Goal: Task Accomplishment & Management: Use online tool/utility

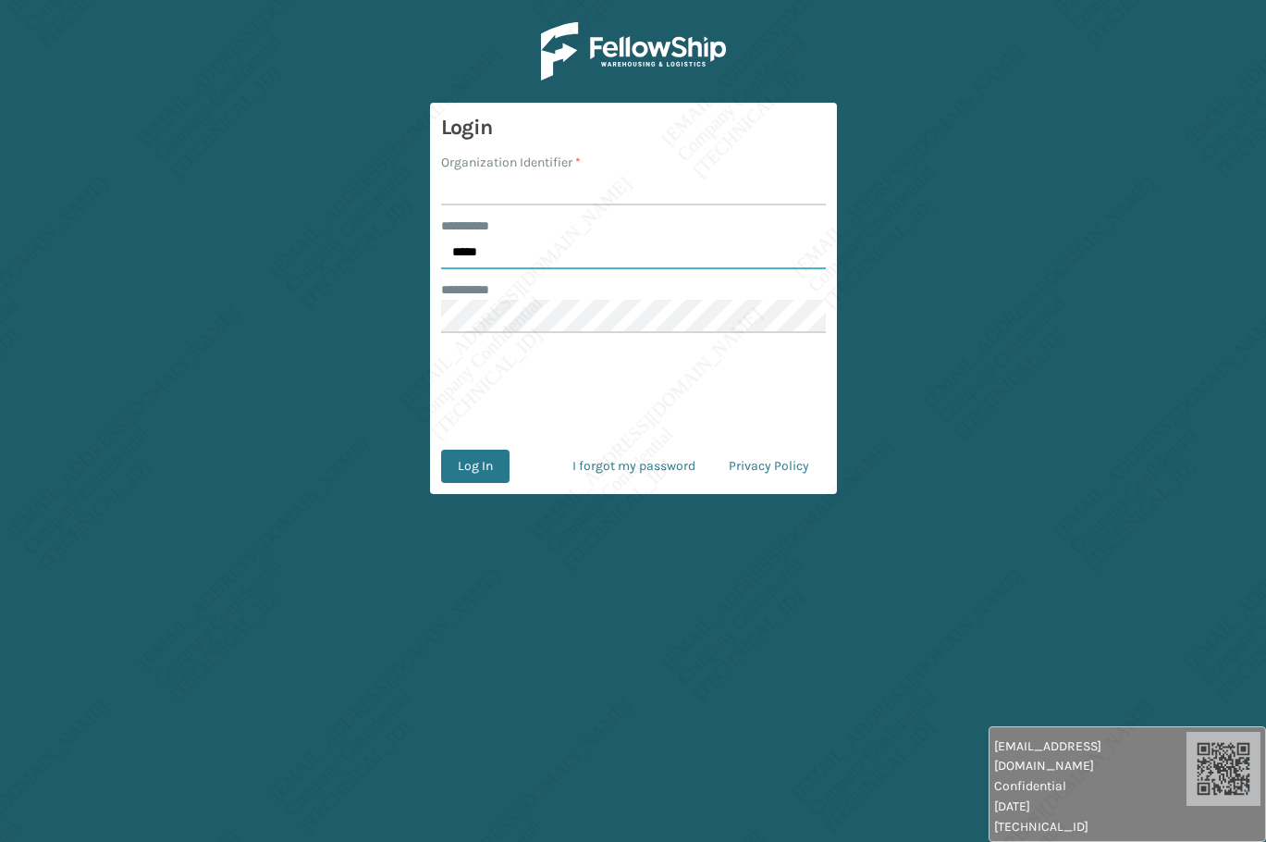
click at [506, 240] on input "*****" at bounding box center [633, 252] width 385 height 33
click at [492, 165] on label "Organization Identifier *" at bounding box center [511, 162] width 140 height 19
click at [492, 172] on input "Organization Identifier *" at bounding box center [633, 188] width 385 height 33
click at [478, 179] on input "Organization Identifier *" at bounding box center [633, 188] width 385 height 33
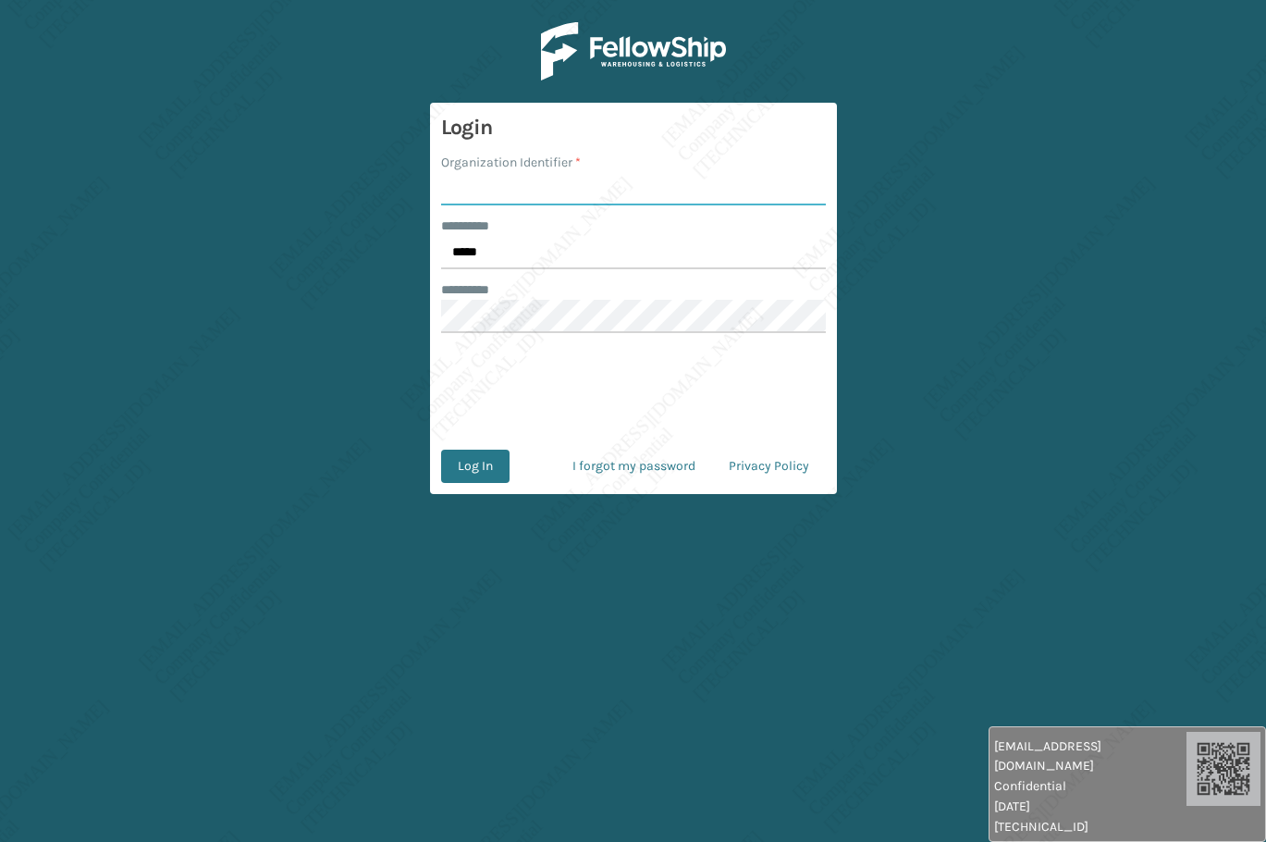
type input "[PERSON_NAME]"
click at [477, 466] on button "Log In" at bounding box center [475, 465] width 68 height 33
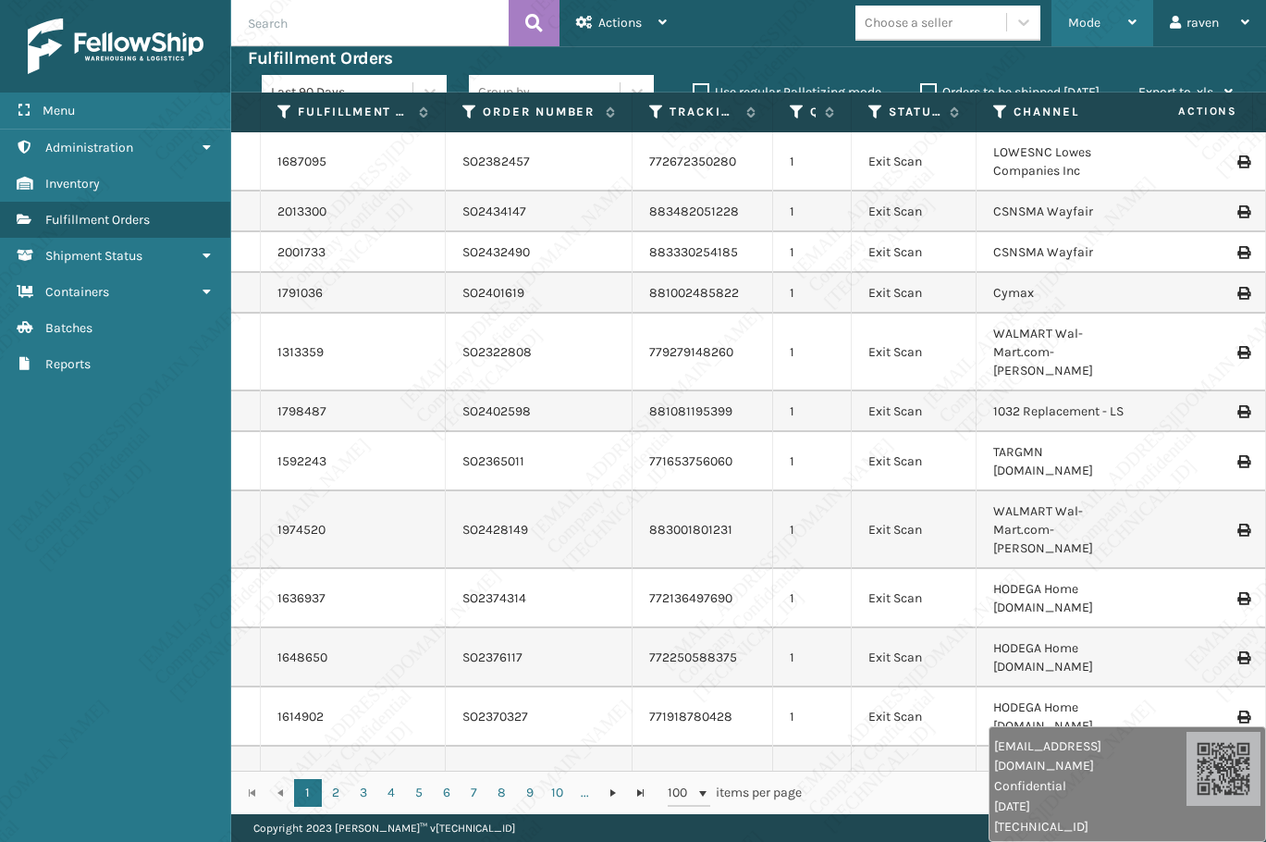
click at [1108, 26] on div "Mode" at bounding box center [1102, 23] width 68 height 46
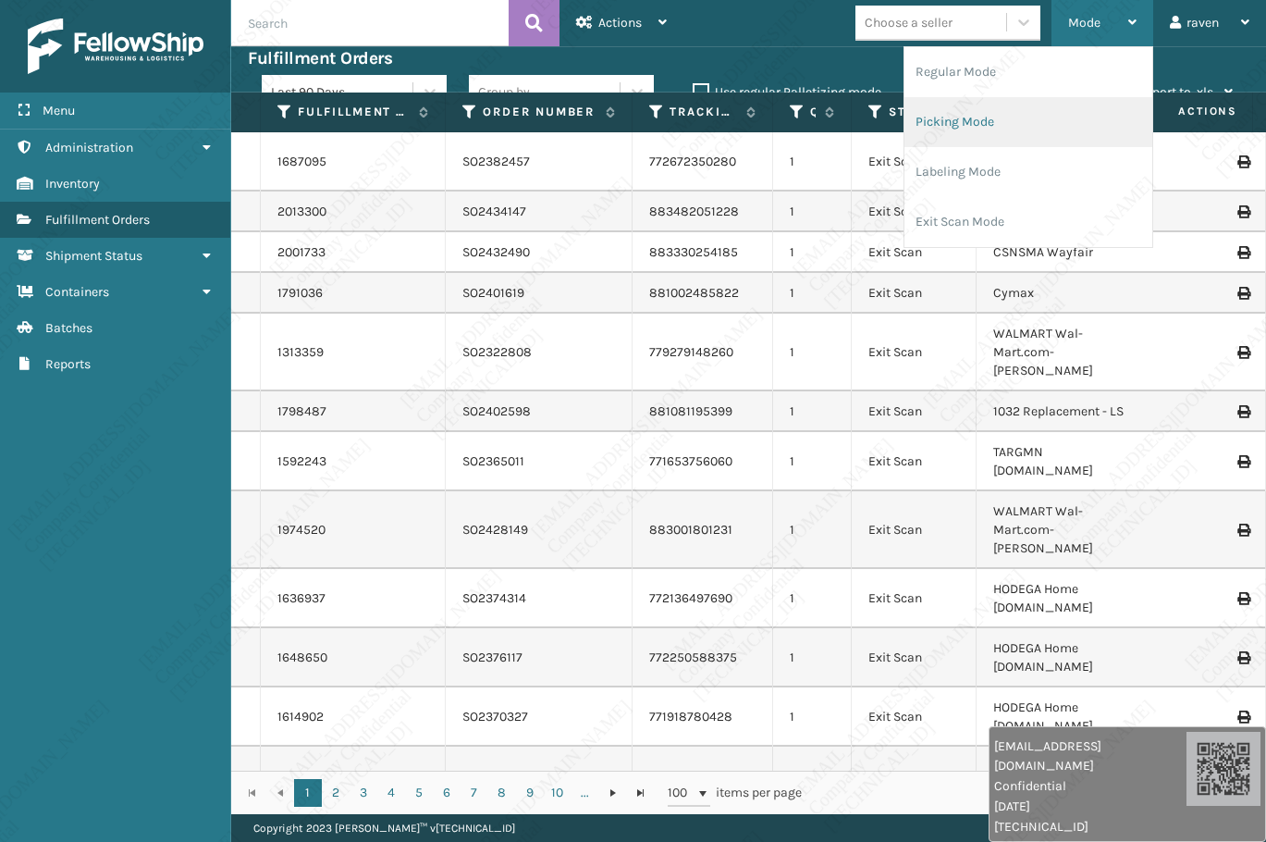
click at [1021, 118] on li "Picking Mode" at bounding box center [1029, 122] width 248 height 50
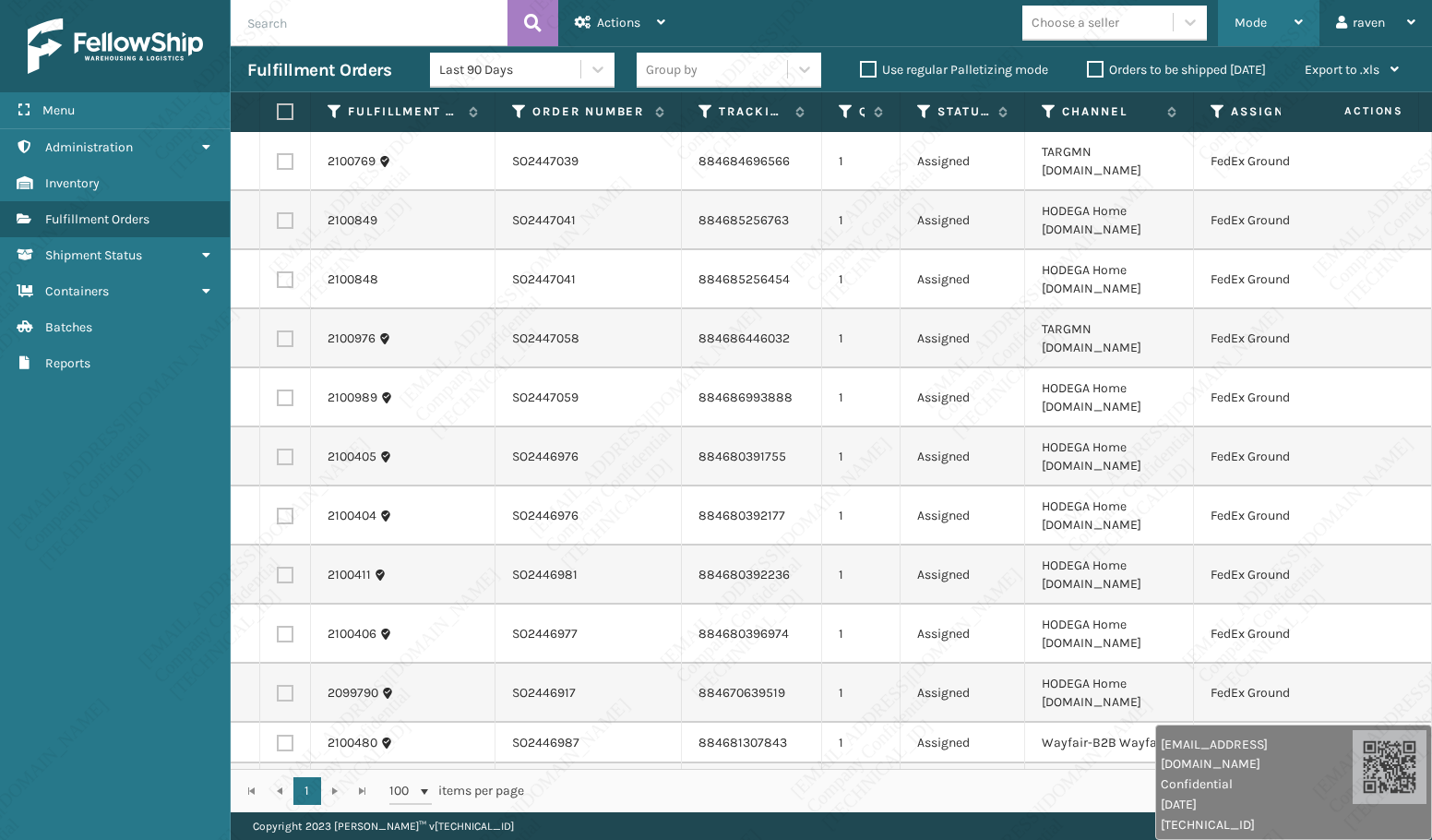
click at [1262, 18] on div "Mode" at bounding box center [1268, 23] width 68 height 46
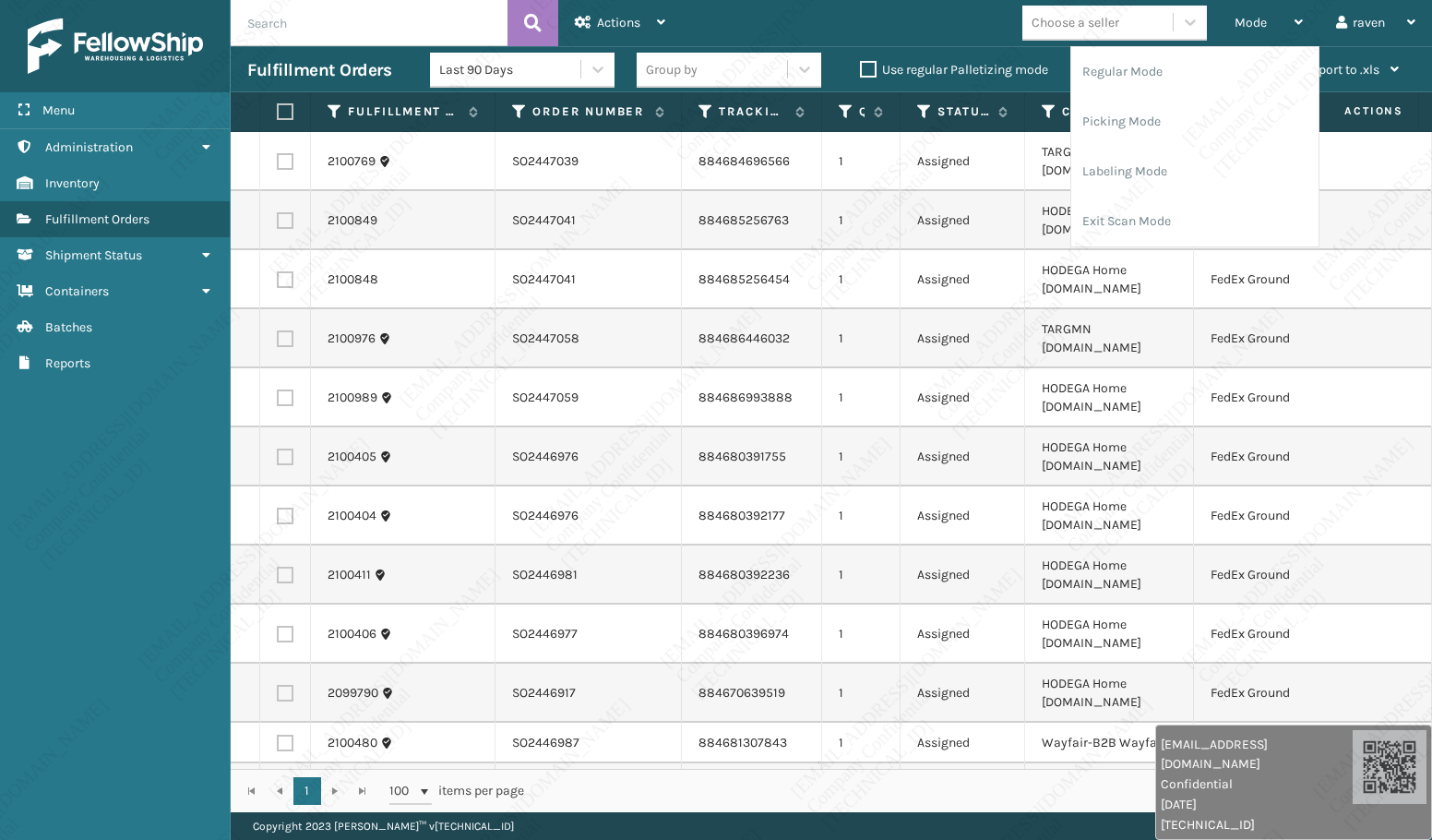
click at [899, 10] on div "Mode Regular Mode Picking Mode Labeling Mode Exit Scan Mode Choose a seller rav…" at bounding box center [1057, 23] width 750 height 46
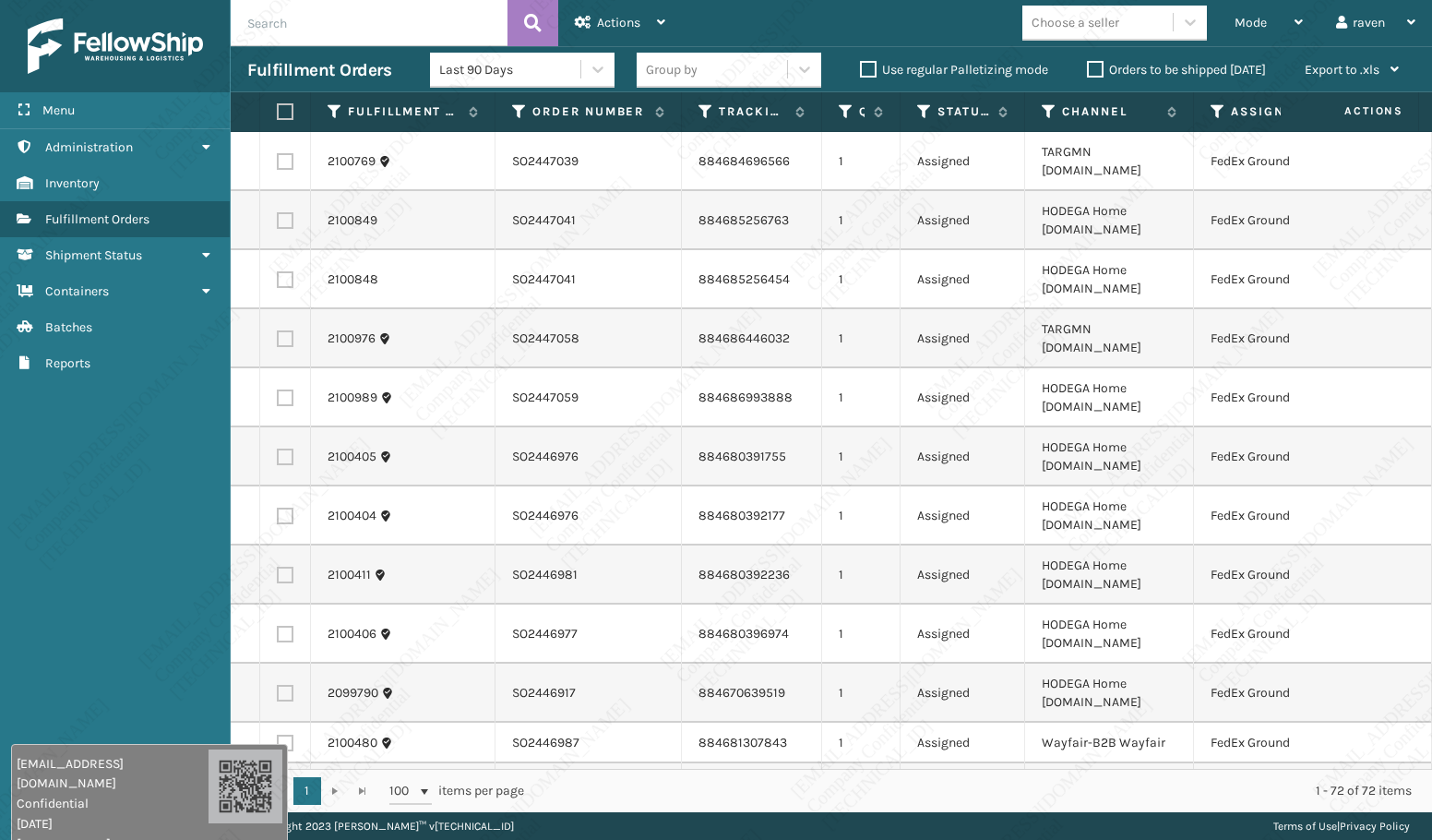
drag, startPoint x: 1305, startPoint y: 793, endPoint x: 324, endPoint y: 643, distance: 992.4
click at [140, 833] on div "[EMAIL_ADDRESS][DOMAIN_NAME] Confidential [DATE] [TECHNICAL_ID]" at bounding box center [149, 801] width 276 height 116
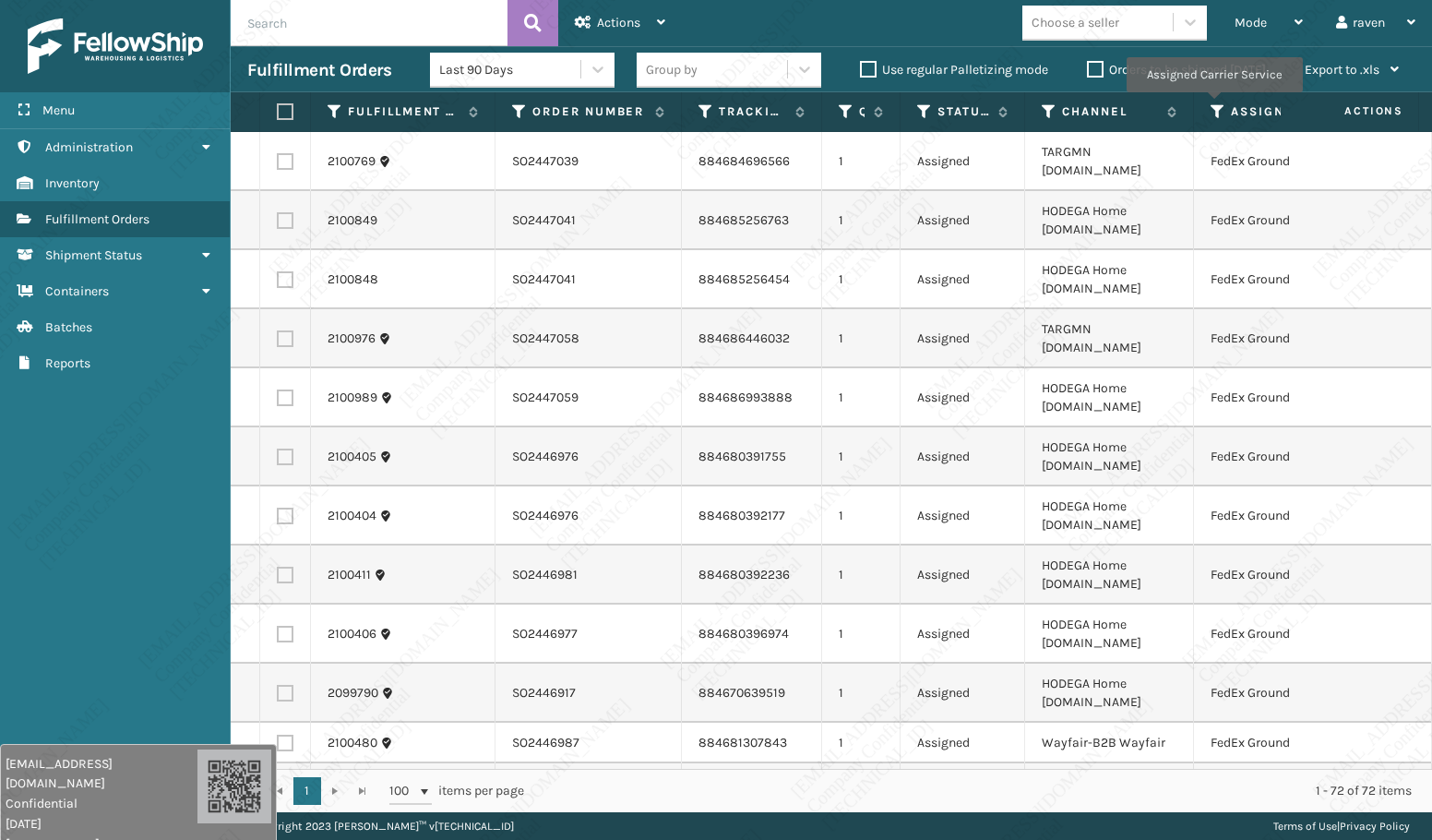
click at [1213, 105] on icon at bounding box center [1217, 112] width 15 height 17
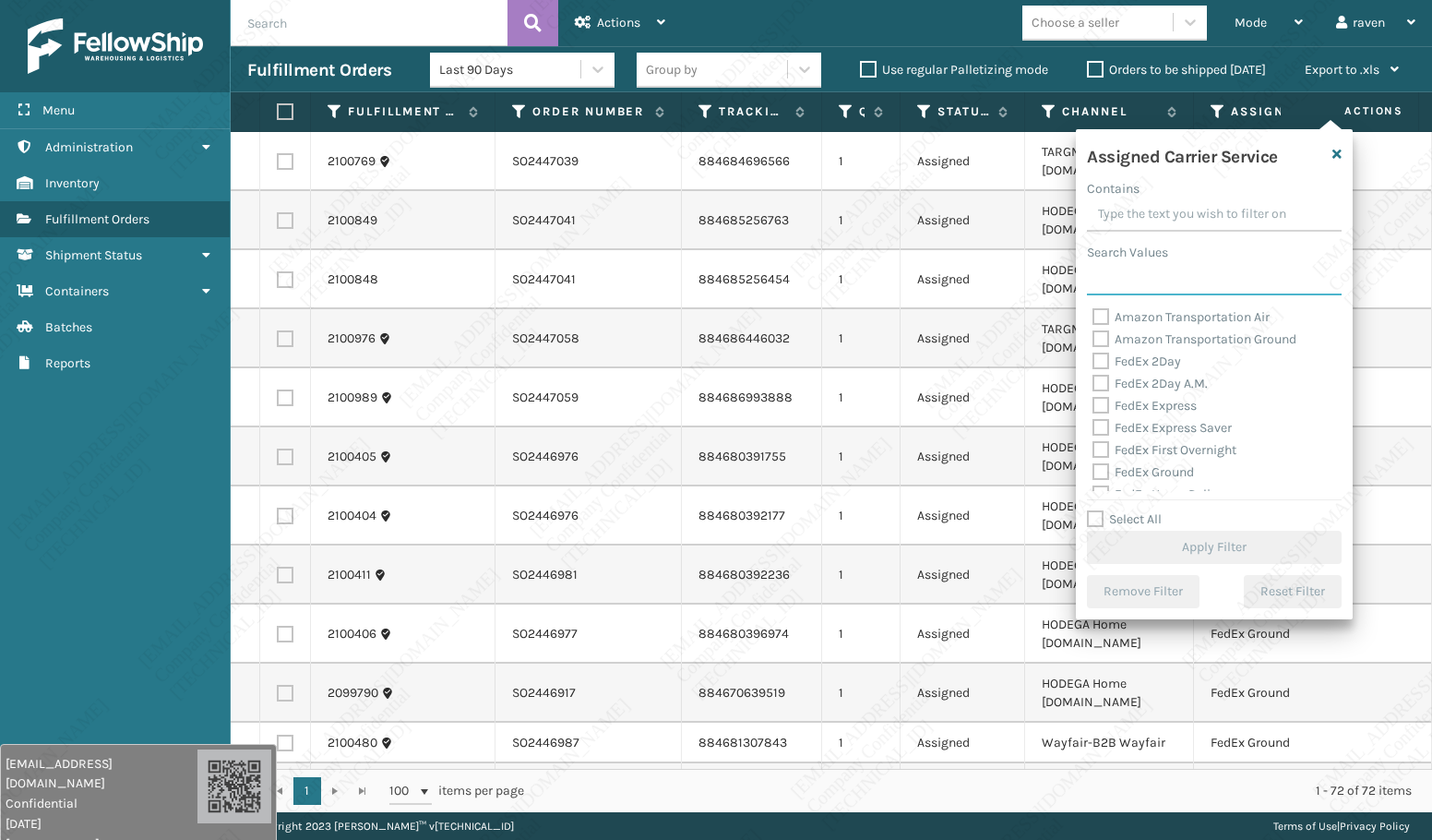
click at [1187, 280] on input "Search Values" at bounding box center [1214, 278] width 254 height 33
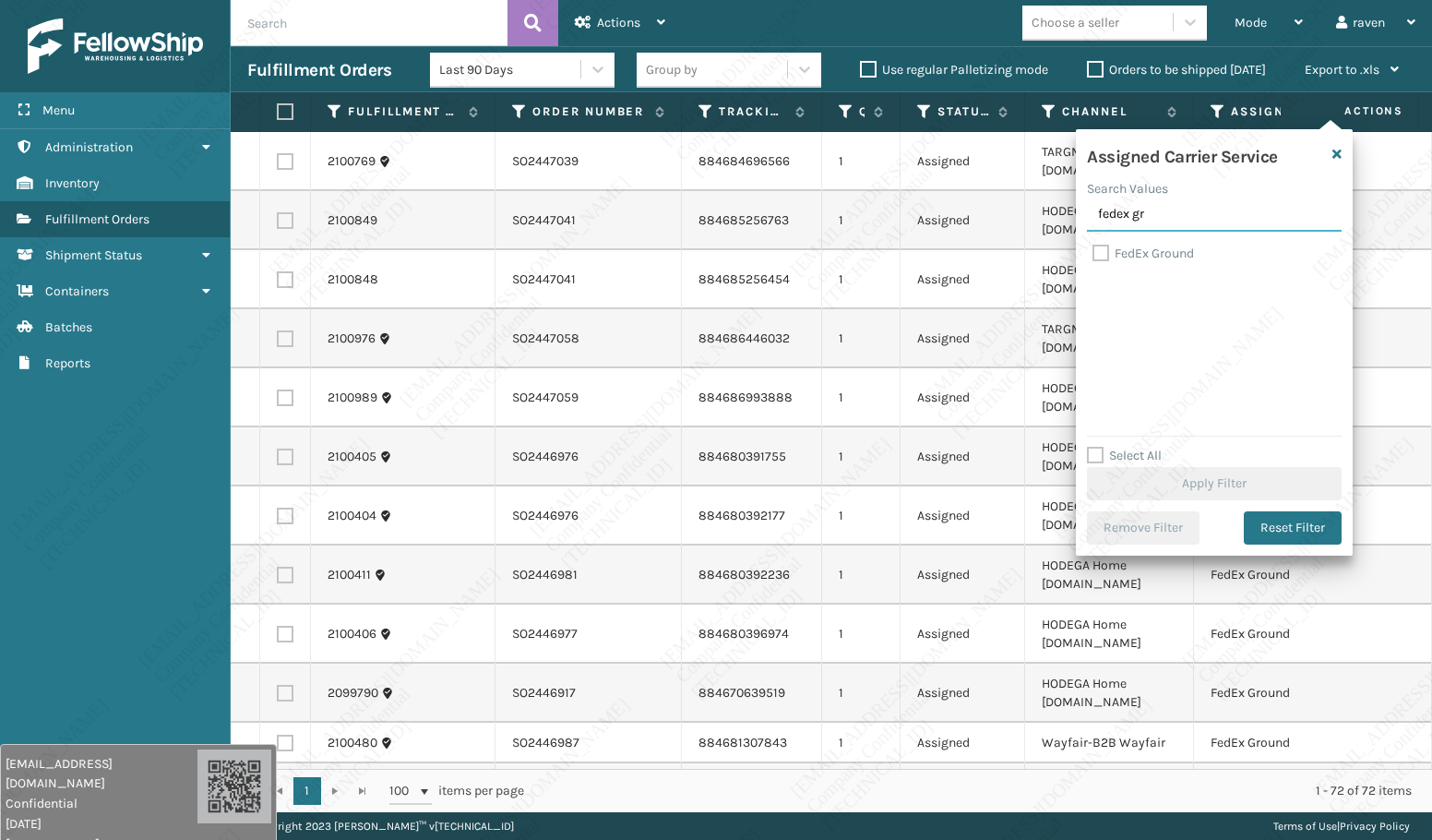
type input "fedex gr"
click at [1123, 249] on label "FedEx Ground" at bounding box center [1144, 253] width 102 height 16
click at [1094, 249] on input "FedEx Ground" at bounding box center [1093, 248] width 1 height 12
checkbox input "true"
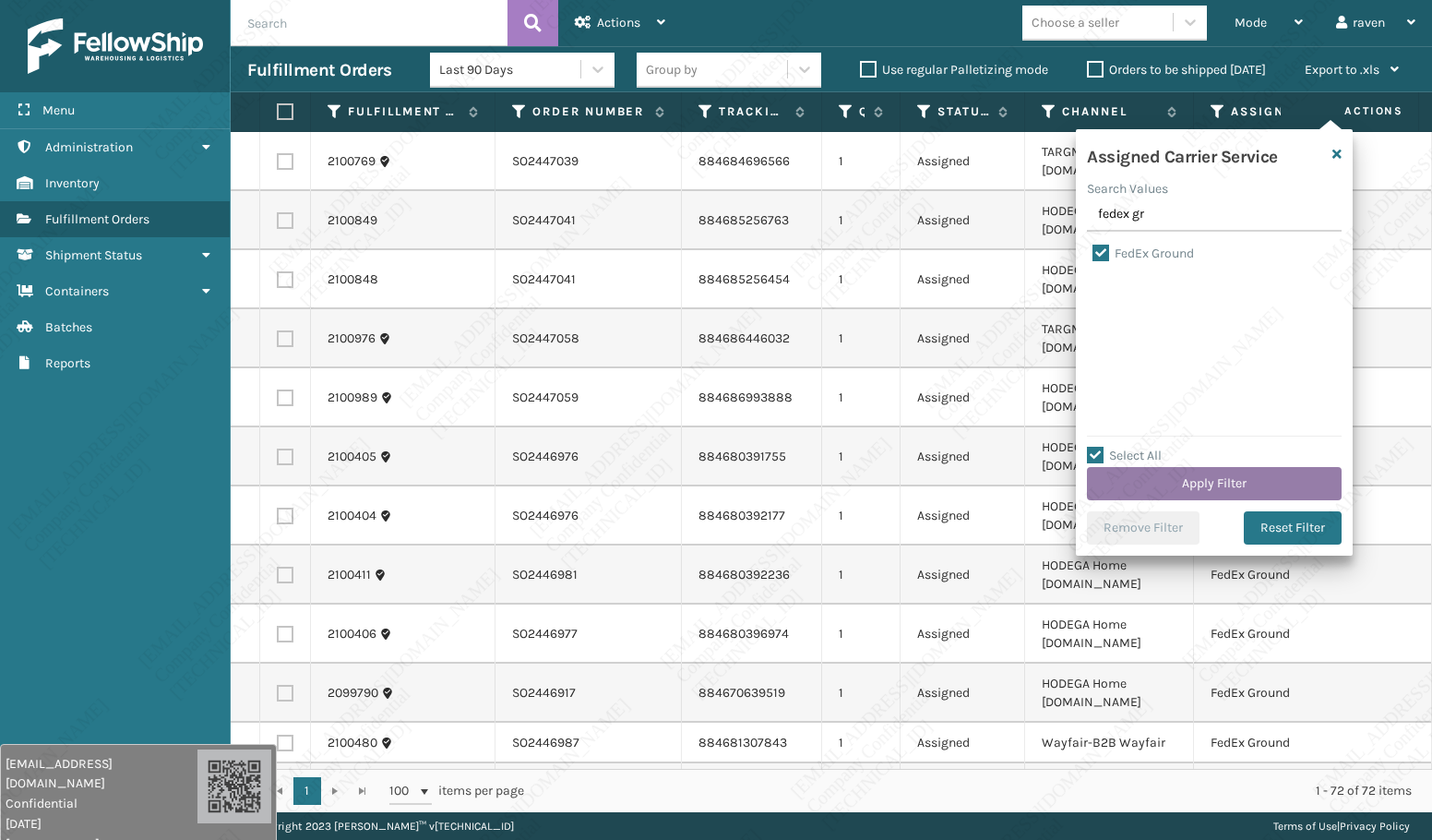
click at [1217, 477] on button "Apply Filter" at bounding box center [1214, 483] width 254 height 33
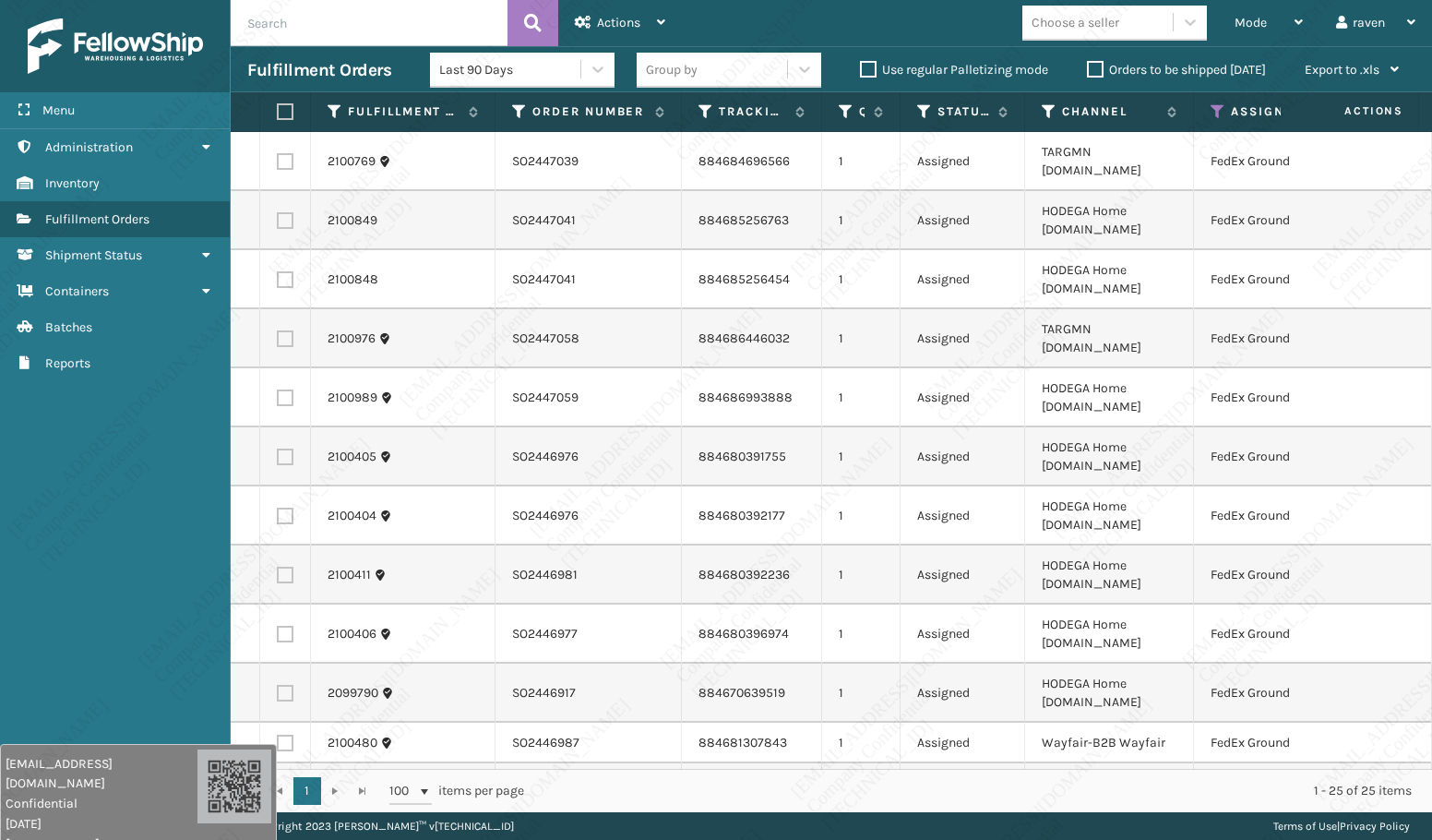
click at [283, 112] on label at bounding box center [281, 112] width 11 height 17
click at [277, 112] on input "checkbox" at bounding box center [276, 112] width 1 height 12
checkbox input "true"
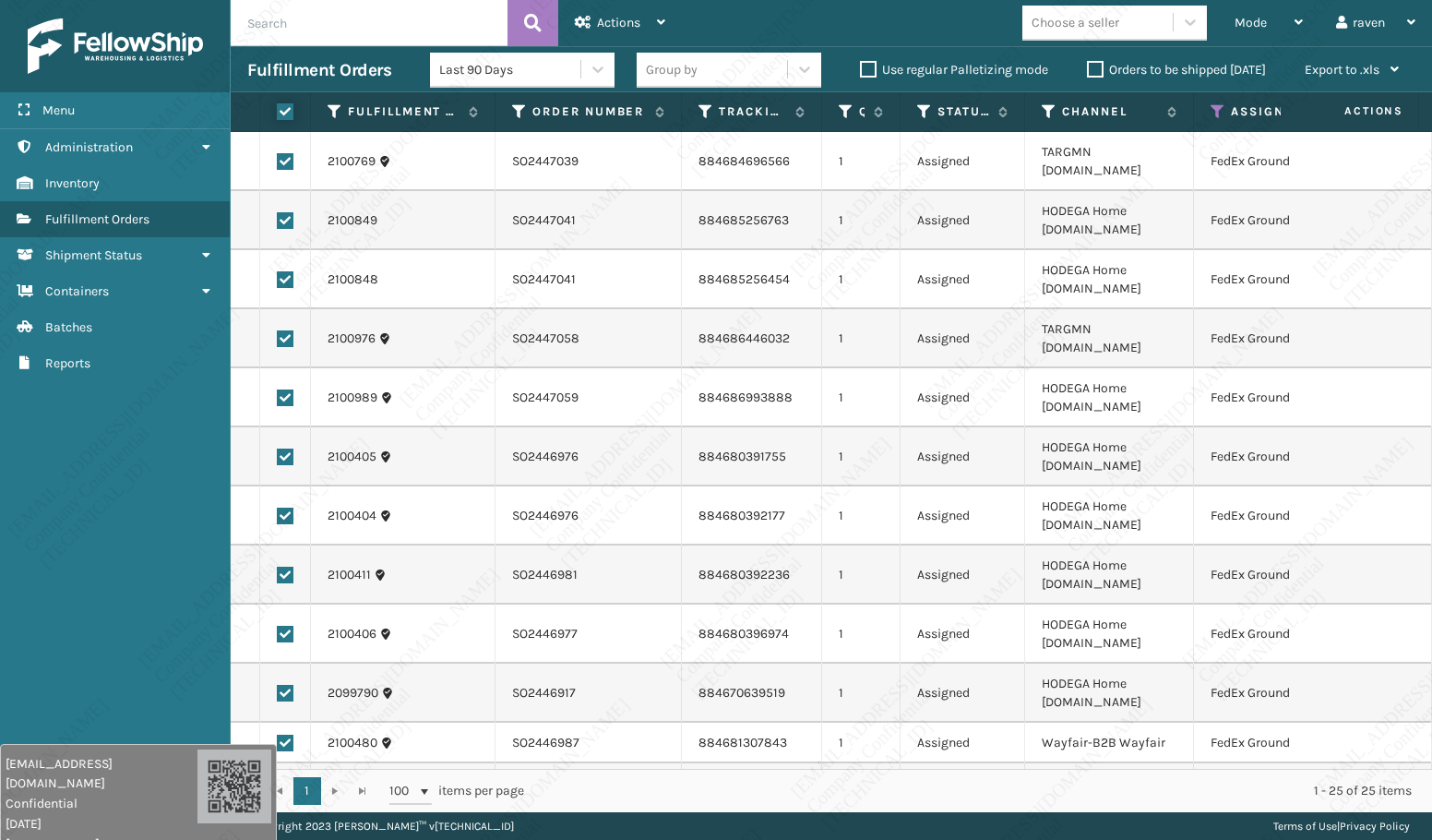
checkbox input "true"
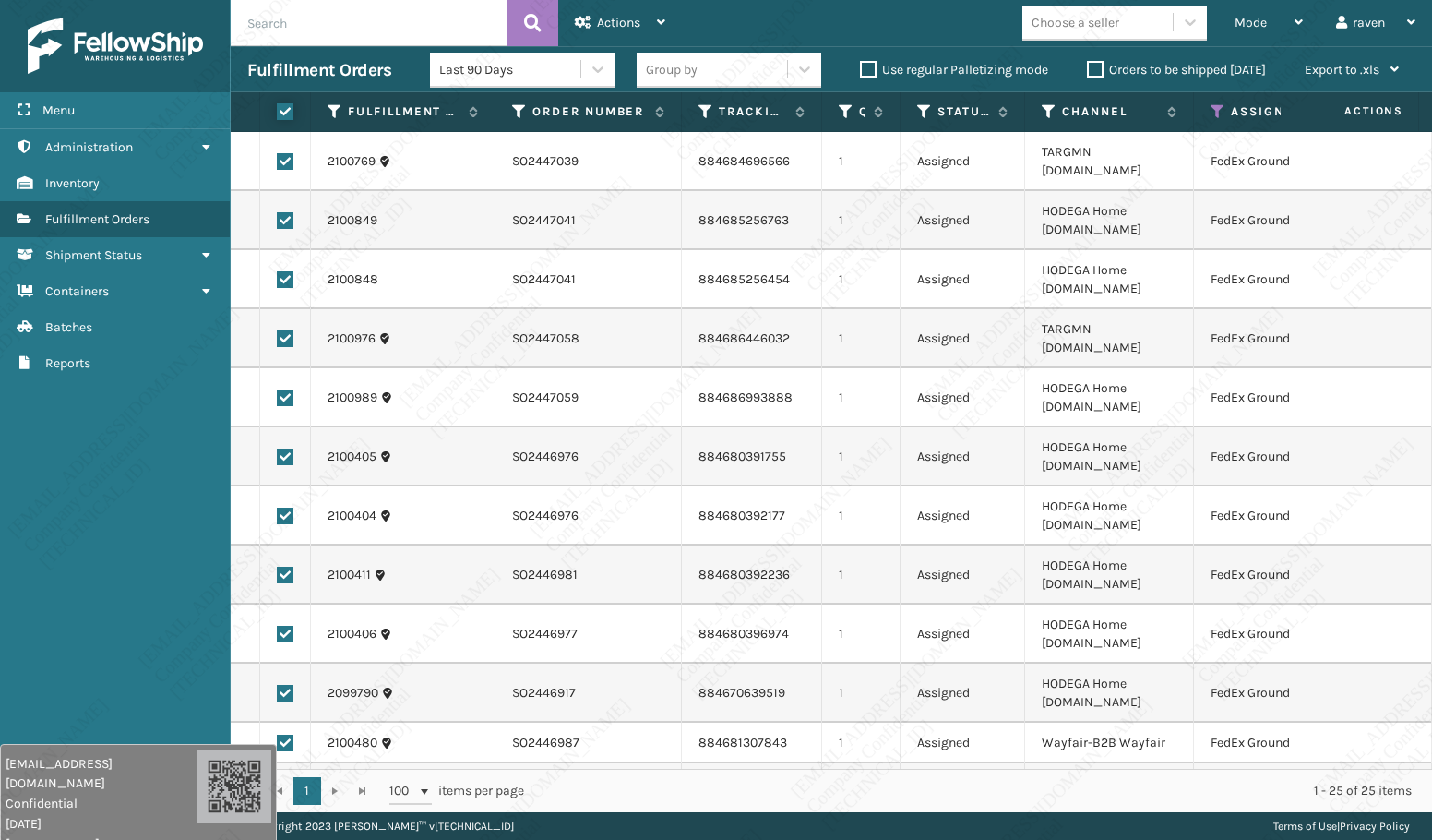
checkbox input "true"
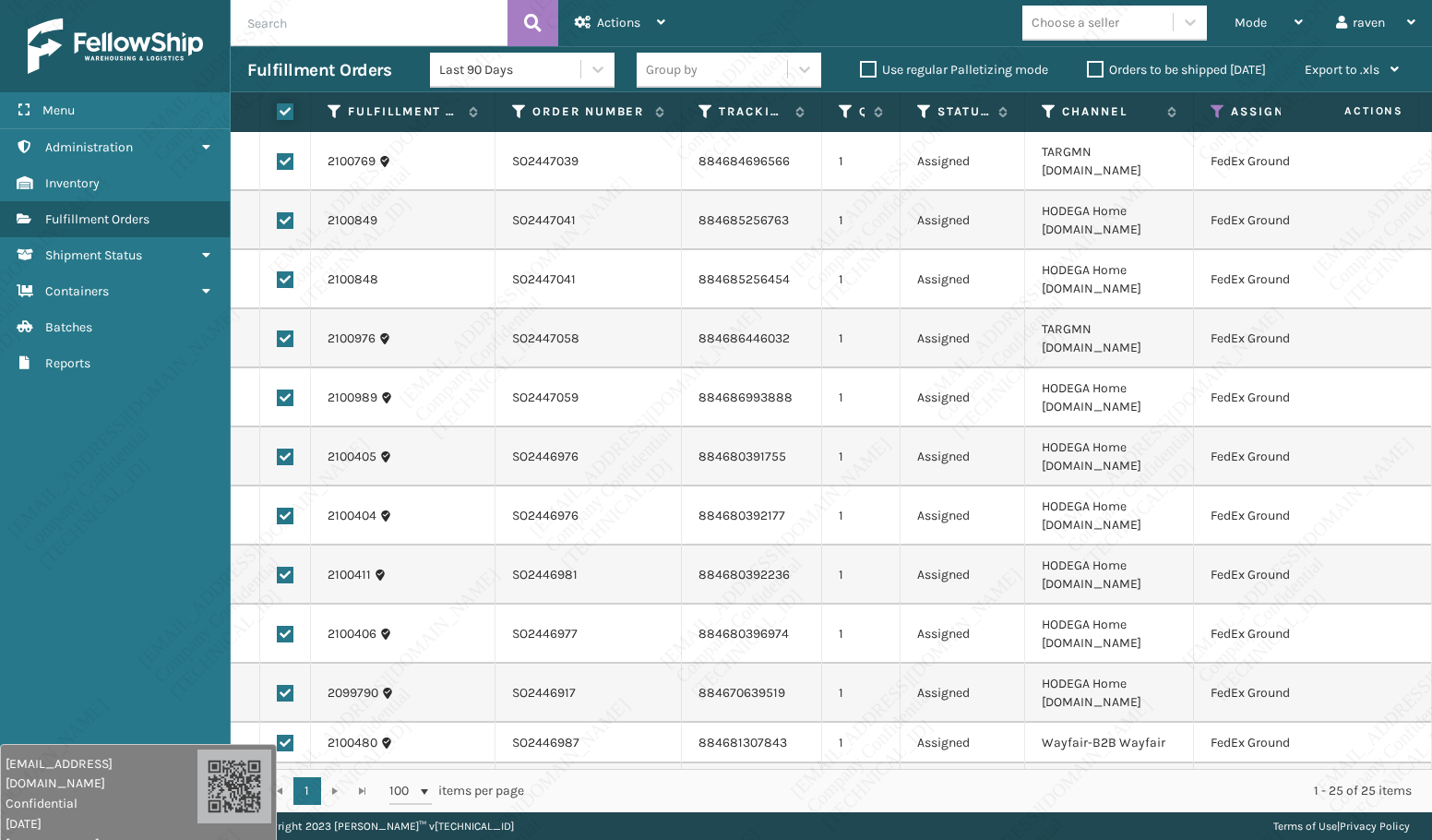
checkbox input "true"
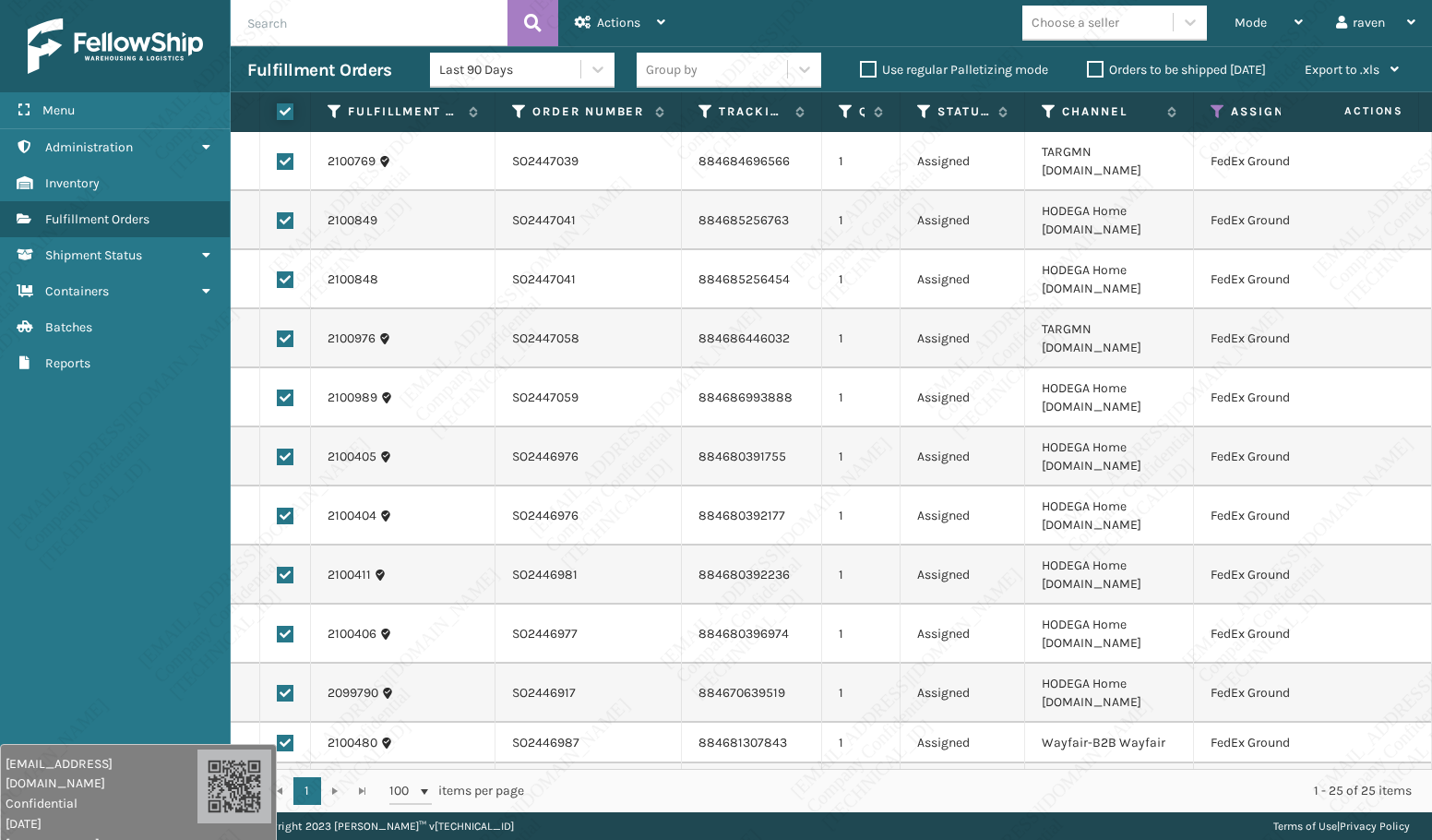
checkbox input "true"
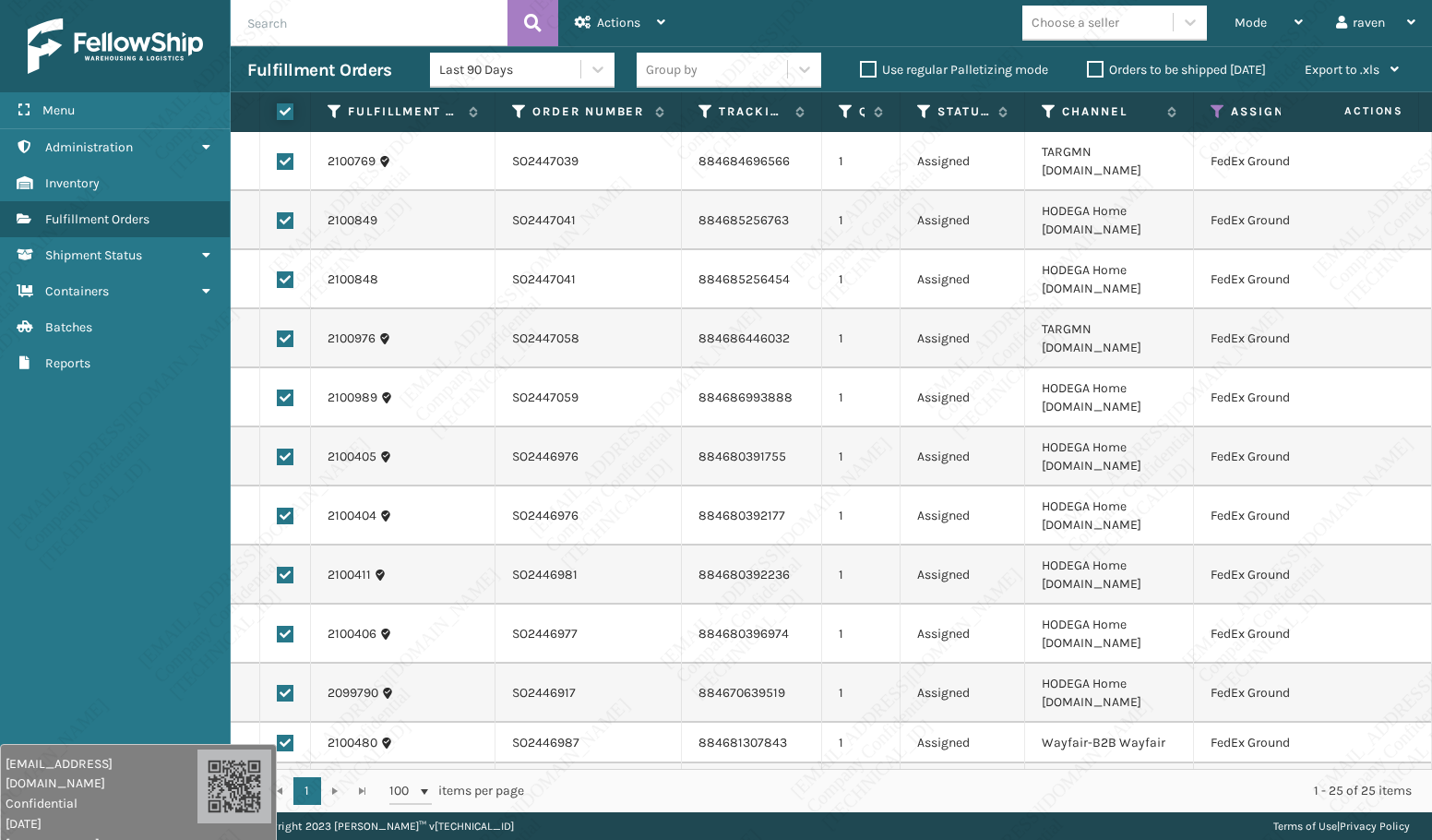
checkbox input "true"
click at [637, 7] on div "Actions" at bounding box center [620, 23] width 91 height 46
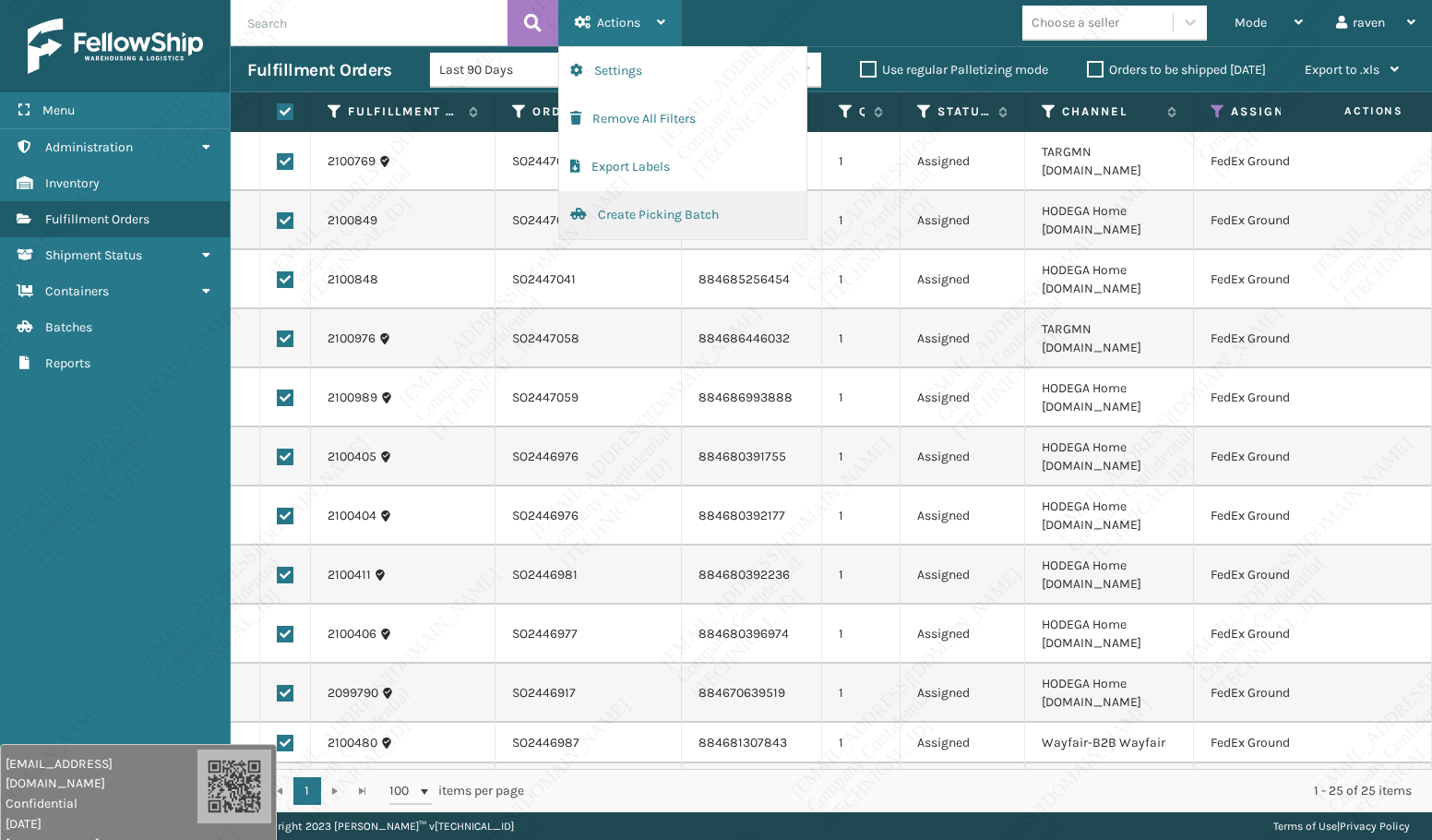
click at [596, 205] on button "Create Picking Batch" at bounding box center [683, 214] width 247 height 48
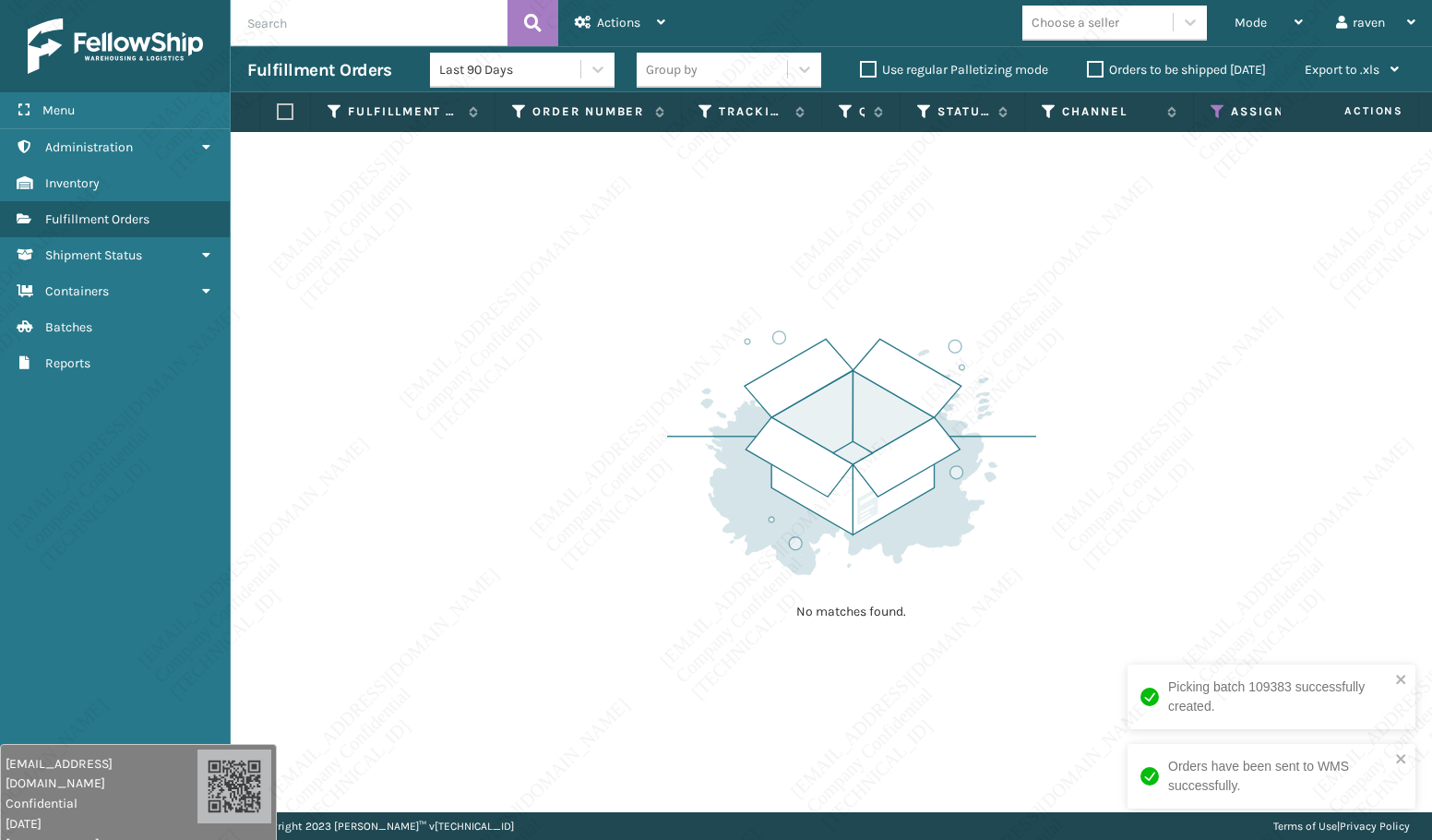
click at [1226, 110] on div "Assigned Carrier Service" at bounding box center [1281, 112] width 142 height 17
click at [1219, 112] on icon at bounding box center [1217, 112] width 15 height 17
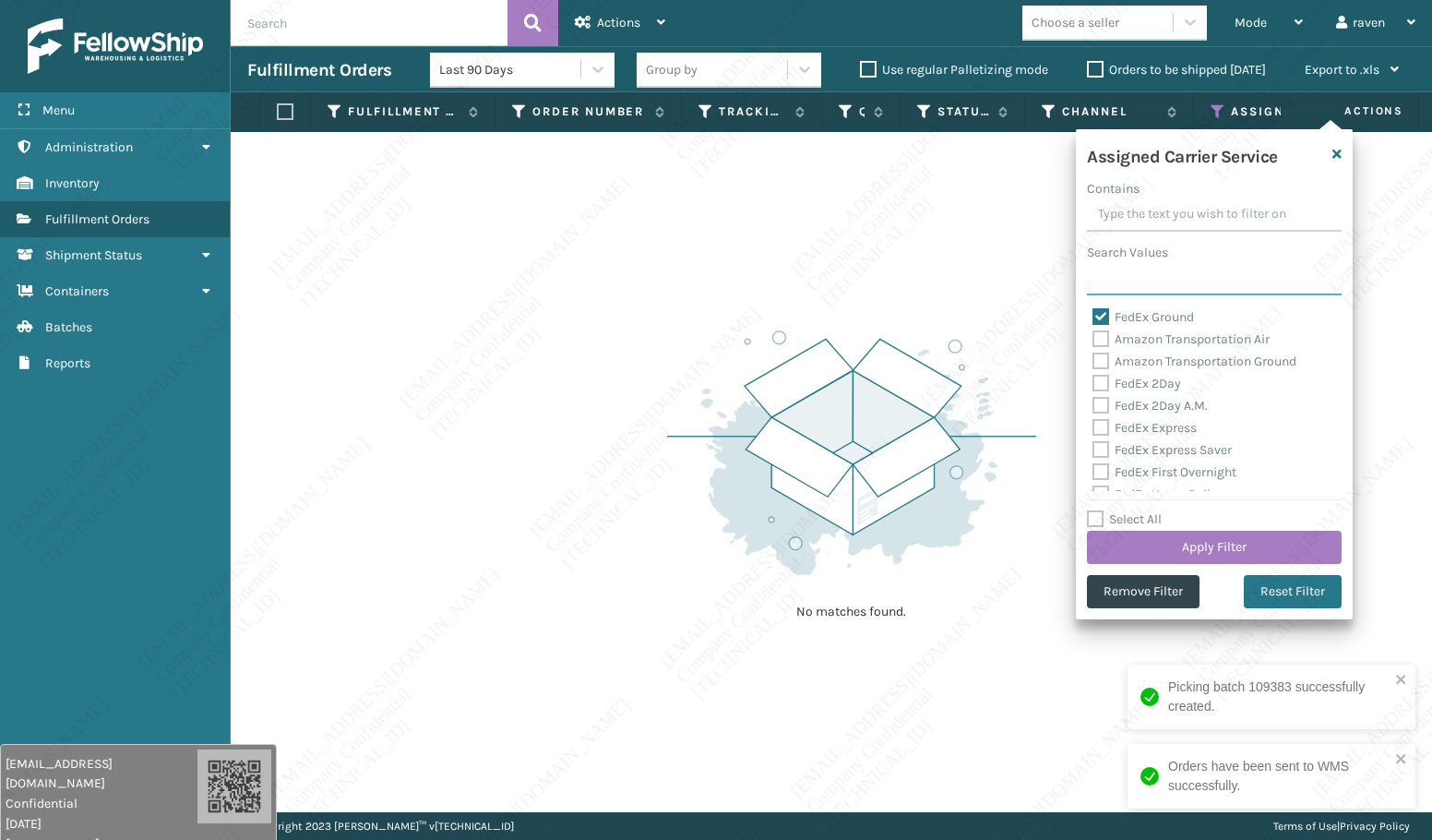
click at [1122, 285] on input "Search Values" at bounding box center [1214, 278] width 254 height 33
click at [1125, 321] on label "FedEx Ground" at bounding box center [1144, 317] width 102 height 16
click at [1094, 318] on input "FedEx Ground" at bounding box center [1093, 312] width 1 height 12
checkbox input "false"
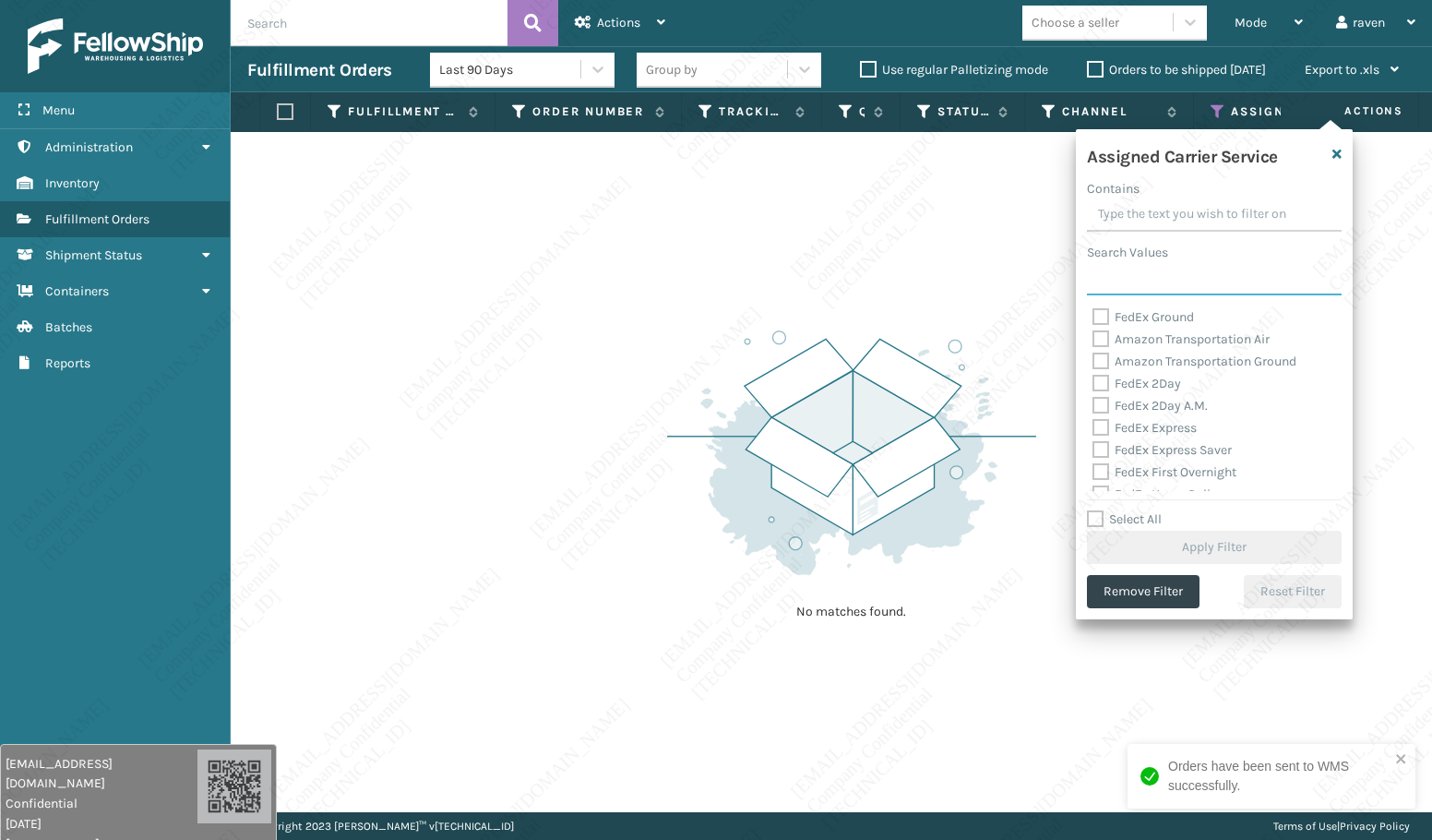
click at [1144, 288] on input "Search Values" at bounding box center [1214, 278] width 254 height 33
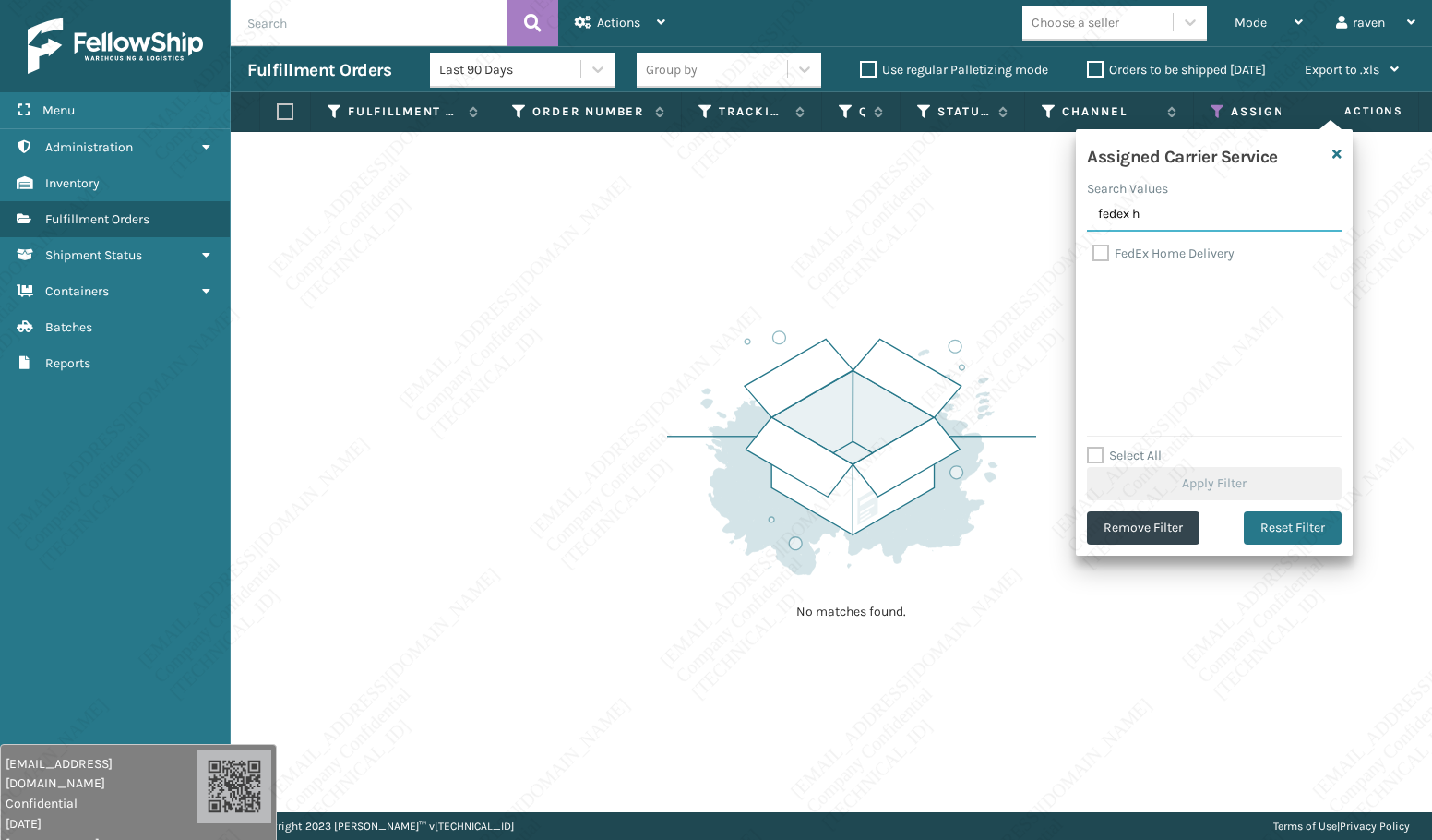
type input "fedex h"
click at [1150, 256] on label "FedEx Home Delivery" at bounding box center [1164, 253] width 142 height 16
click at [1094, 254] on input "FedEx Home Delivery" at bounding box center [1093, 248] width 1 height 12
checkbox input "true"
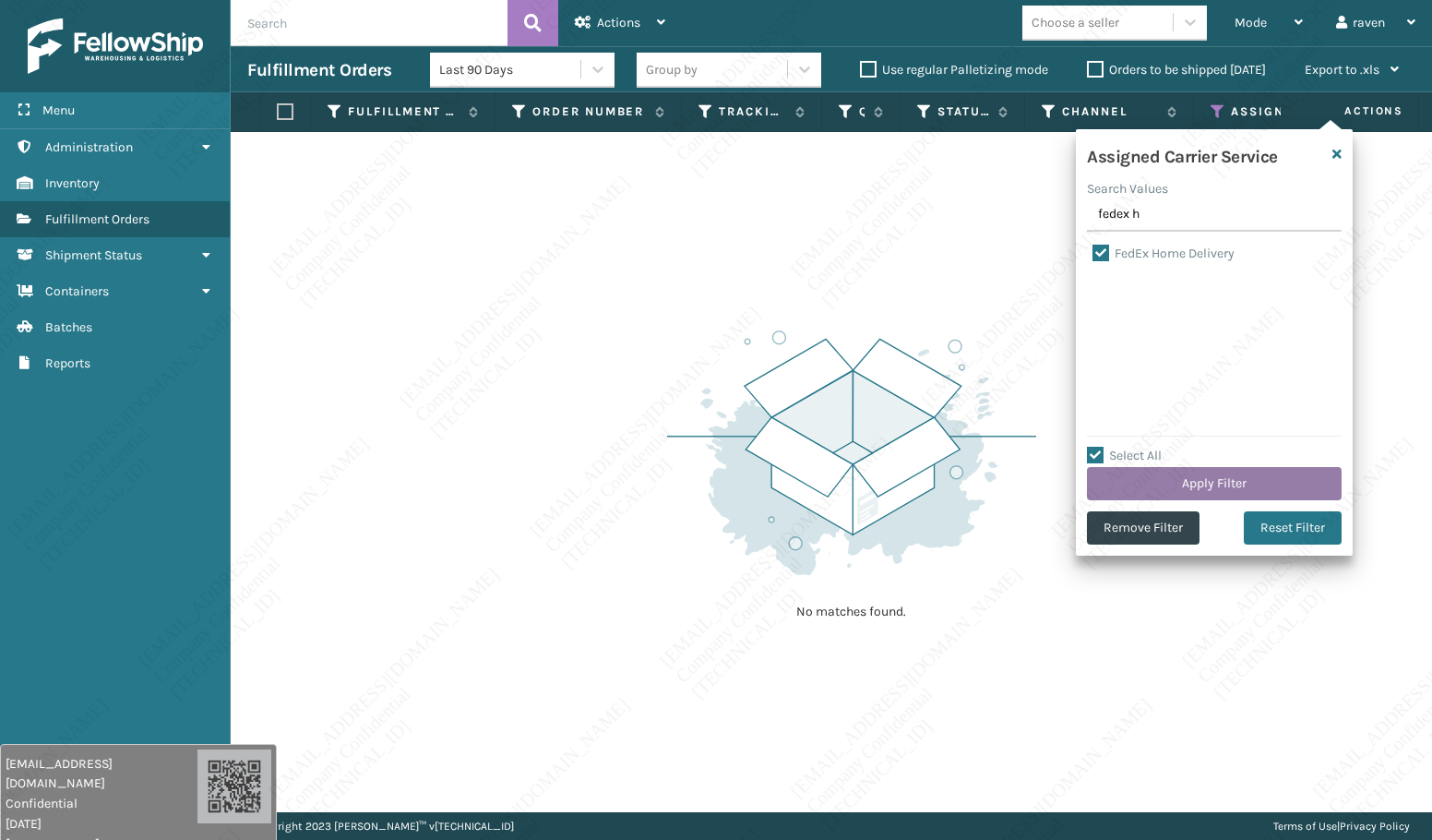
click at [1238, 479] on button "Apply Filter" at bounding box center [1214, 483] width 254 height 33
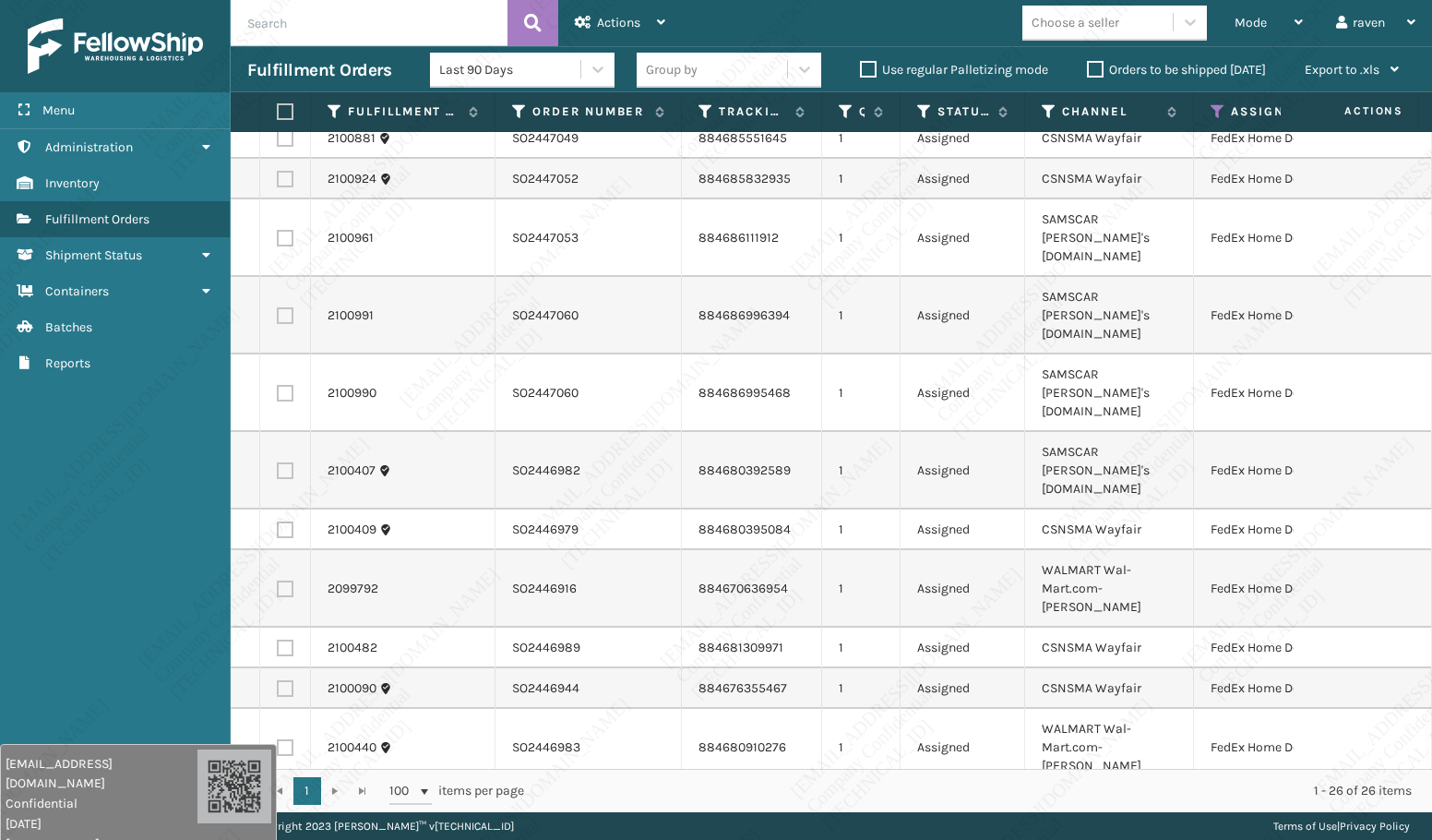
scroll to position [276, 0]
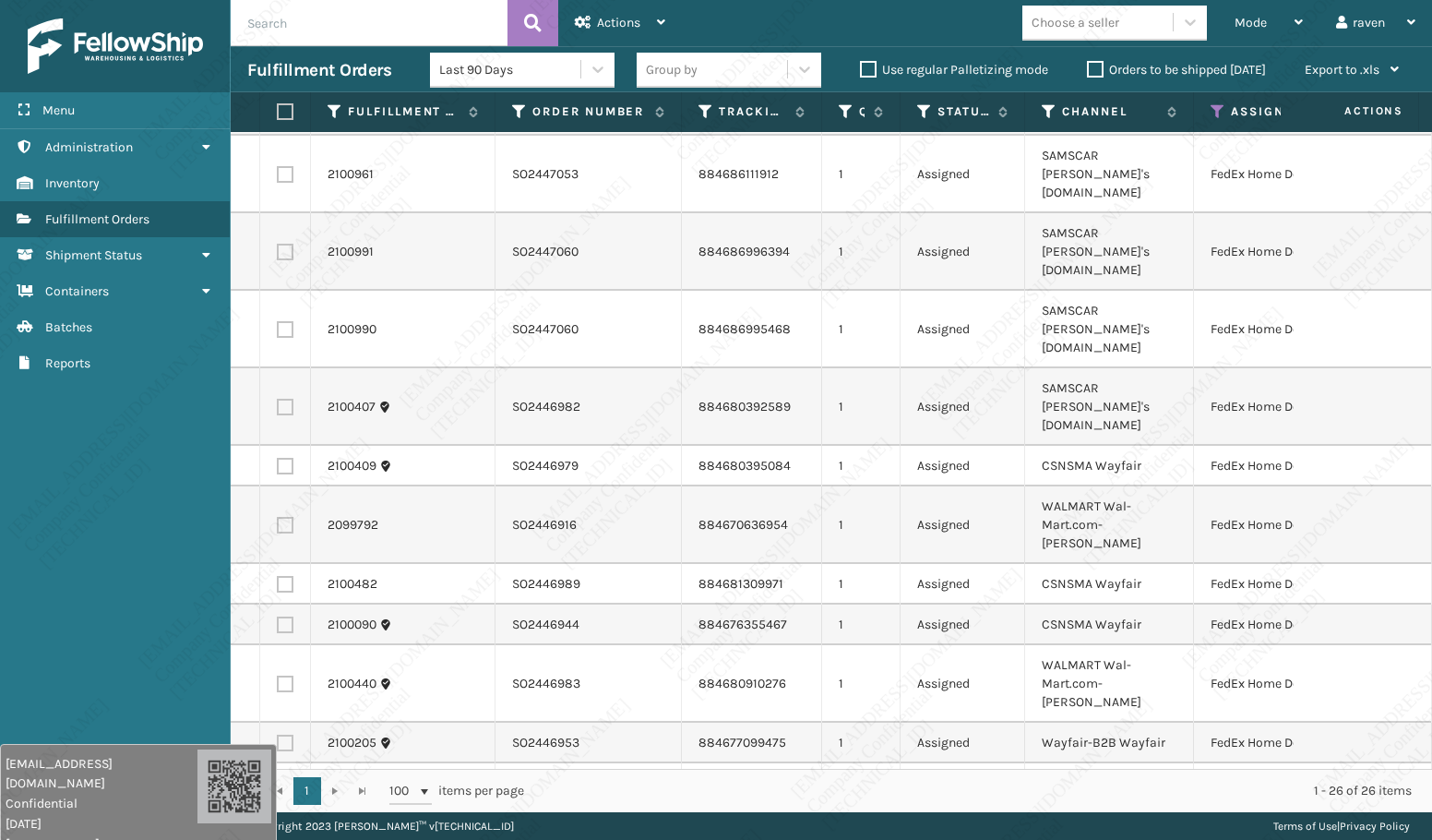
click at [287, 104] on label at bounding box center [281, 112] width 11 height 17
click at [277, 106] on input "checkbox" at bounding box center [276, 112] width 1 height 12
checkbox input "true"
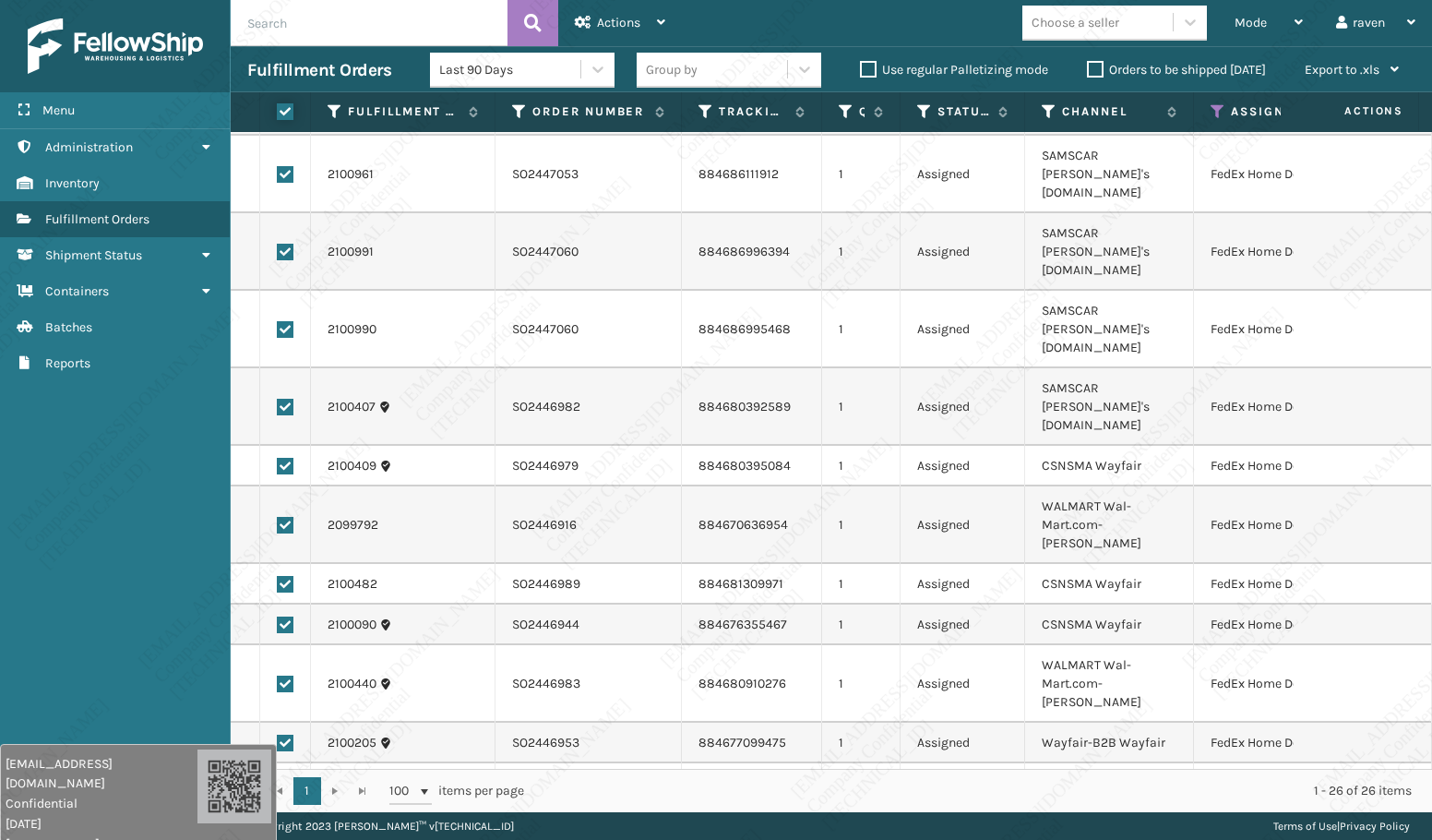
checkbox input "true"
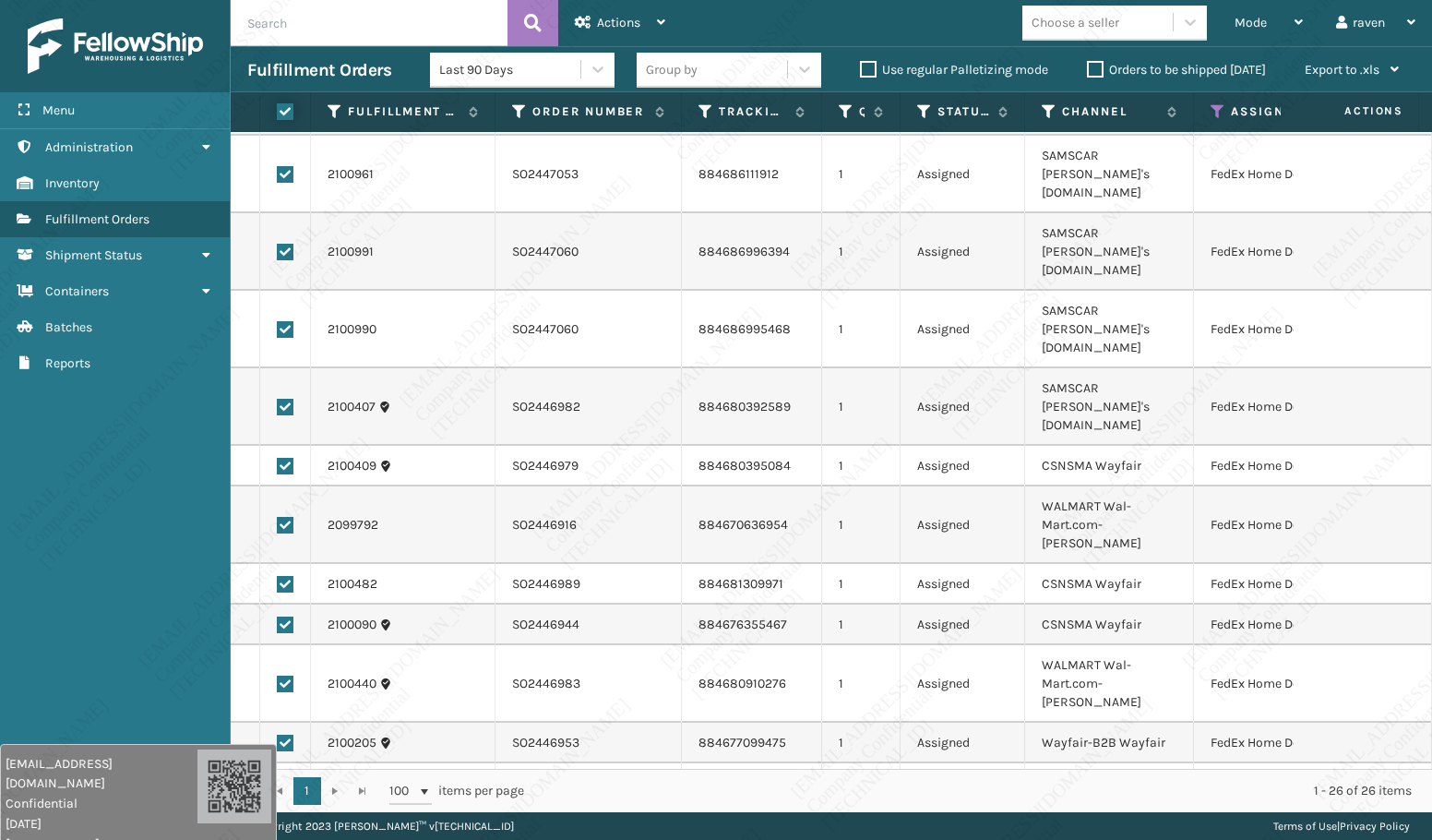
checkbox input "true"
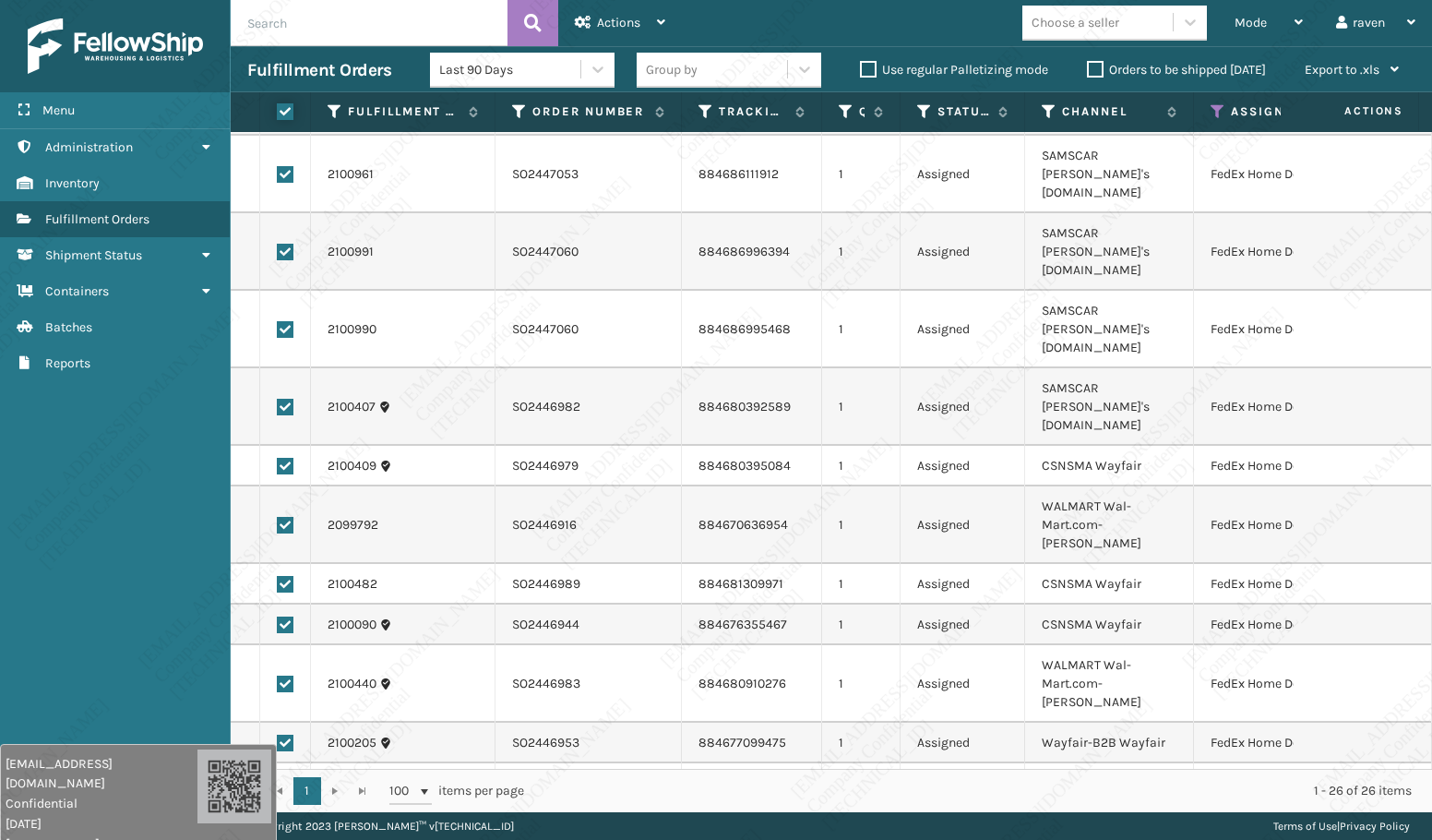
checkbox input "true"
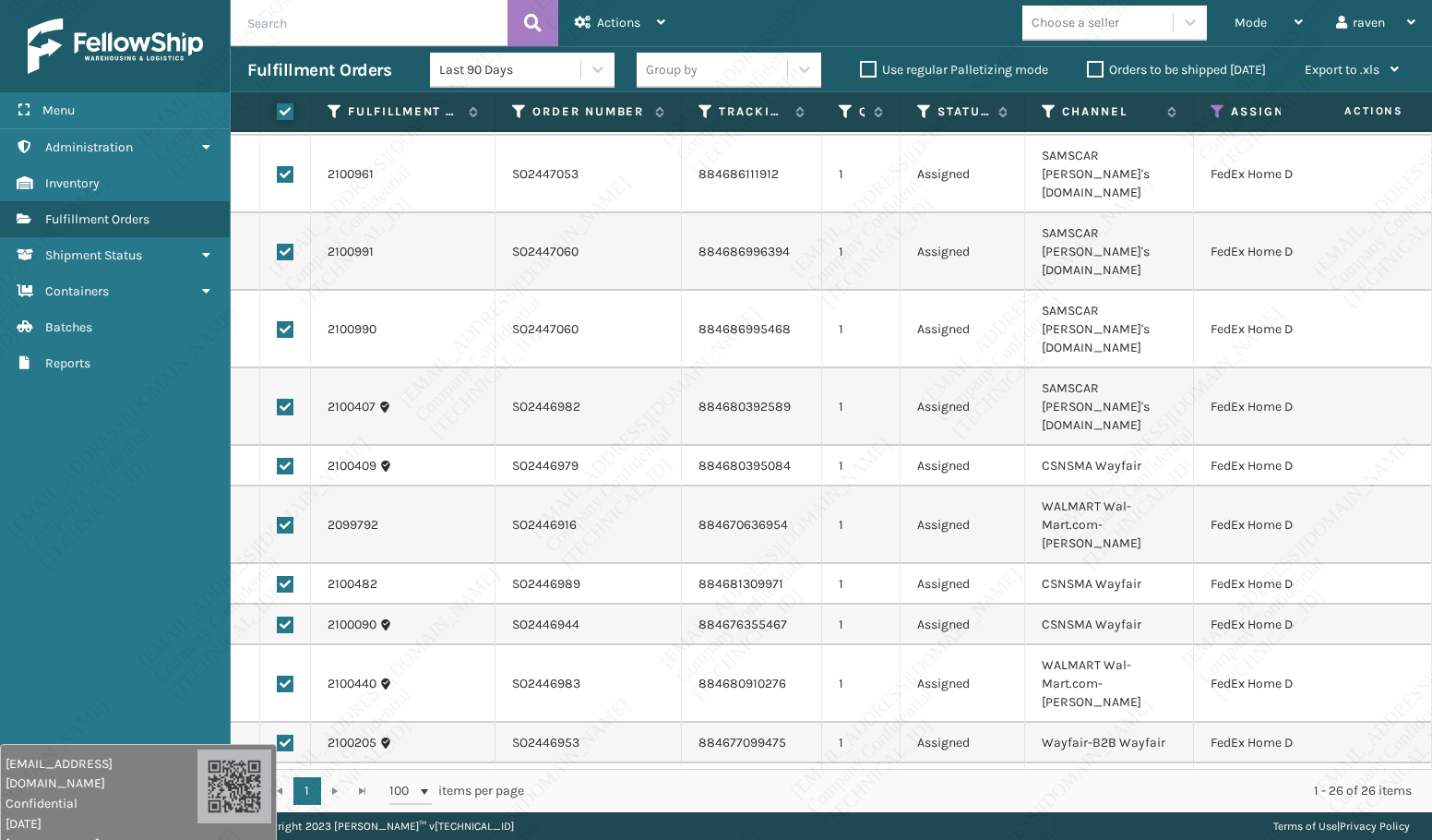
checkbox input "true"
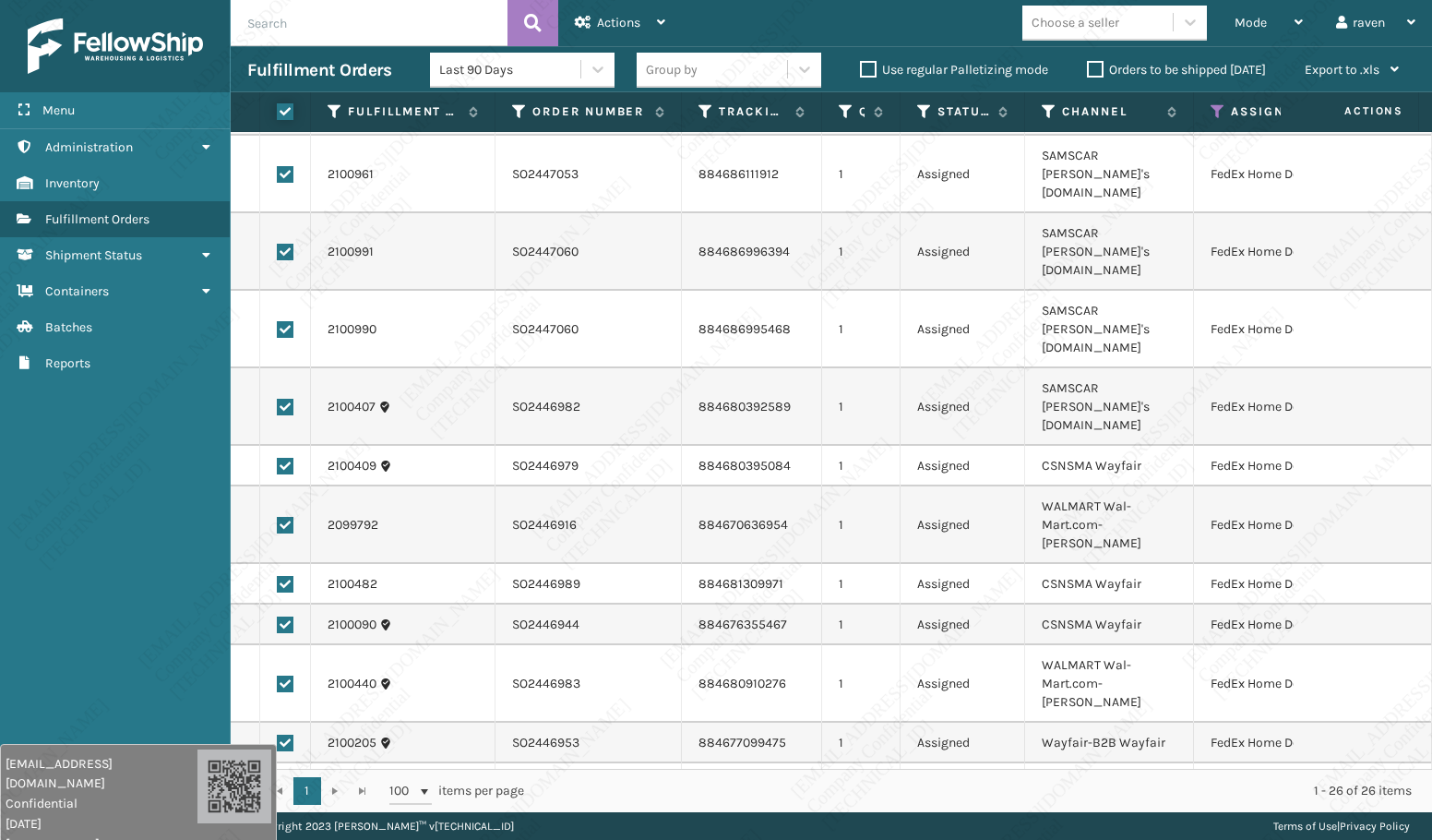
checkbox input "true"
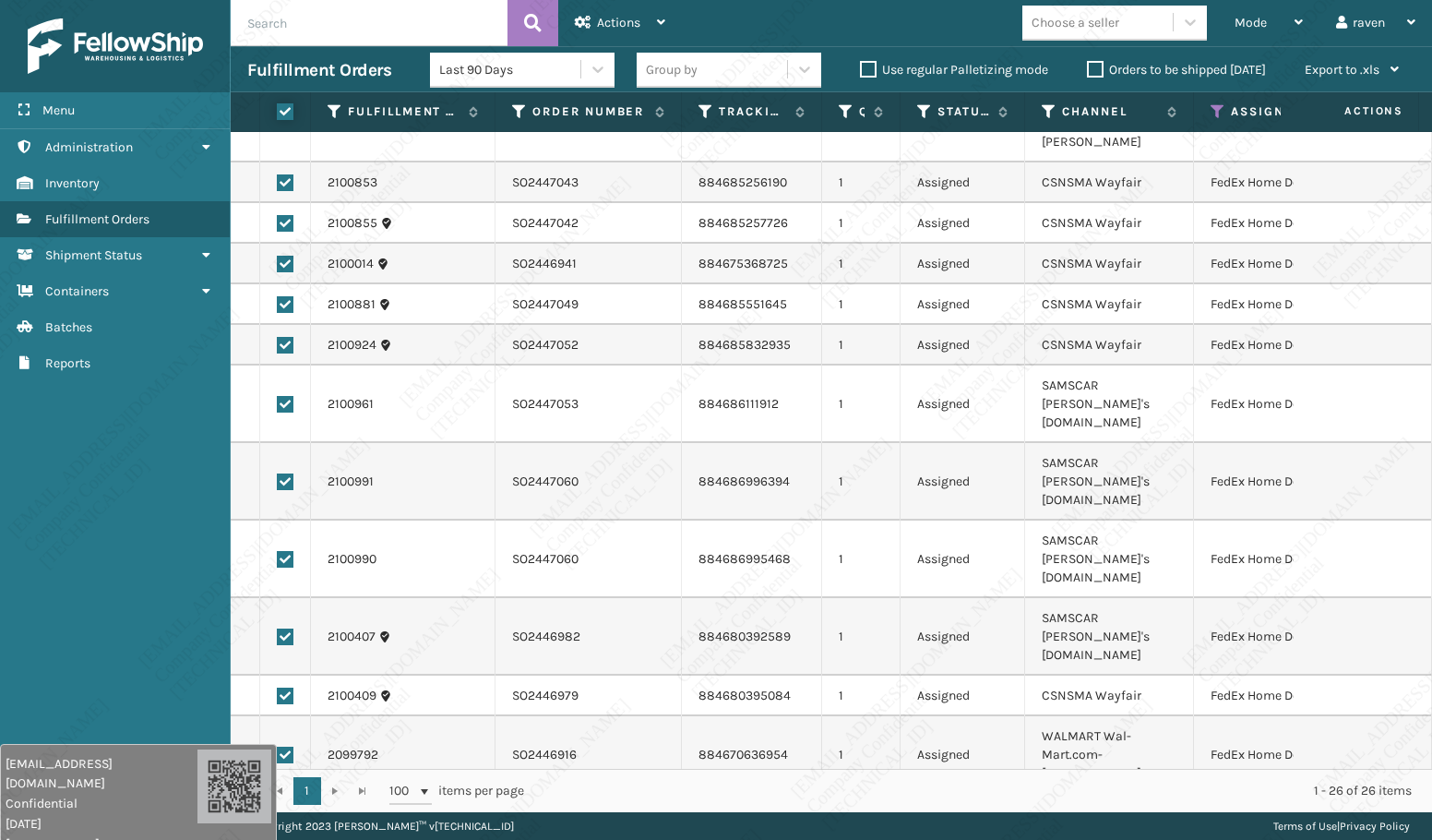
scroll to position [0, 0]
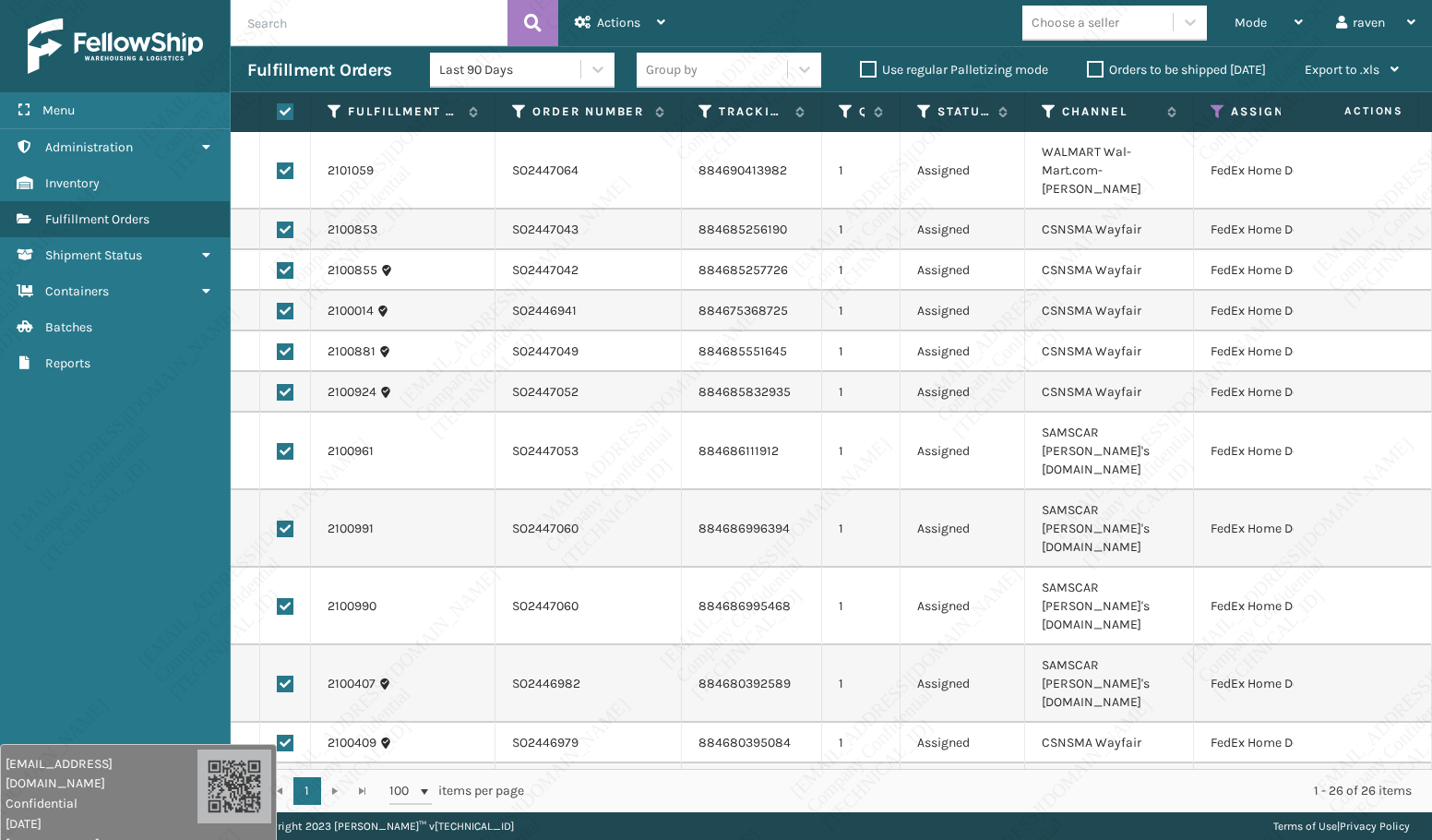
click at [605, 46] on div "Fulfillment Orders Last 90 Days Group by Use regular Palletizing mode Orders to…" at bounding box center [831, 69] width 1201 height 46
click at [608, 17] on span "Actions" at bounding box center [618, 23] width 43 height 16
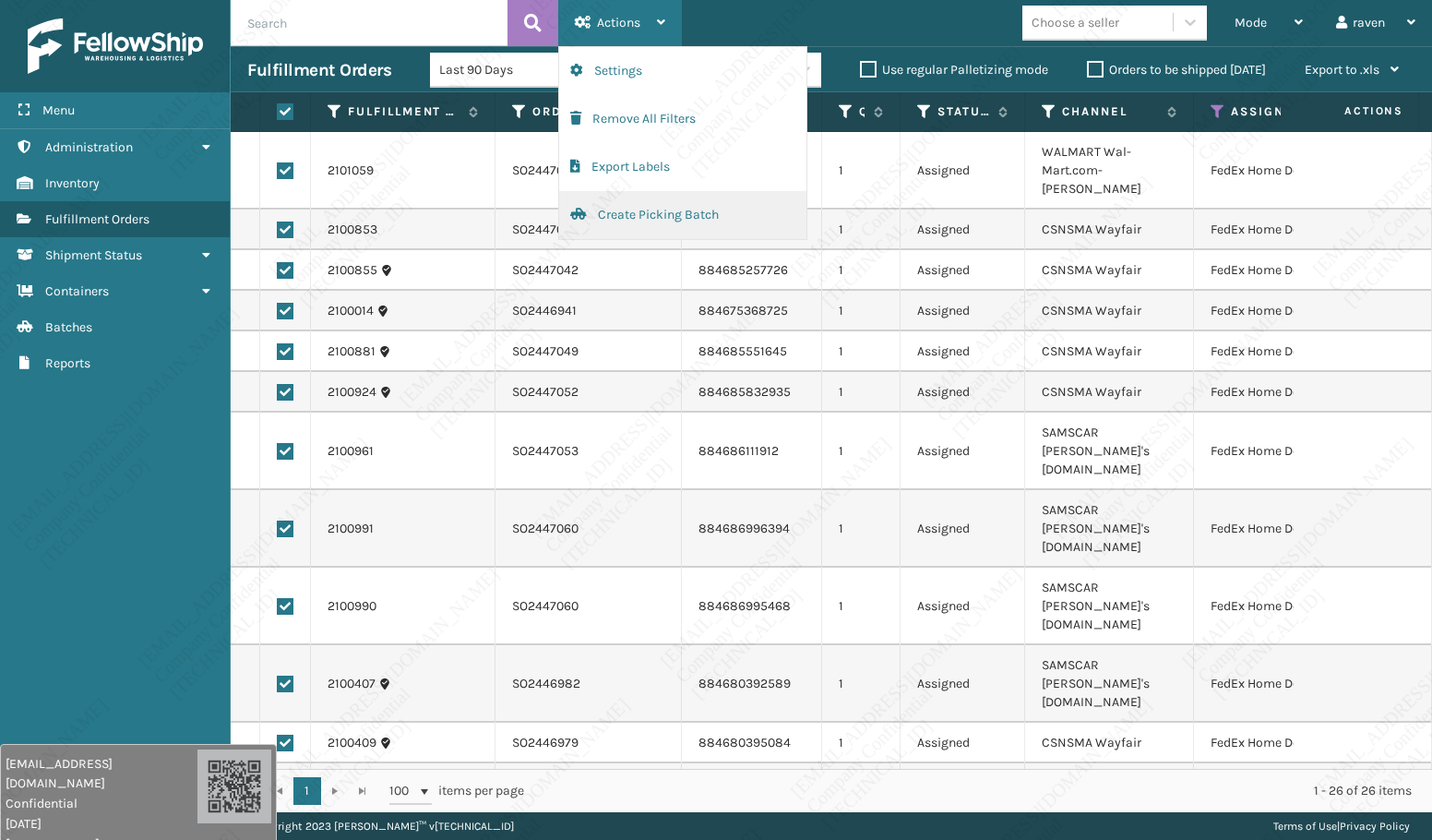
click at [607, 200] on button "Create Picking Batch" at bounding box center [683, 214] width 247 height 48
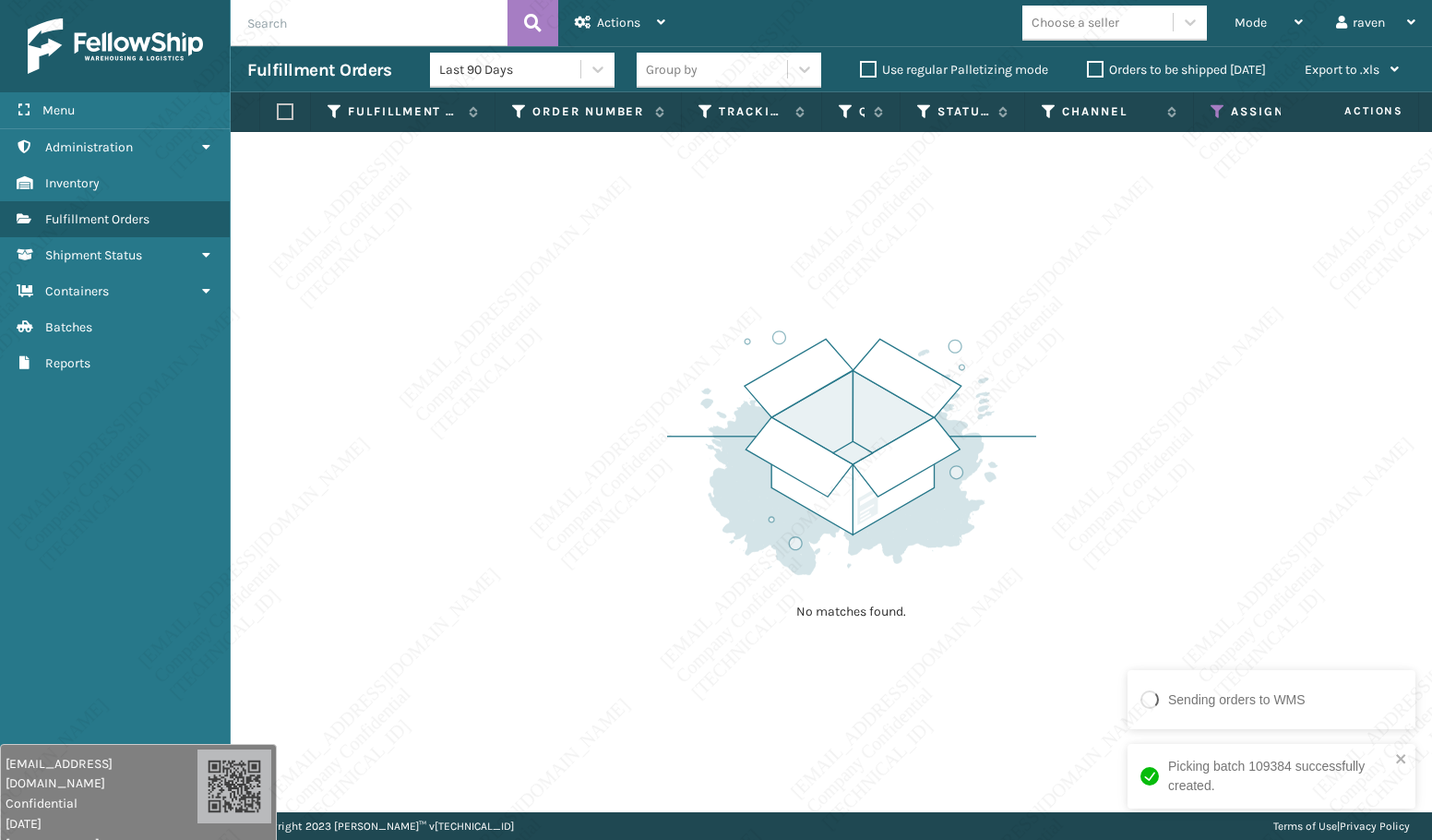
click at [1262, 770] on div "Picking batch 109384 successfully created." at bounding box center [1271, 775] width 288 height 65
drag, startPoint x: 1218, startPoint y: 117, endPoint x: 1219, endPoint y: 129, distance: 12.0
click at [1219, 117] on icon at bounding box center [1217, 112] width 15 height 17
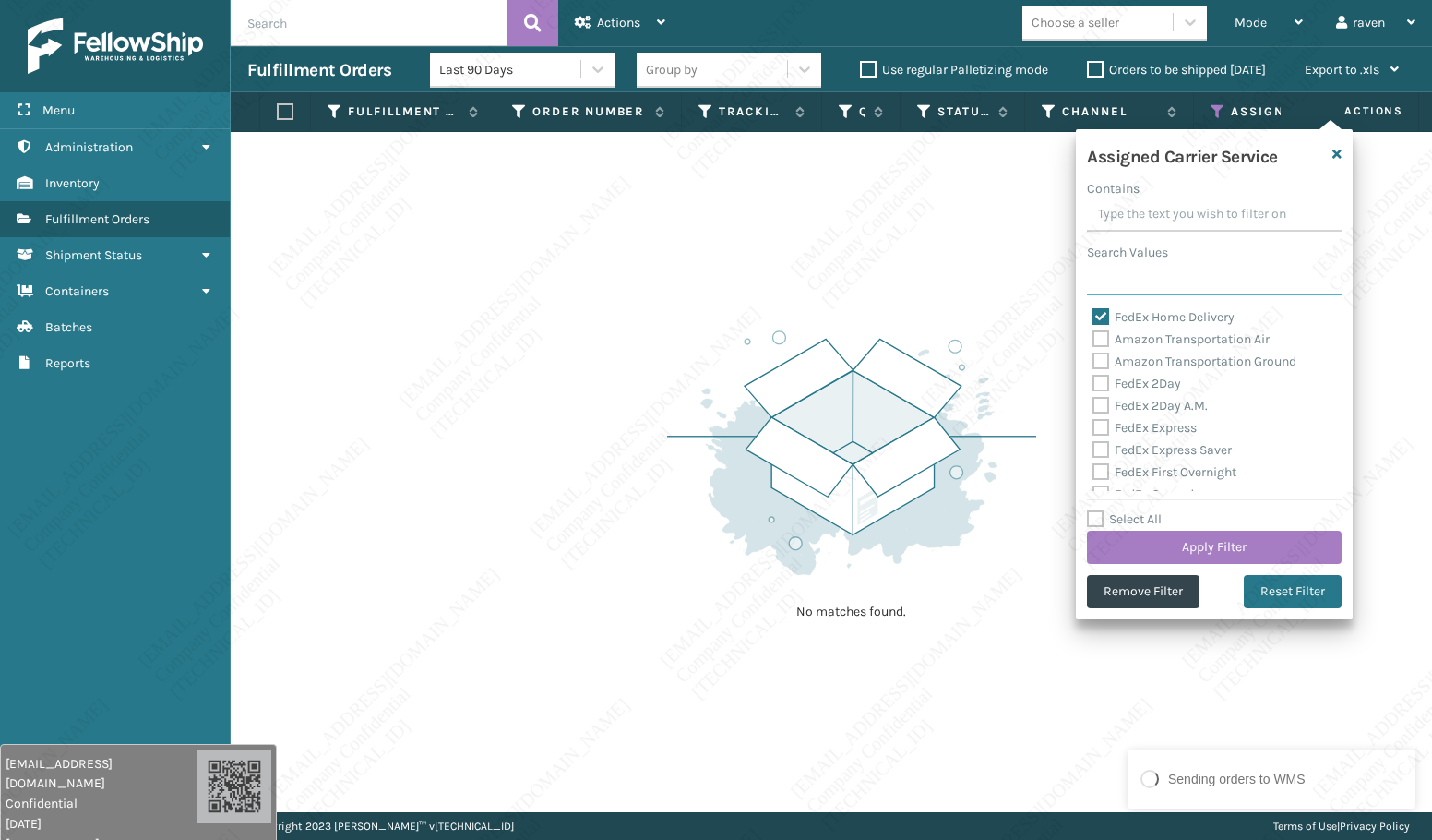
click at [1159, 280] on input "Search Values" at bounding box center [1214, 278] width 254 height 33
click at [1149, 311] on label "FedEx Home Delivery" at bounding box center [1164, 317] width 142 height 16
click at [1094, 311] on input "FedEx Home Delivery" at bounding box center [1093, 312] width 1 height 12
checkbox input "false"
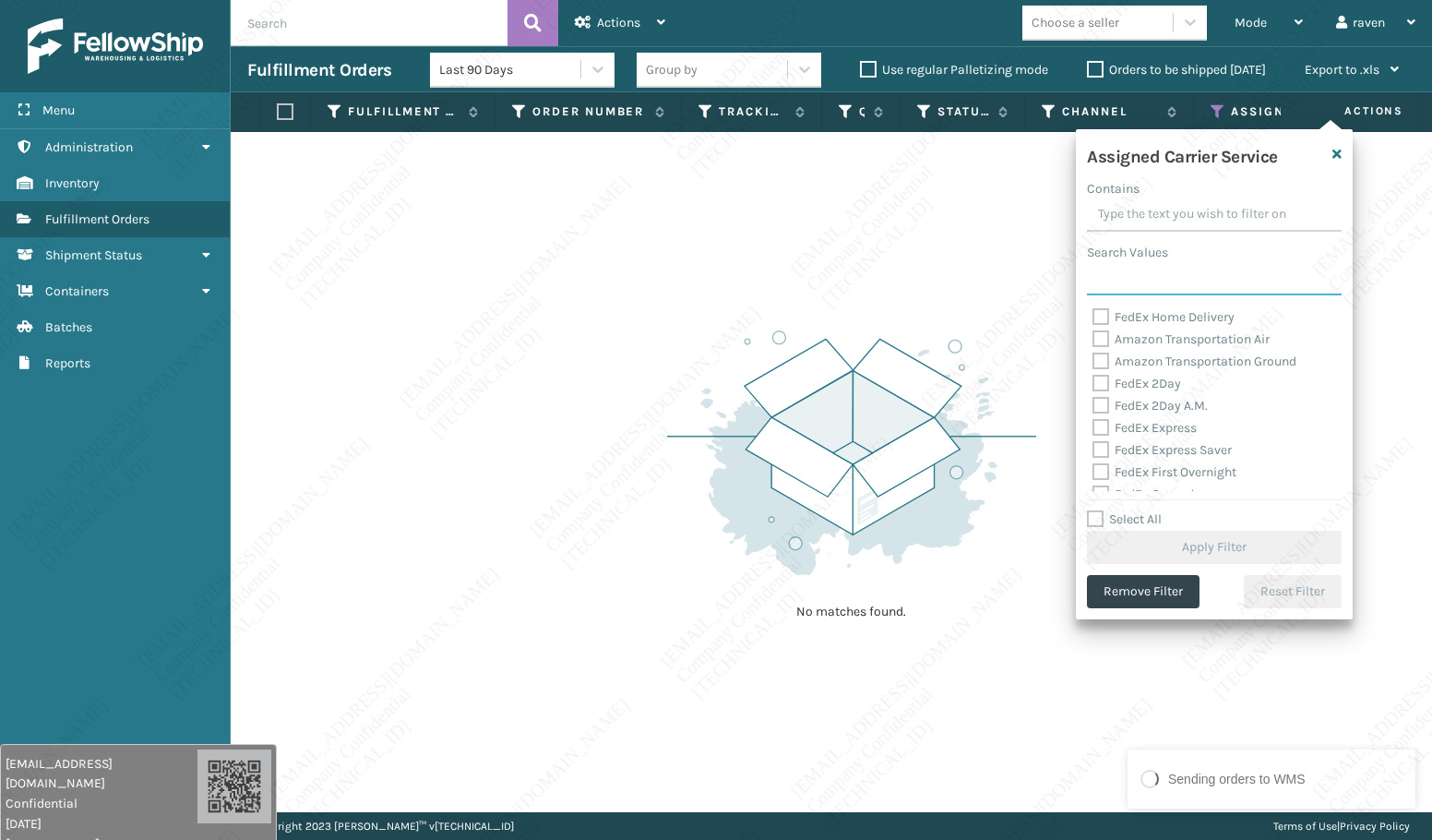
click at [1150, 284] on input "Search Values" at bounding box center [1214, 278] width 254 height 33
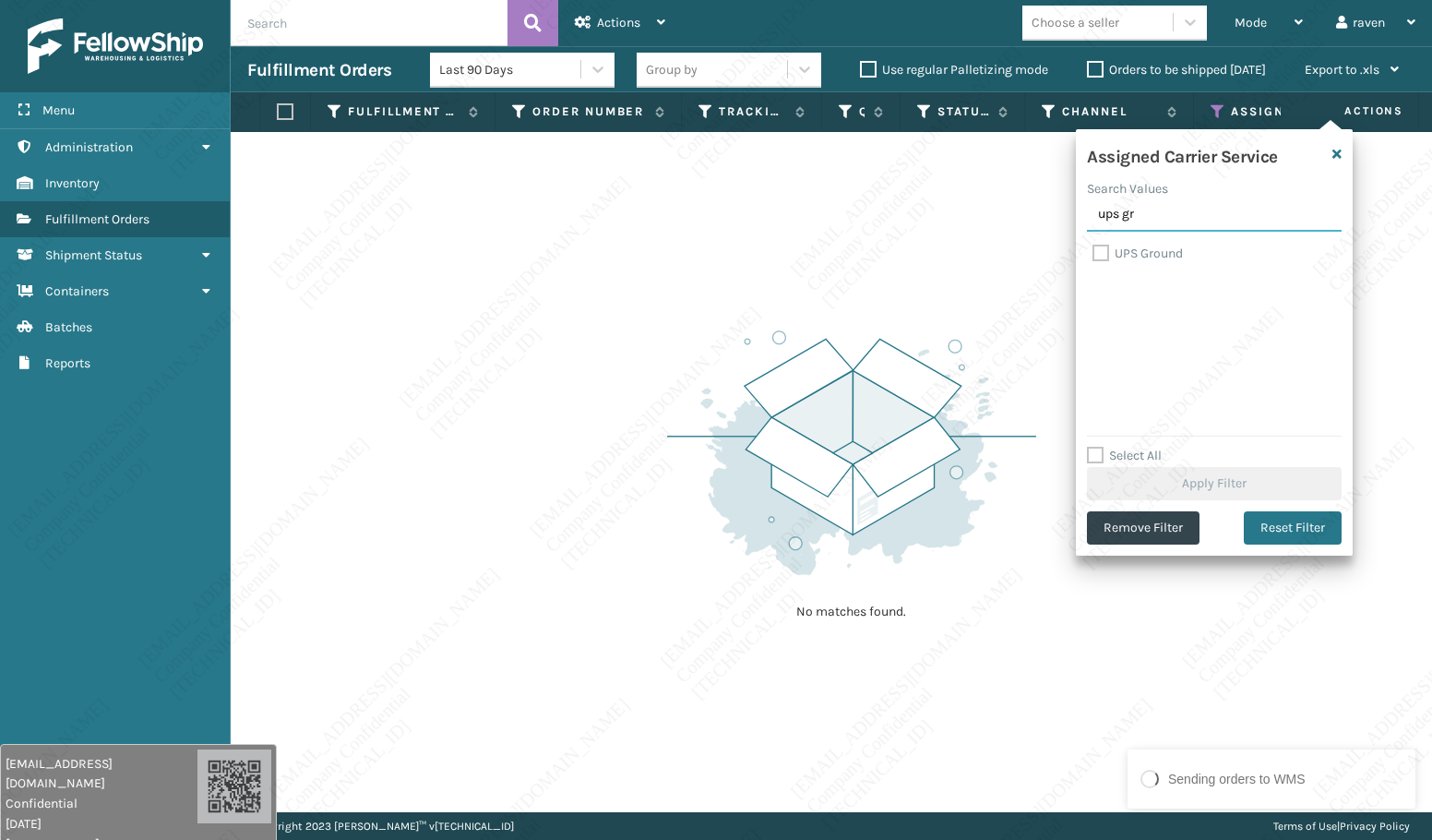
type input "ups gr"
click at [1161, 251] on label "UPS Ground" at bounding box center [1138, 253] width 91 height 16
click at [1094, 251] on input "UPS Ground" at bounding box center [1093, 248] width 1 height 12
checkbox input "true"
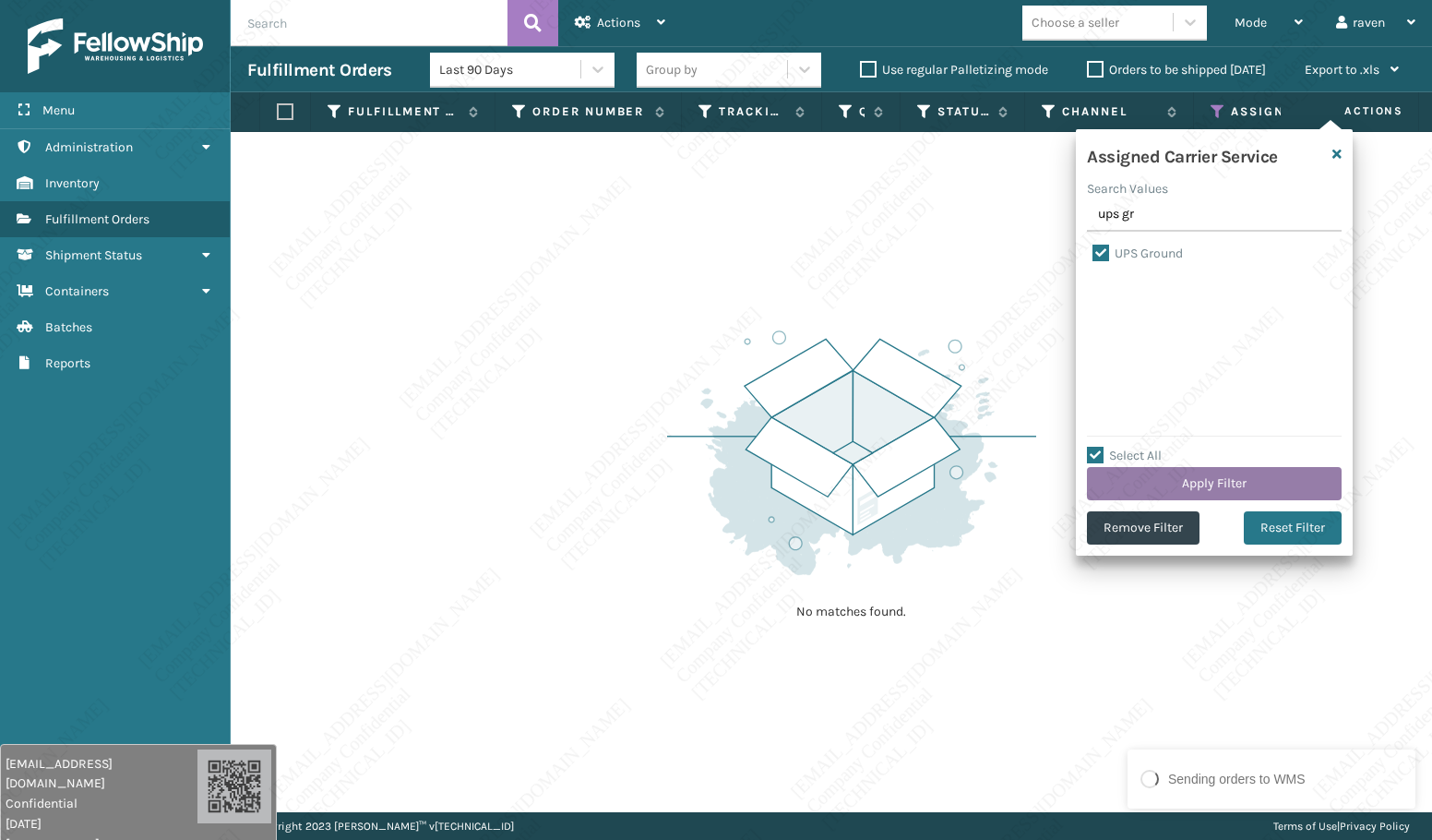
click at [1220, 479] on button "Apply Filter" at bounding box center [1214, 483] width 254 height 33
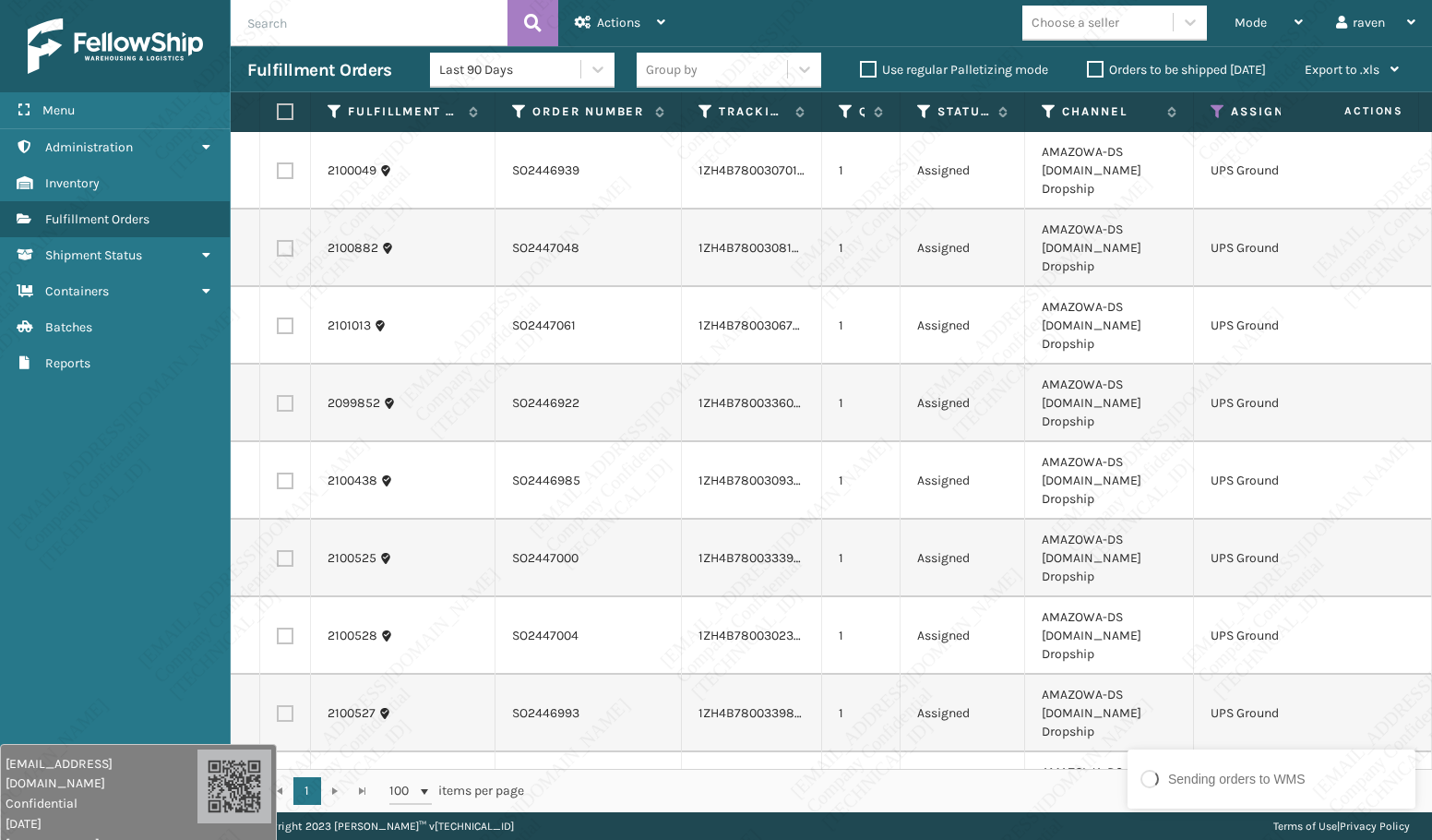
click at [1120, 781] on div "1 - 14 of 14 items" at bounding box center [981, 790] width 862 height 18
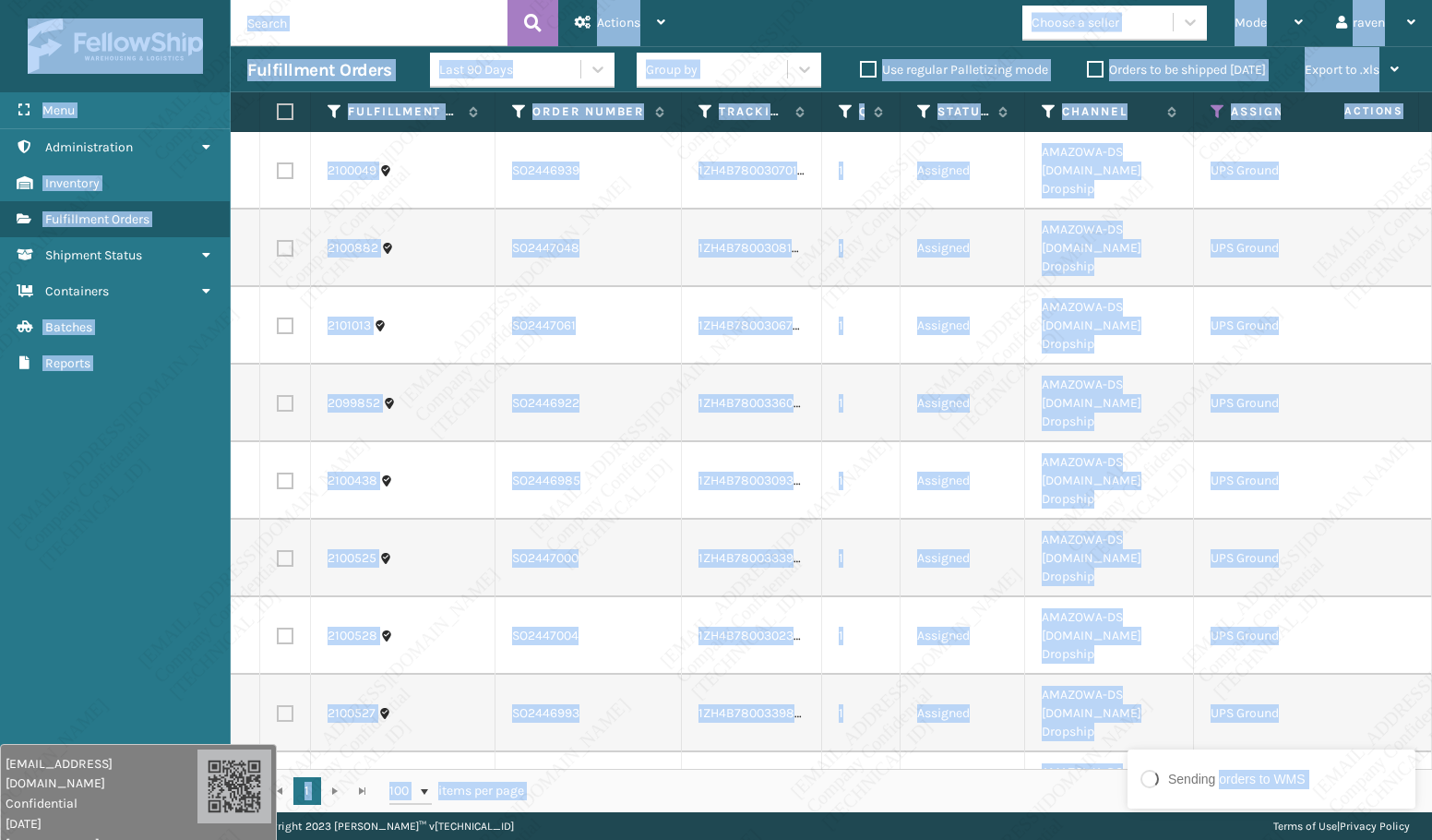
drag, startPoint x: 1181, startPoint y: 787, endPoint x: 1169, endPoint y: 783, distance: 12.6
click at [1115, 0] on div "Sending orders to WMS Menu Administration Inventory Fulfillment Orders Shipment…" at bounding box center [716, 0] width 1432 height 0
click at [1245, 792] on div "Sending orders to WMS" at bounding box center [1272, 779] width 273 height 31
drag, startPoint x: 168, startPoint y: 481, endPoint x: 175, endPoint y: 472, distance: 11.4
click at [169, 479] on div "Menu Administration Inventory Fulfillment Orders Shipment Status Containers Bat…" at bounding box center [115, 420] width 231 height 840
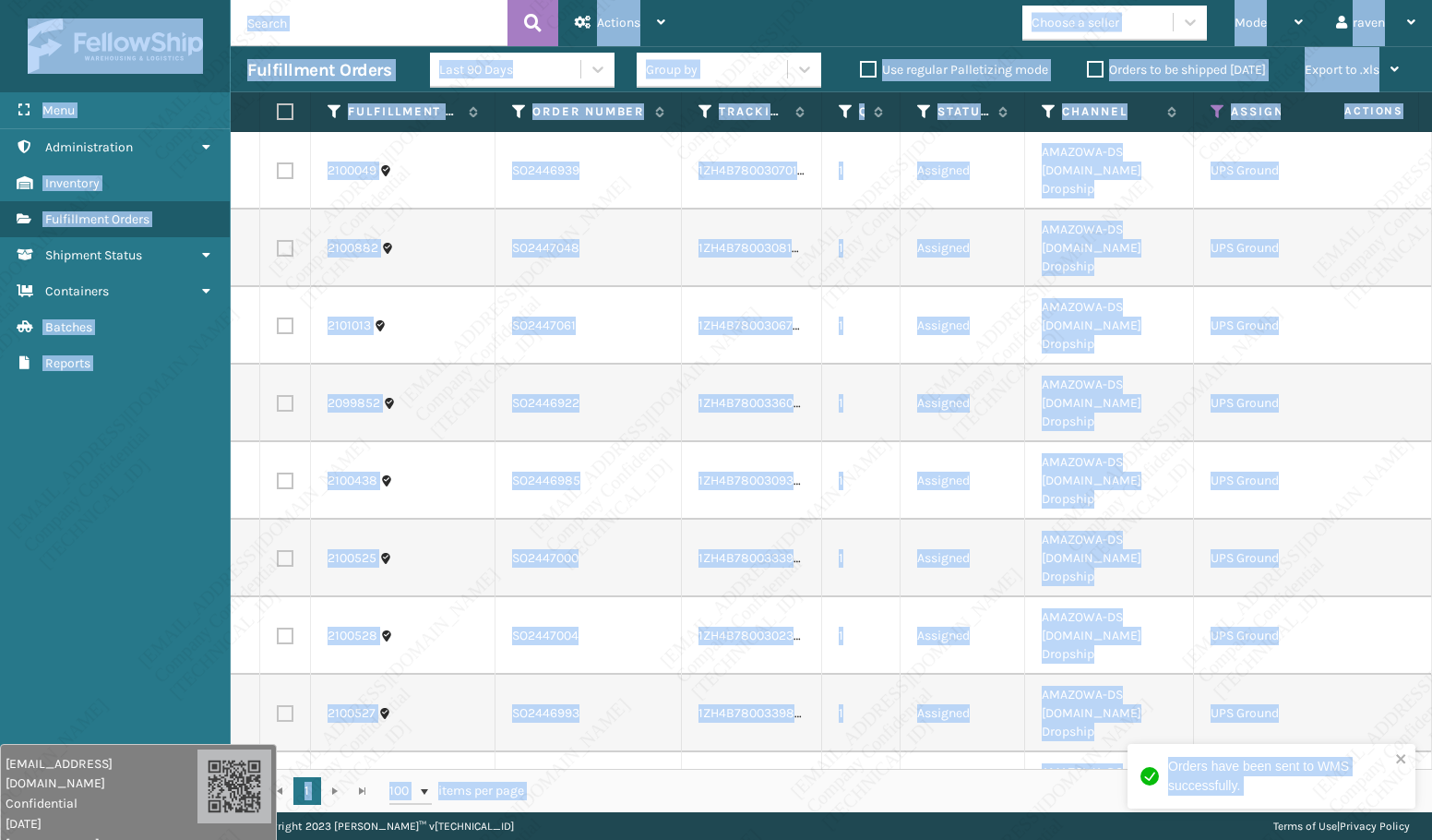
click at [1262, 749] on div "Orders have been sent to WMS successfully." at bounding box center [1271, 775] width 288 height 65
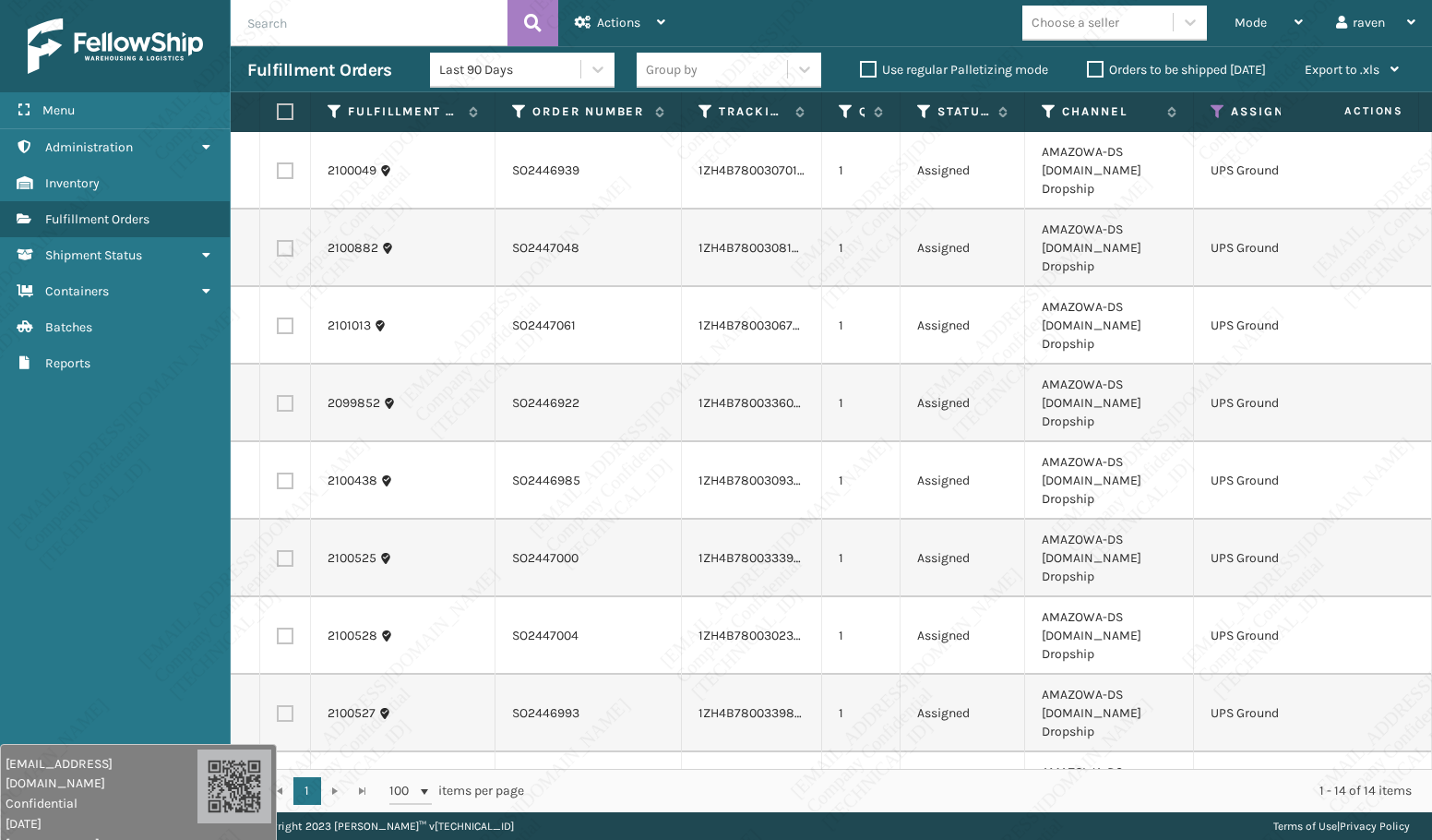
click at [281, 112] on label at bounding box center [281, 112] width 11 height 17
click at [277, 112] on input "checkbox" at bounding box center [276, 112] width 1 height 12
checkbox input "true"
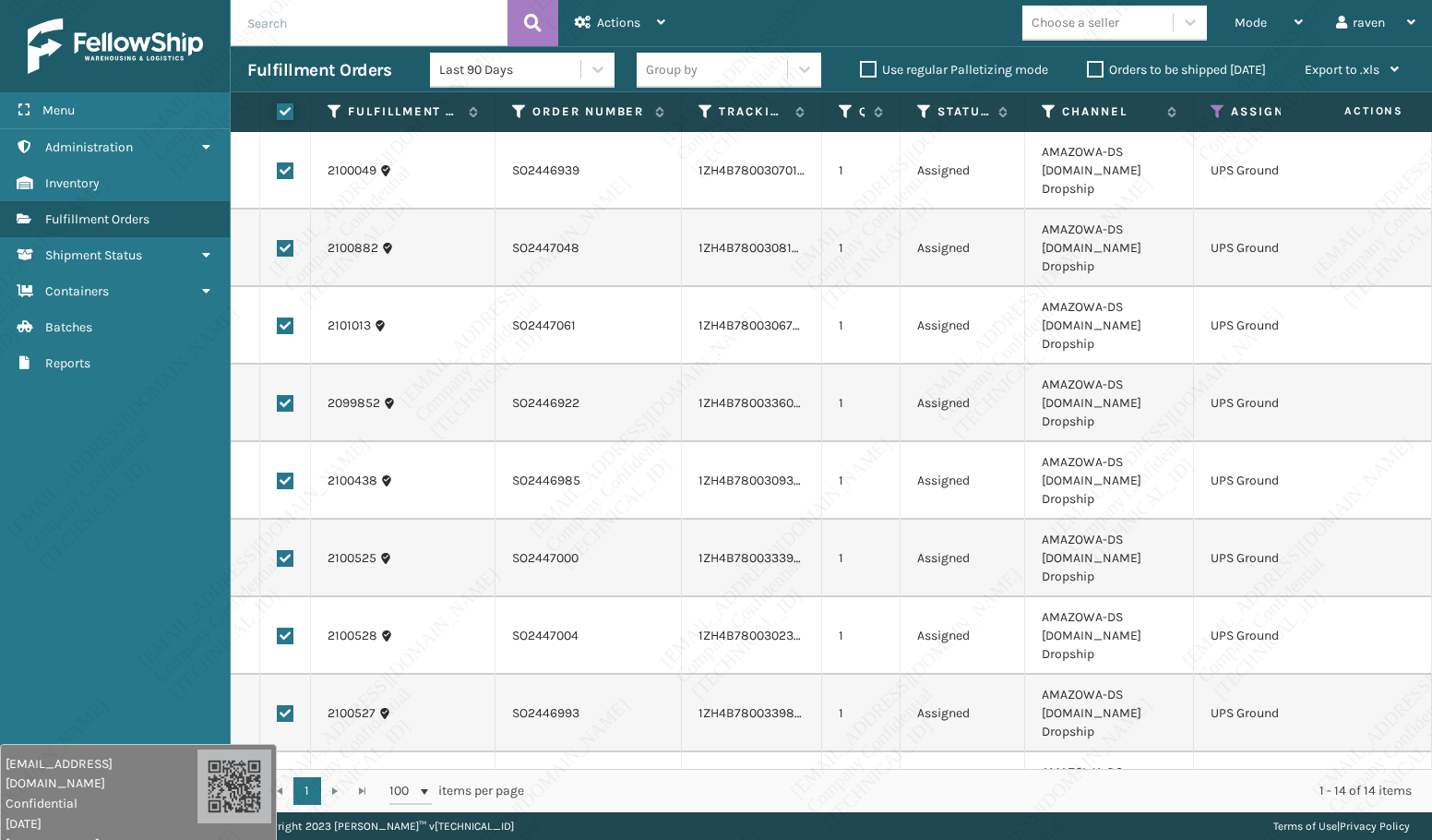
checkbox input "true"
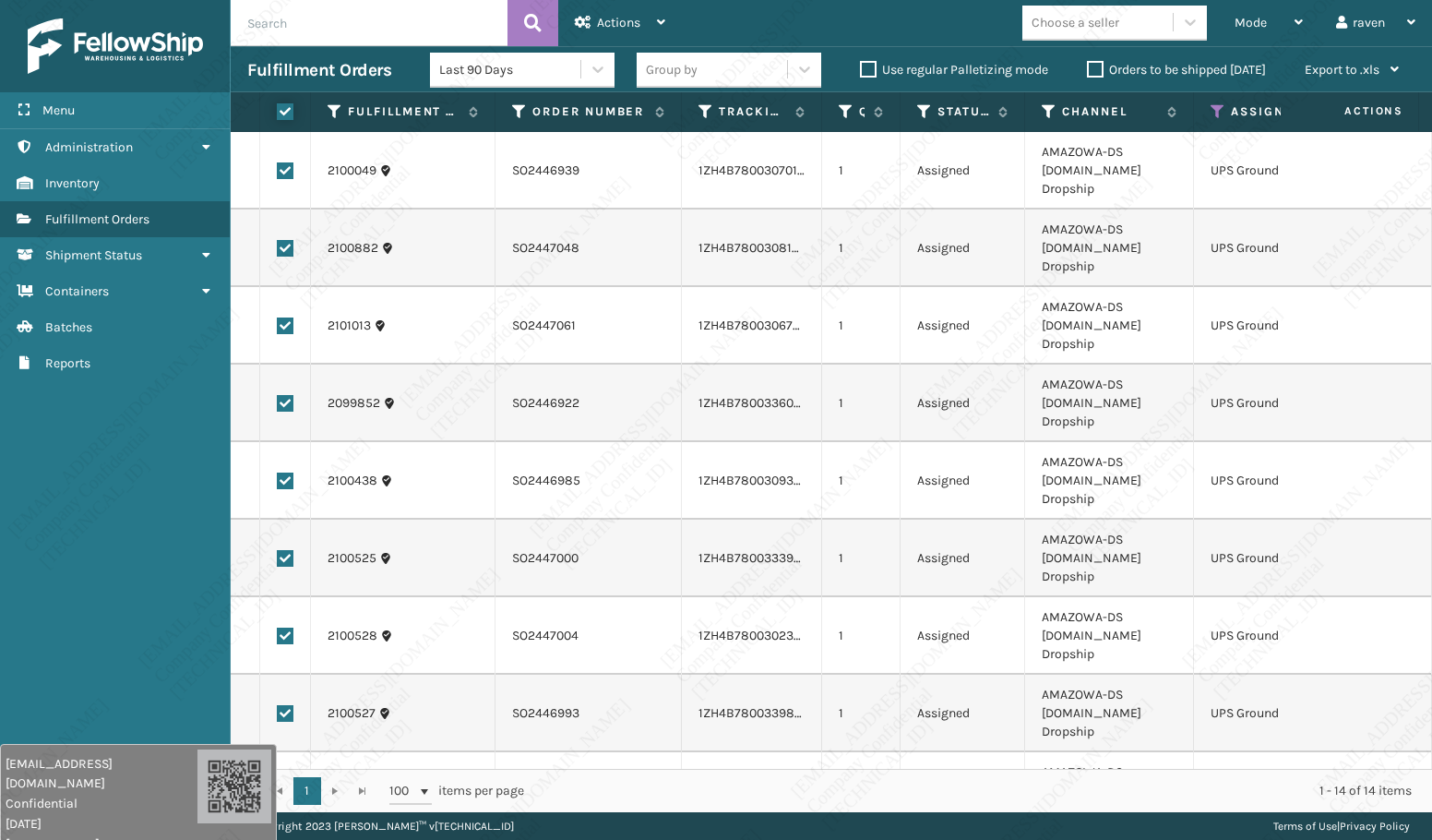
checkbox input "true"
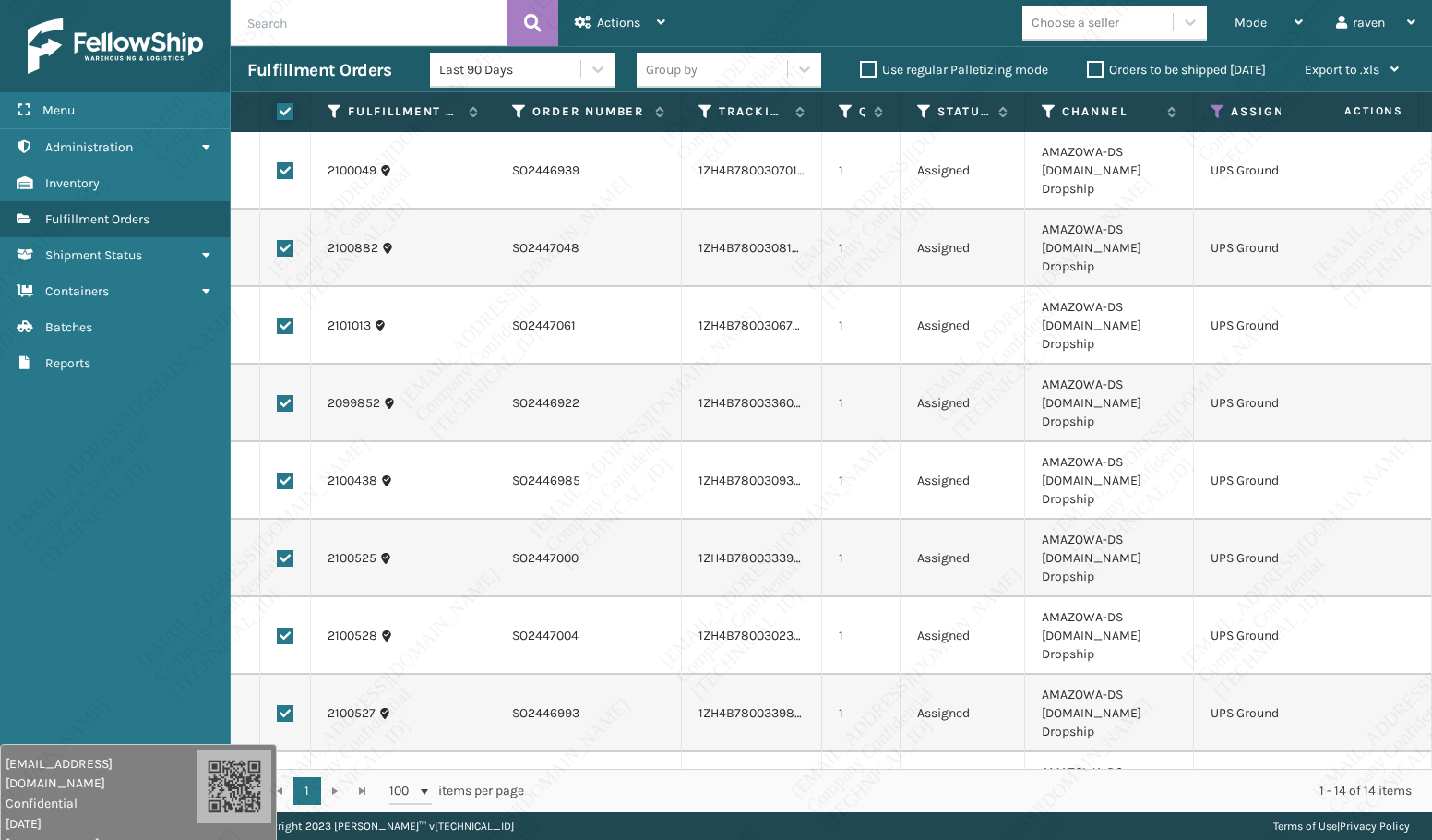
checkbox input "true"
click at [614, 18] on span "Actions" at bounding box center [618, 23] width 43 height 16
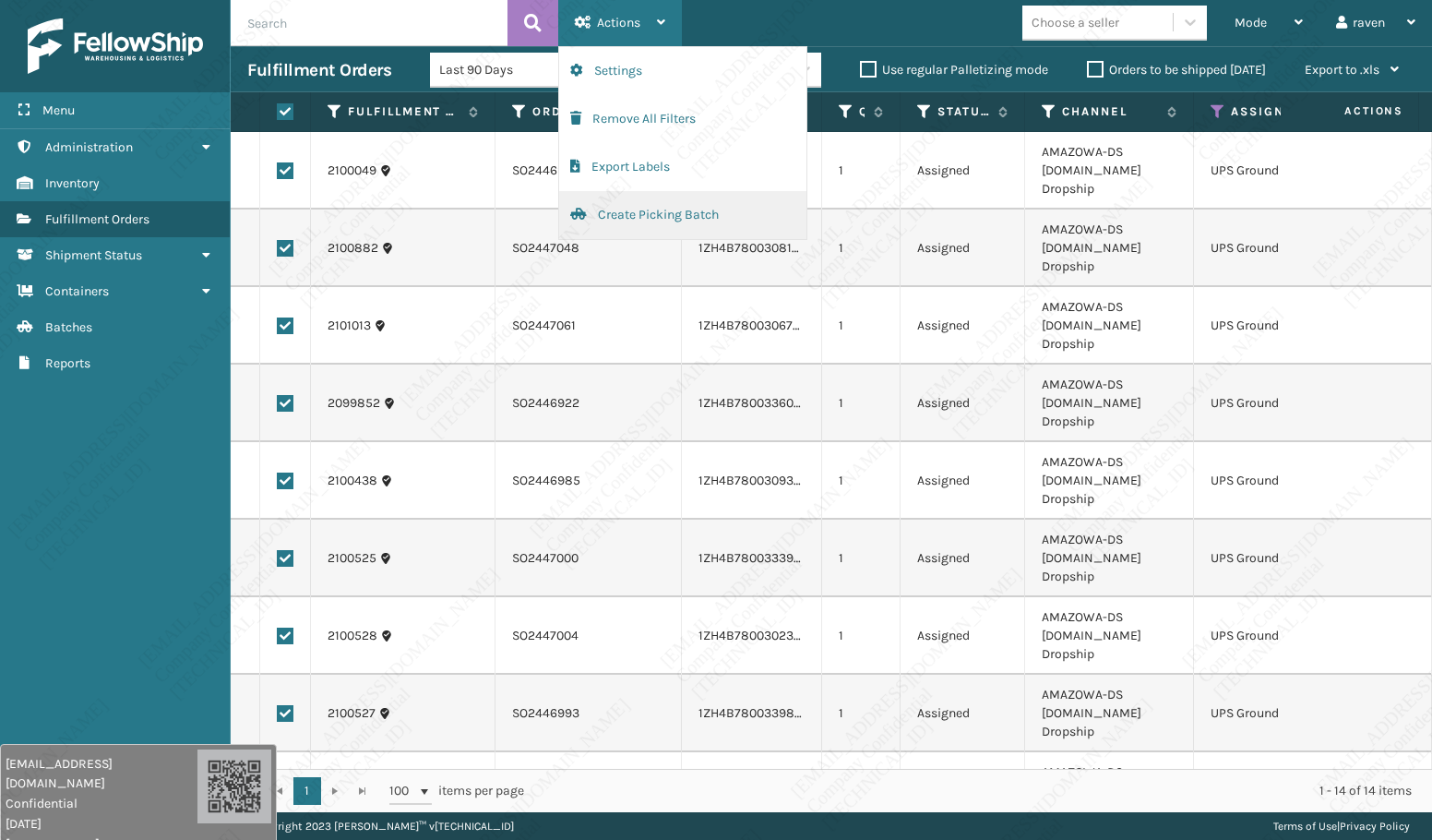
click at [593, 210] on button "Create Picking Batch" at bounding box center [683, 214] width 247 height 48
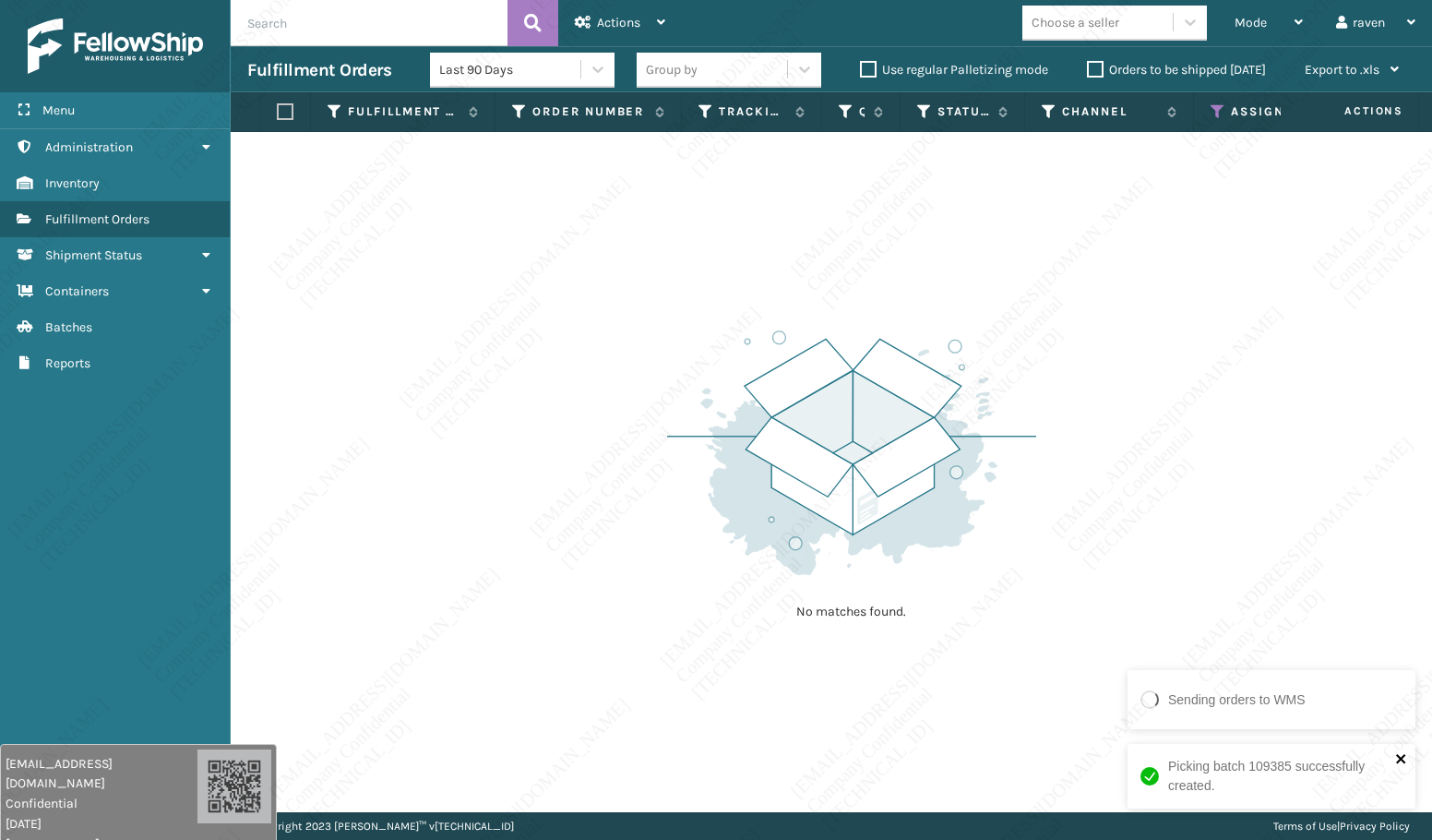
drag, startPoint x: 1403, startPoint y: 758, endPoint x: 1386, endPoint y: 752, distance: 18.0
click at [1262, 757] on icon "close" at bounding box center [1401, 758] width 13 height 15
click at [789, 239] on div "No matches found." at bounding box center [831, 472] width 1201 height 680
click at [1220, 114] on icon at bounding box center [1217, 112] width 15 height 17
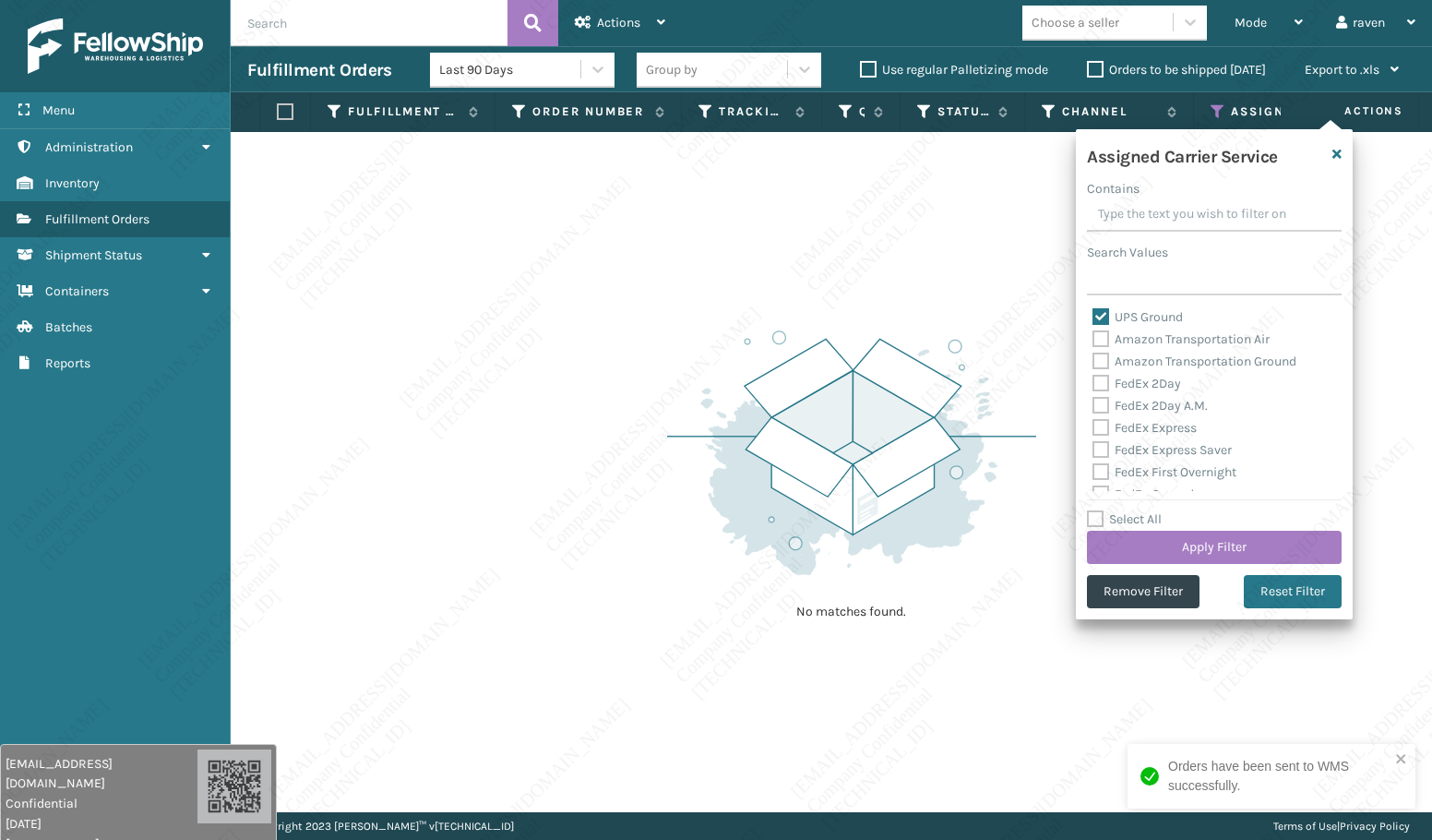
click at [1262, 184] on div "No matches found." at bounding box center [831, 472] width 1201 height 680
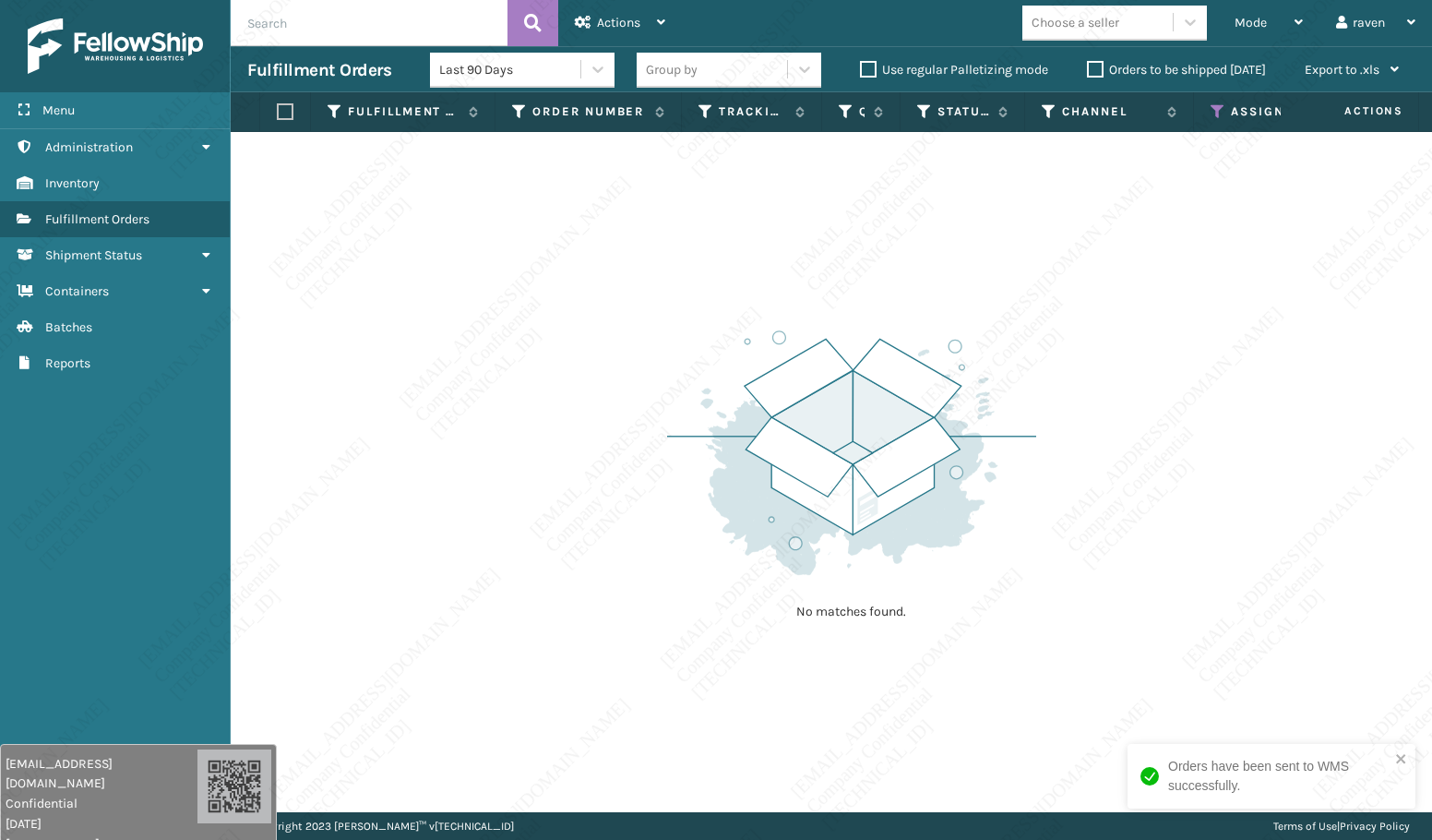
click at [1222, 115] on icon at bounding box center [1217, 112] width 15 height 17
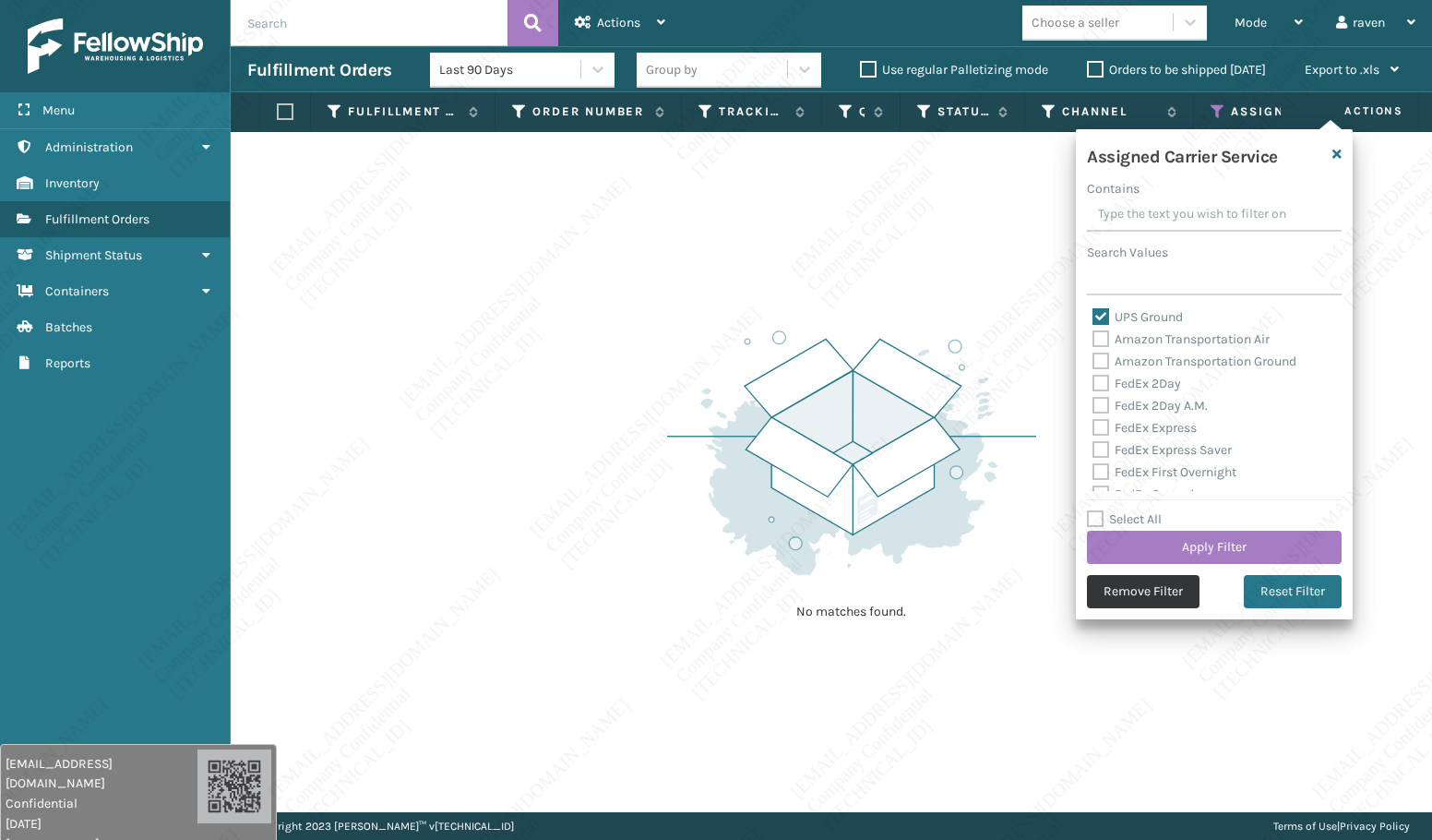
click at [1153, 584] on button "Remove Filter" at bounding box center [1144, 591] width 113 height 33
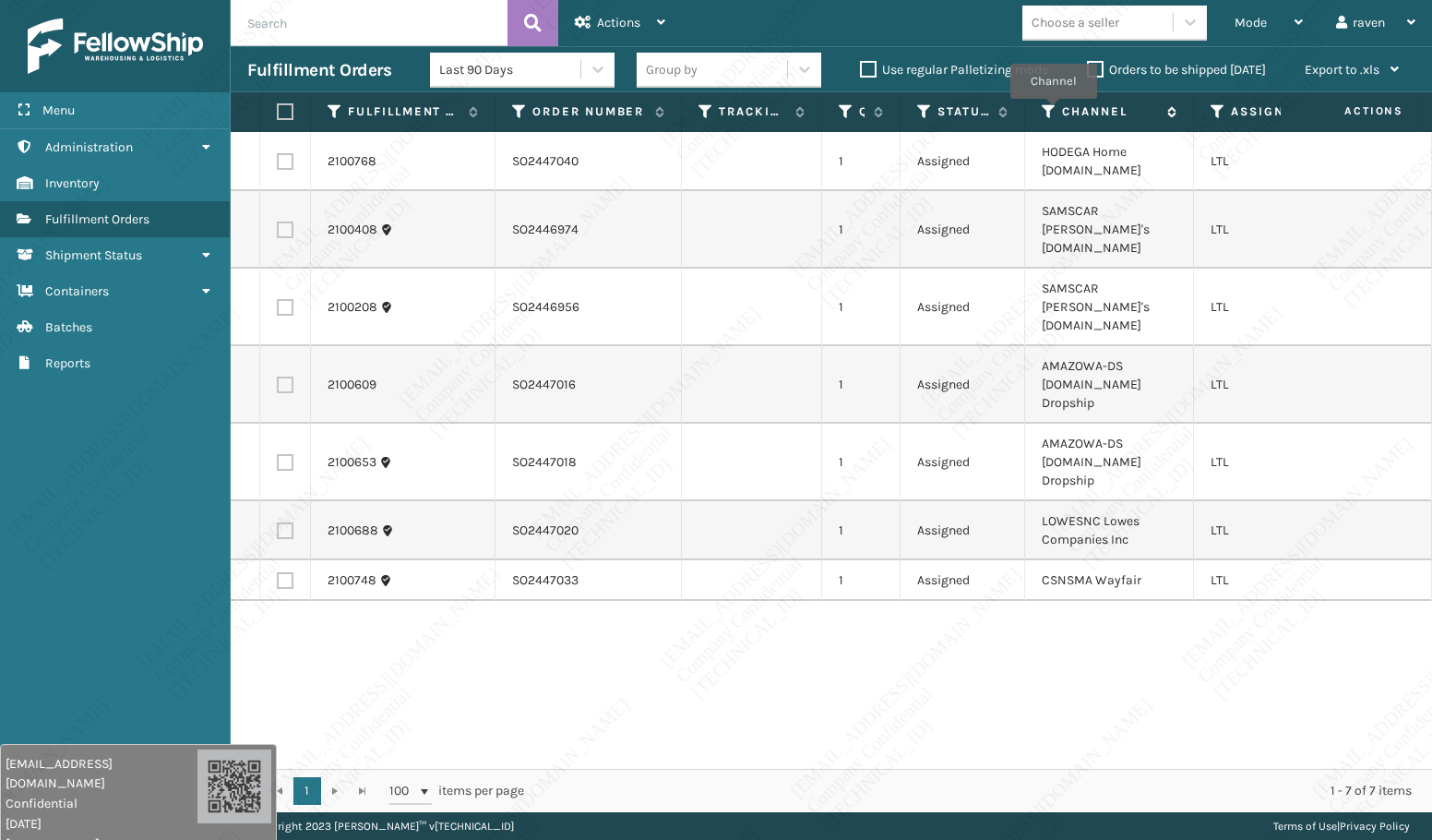
click at [1053, 112] on icon at bounding box center [1049, 112] width 15 height 17
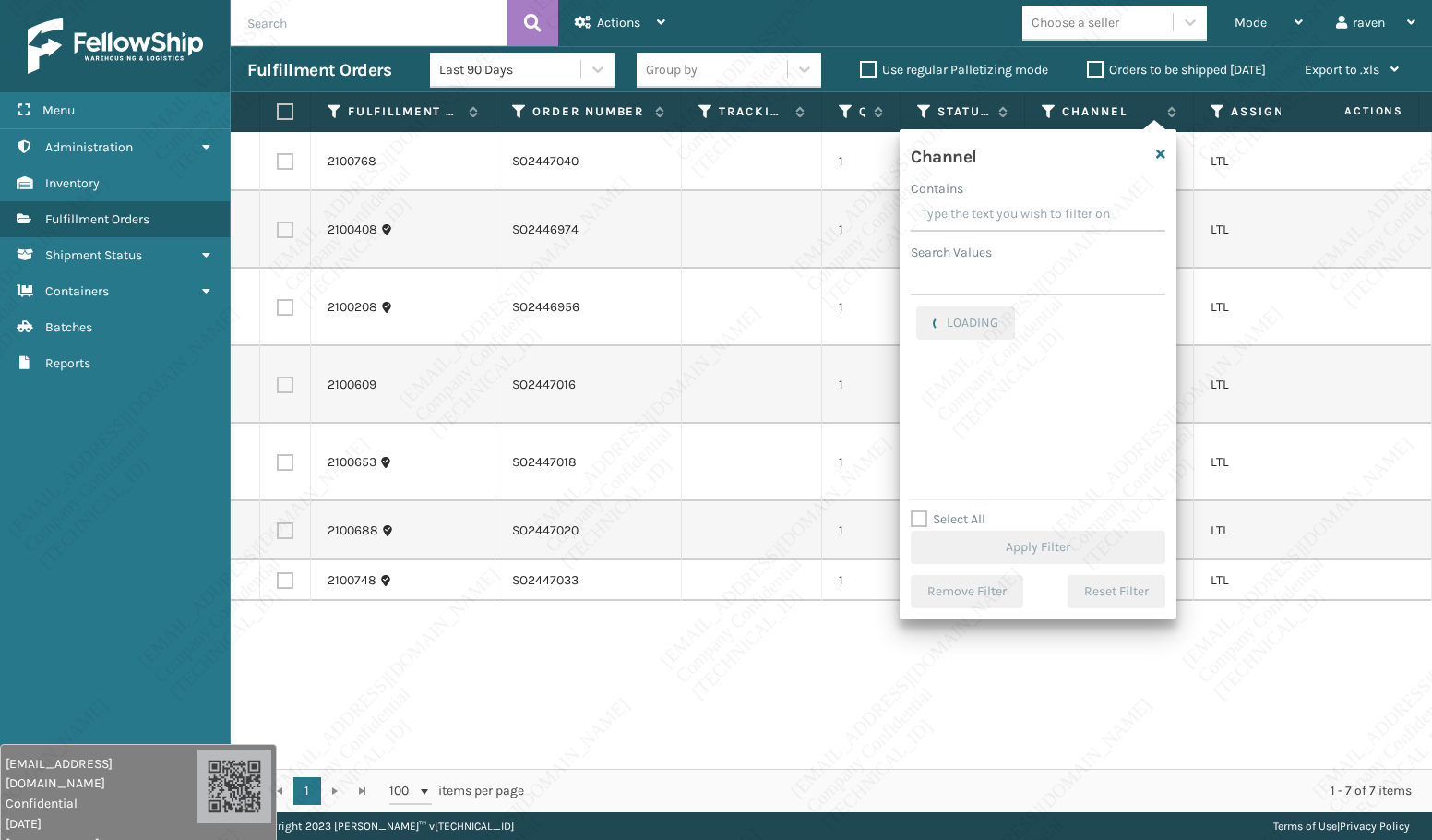
click at [1005, 255] on div "Search Values" at bounding box center [1038, 251] width 254 height 19
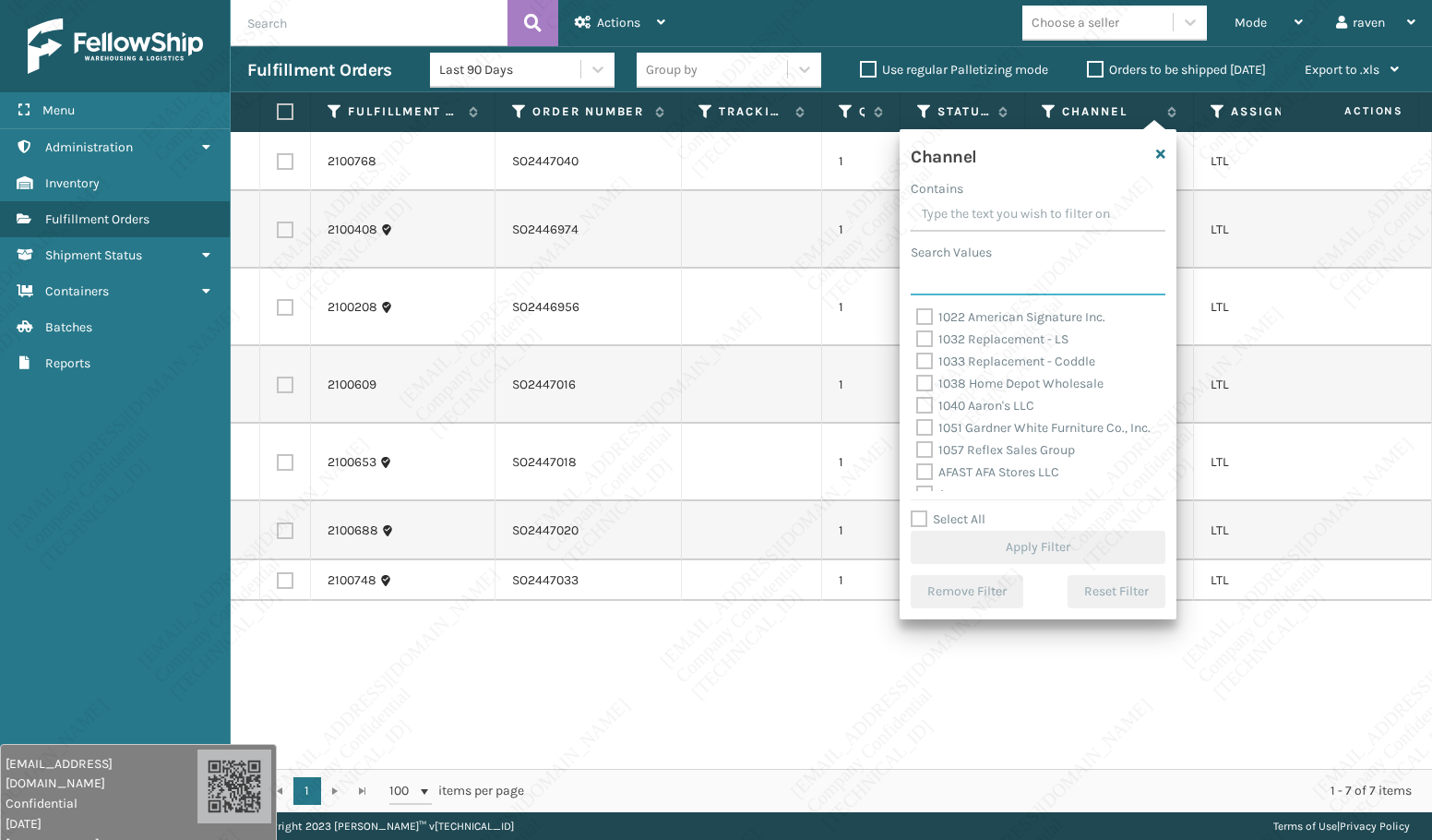
click at [998, 262] on input "Search Values" at bounding box center [1038, 278] width 254 height 33
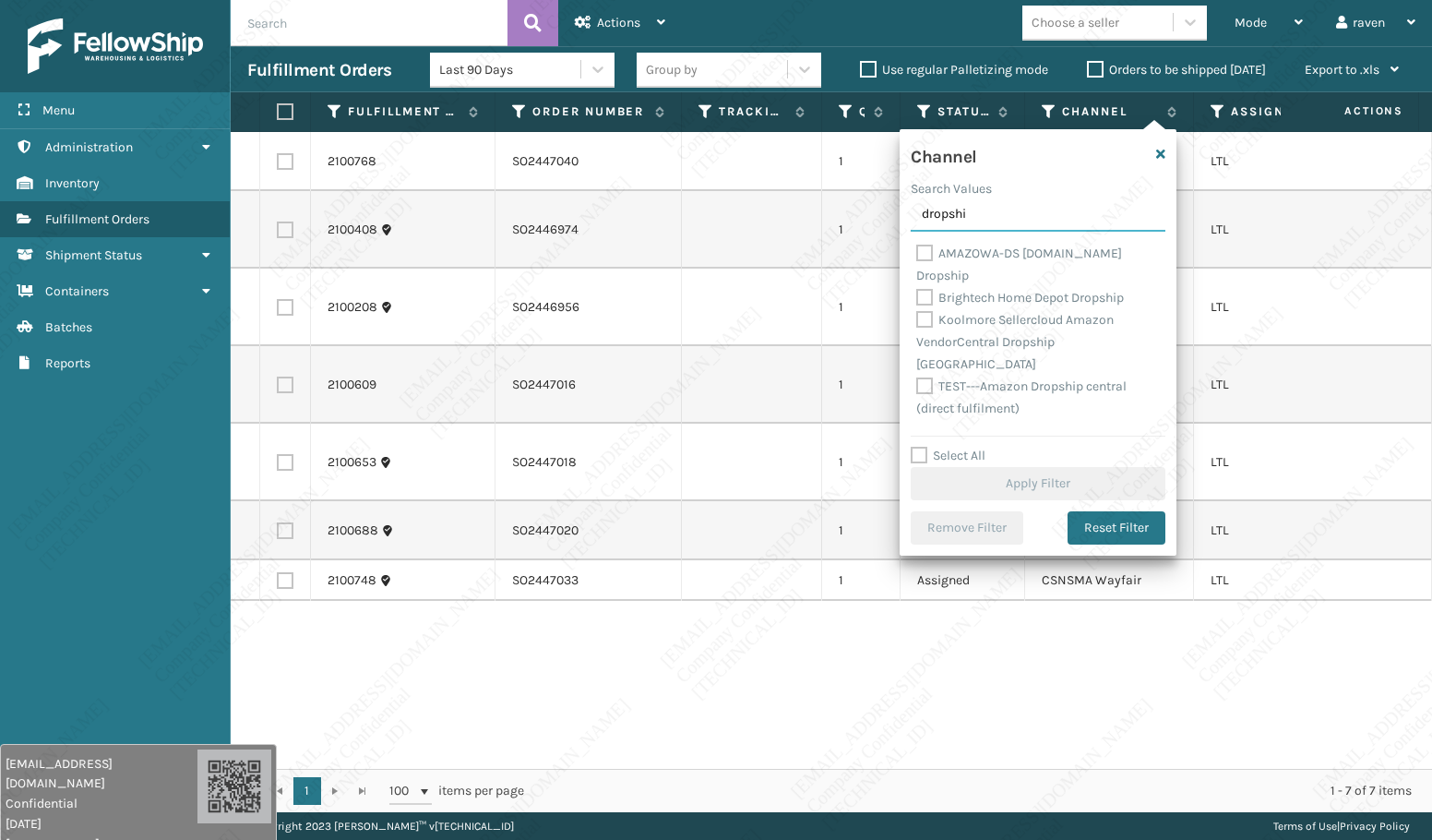
type input "dropshi"
click at [1004, 249] on label "AMAZOWA-DS [DOMAIN_NAME] Dropship" at bounding box center [1019, 264] width 206 height 38
click at [917, 249] on input "AMAZOWA-DS [DOMAIN_NAME] Dropship" at bounding box center [916, 248] width 1 height 12
checkbox input "true"
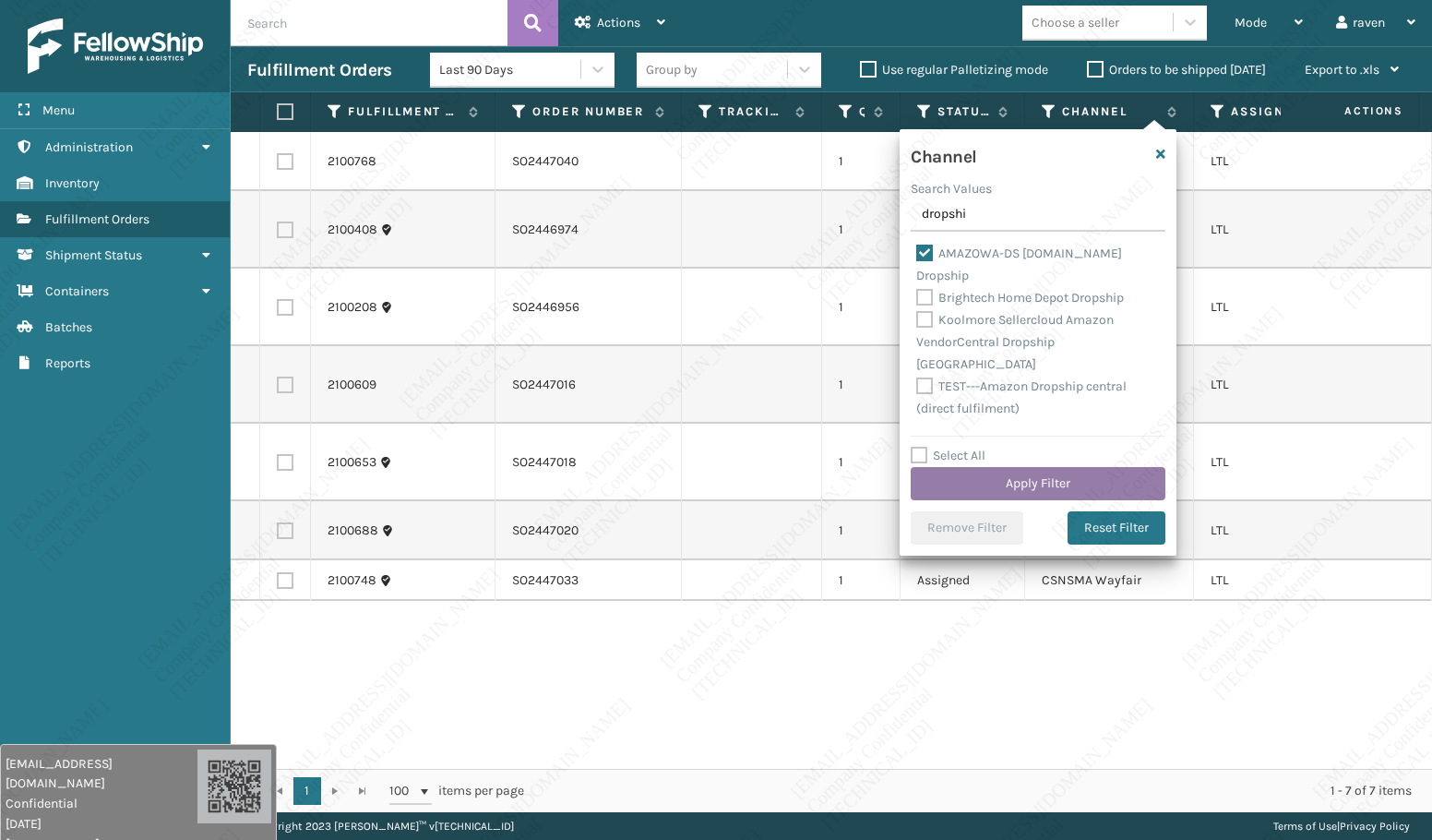
click at [1028, 492] on button "Apply Filter" at bounding box center [1038, 483] width 254 height 33
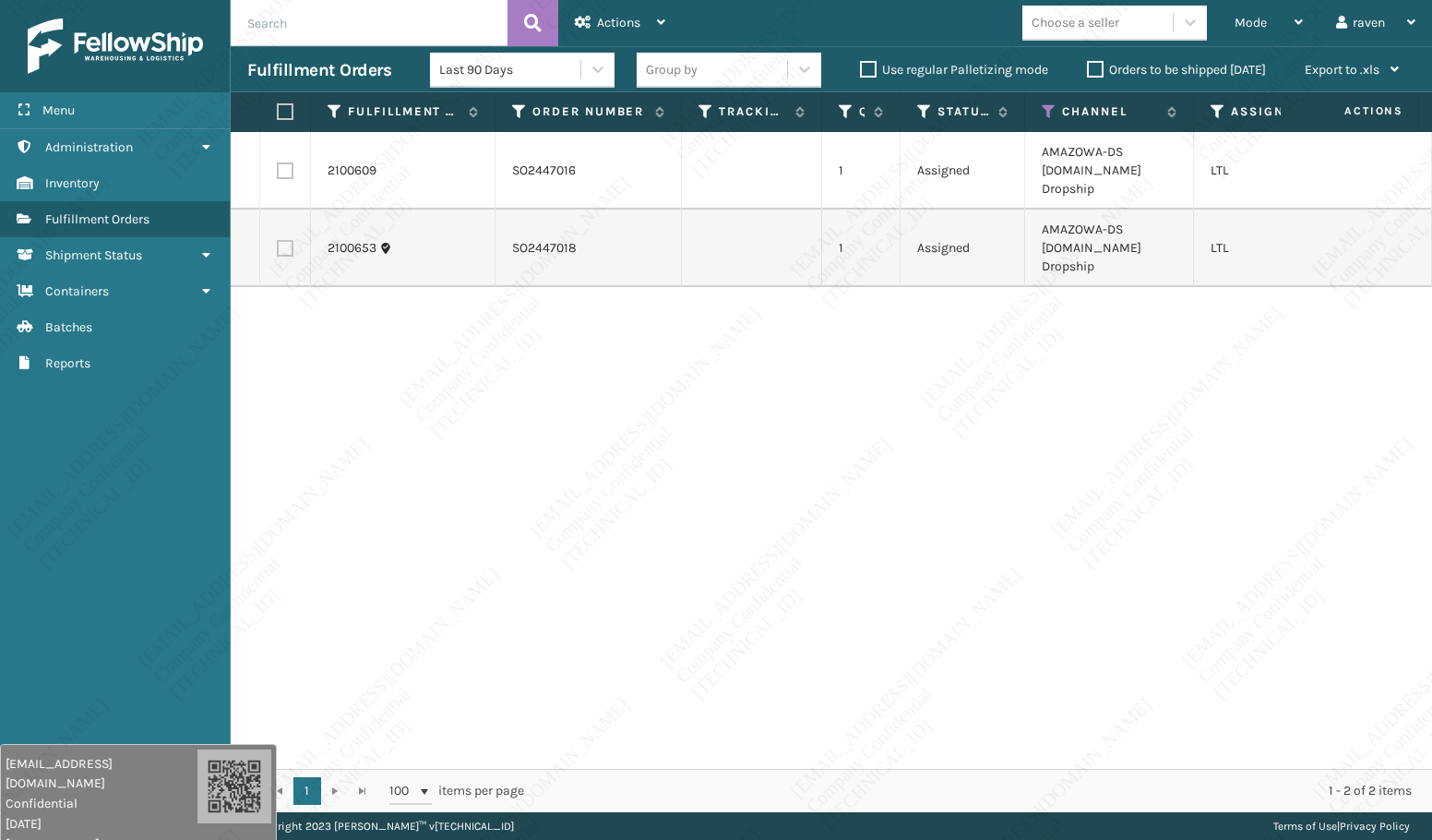
drag, startPoint x: 296, startPoint y: 102, endPoint x: 282, endPoint y: 106, distance: 14.6
click at [295, 103] on th at bounding box center [285, 112] width 51 height 40
click at [282, 106] on label at bounding box center [281, 112] width 11 height 17
click at [277, 106] on input "checkbox" at bounding box center [276, 112] width 1 height 12
checkbox input "true"
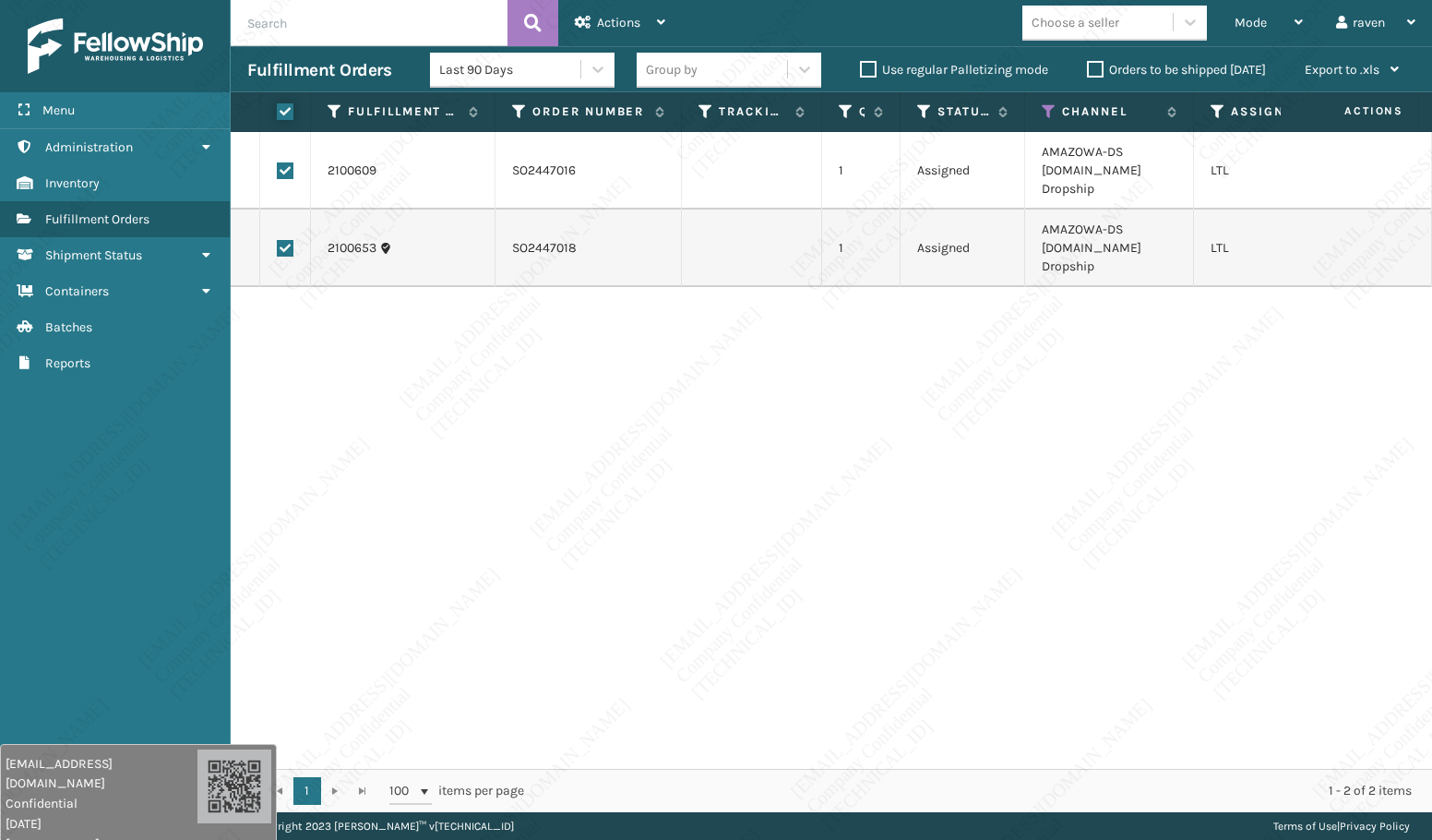
checkbox input "true"
click at [619, 19] on span "Actions" at bounding box center [618, 23] width 43 height 16
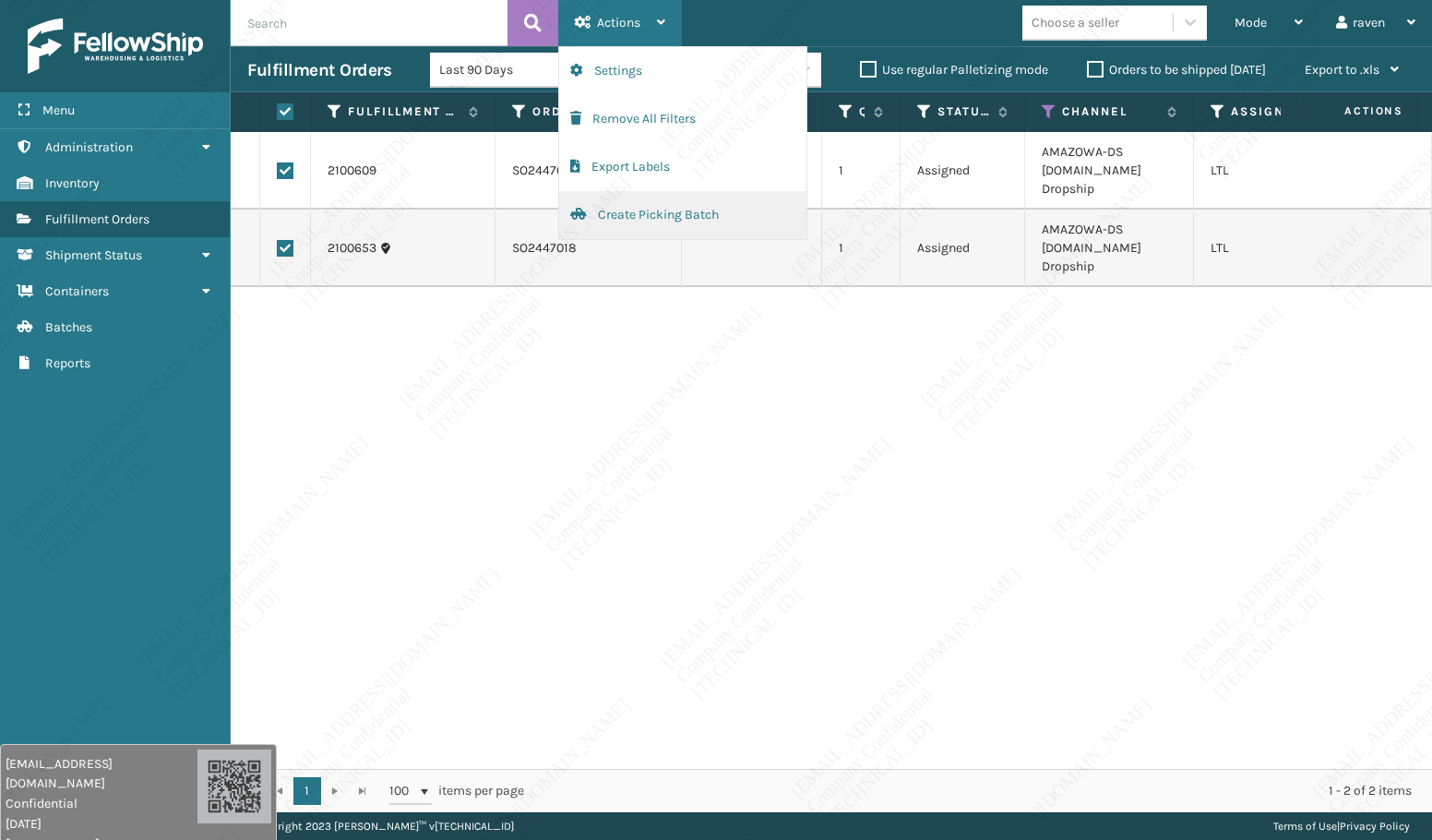
click at [620, 210] on button "Create Picking Batch" at bounding box center [683, 214] width 247 height 48
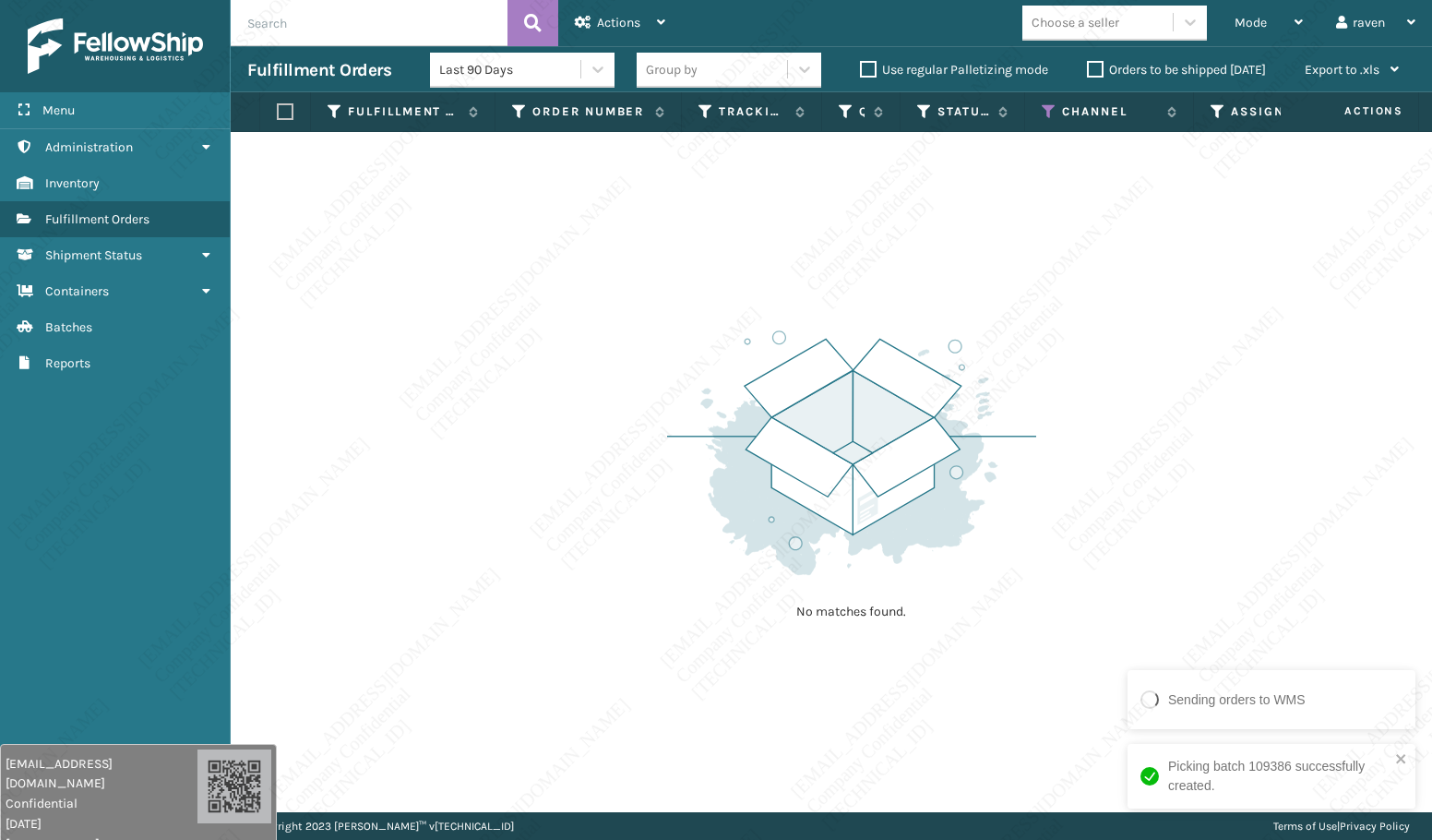
click at [1262, 750] on div "Picking batch 109386 successfully created." at bounding box center [1271, 775] width 288 height 65
click at [1051, 110] on icon at bounding box center [1049, 112] width 15 height 17
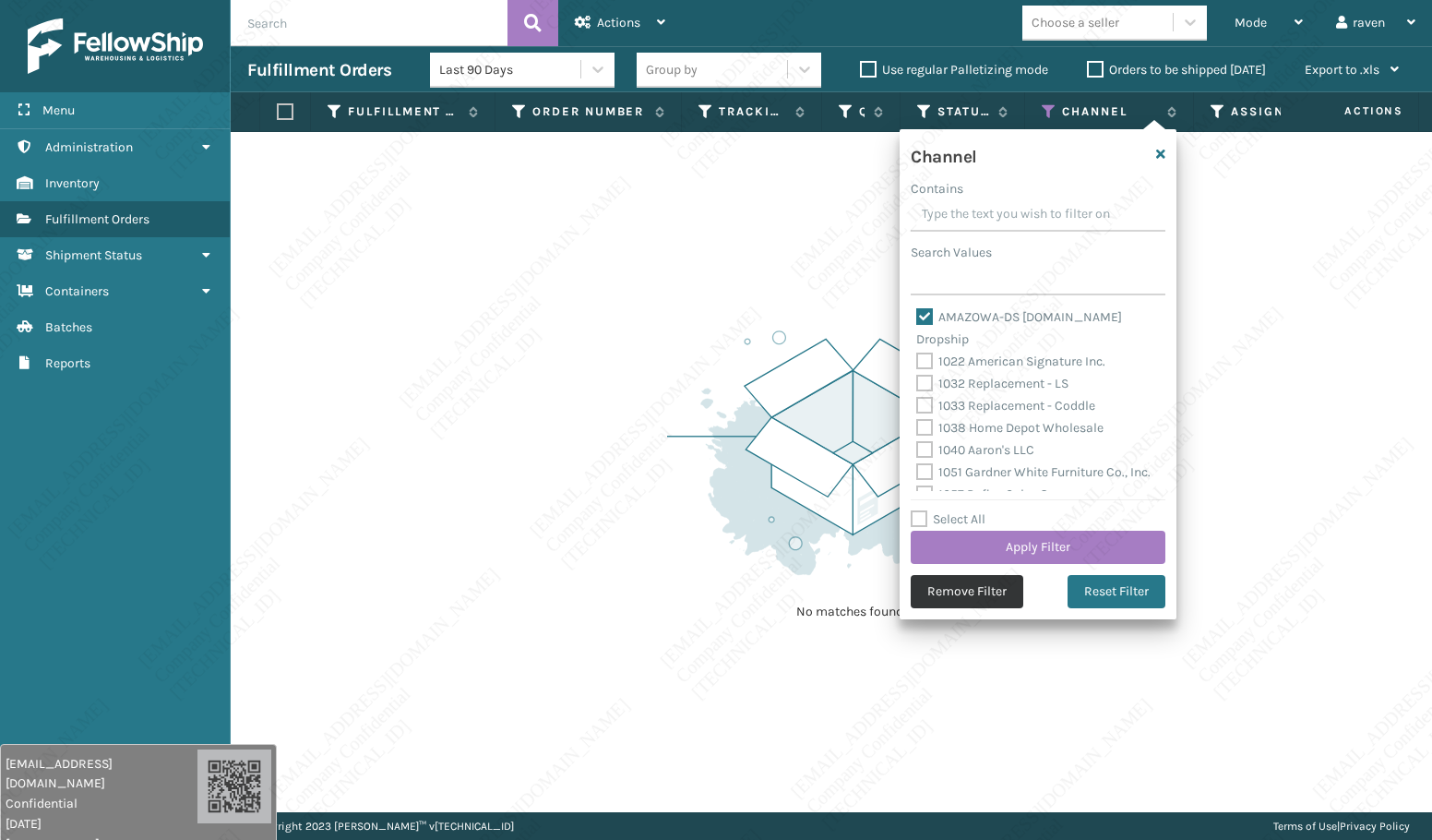
click at [977, 577] on button "Remove Filter" at bounding box center [967, 591] width 113 height 33
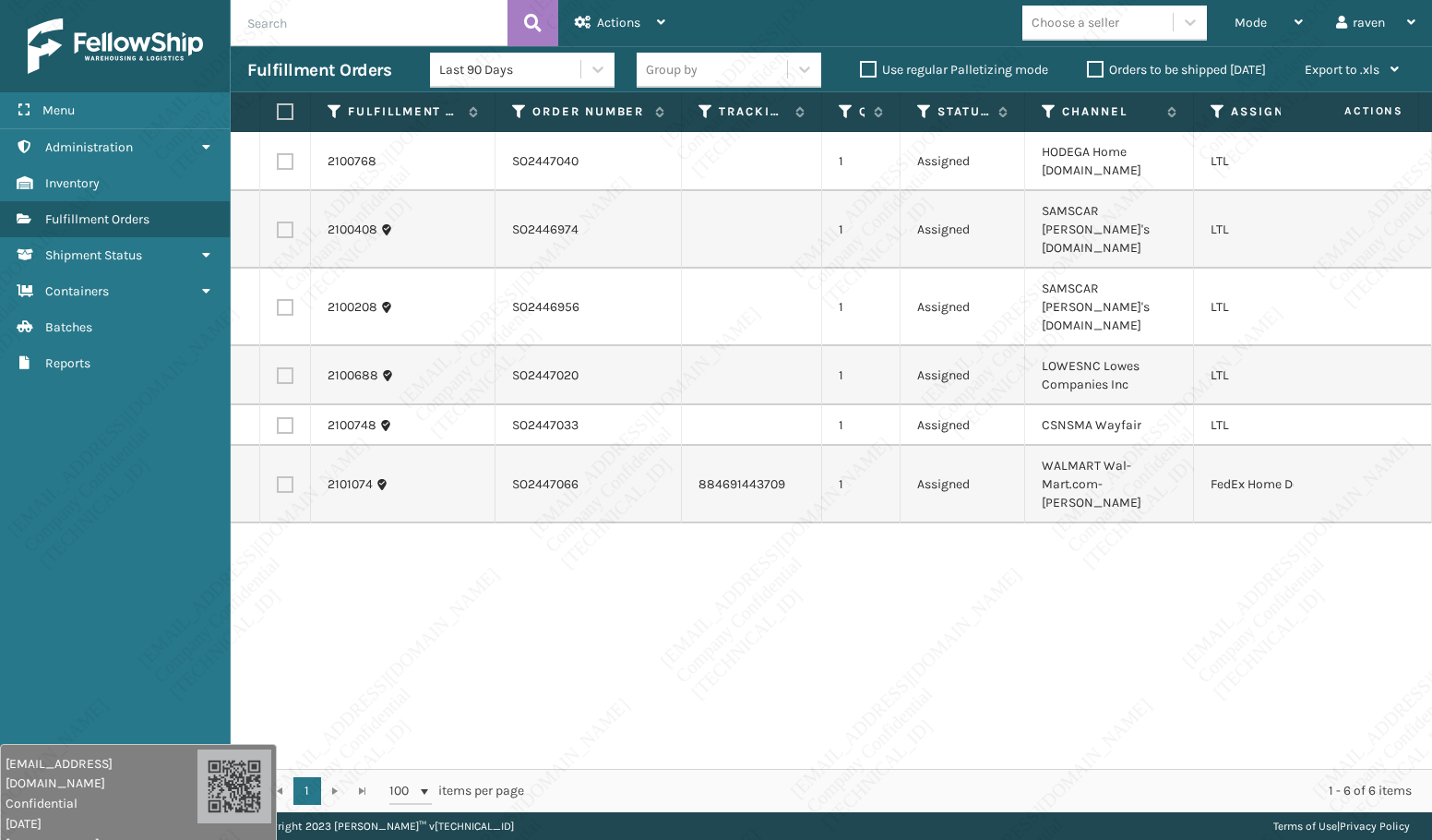
click at [285, 476] on label at bounding box center [284, 484] width 17 height 17
click at [277, 476] on input "checkbox" at bounding box center [276, 482] width 1 height 12
checkbox input "true"
click at [647, 21] on div "Actions" at bounding box center [620, 23] width 91 height 46
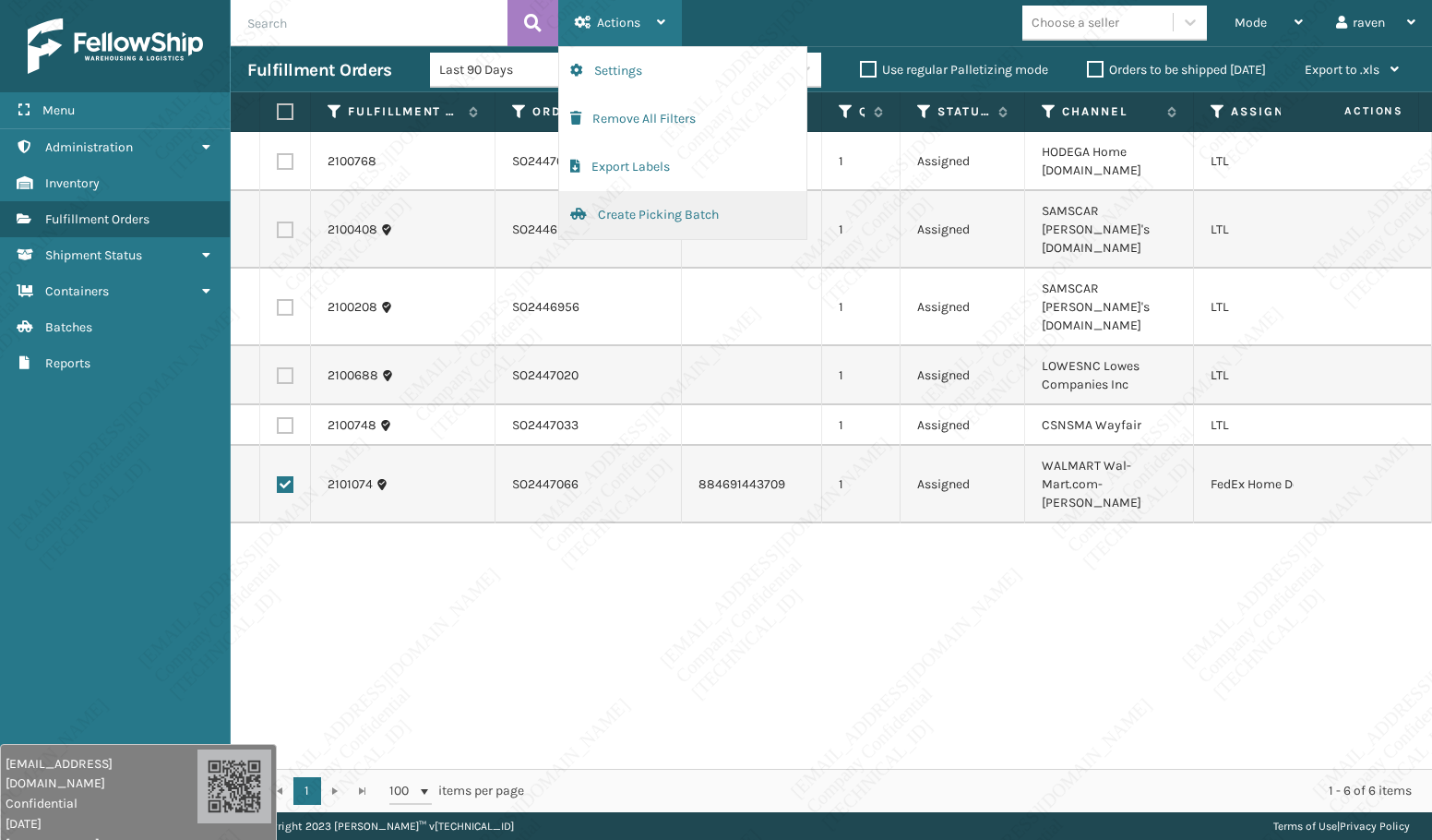
click at [610, 205] on button "Create Picking Batch" at bounding box center [683, 214] width 247 height 48
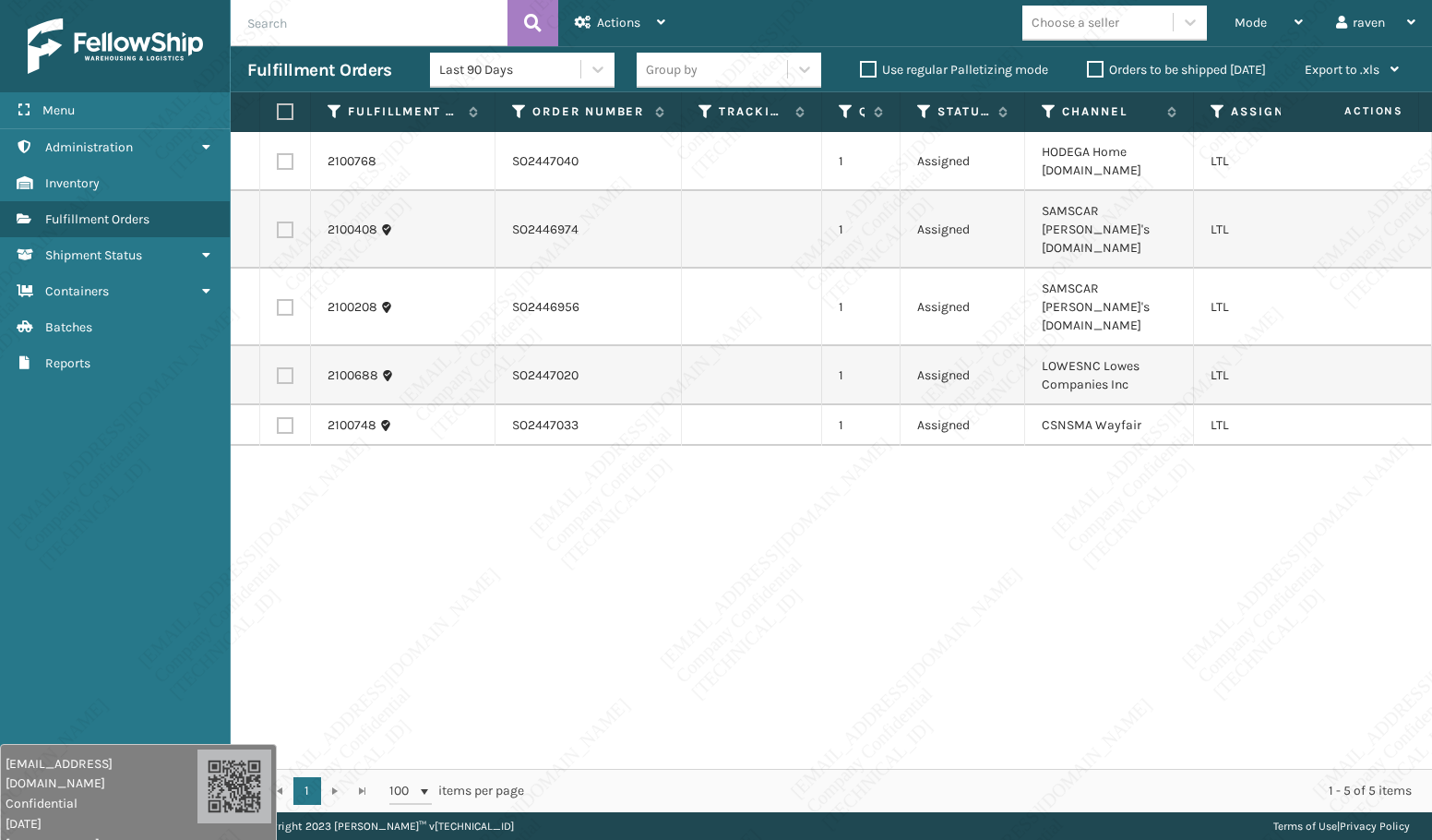
click at [291, 367] on label at bounding box center [284, 375] width 17 height 17
click at [277, 367] on input "checkbox" at bounding box center [276, 373] width 1 height 12
checkbox input "true"
click at [633, 22] on span "Actions" at bounding box center [618, 23] width 43 height 16
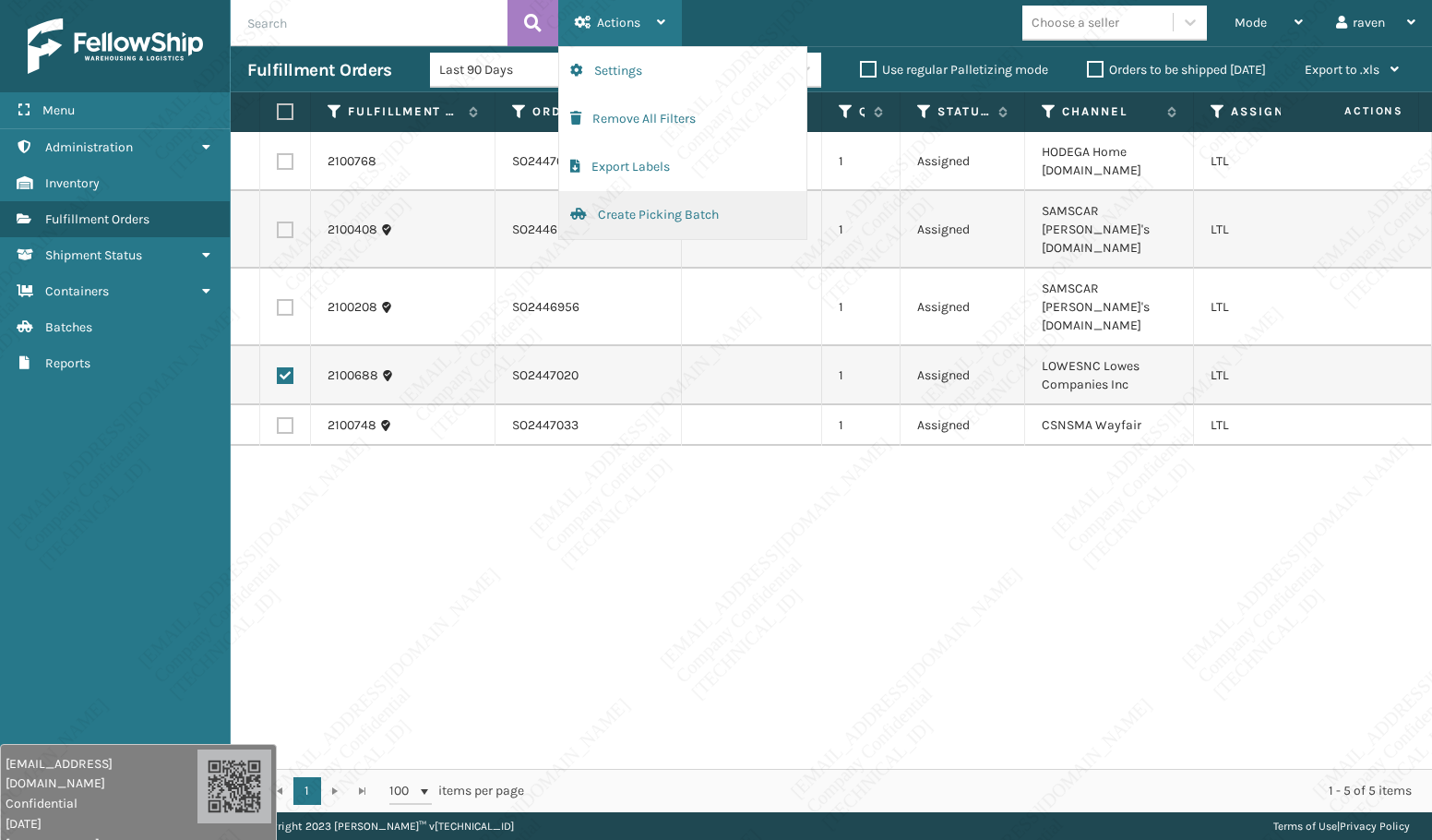
click at [658, 226] on button "Create Picking Batch" at bounding box center [683, 214] width 247 height 48
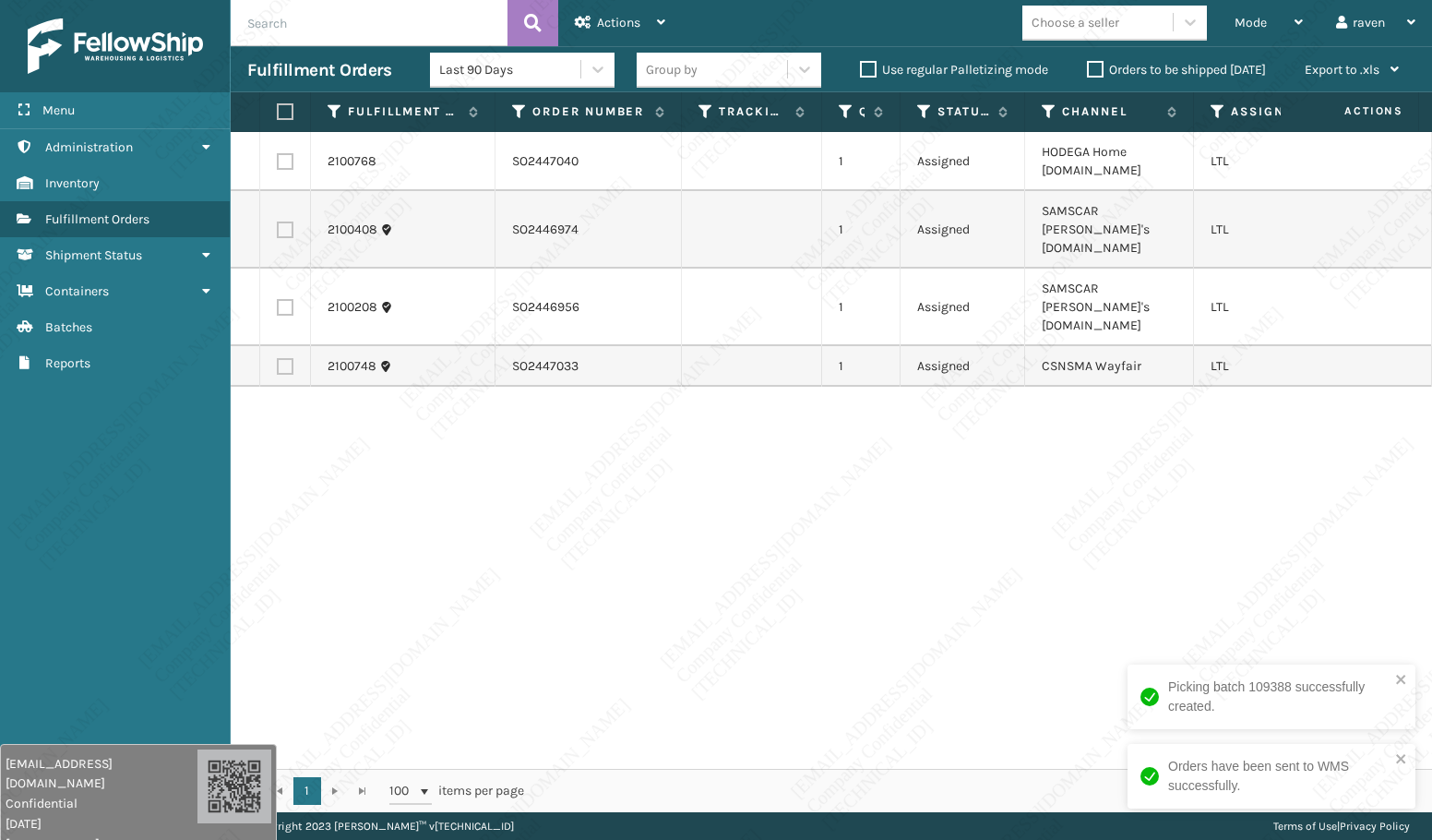
click at [1262, 482] on div "2100768 SO2447040 1 Assigned HODEGA Home [DOMAIN_NAME] LTL 2100408 SO2446974 1 …" at bounding box center [831, 450] width 1201 height 636
copy td "SO2447040"
drag, startPoint x: 614, startPoint y: 158, endPoint x: 482, endPoint y: 166, distance: 132.2
click at [488, 164] on tr "2100768 SO2447040 1 Assigned HODEGA Home [DOMAIN_NAME] LTL" at bounding box center [869, 161] width 1278 height 59
click at [552, 471] on div "2100768 SO2447040 1 Assigned HODEGA Home [DOMAIN_NAME] LTL 2100408 SO2446974 1 …" at bounding box center [831, 450] width 1201 height 636
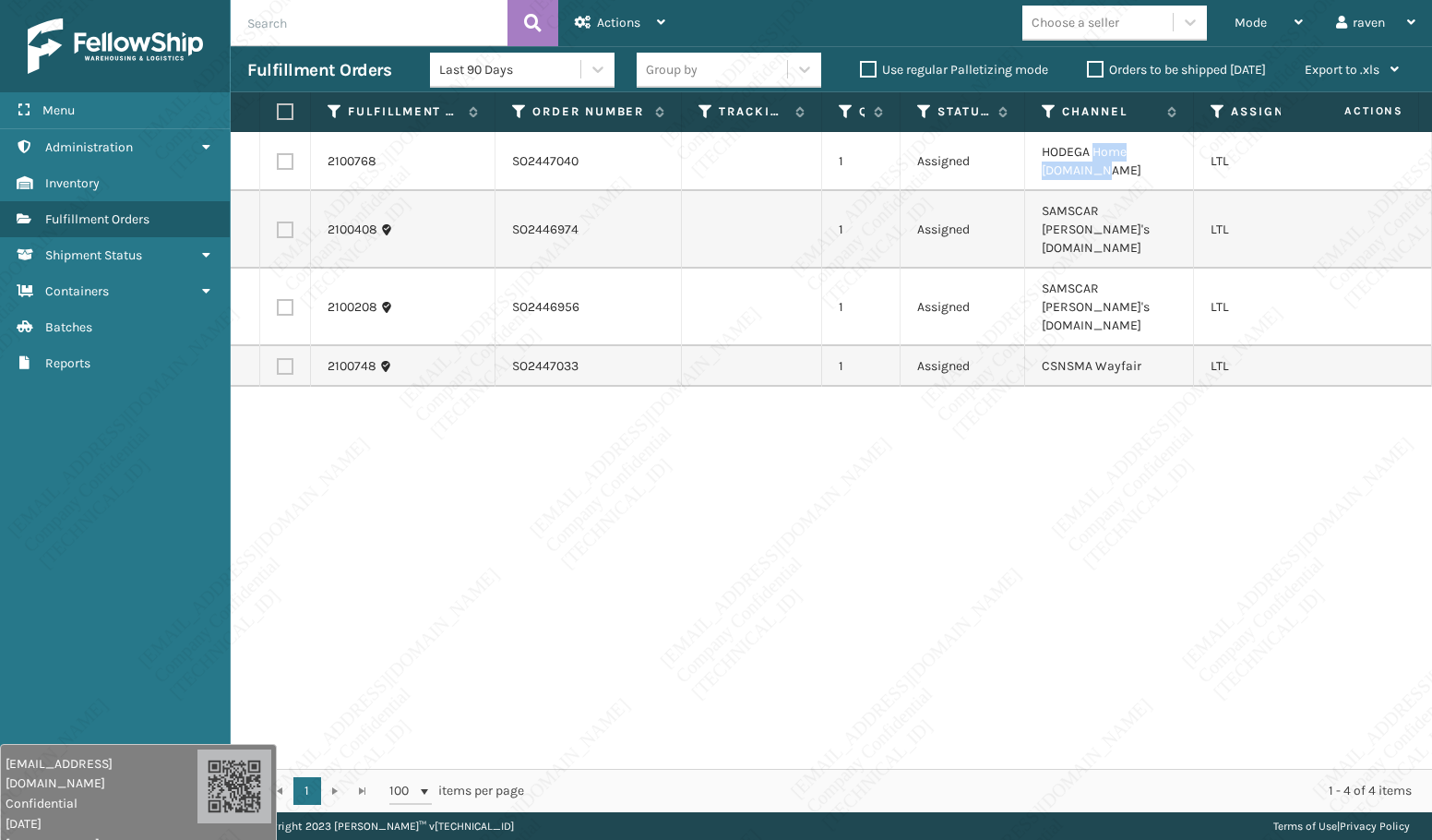
copy td "Home [DOMAIN_NAME]"
drag, startPoint x: 1130, startPoint y: 174, endPoint x: 1095, endPoint y: 154, distance: 40.3
click at [1095, 154] on td "HODEGA Home [DOMAIN_NAME]" at bounding box center [1110, 161] width 169 height 59
click at [288, 164] on label at bounding box center [284, 162] width 17 height 17
click at [277, 164] on input "checkbox" at bounding box center [276, 160] width 1 height 12
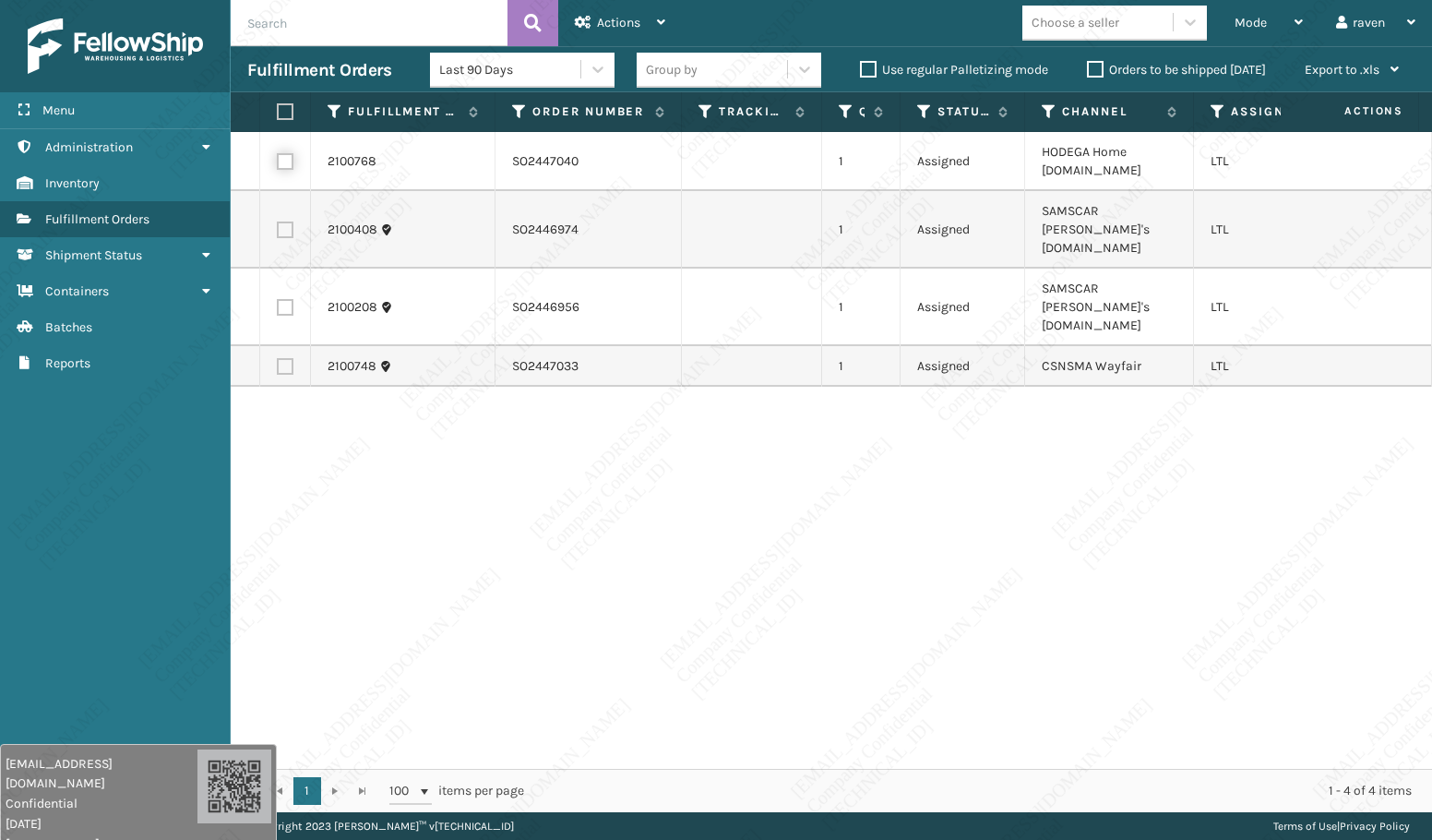
checkbox input "true"
click at [635, 21] on span "Actions" at bounding box center [618, 23] width 43 height 16
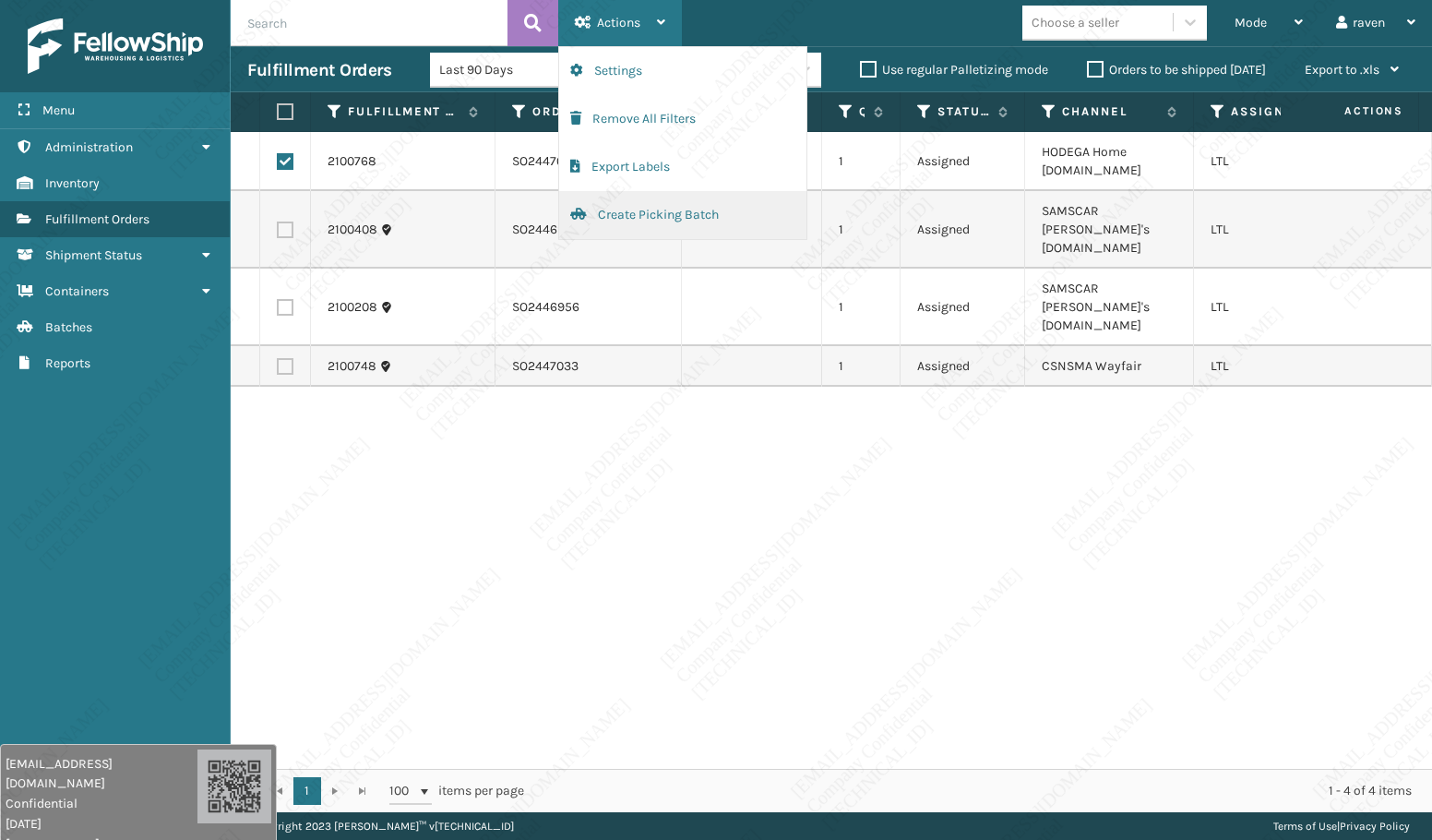
click at [663, 199] on button "Create Picking Batch" at bounding box center [683, 214] width 247 height 48
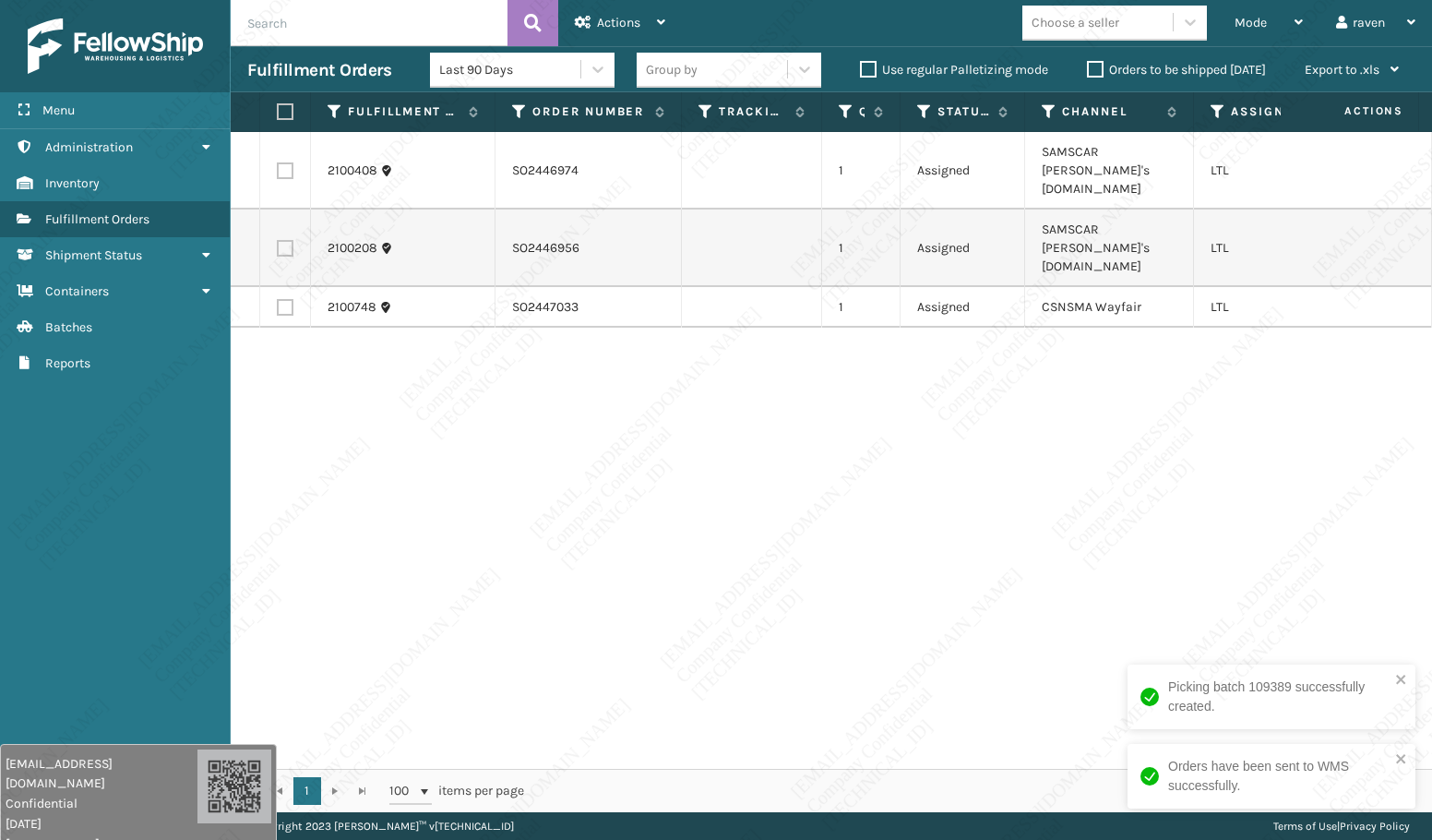
click at [1201, 419] on div "2100408 SO2446974 1 Assigned SAMSCAR [PERSON_NAME]'s [DOMAIN_NAME] LTL 2100208 …" at bounding box center [831, 450] width 1201 height 636
click at [283, 299] on label at bounding box center [284, 307] width 17 height 17
click at [277, 299] on input "checkbox" at bounding box center [276, 305] width 1 height 12
checkbox input "true"
click at [628, 14] on div "Actions" at bounding box center [620, 23] width 91 height 46
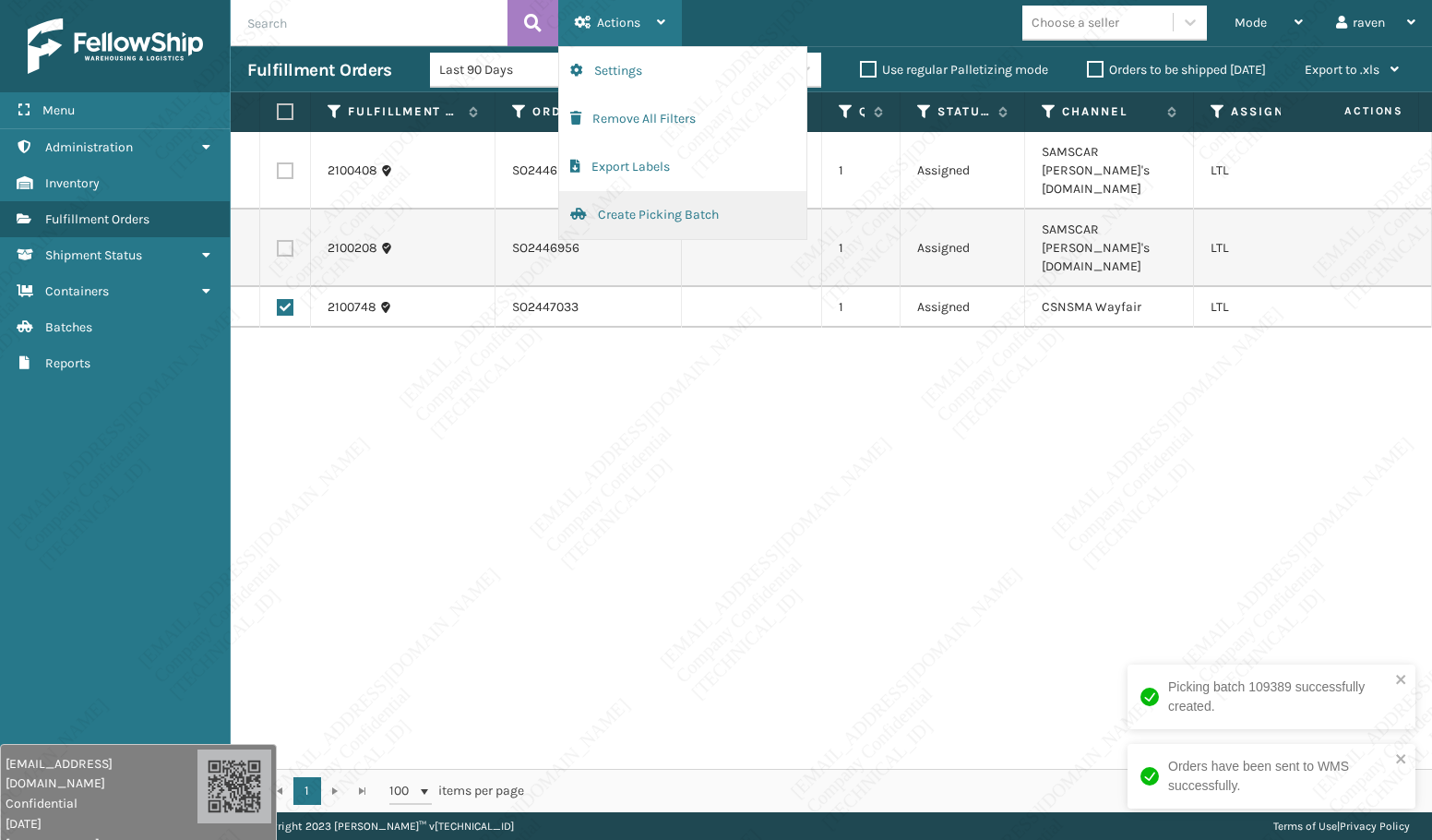
click at [645, 221] on button "Create Picking Batch" at bounding box center [683, 214] width 247 height 48
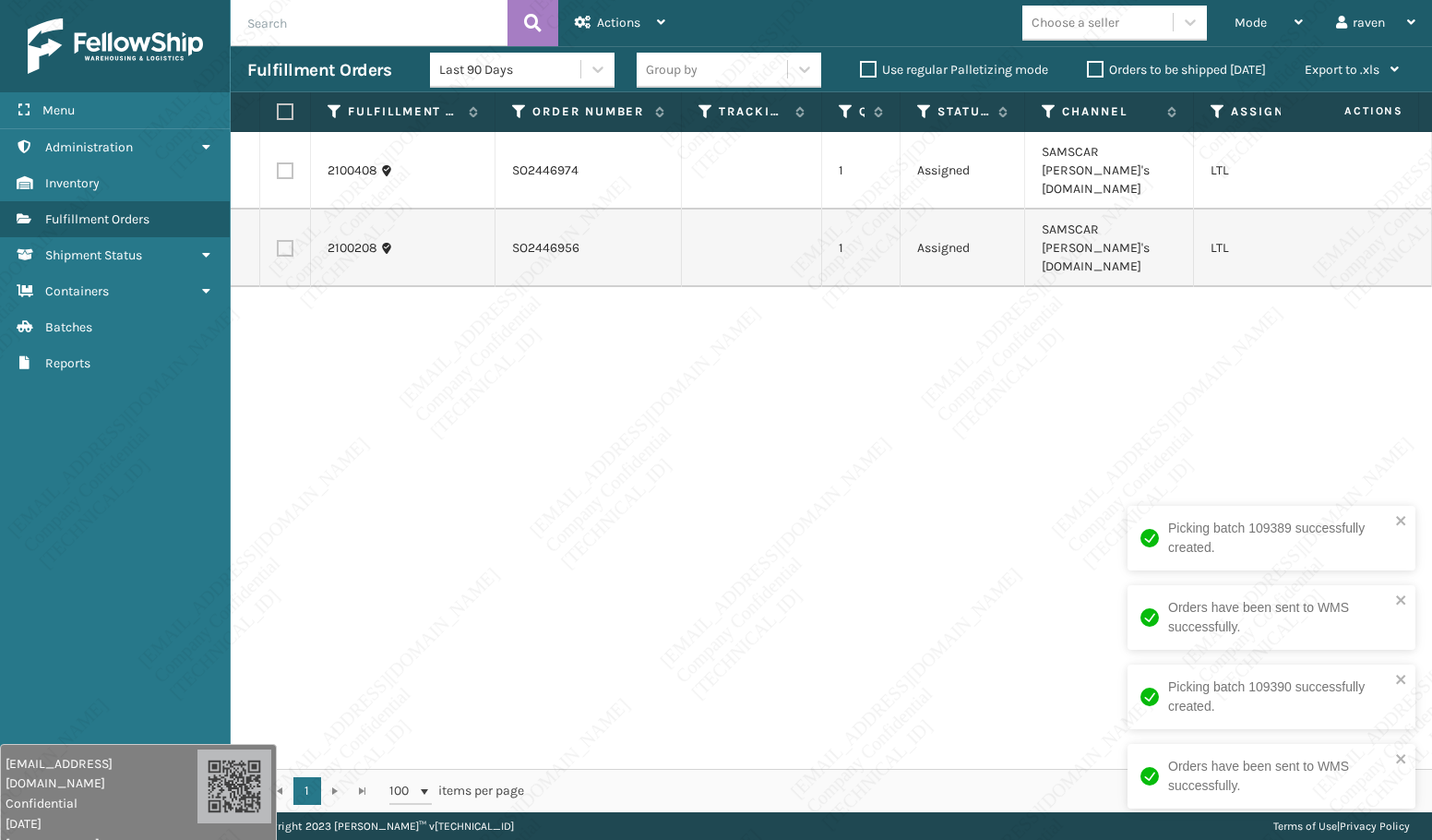
click at [1096, 330] on div "2100408 SO2446974 1 Assigned SAMSCAR [PERSON_NAME]'s [DOMAIN_NAME] LTL 2100208 …" at bounding box center [831, 450] width 1201 height 636
copy td "[PERSON_NAME]'s [DOMAIN_NAME]"
drag, startPoint x: 1102, startPoint y: 143, endPoint x: 1117, endPoint y: 170, distance: 30.9
click at [1117, 170] on td "SAMSCAR [PERSON_NAME]'s [DOMAIN_NAME]" at bounding box center [1110, 171] width 169 height 78
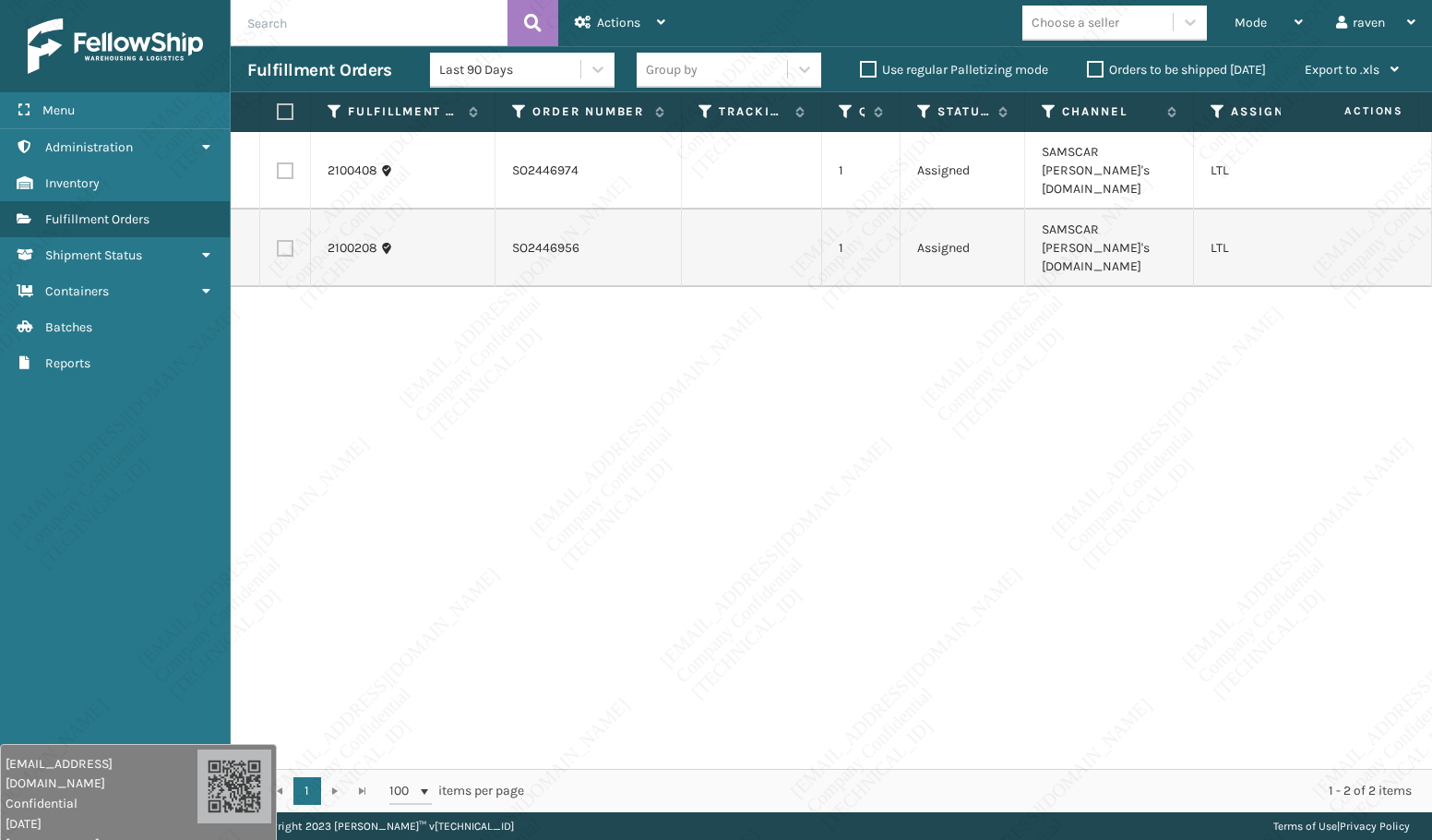
click at [288, 110] on label at bounding box center [281, 112] width 11 height 17
click at [277, 110] on input "checkbox" at bounding box center [276, 112] width 1 height 12
checkbox input "true"
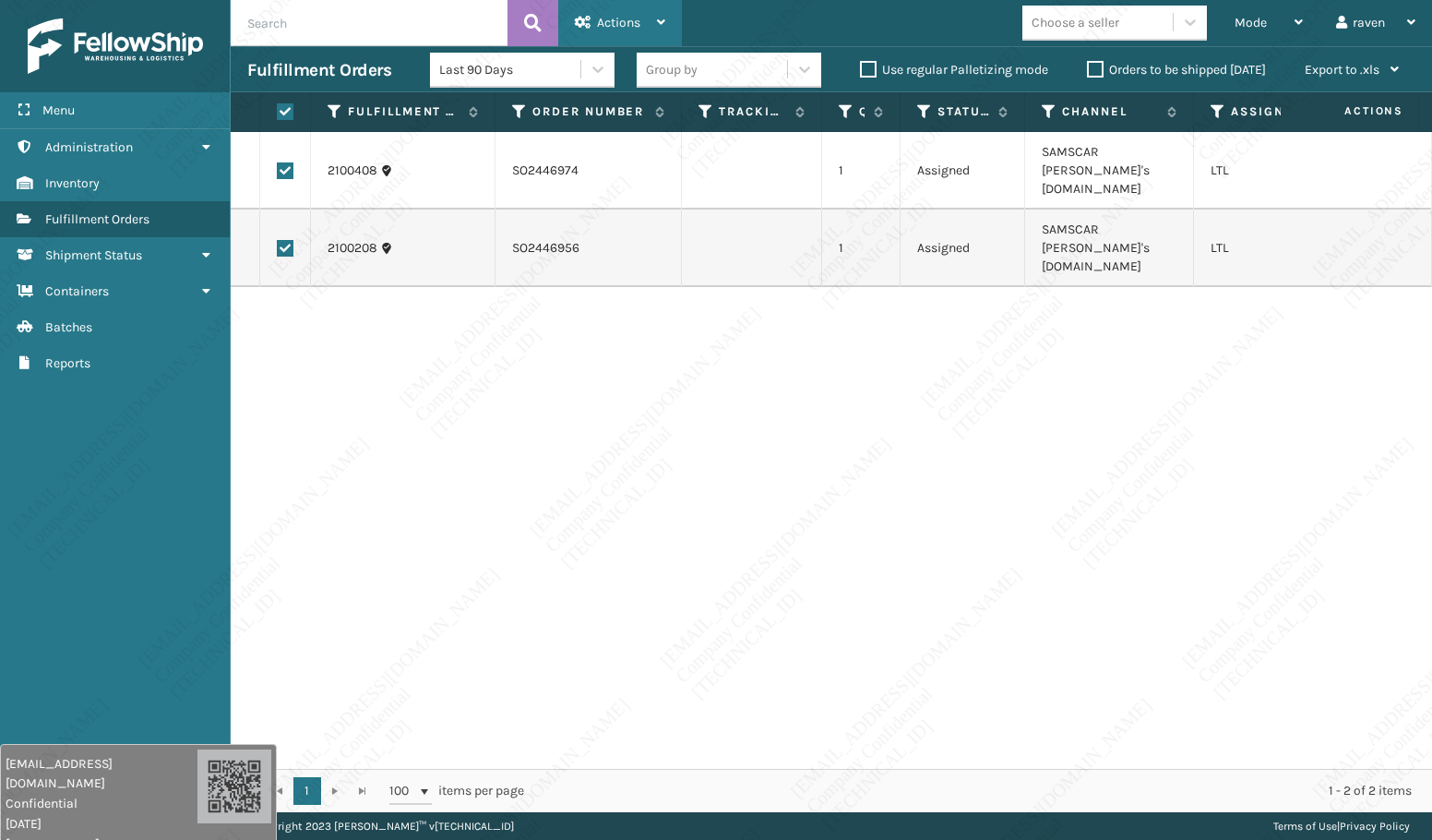
click at [607, 17] on span "Actions" at bounding box center [618, 23] width 43 height 16
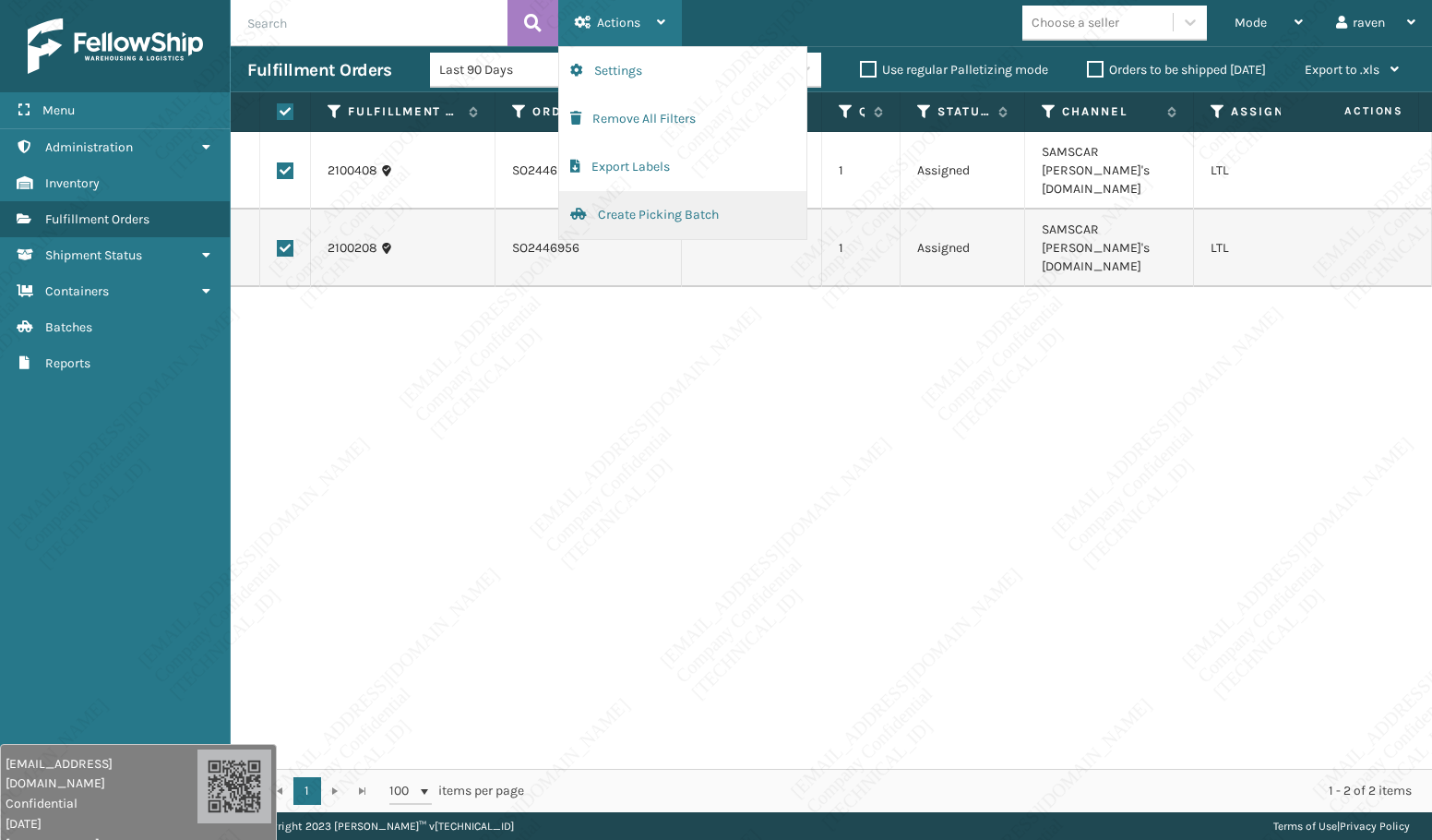
click at [637, 213] on button "Create Picking Batch" at bounding box center [683, 214] width 247 height 48
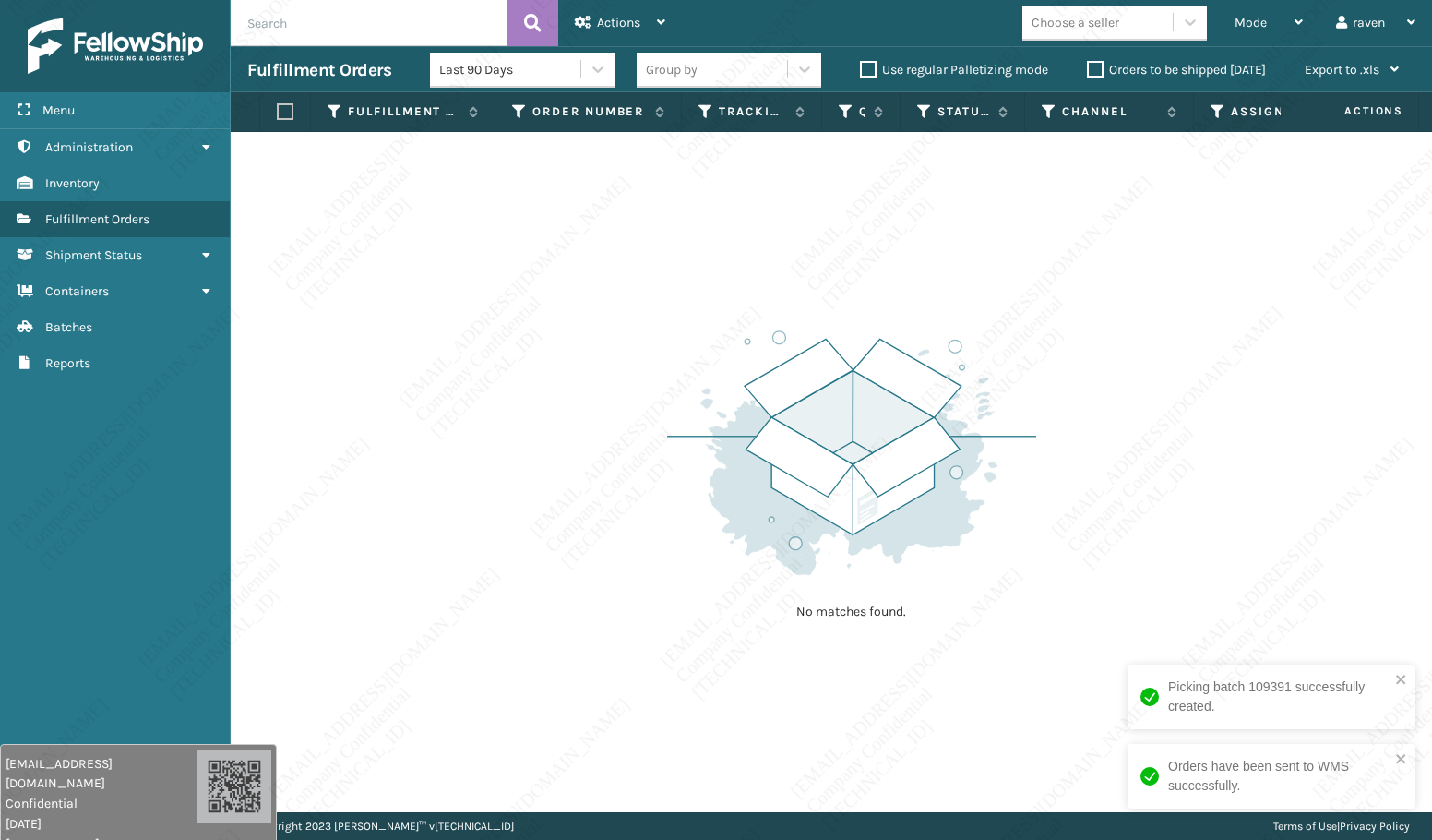
drag, startPoint x: 1415, startPoint y: 633, endPoint x: 1391, endPoint y: 684, distance: 56.4
click at [1262, 634] on div "No matches found." at bounding box center [831, 472] width 1201 height 680
click at [1262, 682] on div "Picking batch 109391 successfully created." at bounding box center [1265, 696] width 260 height 50
click at [1262, 686] on button "close" at bounding box center [1401, 680] width 13 height 18
click at [1262, 752] on icon "close" at bounding box center [1401, 758] width 13 height 15
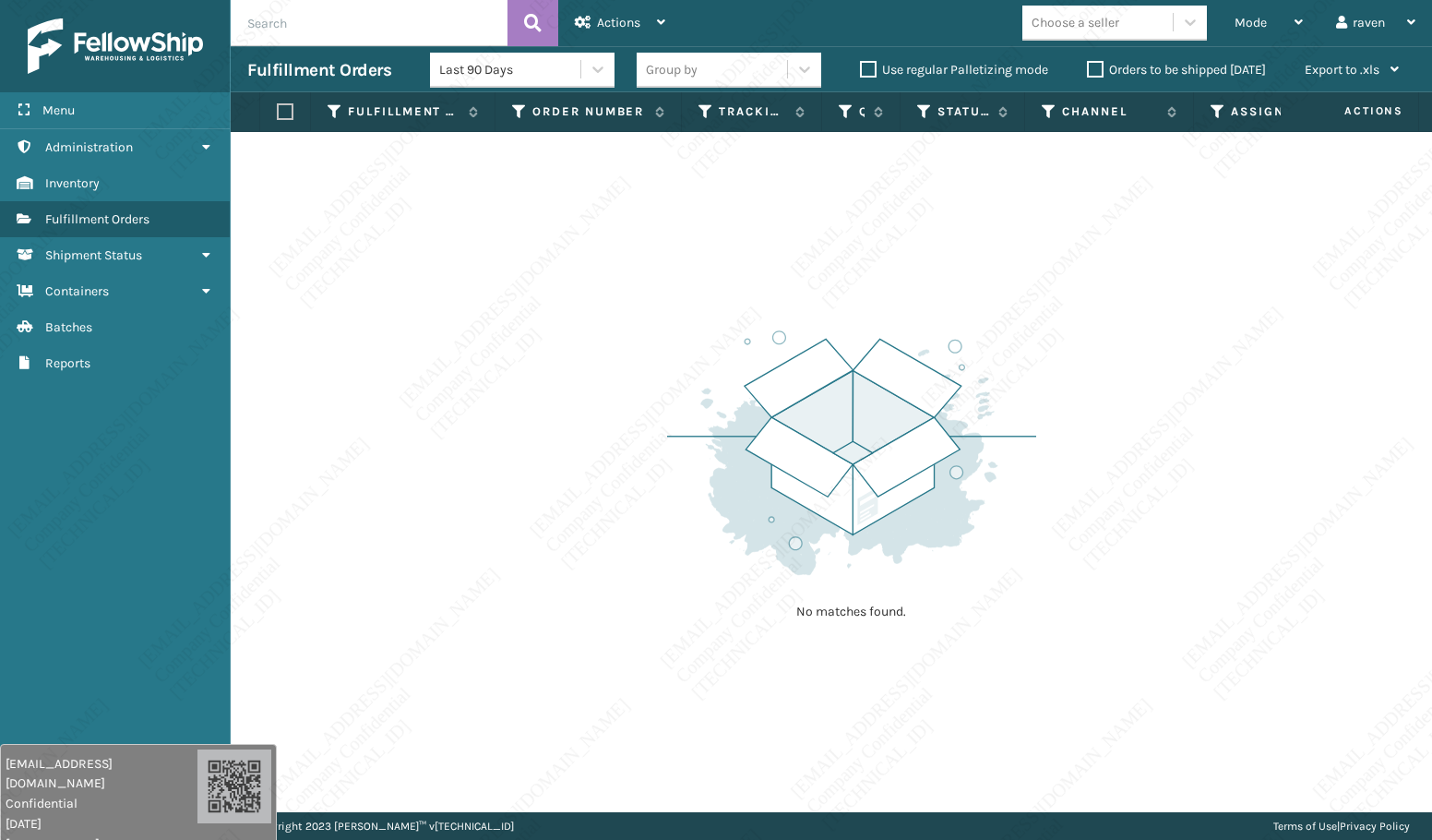
click at [1262, 101] on span "Actions" at bounding box center [1350, 111] width 129 height 31
click at [1262, 19] on div "Mode" at bounding box center [1268, 23] width 68 height 46
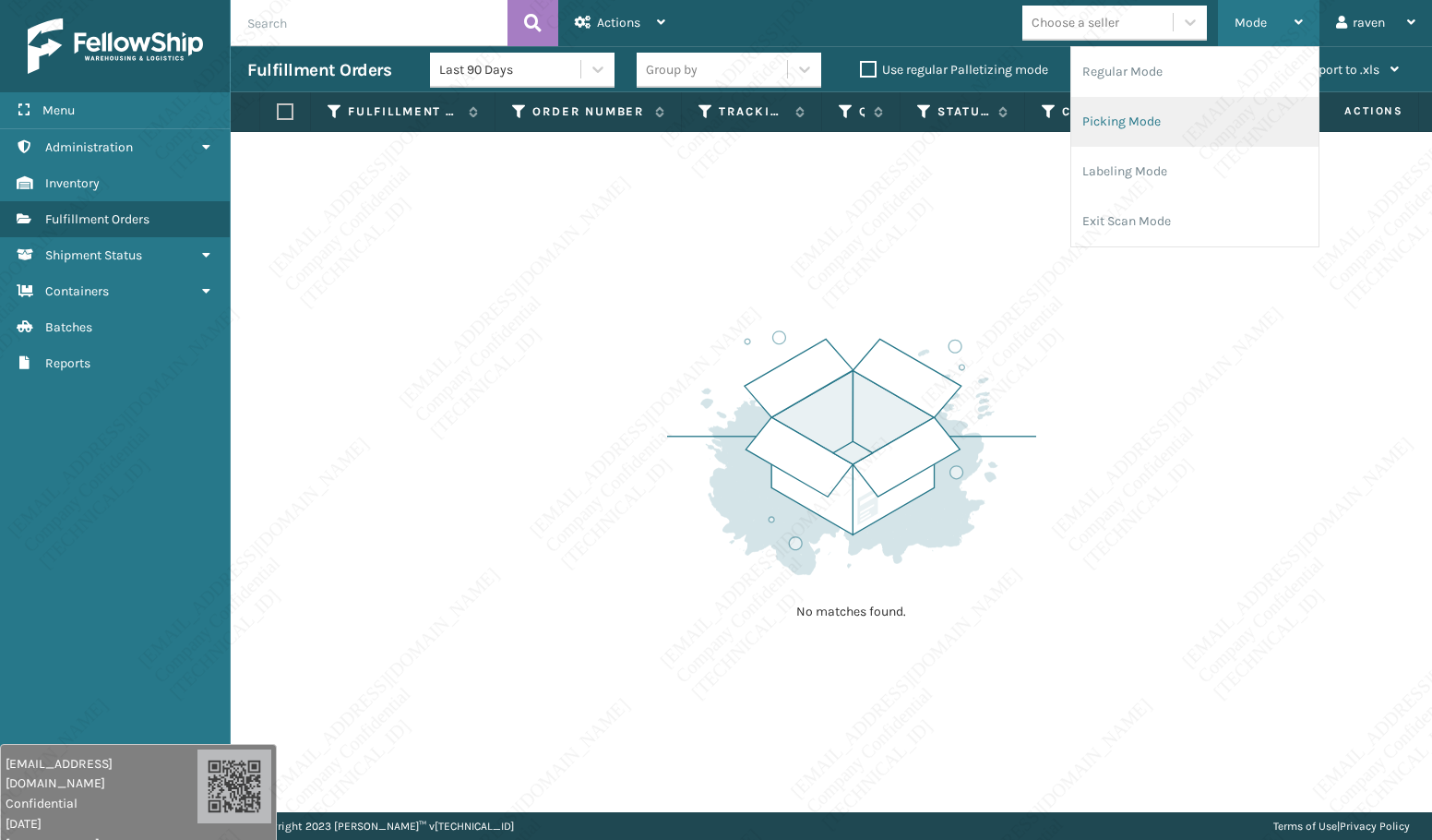
click at [1168, 111] on li "Picking Mode" at bounding box center [1195, 122] width 247 height 50
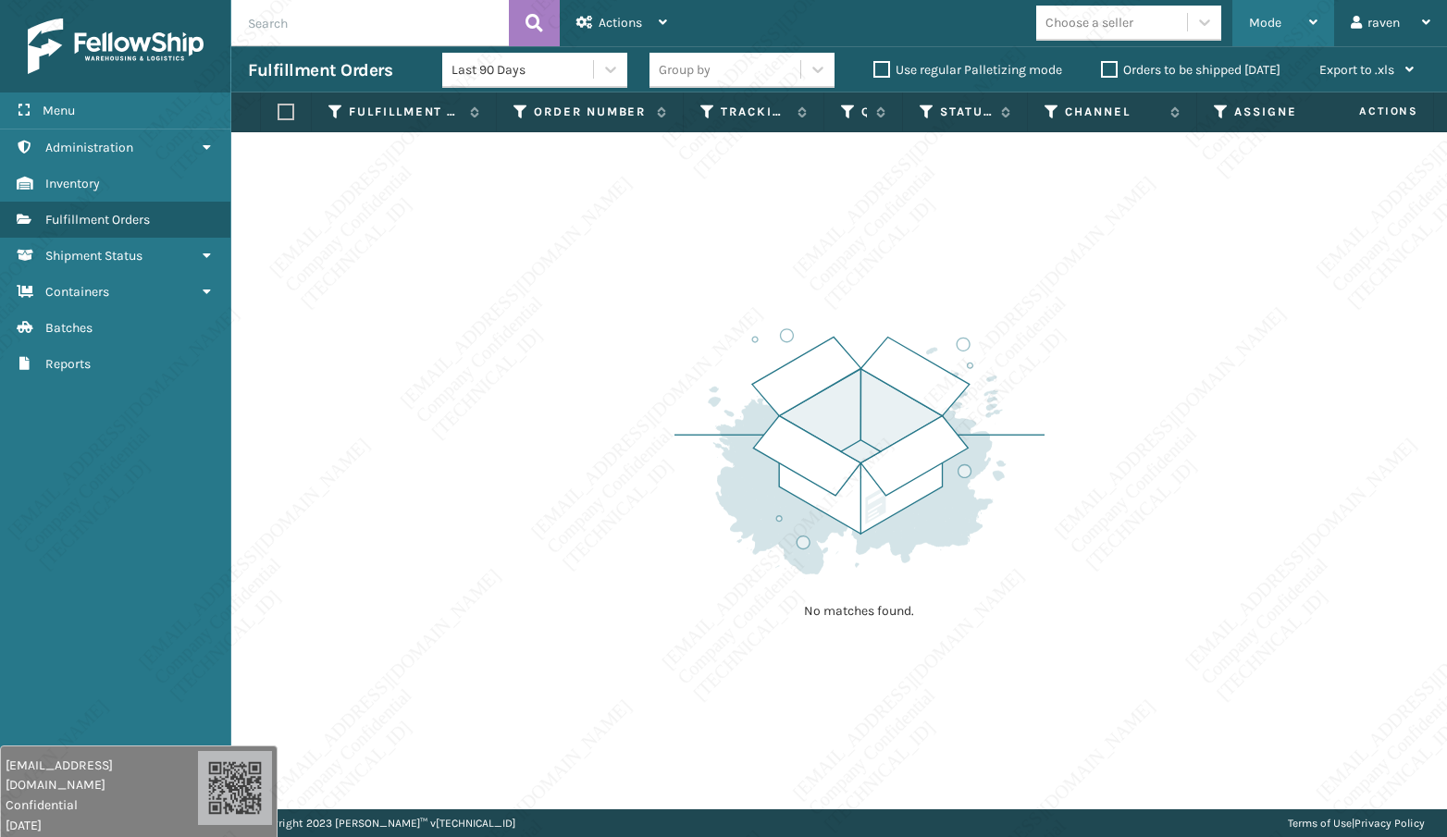
click at [1265, 31] on div "Mode" at bounding box center [1283, 23] width 68 height 46
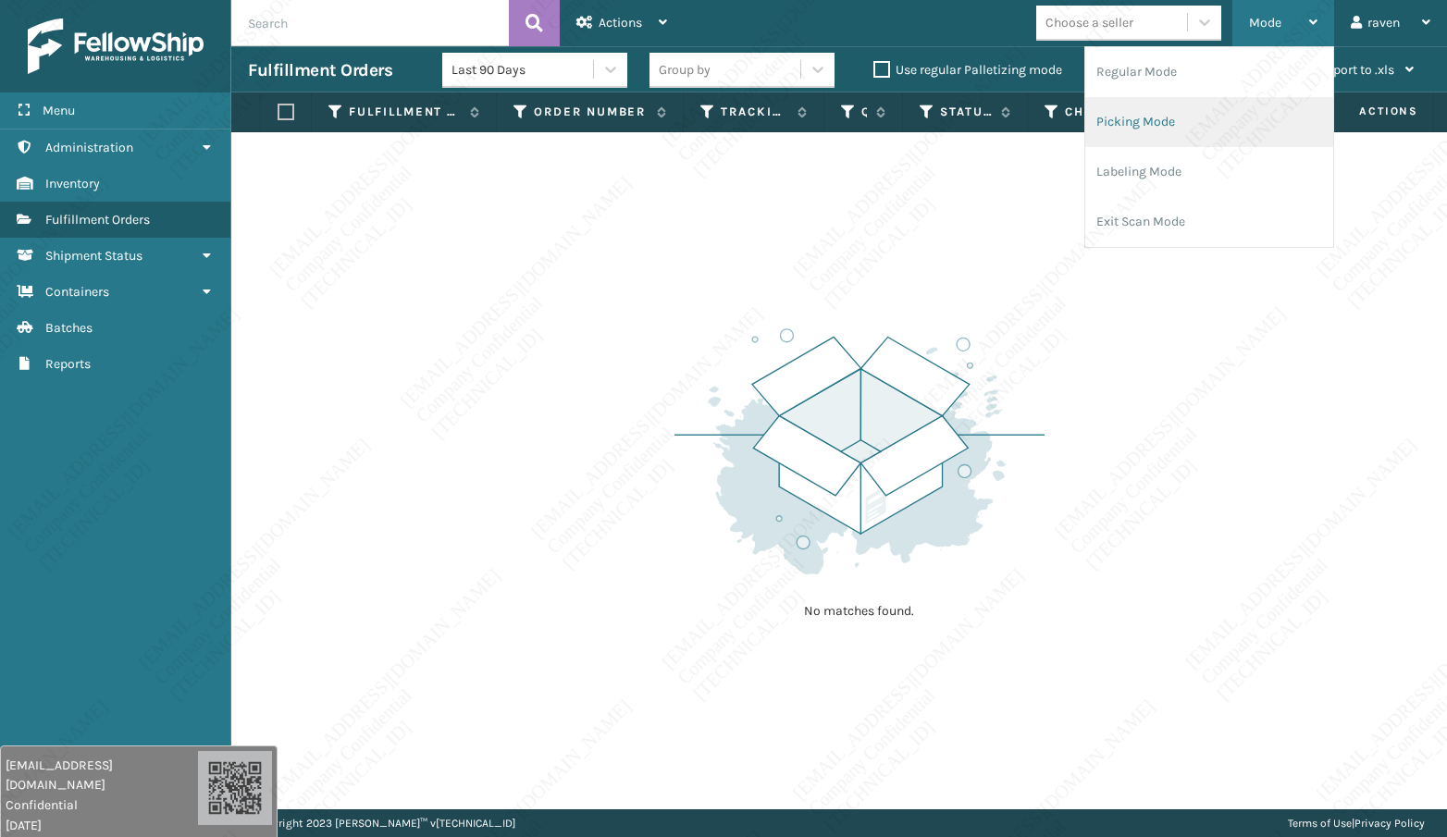
click at [1167, 117] on li "Picking Mode" at bounding box center [1209, 122] width 248 height 50
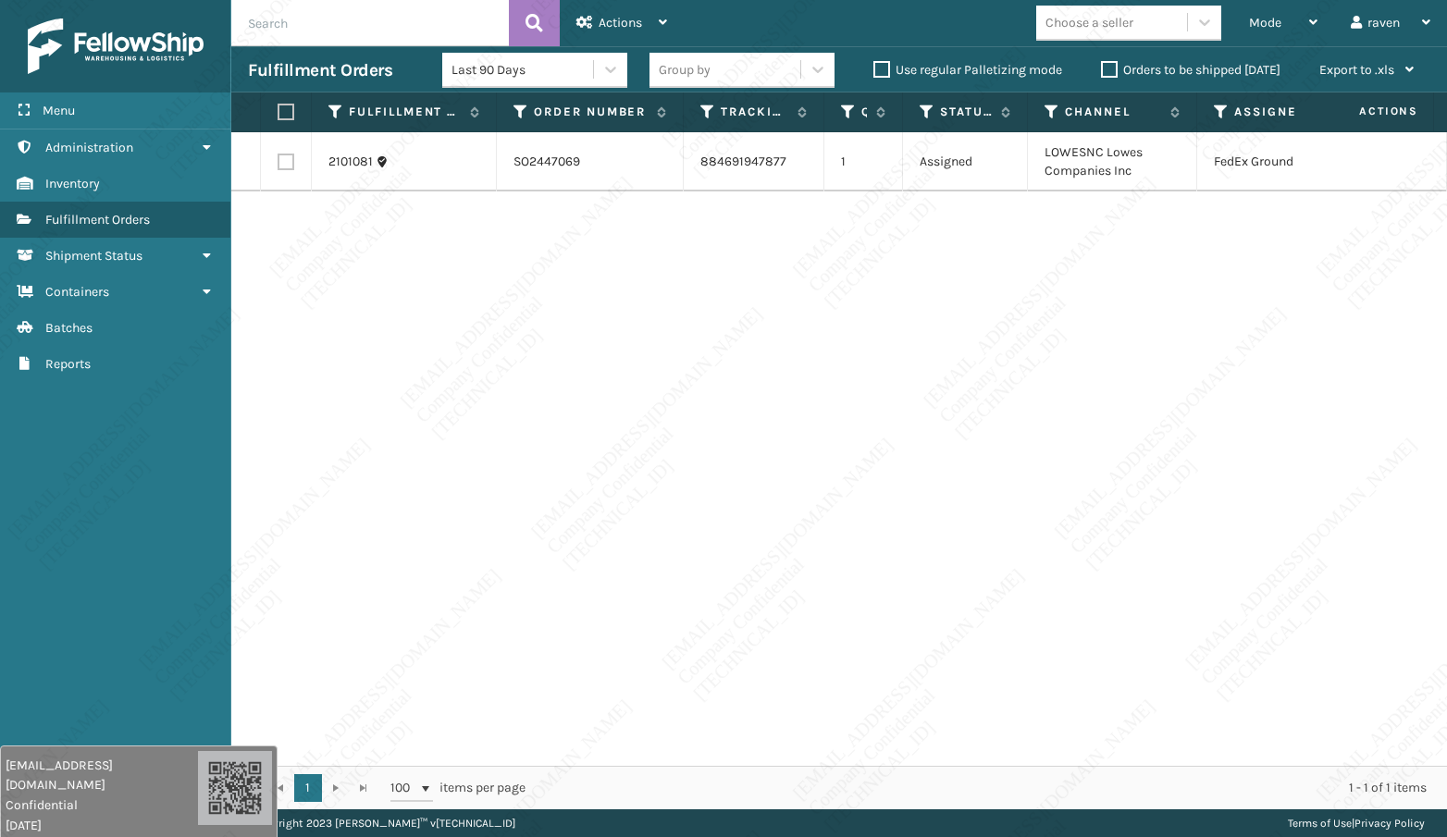
click at [1083, 335] on div "2101081 SO2447069 884691947877 1 Assigned LOWESNC Lowes Companies Inc FedEx Gro…" at bounding box center [838, 449] width 1215 height 634
click at [285, 110] on label at bounding box center [282, 112] width 11 height 17
click at [278, 110] on input "checkbox" at bounding box center [277, 112] width 1 height 12
checkbox input "true"
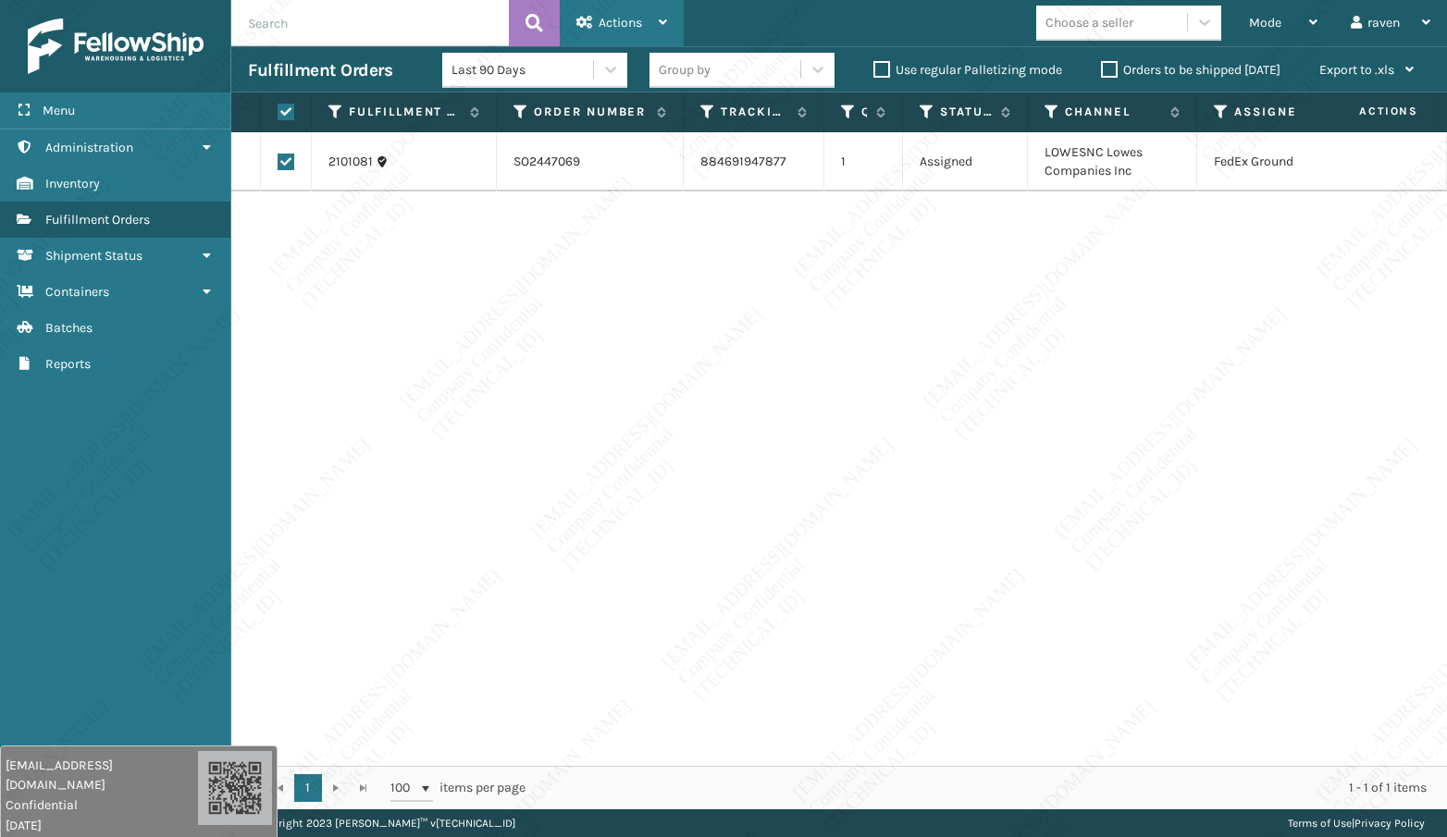
click at [623, 18] on span "Actions" at bounding box center [619, 23] width 43 height 16
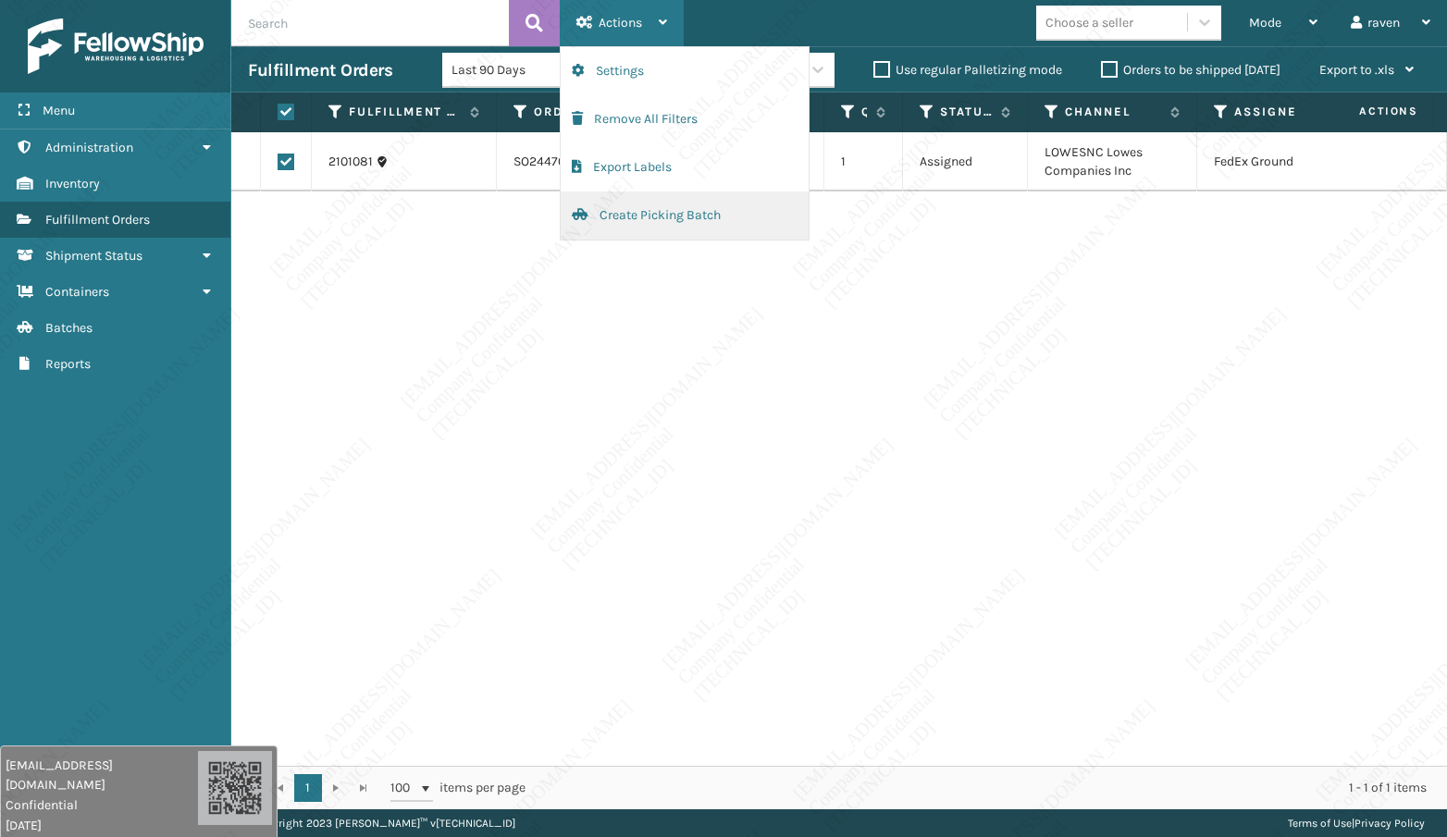
click at [632, 212] on button "Create Picking Batch" at bounding box center [684, 215] width 248 height 48
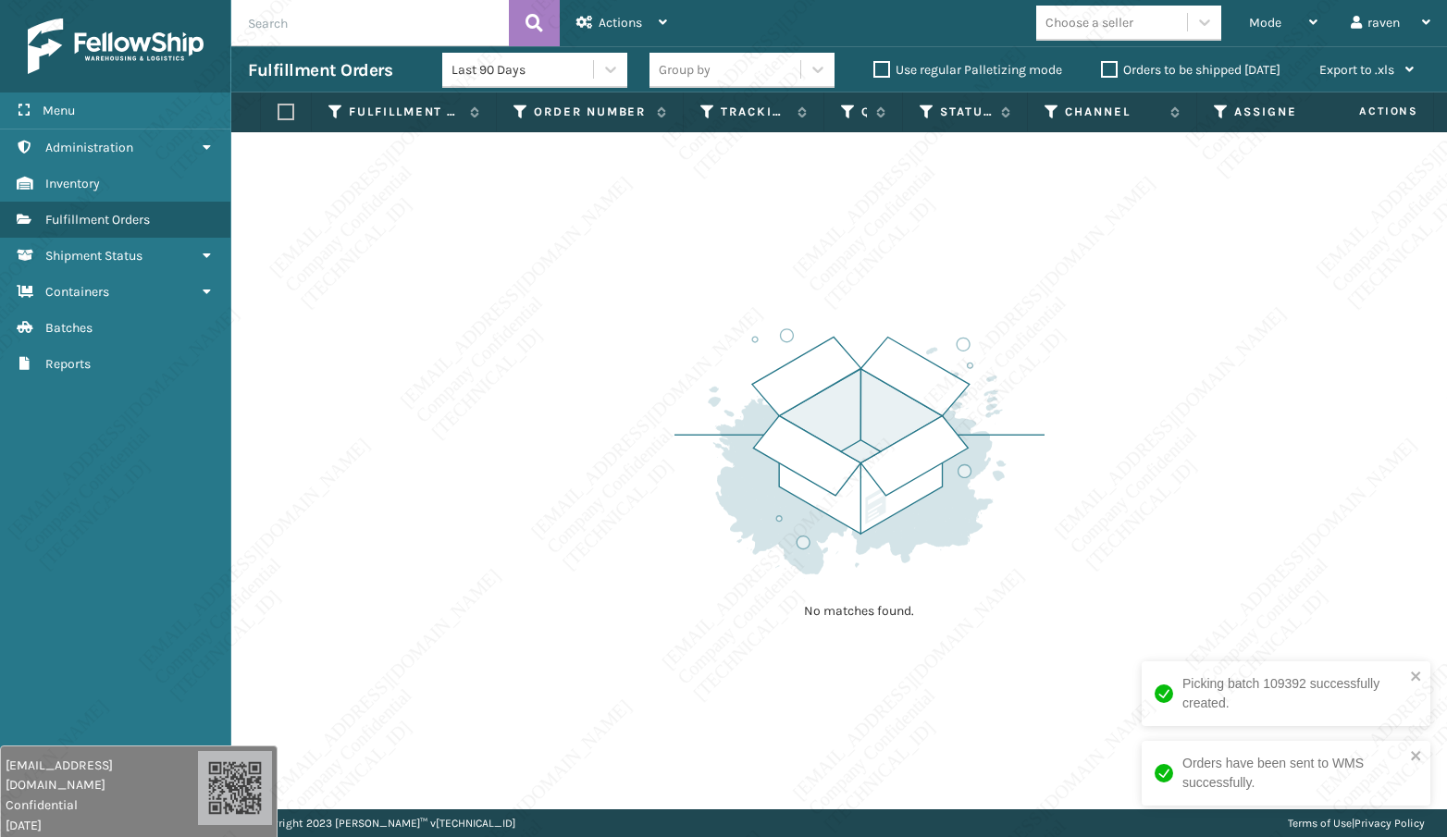
click at [1106, 482] on div "No matches found." at bounding box center [838, 470] width 1215 height 677
drag, startPoint x: 568, startPoint y: 335, endPoint x: 979, endPoint y: 182, distance: 438.1
click at [579, 335] on div "No matches found." at bounding box center [838, 470] width 1215 height 677
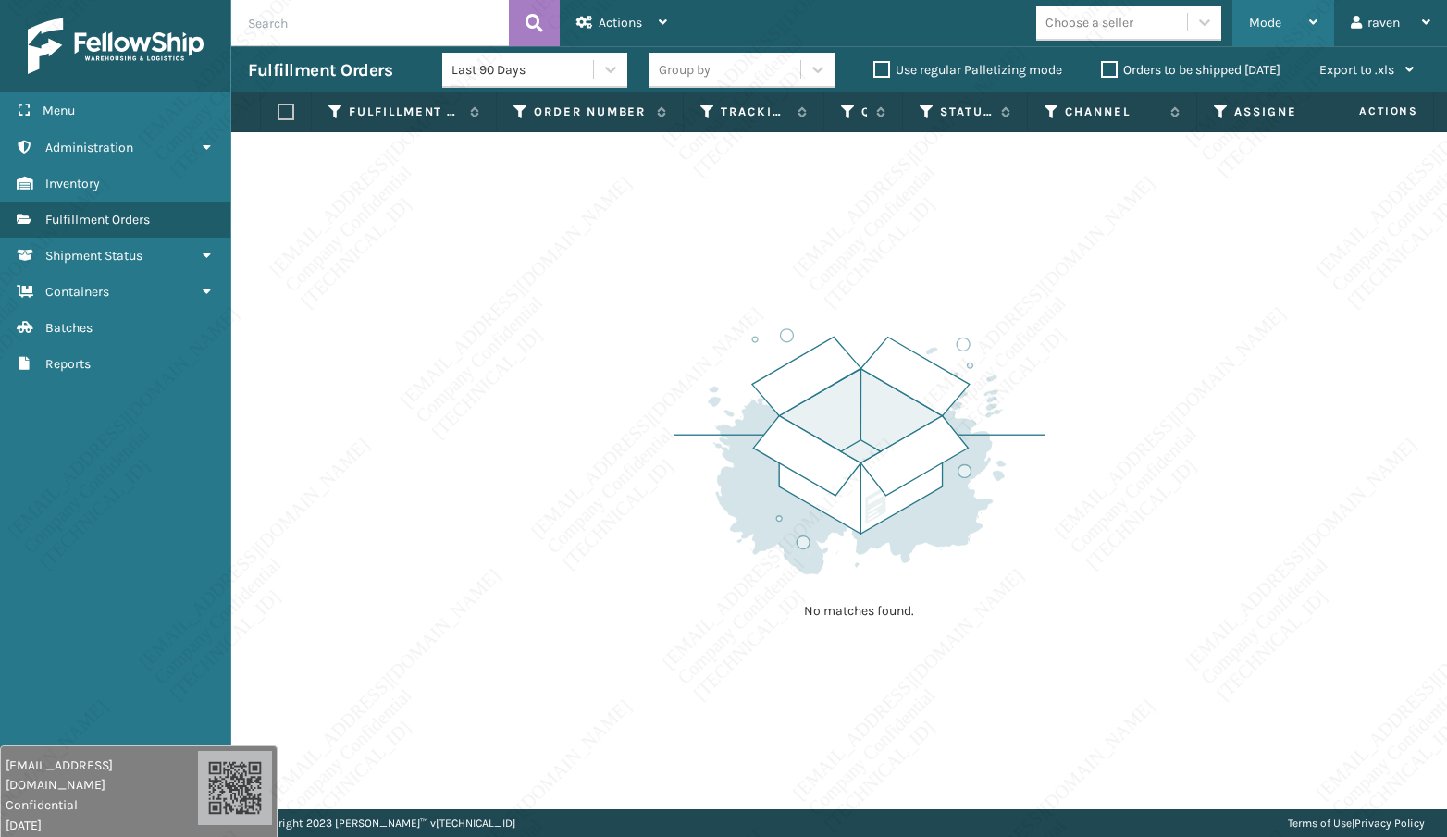
click at [1265, 22] on div "Mode" at bounding box center [1283, 23] width 68 height 46
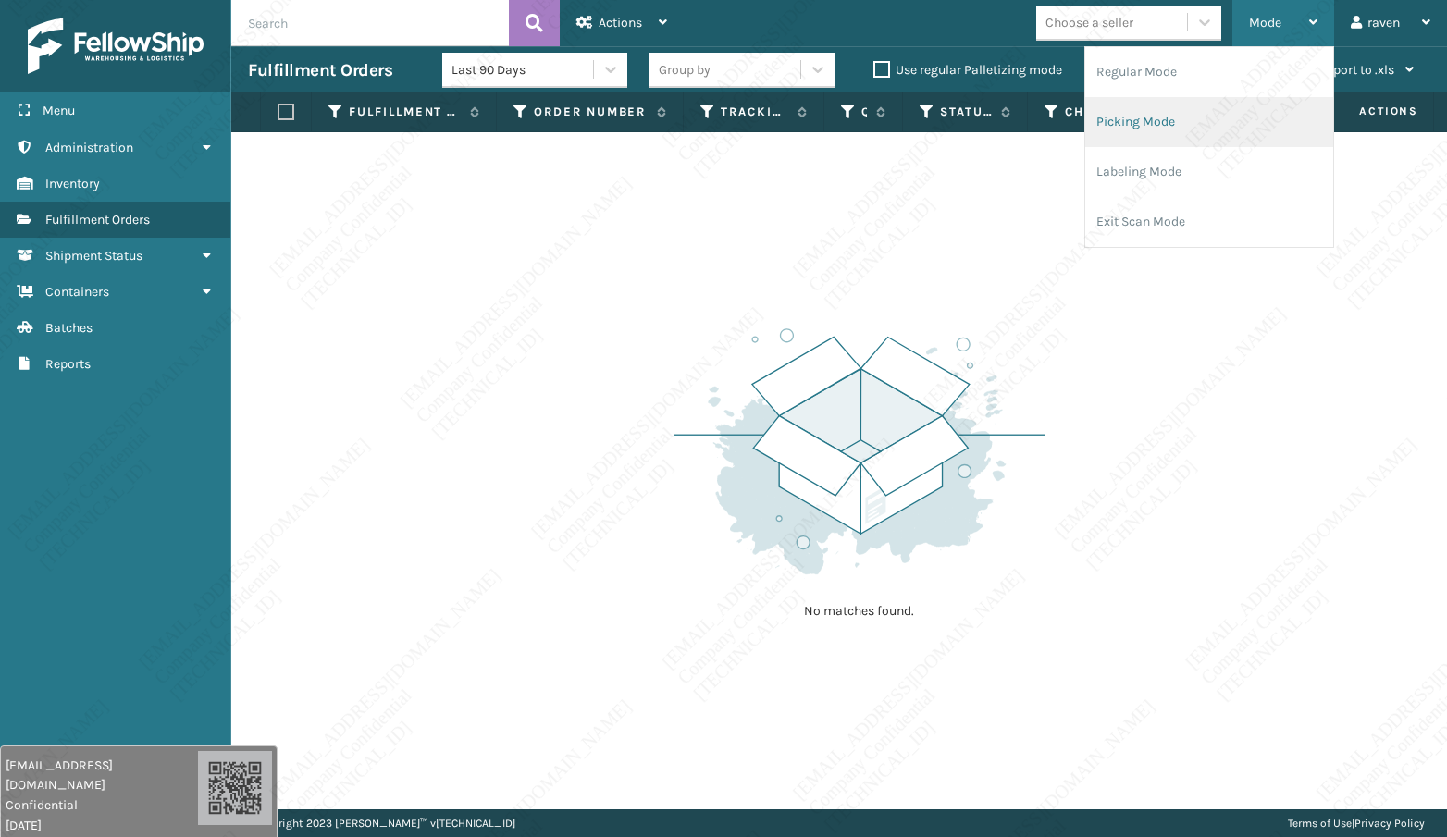
click at [1156, 130] on li "Picking Mode" at bounding box center [1209, 122] width 248 height 50
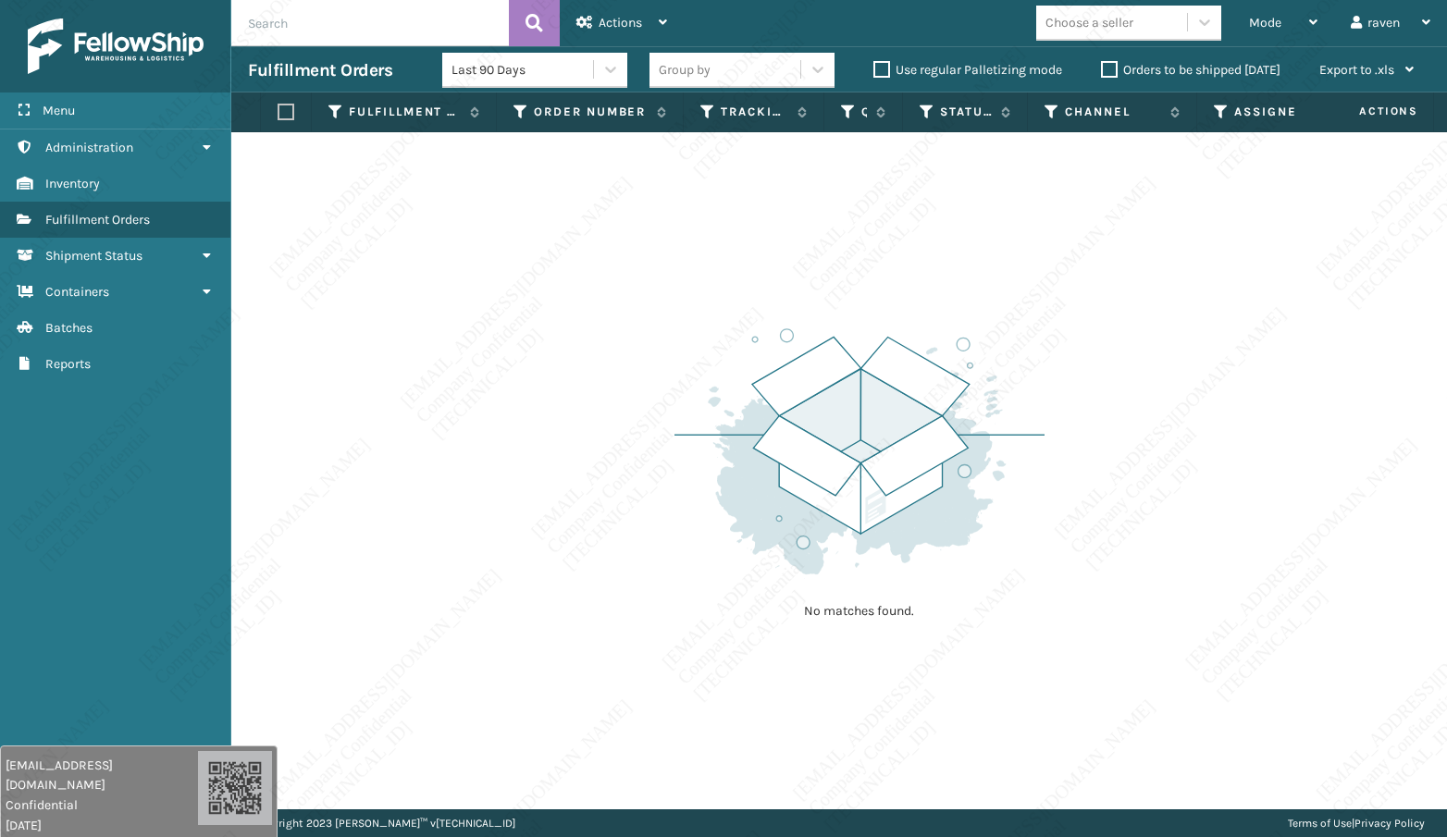
click at [1155, 381] on div "No matches found." at bounding box center [838, 470] width 1215 height 677
click at [1082, 537] on div "No matches found." at bounding box center [838, 470] width 1215 height 677
click at [621, 476] on div "No matches found." at bounding box center [838, 470] width 1215 height 677
drag, startPoint x: 612, startPoint y: 373, endPoint x: 468, endPoint y: 381, distance: 144.5
click at [609, 376] on div "No matches found." at bounding box center [838, 470] width 1215 height 677
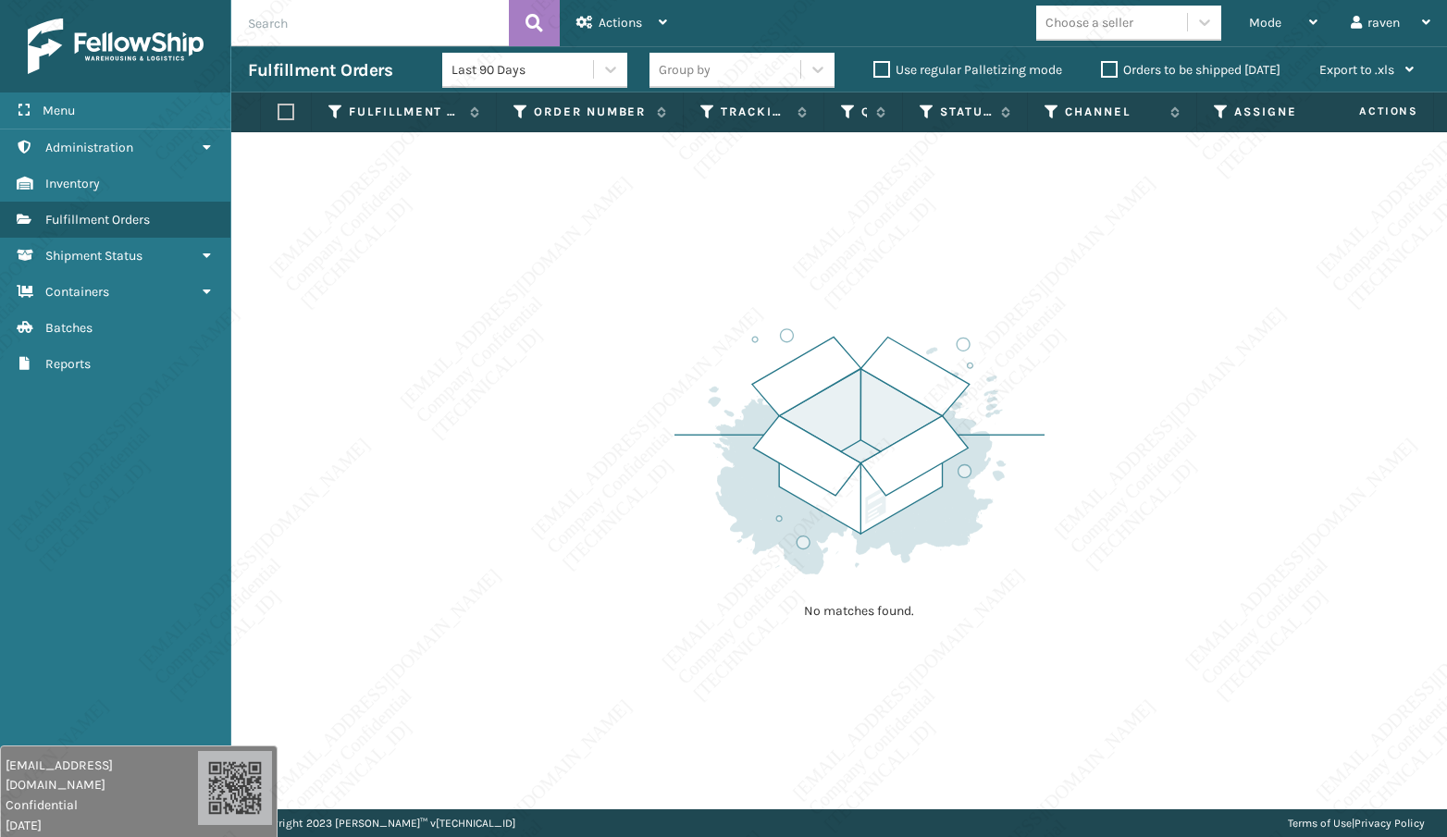
click at [478, 474] on div "No matches found." at bounding box center [838, 470] width 1215 height 677
drag, startPoint x: 481, startPoint y: 474, endPoint x: 498, endPoint y: 472, distance: 16.8
click at [493, 473] on div "No matches found." at bounding box center [838, 470] width 1215 height 677
click at [541, 501] on div "No matches found." at bounding box center [838, 470] width 1215 height 677
click at [580, 322] on div "No matches found." at bounding box center [838, 470] width 1215 height 677
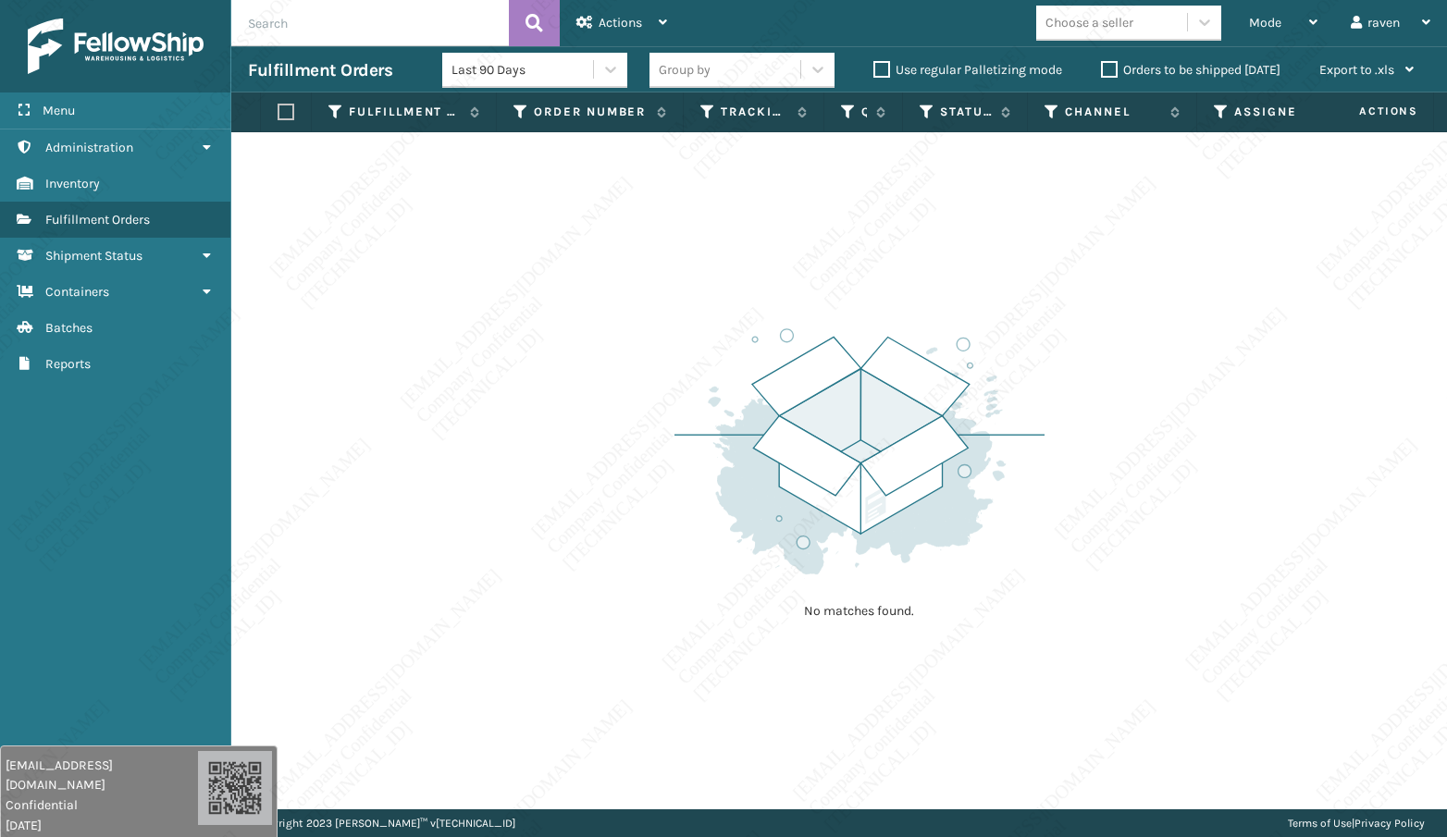
click at [574, 327] on div "No matches found." at bounding box center [838, 470] width 1215 height 677
click at [583, 278] on div "No matches found." at bounding box center [838, 470] width 1215 height 677
click at [639, 428] on div "No matches found." at bounding box center [838, 470] width 1215 height 677
click at [611, 441] on div "No matches found." at bounding box center [838, 470] width 1215 height 677
click at [1260, 9] on div "Mode" at bounding box center [1283, 23] width 68 height 46
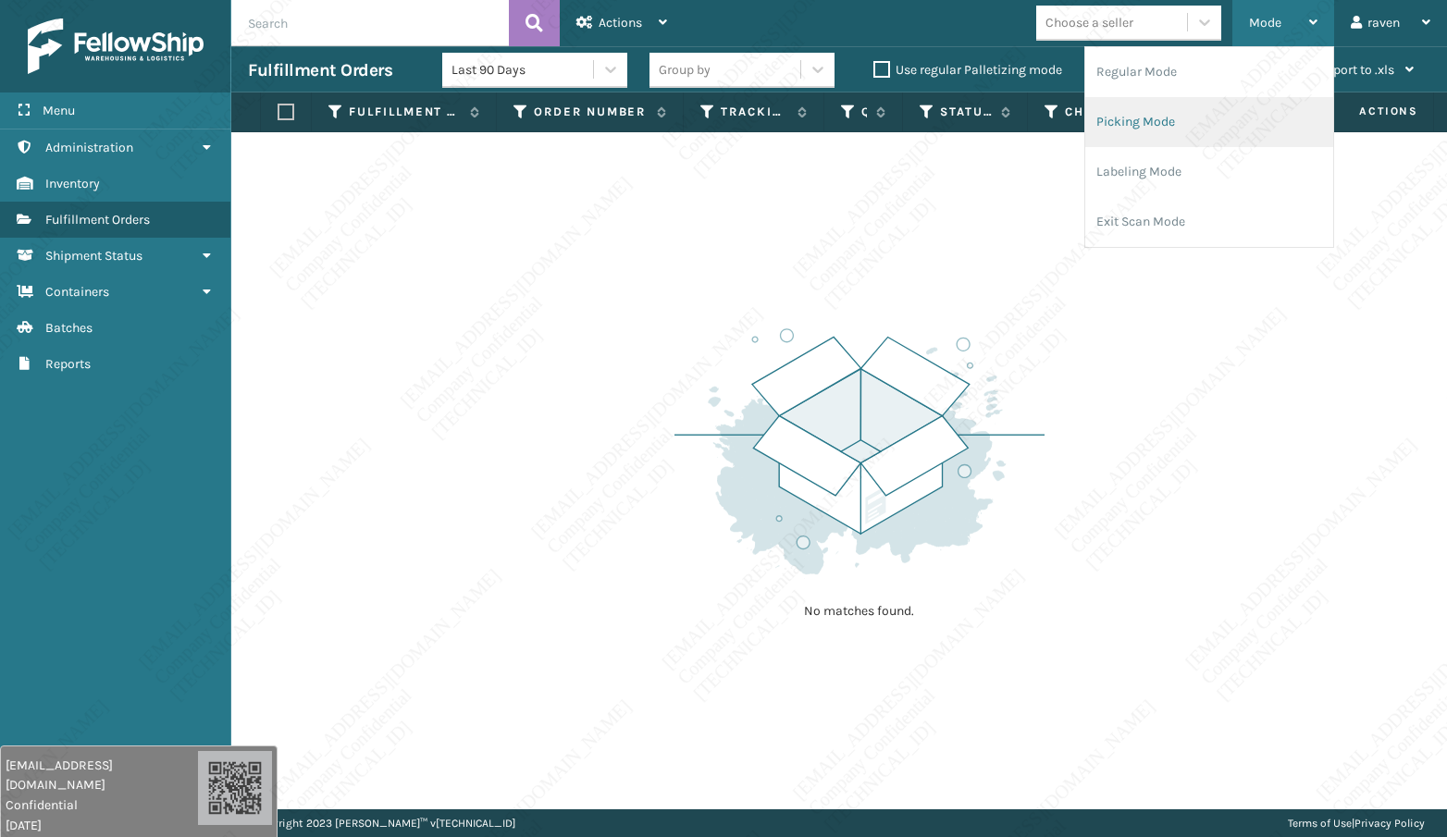
click at [1116, 111] on li "Picking Mode" at bounding box center [1209, 122] width 248 height 50
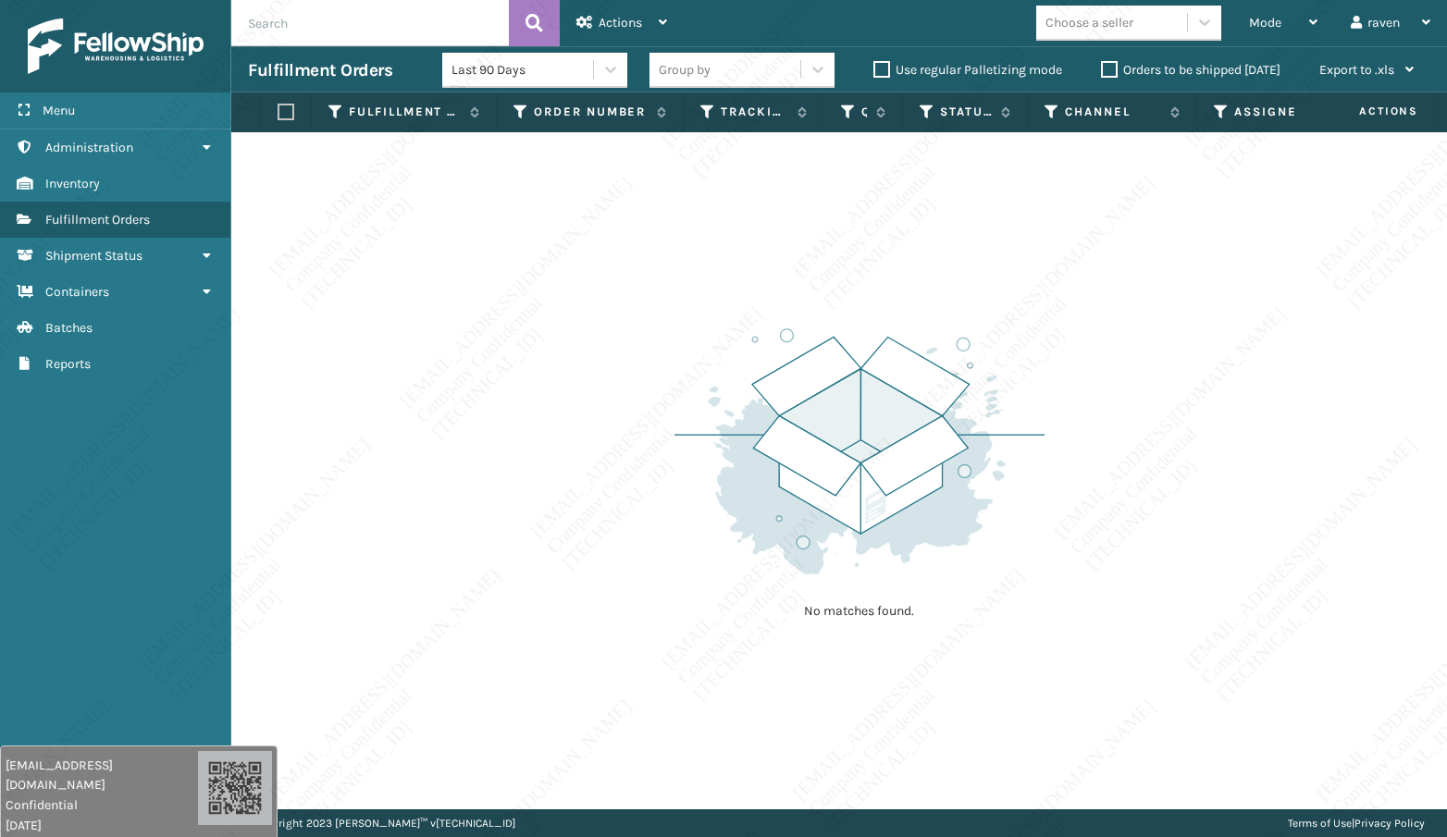
click at [364, 523] on div "No matches found." at bounding box center [838, 470] width 1215 height 677
drag, startPoint x: 459, startPoint y: 400, endPoint x: 482, endPoint y: 392, distance: 24.6
click at [482, 393] on div "No matches found." at bounding box center [838, 470] width 1215 height 677
drag, startPoint x: 764, startPoint y: 314, endPoint x: 764, endPoint y: 326, distance: 12.0
click at [764, 315] on div "No matches found." at bounding box center [859, 471] width 370 height 341
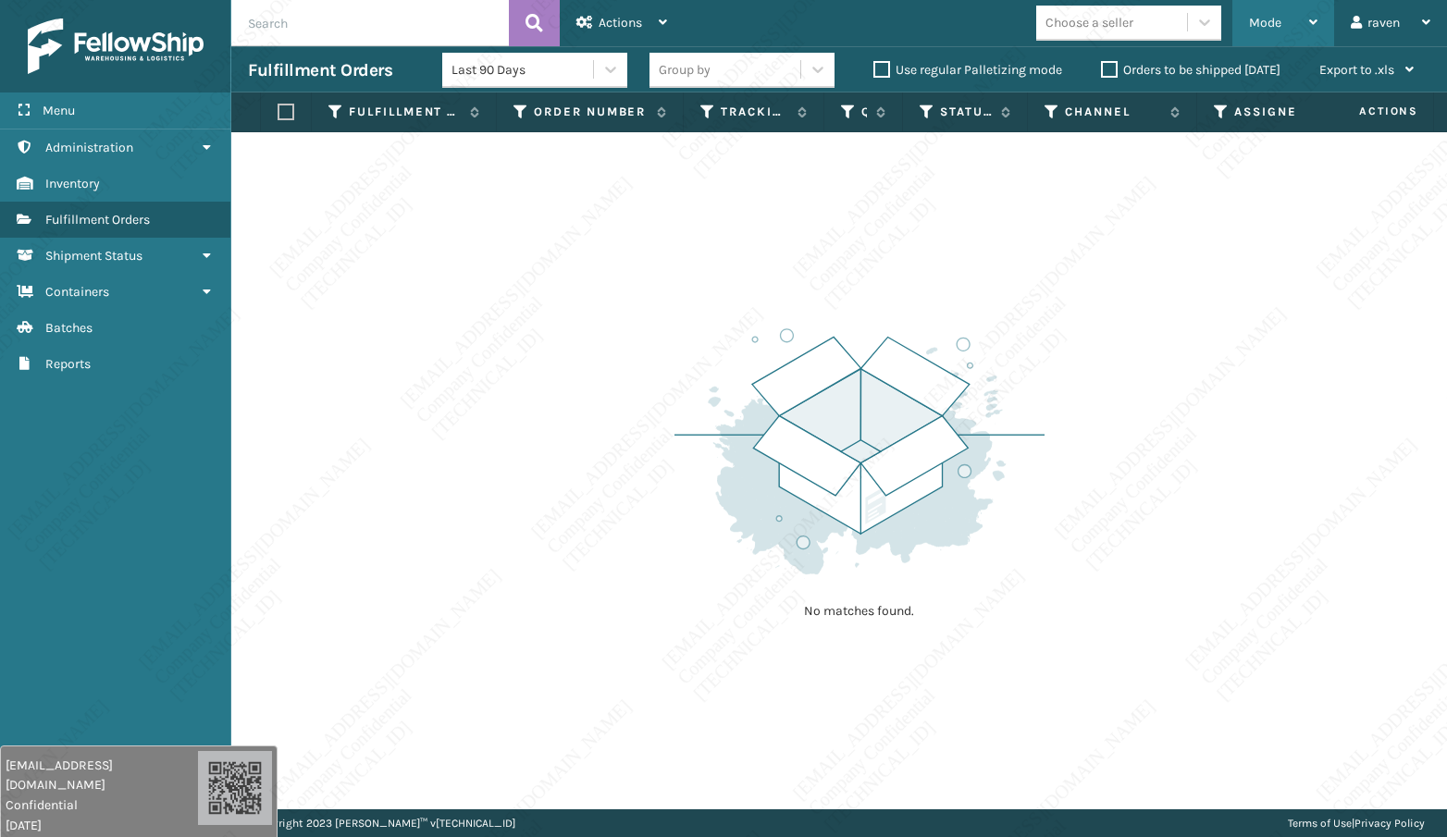
click at [1265, 25] on div "Mode" at bounding box center [1283, 23] width 68 height 46
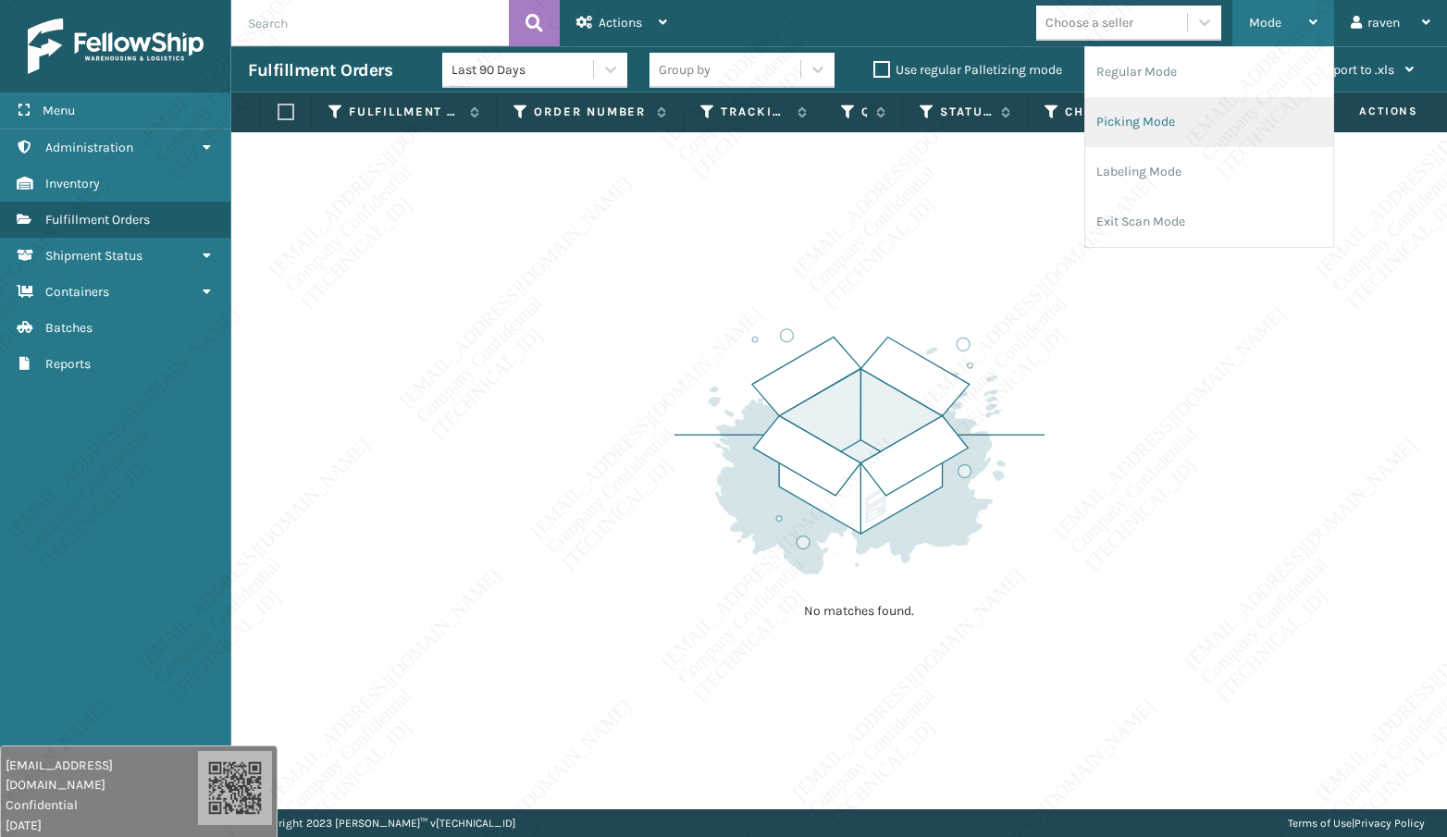
click at [1213, 117] on li "Picking Mode" at bounding box center [1209, 122] width 248 height 50
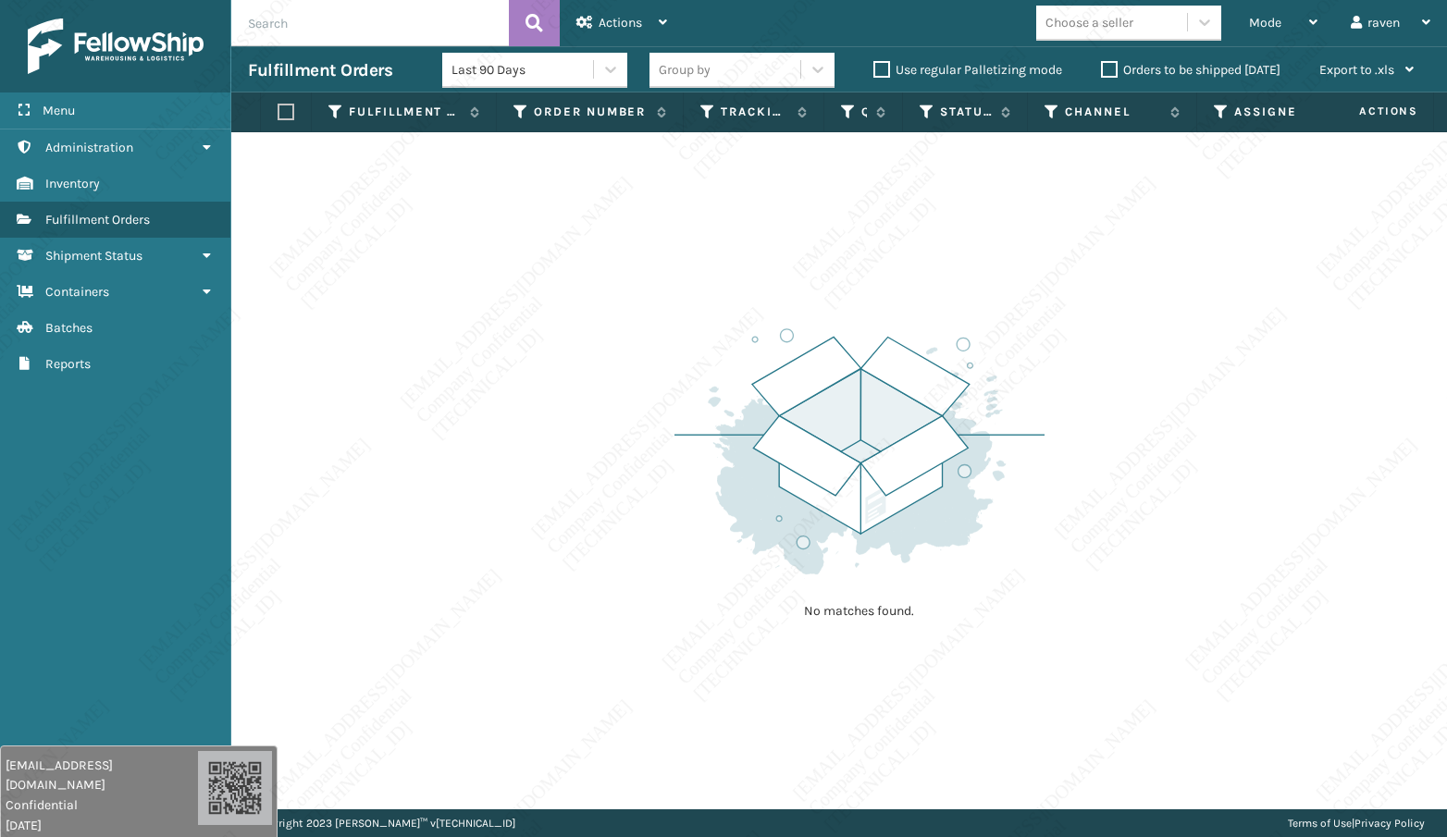
click at [615, 348] on div "No matches found." at bounding box center [838, 470] width 1215 height 677
drag, startPoint x: 538, startPoint y: 414, endPoint x: 856, endPoint y: 243, distance: 361.3
click at [542, 411] on div "No matches found." at bounding box center [838, 470] width 1215 height 677
click at [568, 339] on div "No matches found." at bounding box center [838, 470] width 1215 height 677
click at [1265, 19] on div "Mode" at bounding box center [1283, 23] width 68 height 46
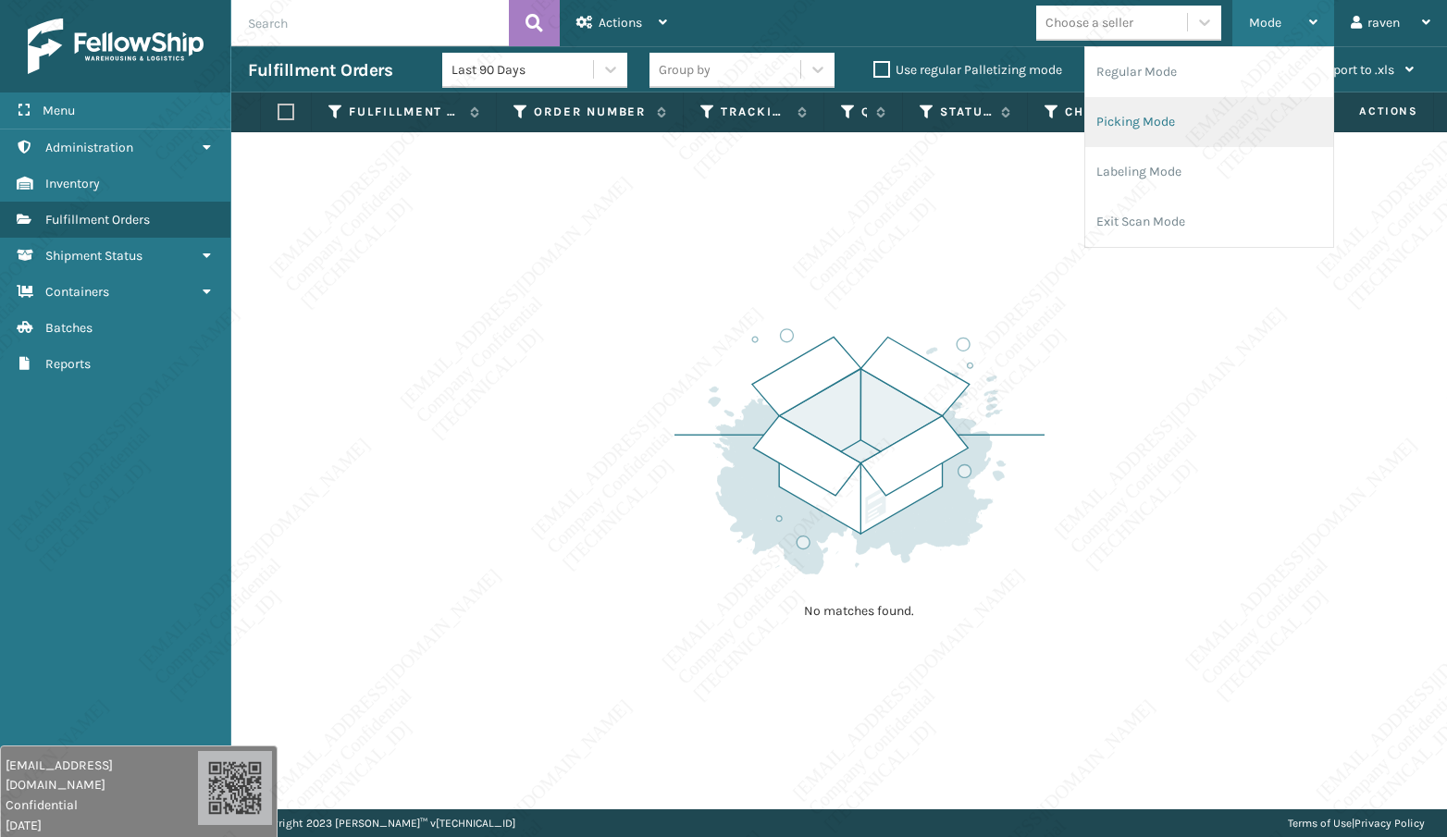
click at [1186, 105] on li "Picking Mode" at bounding box center [1209, 122] width 248 height 50
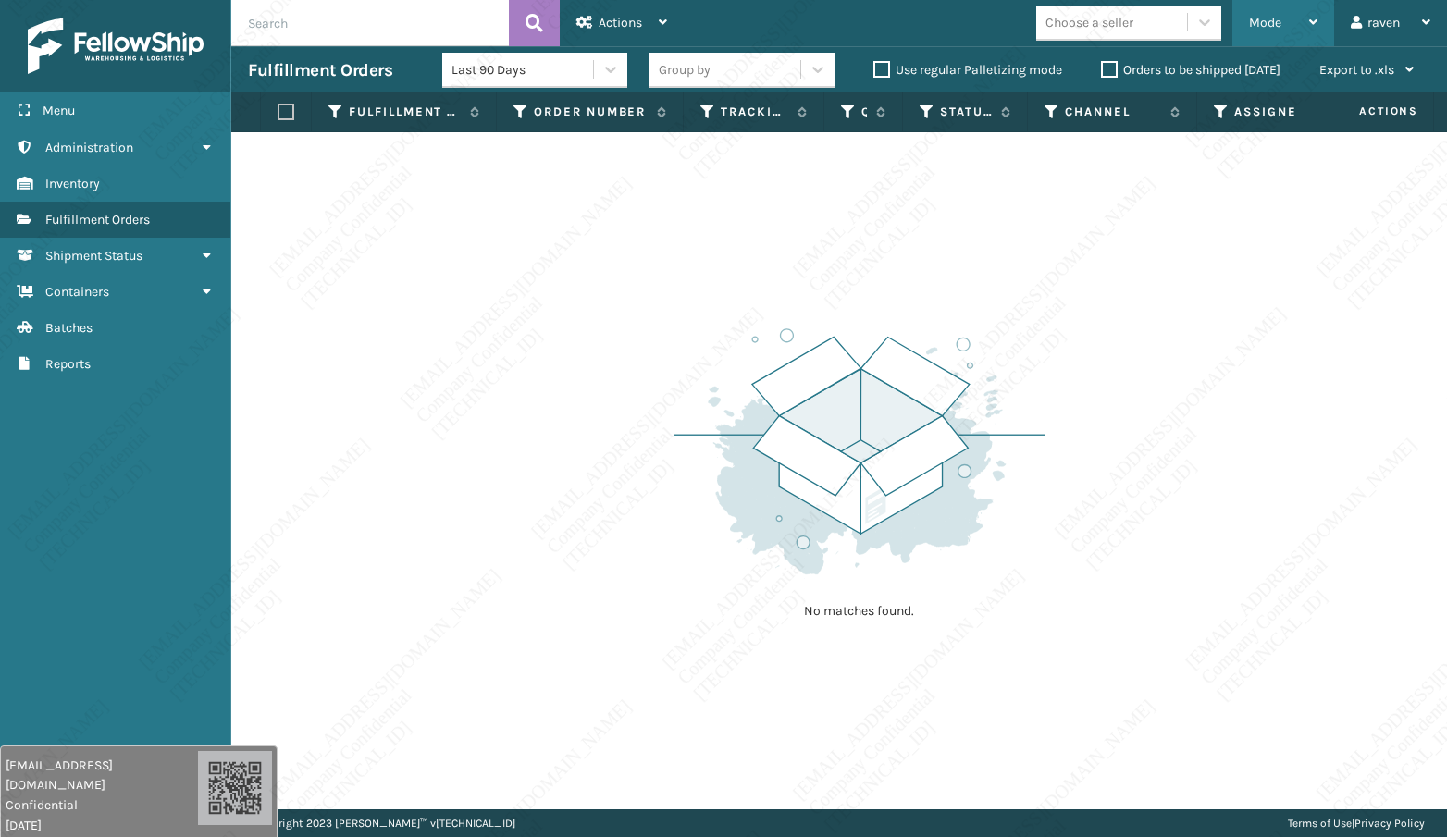
click at [1255, 23] on span "Mode" at bounding box center [1265, 23] width 32 height 16
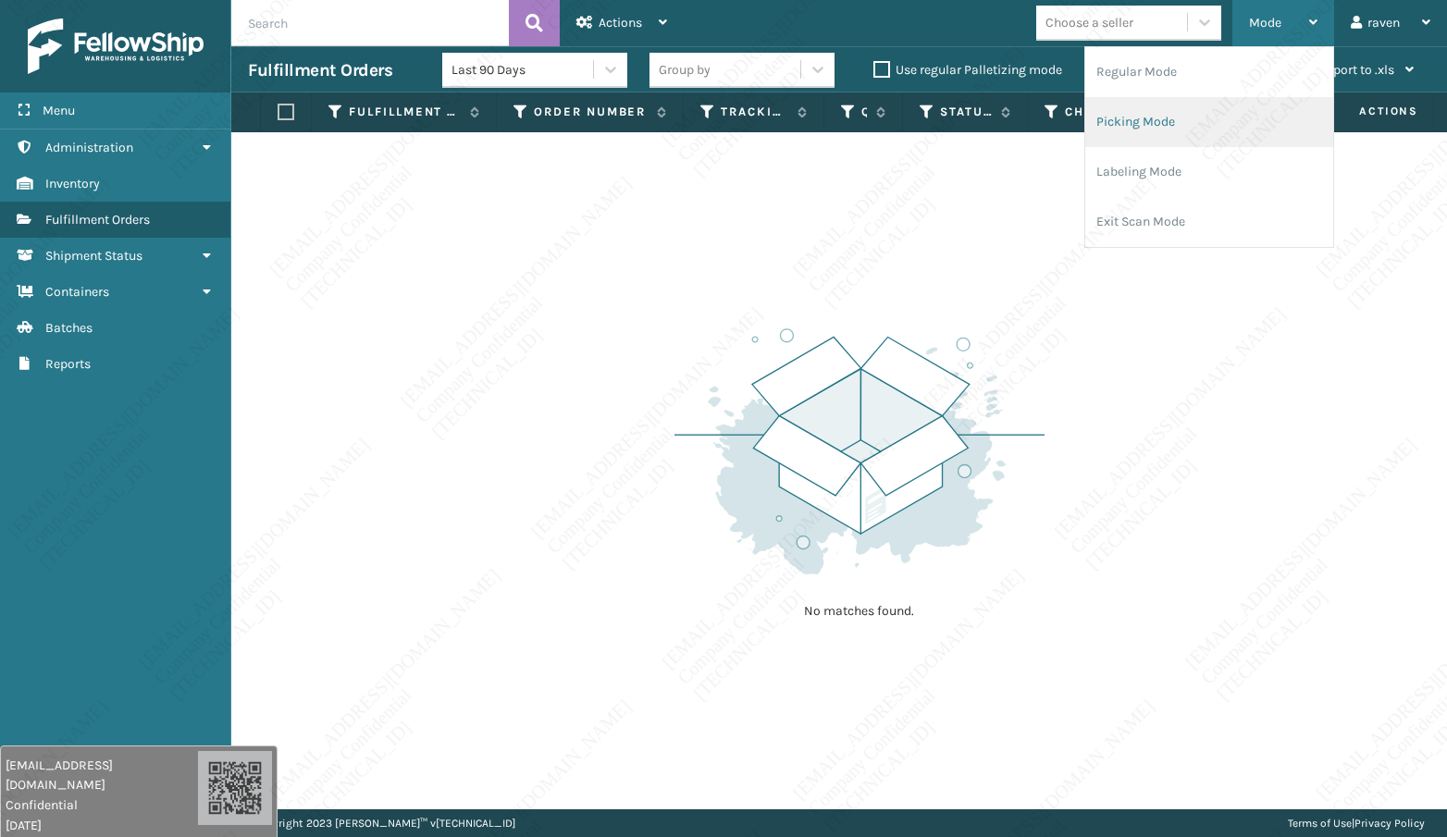
click at [1167, 106] on li "Picking Mode" at bounding box center [1209, 122] width 248 height 50
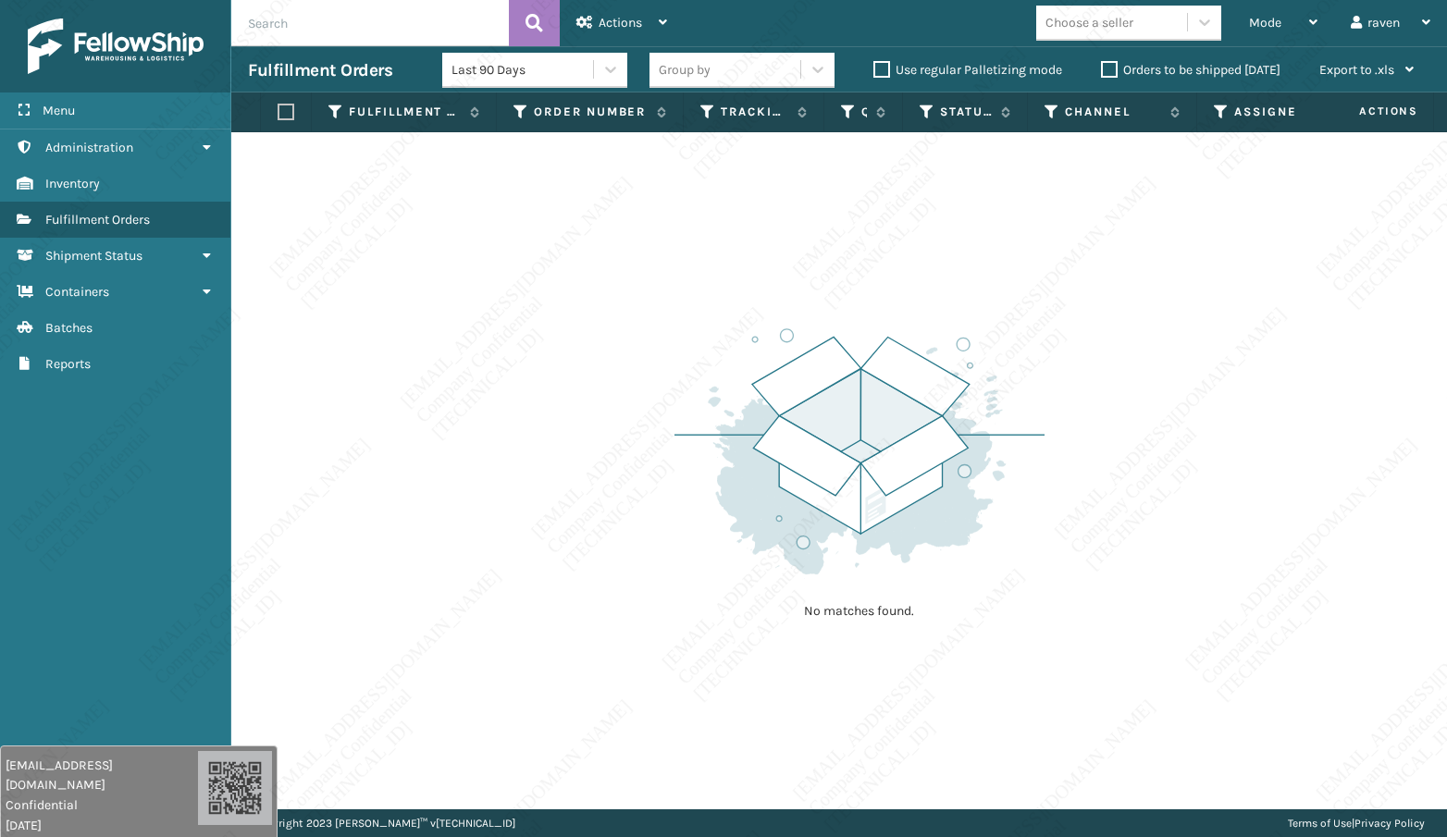
click at [1114, 394] on div "No matches found." at bounding box center [838, 470] width 1215 height 677
click at [1265, 597] on div "No matches found." at bounding box center [838, 470] width 1215 height 677
click at [1265, 26] on span "Mode" at bounding box center [1265, 23] width 32 height 16
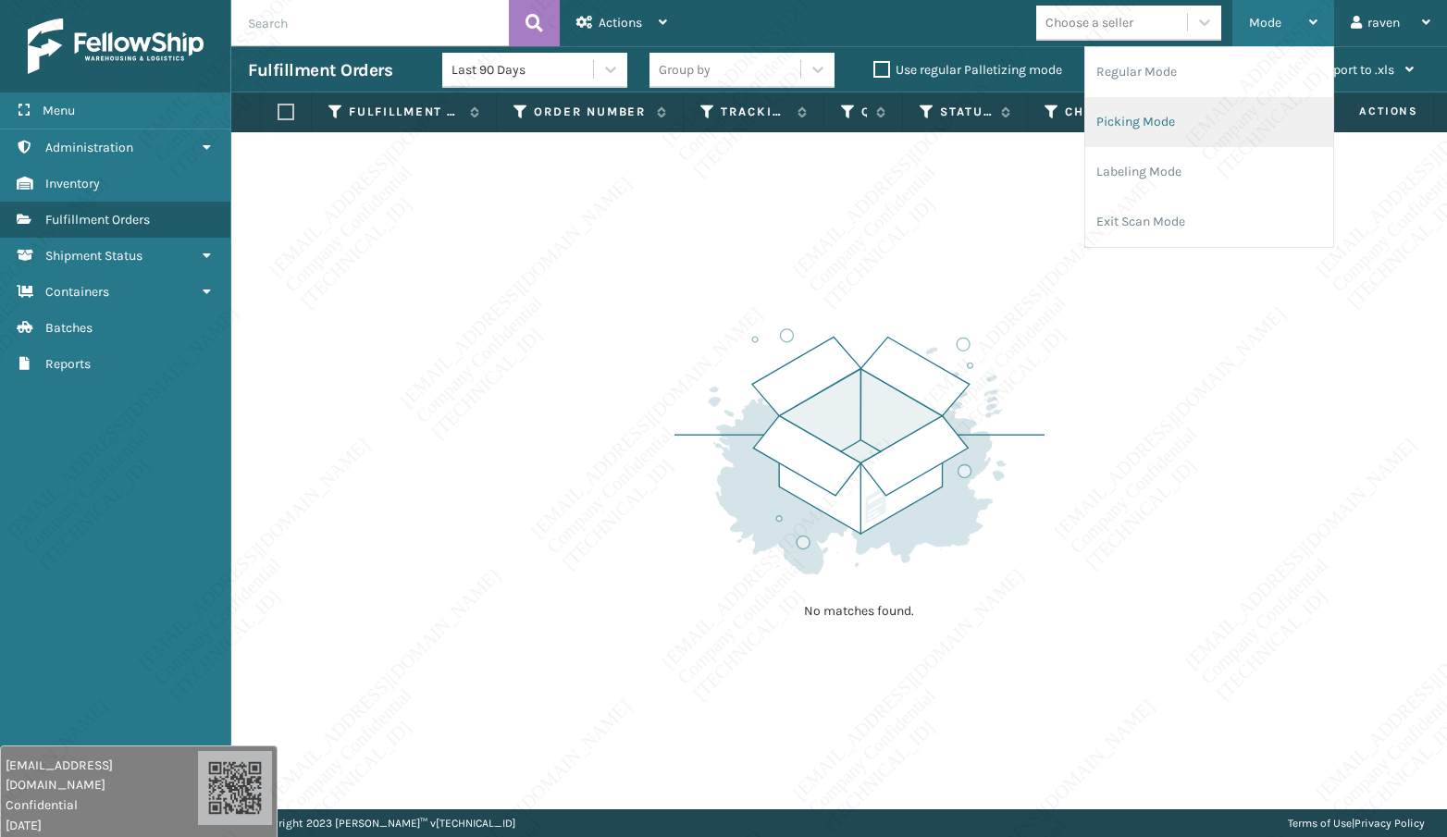
click at [1173, 127] on li "Picking Mode" at bounding box center [1209, 122] width 248 height 50
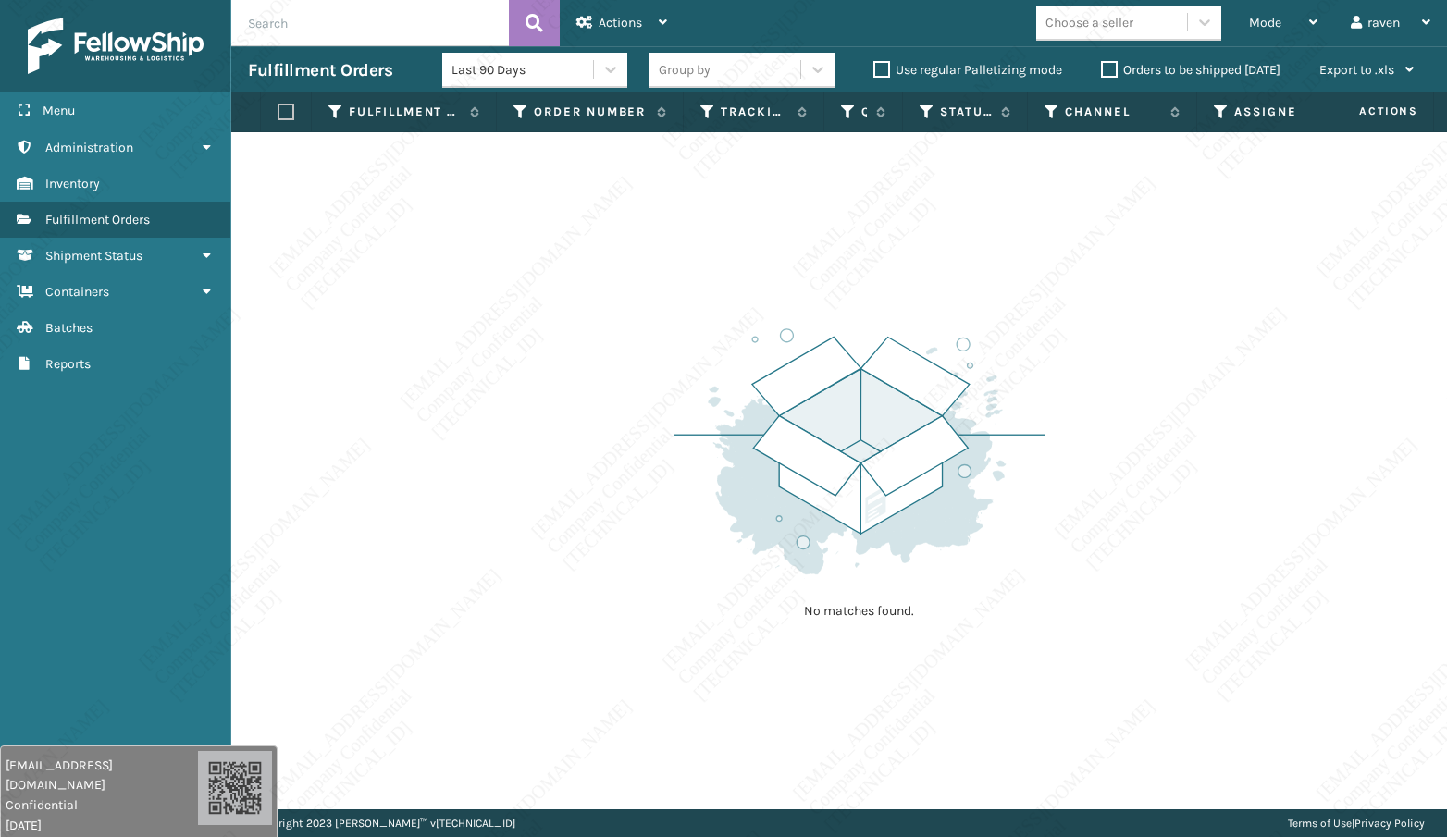
click at [996, 379] on img at bounding box center [859, 451] width 370 height 256
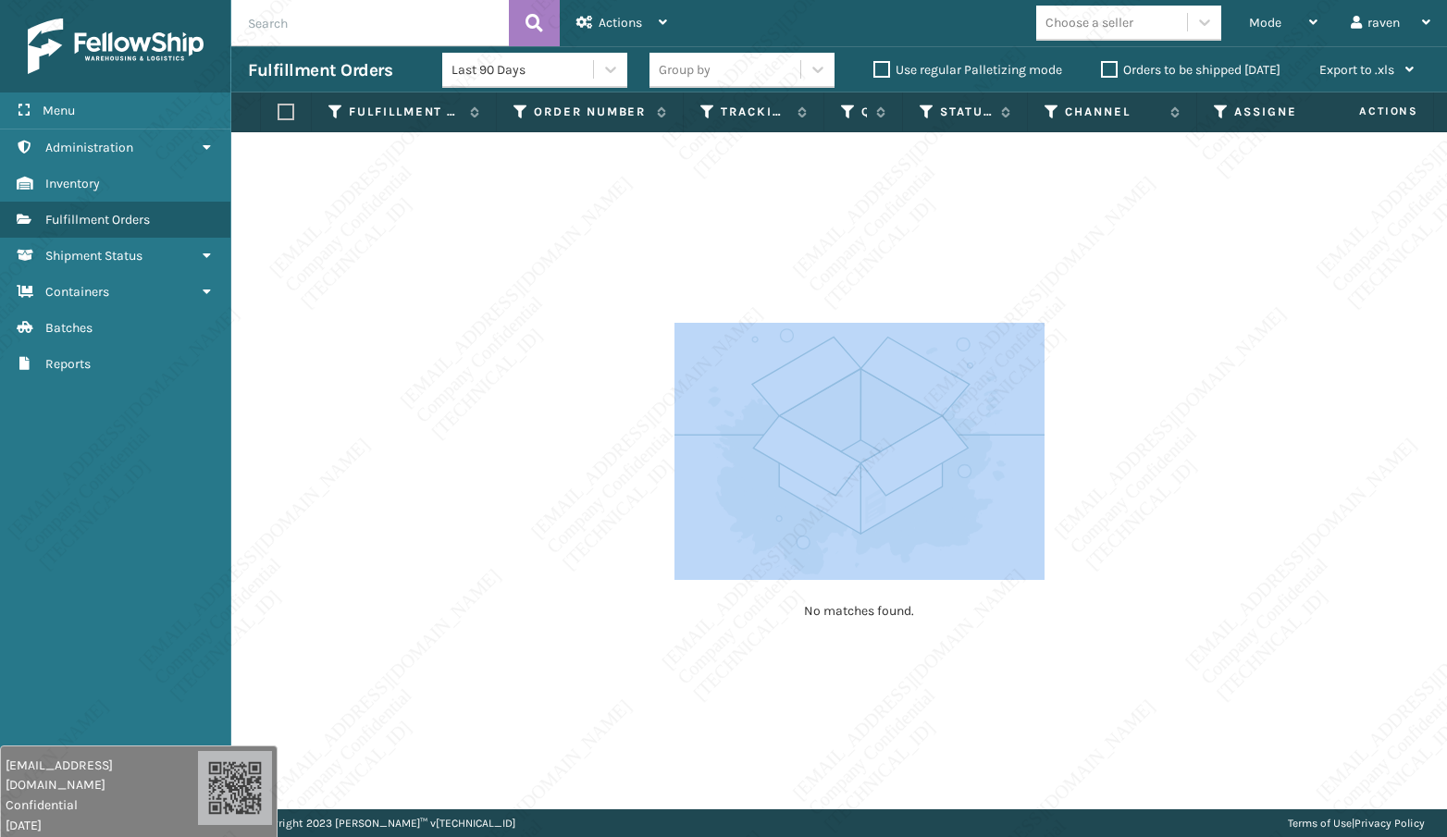
drag, startPoint x: 931, startPoint y: 429, endPoint x: 969, endPoint y: 436, distance: 38.5
click at [970, 436] on div "No matches found." at bounding box center [838, 470] width 1215 height 677
click at [430, 556] on div "No matches found." at bounding box center [838, 470] width 1215 height 677
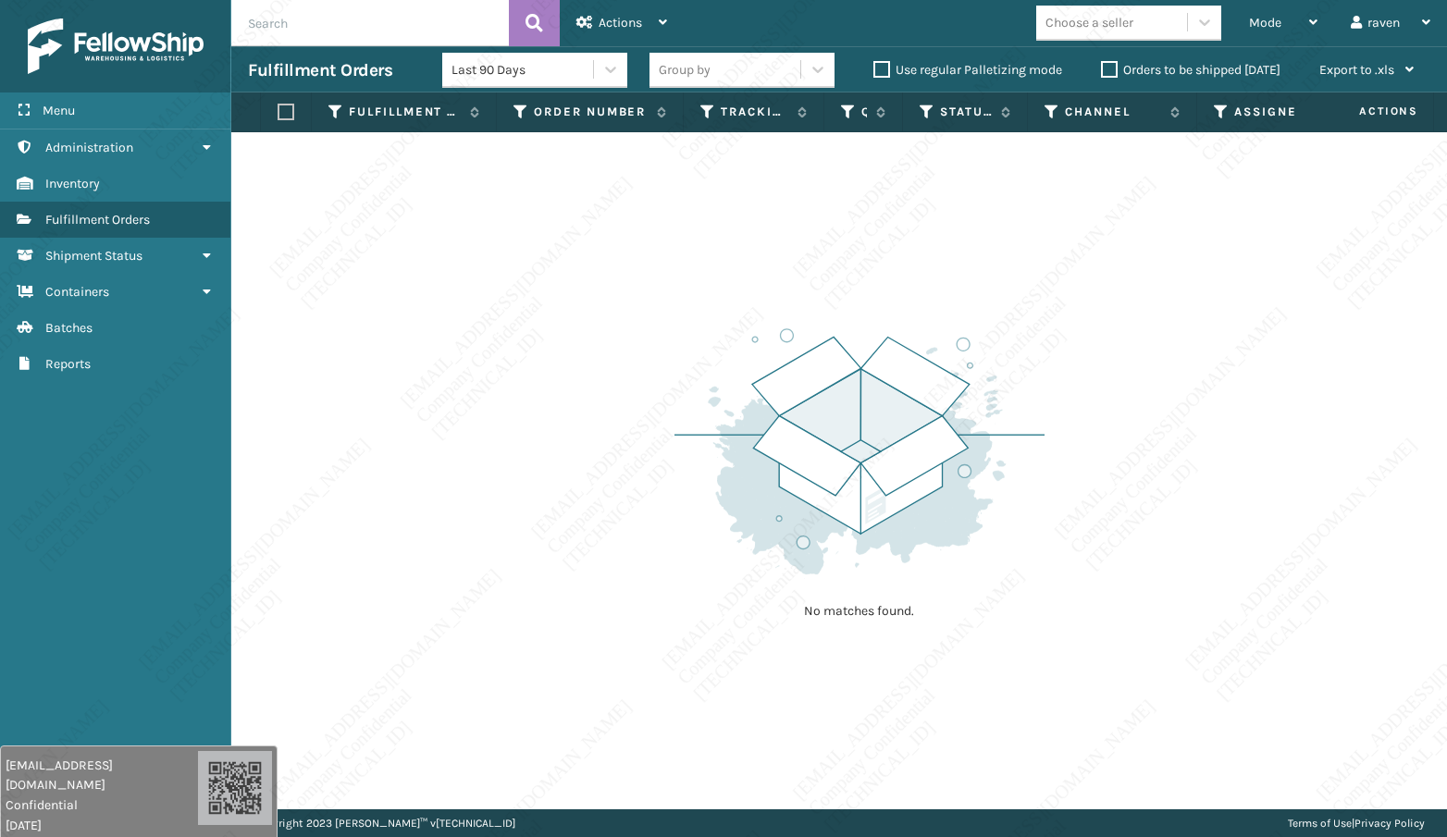
click at [409, 553] on div "No matches found." at bounding box center [838, 470] width 1215 height 677
click at [382, 636] on div "No matches found." at bounding box center [838, 470] width 1215 height 677
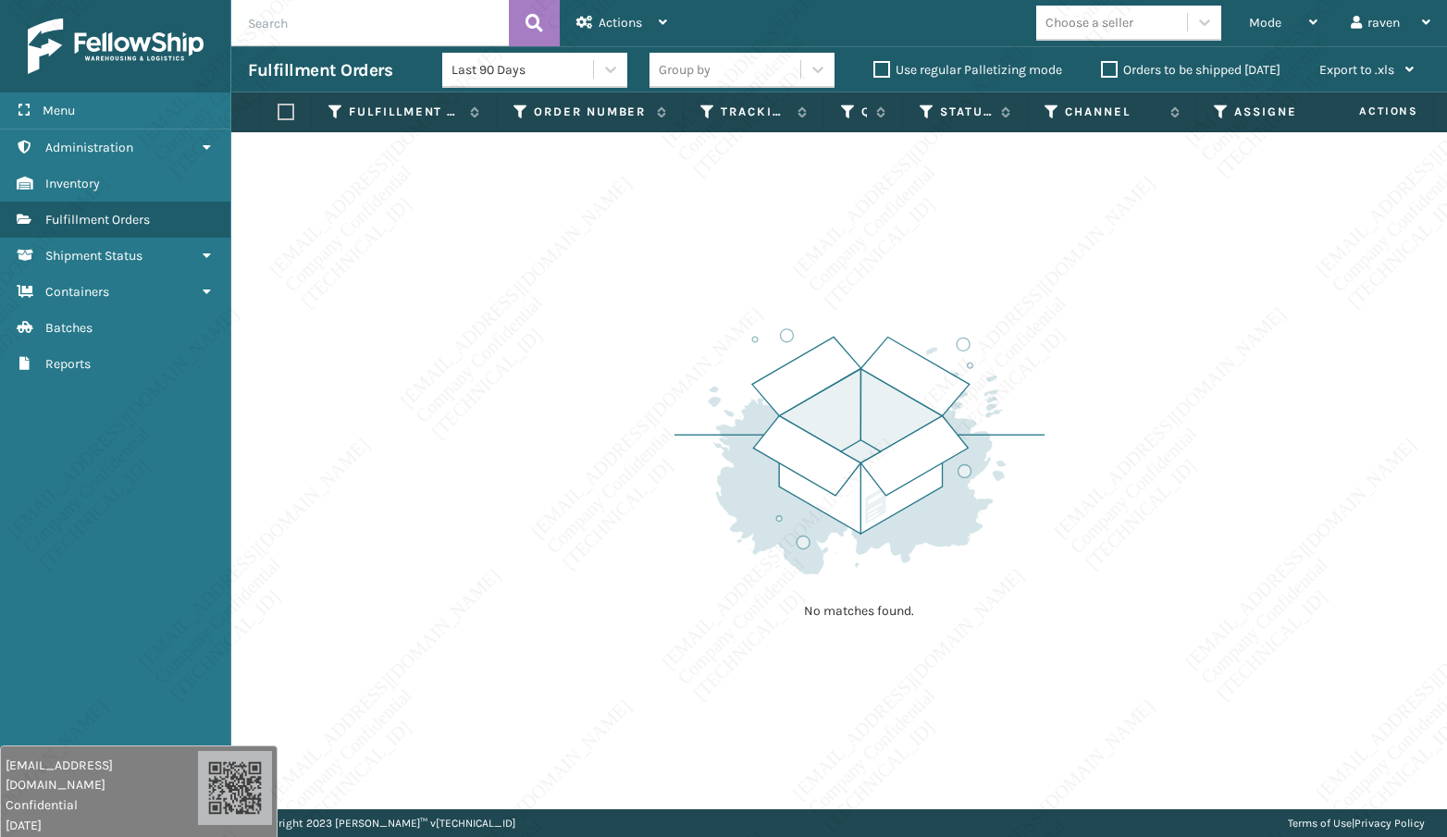
click at [382, 636] on div "No matches found." at bounding box center [838, 470] width 1215 height 677
click at [371, 836] on p "Copyright 2023 [PERSON_NAME]™ v [TECHNICAL_ID]" at bounding box center [384, 823] width 262 height 28
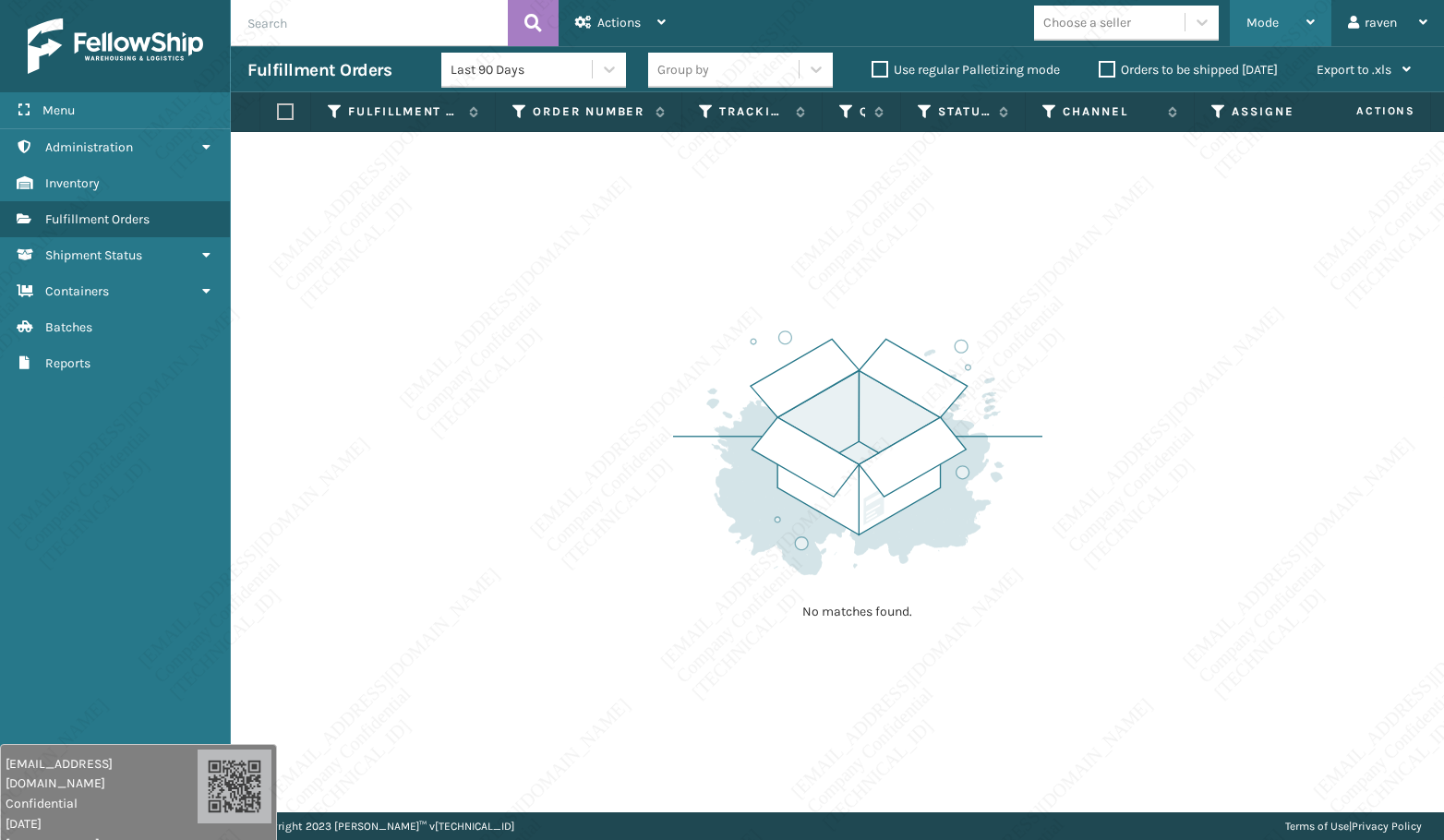
click at [1262, 24] on span "Mode" at bounding box center [1262, 23] width 32 height 16
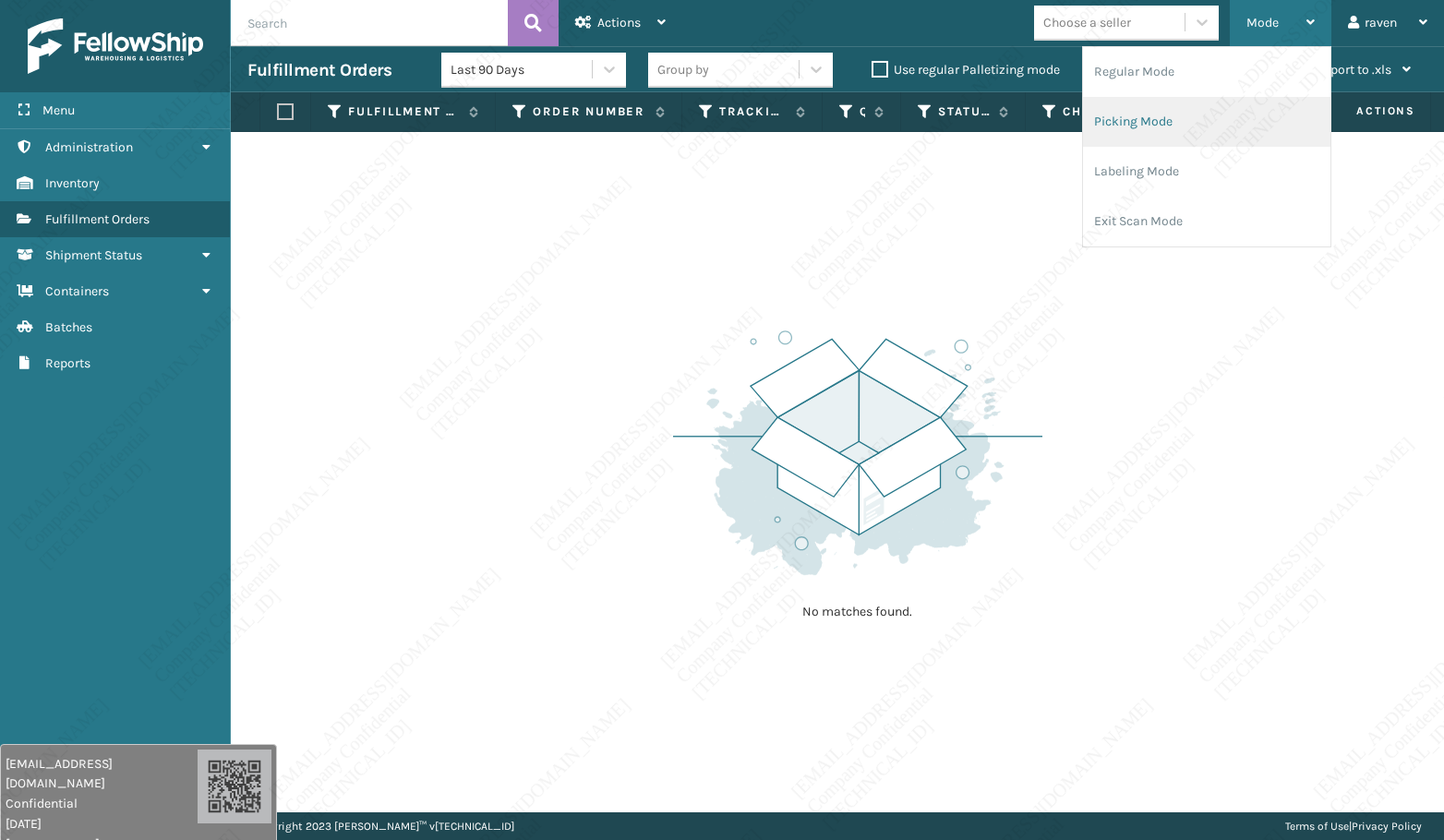
click at [1181, 128] on li "Picking Mode" at bounding box center [1206, 122] width 247 height 50
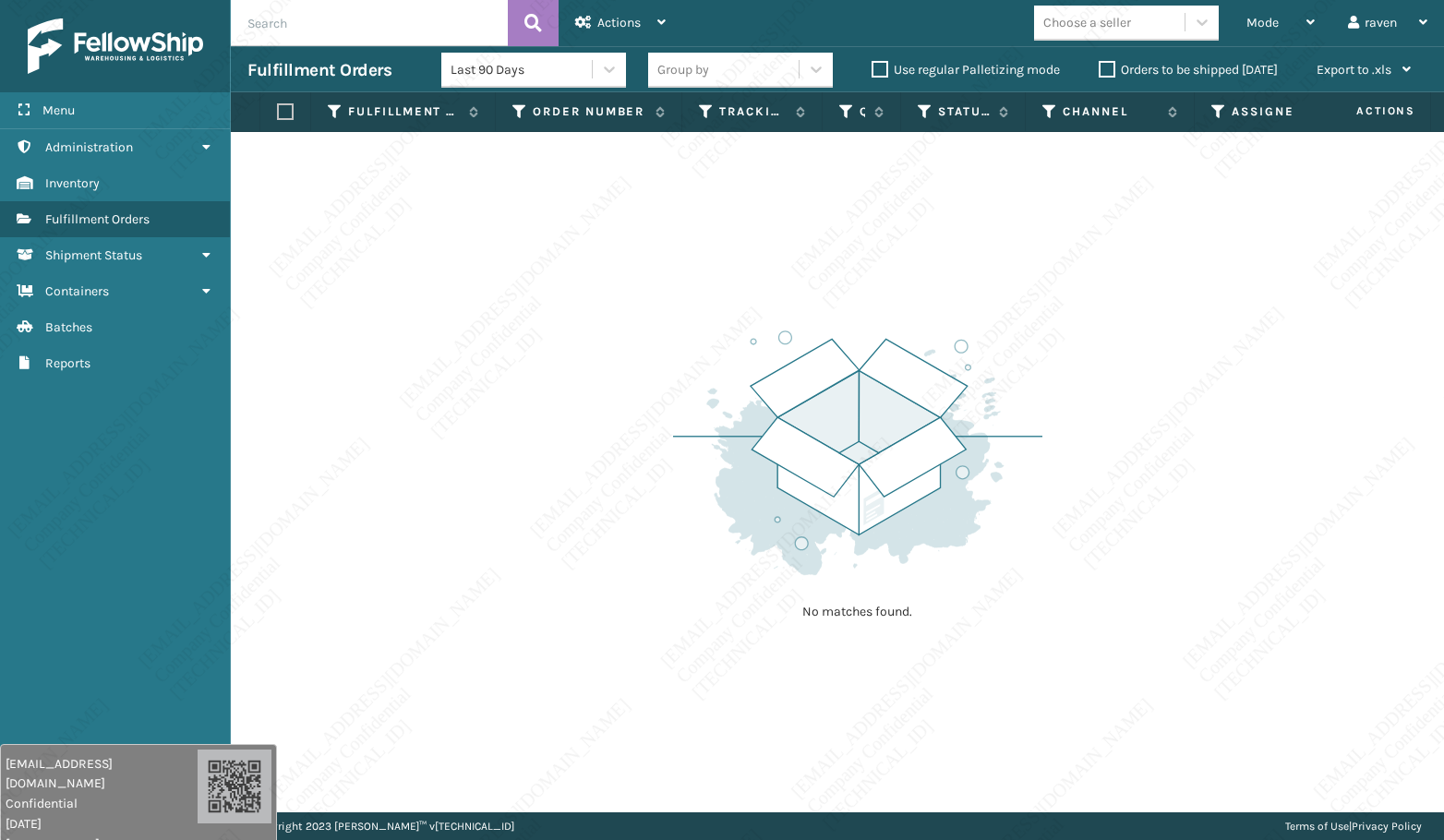
click at [523, 279] on div "No matches found." at bounding box center [836, 472] width 1212 height 680
click at [1257, 31] on div "Mode" at bounding box center [1280, 23] width 68 height 46
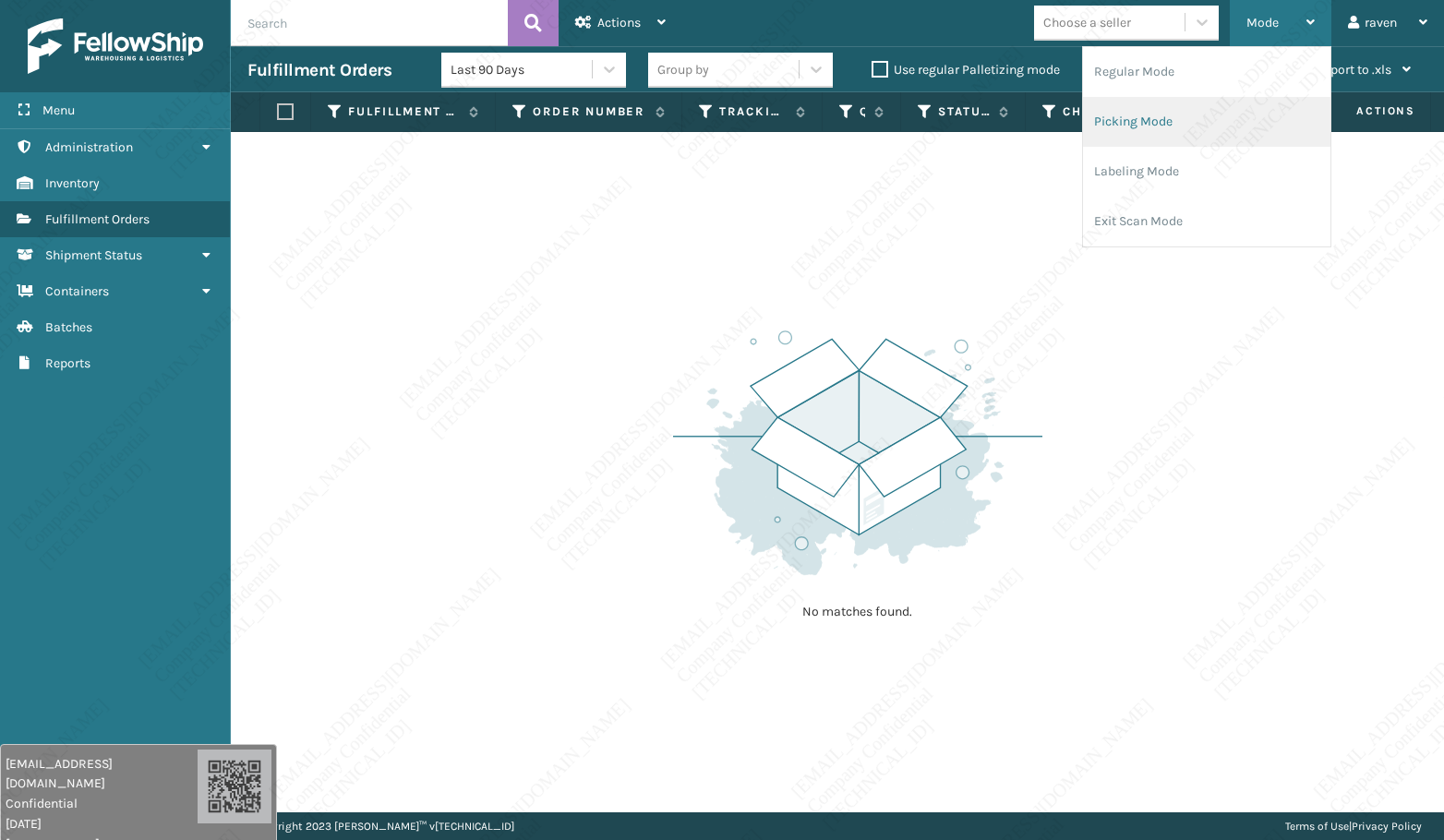
click at [1194, 121] on li "Picking Mode" at bounding box center [1206, 122] width 247 height 50
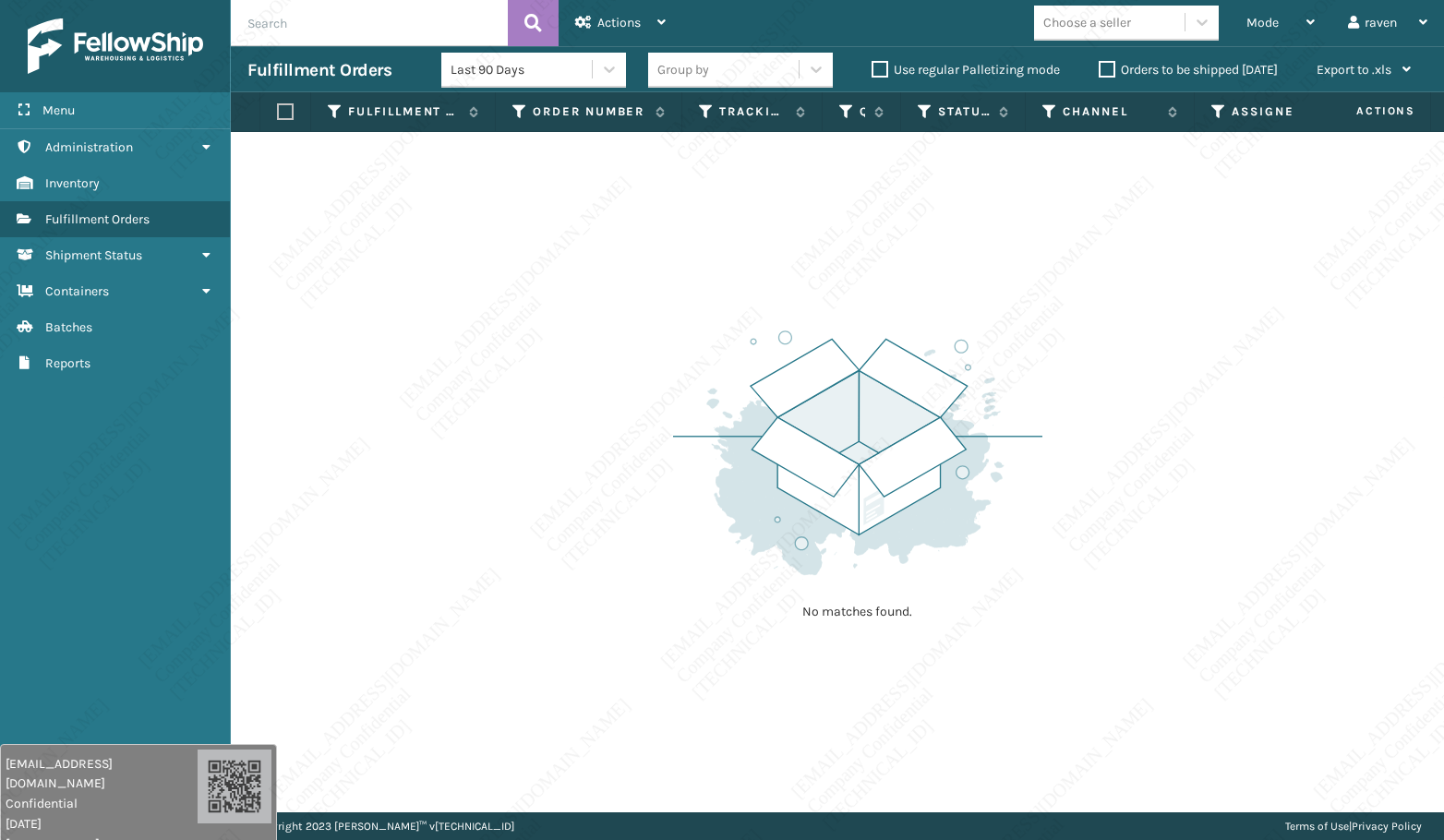
click at [717, 311] on div "No matches found." at bounding box center [857, 472] width 369 height 340
click at [824, 277] on div "No matches found." at bounding box center [836, 472] width 1212 height 680
click at [1262, 8] on div "Mode" at bounding box center [1280, 23] width 68 height 46
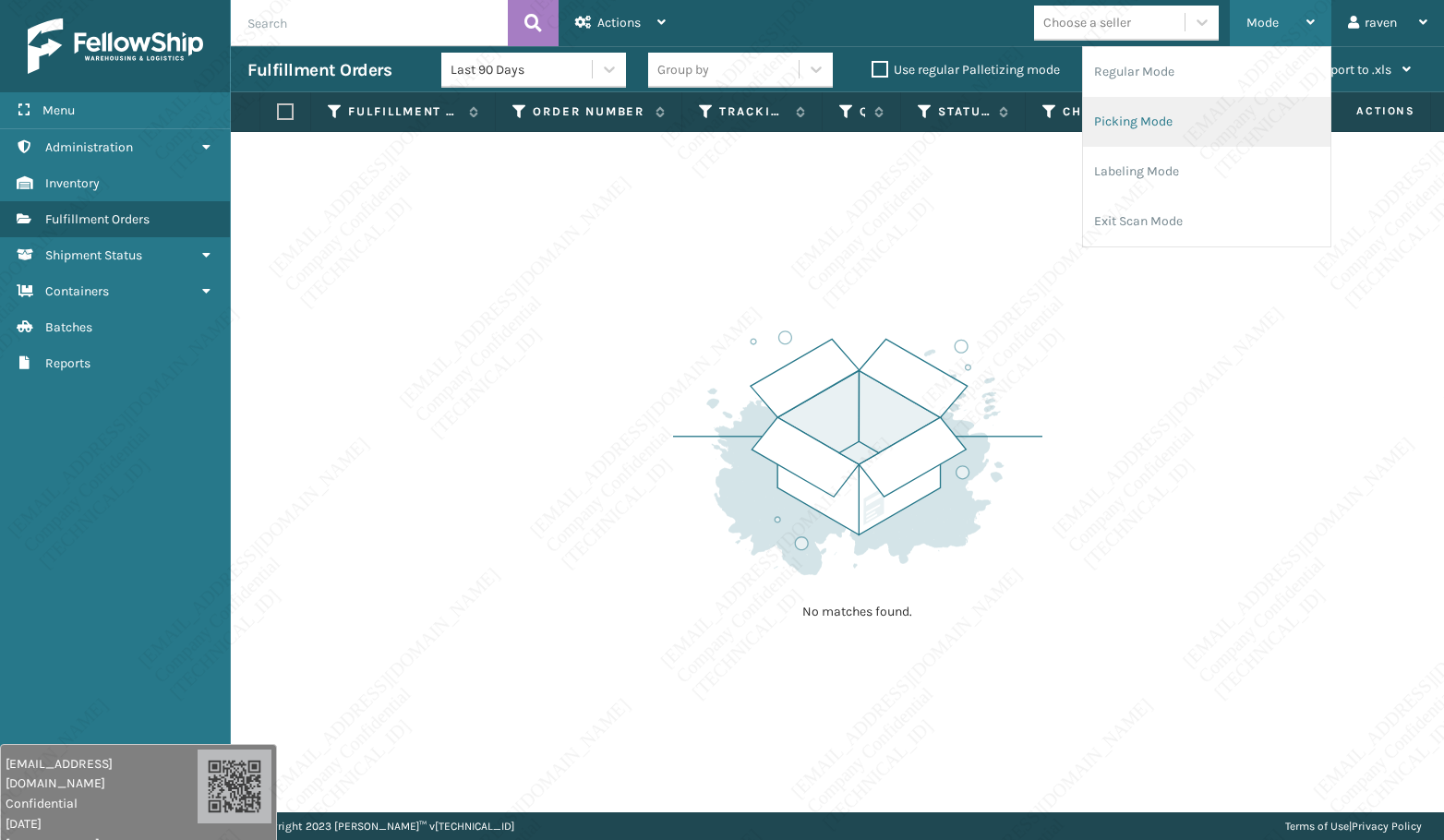
click at [1165, 112] on li "Picking Mode" at bounding box center [1206, 122] width 247 height 50
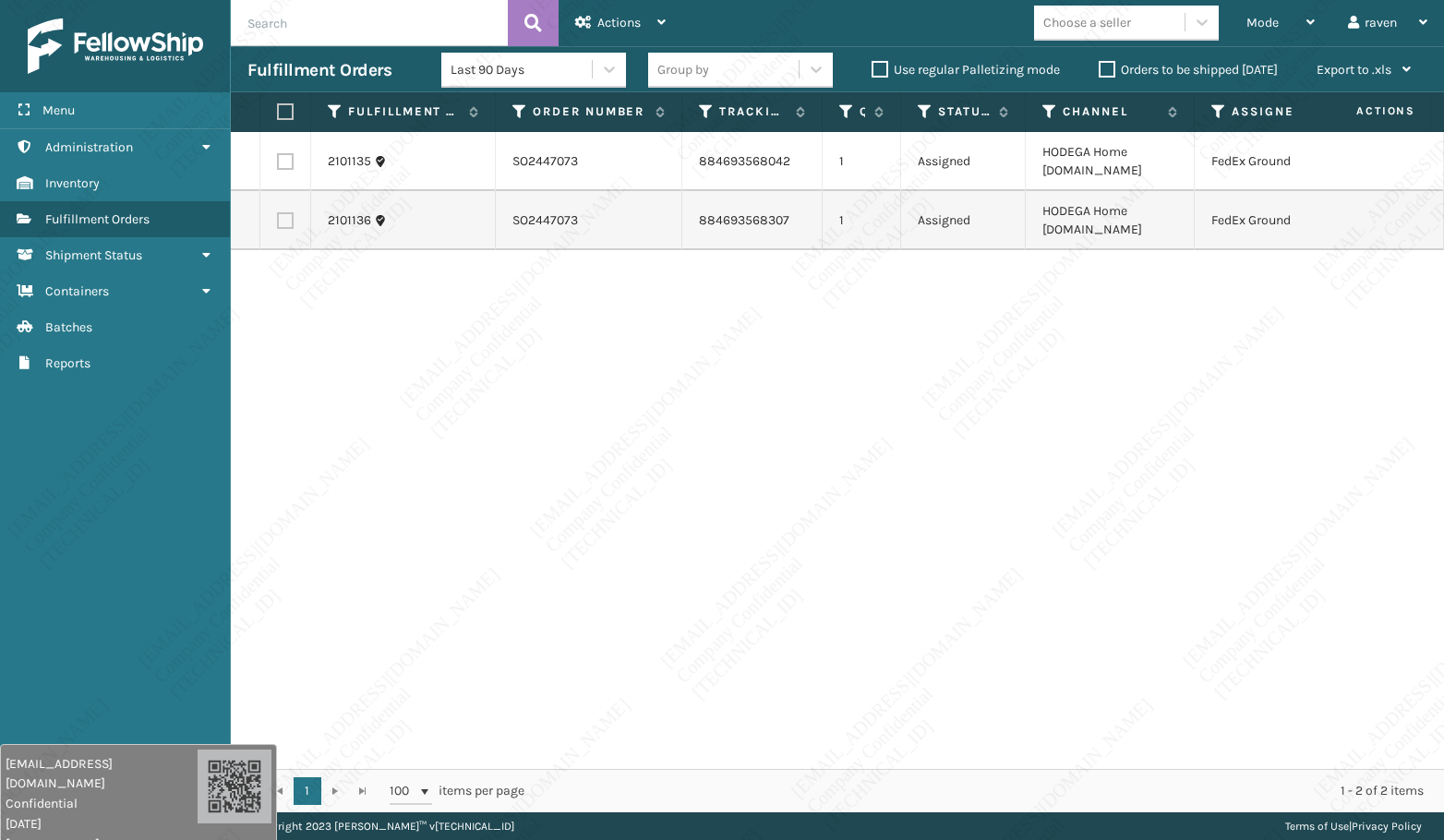
click at [1147, 417] on div "2101135 SO2447073 884693568042 1 Assigned HODEGA Home [DOMAIN_NAME] FedEx Groun…" at bounding box center [836, 450] width 1212 height 636
click at [282, 115] on label at bounding box center [281, 112] width 11 height 17
click at [277, 115] on input "checkbox" at bounding box center [276, 112] width 1 height 12
checkbox input "true"
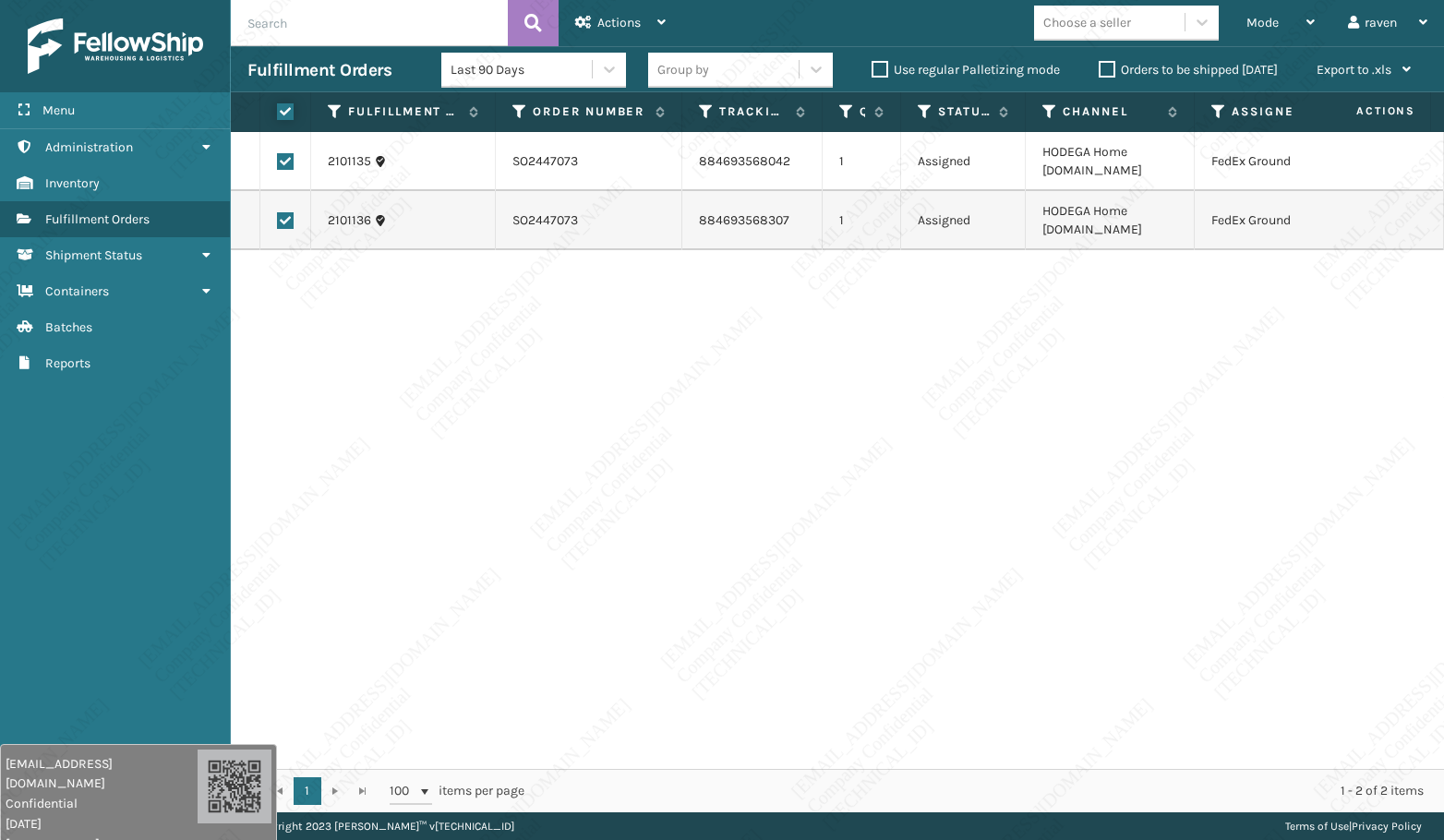
checkbox input "true"
click at [620, 16] on span "Actions" at bounding box center [618, 23] width 43 height 16
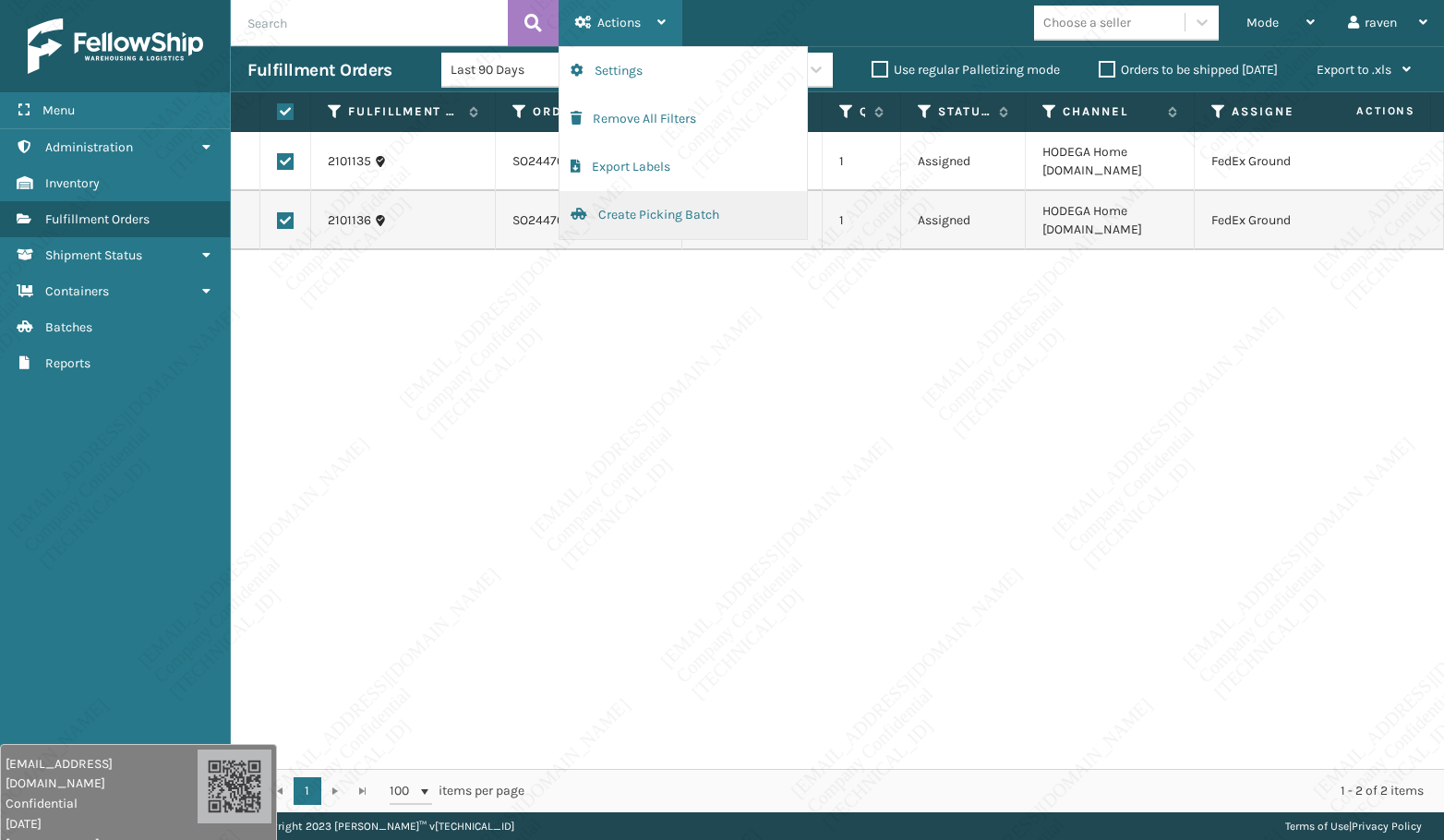
click at [624, 210] on button "Create Picking Batch" at bounding box center [683, 214] width 247 height 48
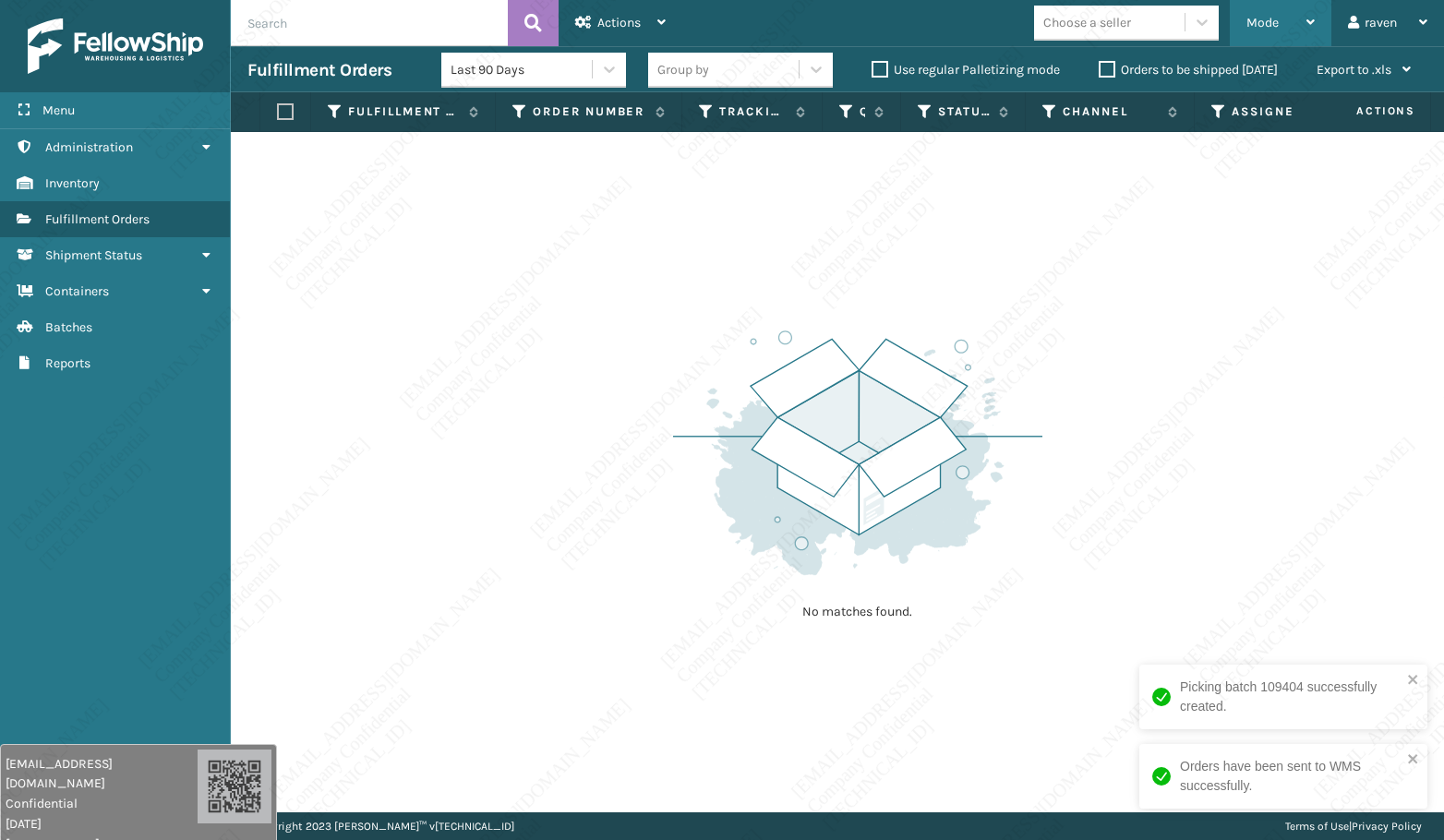
click at [1262, 19] on div "Mode" at bounding box center [1280, 23] width 68 height 46
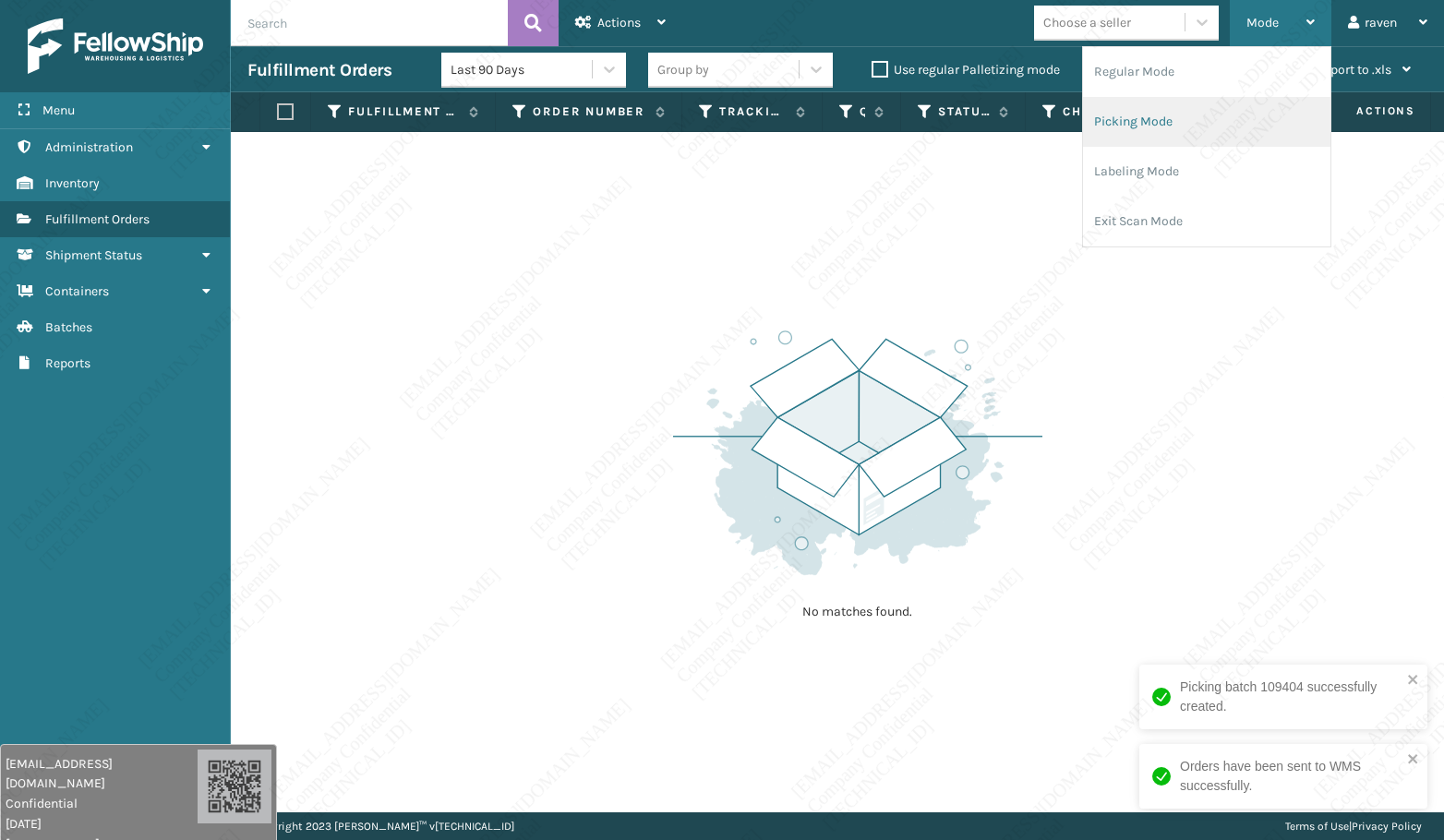
click at [1176, 112] on li "Picking Mode" at bounding box center [1206, 122] width 247 height 50
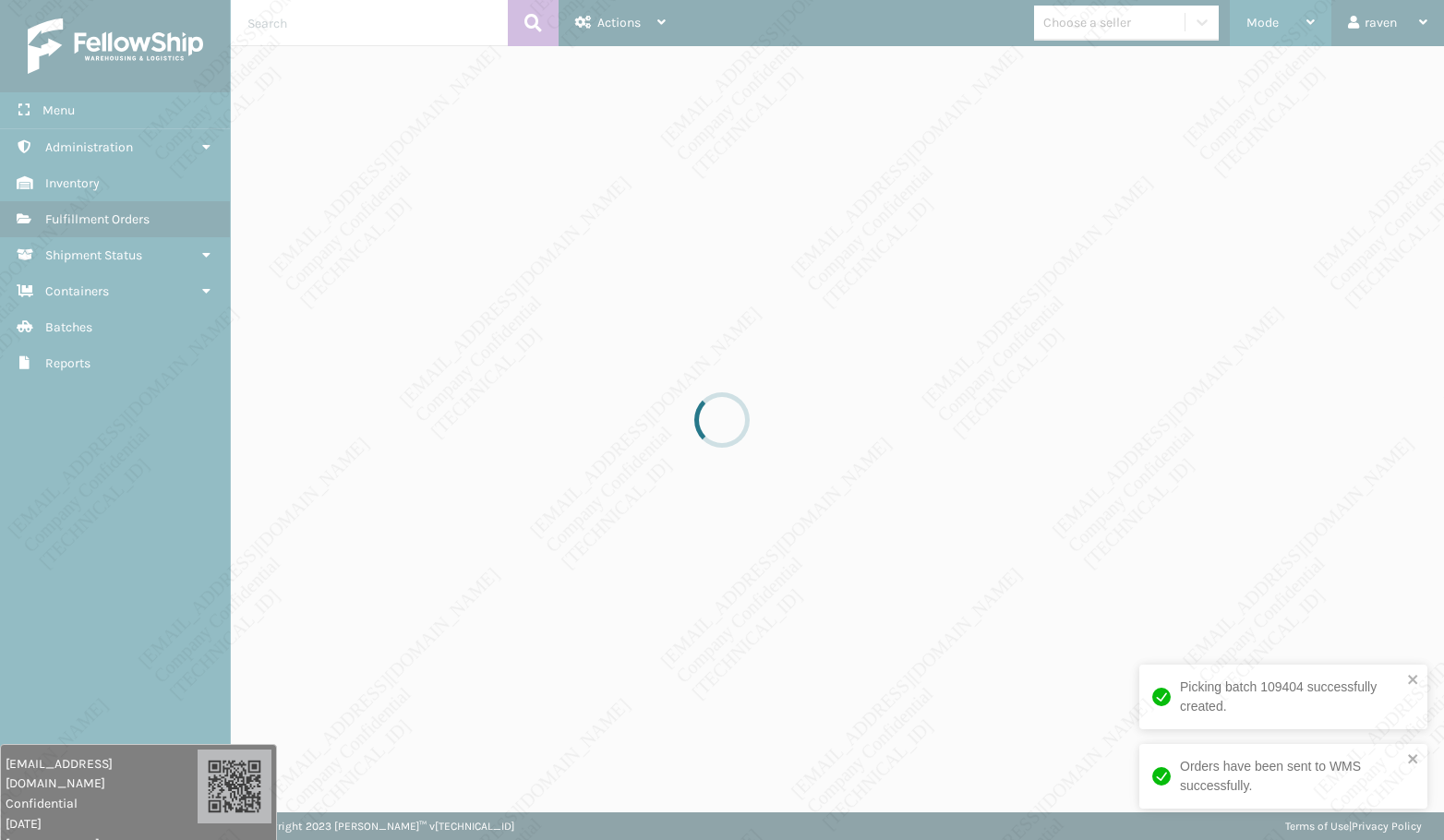
click at [1176, 112] on div at bounding box center [722, 420] width 1444 height 840
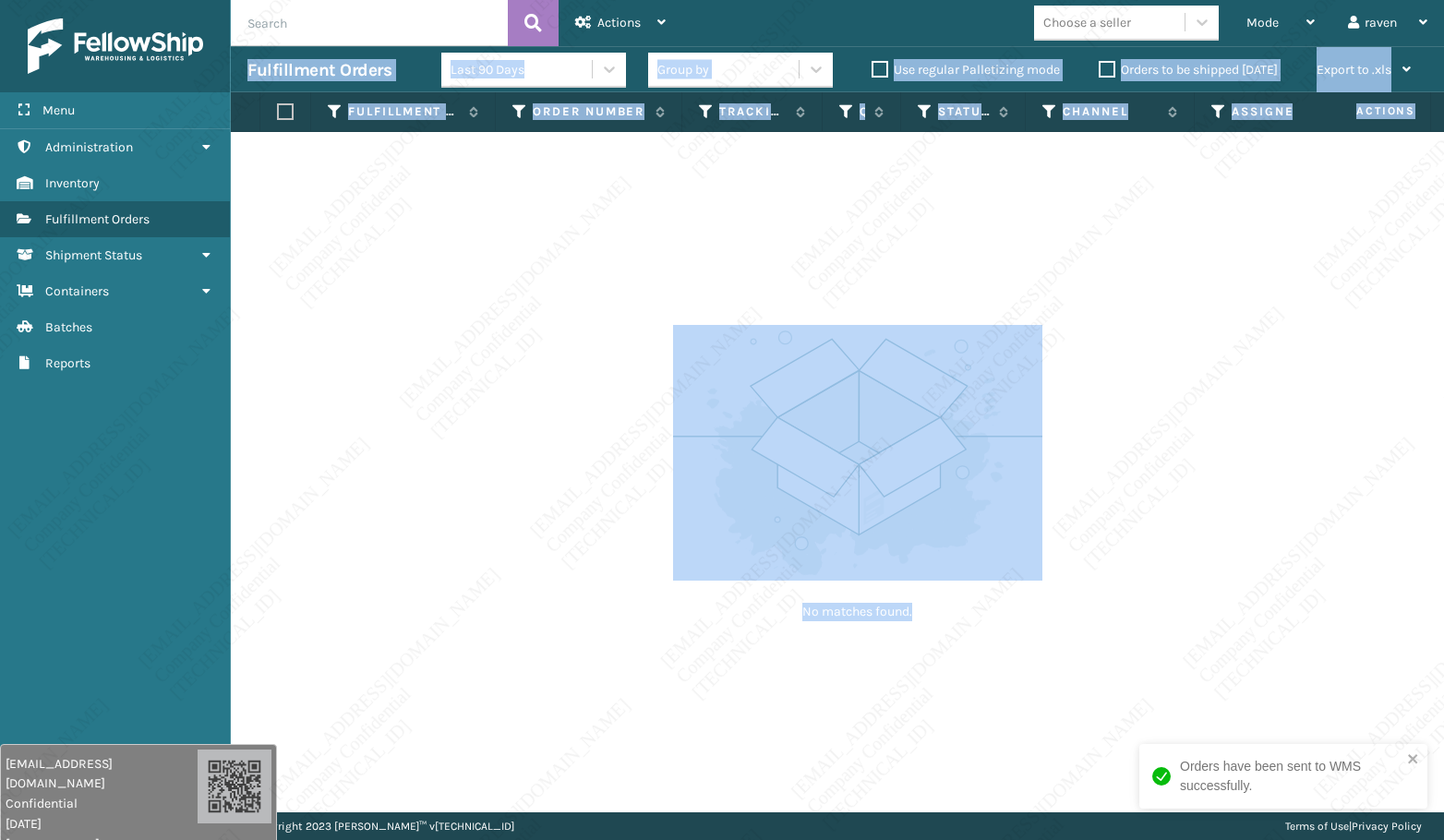
click at [1211, 356] on div "No matches found." at bounding box center [836, 472] width 1212 height 680
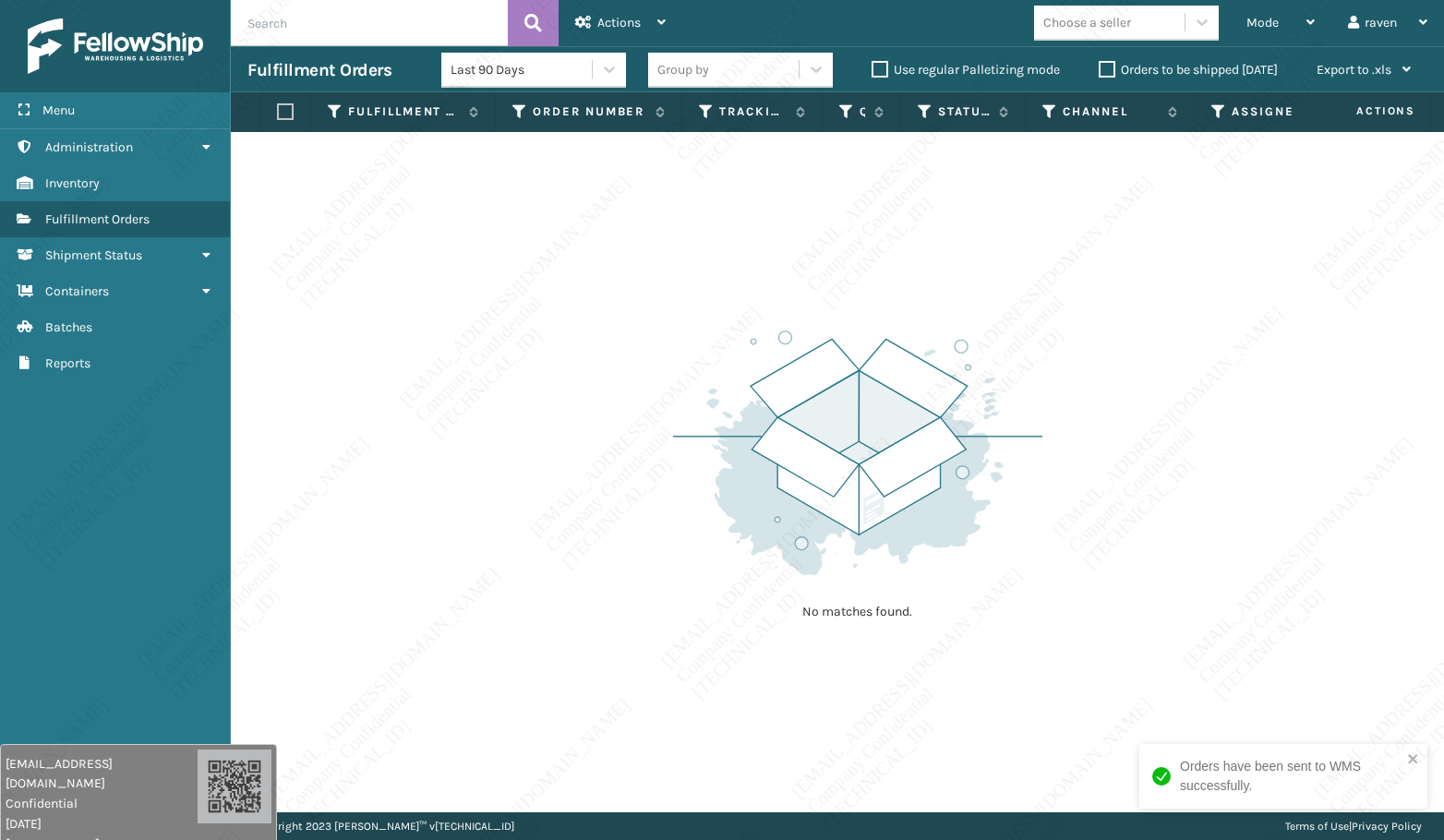
click at [1159, 398] on div "No matches found." at bounding box center [836, 472] width 1212 height 680
click at [1262, 18] on span "Mode" at bounding box center [1262, 23] width 32 height 16
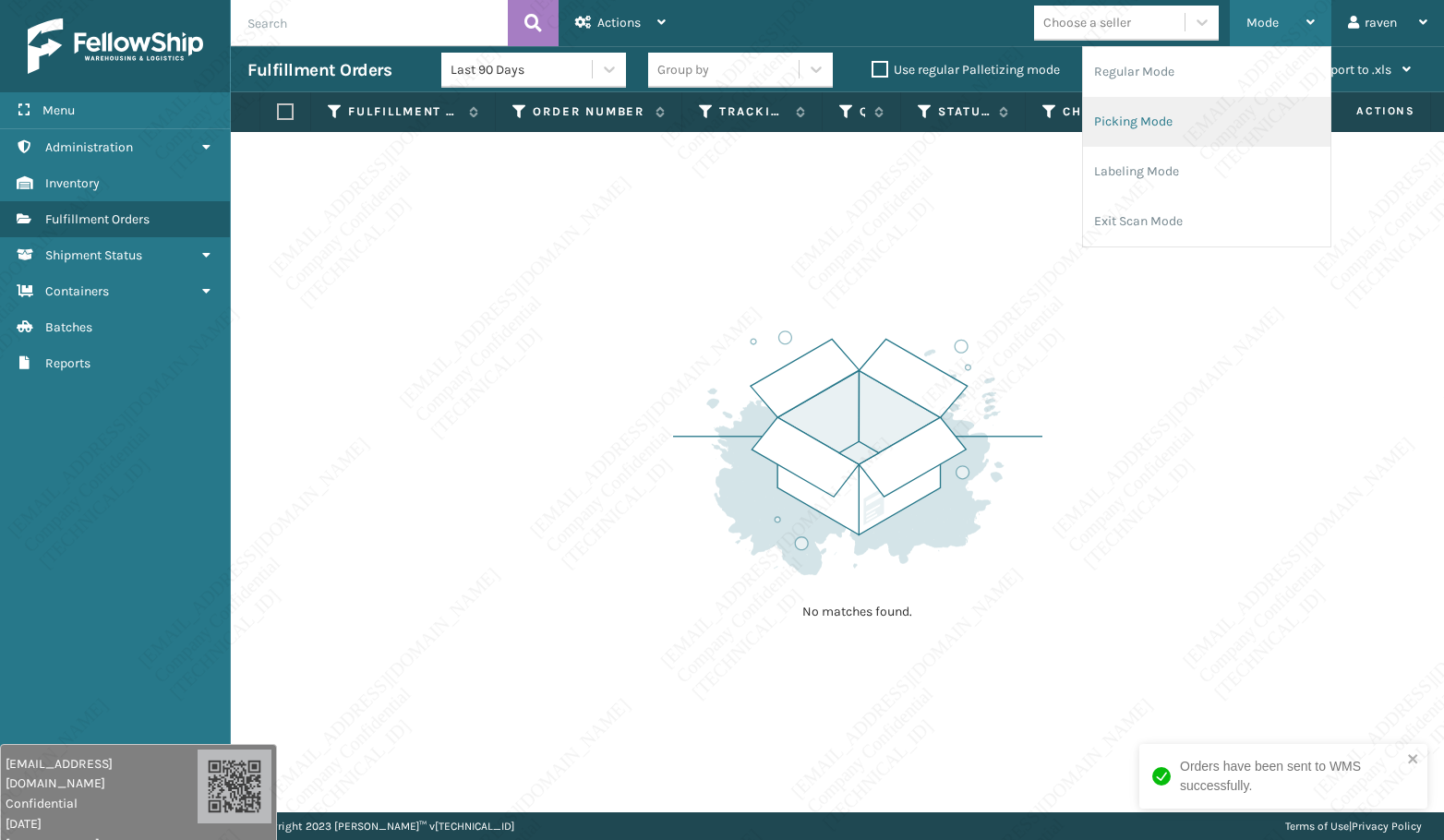
click at [1219, 135] on li "Picking Mode" at bounding box center [1206, 122] width 247 height 50
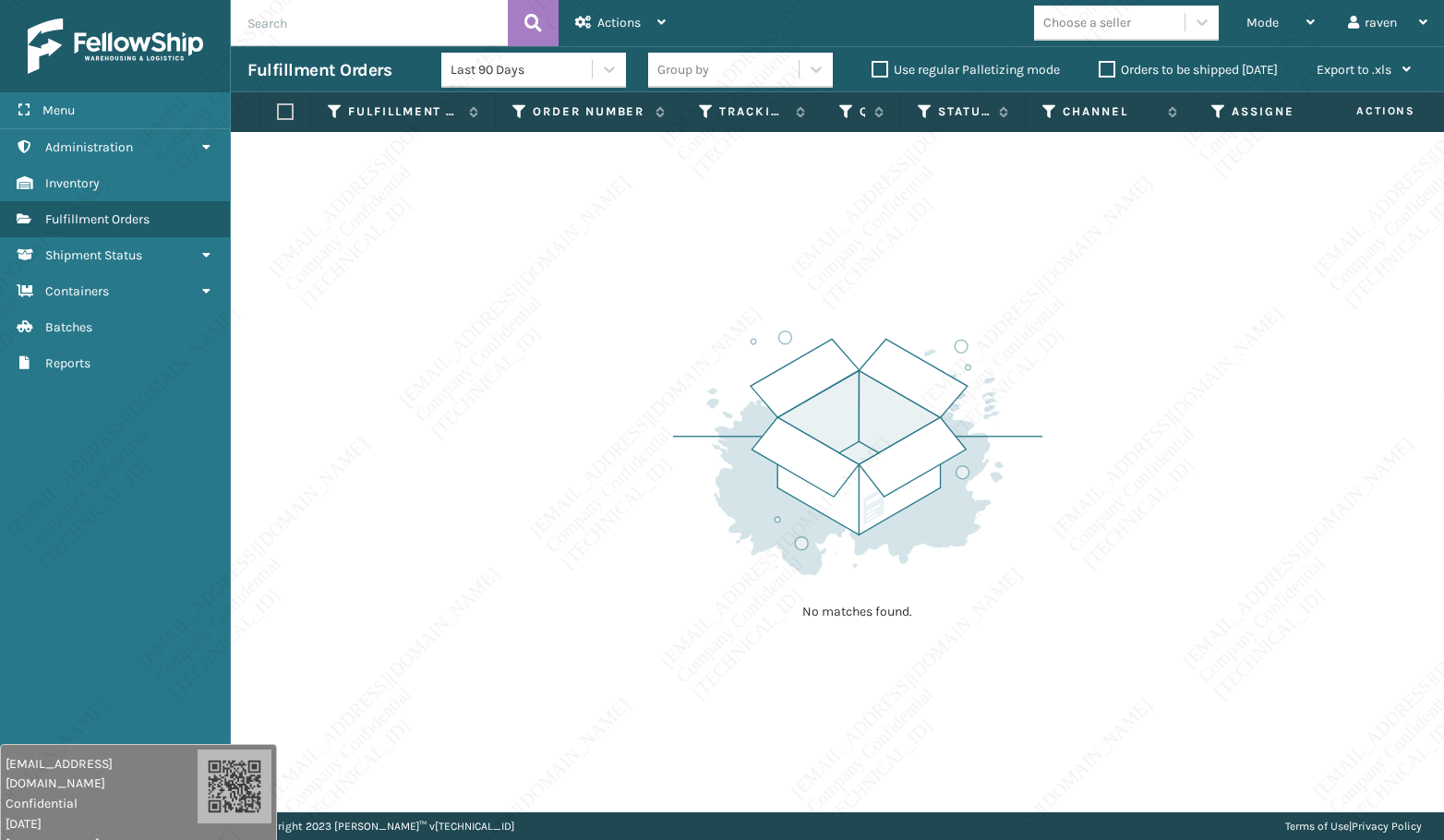
click at [1025, 375] on img at bounding box center [857, 453] width 369 height 255
click at [713, 568] on img at bounding box center [857, 453] width 369 height 255
drag, startPoint x: 496, startPoint y: 535, endPoint x: 493, endPoint y: 525, distance: 10.4
click at [493, 525] on div "No matches found." at bounding box center [836, 472] width 1212 height 680
click at [335, 425] on div "No matches found." at bounding box center [836, 472] width 1212 height 680
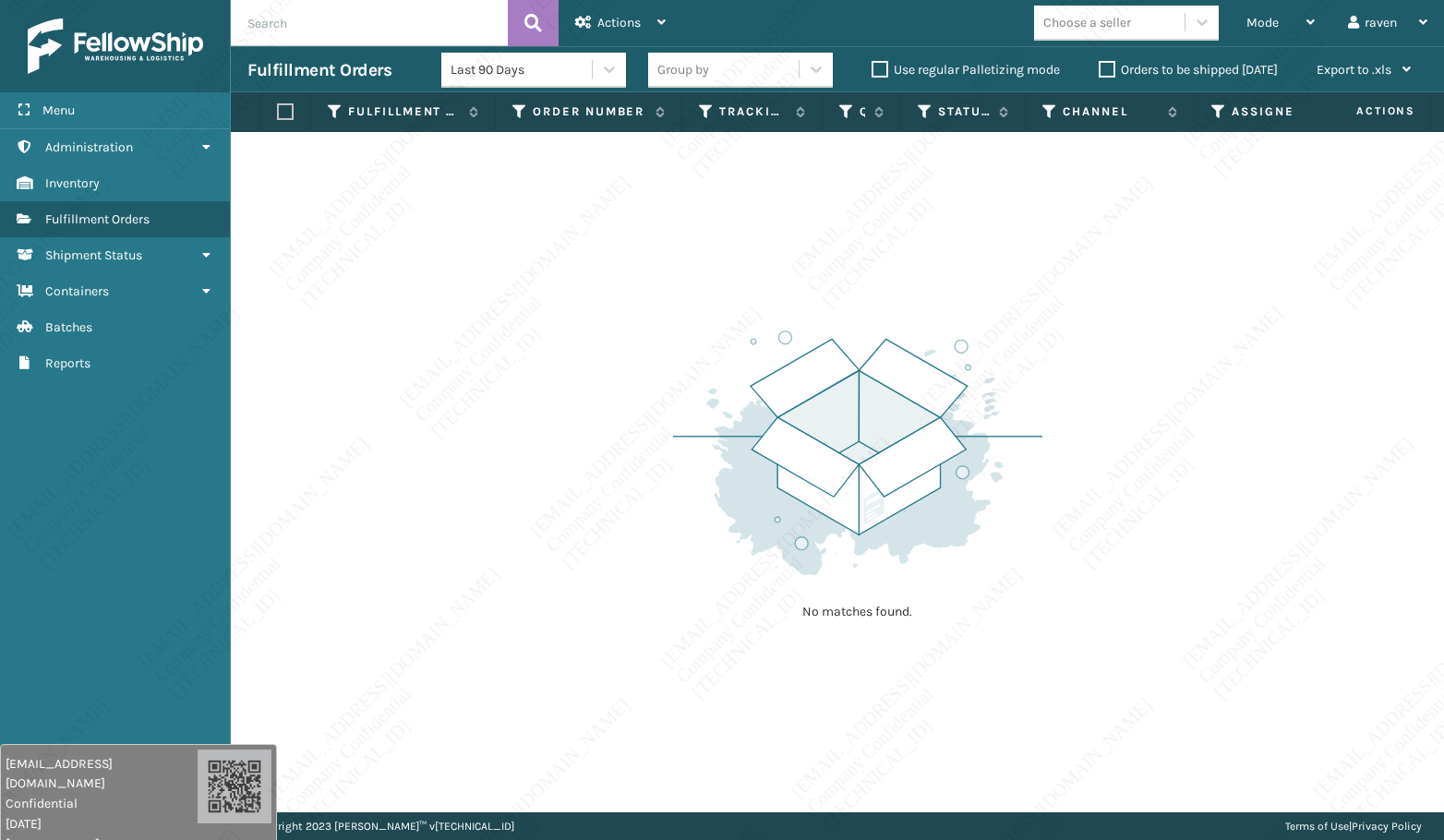
click at [328, 421] on div "No matches found." at bounding box center [836, 472] width 1212 height 680
click at [305, 430] on div "No matches found." at bounding box center [836, 472] width 1212 height 680
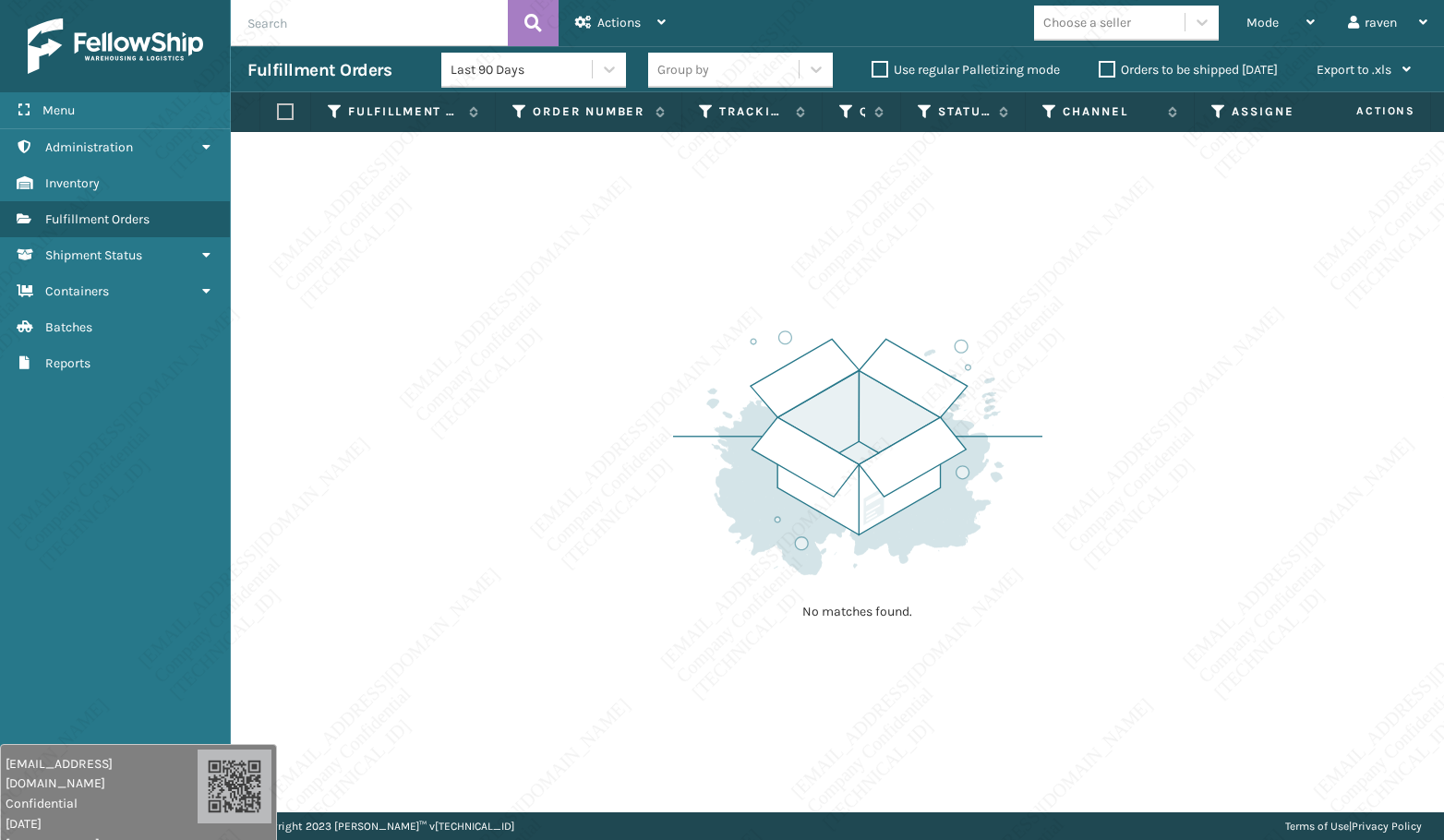
click at [305, 430] on div "No matches found." at bounding box center [836, 472] width 1212 height 680
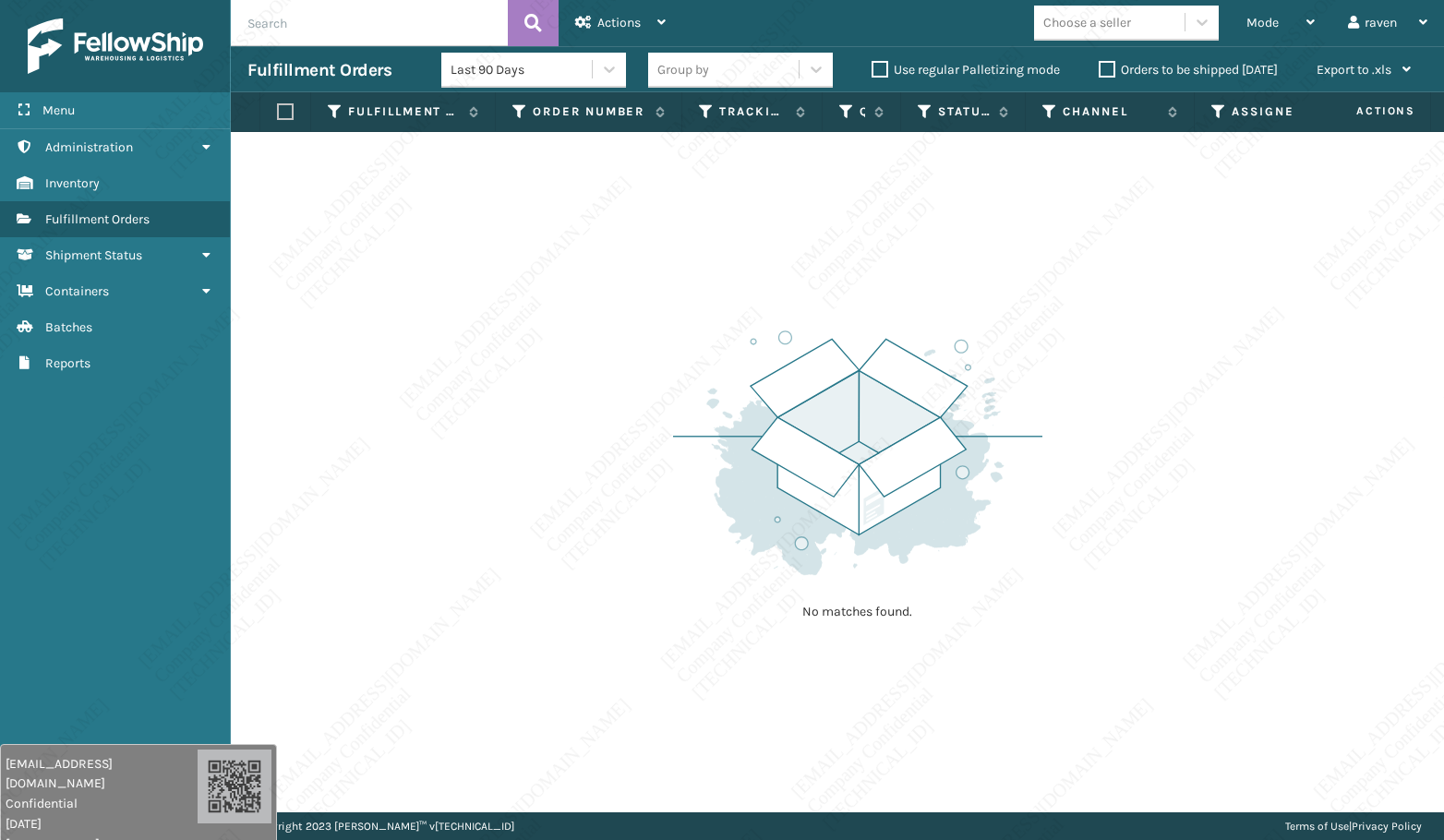
click at [305, 430] on div "No matches found." at bounding box center [836, 472] width 1212 height 680
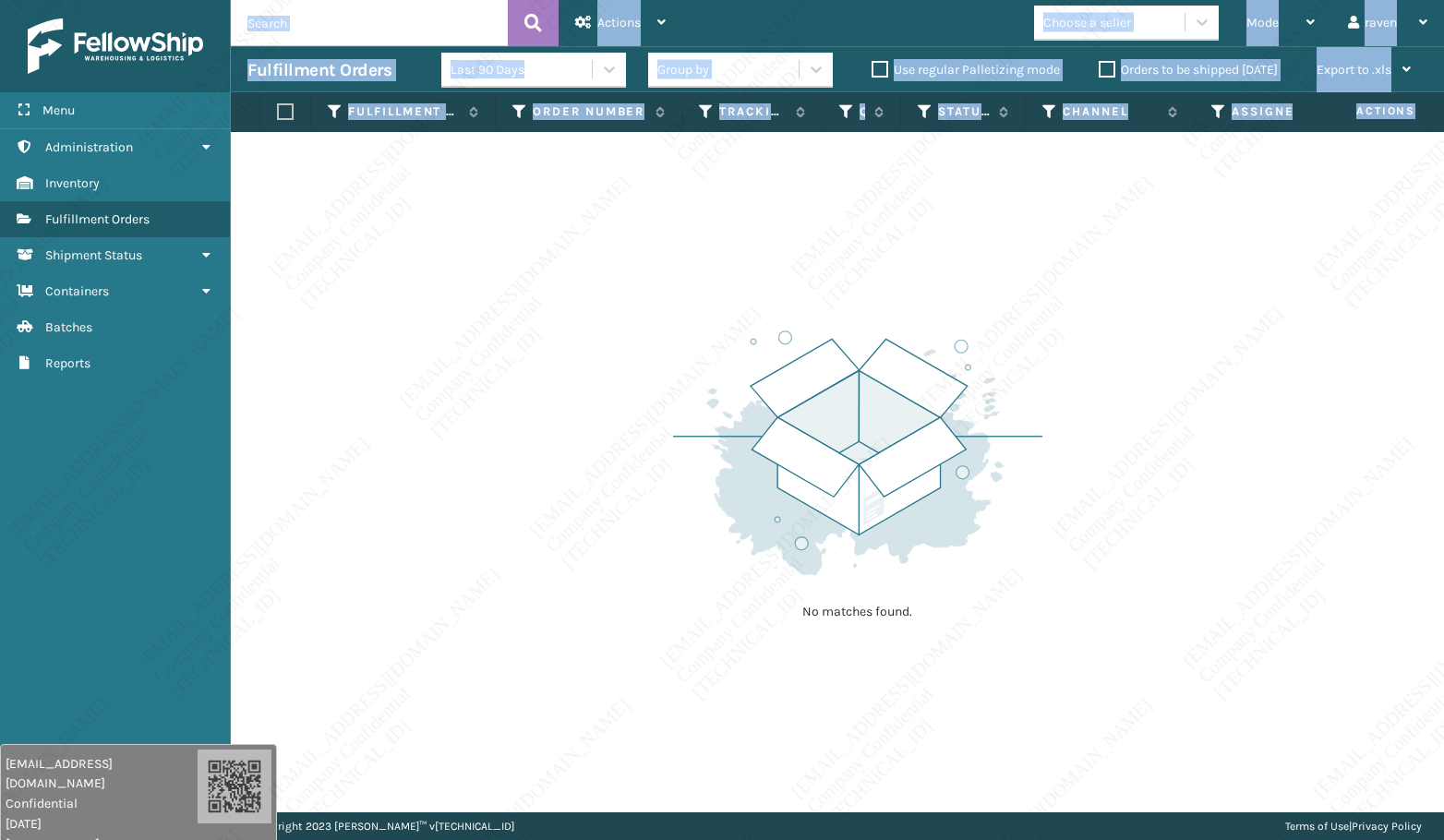
click at [231, 0] on div "Menu Containers Administration Containers Inventory Containers Fulfillment Orde…" at bounding box center [722, 0] width 1444 height 0
click at [232, 413] on div "No matches found." at bounding box center [836, 472] width 1212 height 680
click at [233, 414] on div "No matches found." at bounding box center [836, 472] width 1212 height 680
click at [228, 415] on div "Menu Containers Administration Containers Inventory Containers Fulfillment Orde…" at bounding box center [115, 420] width 231 height 840
click at [171, 410] on div "Menu Containers Administration Containers Inventory Containers Fulfillment Orde…" at bounding box center [115, 420] width 231 height 840
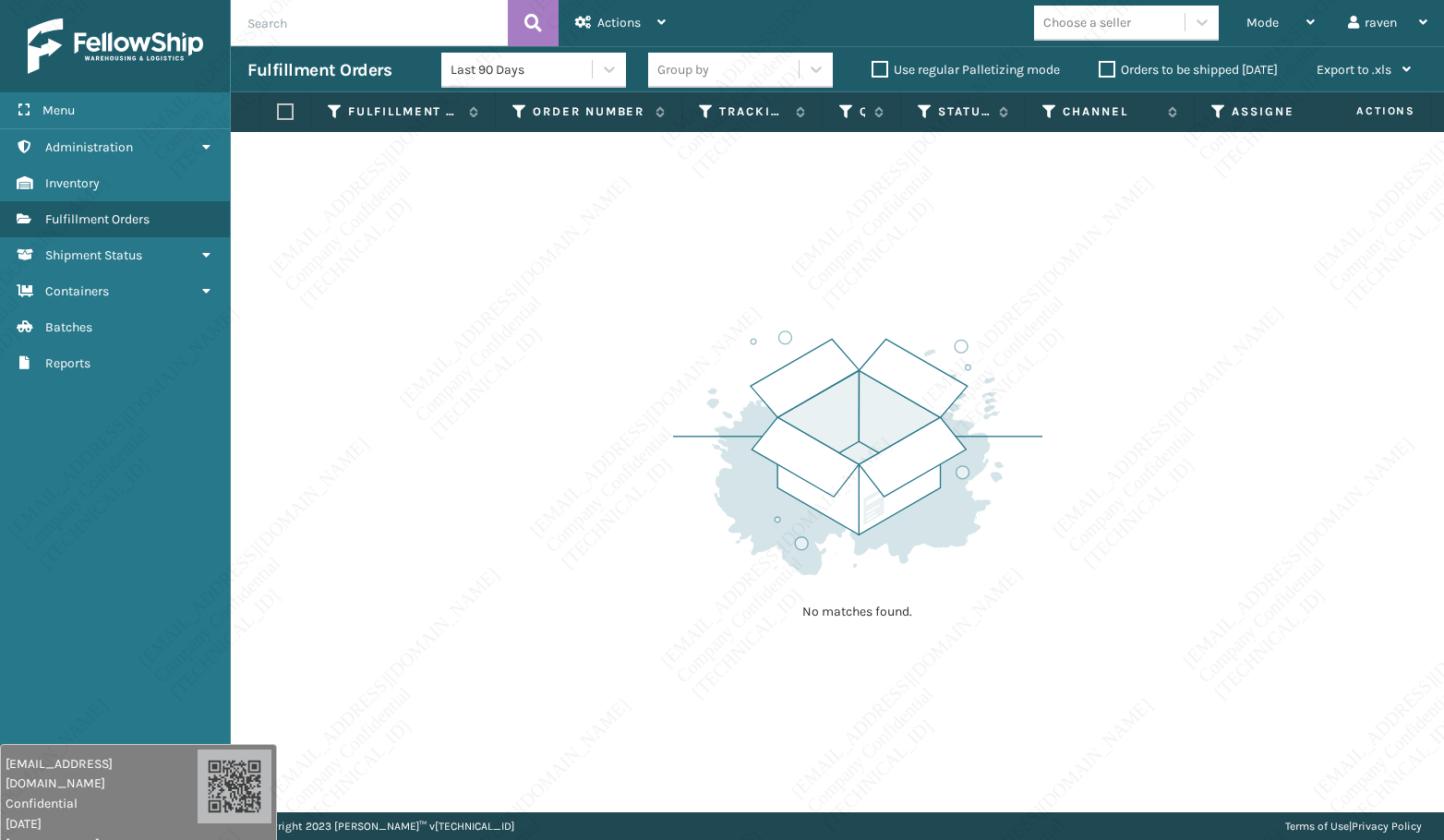
click at [171, 410] on div "Menu Containers Administration Containers Inventory Containers Fulfillment Orde…" at bounding box center [115, 420] width 231 height 840
click at [191, 377] on link "Containers Reports" at bounding box center [115, 363] width 230 height 36
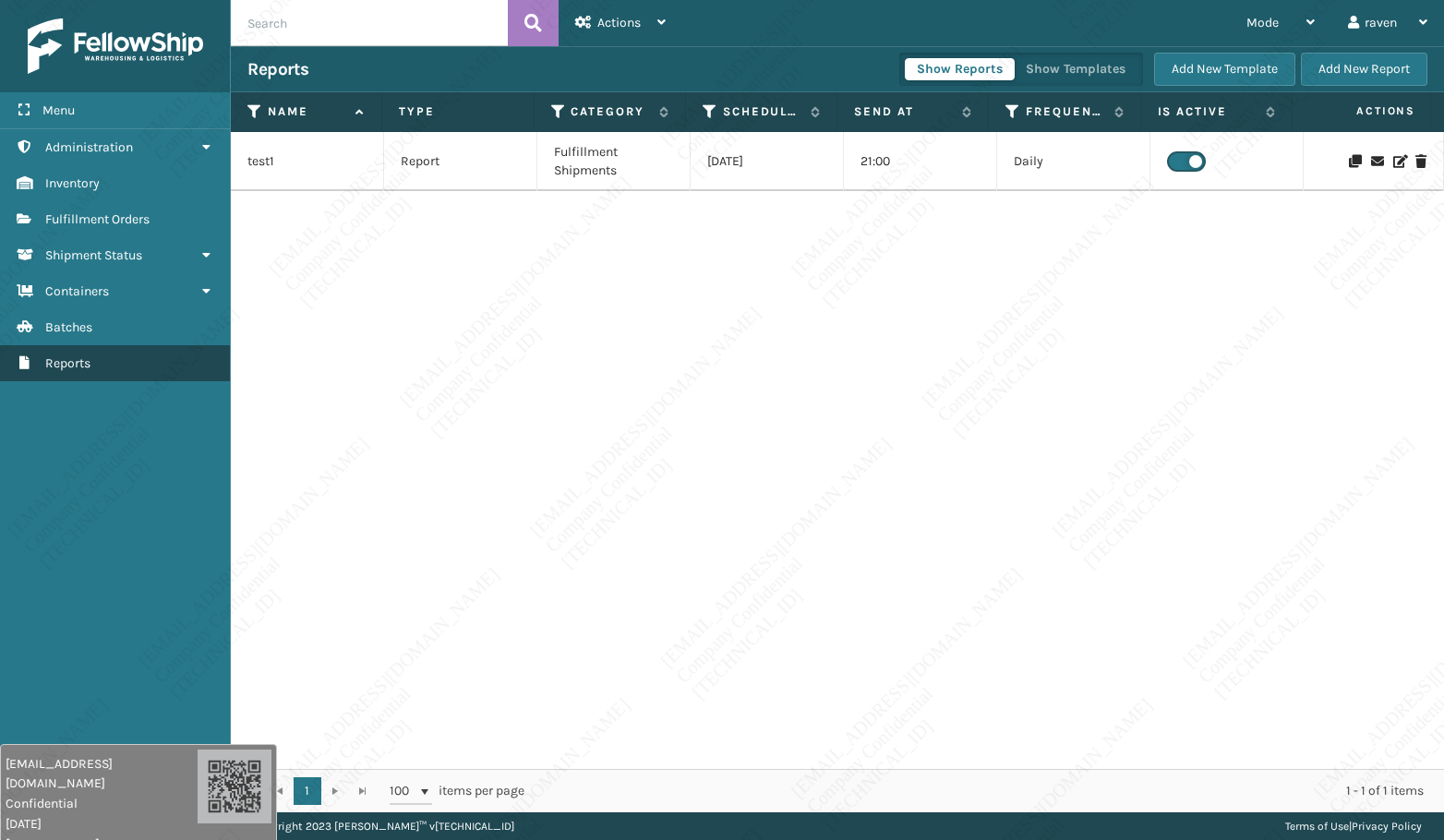
click at [191, 375] on link "Reports" at bounding box center [115, 363] width 230 height 36
click at [191, 376] on link "Reports" at bounding box center [115, 363] width 230 height 36
click at [191, 377] on link "Reports" at bounding box center [115, 363] width 230 height 36
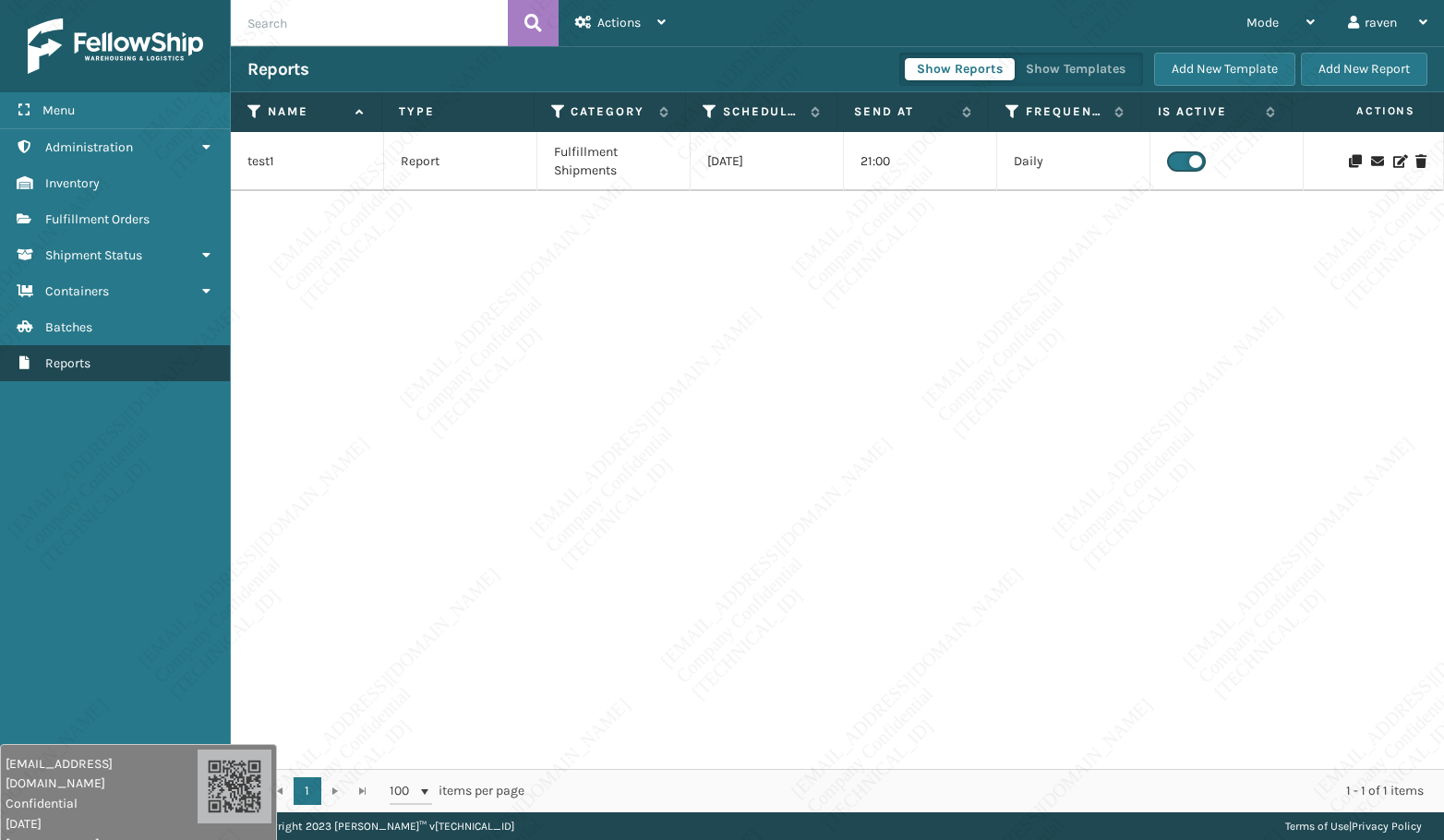
click at [191, 377] on link "Reports" at bounding box center [115, 363] width 230 height 36
click at [191, 375] on link "Reports" at bounding box center [115, 363] width 230 height 36
click at [192, 374] on link "Reports" at bounding box center [115, 363] width 230 height 36
click at [192, 375] on link "Reports" at bounding box center [115, 363] width 230 height 36
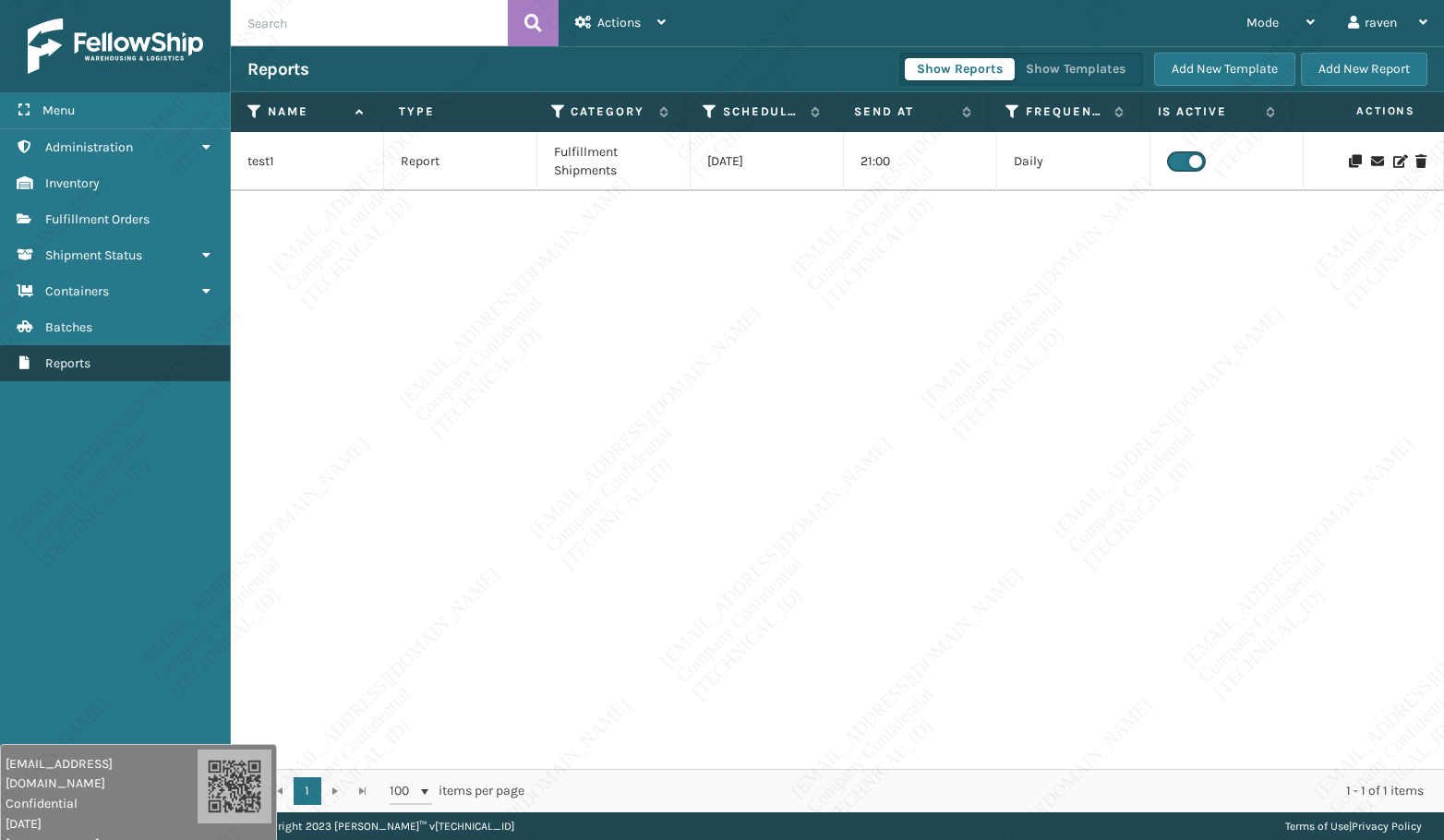
click at [192, 375] on link "Reports" at bounding box center [115, 363] width 230 height 36
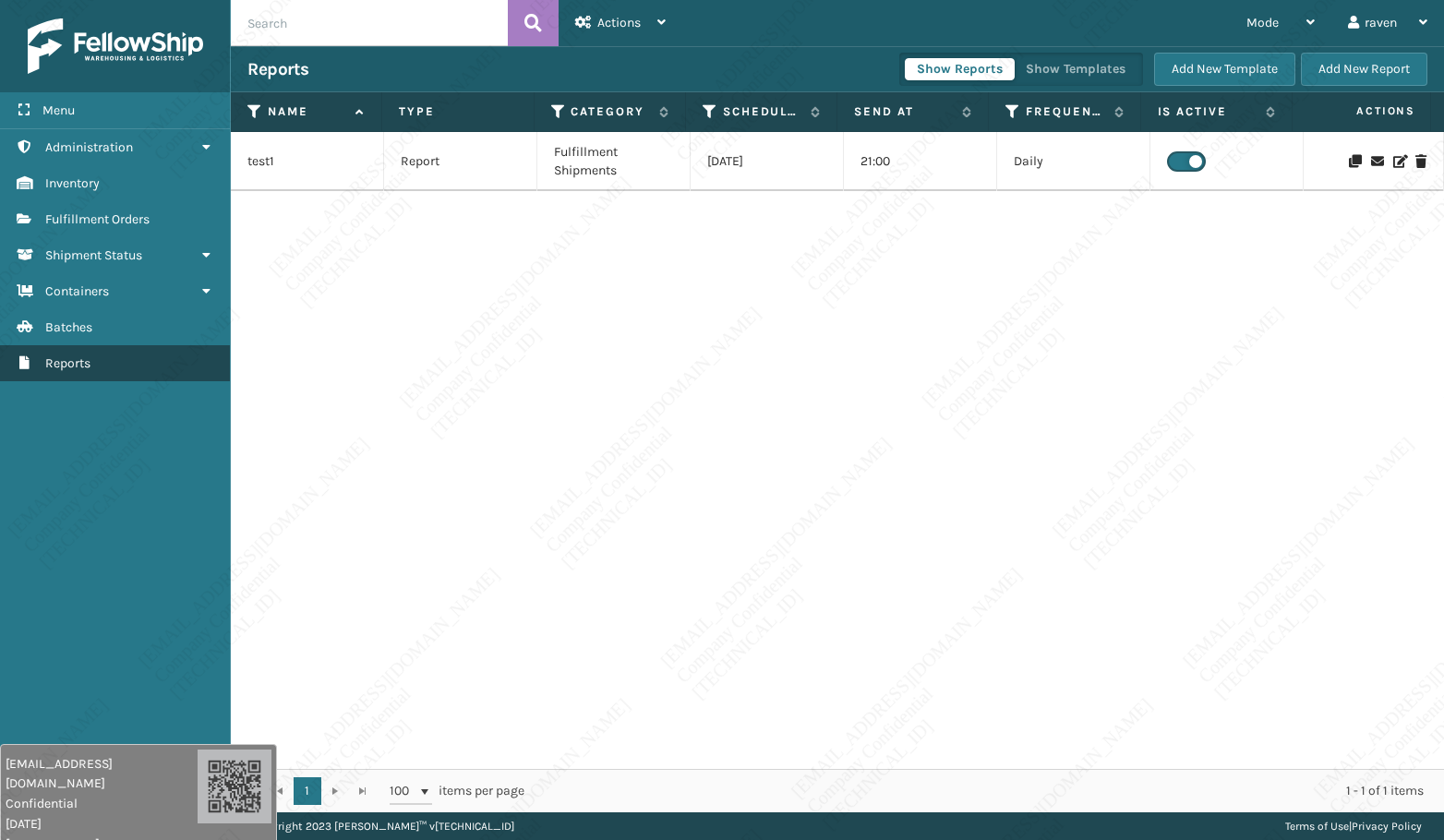
click at [192, 375] on link "Reports" at bounding box center [115, 363] width 230 height 36
click at [198, 366] on link "Reports" at bounding box center [115, 363] width 230 height 36
click at [198, 362] on link "Reports" at bounding box center [115, 363] width 230 height 36
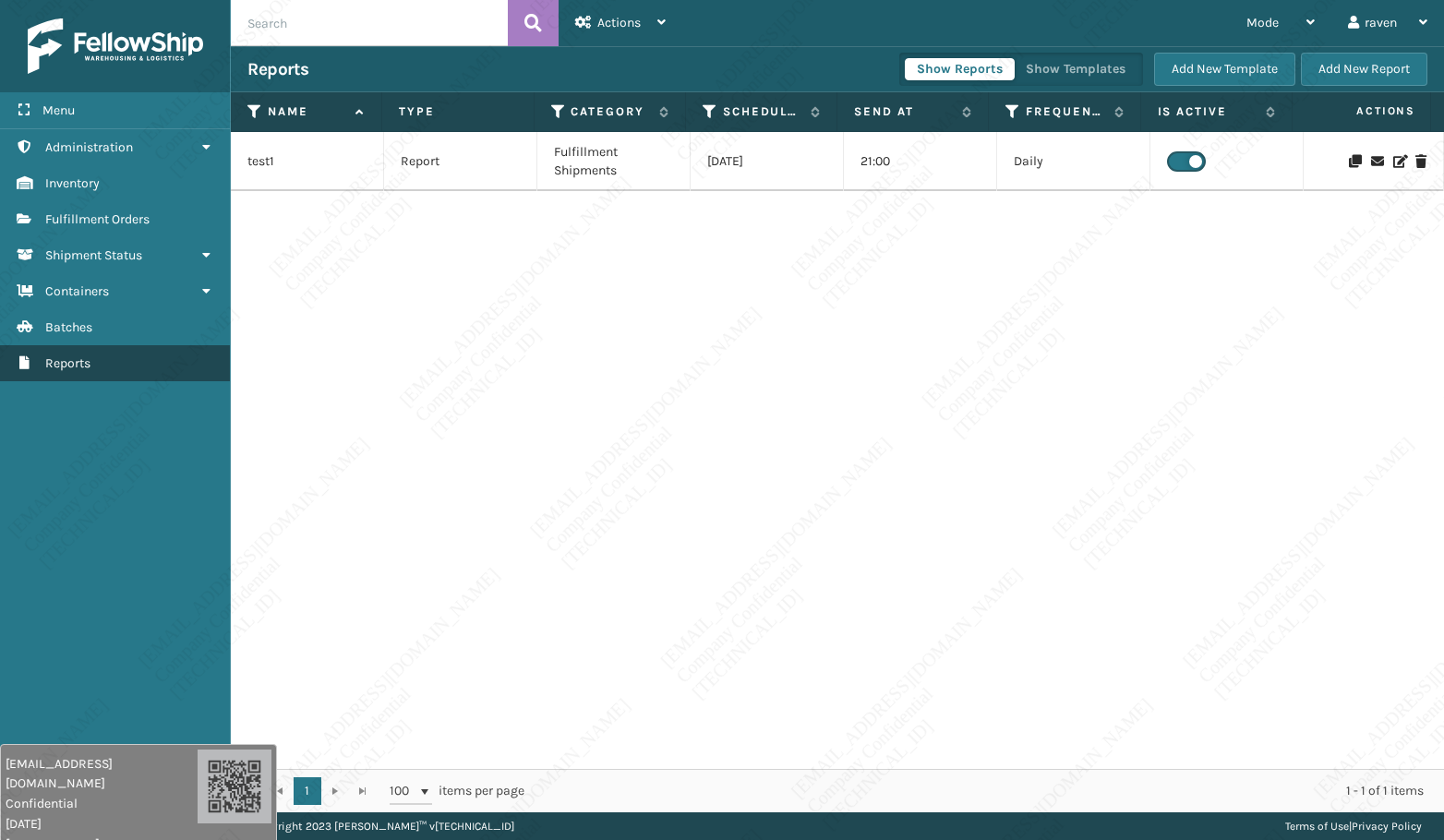
click at [198, 362] on link "Reports" at bounding box center [115, 363] width 230 height 36
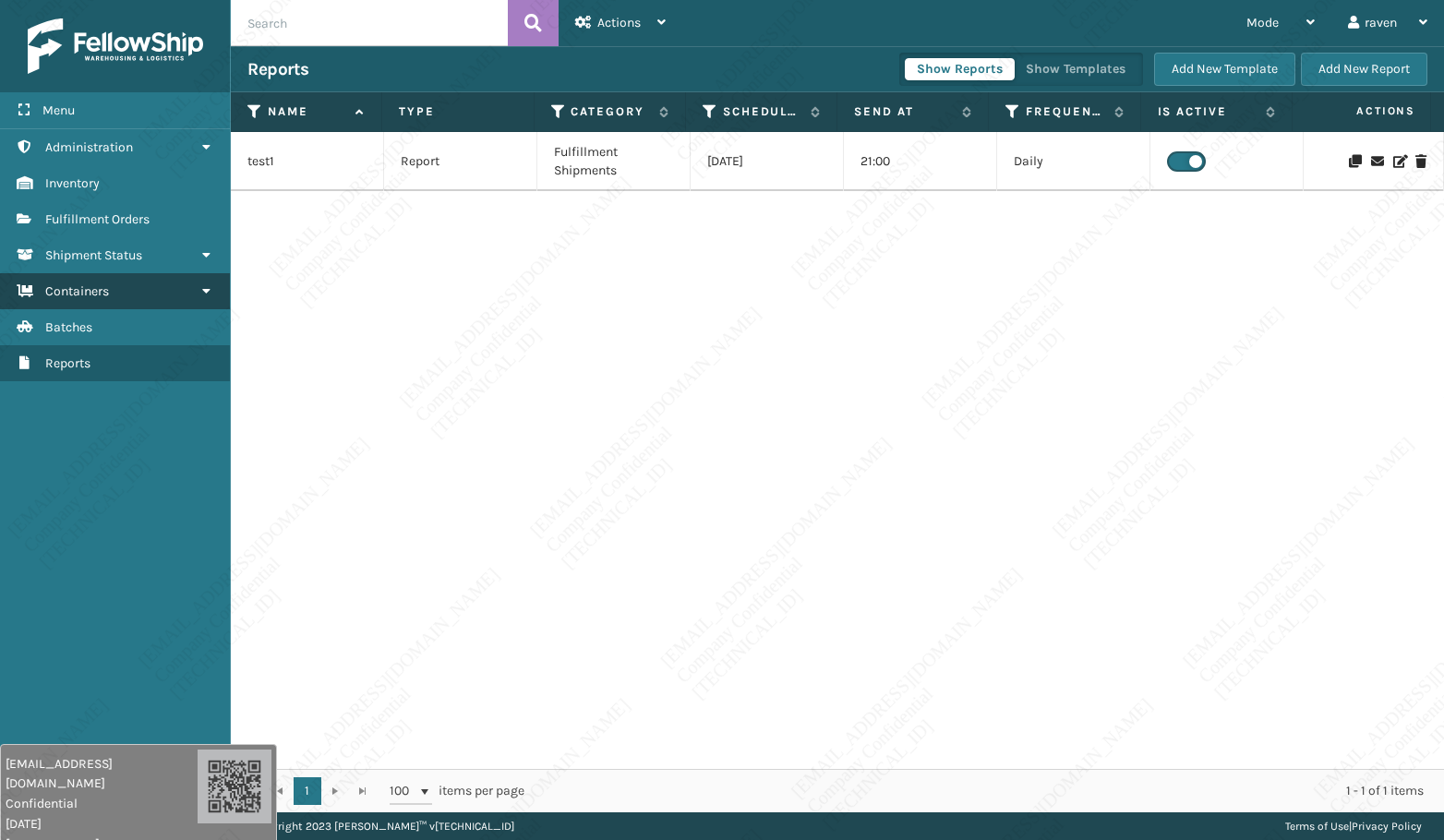
click at [228, 289] on link "Containers" at bounding box center [115, 291] width 230 height 36
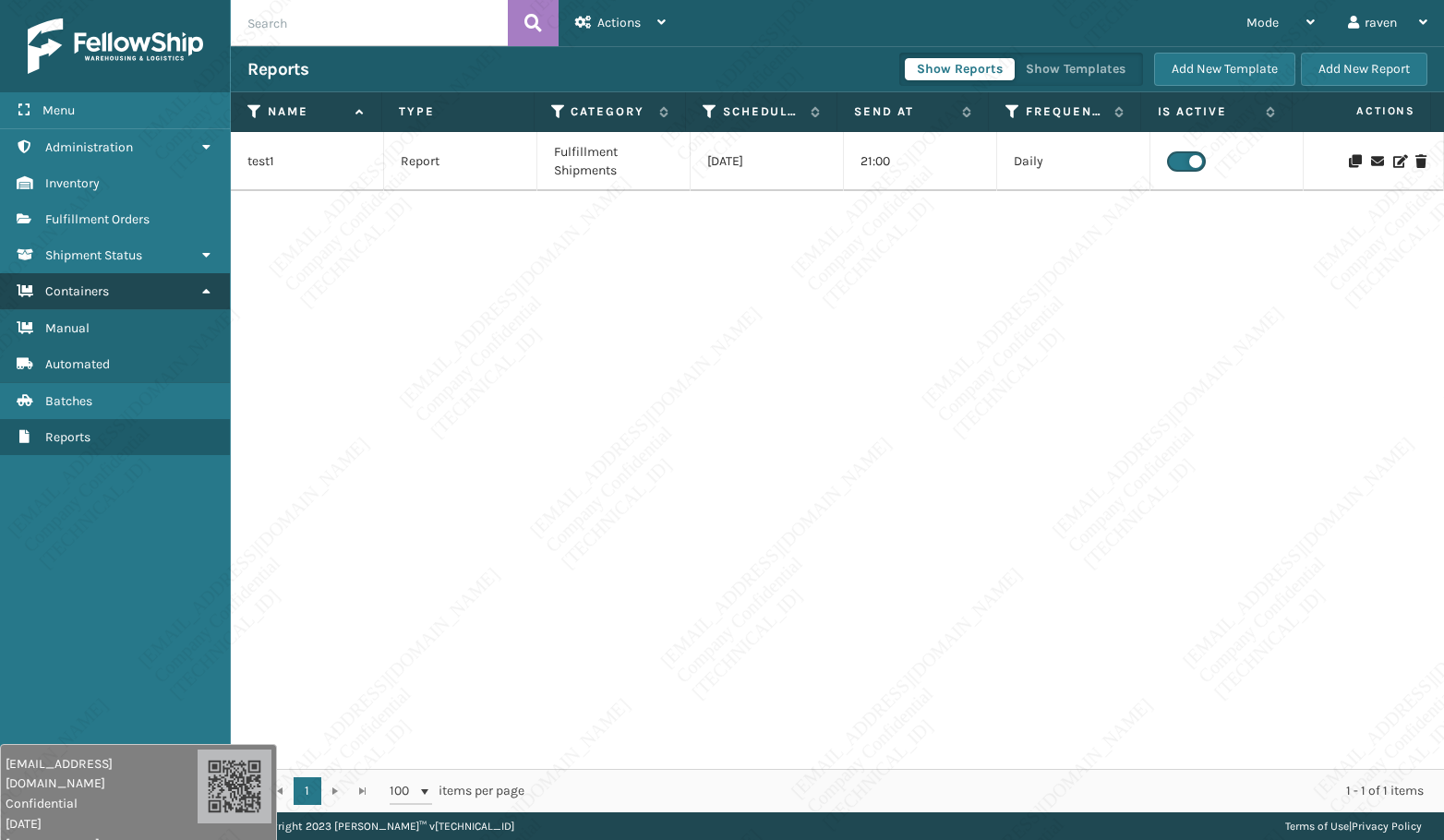
click at [228, 289] on link "Containers" at bounding box center [115, 291] width 230 height 36
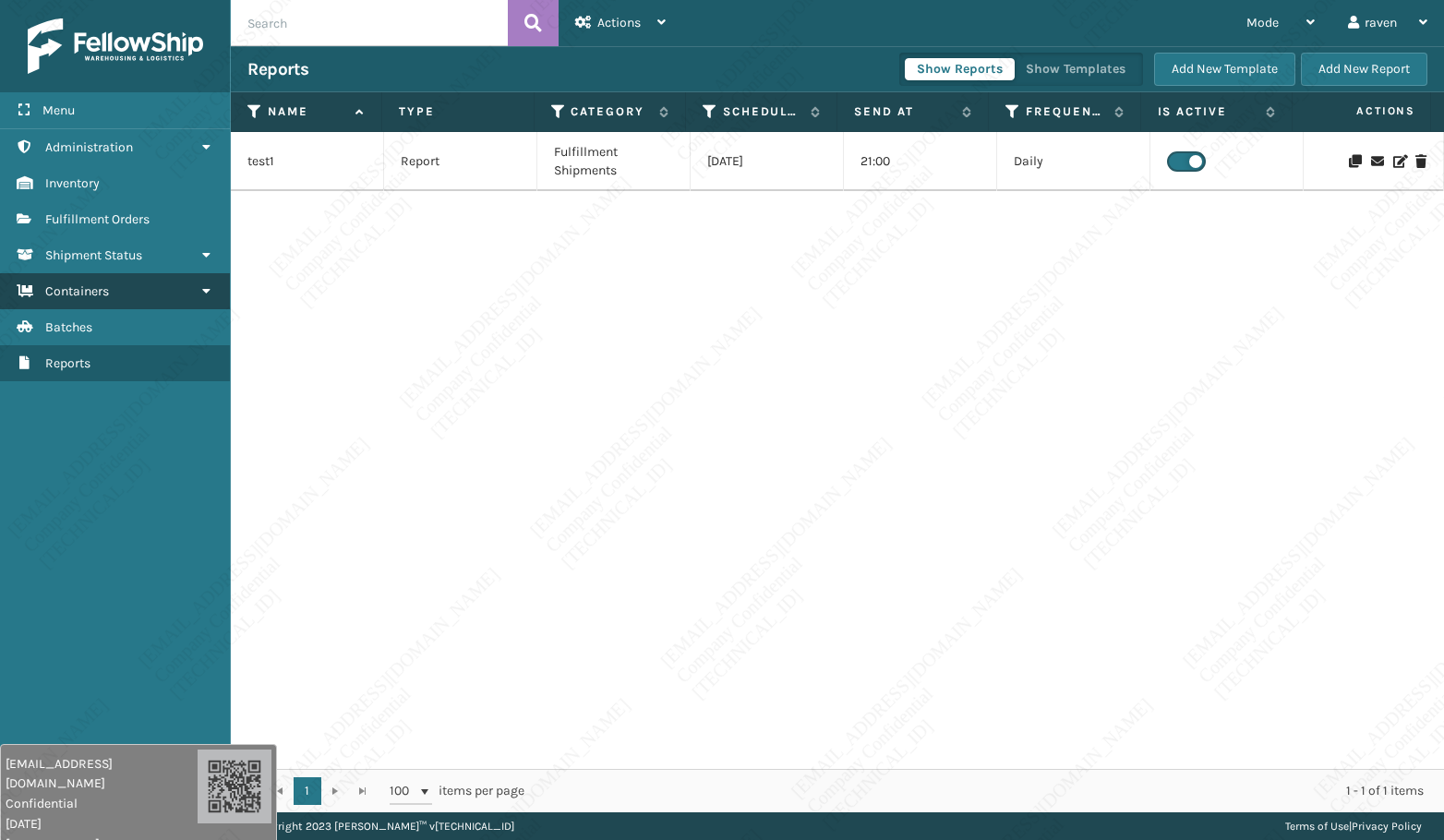
click at [229, 281] on link "Containers" at bounding box center [115, 291] width 230 height 36
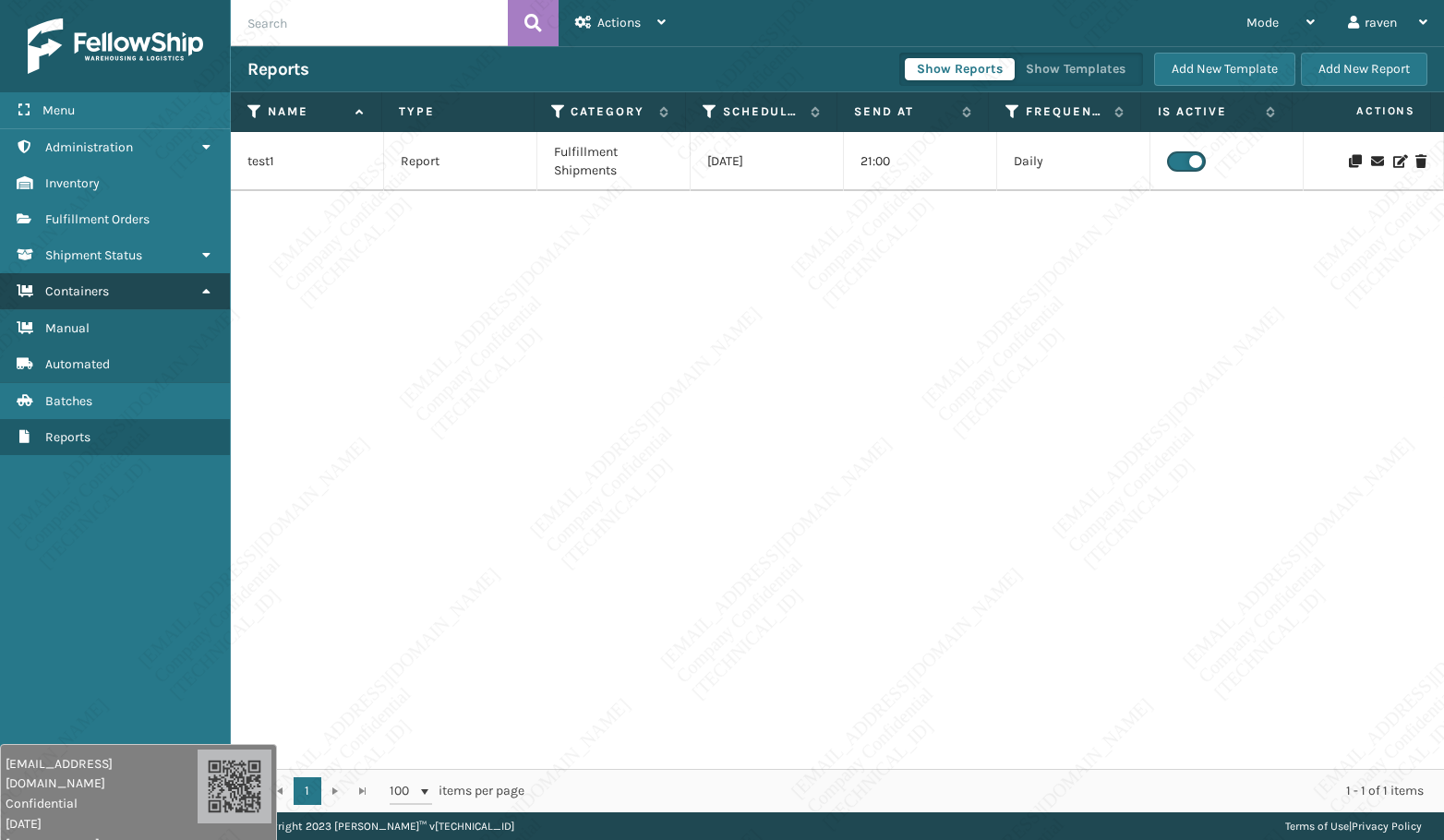
click at [229, 281] on link "Containers" at bounding box center [115, 291] width 230 height 36
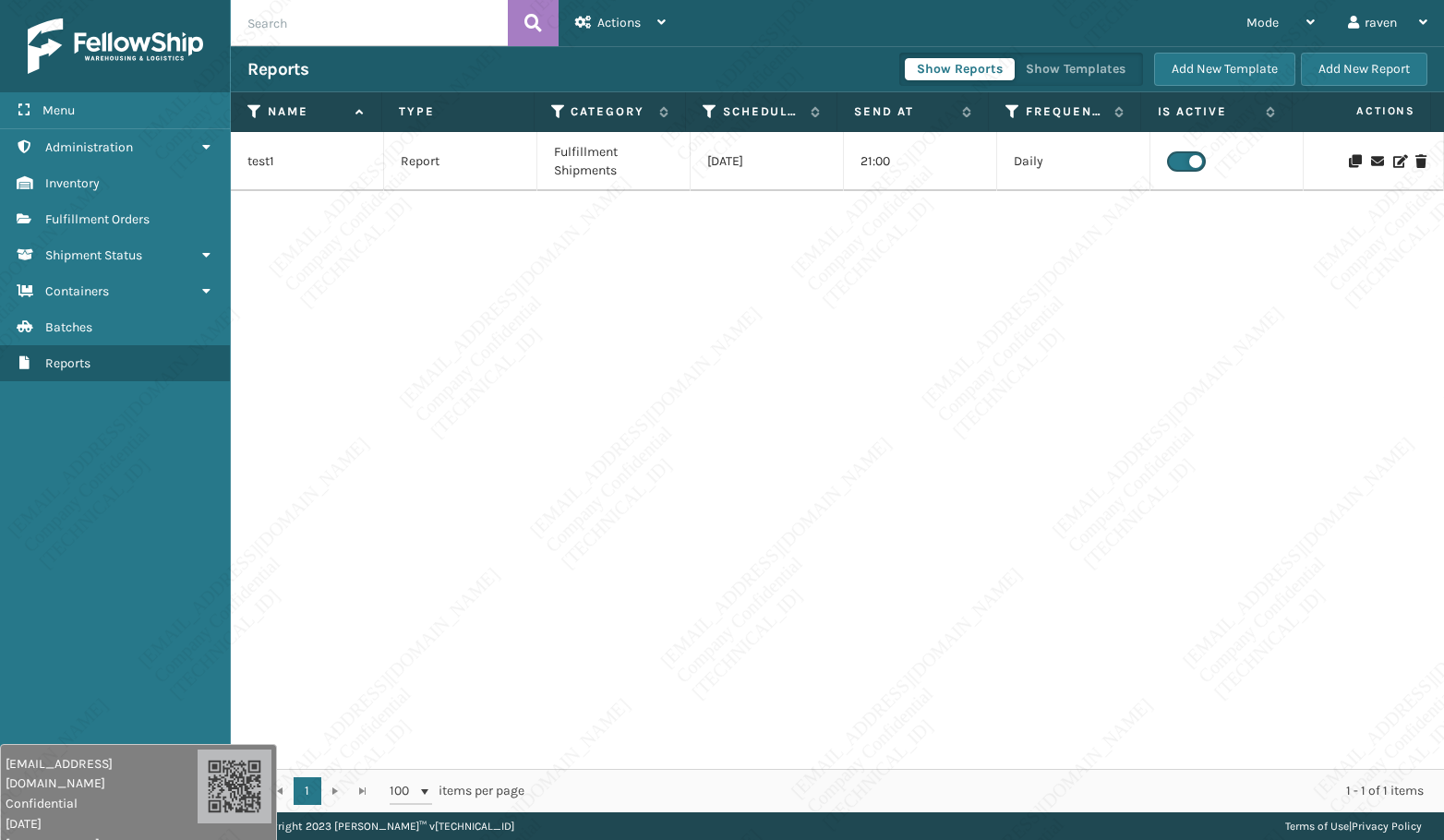
click at [232, 274] on div "test1 Report Fulfillment Shipments [DATE] 21:00 Daily" at bounding box center [836, 450] width 1212 height 636
click at [108, 218] on span "Fulfillment Orders" at bounding box center [97, 219] width 105 height 16
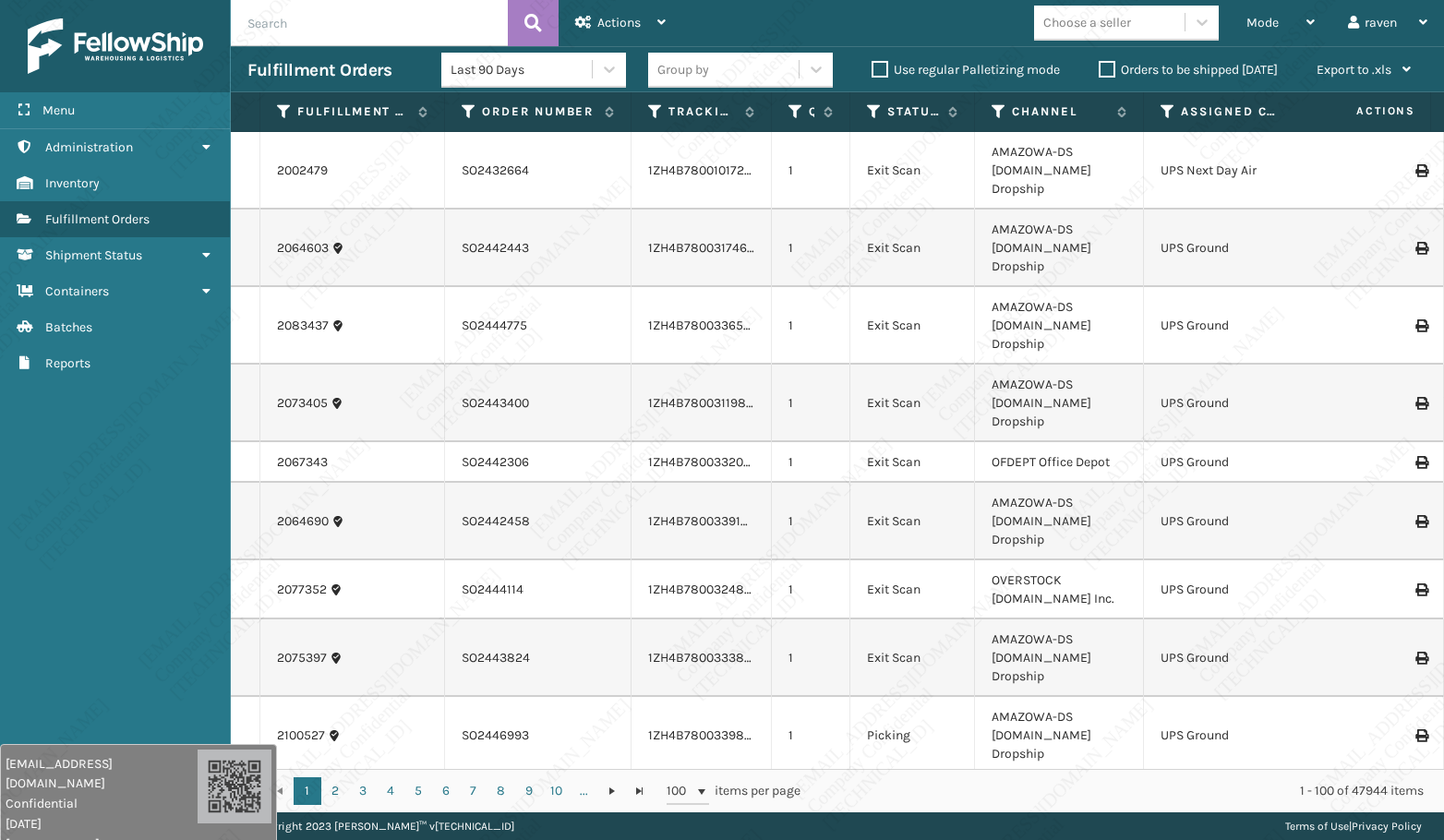
click at [105, 473] on div "Menu Administration Inventory Fulfillment Orders Shipment Status Containers Bat…" at bounding box center [115, 420] width 231 height 840
click at [1262, 17] on div "Mode" at bounding box center [1280, 23] width 68 height 46
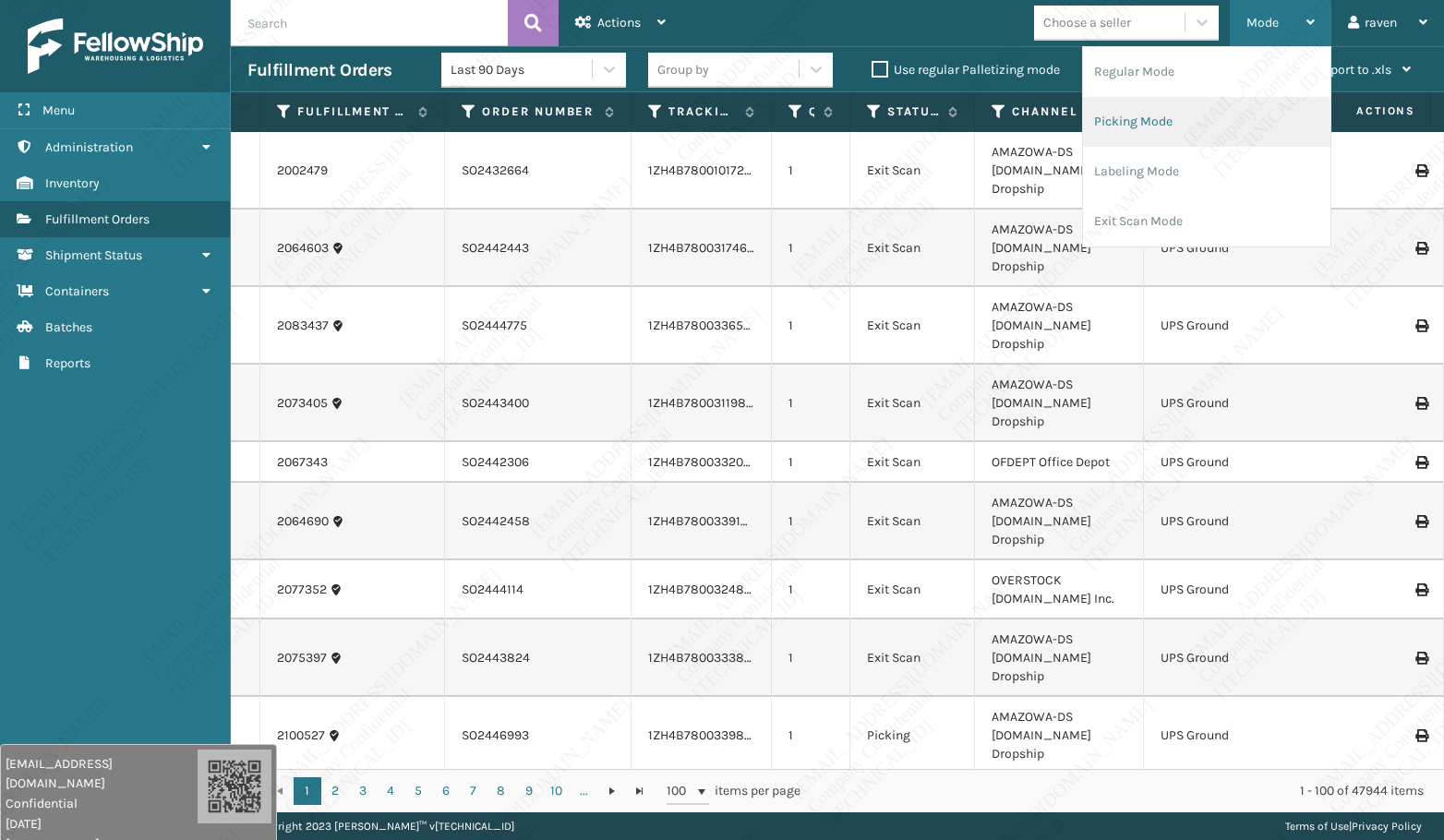
click at [1185, 117] on li "Picking Mode" at bounding box center [1206, 122] width 247 height 50
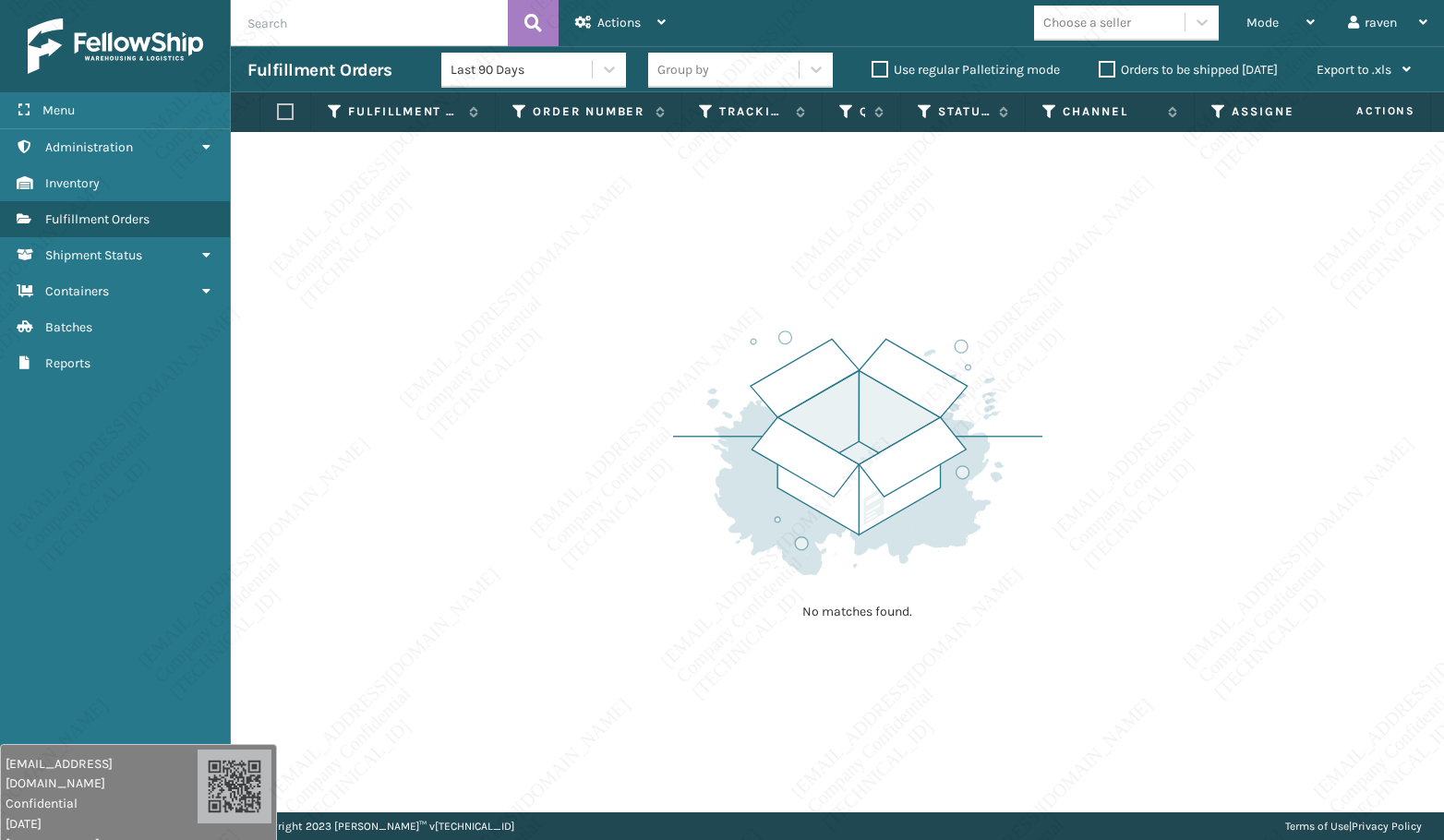
click at [68, 494] on div "Menu Administration Inventory Fulfillment Orders Shipment Status Containers Bat…" at bounding box center [115, 420] width 231 height 840
drag, startPoint x: 503, startPoint y: 178, endPoint x: 520, endPoint y: 170, distance: 18.8
click at [514, 163] on div "No matches found." at bounding box center [836, 472] width 1212 height 680
click at [520, 249] on div "No matches found." at bounding box center [836, 472] width 1212 height 680
click at [538, 254] on div "No matches found." at bounding box center [836, 472] width 1212 height 680
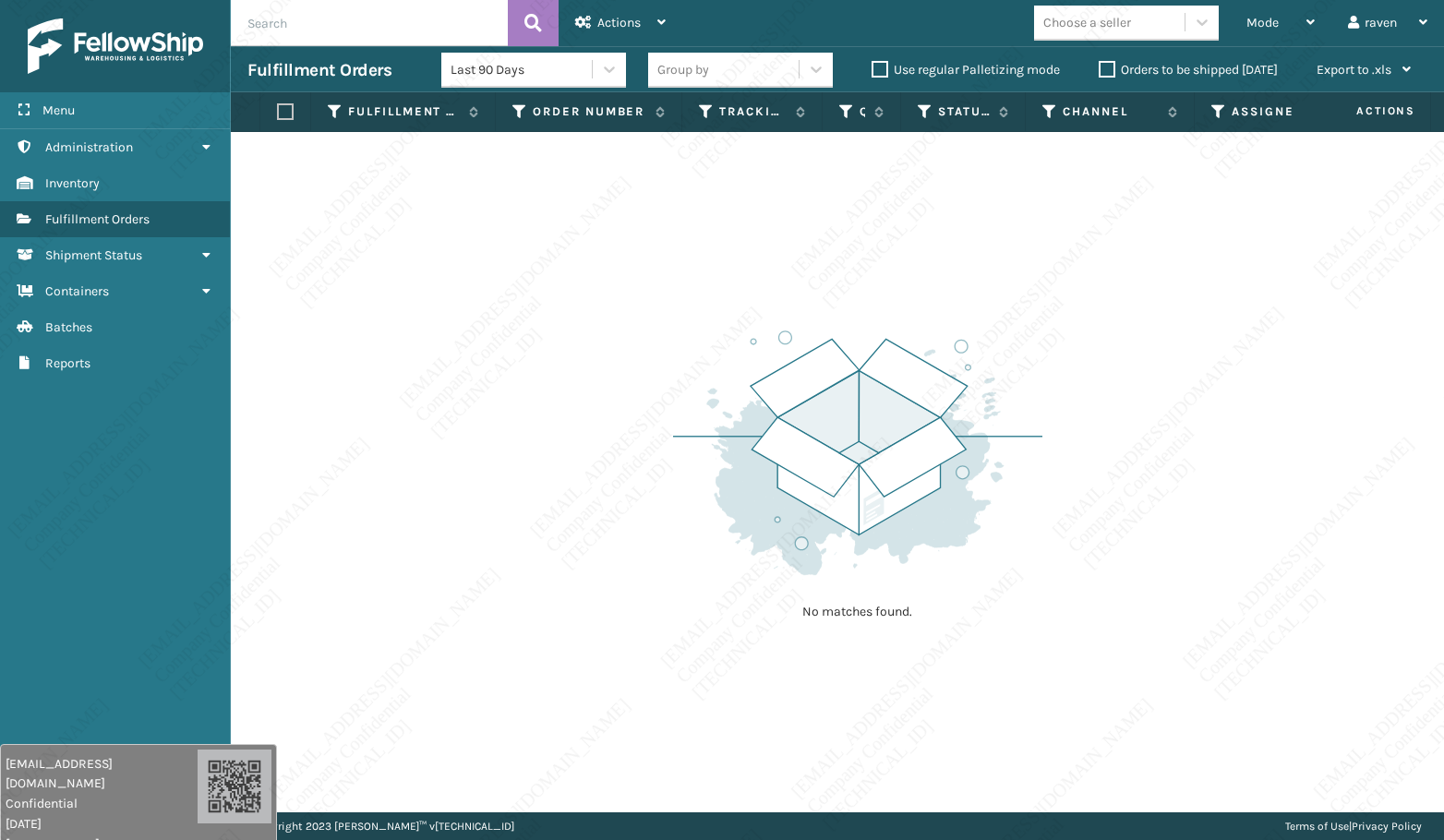
click at [553, 277] on div "No matches found." at bounding box center [836, 472] width 1212 height 680
click at [561, 264] on div "No matches found." at bounding box center [836, 472] width 1212 height 680
click at [553, 266] on div "No matches found." at bounding box center [836, 472] width 1212 height 680
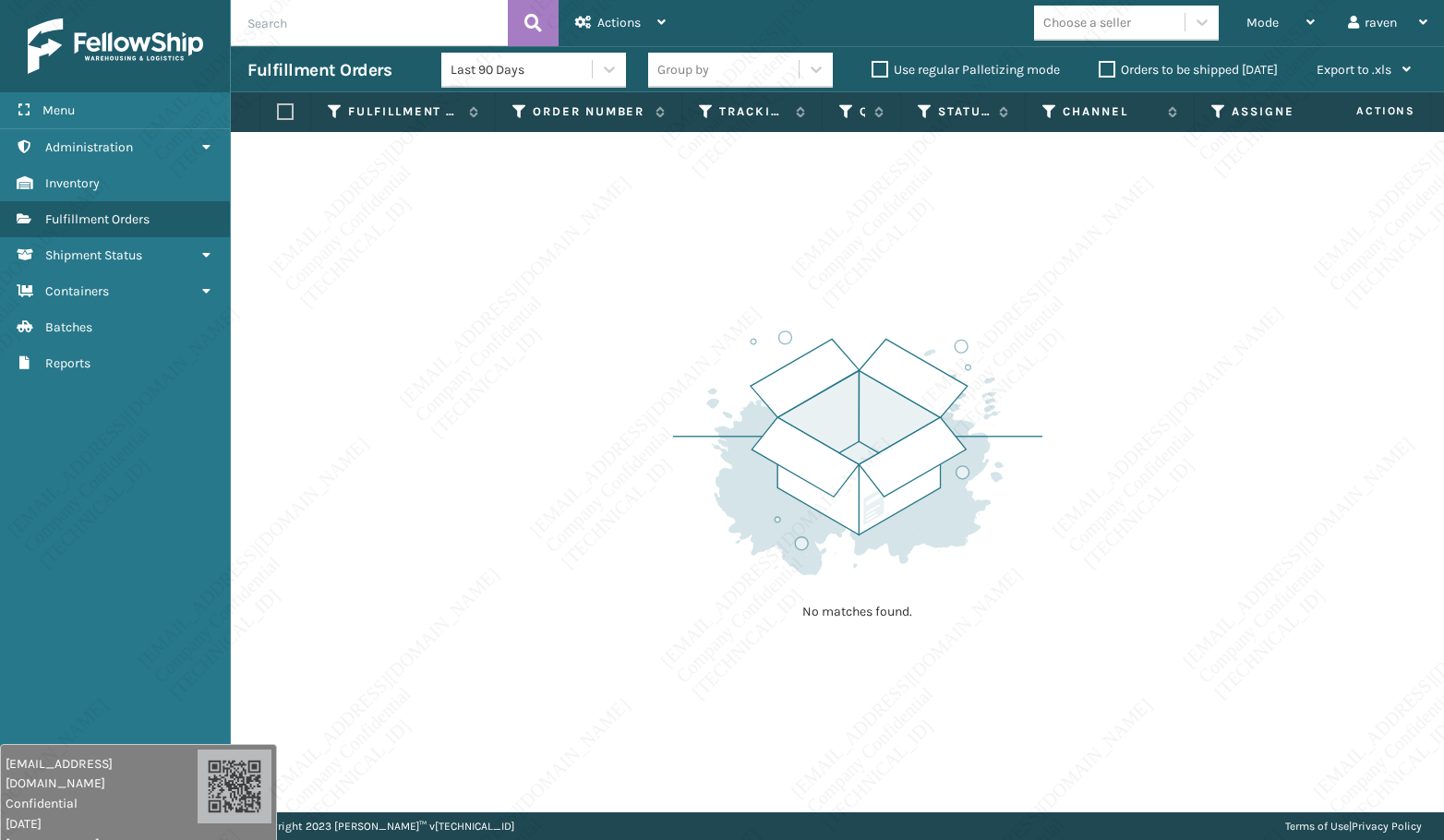
drag, startPoint x: 544, startPoint y: 245, endPoint x: 492, endPoint y: 247, distance: 52.0
click at [545, 246] on div "No matches found." at bounding box center [836, 472] width 1212 height 680
drag, startPoint x: 594, startPoint y: 18, endPoint x: 567, endPoint y: 21, distance: 27.2
click at [593, 18] on div "Actions" at bounding box center [620, 23] width 91 height 46
click at [685, 466] on img at bounding box center [857, 453] width 369 height 255
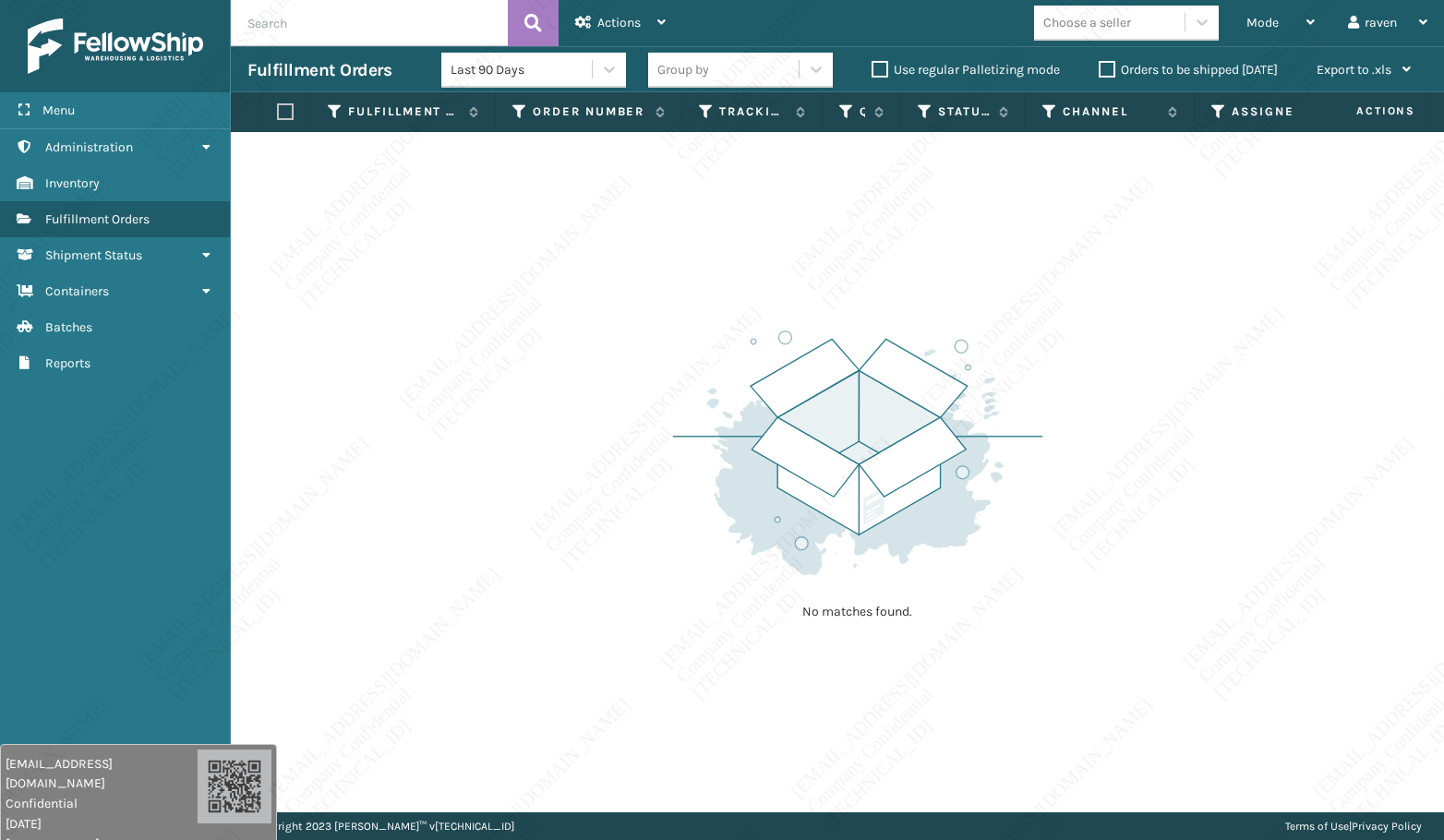
click at [691, 466] on img at bounding box center [857, 453] width 369 height 255
click at [691, 467] on img at bounding box center [857, 453] width 369 height 255
click at [694, 470] on img at bounding box center [857, 453] width 369 height 255
click at [695, 470] on img at bounding box center [857, 453] width 369 height 255
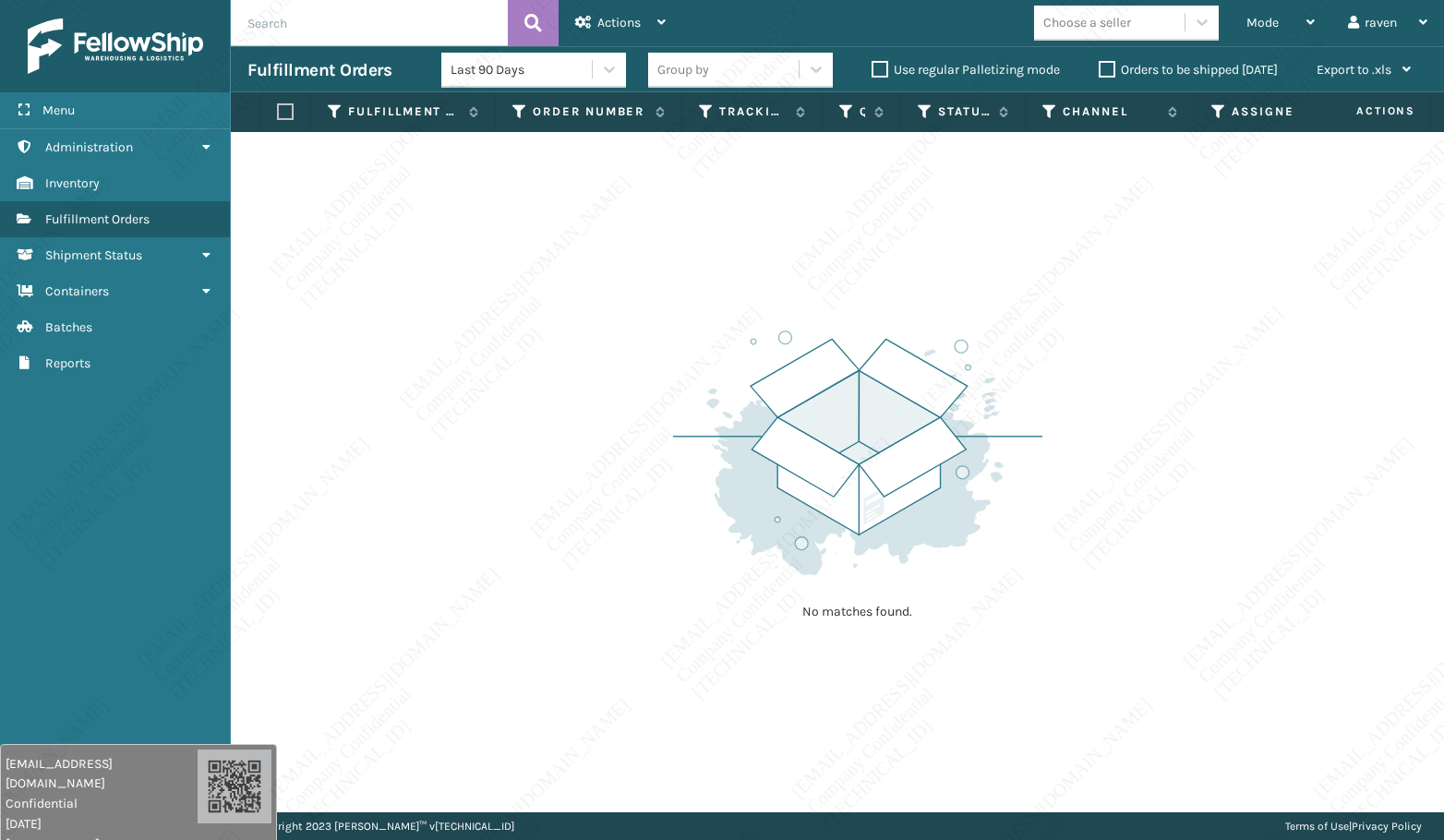
click at [695, 470] on img at bounding box center [857, 453] width 369 height 255
click at [697, 472] on img at bounding box center [857, 453] width 369 height 255
click at [767, 572] on img at bounding box center [857, 453] width 369 height 255
click at [768, 572] on img at bounding box center [857, 453] width 369 height 255
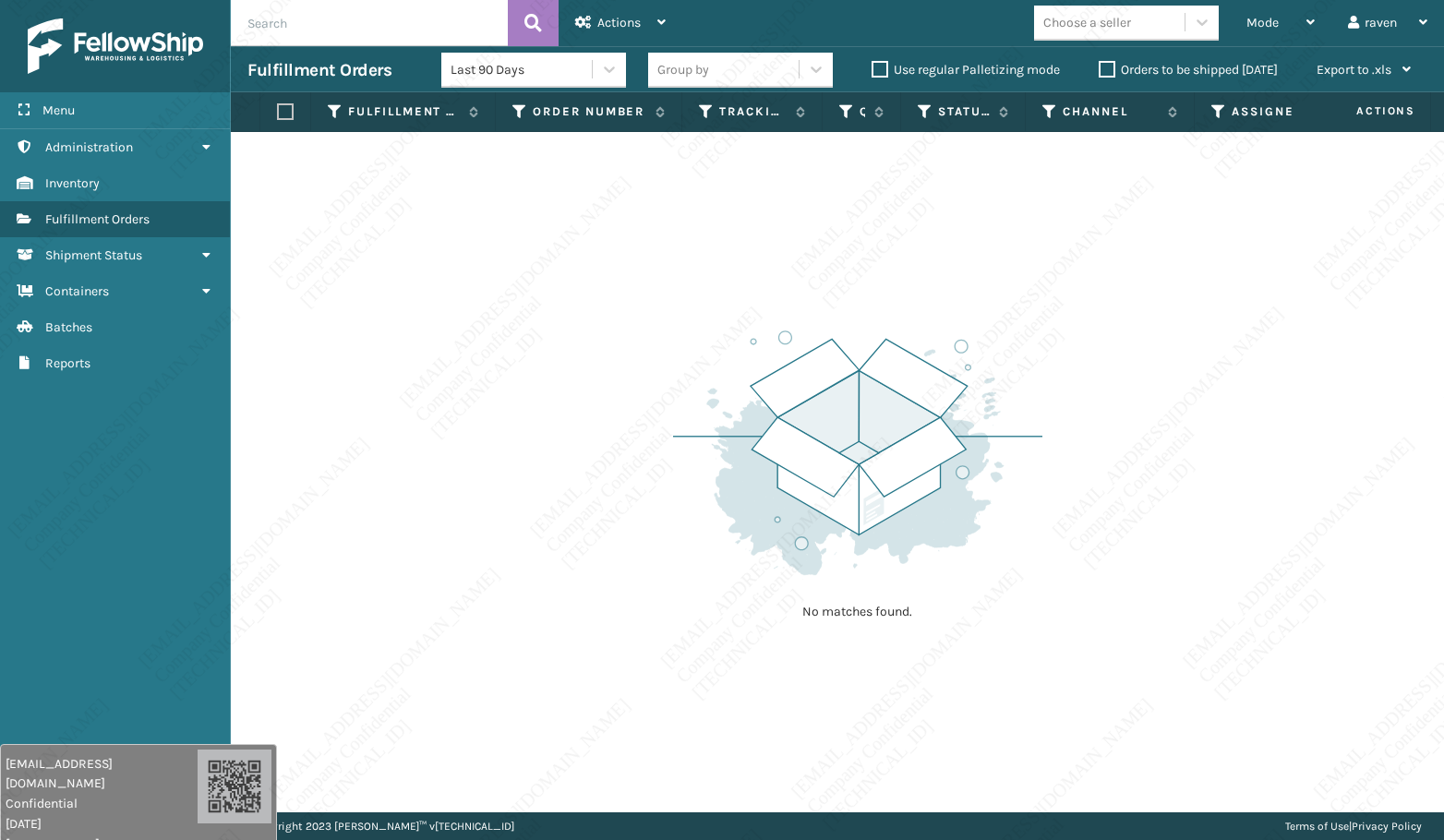
click at [117, 442] on div "Menu Administration Inventory Fulfillment Orders Shipment Status Containers Bat…" at bounding box center [115, 420] width 231 height 840
click at [1233, 25] on div "Mode Regular Mode Picking Mode Labeling Mode Exit Scan Mode" at bounding box center [1280, 23] width 102 height 46
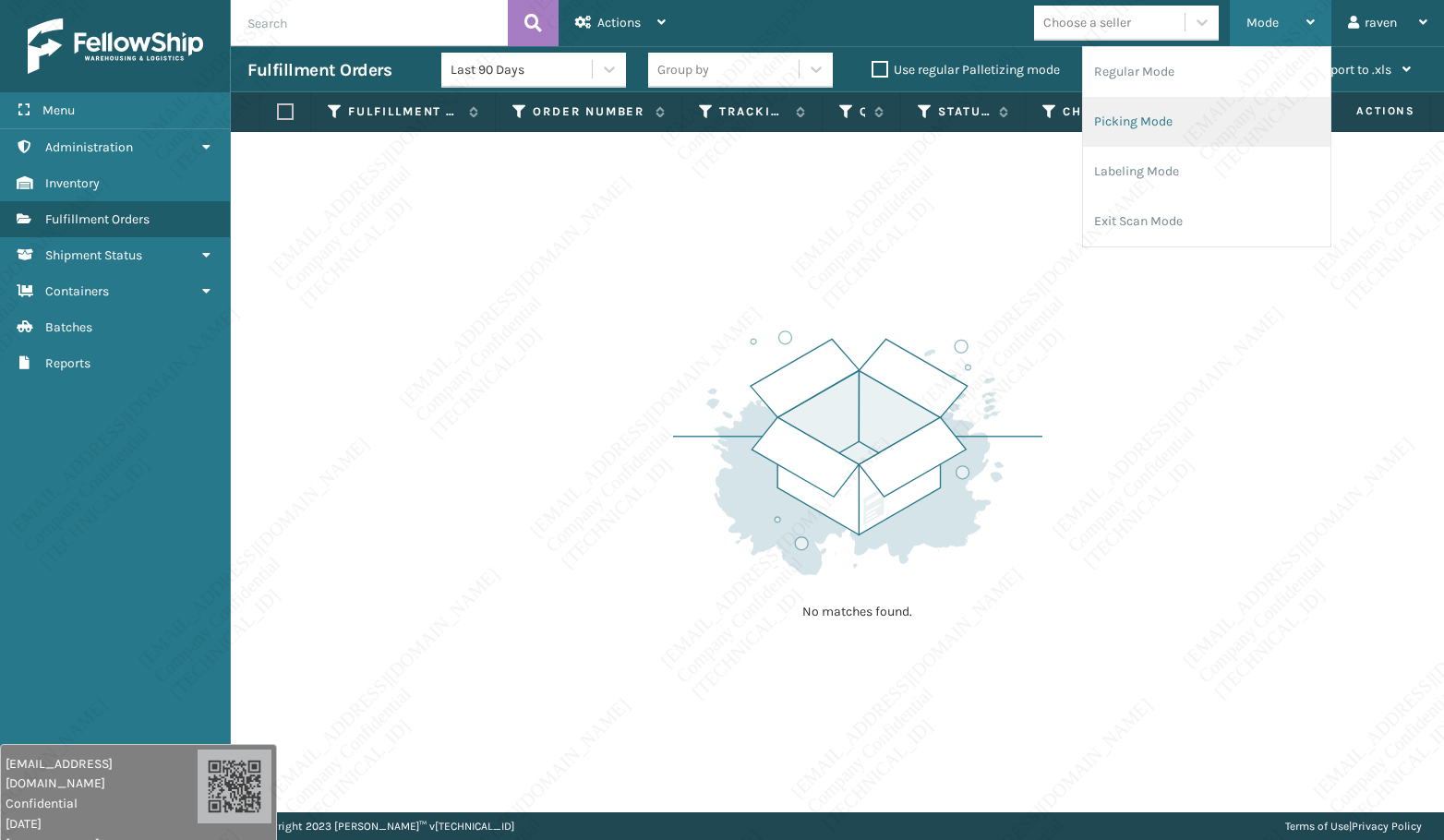
click at [1162, 105] on li "Picking Mode" at bounding box center [1206, 122] width 247 height 50
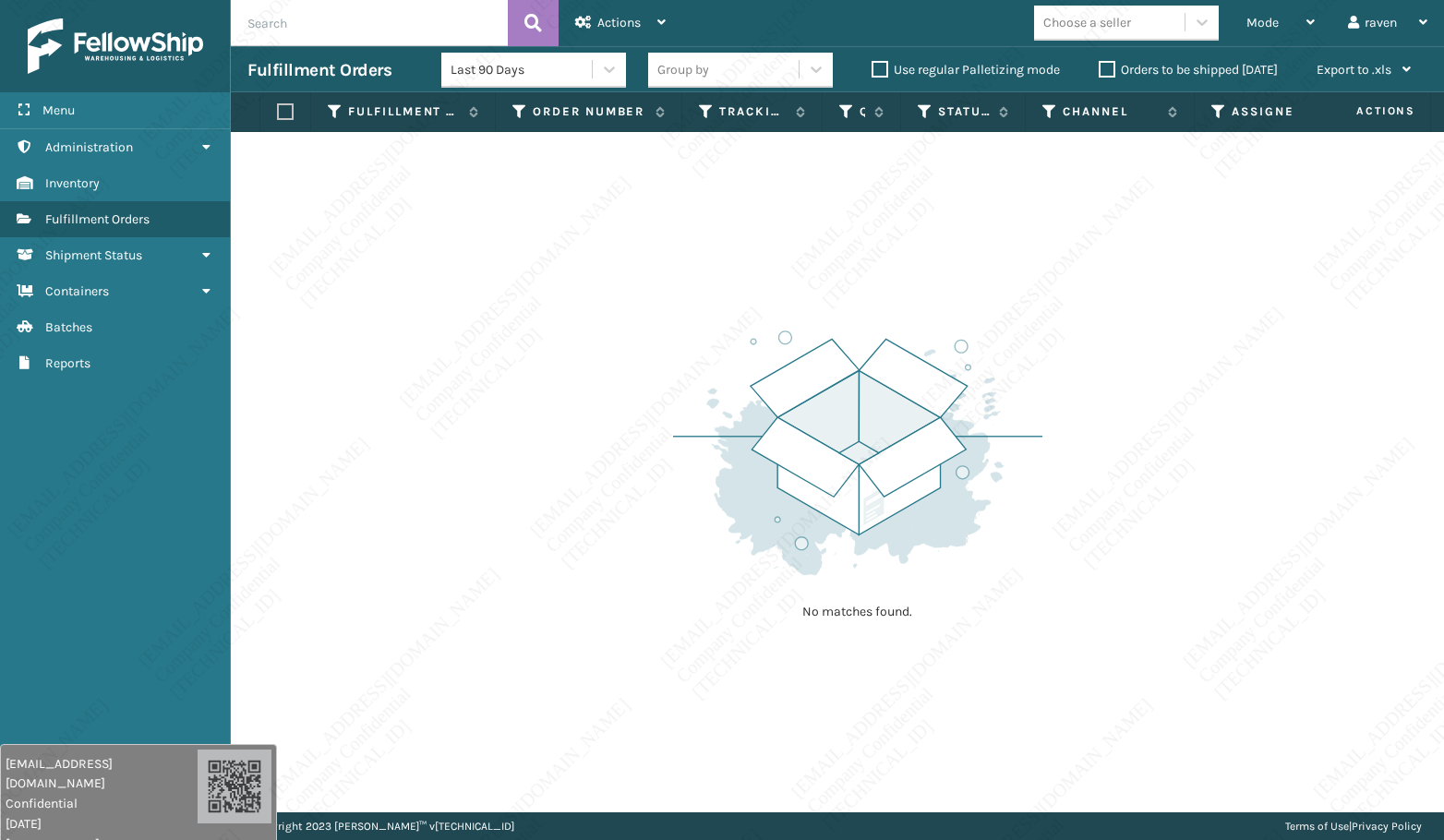
click at [1262, 386] on div "No matches found." at bounding box center [836, 472] width 1212 height 680
click at [599, 459] on div "No matches found." at bounding box center [836, 472] width 1212 height 680
click at [1262, 30] on div "Mode" at bounding box center [1280, 23] width 68 height 46
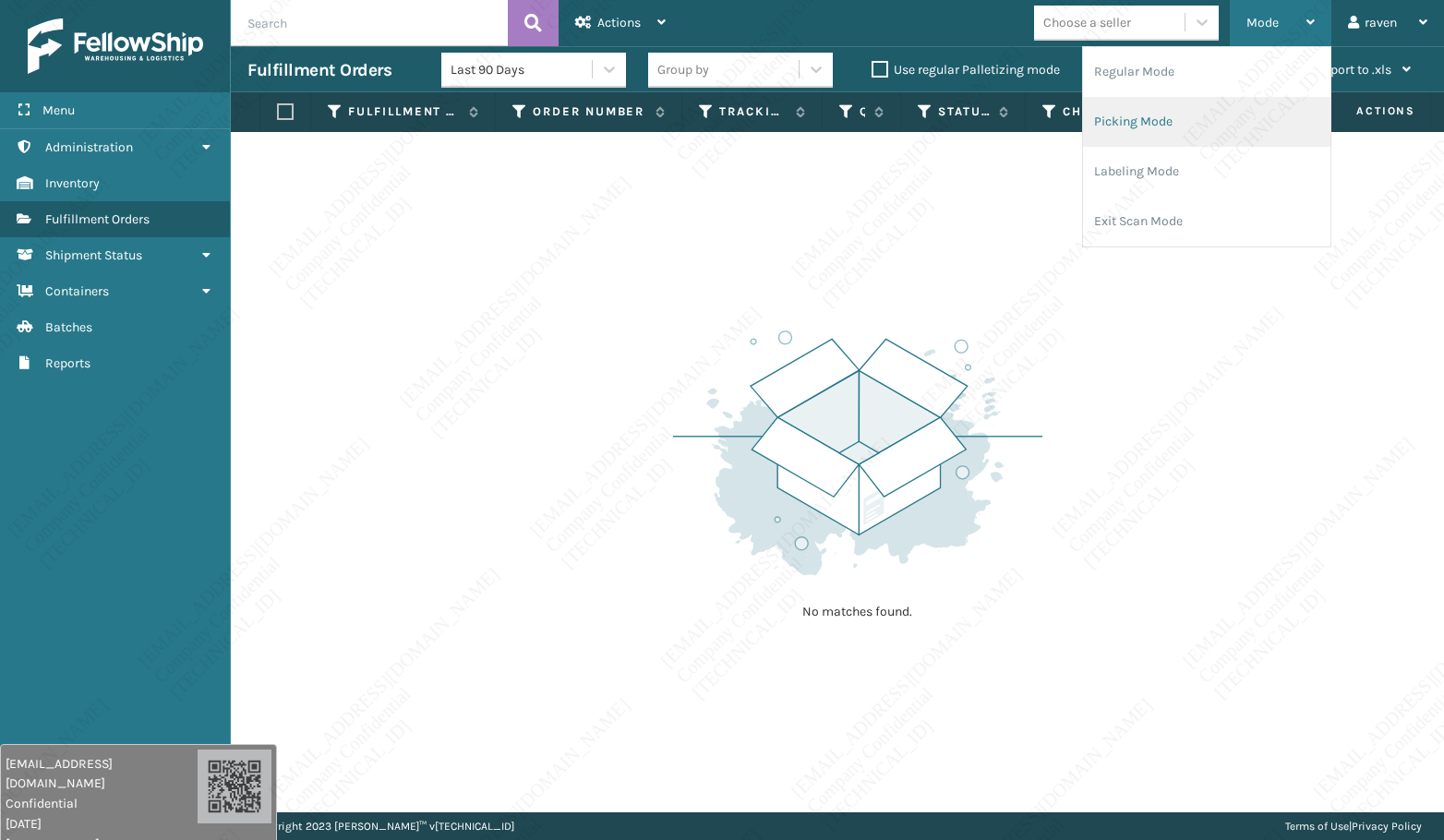
click at [1162, 117] on li "Picking Mode" at bounding box center [1206, 122] width 247 height 50
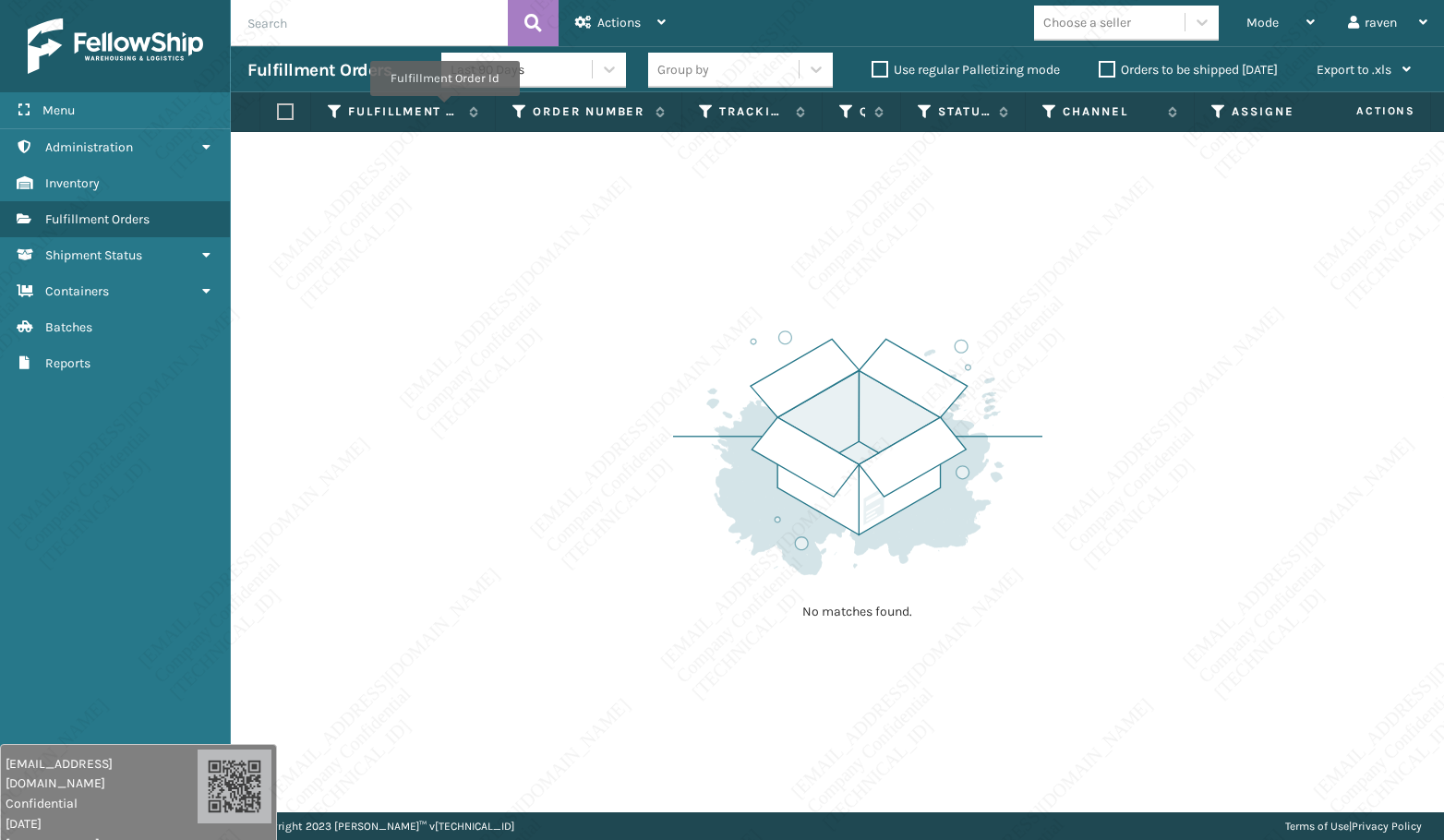
drag, startPoint x: 557, startPoint y: 276, endPoint x: 538, endPoint y: 268, distance: 20.6
click at [555, 276] on div "No matches found." at bounding box center [836, 472] width 1212 height 680
click at [546, 301] on div "No matches found." at bounding box center [836, 472] width 1212 height 680
click at [585, 300] on div "No matches found." at bounding box center [836, 472] width 1212 height 680
click at [611, 388] on div "No matches found." at bounding box center [836, 472] width 1212 height 680
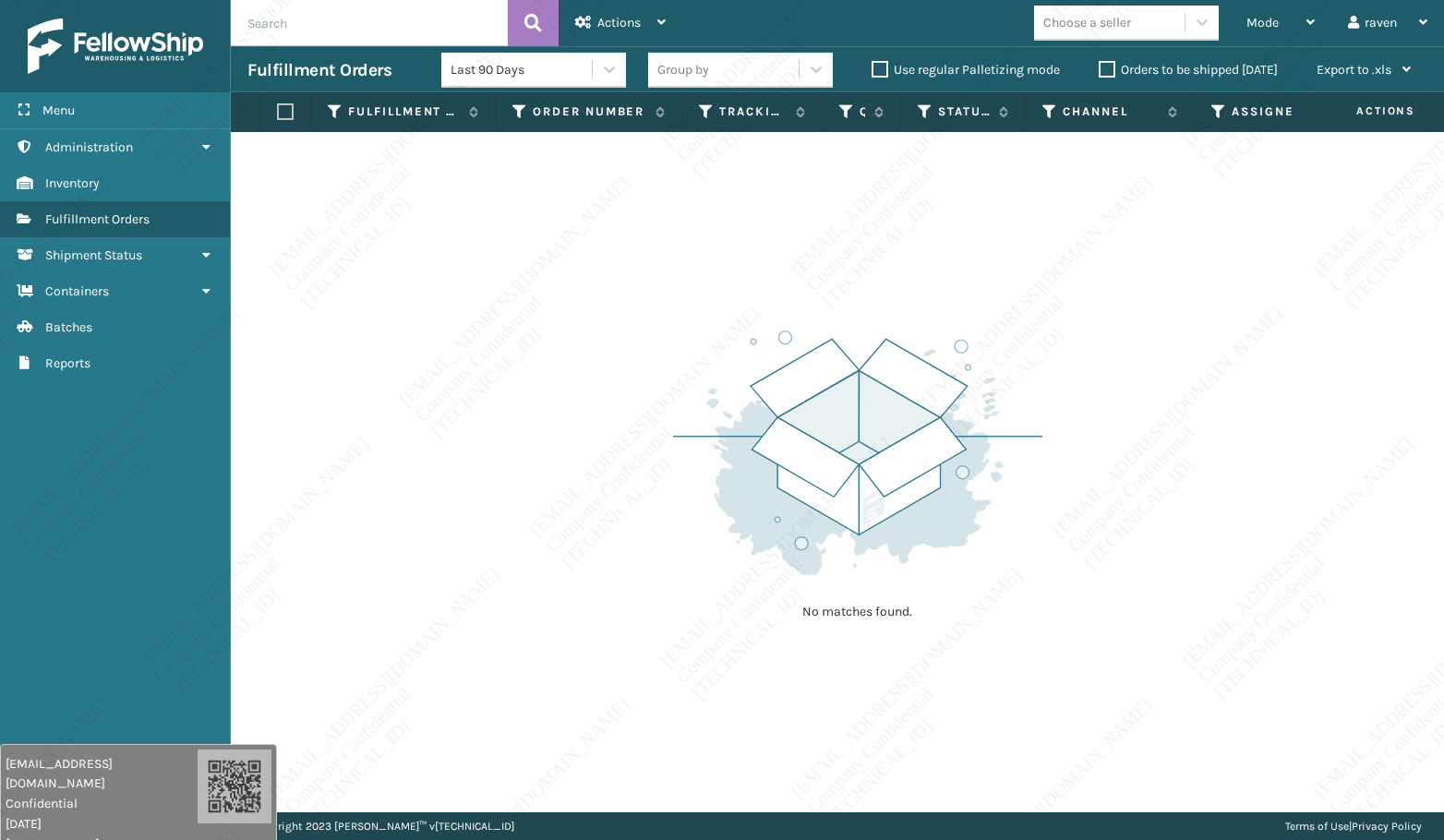
click at [611, 388] on div "No matches found." at bounding box center [836, 472] width 1212 height 680
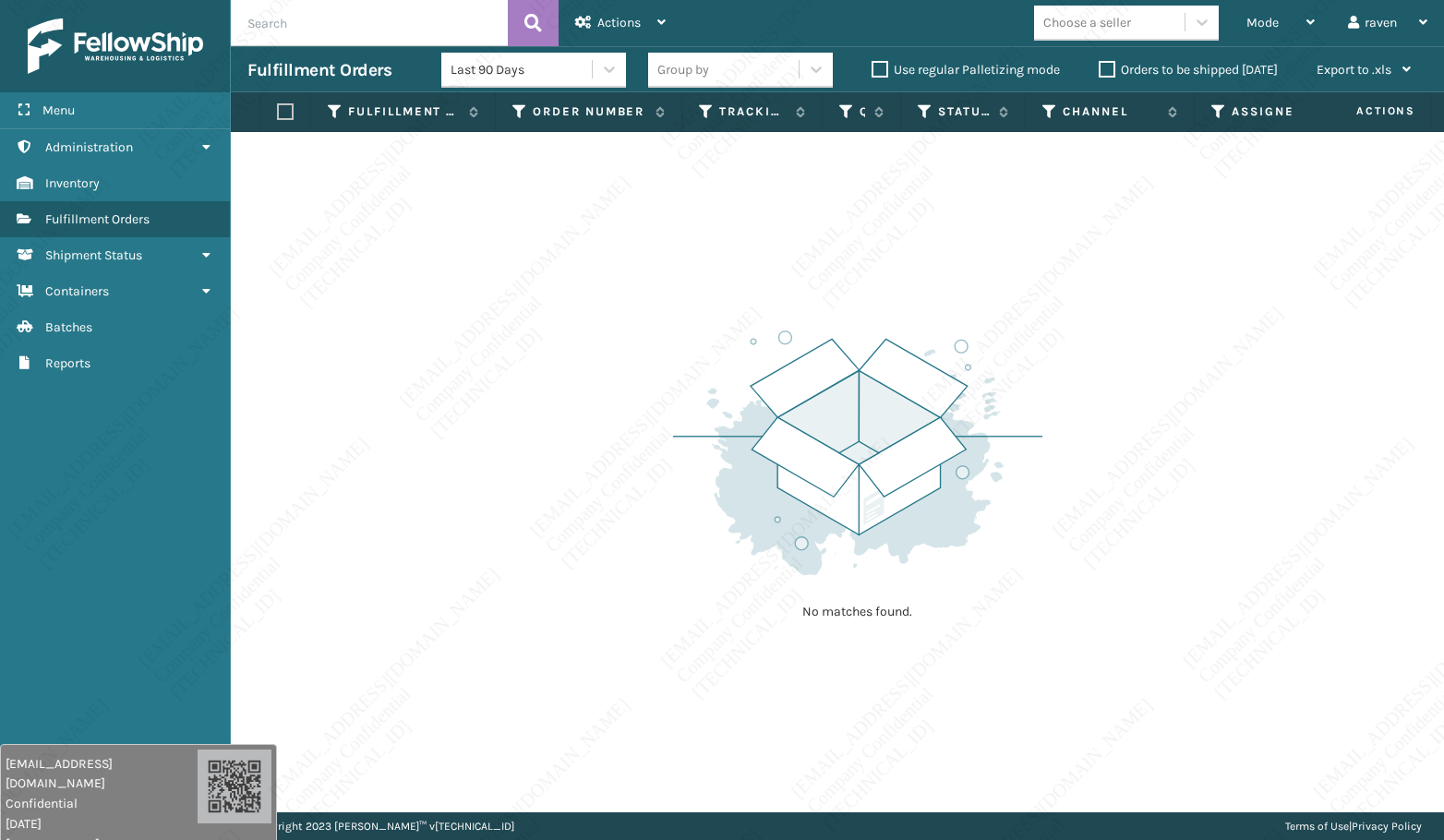
click at [616, 382] on div "No matches found." at bounding box center [836, 472] width 1212 height 680
click at [617, 382] on div "No matches found." at bounding box center [836, 472] width 1212 height 680
click at [643, 428] on div "No matches found." at bounding box center [836, 472] width 1212 height 680
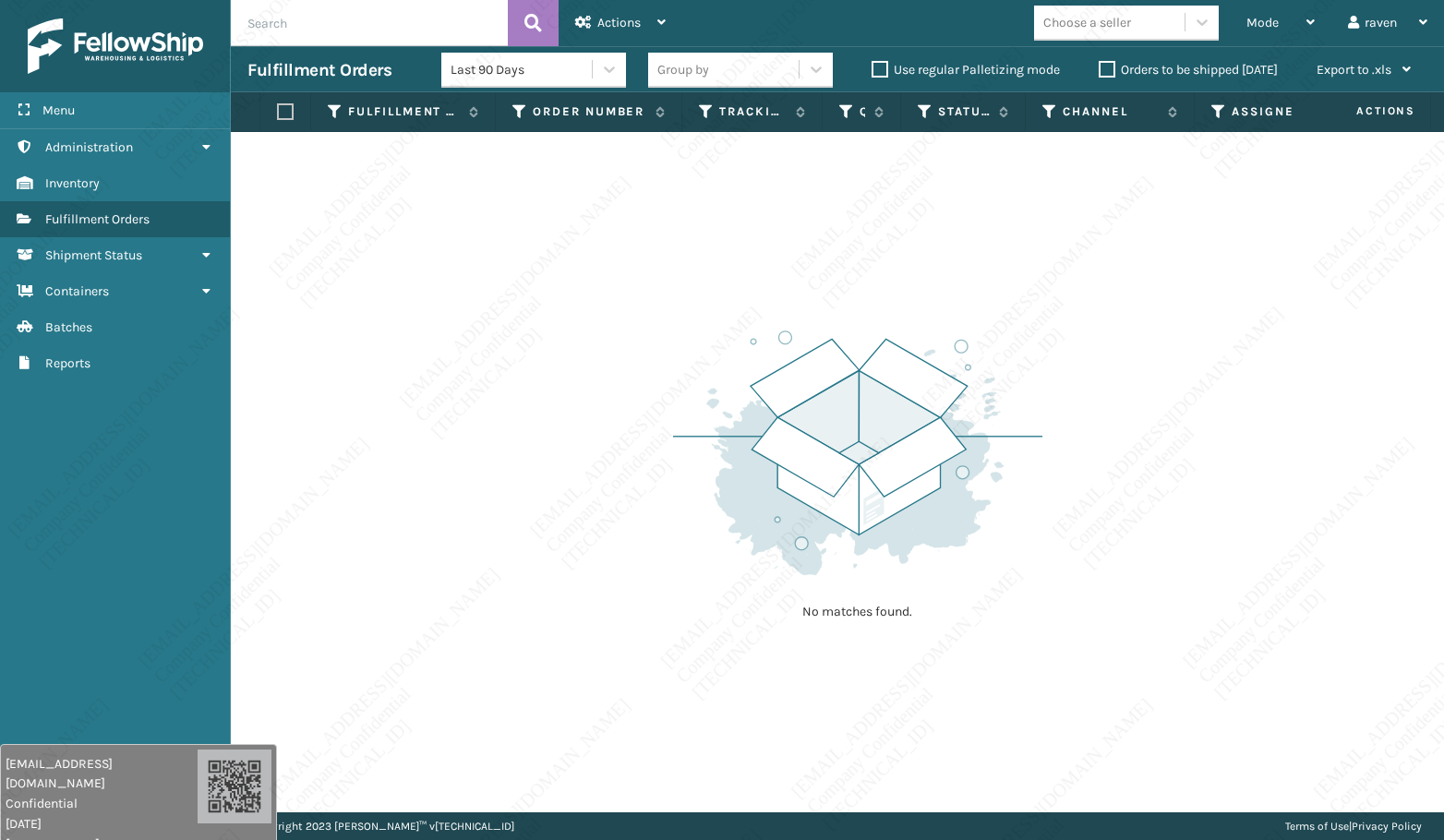
click at [662, 473] on div "No matches found." at bounding box center [836, 472] width 1212 height 680
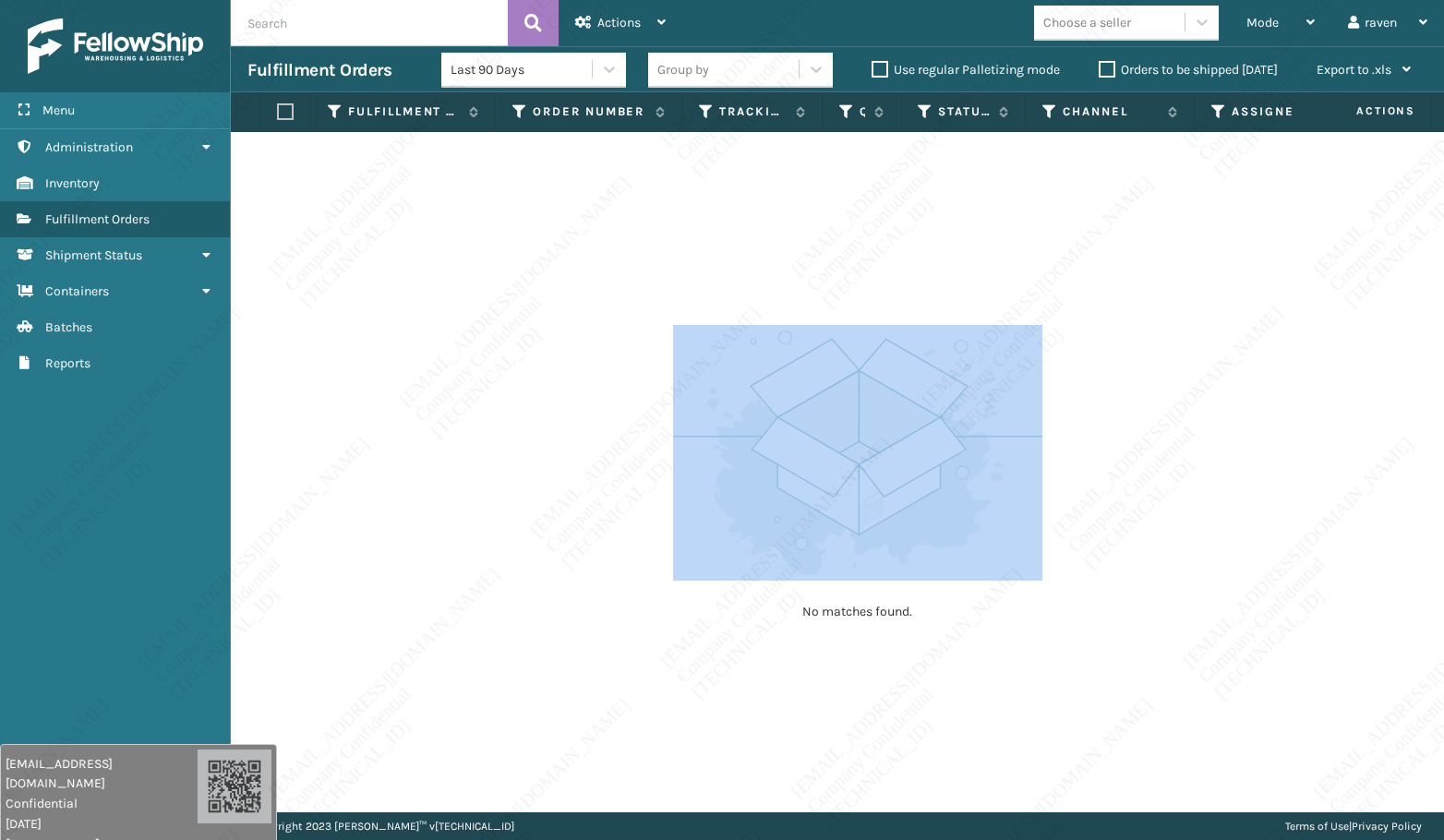
click at [681, 564] on div "No matches found." at bounding box center [836, 472] width 1212 height 680
click at [681, 570] on img at bounding box center [857, 453] width 369 height 255
click at [729, 692] on div "No matches found." at bounding box center [836, 472] width 1212 height 680
click at [713, 674] on div "No matches found." at bounding box center [836, 472] width 1212 height 680
click at [714, 674] on div "No matches found." at bounding box center [836, 472] width 1212 height 680
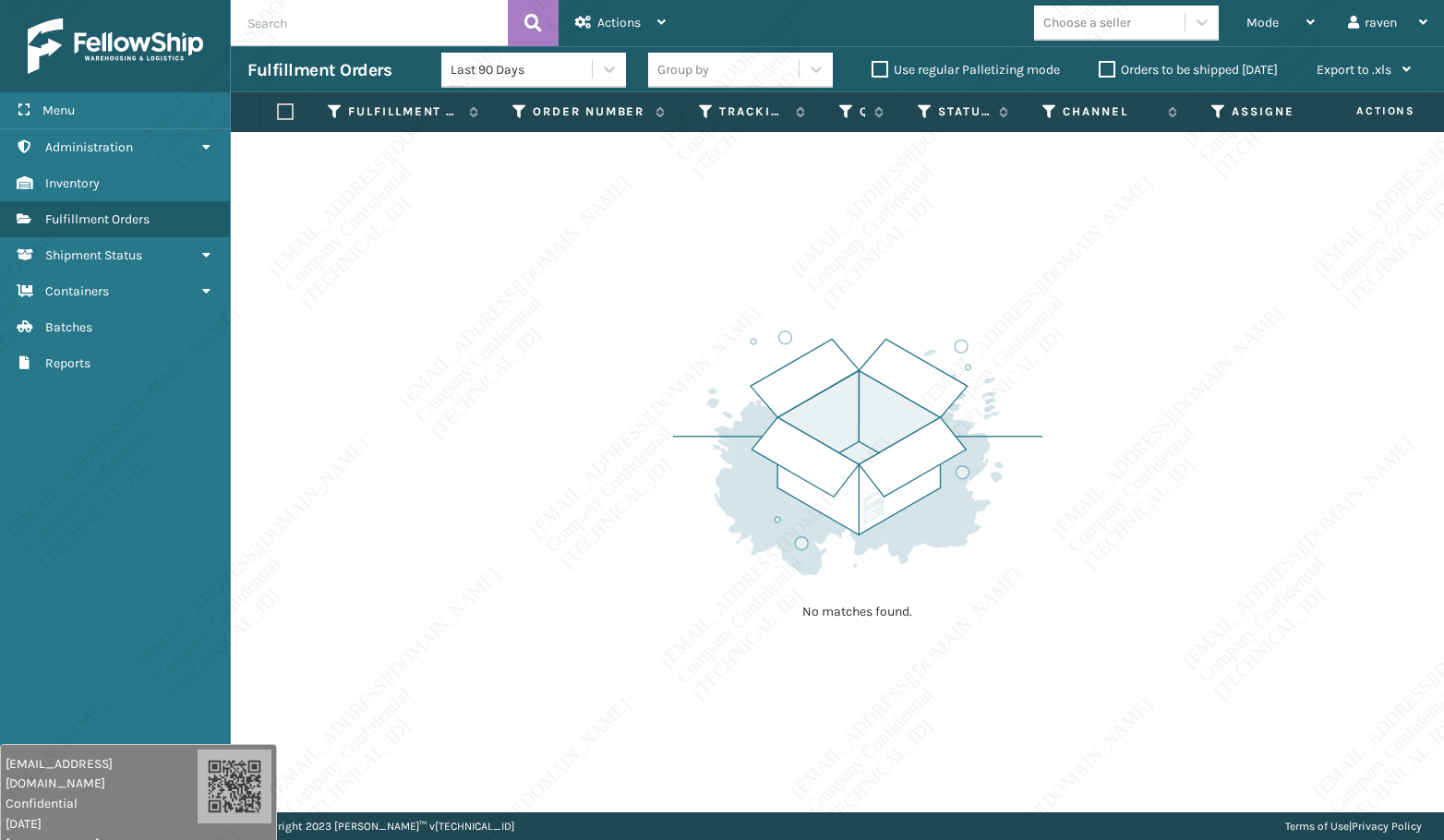
click at [714, 674] on div "No matches found." at bounding box center [836, 472] width 1212 height 680
click at [715, 675] on div "No matches found." at bounding box center [836, 472] width 1212 height 680
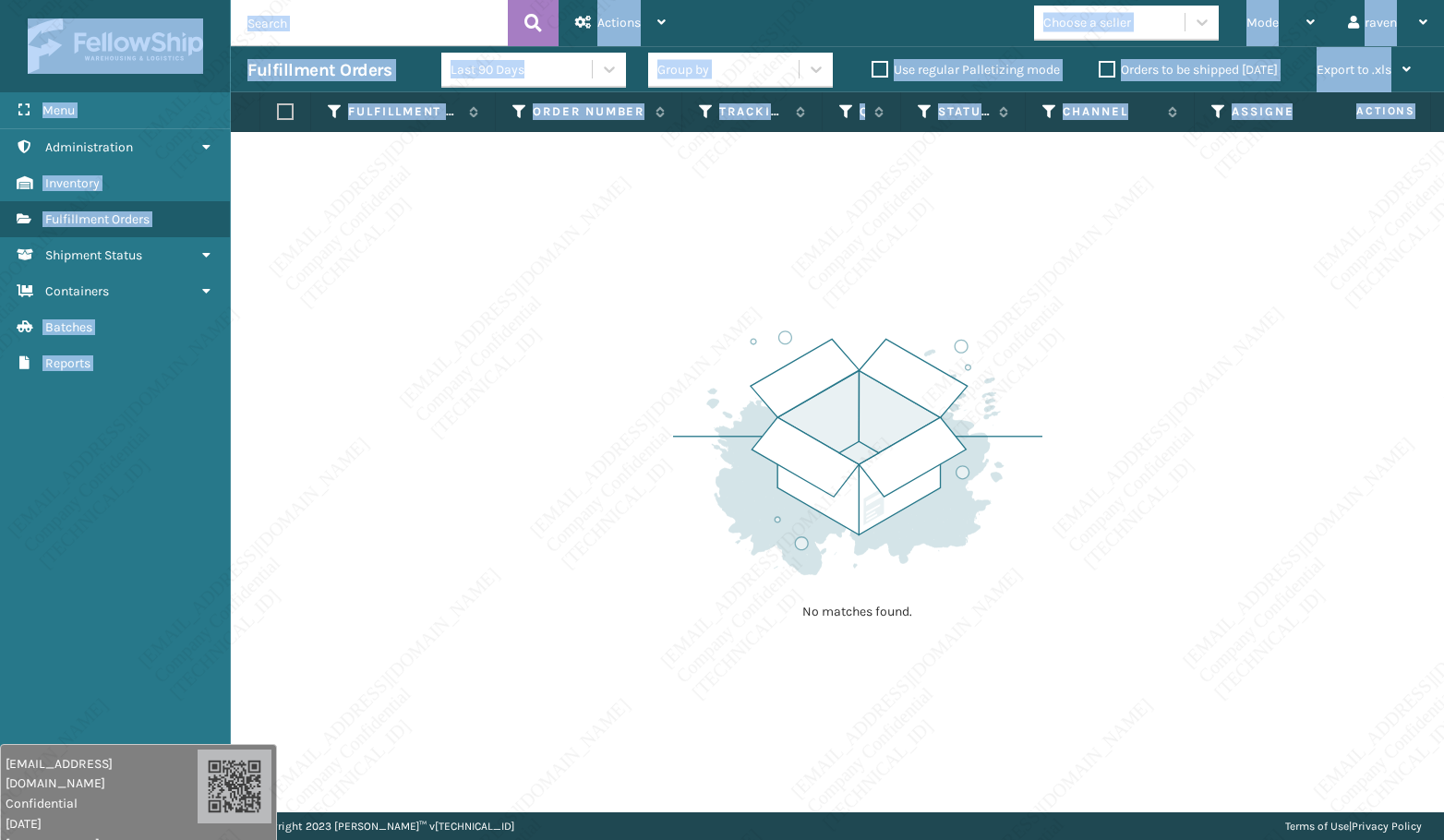
drag, startPoint x: 715, startPoint y: 675, endPoint x: 815, endPoint y: 883, distance: 230.8
click at [815, 839] on html "[EMAIL_ADDRESS][DOMAIN_NAME] Confidential [DATE] [TECHNICAL_ID] [EMAIL_ADDRESS]…" at bounding box center [722, 420] width 1444 height 840
click at [37, 498] on div "Menu Administration Inventory Fulfillment Orders Shipment Status Containers Bat…" at bounding box center [115, 420] width 231 height 840
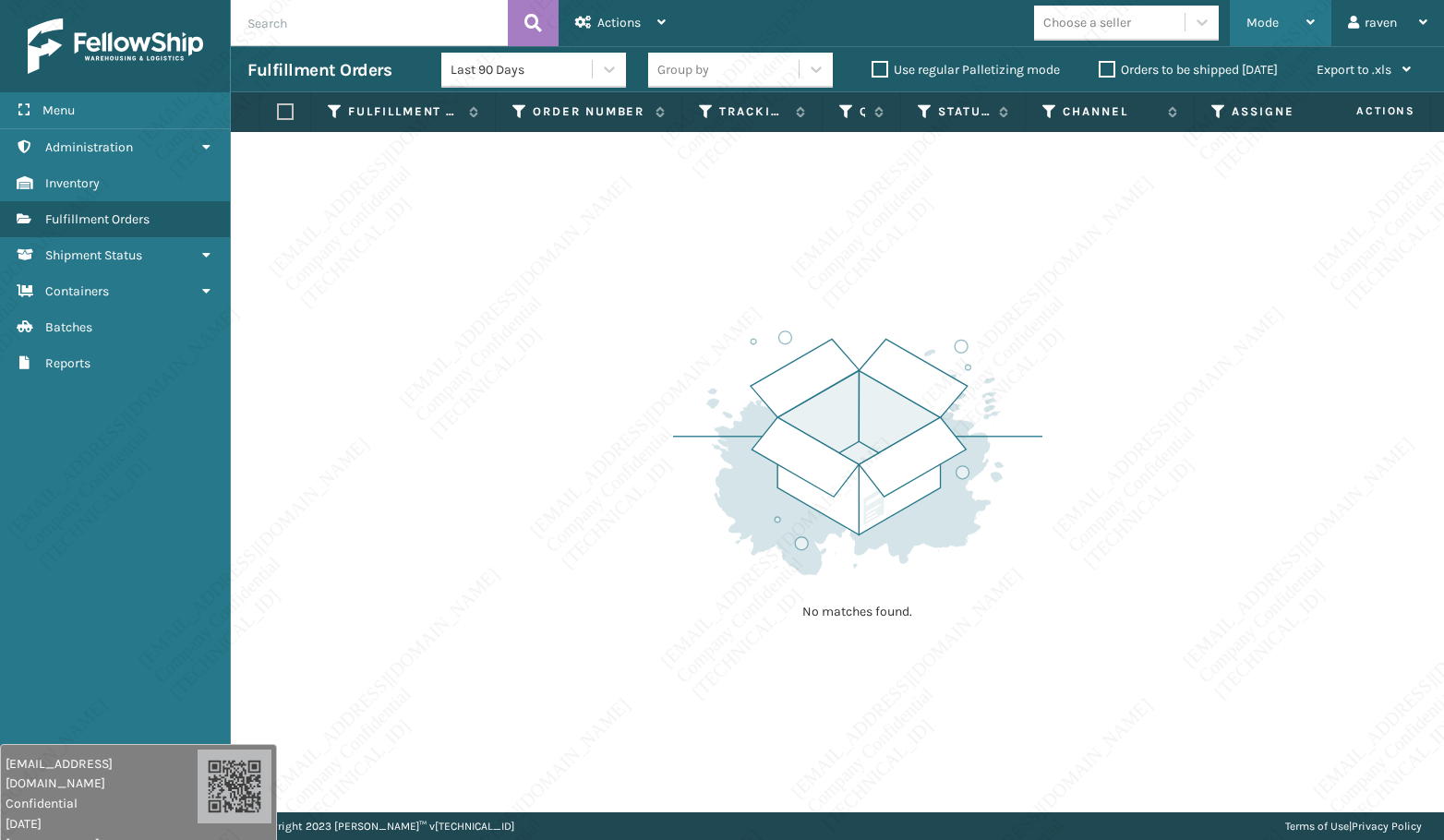
click at [1262, 41] on div "Mode" at bounding box center [1280, 23] width 68 height 46
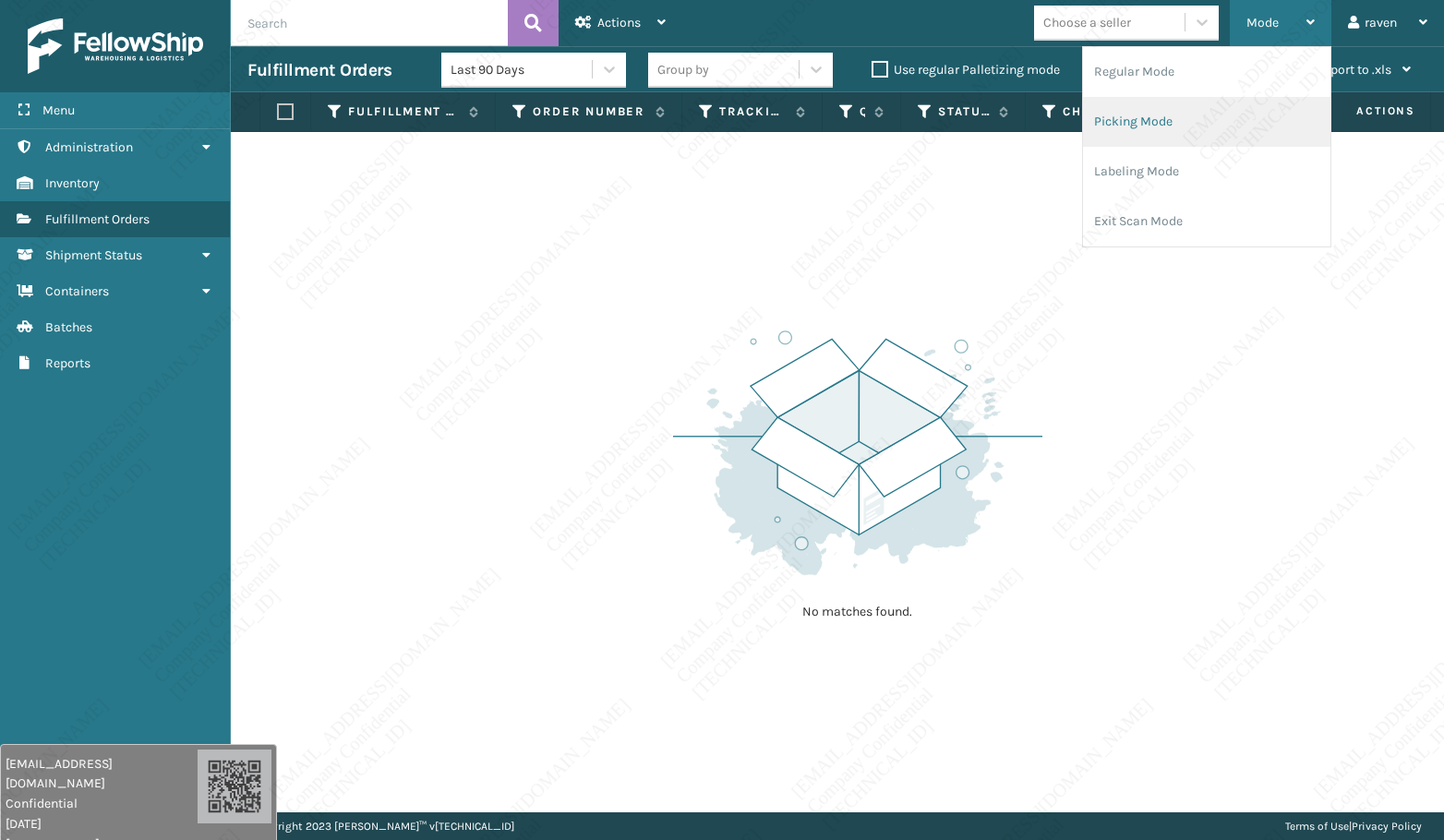
click at [1177, 111] on li "Picking Mode" at bounding box center [1206, 122] width 247 height 50
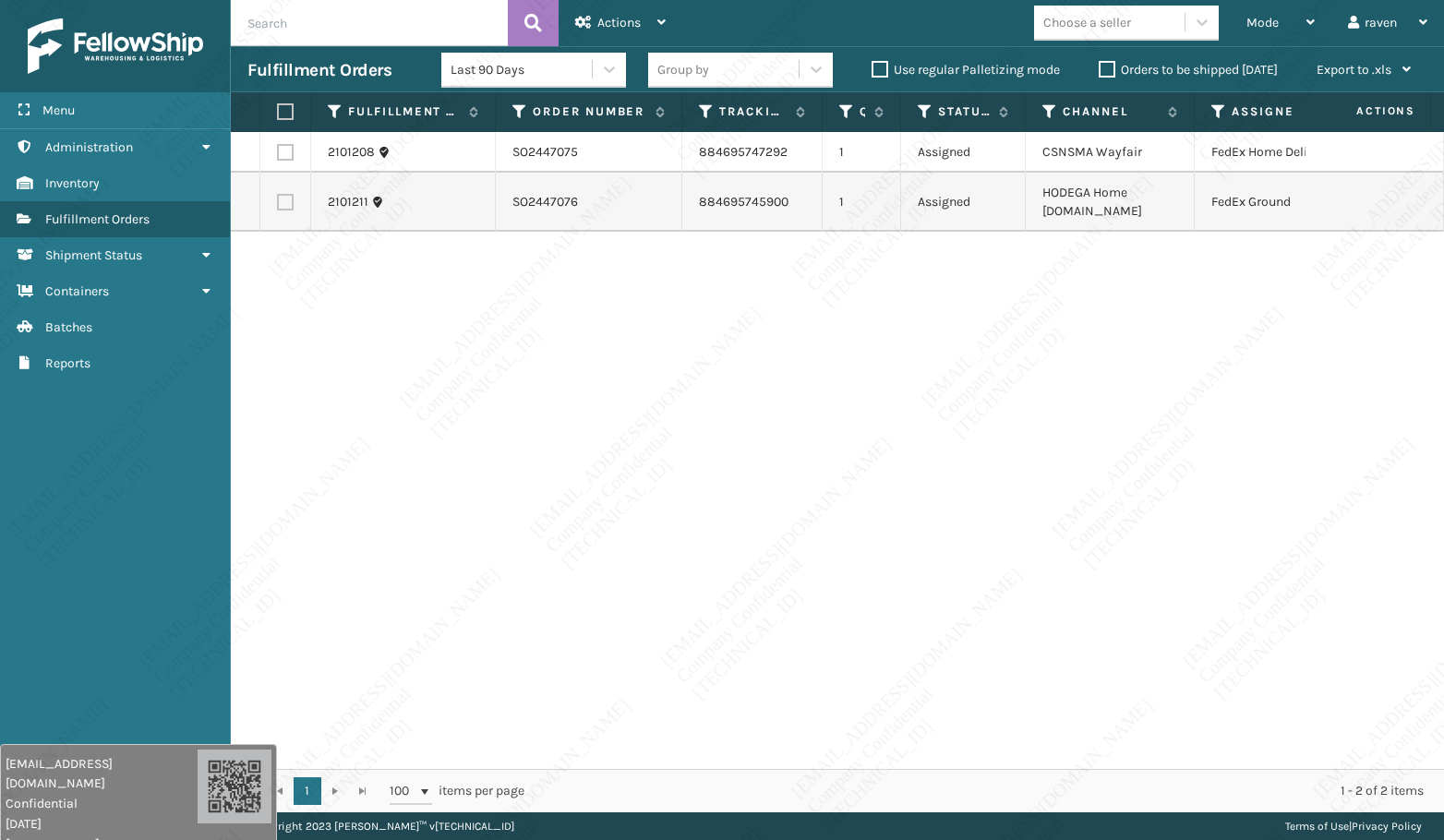
click at [283, 203] on label at bounding box center [284, 202] width 17 height 17
click at [277, 203] on input "checkbox" at bounding box center [276, 200] width 1 height 12
checkbox input "true"
drag, startPoint x: 596, startPoint y: 18, endPoint x: 606, endPoint y: 34, distance: 18.9
click at [598, 18] on div "Actions" at bounding box center [620, 23] width 91 height 46
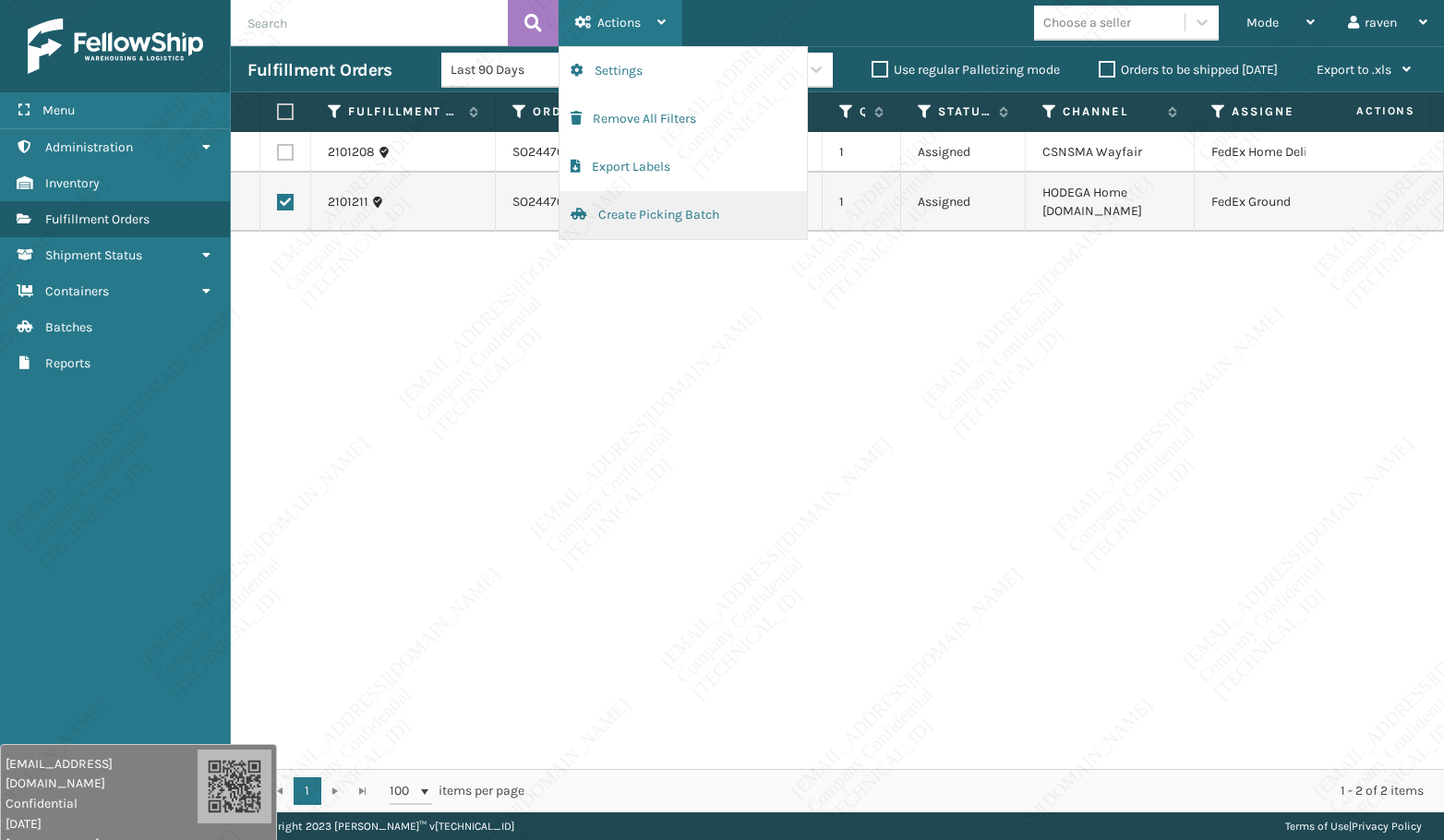
click at [653, 211] on button "Create Picking Batch" at bounding box center [683, 214] width 247 height 48
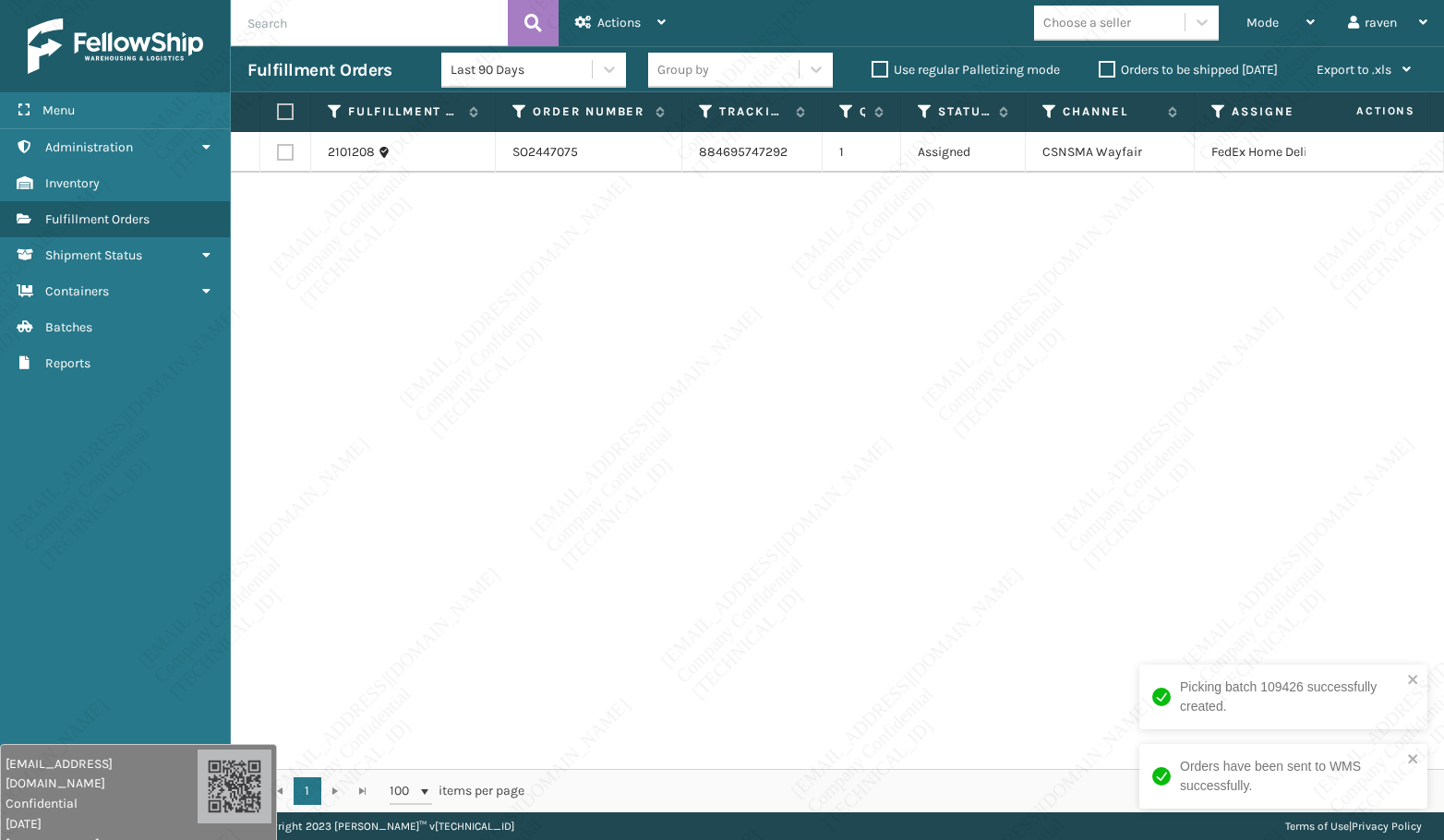
click at [967, 432] on div "2101208 SO2447075 884695747292 1 Assigned CSNSMA Wayfair FedEx Home Delivery" at bounding box center [836, 450] width 1212 height 636
click at [285, 107] on label at bounding box center [281, 112] width 11 height 17
click at [277, 107] on input "checkbox" at bounding box center [276, 112] width 1 height 12
checkbox input "true"
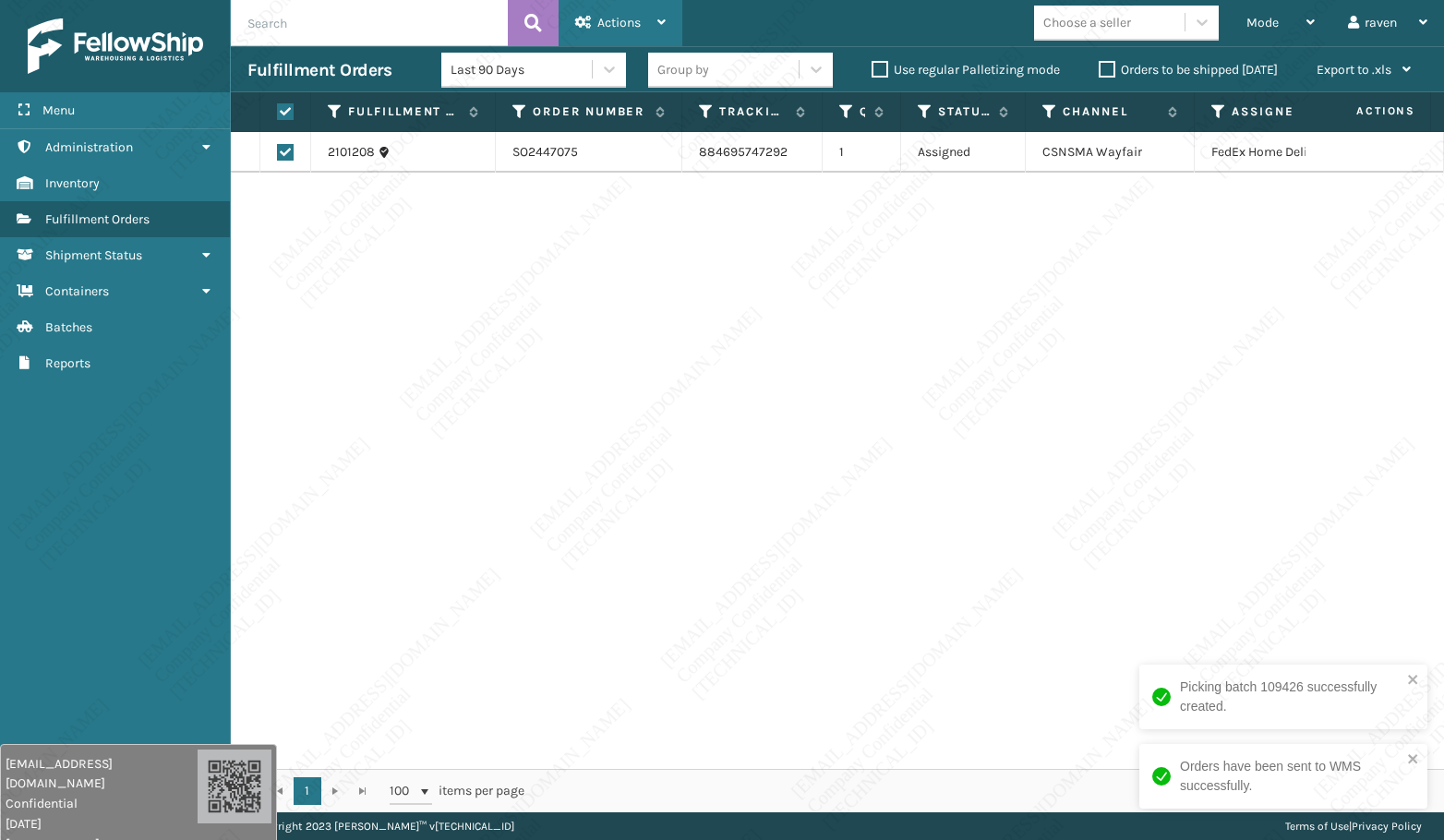
click at [599, 21] on span "Actions" at bounding box center [618, 23] width 43 height 16
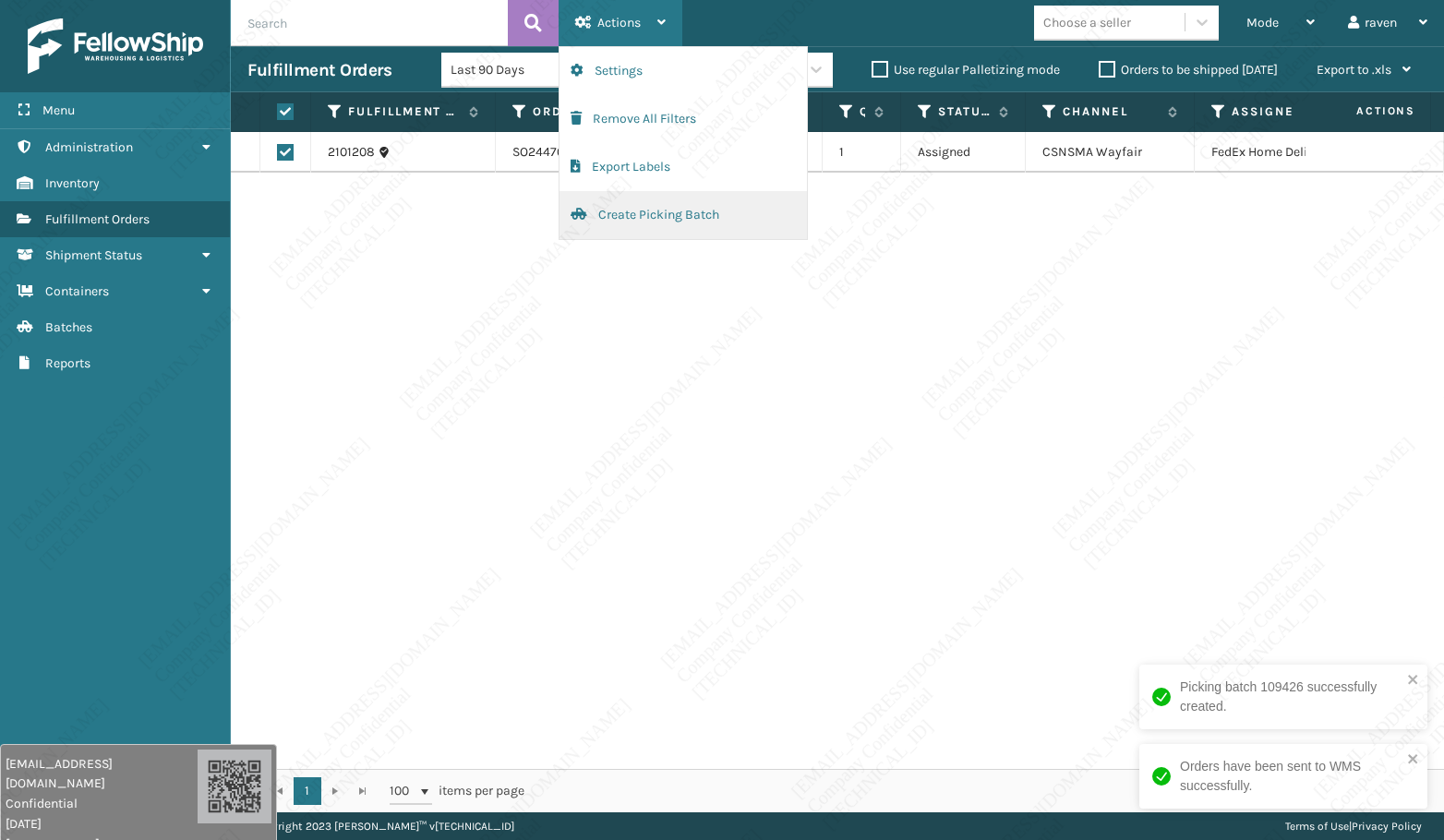
click at [618, 211] on button "Create Picking Batch" at bounding box center [683, 214] width 247 height 48
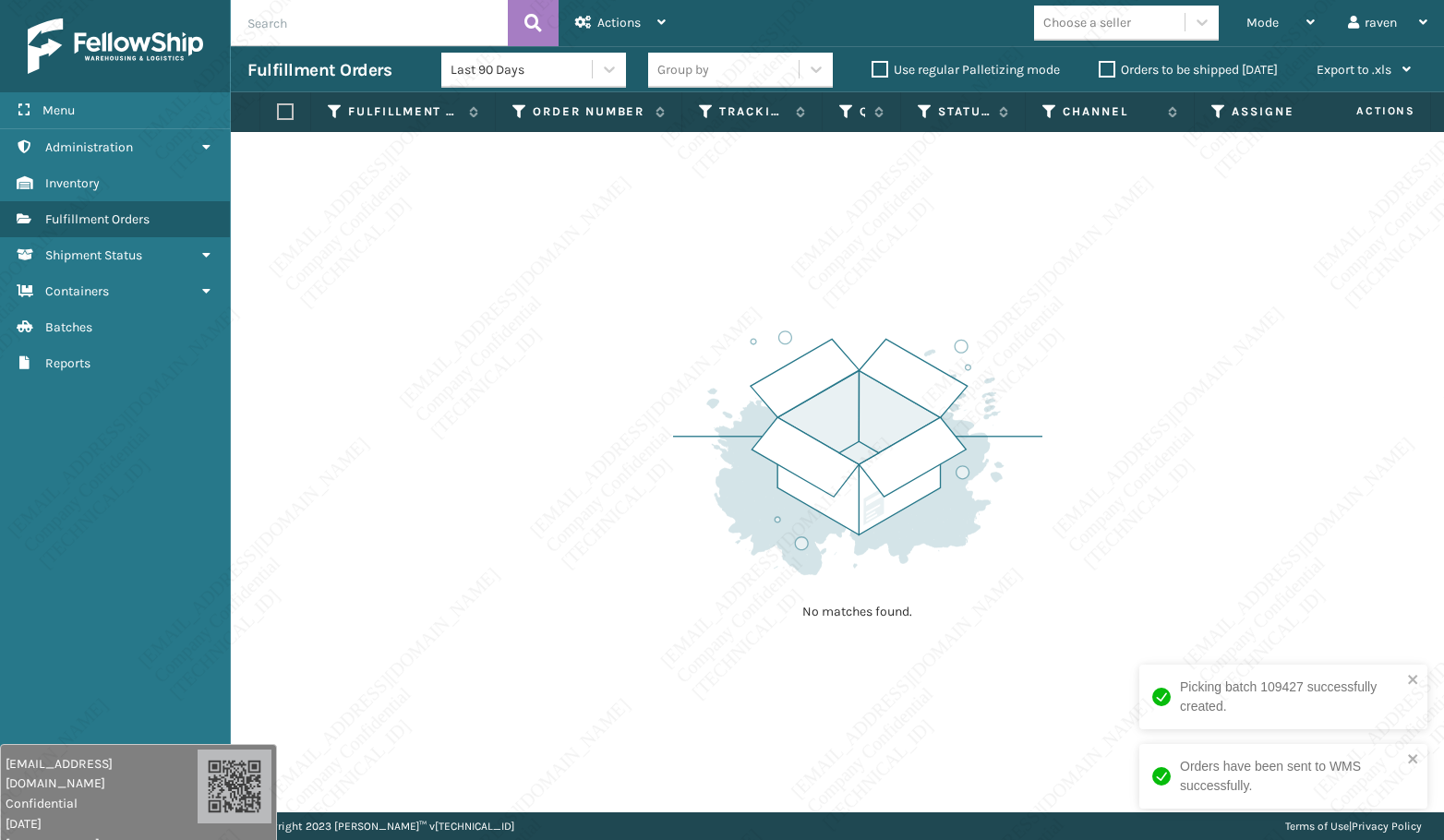
click at [1262, 676] on div "Picking batch 109427 successfully created." at bounding box center [1282, 696] width 288 height 65
click at [1262, 747] on div "Orders have been sent to WMS successfully." at bounding box center [1282, 775] width 288 height 65
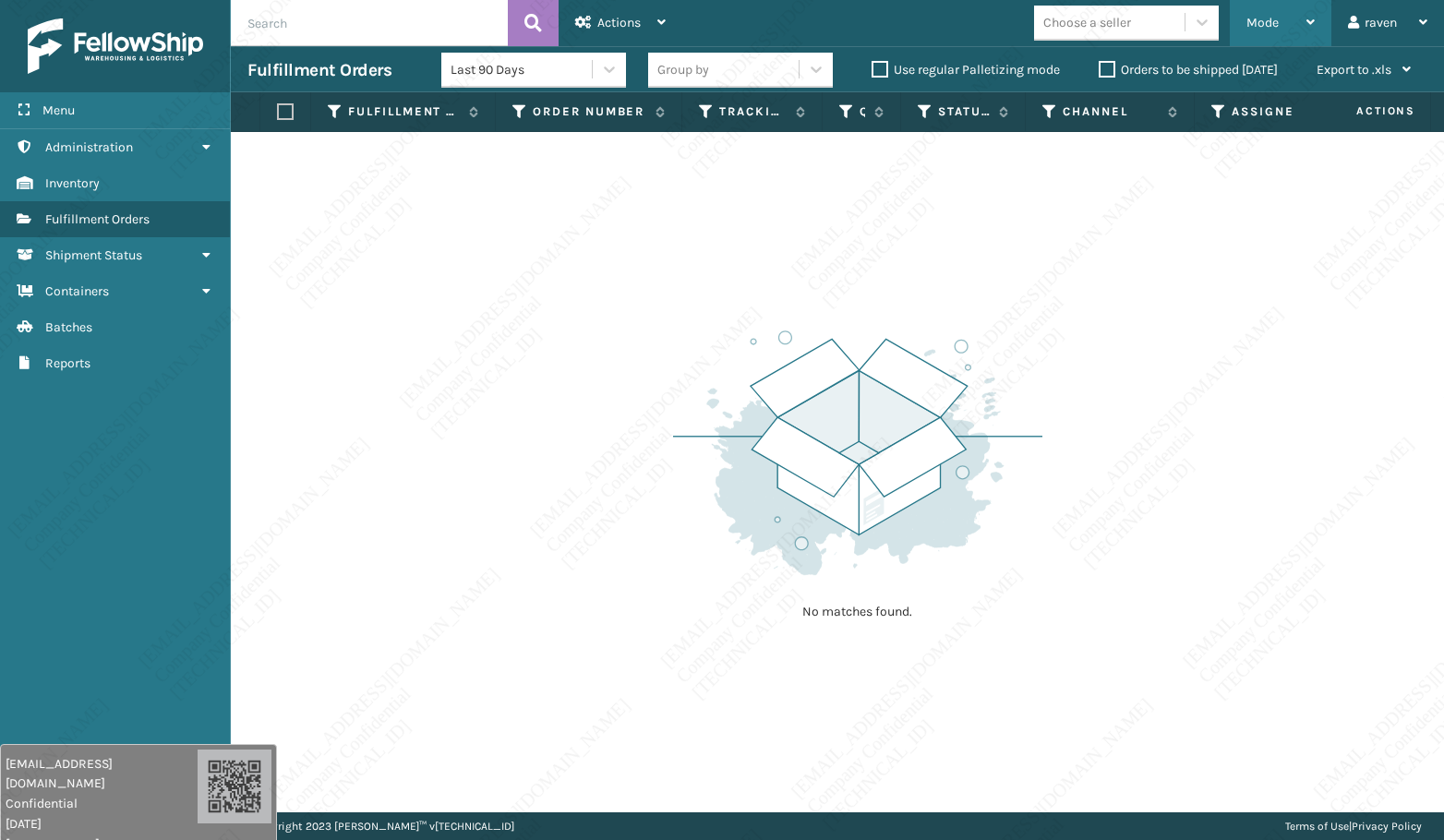
click at [1255, 2] on div "Mode" at bounding box center [1280, 23] width 68 height 46
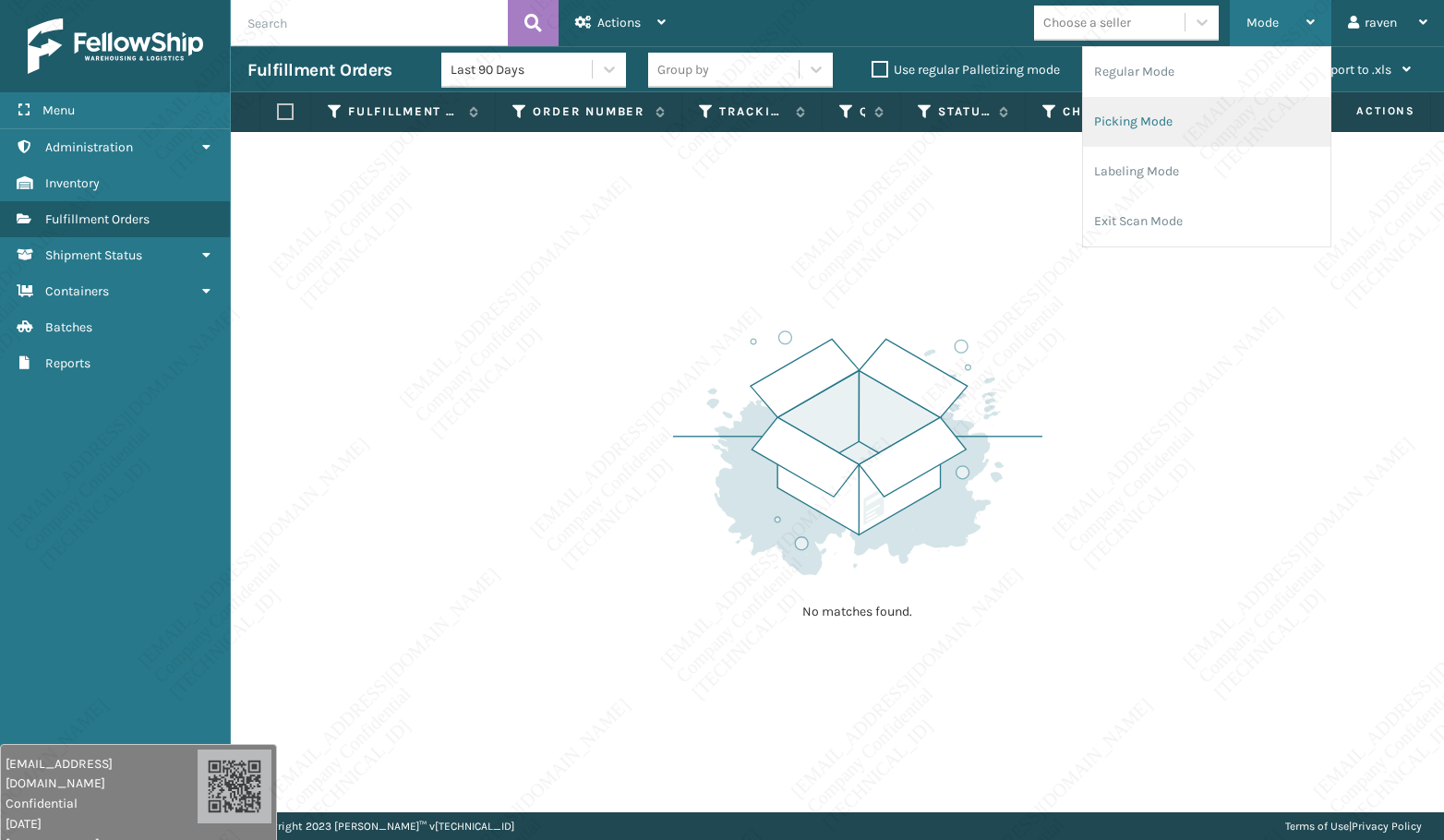
click at [1183, 109] on li "Picking Mode" at bounding box center [1206, 122] width 247 height 50
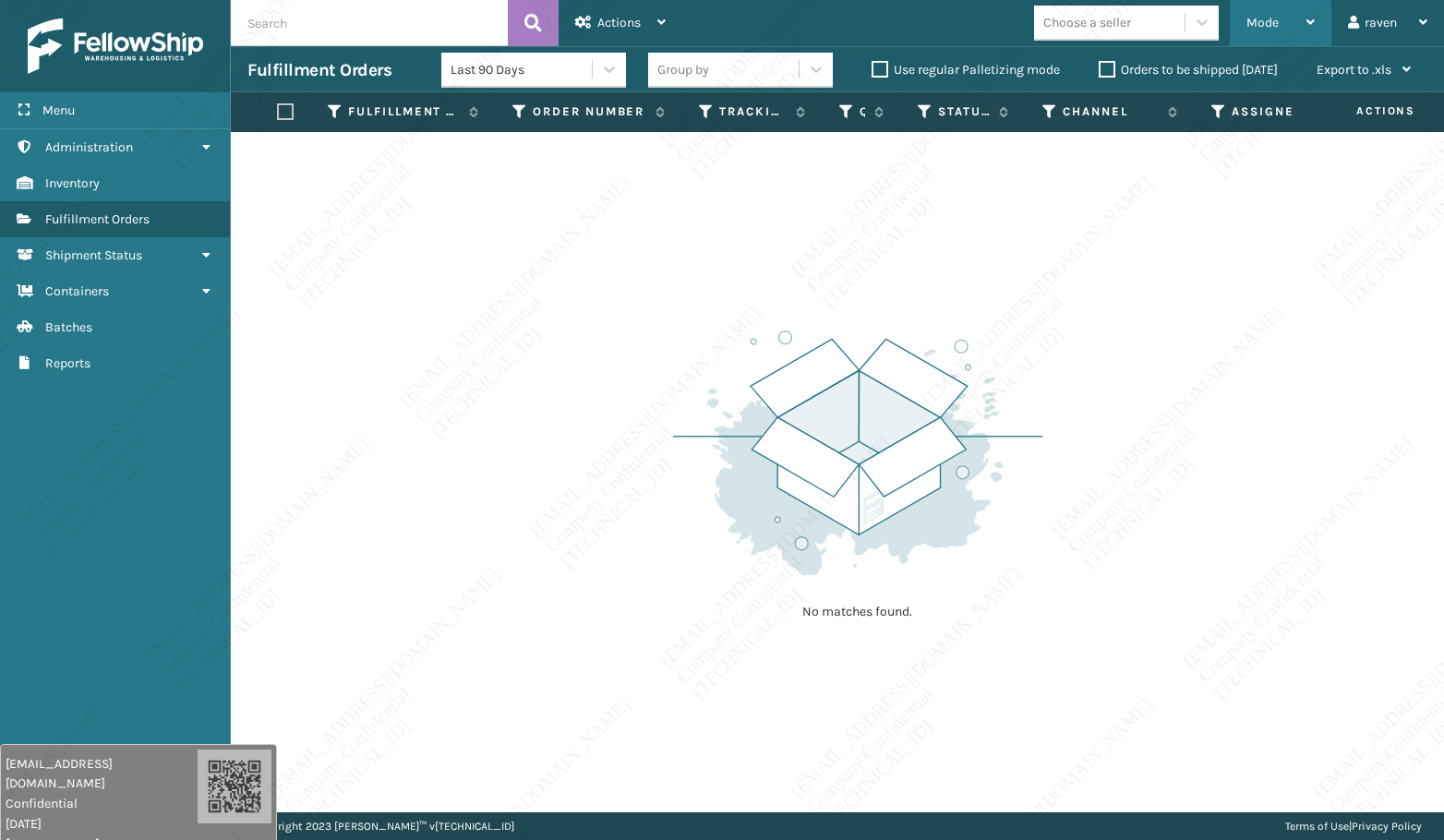
drag, startPoint x: 1284, startPoint y: 23, endPoint x: 1266, endPoint y: 43, distance: 26.9
click at [1262, 23] on div "Mode" at bounding box center [1280, 23] width 68 height 46
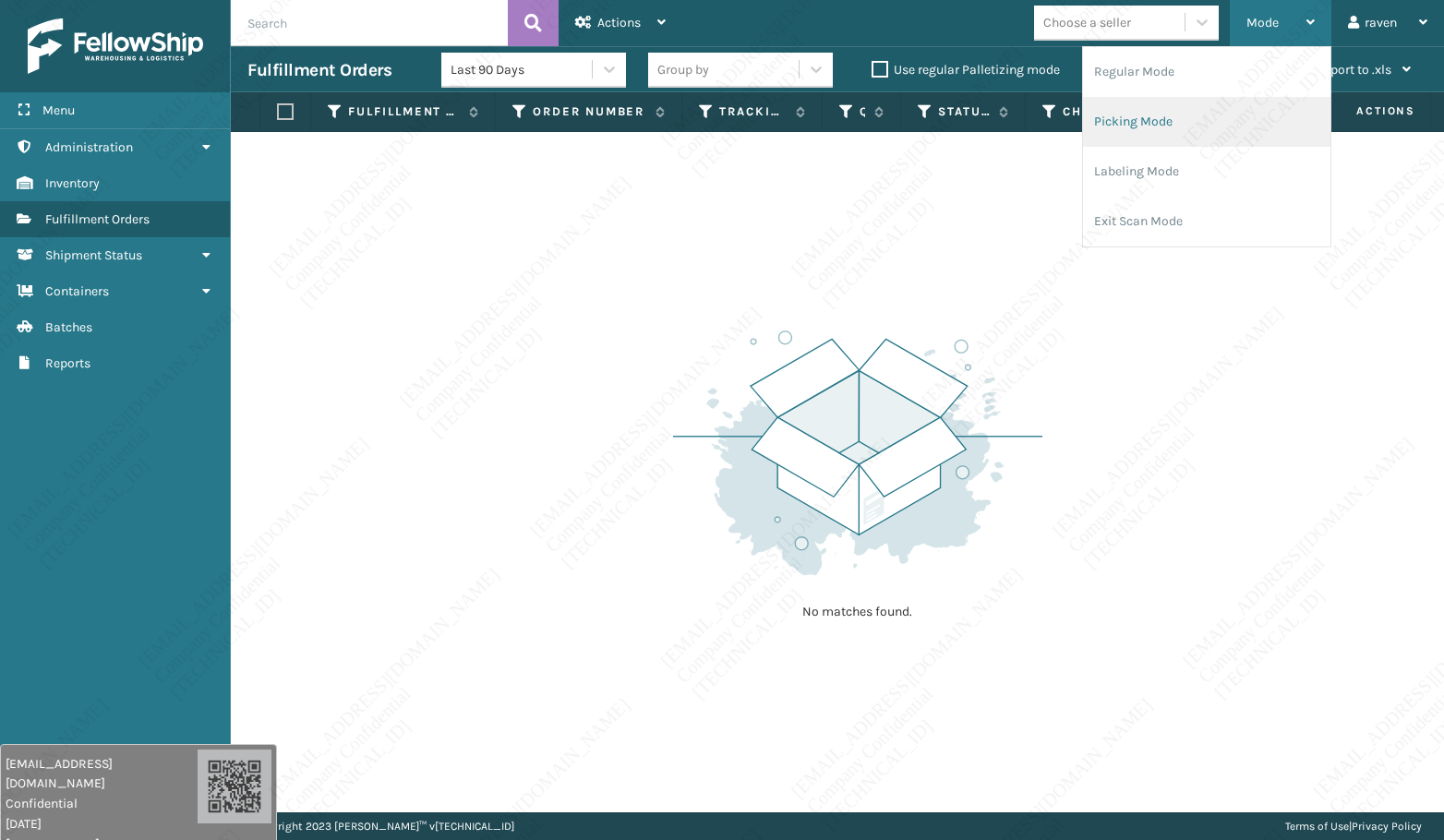
click at [1189, 114] on li "Picking Mode" at bounding box center [1206, 122] width 247 height 50
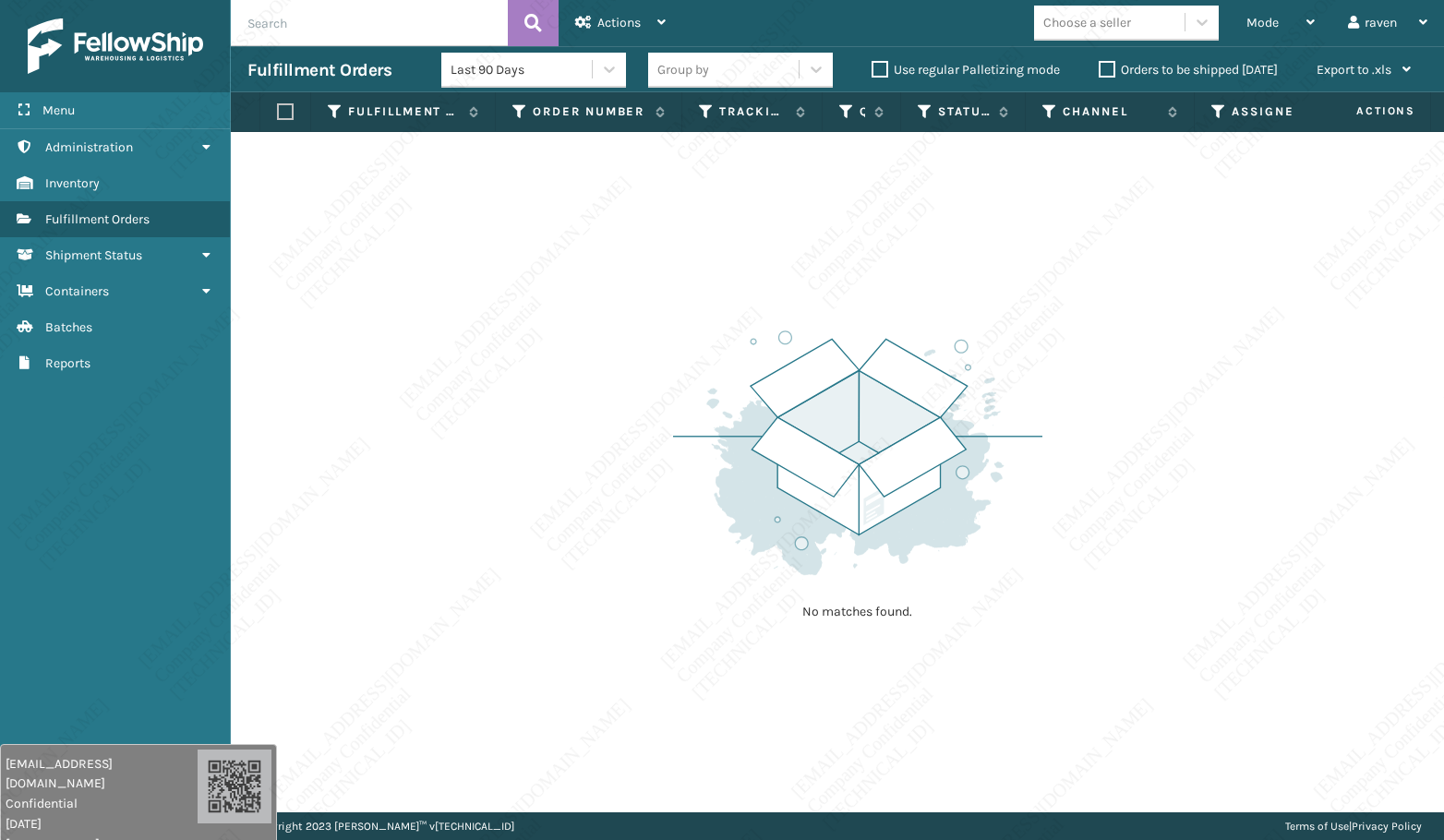
click at [630, 362] on div "No matches found." at bounding box center [836, 472] width 1212 height 680
click at [1183, 472] on div "No matches found." at bounding box center [836, 472] width 1212 height 680
click at [1001, 603] on div "No matches found." at bounding box center [857, 472] width 369 height 340
click at [1130, 449] on div "No matches found." at bounding box center [836, 472] width 1212 height 680
click at [615, 565] on div "No matches found." at bounding box center [836, 472] width 1212 height 680
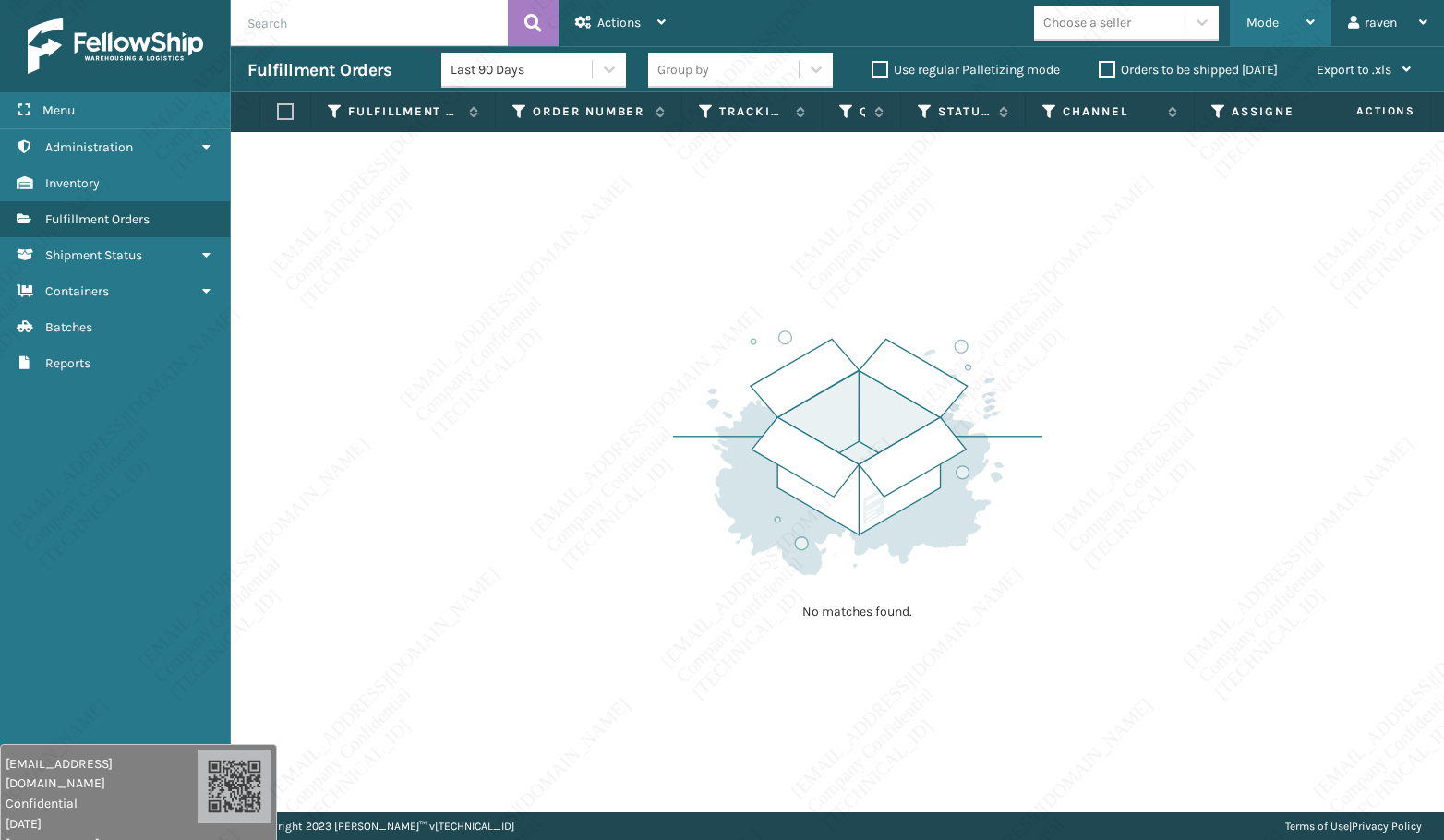
click at [1243, 11] on div "Mode Regular Mode Picking Mode Labeling Mode Exit Scan Mode" at bounding box center [1280, 23] width 102 height 46
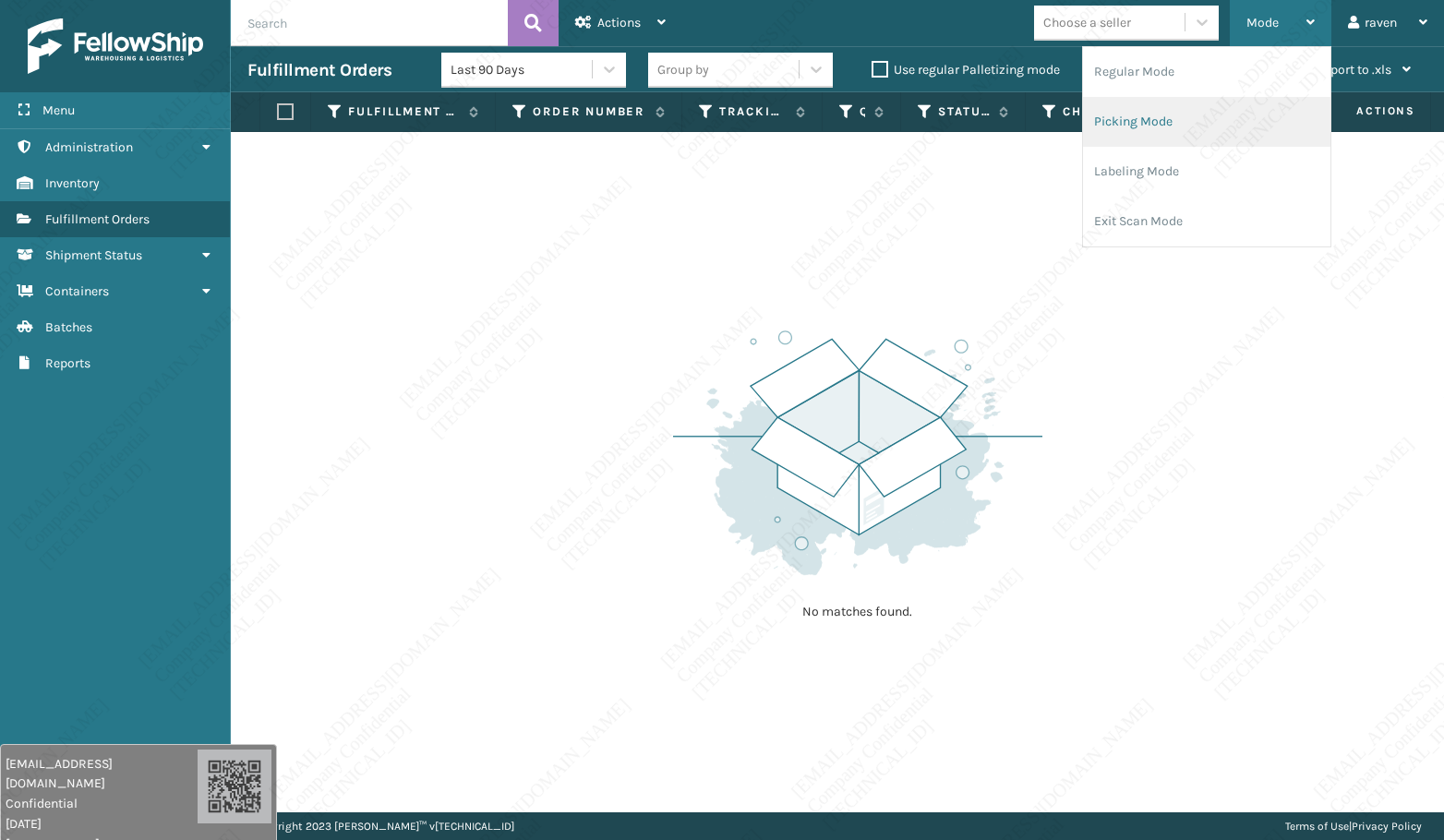
click at [1176, 131] on li "Picking Mode" at bounding box center [1206, 122] width 247 height 50
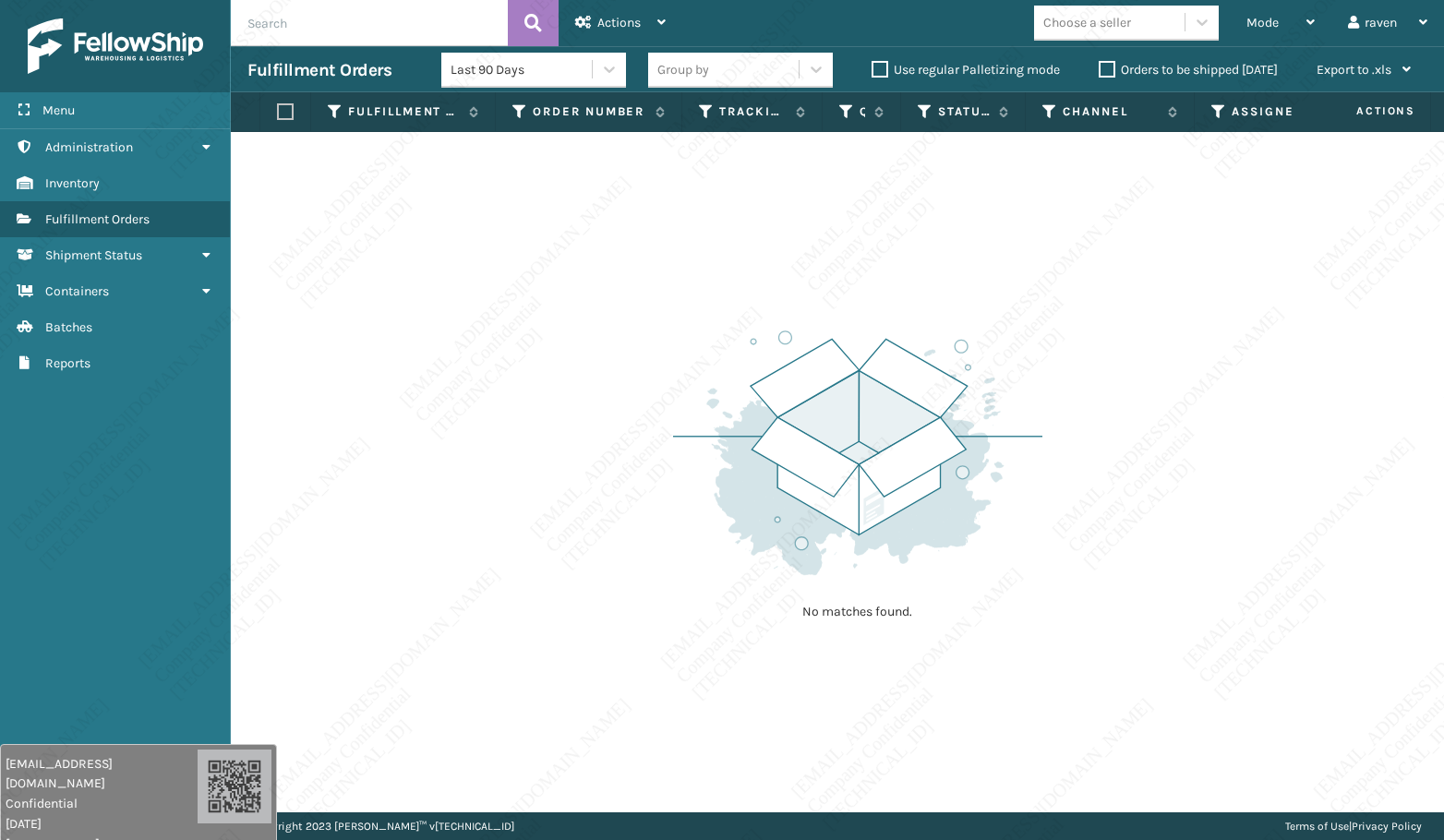
click at [1205, 254] on div "No matches found." at bounding box center [836, 472] width 1212 height 680
click at [1199, 365] on div "No matches found." at bounding box center [836, 472] width 1212 height 680
drag, startPoint x: 1324, startPoint y: 368, endPoint x: 1289, endPoint y: 358, distance: 36.4
click at [1262, 368] on div "No matches found." at bounding box center [836, 472] width 1212 height 680
click at [1256, 27] on span "Mode" at bounding box center [1262, 23] width 32 height 16
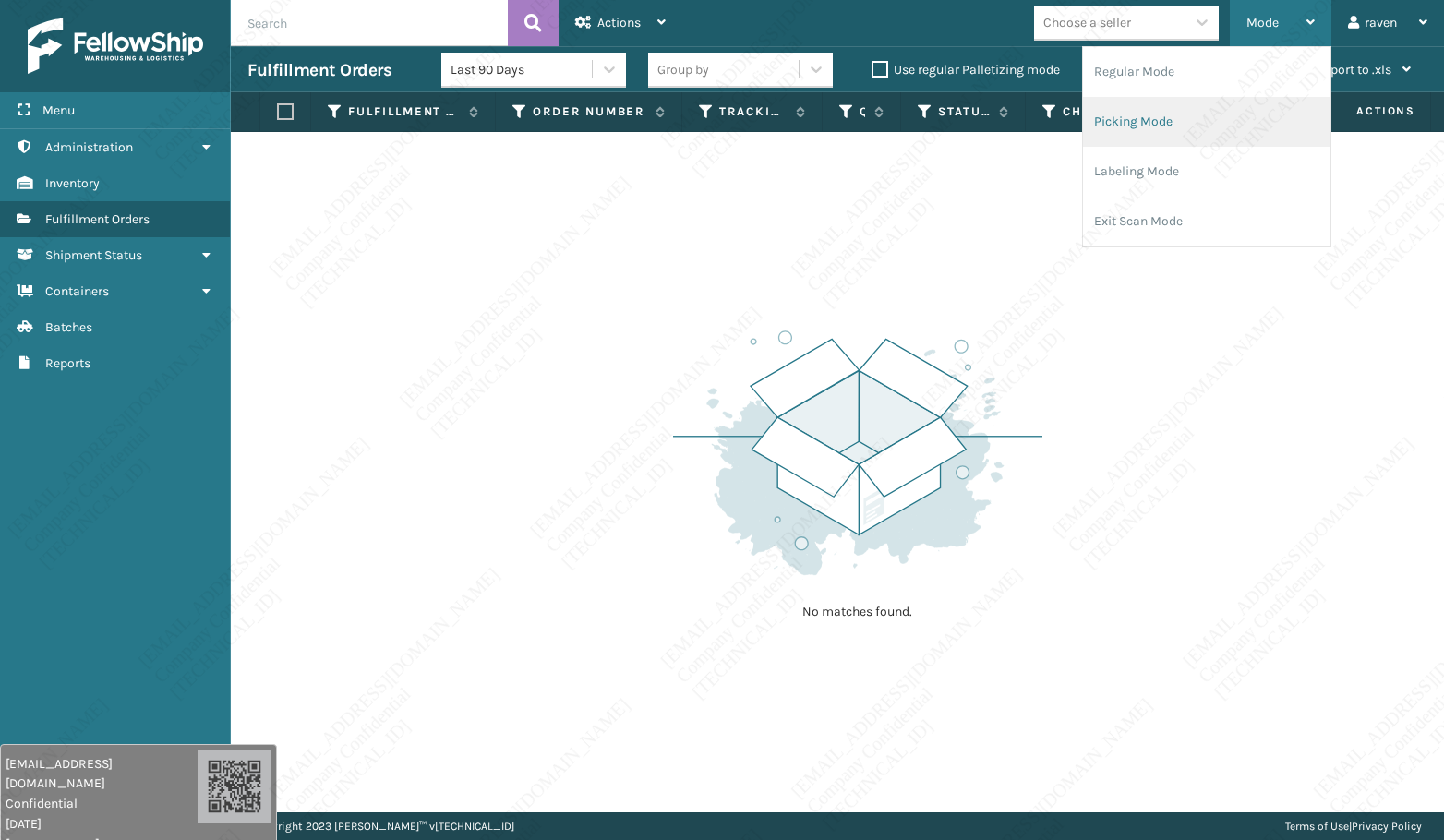
click at [1192, 120] on li "Picking Mode" at bounding box center [1206, 122] width 247 height 50
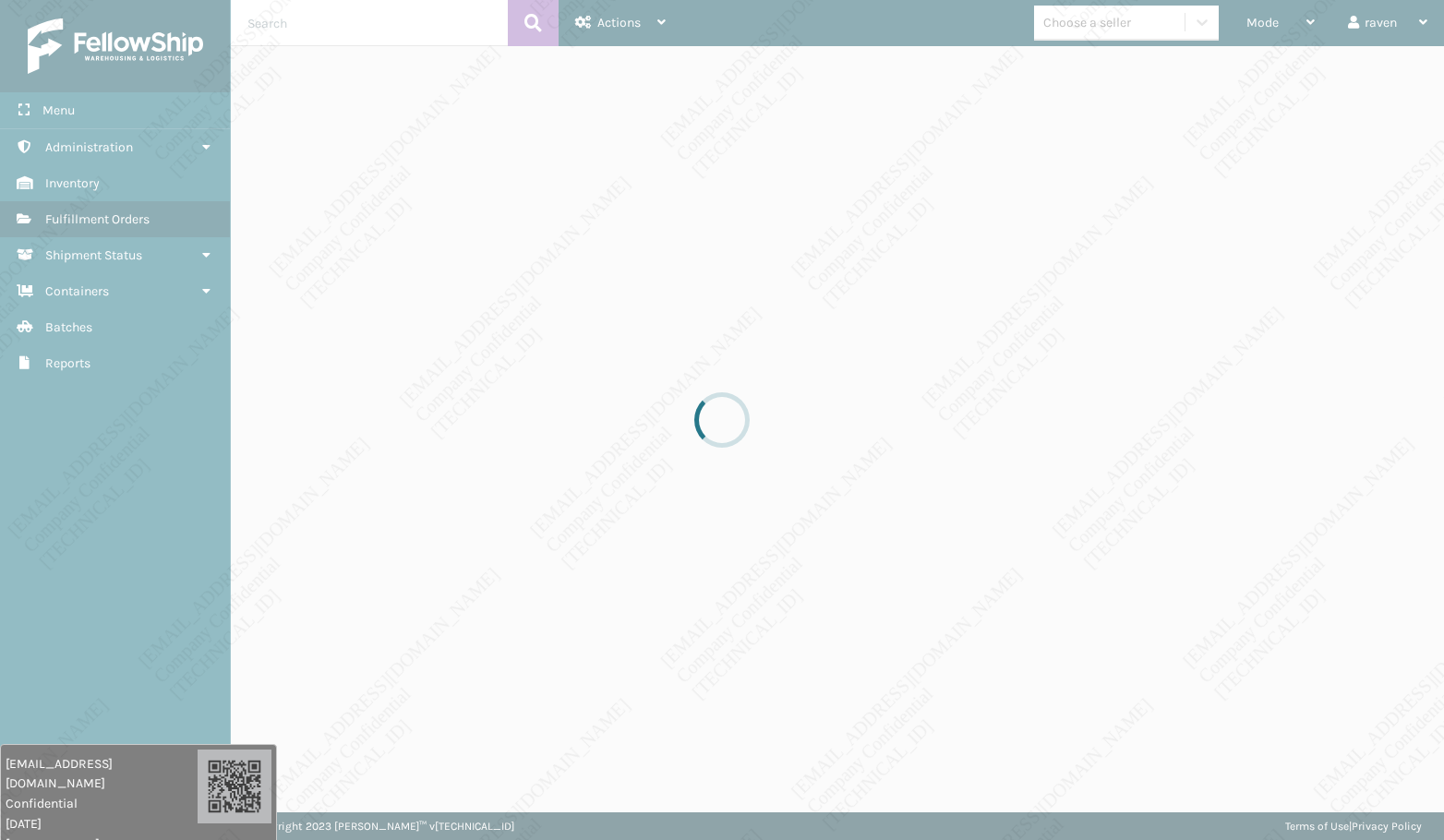
click at [1126, 287] on div at bounding box center [722, 420] width 1444 height 840
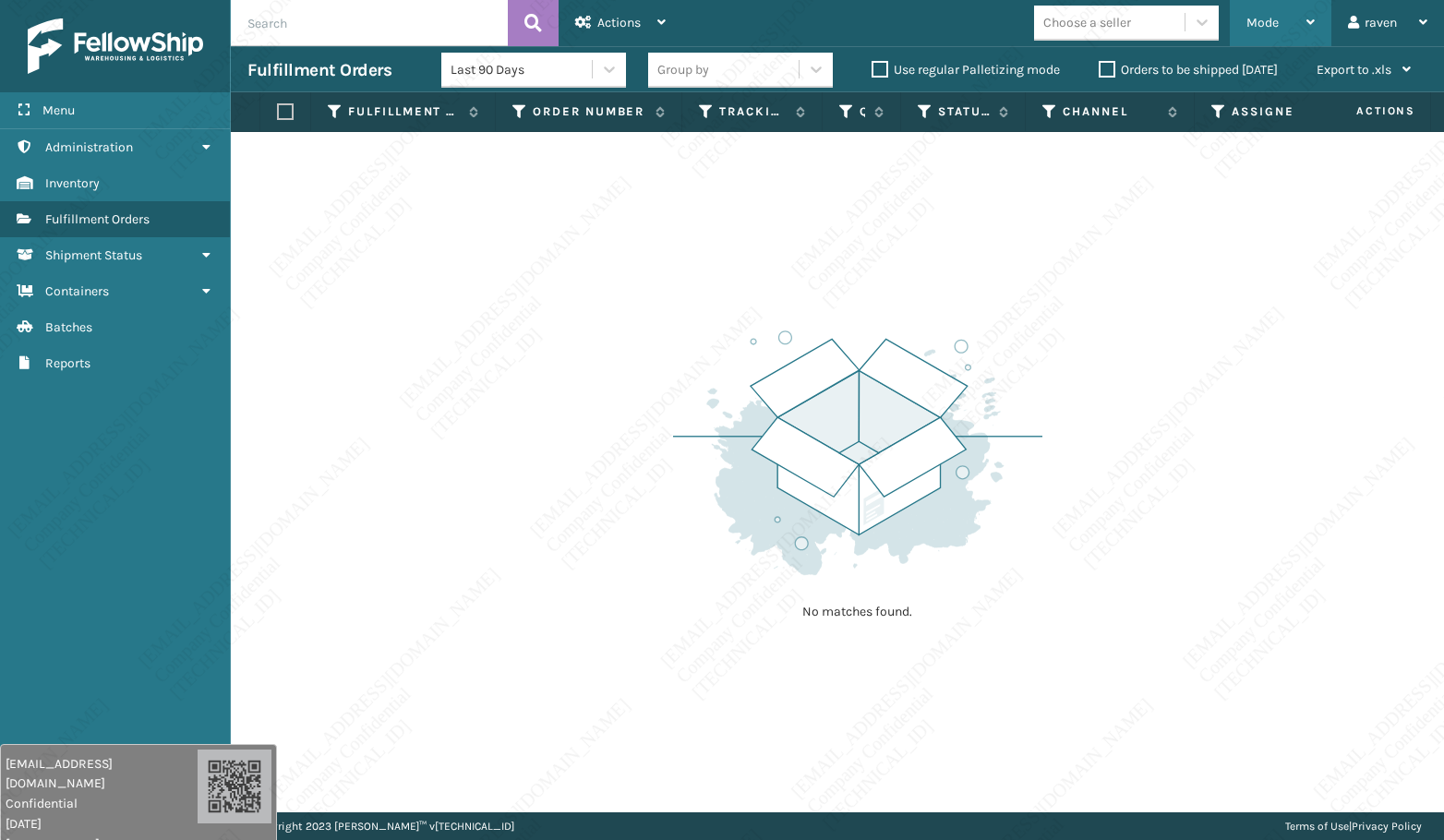
click at [1254, 18] on span "Mode" at bounding box center [1262, 23] width 32 height 16
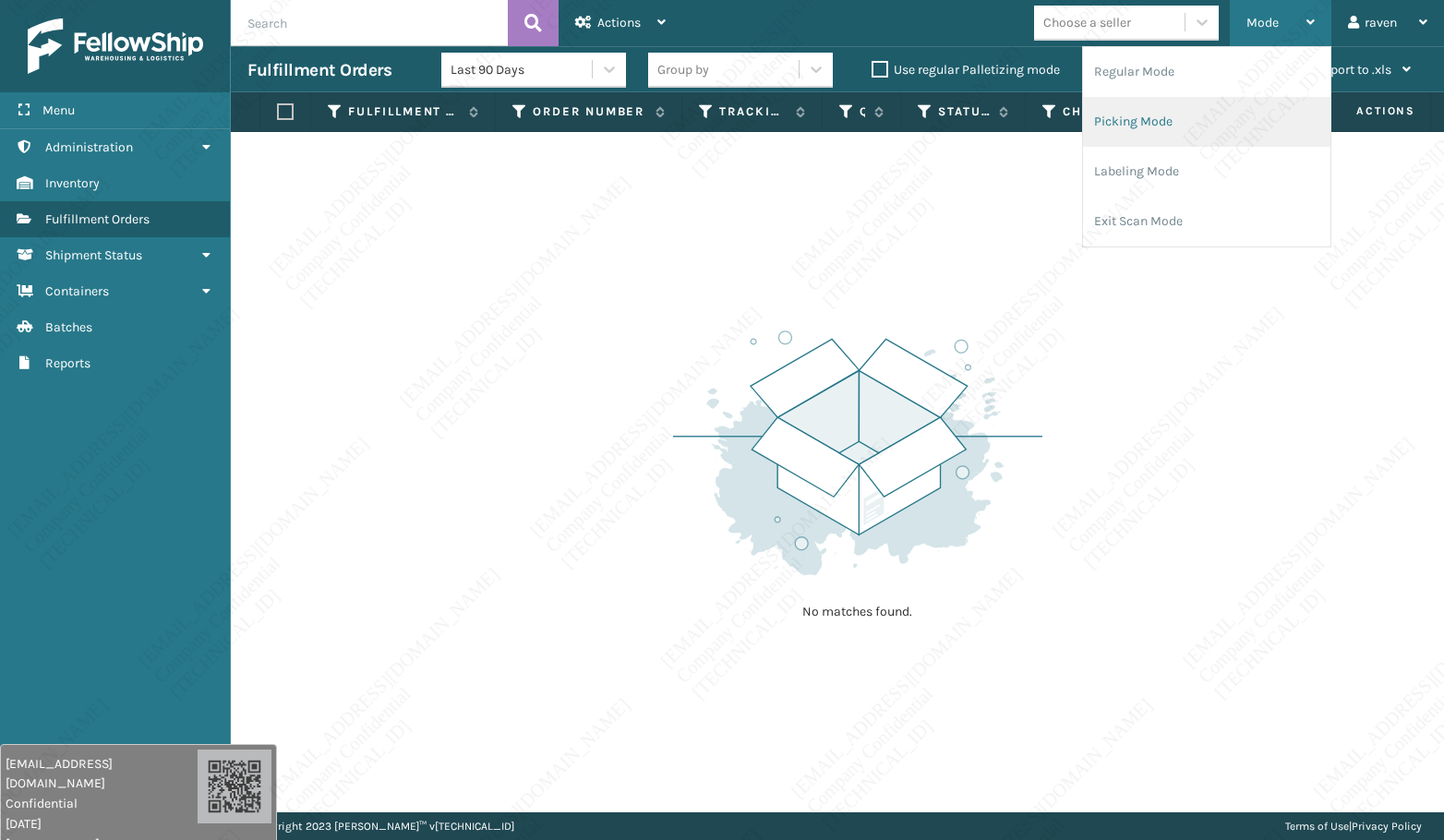
click at [1179, 117] on li "Picking Mode" at bounding box center [1206, 122] width 247 height 50
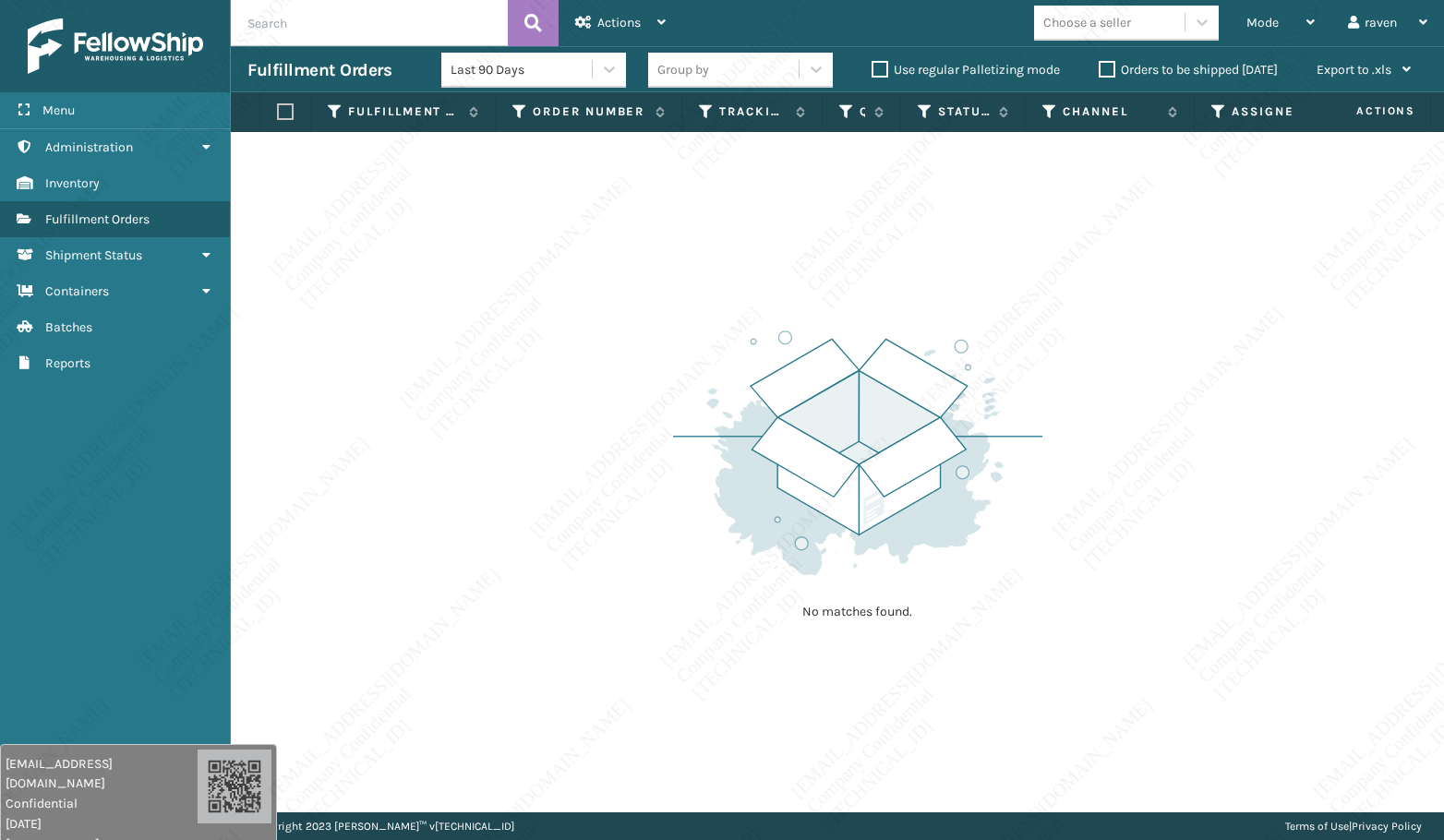
drag, startPoint x: 507, startPoint y: 423, endPoint x: 798, endPoint y: 121, distance: 419.4
click at [509, 420] on div "No matches found." at bounding box center [836, 472] width 1212 height 680
click at [1225, 18] on div "Choose a seller" at bounding box center [1132, 23] width 196 height 35
click at [1248, 26] on span "Mode" at bounding box center [1262, 23] width 32 height 16
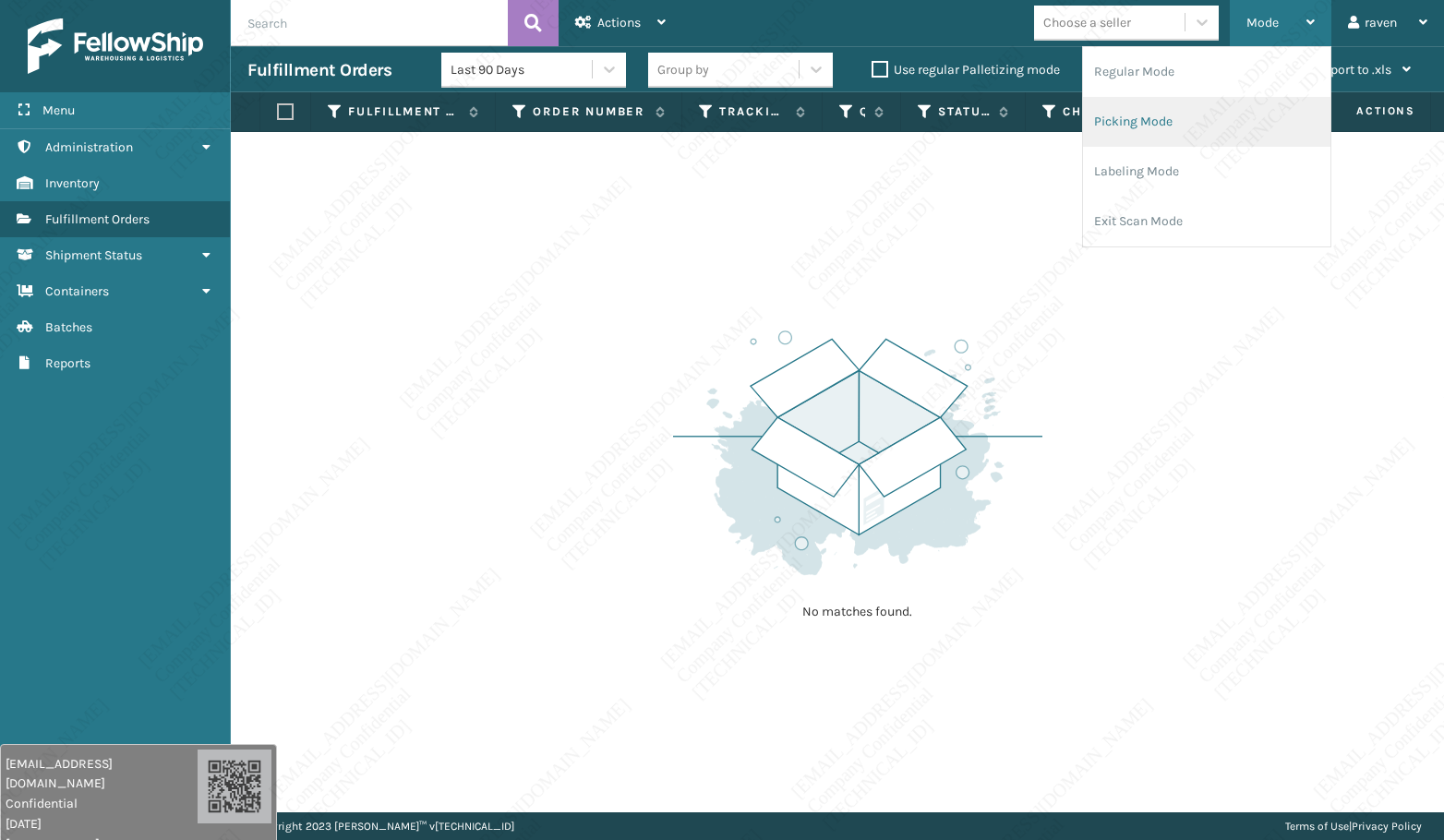
click at [1198, 101] on li "Picking Mode" at bounding box center [1206, 122] width 247 height 50
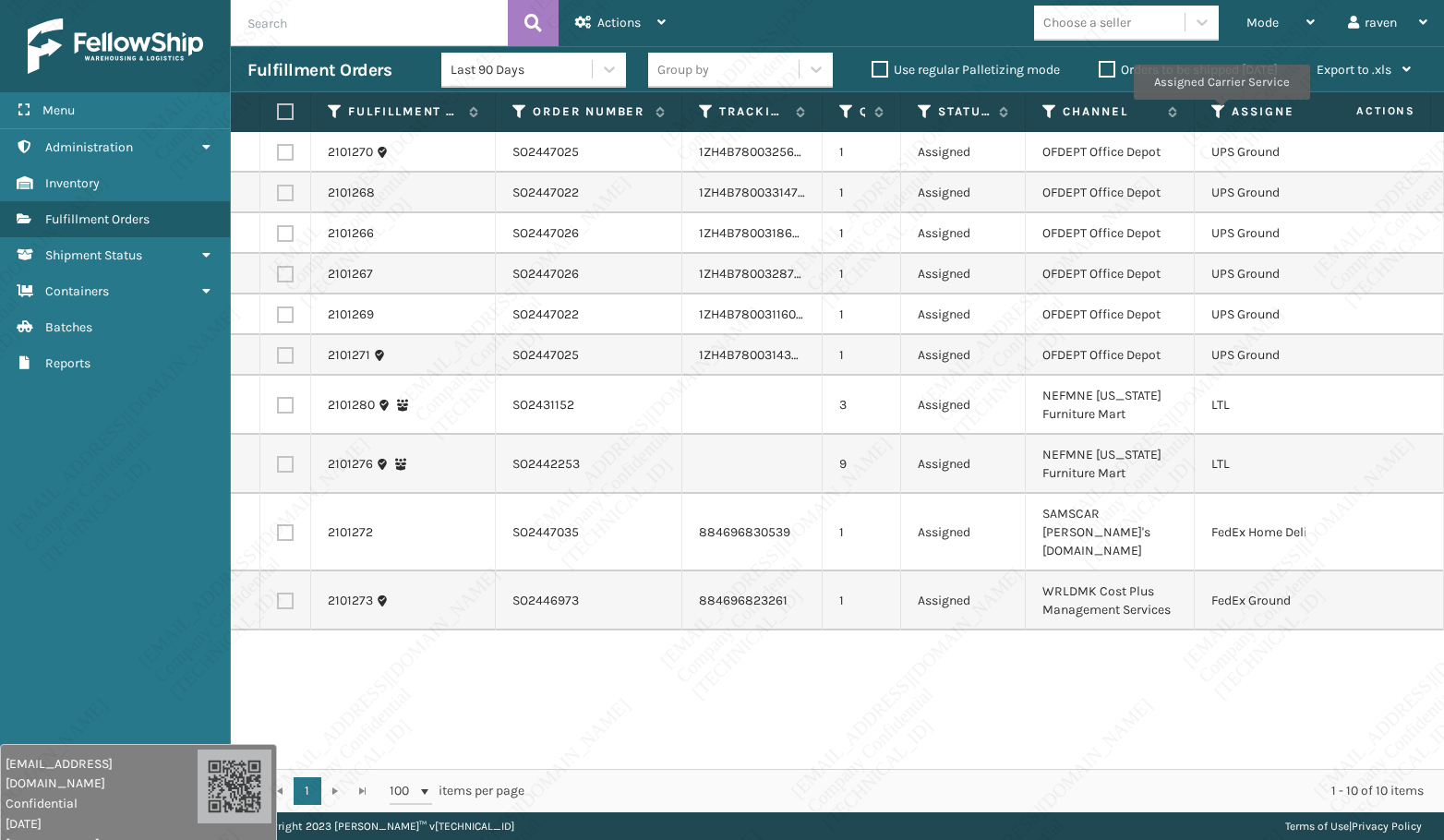
click at [1217, 109] on icon at bounding box center [1217, 112] width 15 height 17
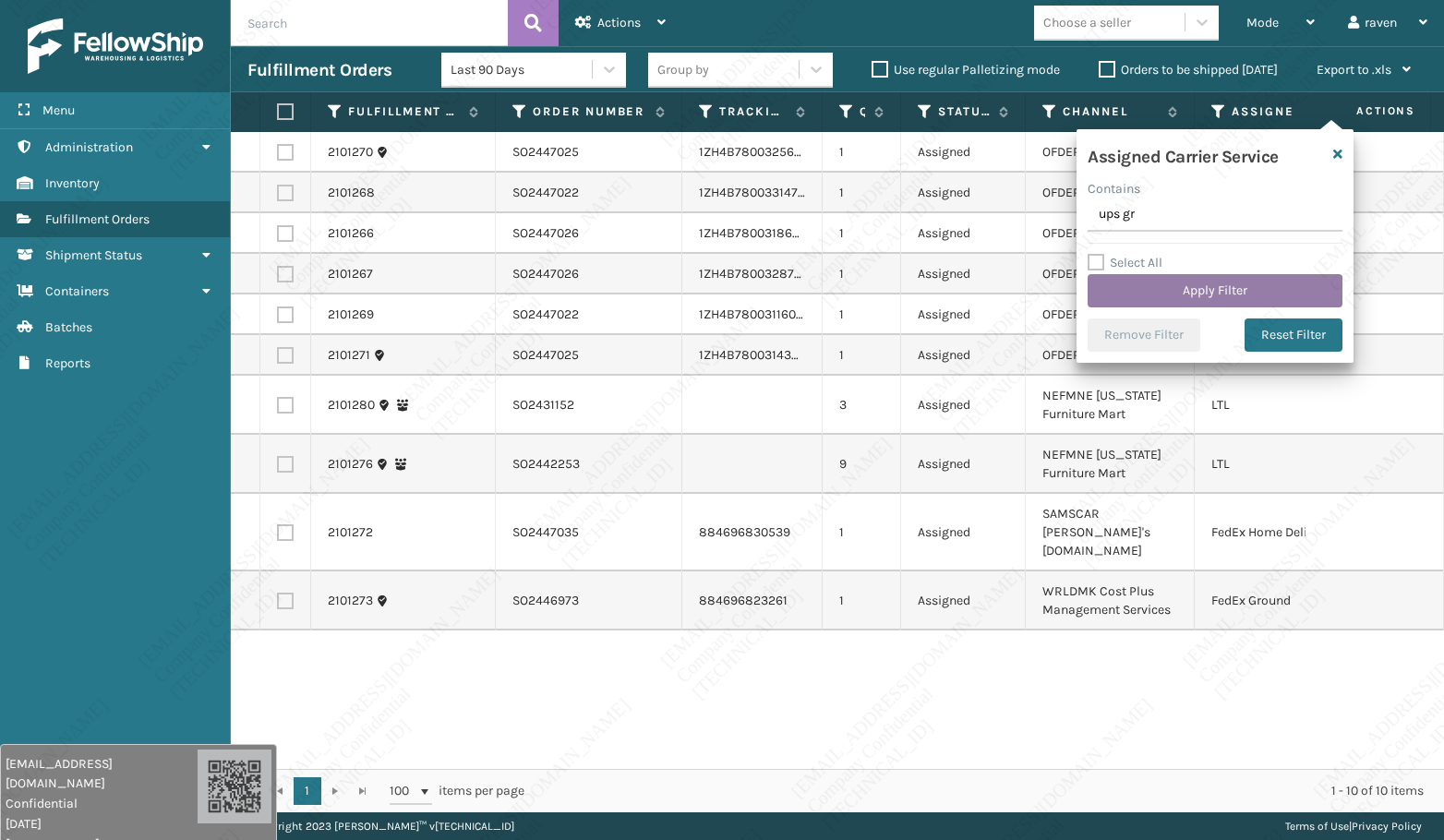
type input "ups gr"
click at [1223, 288] on button "Apply Filter" at bounding box center [1214, 290] width 254 height 33
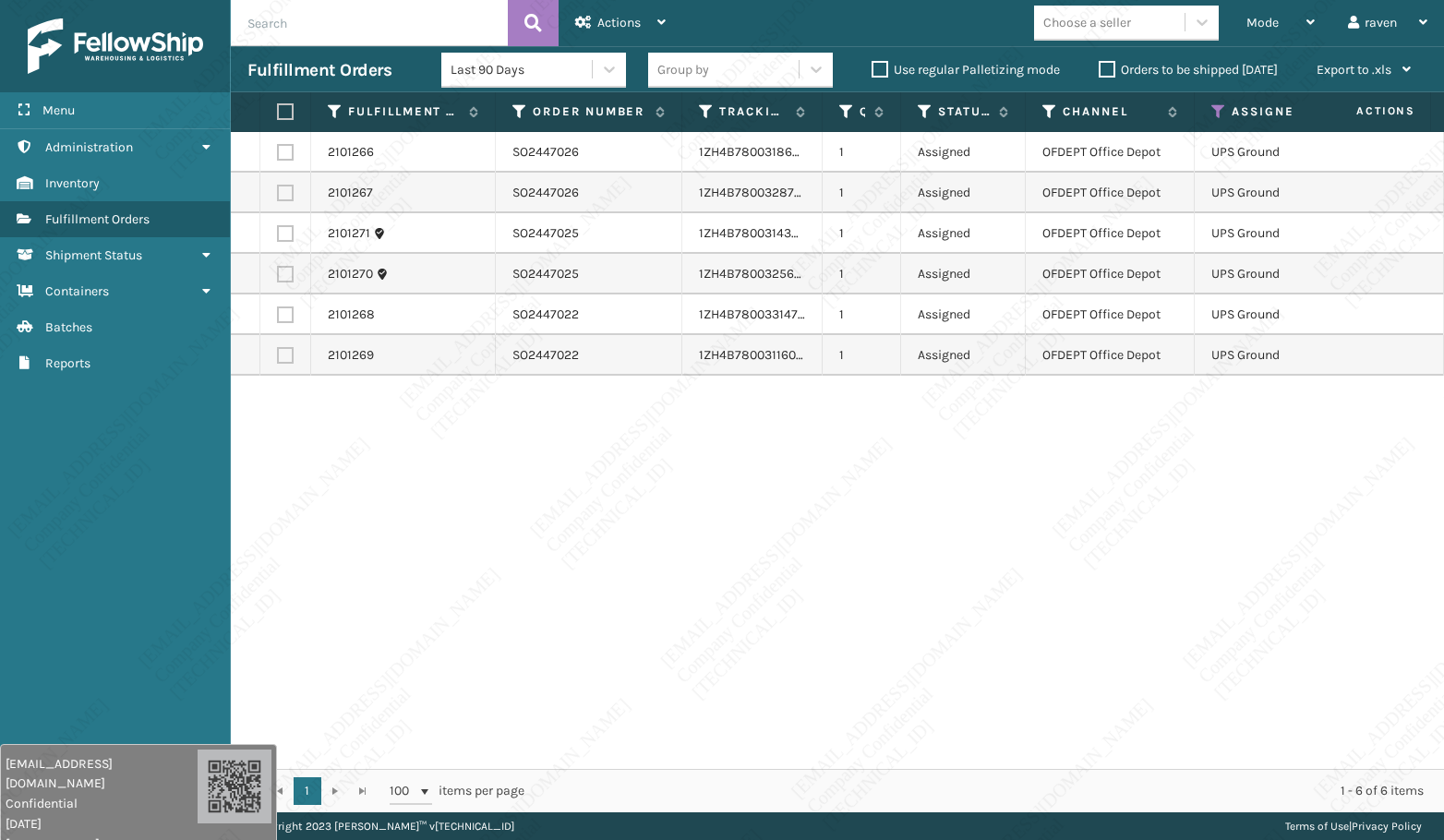
drag, startPoint x: 491, startPoint y: 547, endPoint x: 408, endPoint y: 353, distance: 211.0
click at [491, 539] on div "2101266 SO2447026 1ZH4B7800318698736 1 Assigned OFDEPT Office Depot UPS Ground …" at bounding box center [836, 450] width 1212 height 636
click at [282, 108] on label at bounding box center [281, 112] width 11 height 17
click at [277, 108] on input "checkbox" at bounding box center [276, 112] width 1 height 12
checkbox input "true"
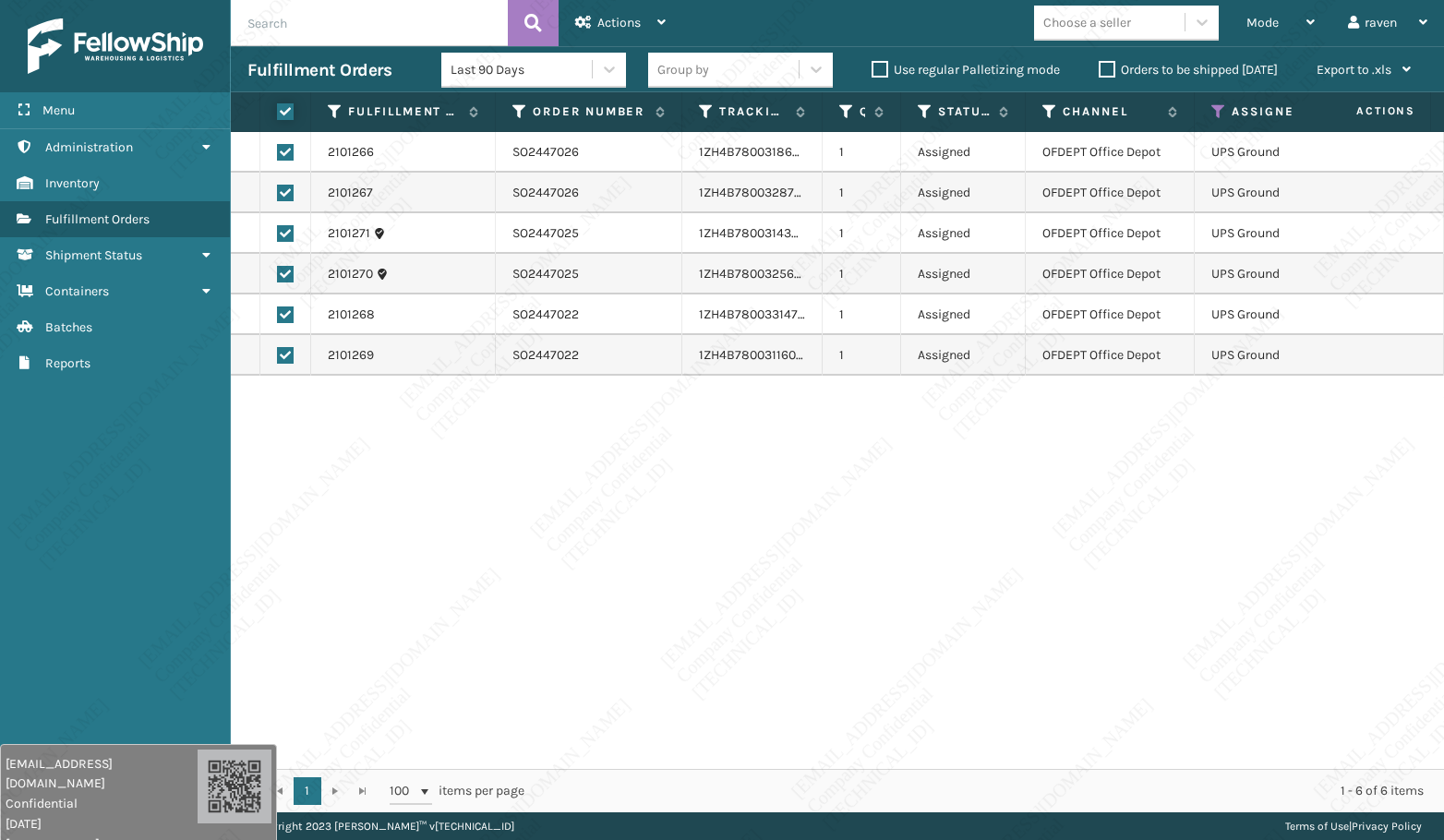
checkbox input "true"
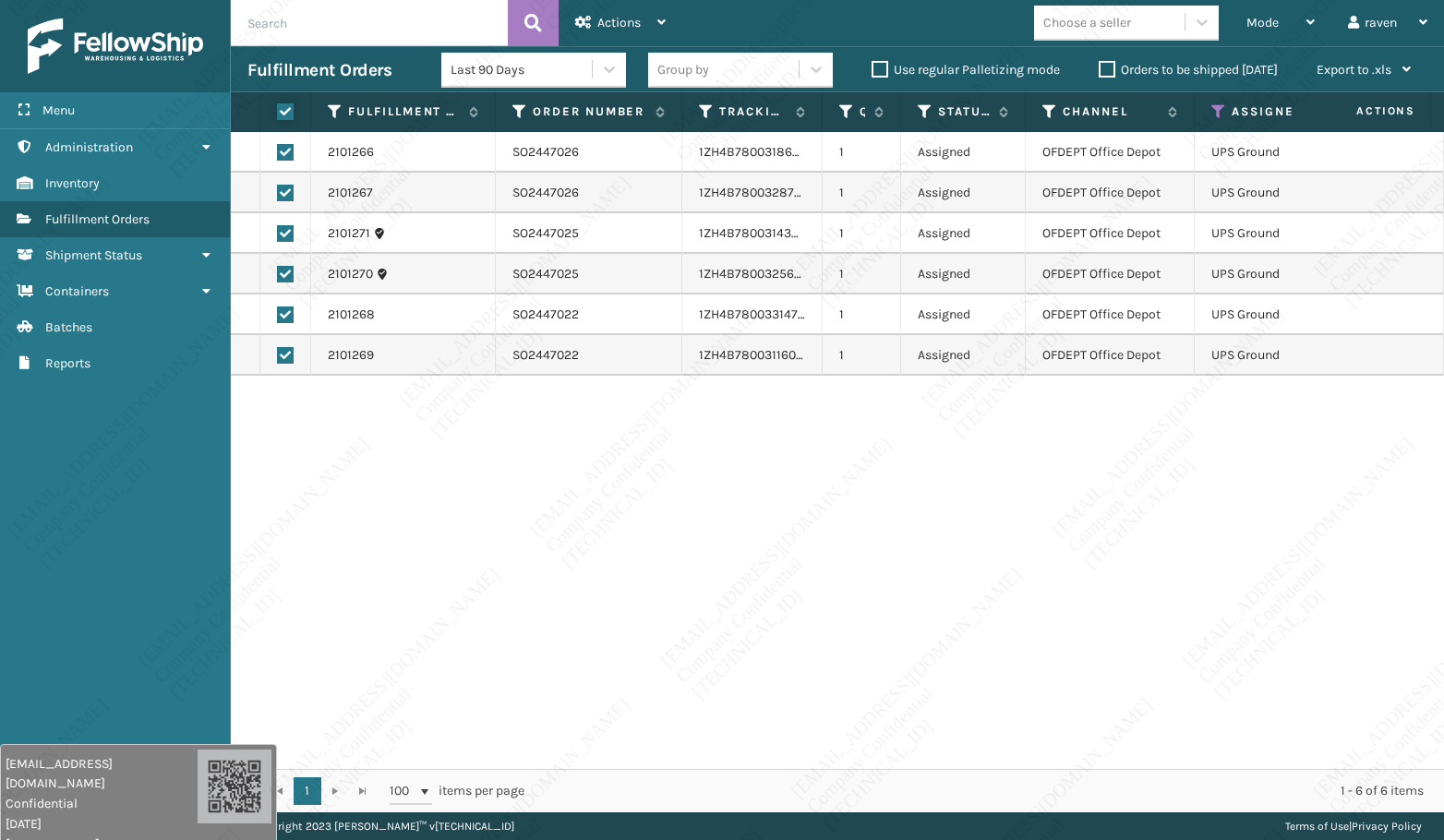
checkbox input "true"
click at [577, 17] on icon at bounding box center [583, 22] width 17 height 13
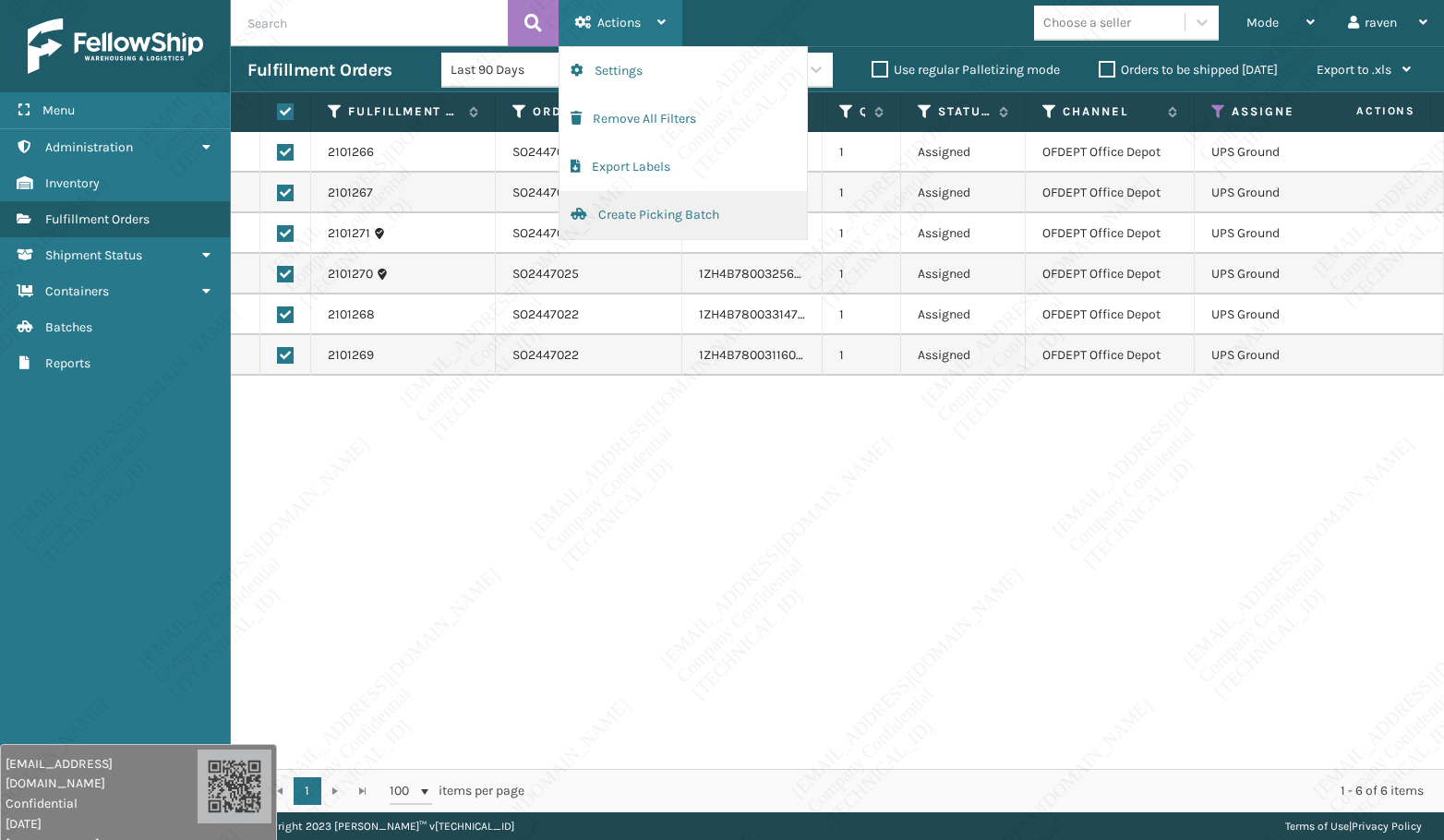
click at [628, 218] on button "Create Picking Batch" at bounding box center [683, 214] width 247 height 48
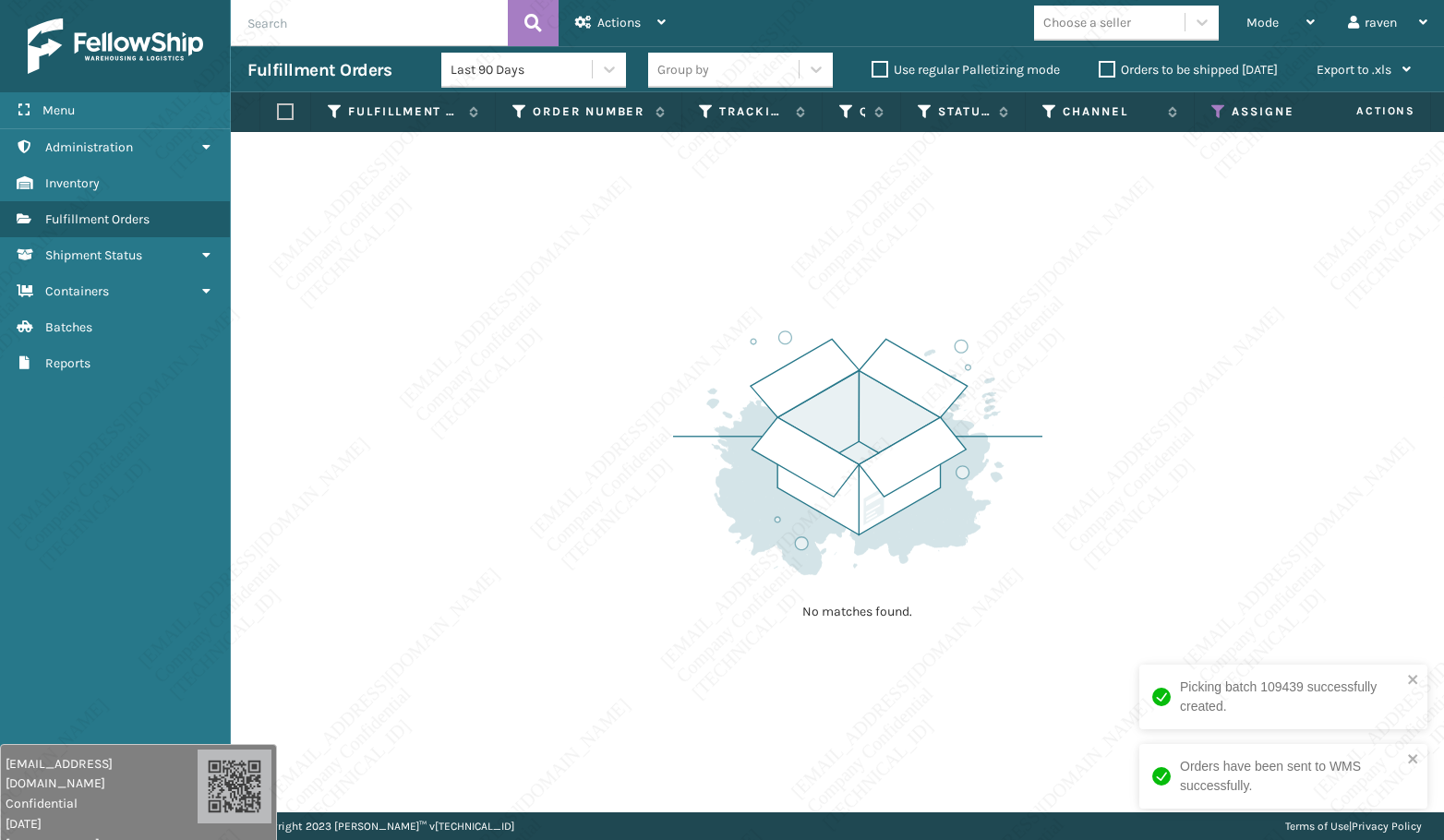
click at [1214, 103] on th "Assigned Carrier Service" at bounding box center [1282, 112] width 177 height 40
click at [1212, 112] on icon at bounding box center [1217, 112] width 15 height 17
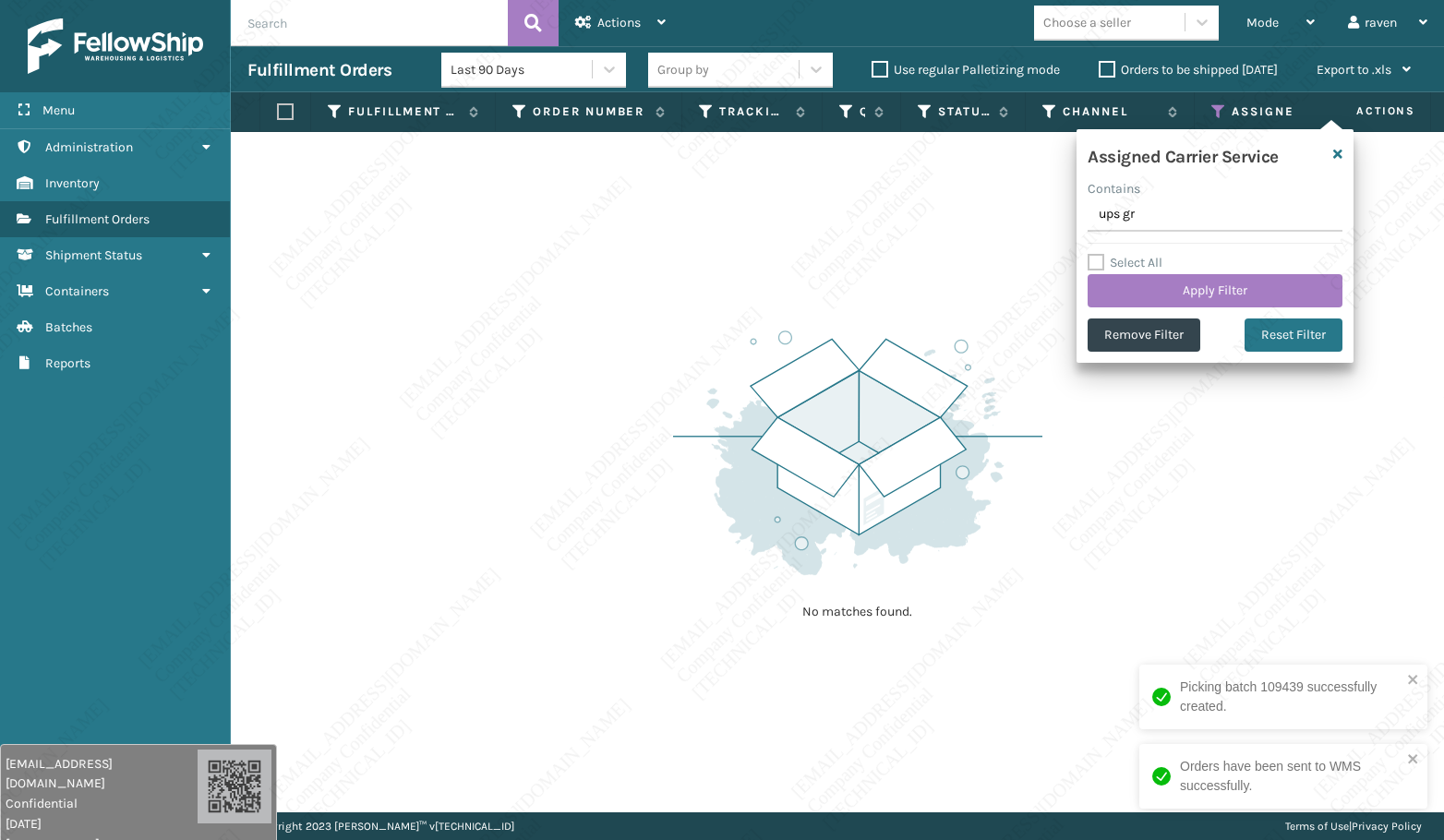
click at [1132, 353] on div "Assigned Carrier Service Contains ups gr Select All Apply Filter Remove Filter …" at bounding box center [1213, 245] width 276 height 233
click at [1125, 319] on button "Remove Filter" at bounding box center [1144, 334] width 113 height 33
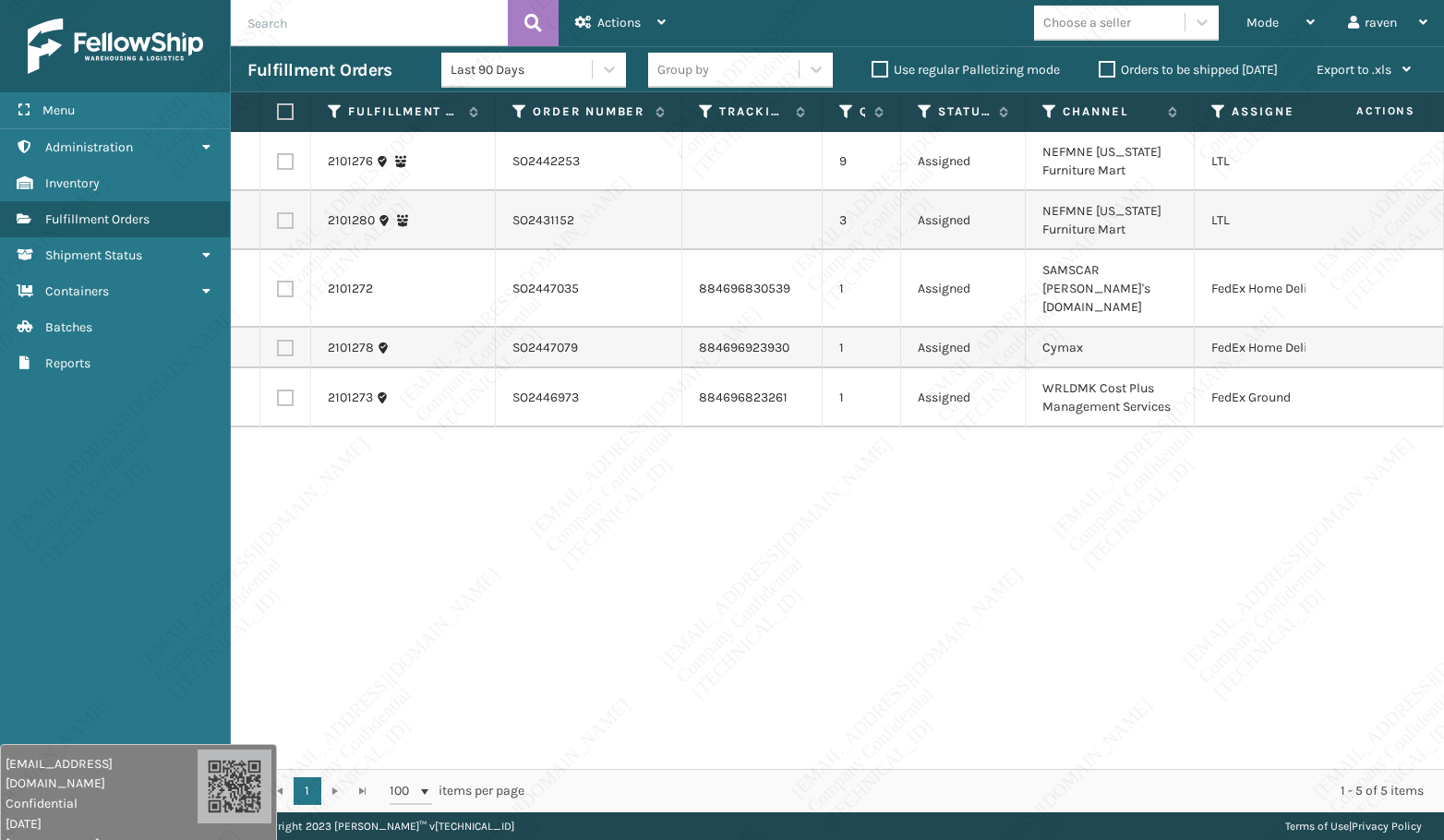
drag, startPoint x: 1001, startPoint y: 517, endPoint x: 977, endPoint y: 500, distance: 29.4
click at [1001, 516] on div "2101276 SO2442253 9 Assigned NEFMNE [US_STATE] Furniture Mart LTL 2101280 SO243…" at bounding box center [836, 450] width 1212 height 636
click at [287, 280] on label at bounding box center [284, 288] width 17 height 17
click at [277, 280] on input "checkbox" at bounding box center [276, 286] width 1 height 12
checkbox input "true"
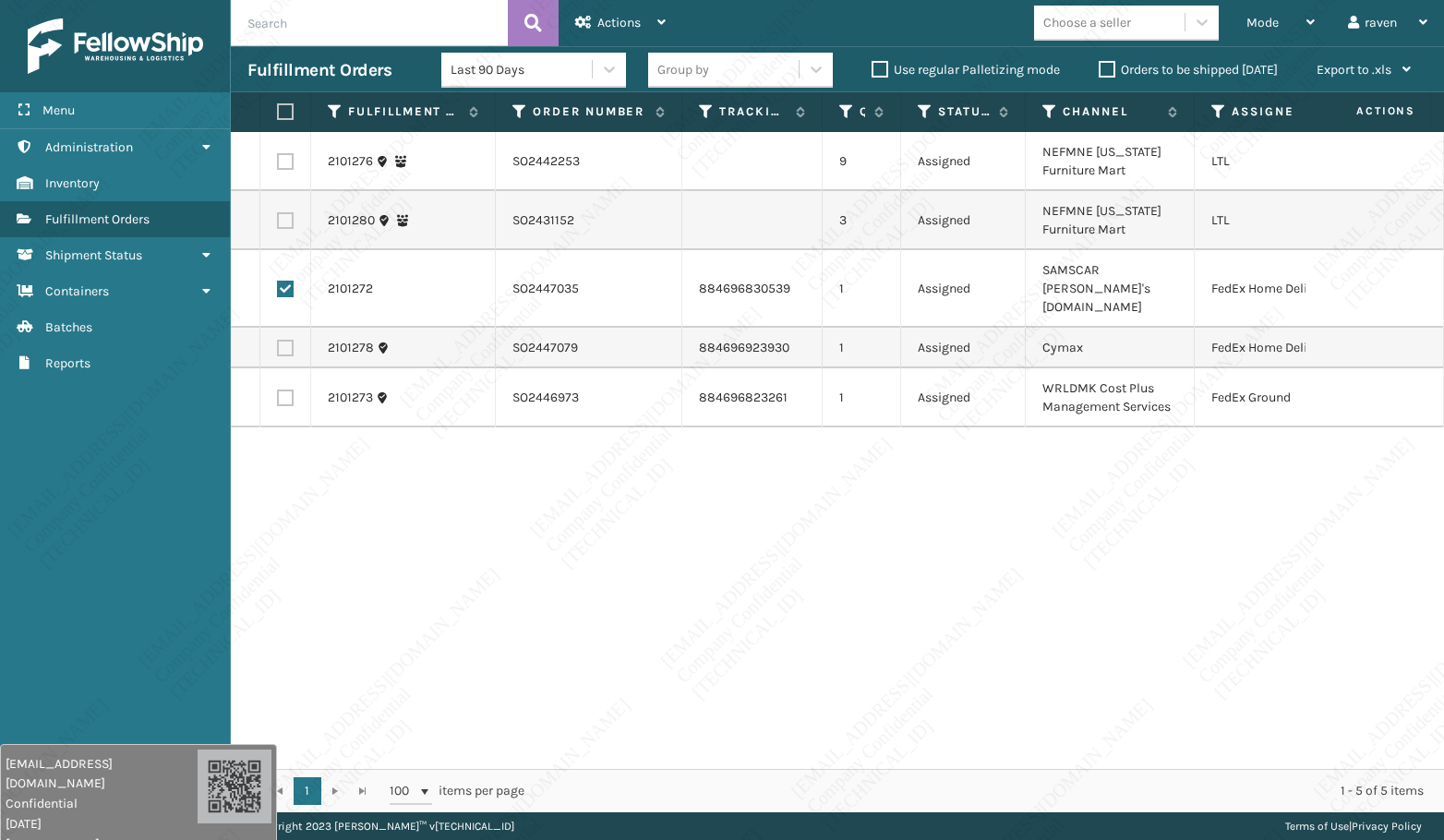
click at [284, 339] on label at bounding box center [284, 347] width 17 height 17
click at [277, 339] on input "checkbox" at bounding box center [276, 345] width 1 height 12
checkbox input "true"
click at [619, 25] on span "Actions" at bounding box center [618, 23] width 43 height 16
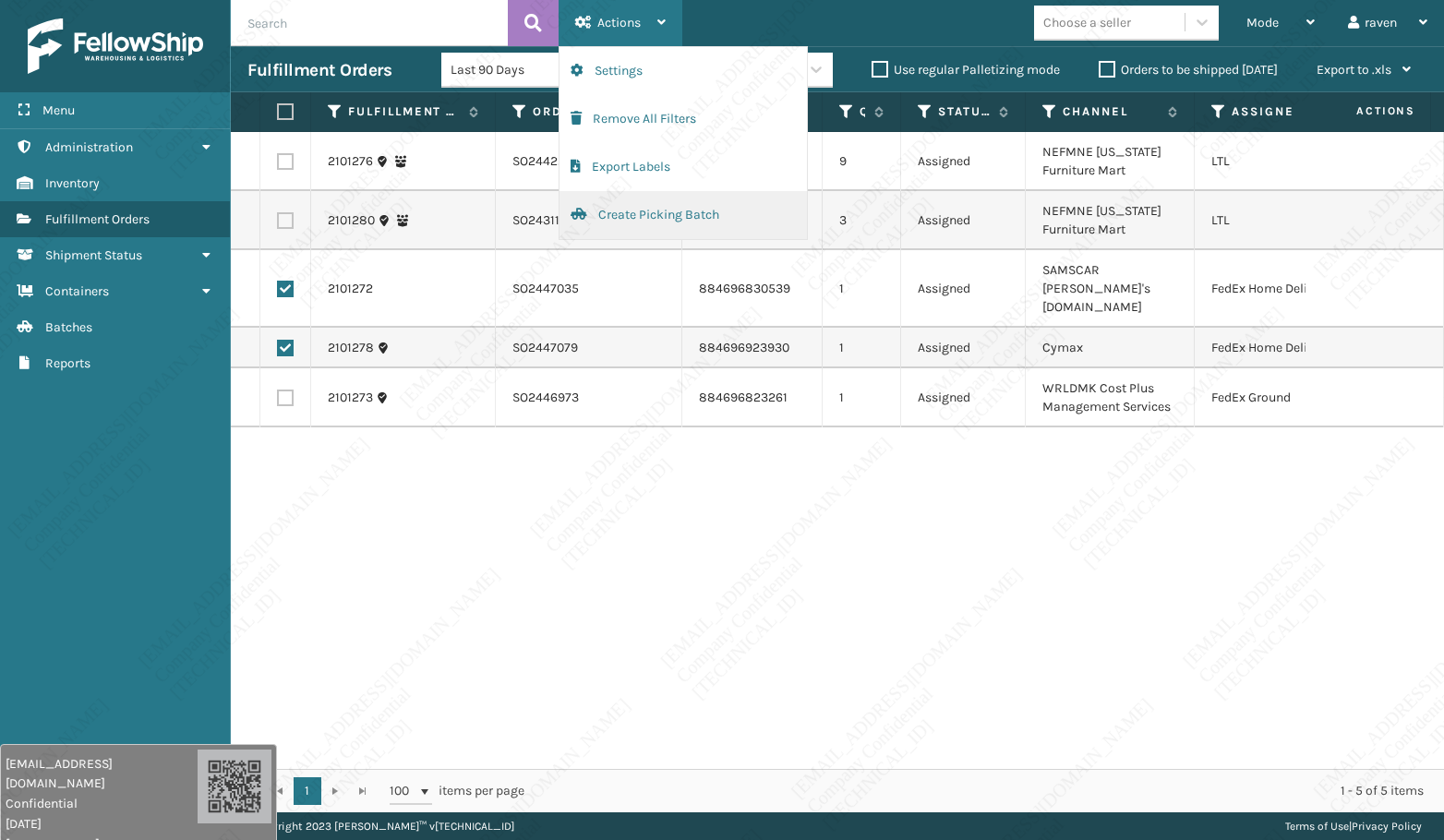
click at [640, 211] on button "Create Picking Batch" at bounding box center [683, 214] width 247 height 48
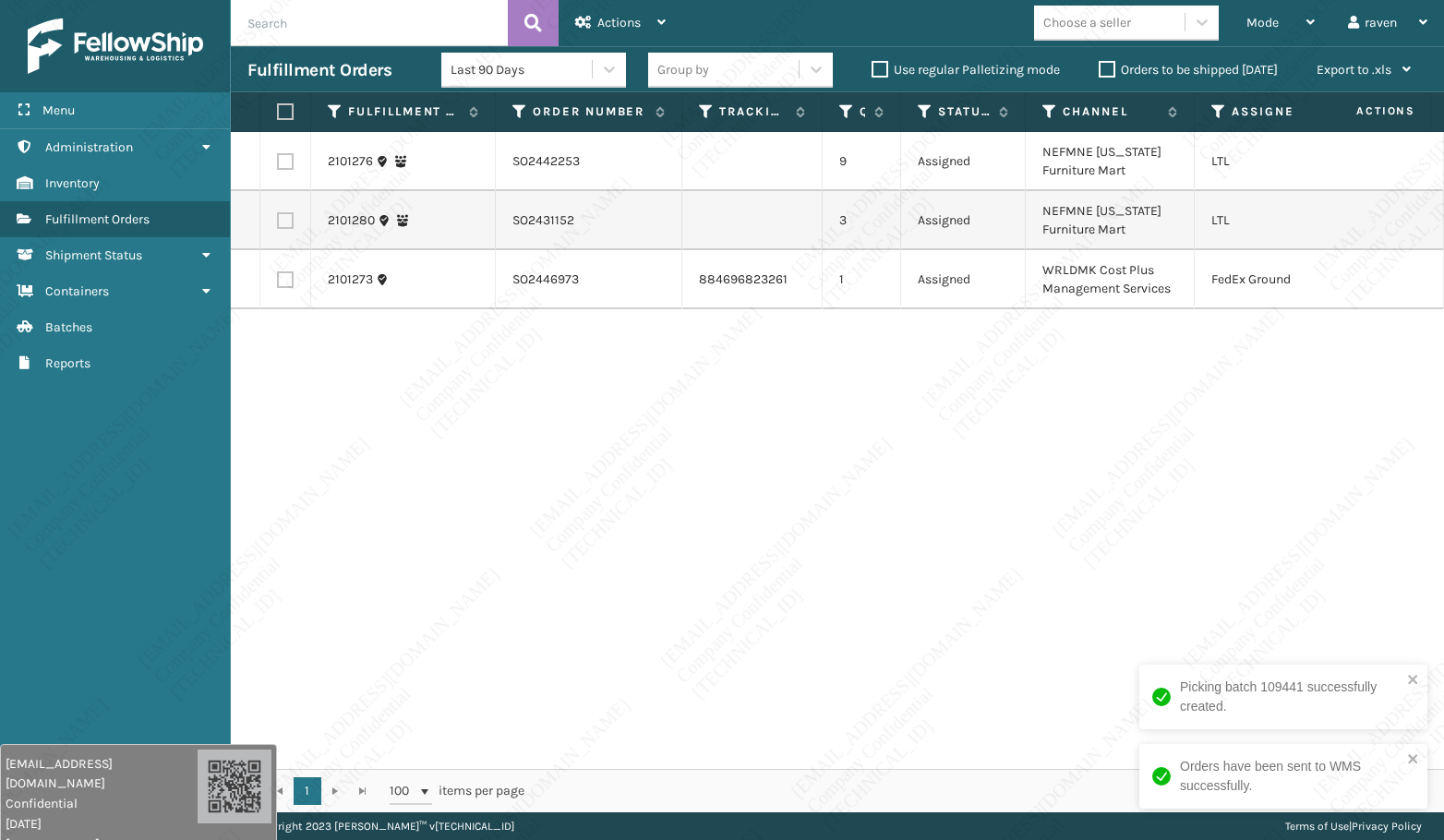
click at [1262, 468] on div "2101276 SO2442253 9 Assigned NEFMNE [US_STATE] Furniture Mart LTL 2101280 SO243…" at bounding box center [836, 450] width 1212 height 636
click at [288, 283] on label at bounding box center [284, 279] width 17 height 17
click at [277, 283] on input "checkbox" at bounding box center [276, 277] width 1 height 12
checkbox input "true"
click at [604, 25] on span "Actions" at bounding box center [618, 23] width 43 height 16
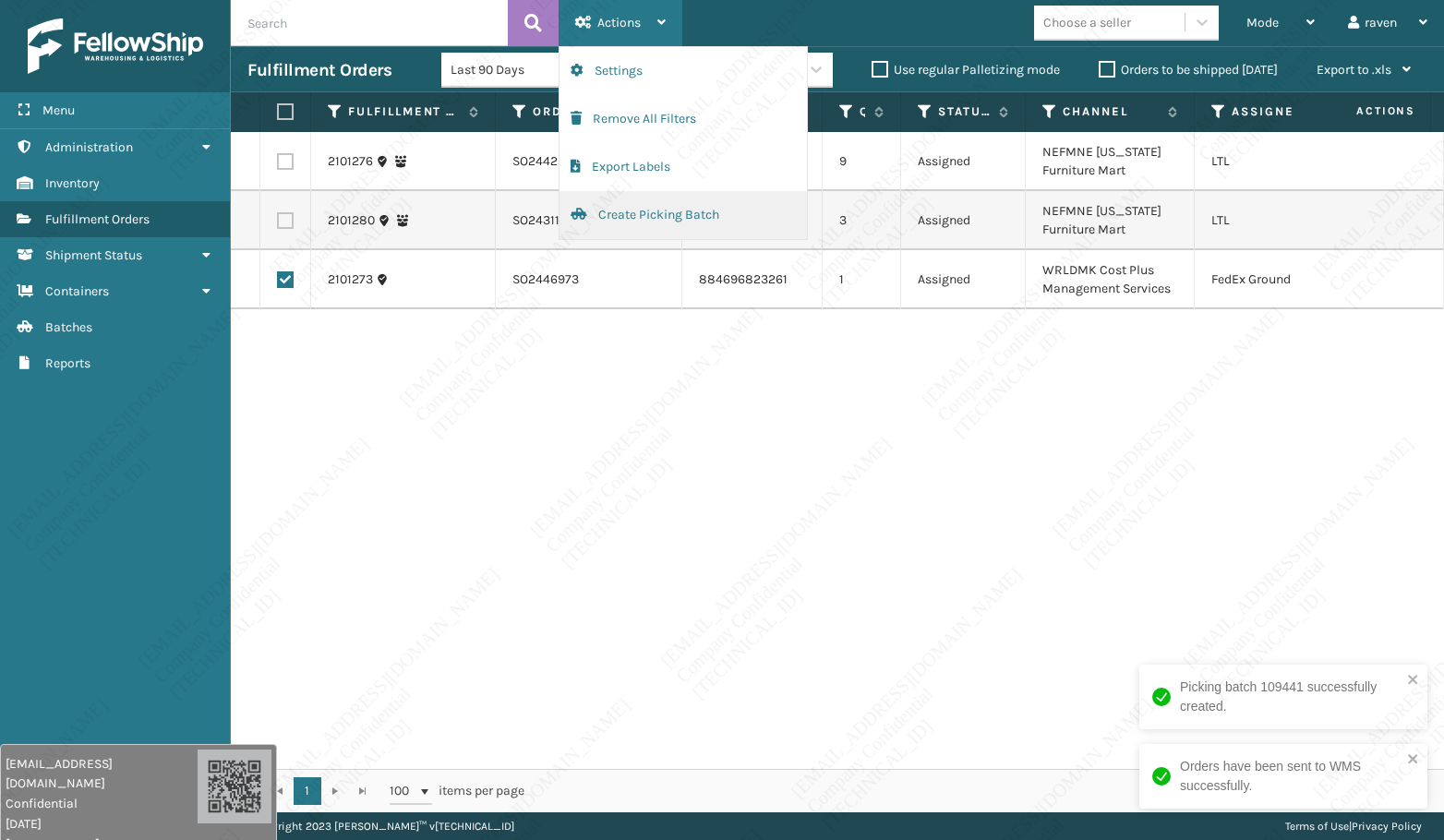
click at [645, 222] on button "Create Picking Batch" at bounding box center [683, 214] width 247 height 48
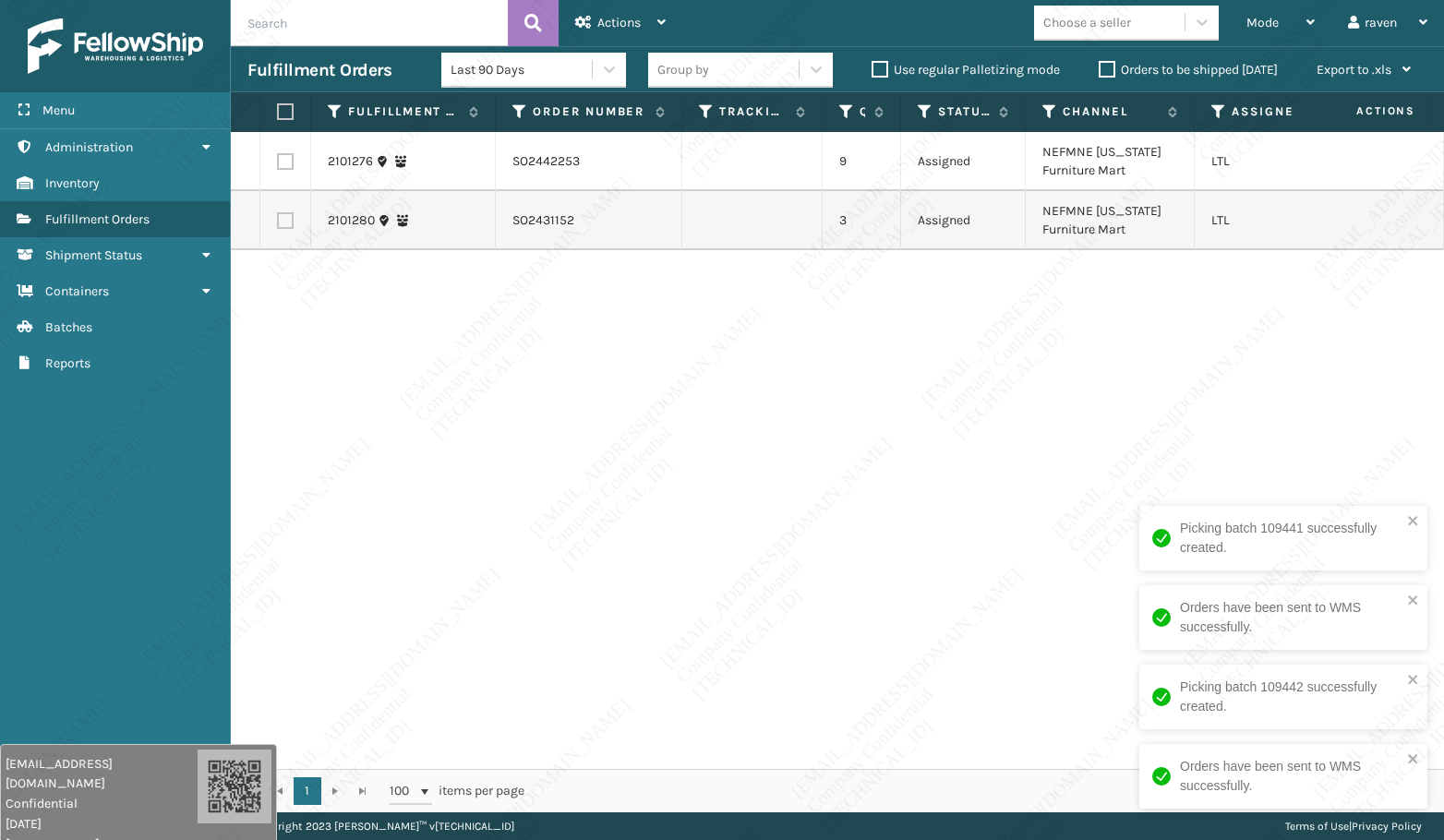
click at [1107, 450] on div "2101276 SO2442253 9 Assigned NEFMNE [US_STATE] Furniture Mart LTL 2101280 SO243…" at bounding box center [836, 450] width 1212 height 636
copy td "[US_STATE] Furniture Mart"
drag, startPoint x: 1098, startPoint y: 147, endPoint x: 1127, endPoint y: 170, distance: 37.0
click at [1127, 170] on td "NEFMNE [US_STATE] Furniture Mart" at bounding box center [1110, 161] width 169 height 59
click at [279, 114] on label at bounding box center [281, 112] width 11 height 17
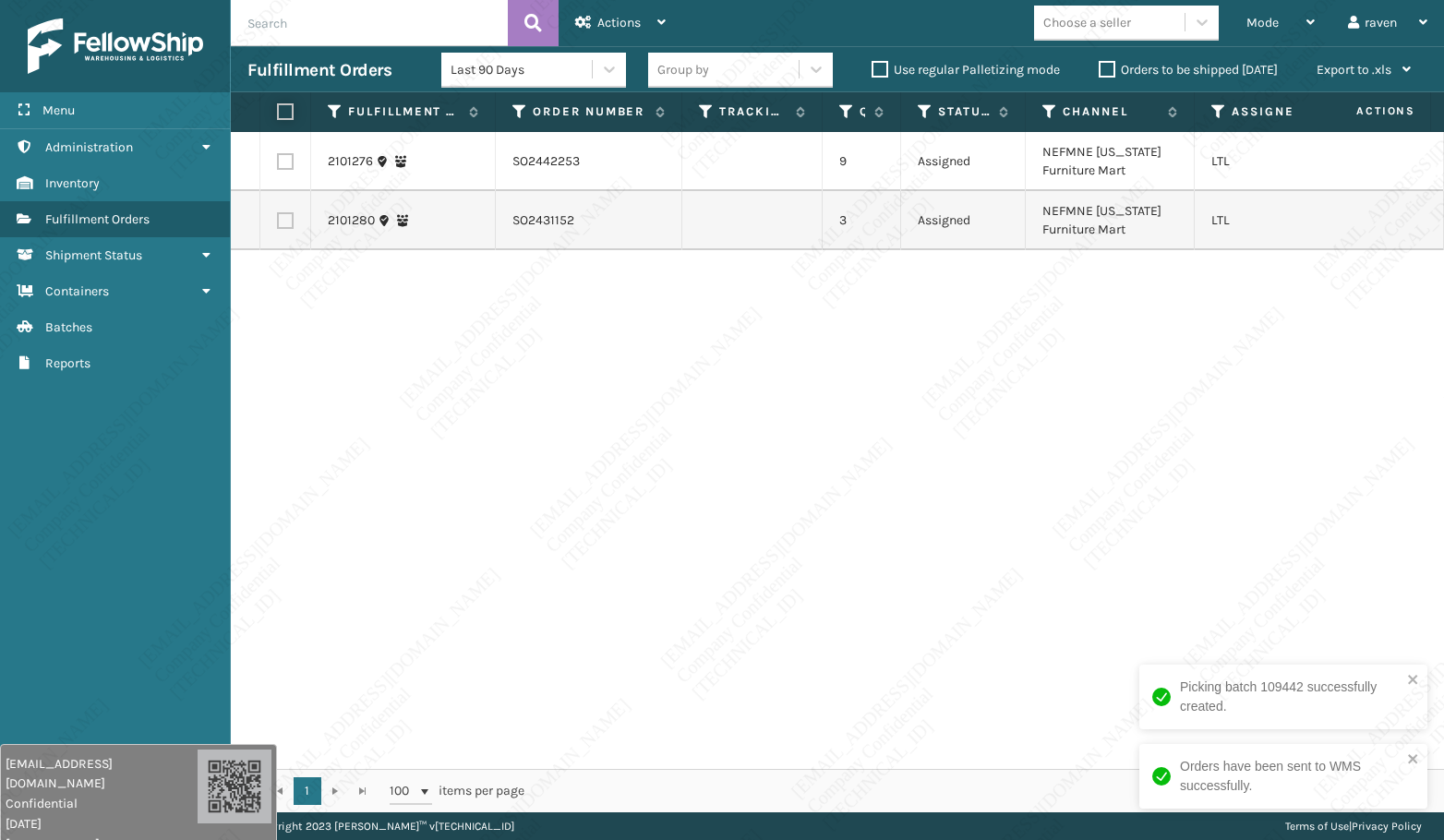
click at [277, 114] on input "checkbox" at bounding box center [276, 112] width 1 height 12
checkbox input "true"
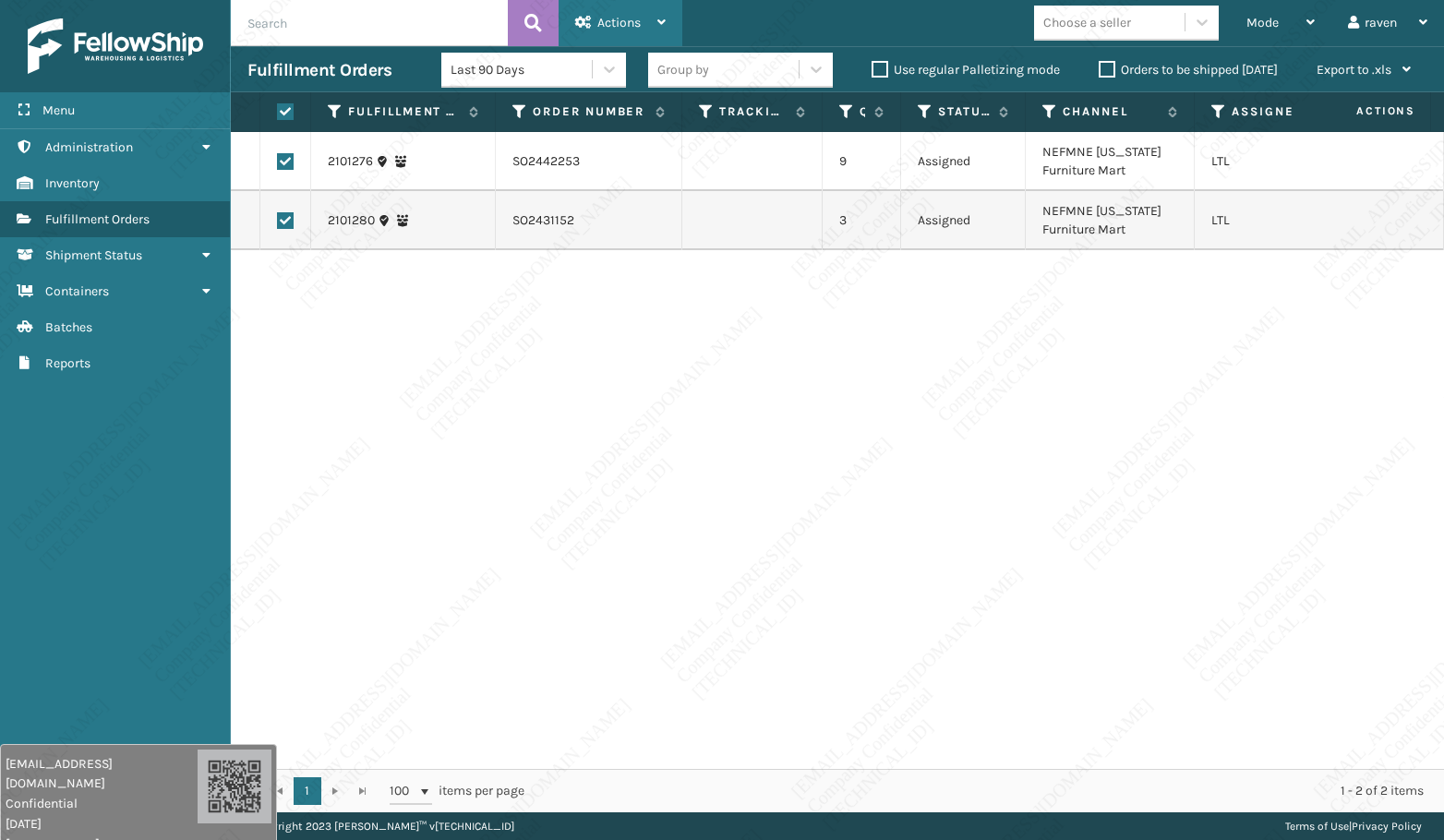
click at [599, 12] on div "Actions" at bounding box center [620, 23] width 91 height 46
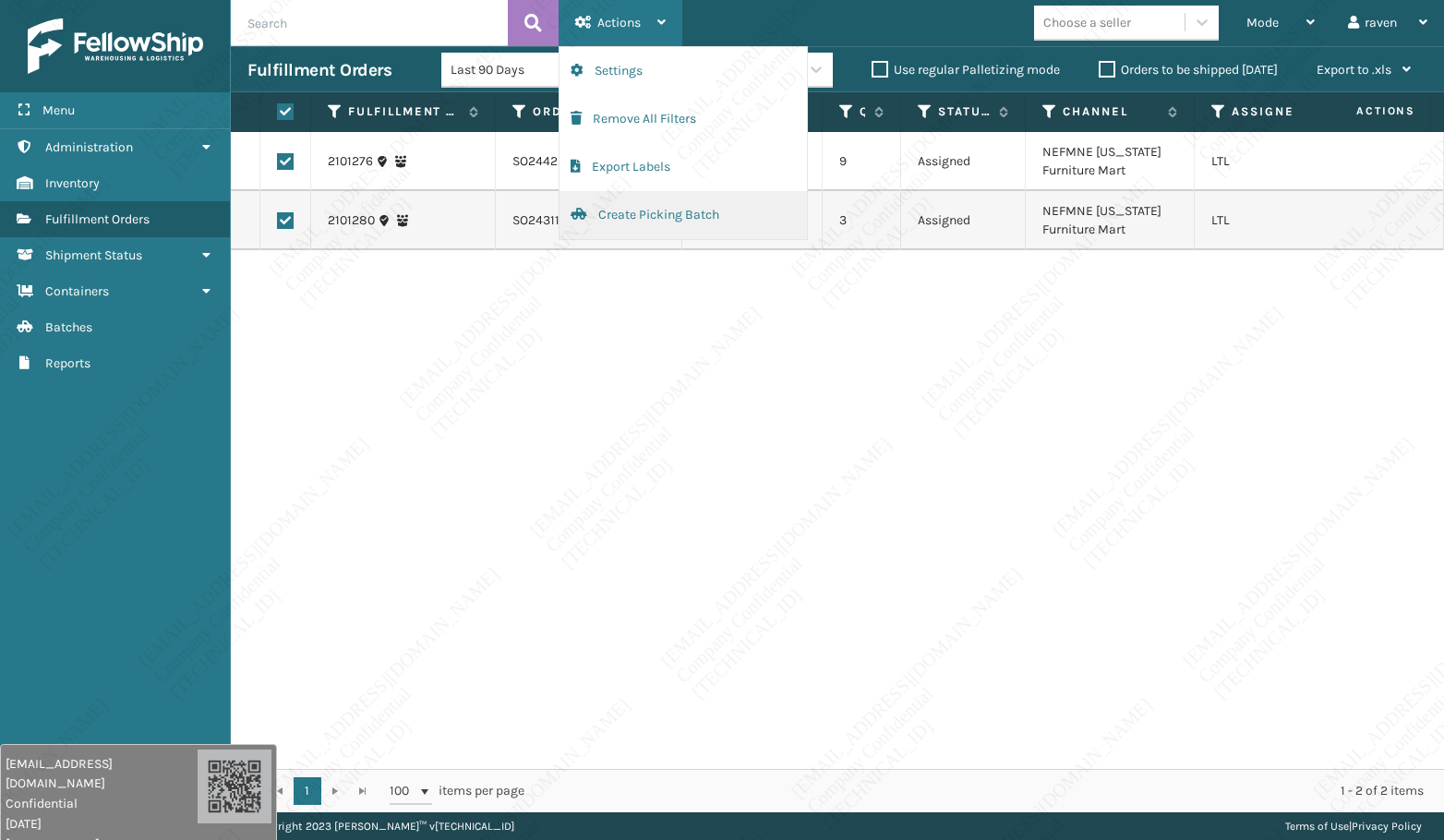
click at [608, 214] on button "Create Picking Batch" at bounding box center [683, 214] width 247 height 48
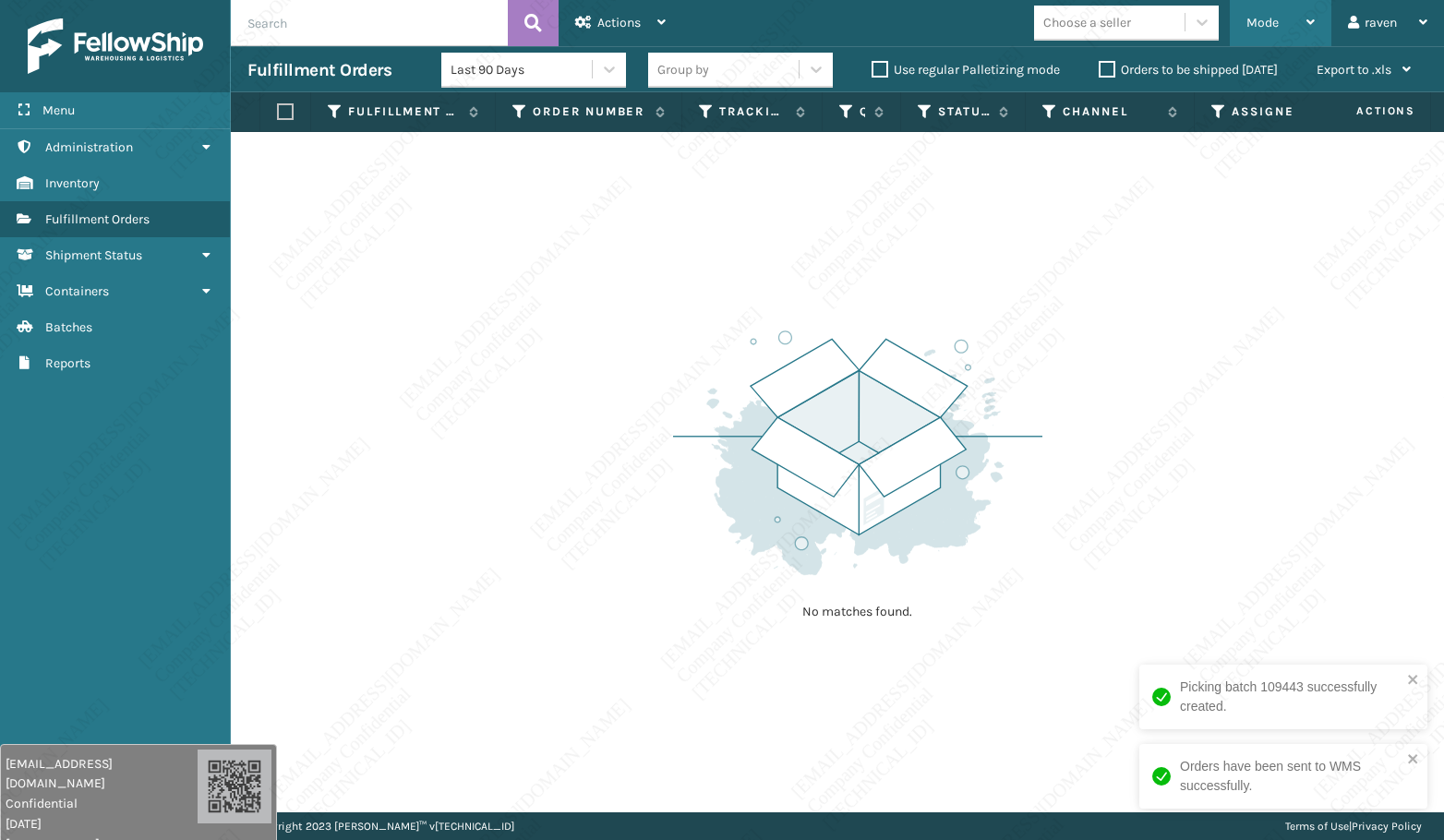
click at [1248, 20] on span "Mode" at bounding box center [1262, 23] width 32 height 16
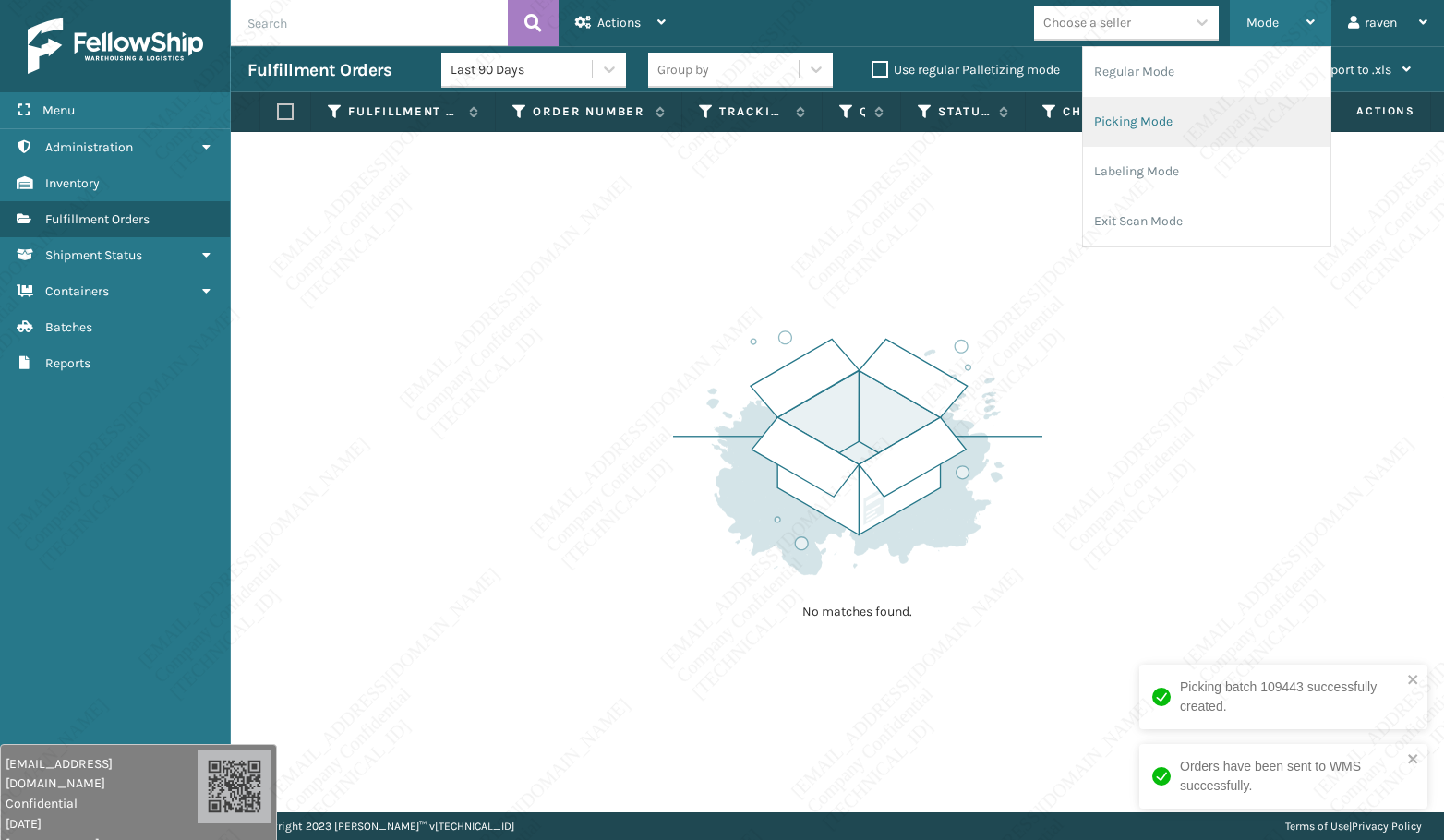
click at [1126, 116] on li "Picking Mode" at bounding box center [1206, 122] width 247 height 50
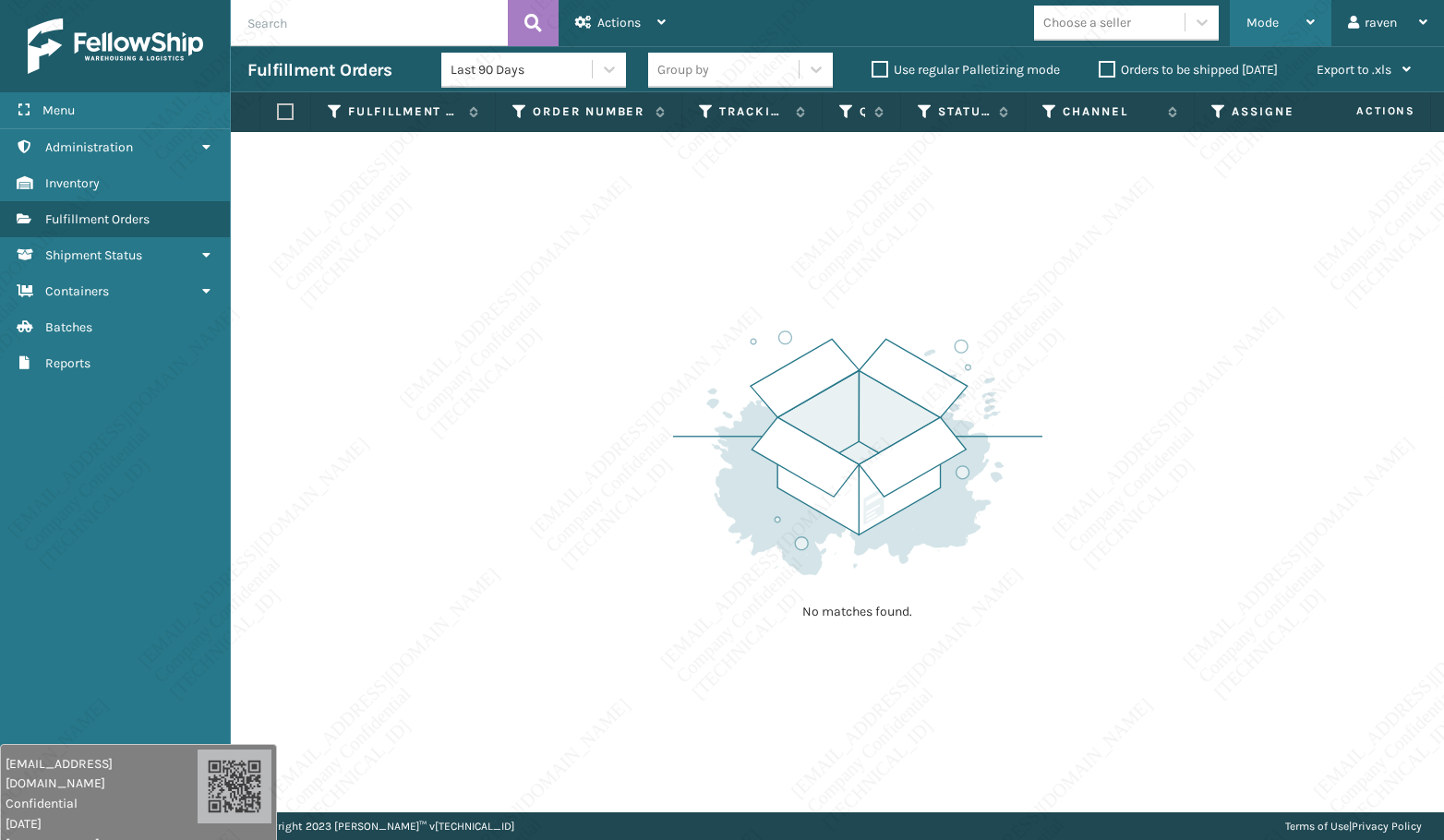
click at [1239, 14] on div "Mode Regular Mode Picking Mode Labeling Mode Exit Scan Mode" at bounding box center [1280, 23] width 102 height 46
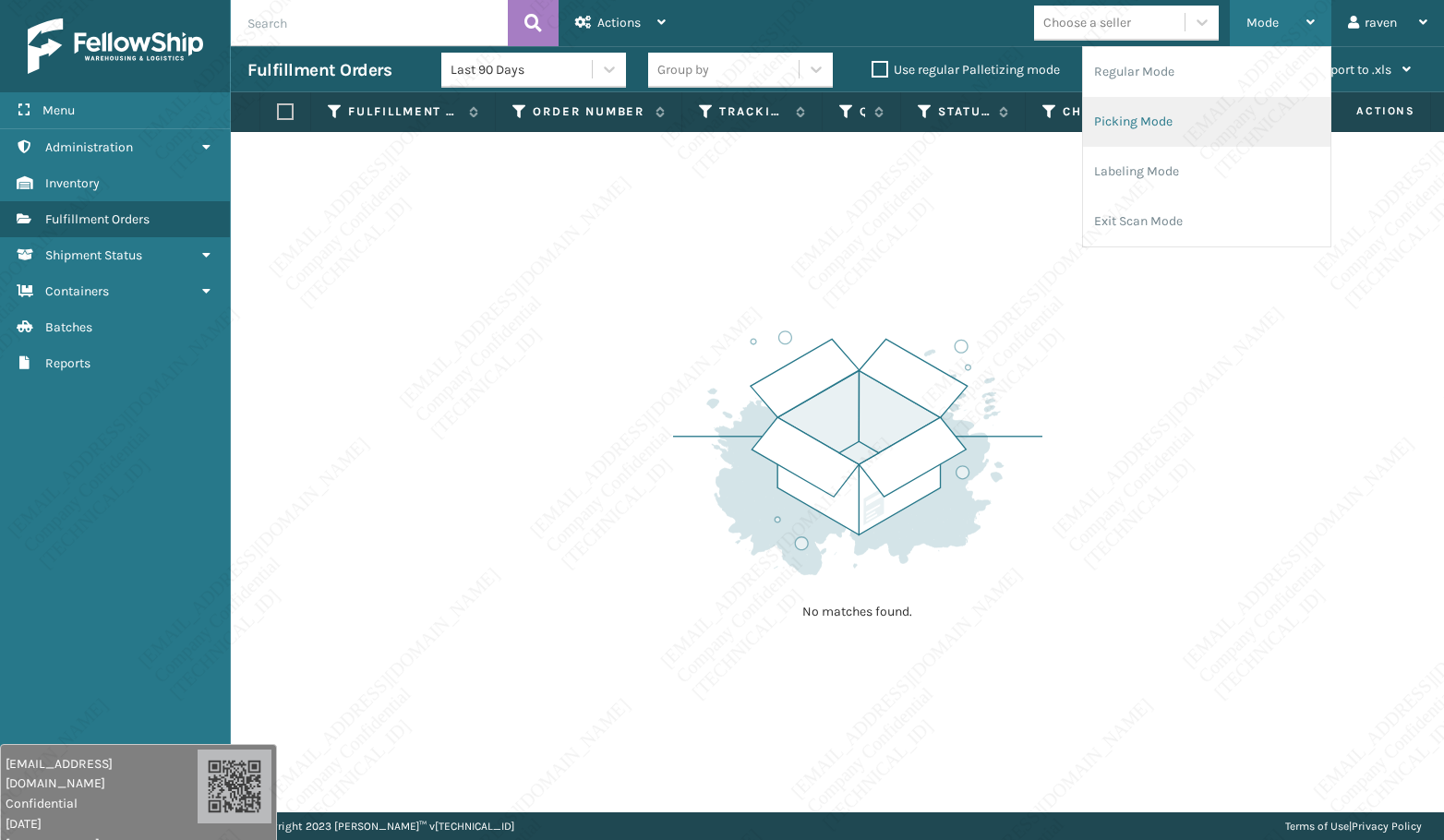
click at [1201, 97] on li "Picking Mode" at bounding box center [1206, 122] width 247 height 50
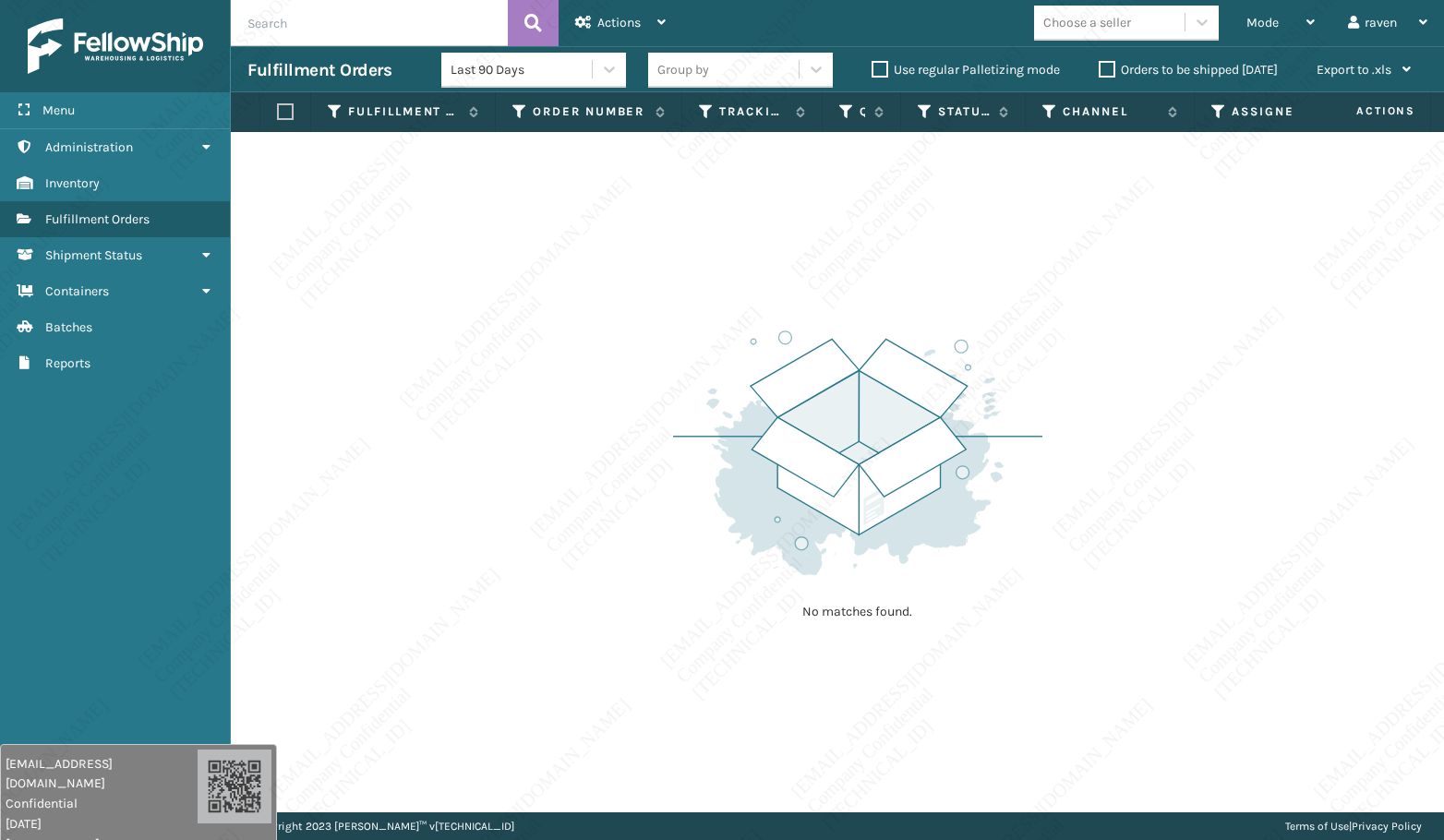
click at [977, 360] on img at bounding box center [857, 453] width 369 height 255
click at [1254, 25] on span "Mode" at bounding box center [1262, 23] width 32 height 16
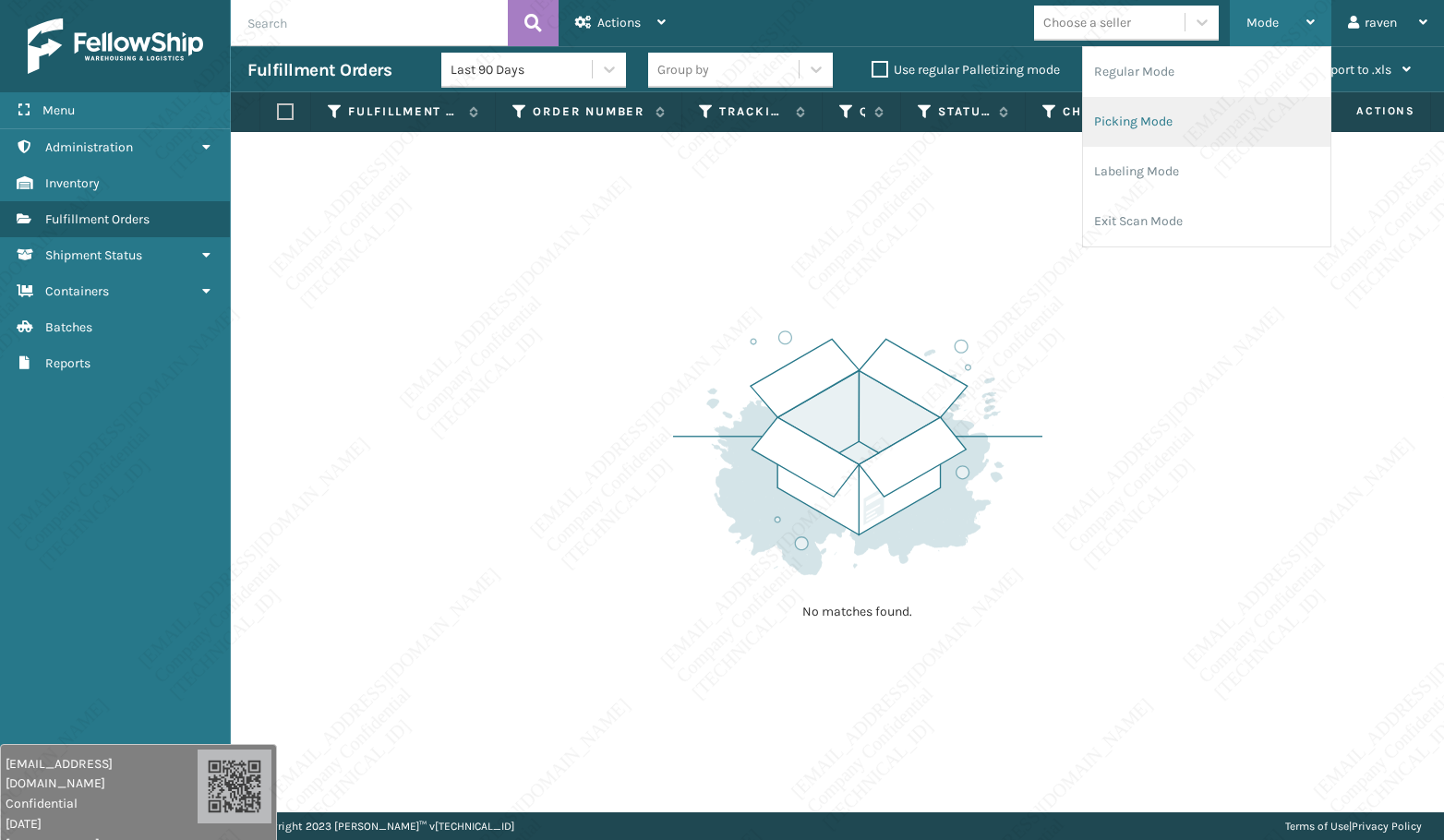
click at [1196, 115] on li "Picking Mode" at bounding box center [1206, 122] width 247 height 50
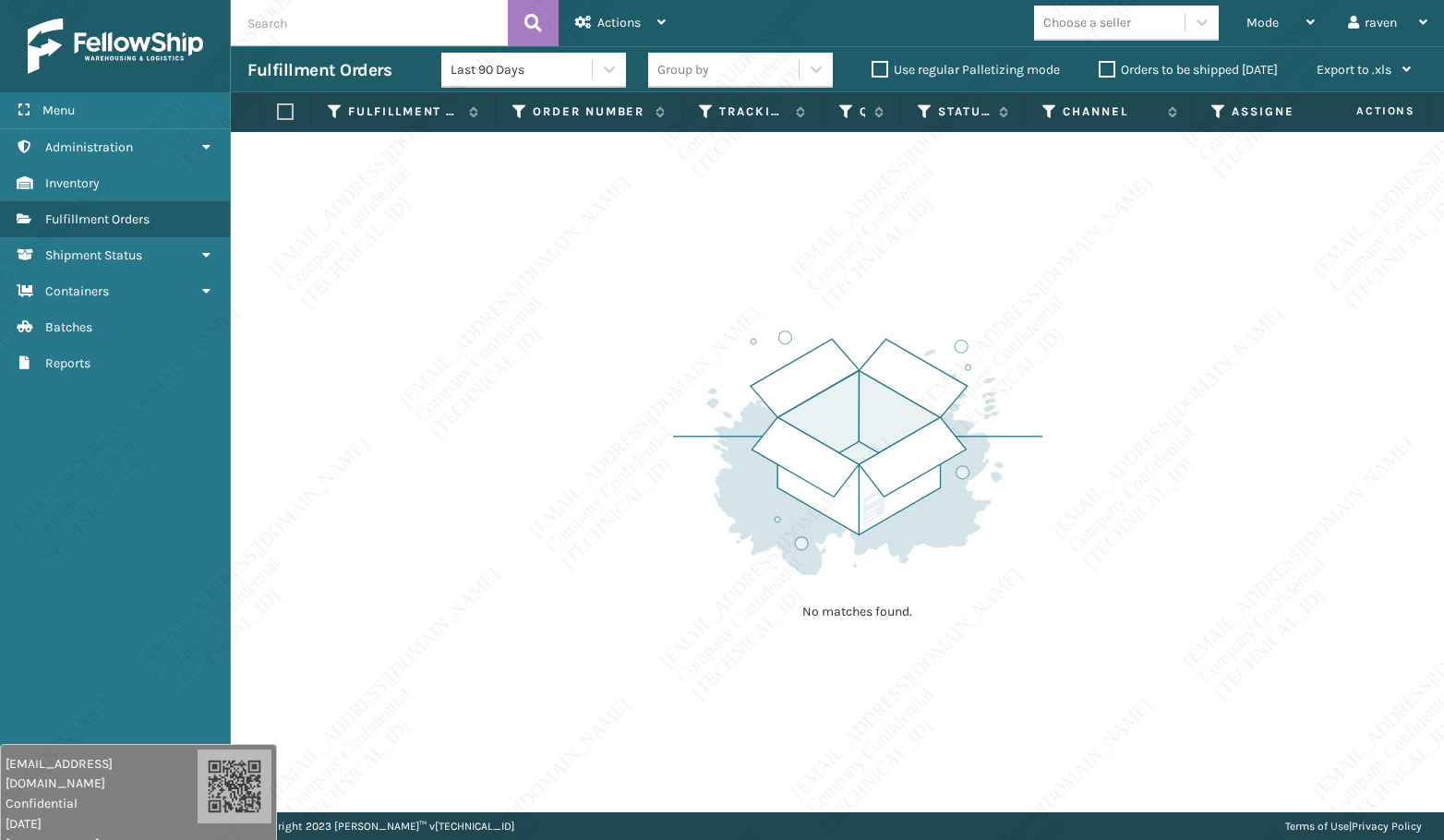
click at [916, 432] on img at bounding box center [857, 453] width 369 height 255
drag, startPoint x: 297, startPoint y: 320, endPoint x: 295, endPoint y: 274, distance: 46.0
click at [297, 314] on div "No matches found." at bounding box center [836, 472] width 1212 height 680
click at [393, 52] on div "Fulfillment Orders Last 90 Days Group by Use regular Palletizing mode Orders to…" at bounding box center [836, 69] width 1212 height 46
click at [385, 18] on input "text" at bounding box center [368, 23] width 276 height 46
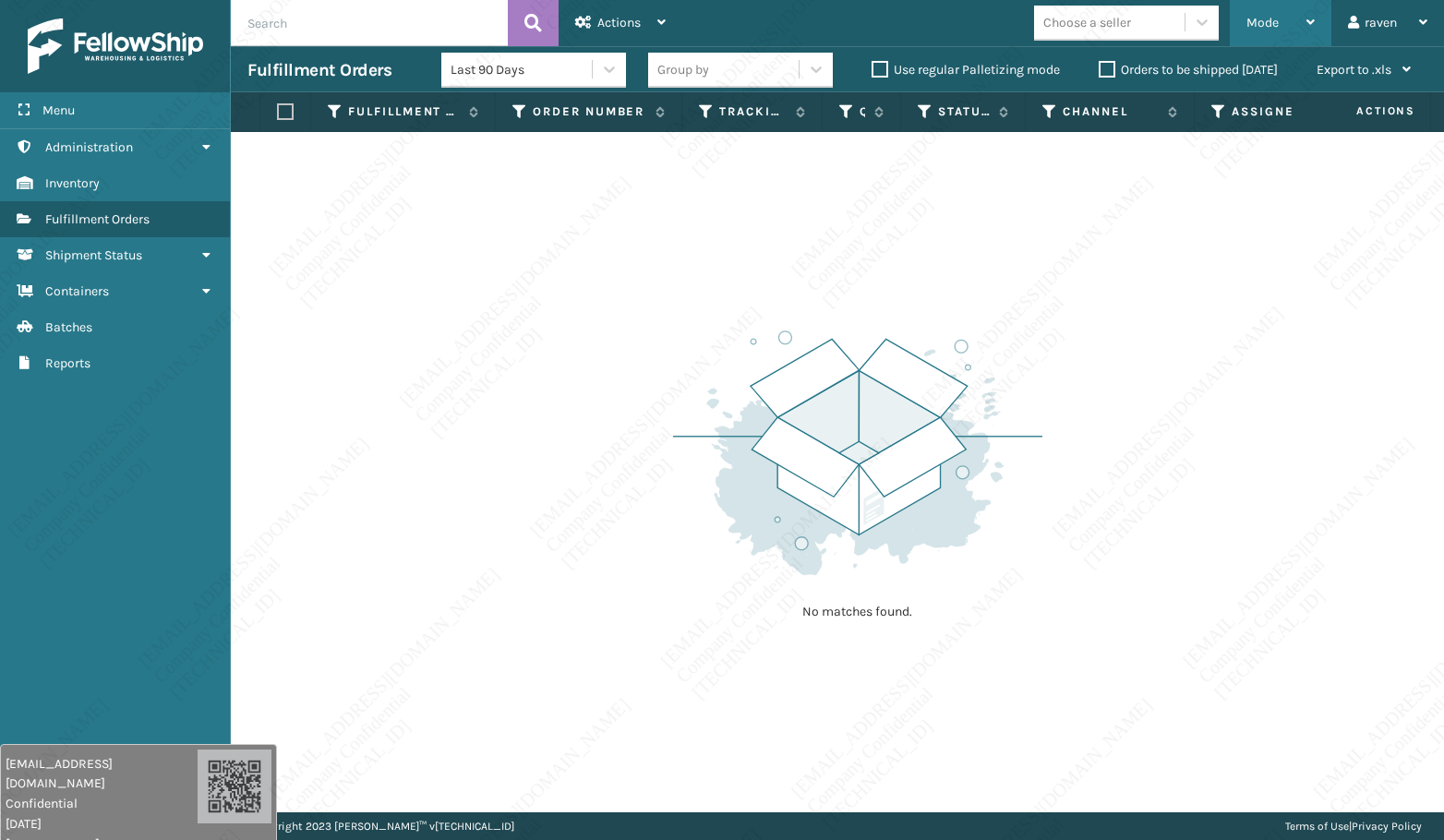
click at [1262, 23] on div "Mode" at bounding box center [1280, 23] width 68 height 46
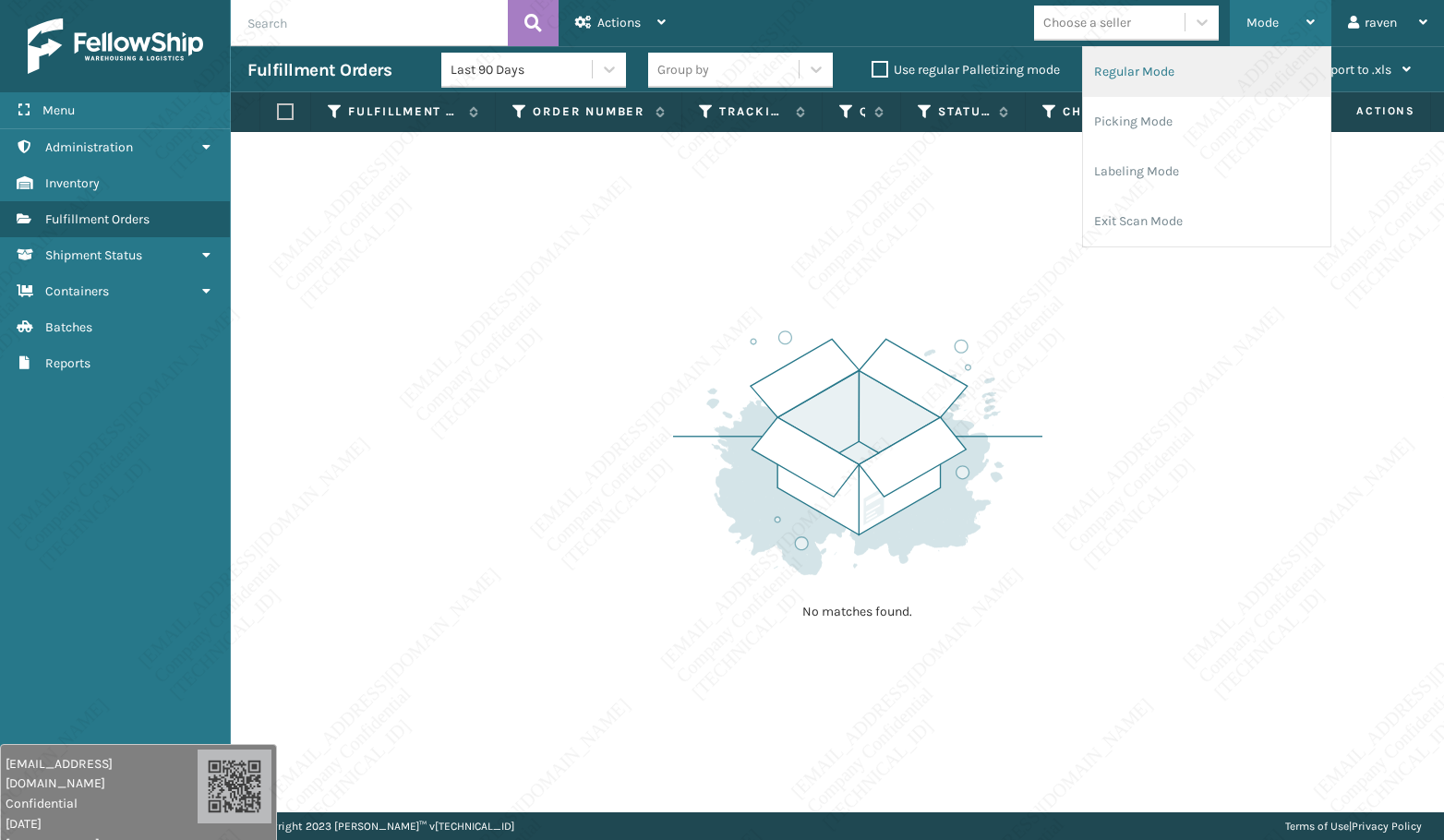
click at [1222, 79] on li "Regular Mode" at bounding box center [1206, 72] width 247 height 50
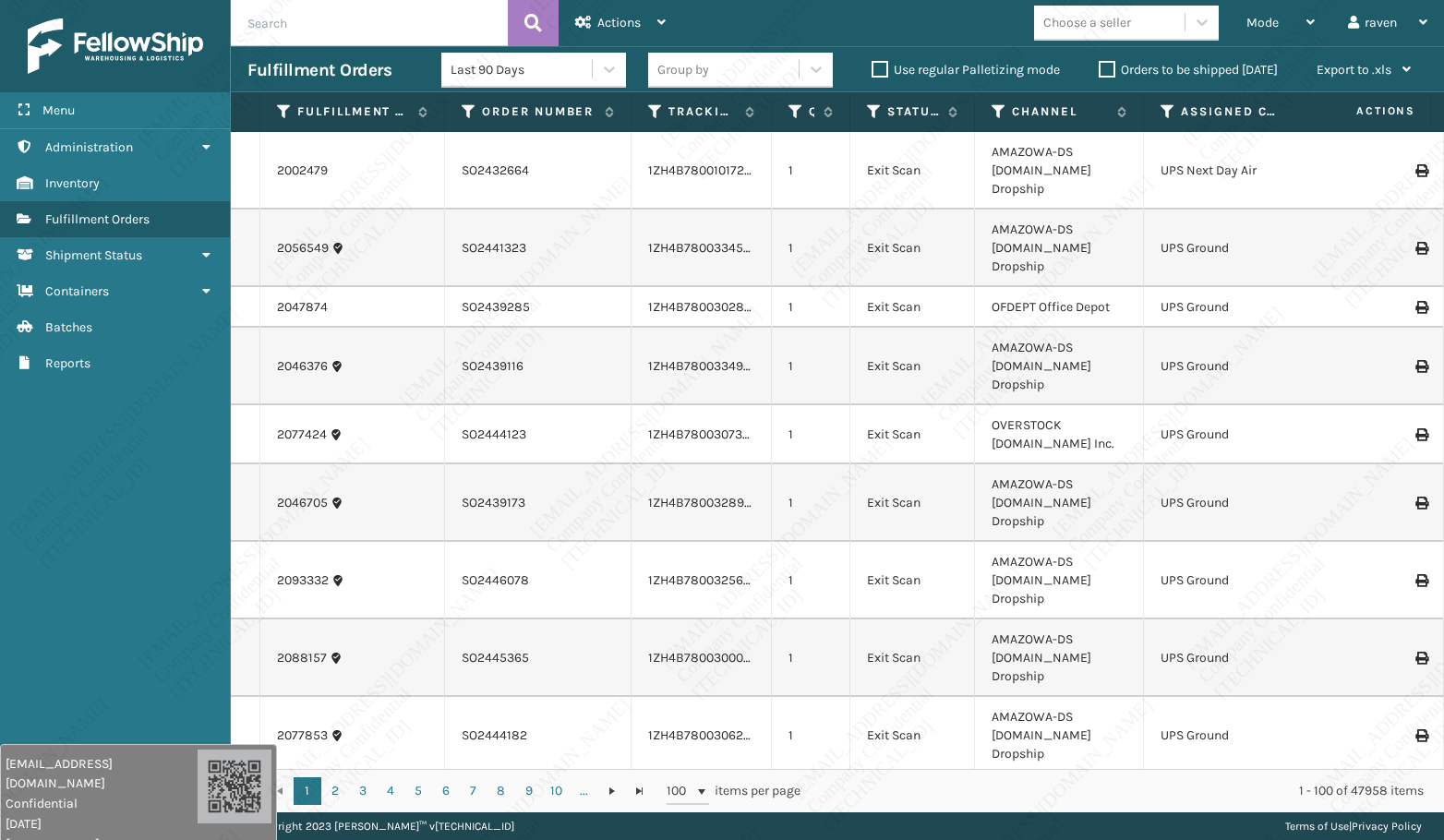
click at [331, 33] on input "text" at bounding box center [368, 23] width 276 height 46
paste input "so2431152"
type input "so2431152"
click at [540, 31] on icon at bounding box center [533, 23] width 18 height 28
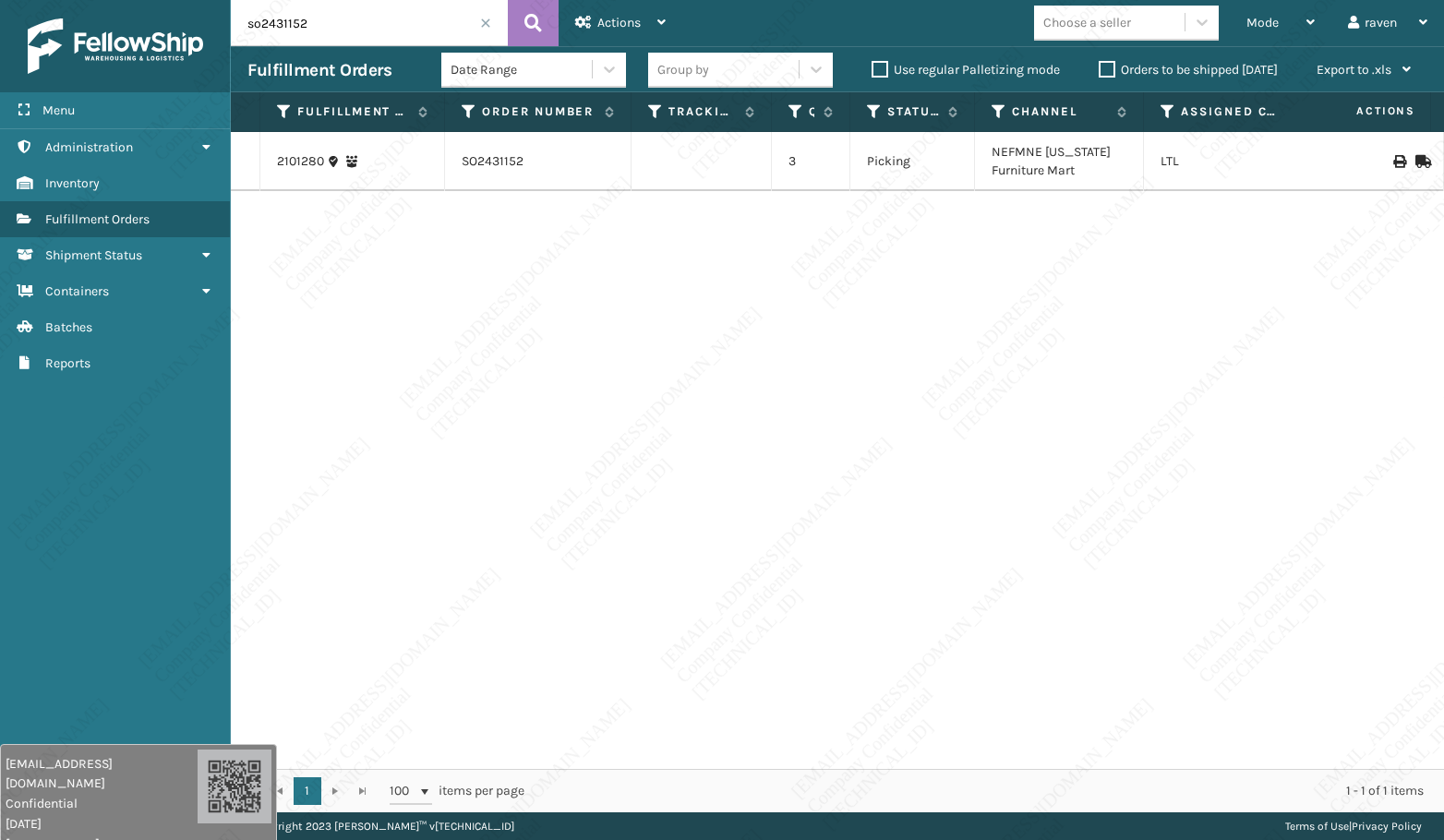
drag, startPoint x: 589, startPoint y: 424, endPoint x: 404, endPoint y: 193, distance: 295.9
click at [581, 412] on div "2101280 SO2431152 3 Picking NEFMNE [US_STATE] Furniture Mart LTL" at bounding box center [836, 450] width 1212 height 636
click at [483, 23] on span at bounding box center [485, 23] width 11 height 11
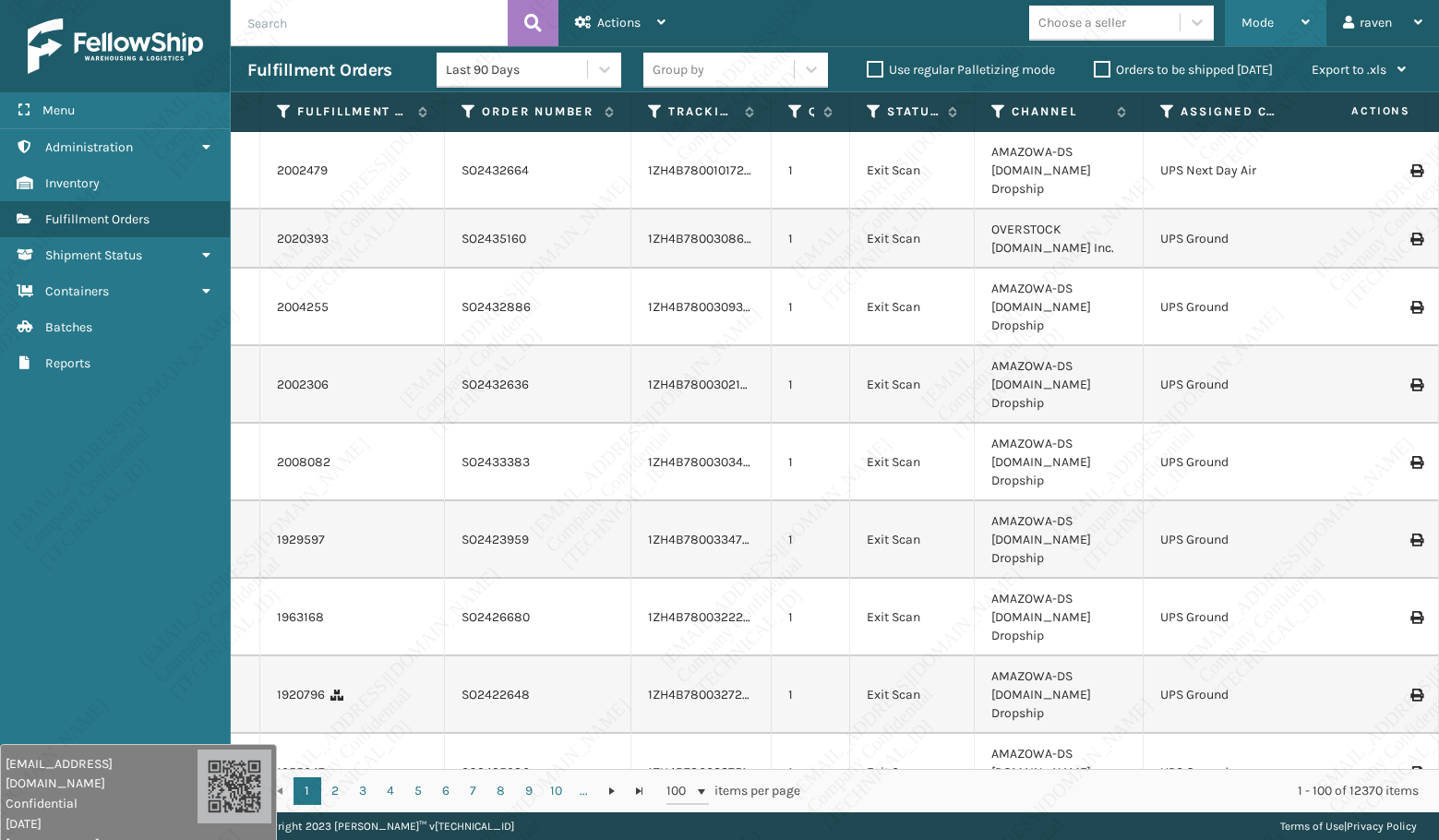
click at [1262, 25] on div "Mode" at bounding box center [1275, 23] width 68 height 46
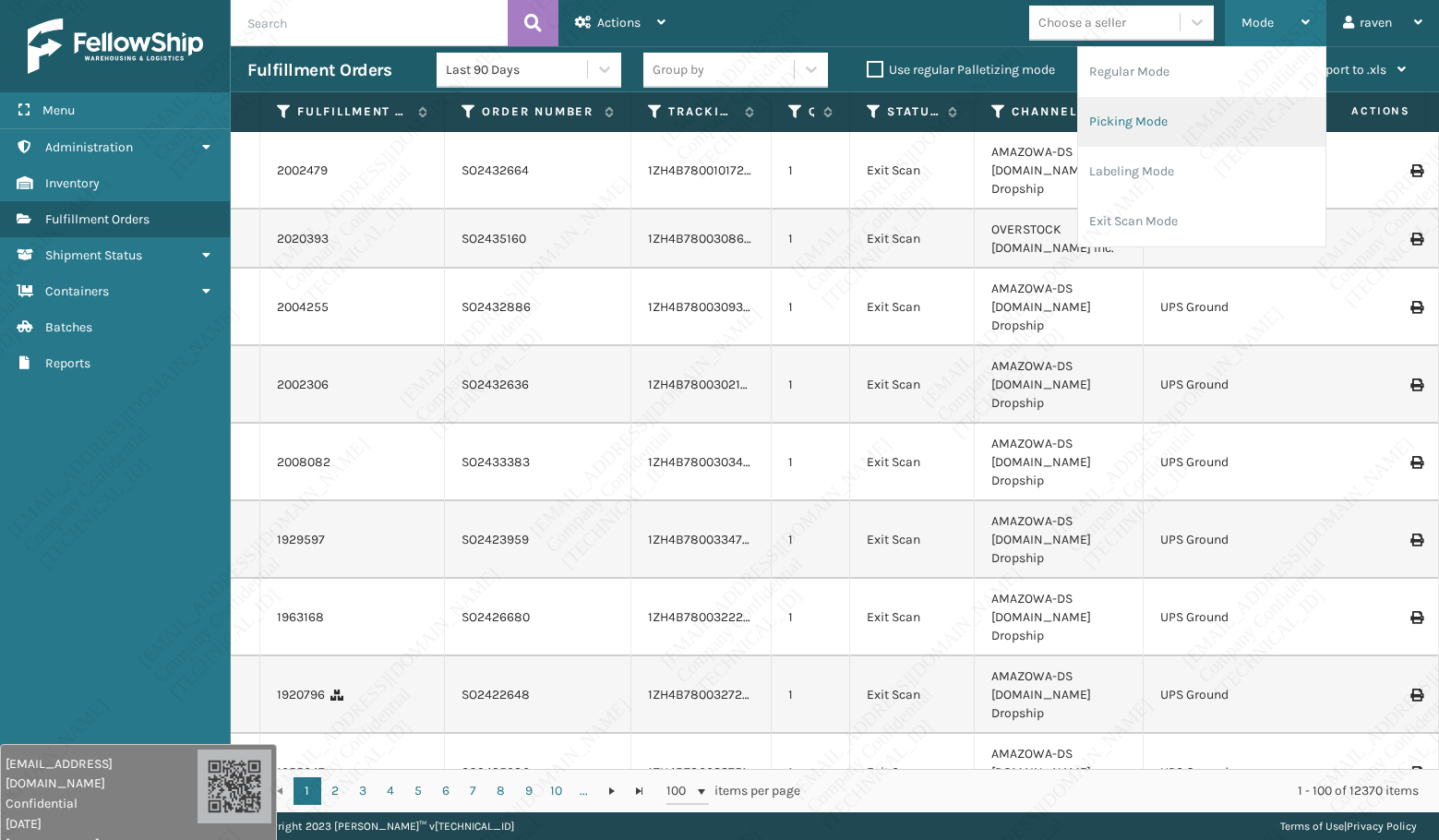
click at [1199, 107] on li "Picking Mode" at bounding box center [1201, 122] width 247 height 50
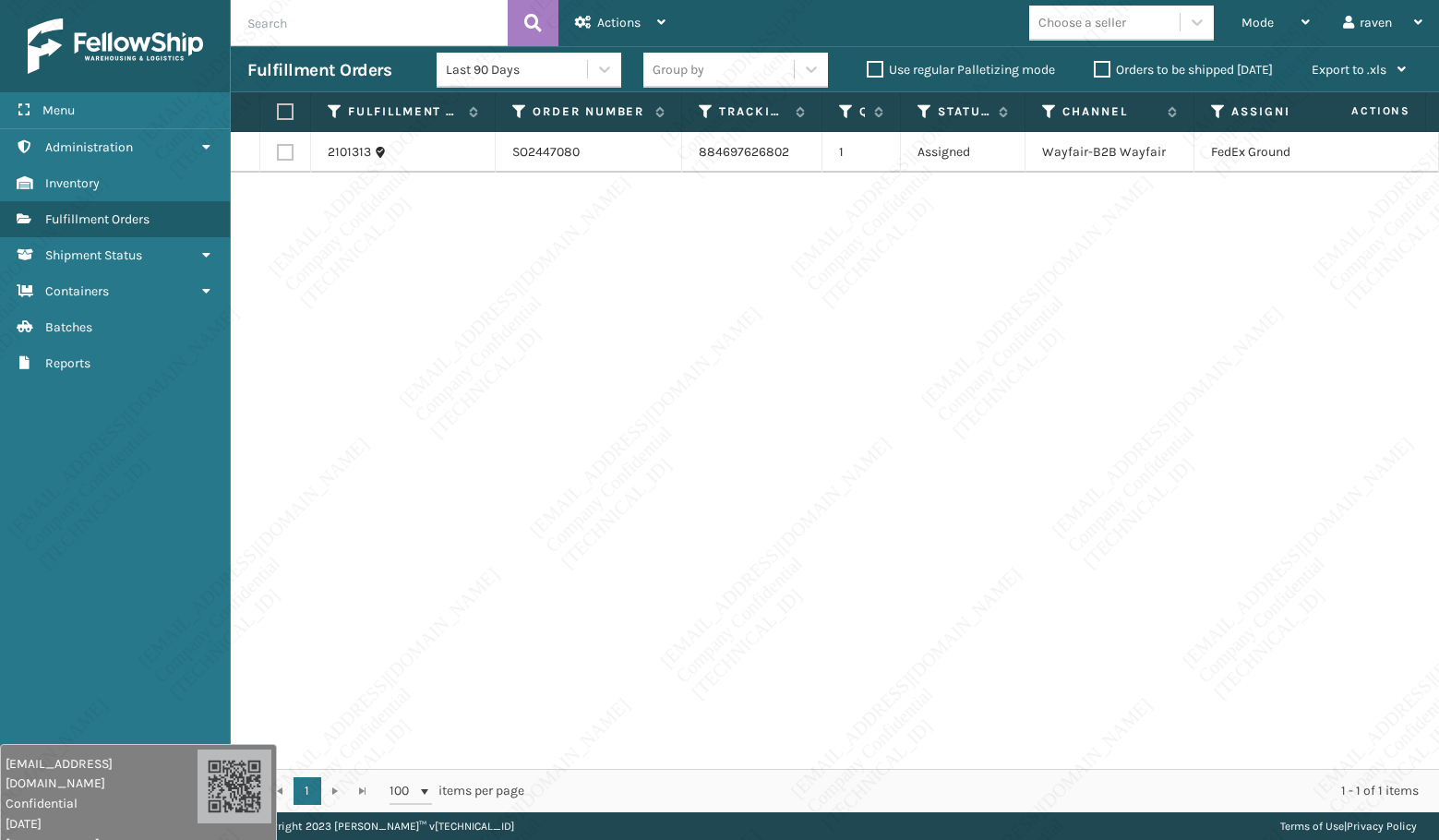
click at [1098, 288] on div "2101313 SO2447080 884697626802 1 Assigned Wayfair-B2B Wayfair FedEx Ground" at bounding box center [834, 450] width 1208 height 636
click at [1052, 313] on div "2101313 SO2447080 884697626802 1 Assigned Wayfair-B2B Wayfair FedEx Ground" at bounding box center [834, 450] width 1208 height 636
click at [1262, 28] on div "Mode" at bounding box center [1275, 23] width 68 height 46
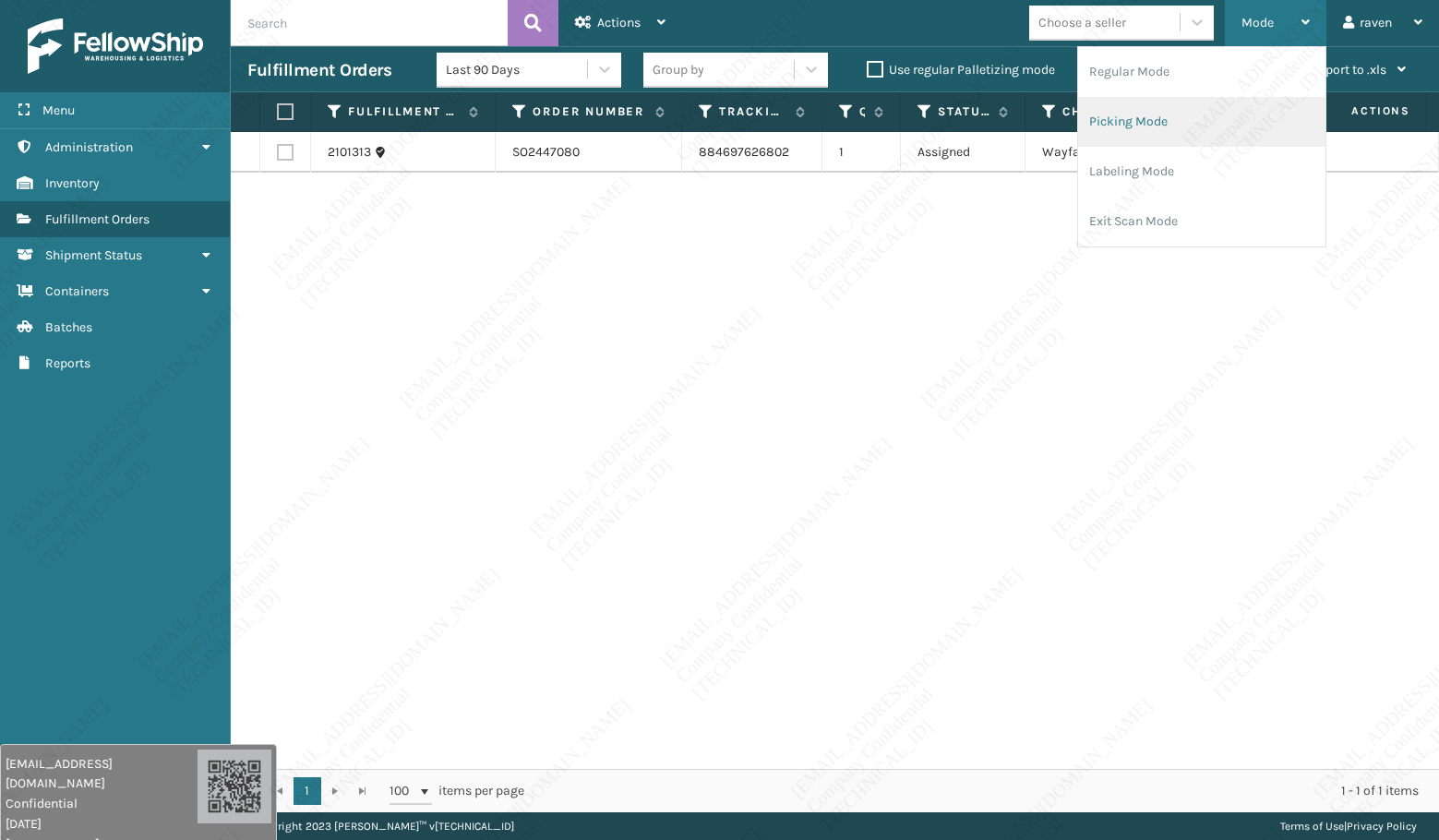
click at [1209, 129] on li "Picking Mode" at bounding box center [1201, 122] width 247 height 50
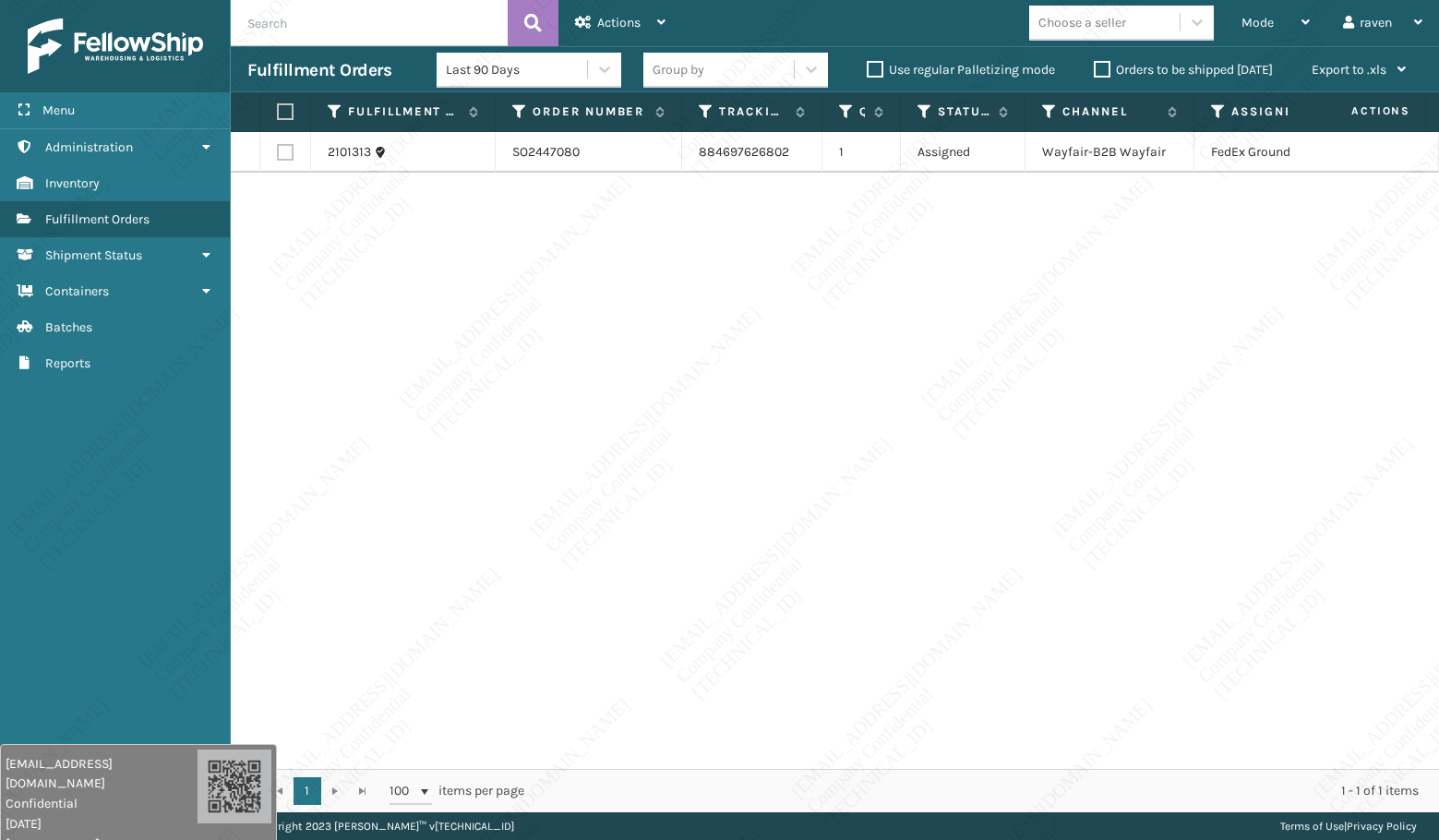
click at [284, 114] on label at bounding box center [281, 112] width 11 height 17
click at [277, 114] on input "checkbox" at bounding box center [276, 112] width 1 height 12
checkbox input "true"
click at [637, 18] on span "Actions" at bounding box center [618, 23] width 43 height 16
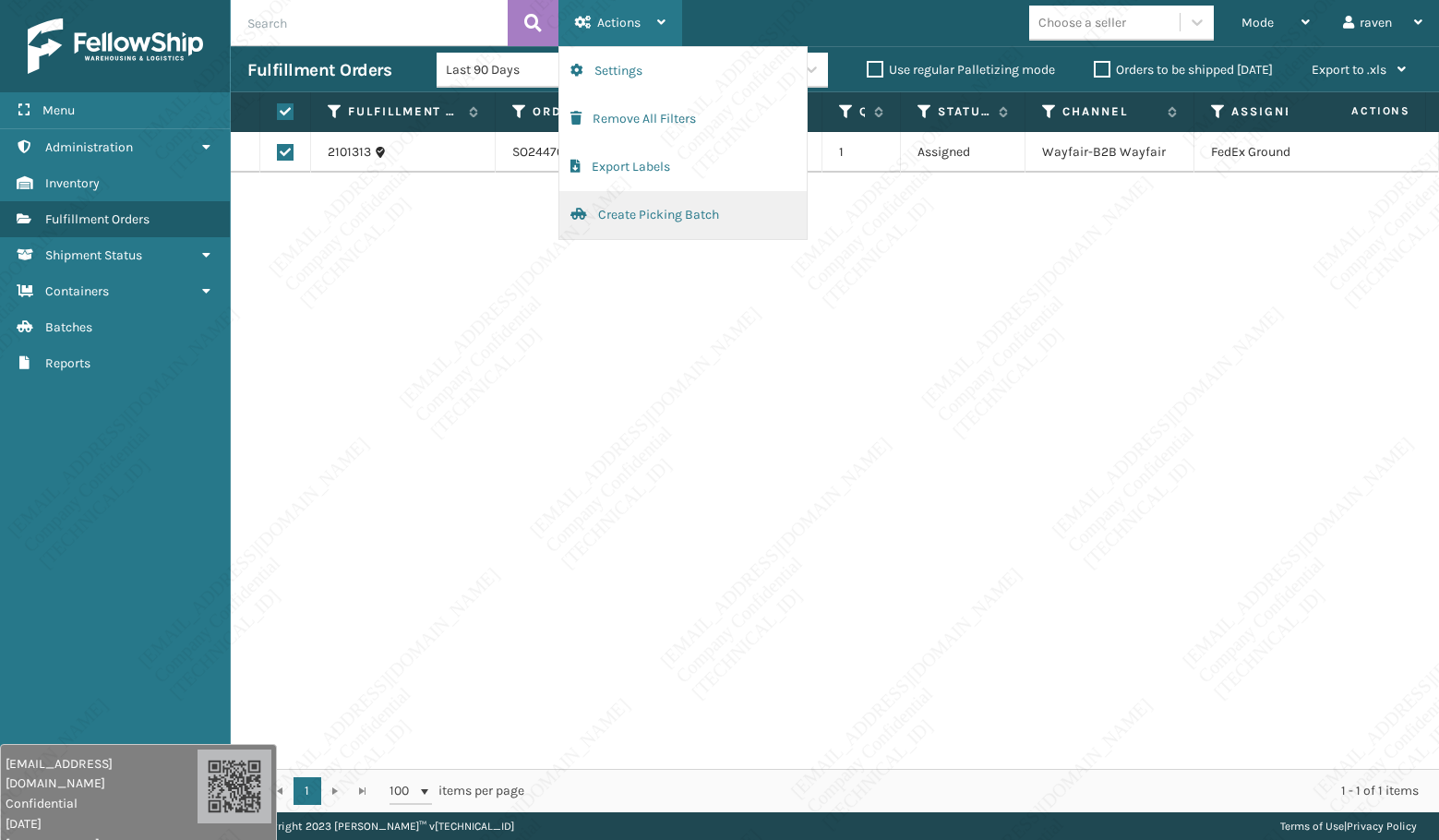
click at [620, 212] on button "Create Picking Batch" at bounding box center [683, 214] width 247 height 48
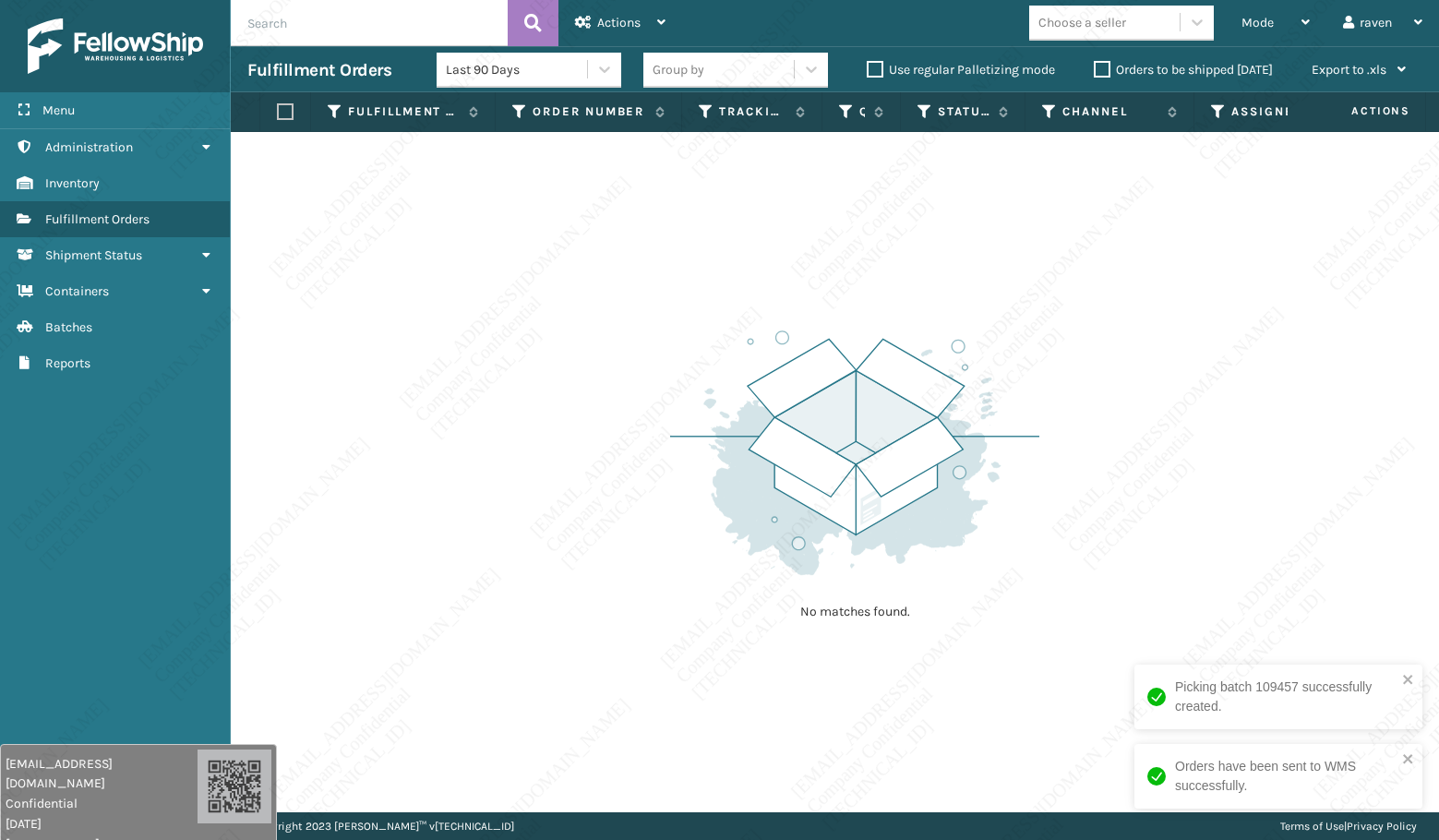
drag, startPoint x: 823, startPoint y: 272, endPoint x: 1113, endPoint y: 100, distance: 337.2
click at [824, 272] on div "No matches found." at bounding box center [834, 472] width 1208 height 680
click at [1262, 30] on div "Mode" at bounding box center [1275, 23] width 68 height 46
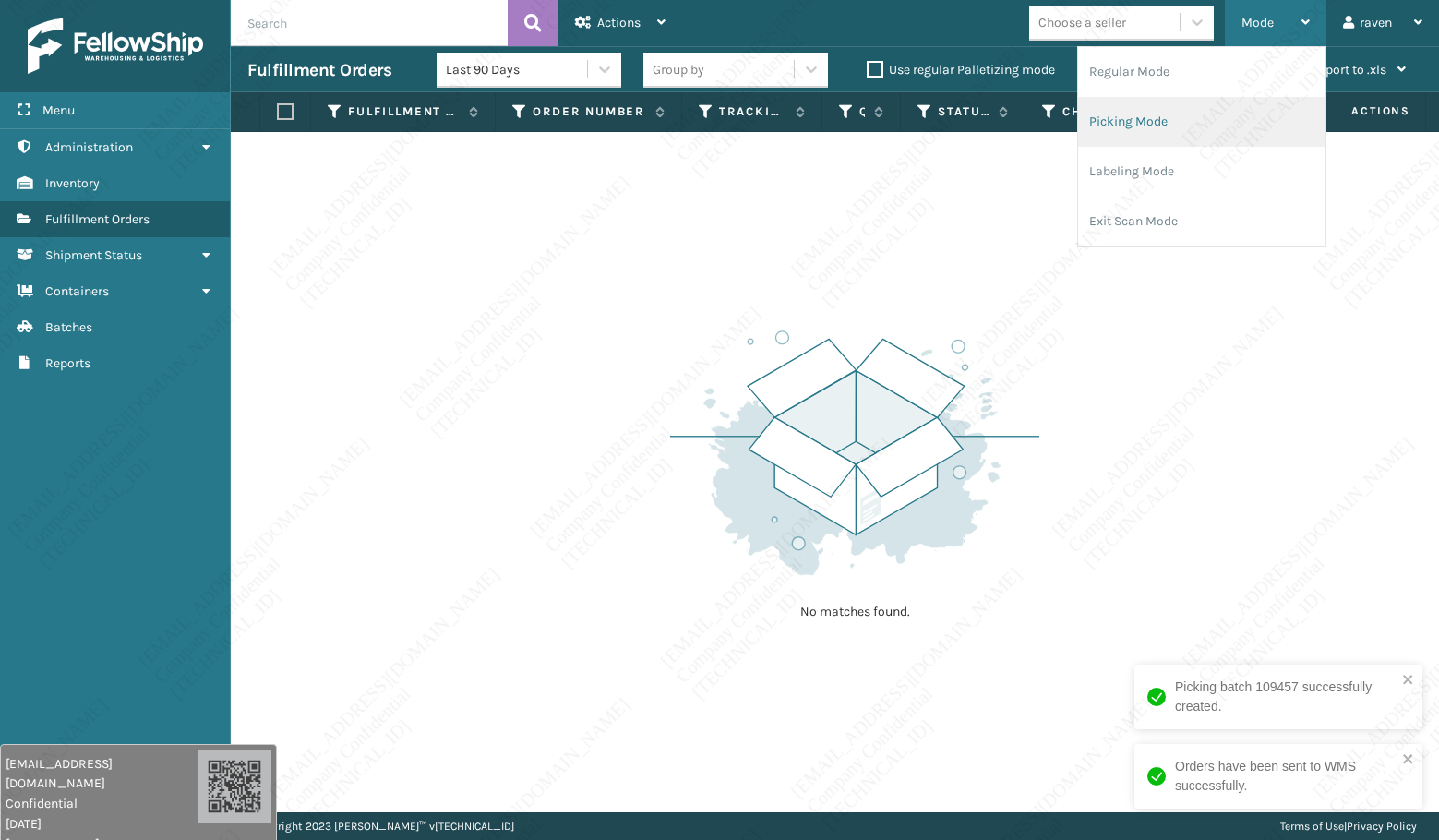
click at [1162, 125] on li "Picking Mode" at bounding box center [1201, 122] width 247 height 50
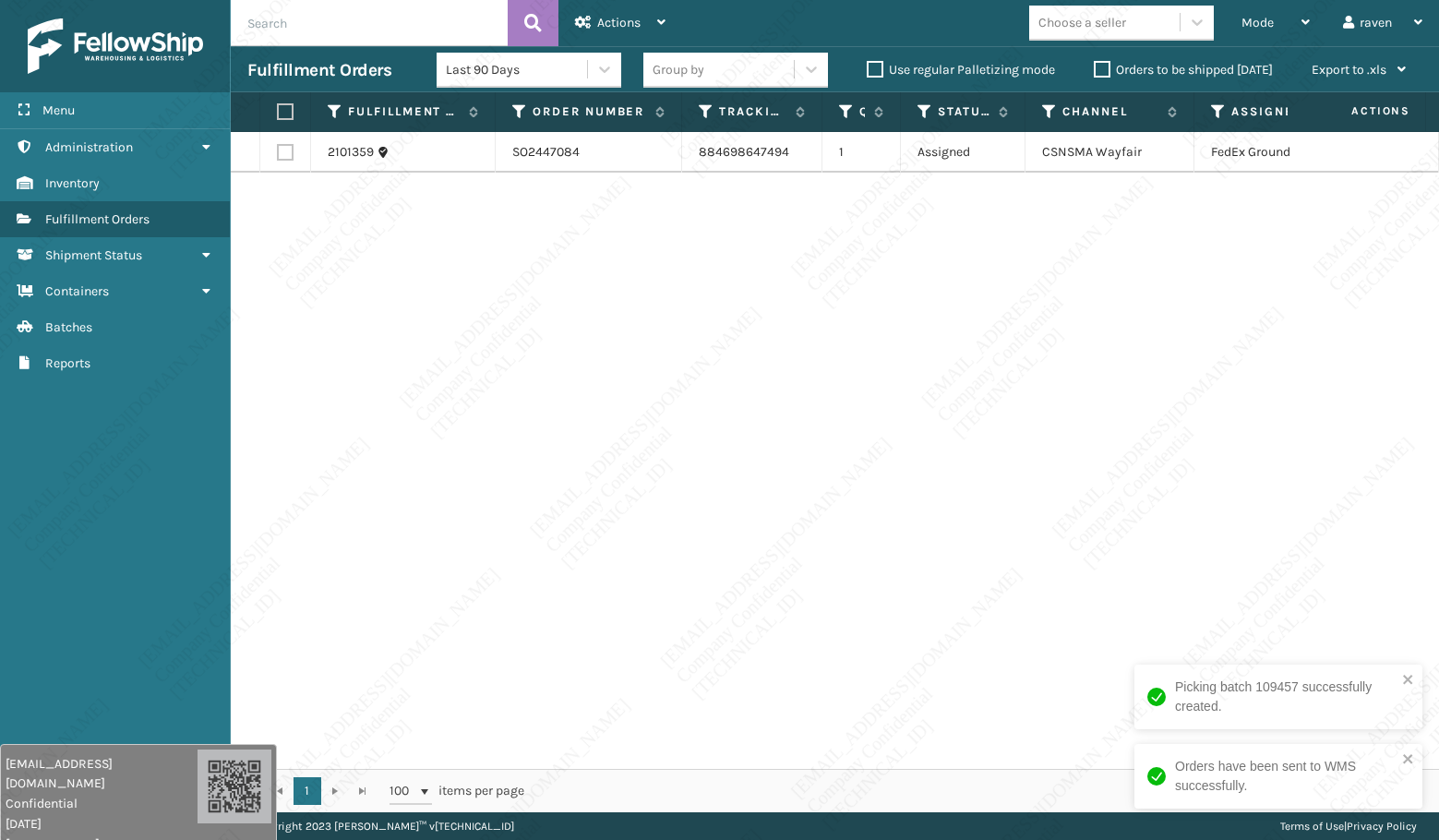
click at [988, 632] on div "2101359 SO2447084 884698647494 1 Assigned CSNSMA Wayfair FedEx Ground" at bounding box center [834, 450] width 1208 height 636
click at [1153, 445] on div "2101359 SO2447084 884698647494 1 Assigned CSNSMA Wayfair FedEx Ground" at bounding box center [834, 450] width 1208 height 636
drag, startPoint x: 1120, startPoint y: 430, endPoint x: 1125, endPoint y: 445, distance: 15.8
click at [1123, 438] on div "2101359 SO2447084 884698647494 1 Assigned CSNSMA Wayfair FedEx Ground" at bounding box center [834, 450] width 1208 height 636
click at [1125, 445] on div "2101359 SO2447084 884698647494 1 Assigned CSNSMA Wayfair FedEx Ground" at bounding box center [834, 450] width 1208 height 636
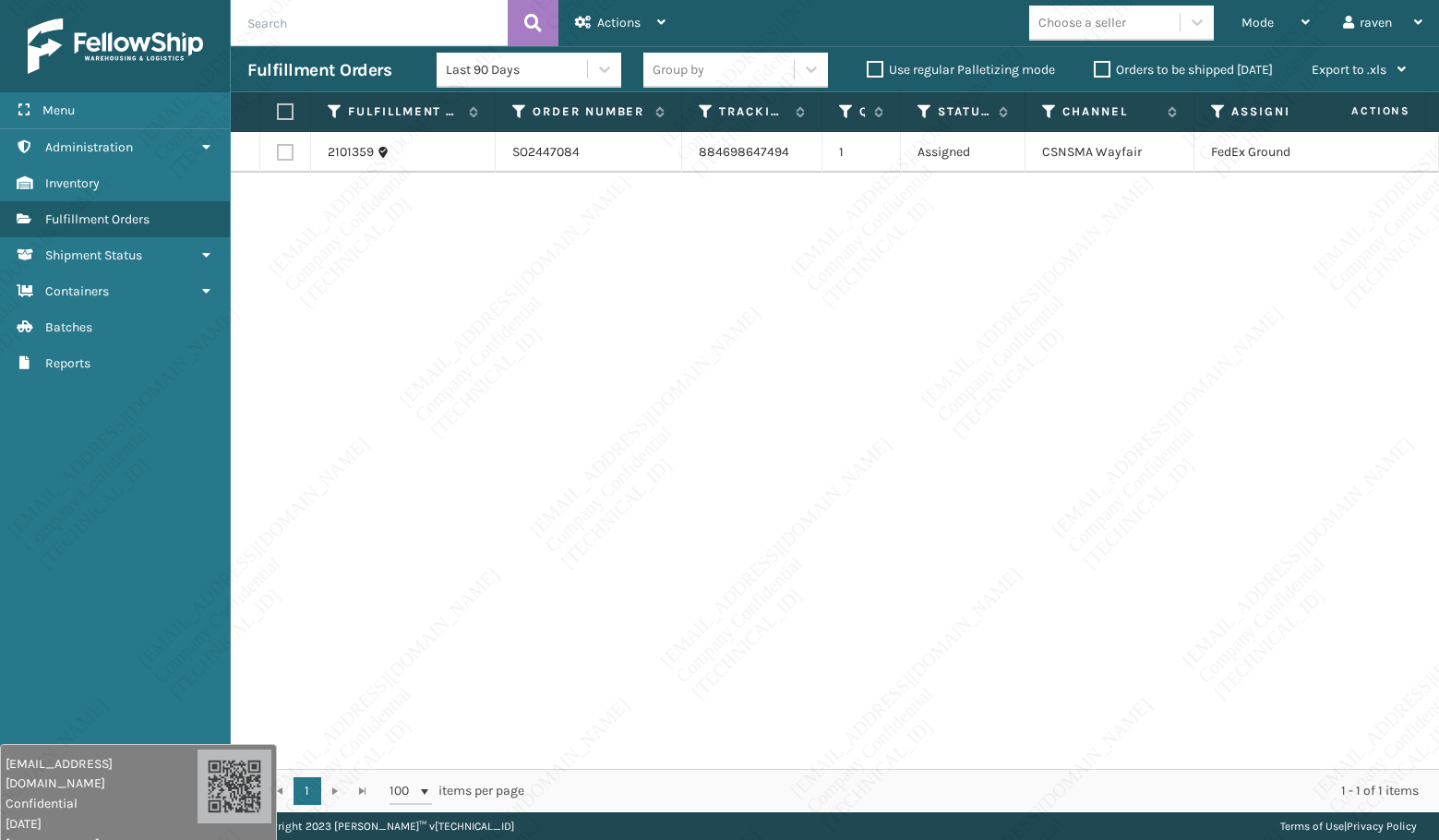
click at [1125, 445] on div "2101359 SO2447084 884698647494 1 Assigned CSNSMA Wayfair FedEx Ground" at bounding box center [834, 450] width 1208 height 636
click at [1137, 446] on div "2101359 SO2447084 884698647494 1 Assigned CSNSMA Wayfair FedEx Ground" at bounding box center [834, 450] width 1208 height 636
click at [1137, 447] on div "2101359 SO2447084 884698647494 1 Assigned CSNSMA Wayfair FedEx Ground" at bounding box center [834, 450] width 1208 height 636
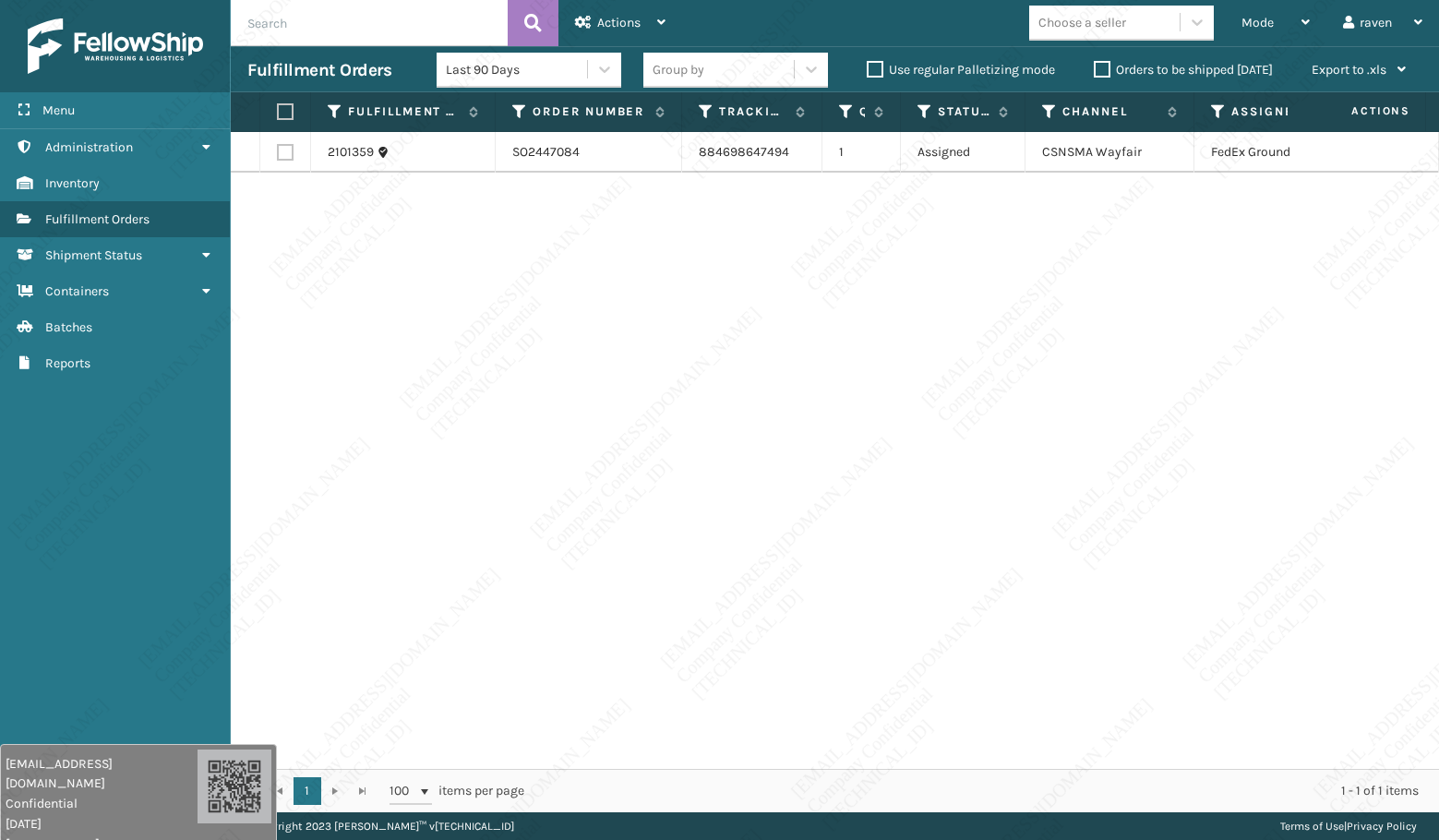
drag, startPoint x: 1180, startPoint y: 455, endPoint x: 1188, endPoint y: 476, distance: 22.5
click at [1188, 476] on div "2101359 SO2447084 884698647494 1 Assigned CSNSMA Wayfair FedEx Ground" at bounding box center [834, 450] width 1208 height 636
drag, startPoint x: 1187, startPoint y: 475, endPoint x: 1191, endPoint y: 491, distance: 16.5
click at [1191, 491] on div "2101359 SO2447084 884698647494 1 Assigned CSNSMA Wayfair FedEx Ground" at bounding box center [834, 450] width 1208 height 636
click at [1189, 489] on div "2101359 SO2447084 884698647494 1 Assigned CSNSMA Wayfair FedEx Ground" at bounding box center [834, 450] width 1208 height 636
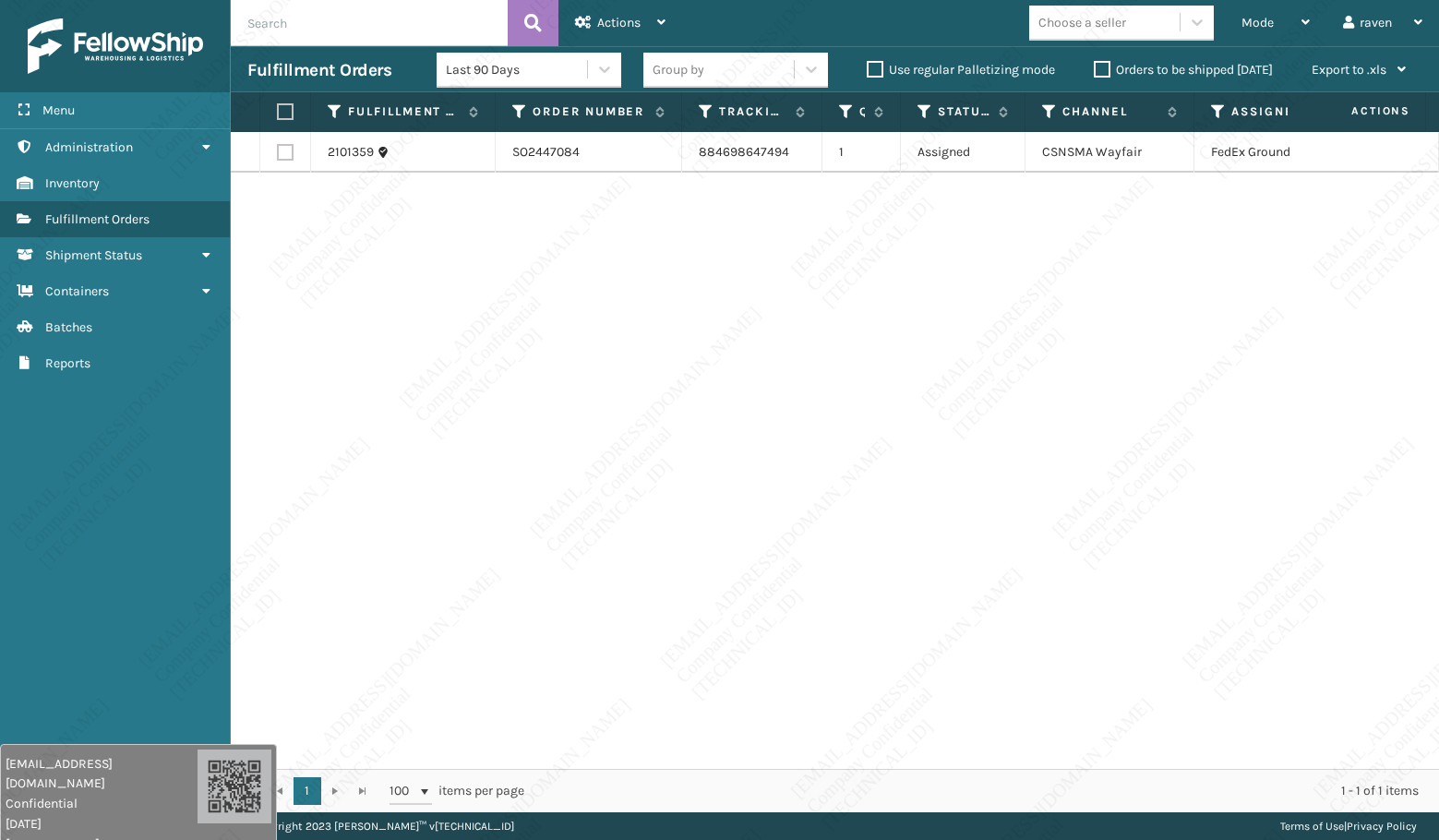
click at [1189, 489] on div "2101359 SO2447084 884698647494 1 Assigned CSNSMA Wayfair FedEx Ground" at bounding box center [834, 450] width 1208 height 636
drag, startPoint x: 1187, startPoint y: 485, endPoint x: 1191, endPoint y: 508, distance: 23.3
click at [1191, 508] on div "2101359 SO2447084 884698647494 1 Assigned CSNSMA Wayfair FedEx Ground" at bounding box center [834, 450] width 1208 height 636
drag, startPoint x: 1191, startPoint y: 508, endPoint x: 1209, endPoint y: 529, distance: 27.7
click at [1209, 529] on div "2101359 SO2447084 884698647494 1 Assigned CSNSMA Wayfair FedEx Ground" at bounding box center [834, 450] width 1208 height 636
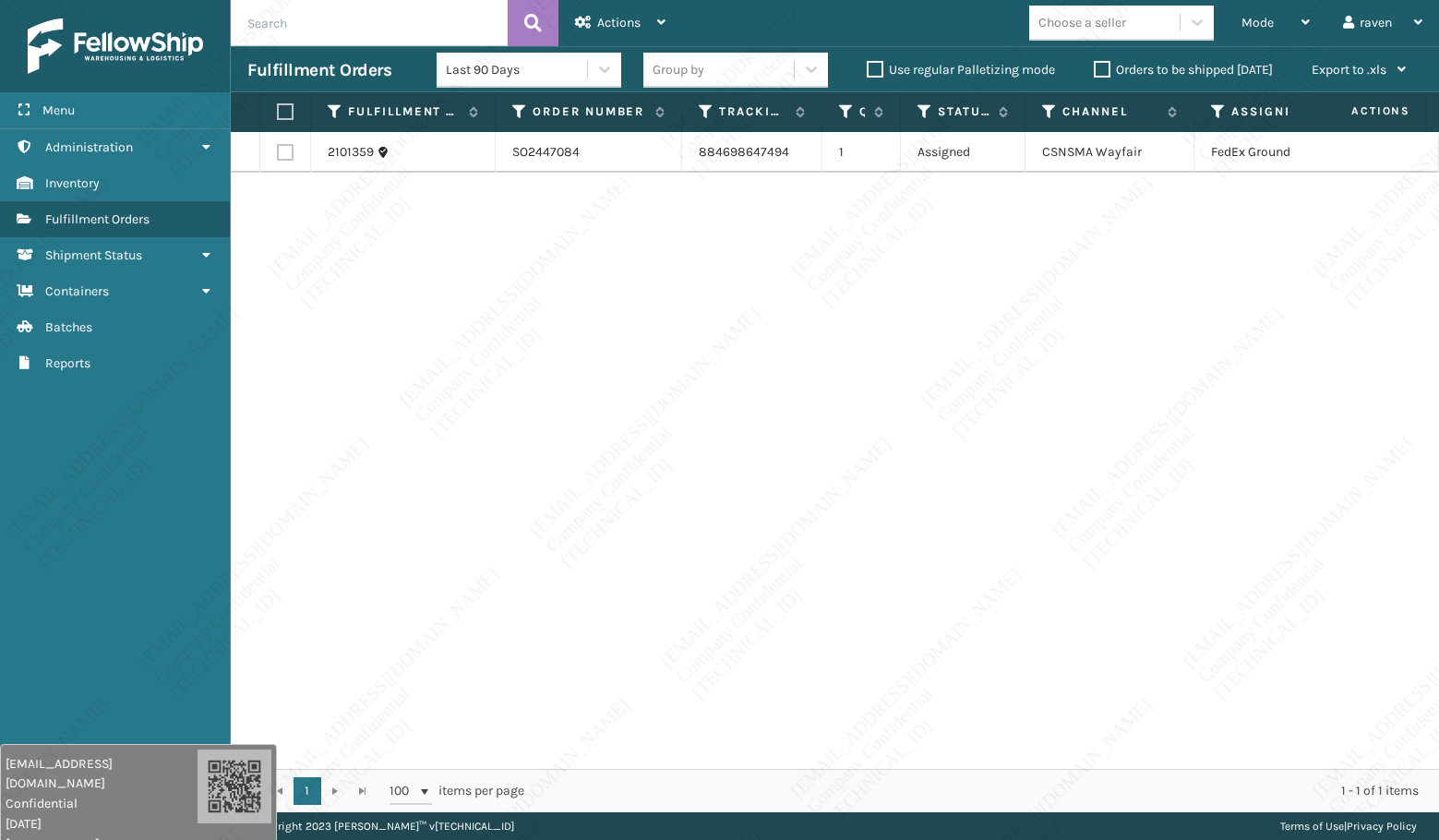
click at [1210, 531] on div "2101359 SO2447084 884698647494 1 Assigned CSNSMA Wayfair FedEx Ground" at bounding box center [834, 450] width 1208 height 636
click at [1206, 532] on div "2101359 SO2447084 884698647494 1 Assigned CSNSMA Wayfair FedEx Ground" at bounding box center [834, 450] width 1208 height 636
click at [1204, 532] on div "2101359 SO2447084 884698647494 1 Assigned CSNSMA Wayfair FedEx Ground" at bounding box center [834, 450] width 1208 height 636
click at [1219, 570] on div "2101359 SO2447084 884698647494 1 Assigned CSNSMA Wayfair FedEx Ground" at bounding box center [834, 450] width 1208 height 636
click at [1220, 572] on div "2101359 SO2447084 884698647494 1 Assigned CSNSMA Wayfair FedEx Ground" at bounding box center [834, 450] width 1208 height 636
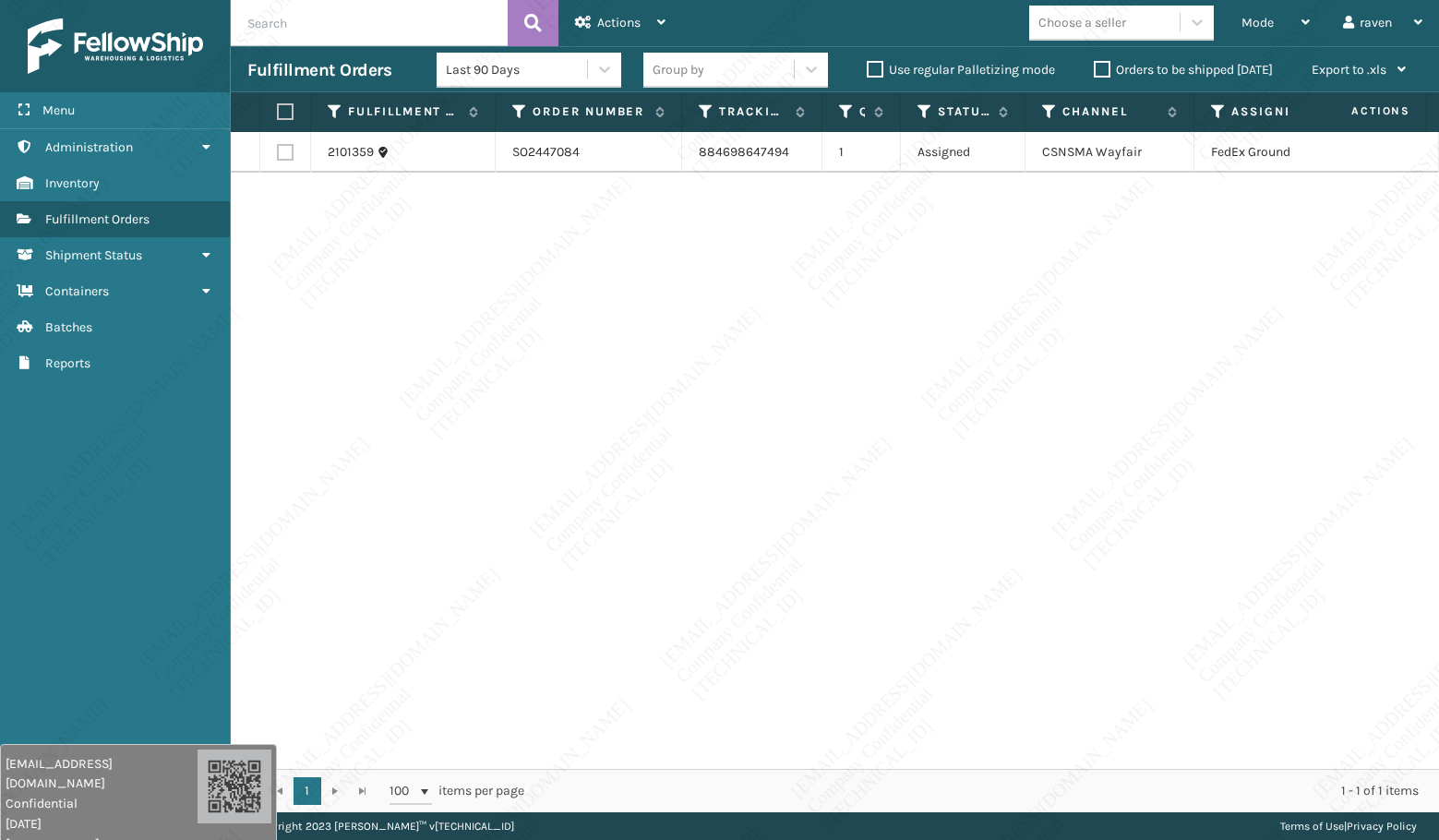
click at [1221, 572] on div "2101359 SO2447084 884698647494 1 Assigned CSNSMA Wayfair FedEx Ground" at bounding box center [834, 450] width 1208 height 636
click at [1224, 574] on div "2101359 SO2447084 884698647494 1 Assigned CSNSMA Wayfair FedEx Ground" at bounding box center [834, 450] width 1208 height 636
click at [1223, 574] on div "2101359 SO2447084 884698647494 1 Assigned CSNSMA Wayfair FedEx Ground" at bounding box center [834, 450] width 1208 height 636
click at [1223, 576] on div "2101359 SO2447084 884698647494 1 Assigned CSNSMA Wayfair FedEx Ground" at bounding box center [834, 450] width 1208 height 636
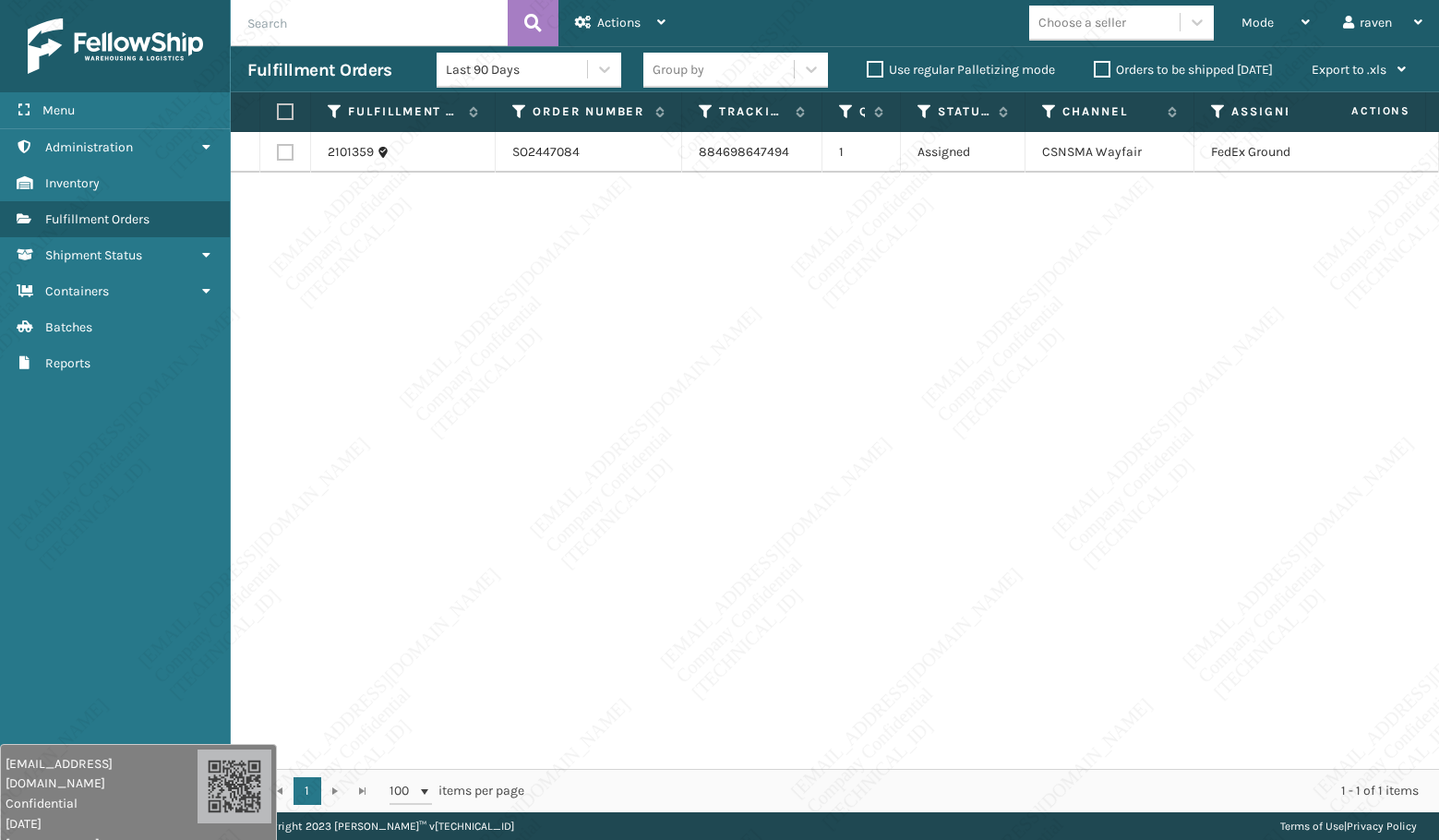
click at [1222, 576] on div "2101359 SO2447084 884698647494 1 Assigned CSNSMA Wayfair FedEx Ground" at bounding box center [834, 450] width 1208 height 636
click at [1222, 577] on div "2101359 SO2447084 884698647494 1 Assigned CSNSMA Wayfair FedEx Ground" at bounding box center [834, 450] width 1208 height 636
click at [1262, 574] on div "2101359 SO2447084 884698647494 1 Assigned CSNSMA Wayfair FedEx Ground" at bounding box center [834, 450] width 1208 height 636
click at [1262, 581] on div "2101359 SO2447084 884698647494 1 Assigned CSNSMA Wayfair FedEx Ground" at bounding box center [834, 450] width 1208 height 636
click at [1262, 585] on div "2101359 SO2447084 884698647494 1 Assigned CSNSMA Wayfair FedEx Ground" at bounding box center [834, 450] width 1208 height 636
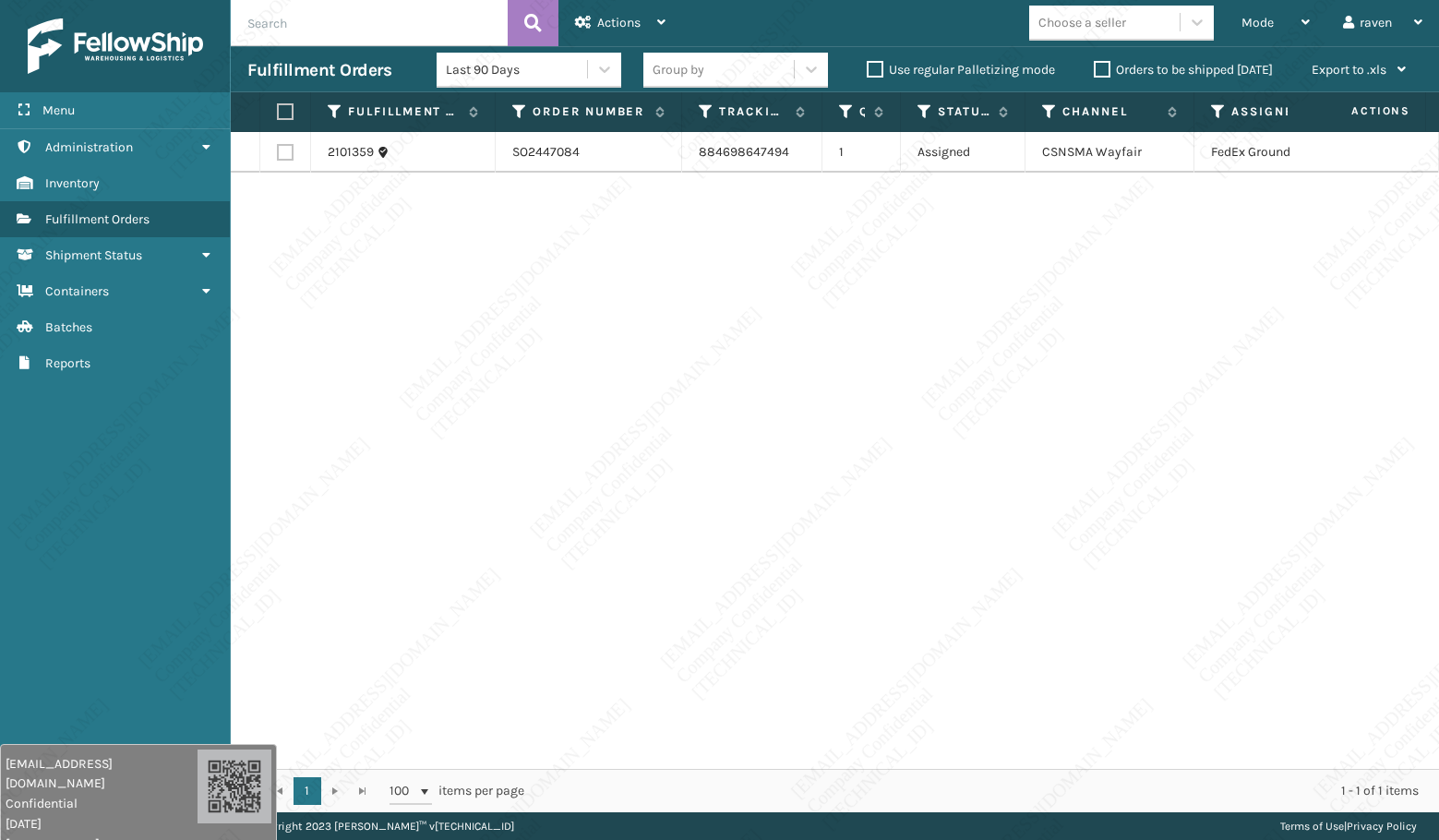
click at [1262, 587] on div "2101359 SO2447084 884698647494 1 Assigned CSNSMA Wayfair FedEx Ground" at bounding box center [834, 450] width 1208 height 636
click at [1262, 590] on div "2101359 SO2447084 884698647494 1 Assigned CSNSMA Wayfair FedEx Ground" at bounding box center [834, 450] width 1208 height 636
click at [1245, 26] on span "Mode" at bounding box center [1257, 23] width 32 height 16
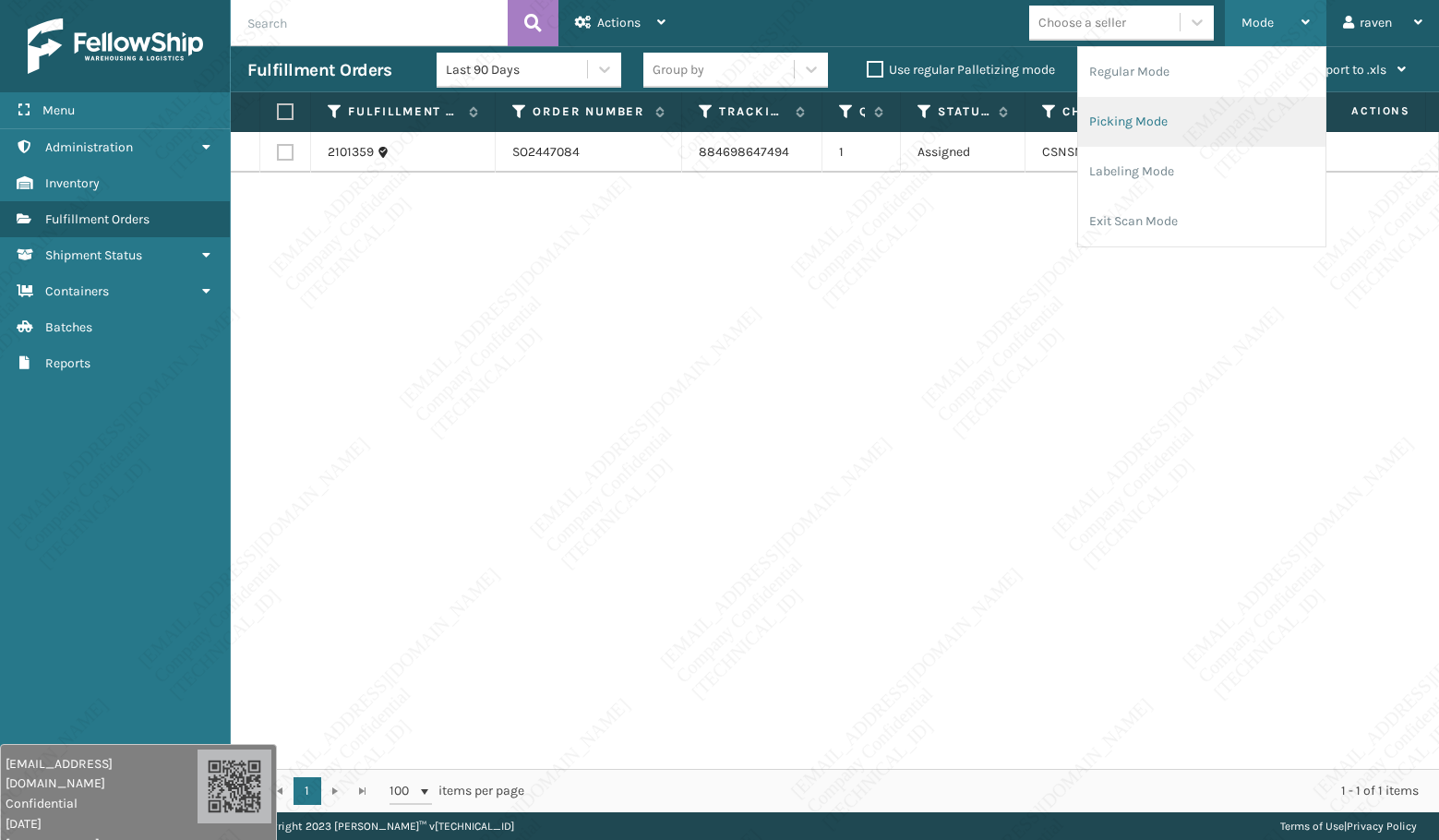
click at [1217, 116] on li "Picking Mode" at bounding box center [1201, 122] width 247 height 50
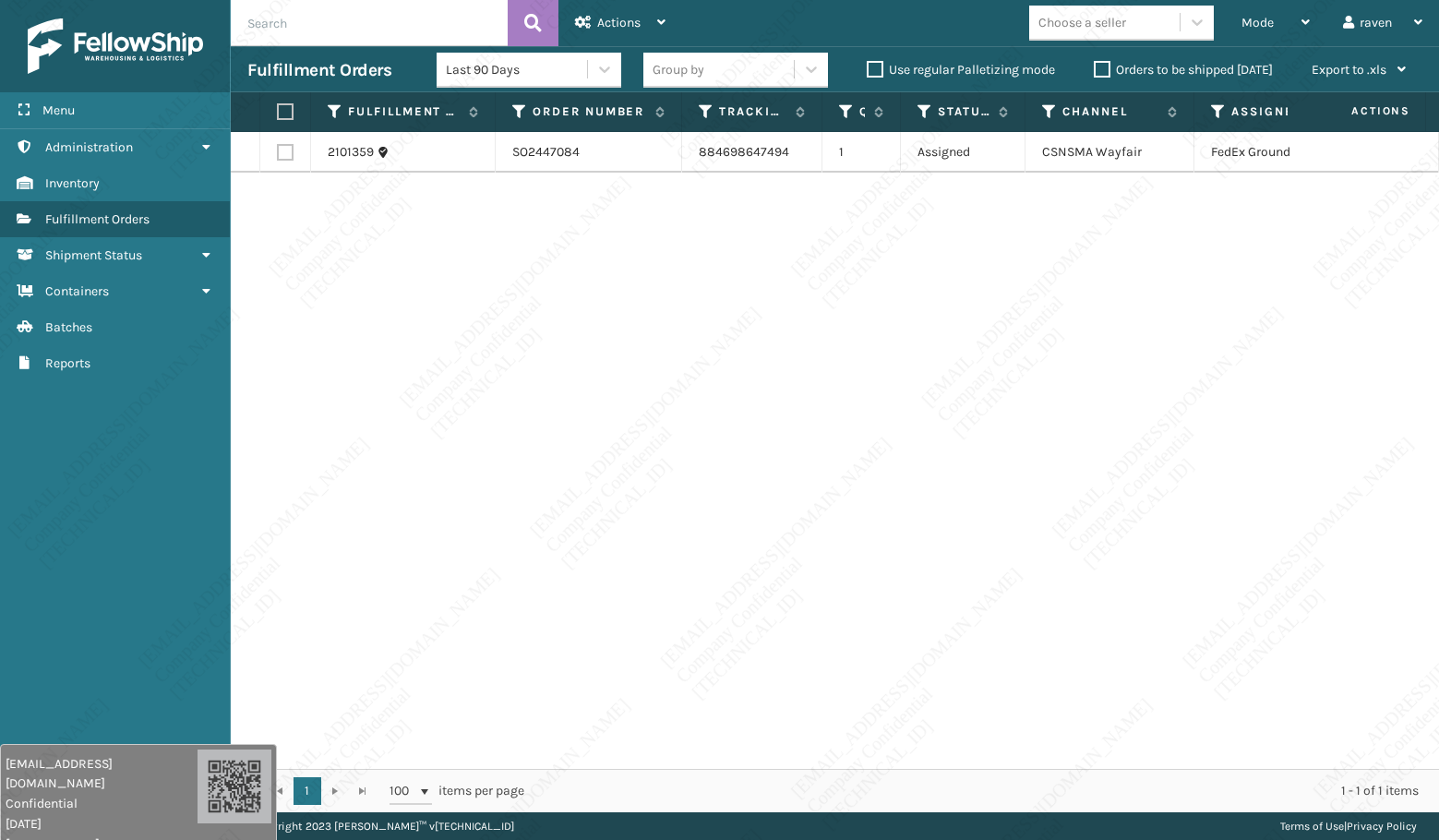
click at [288, 105] on label at bounding box center [281, 112] width 11 height 17
click at [277, 106] on input "checkbox" at bounding box center [276, 112] width 1 height 12
checkbox input "true"
click at [628, 25] on span "Actions" at bounding box center [618, 23] width 43 height 16
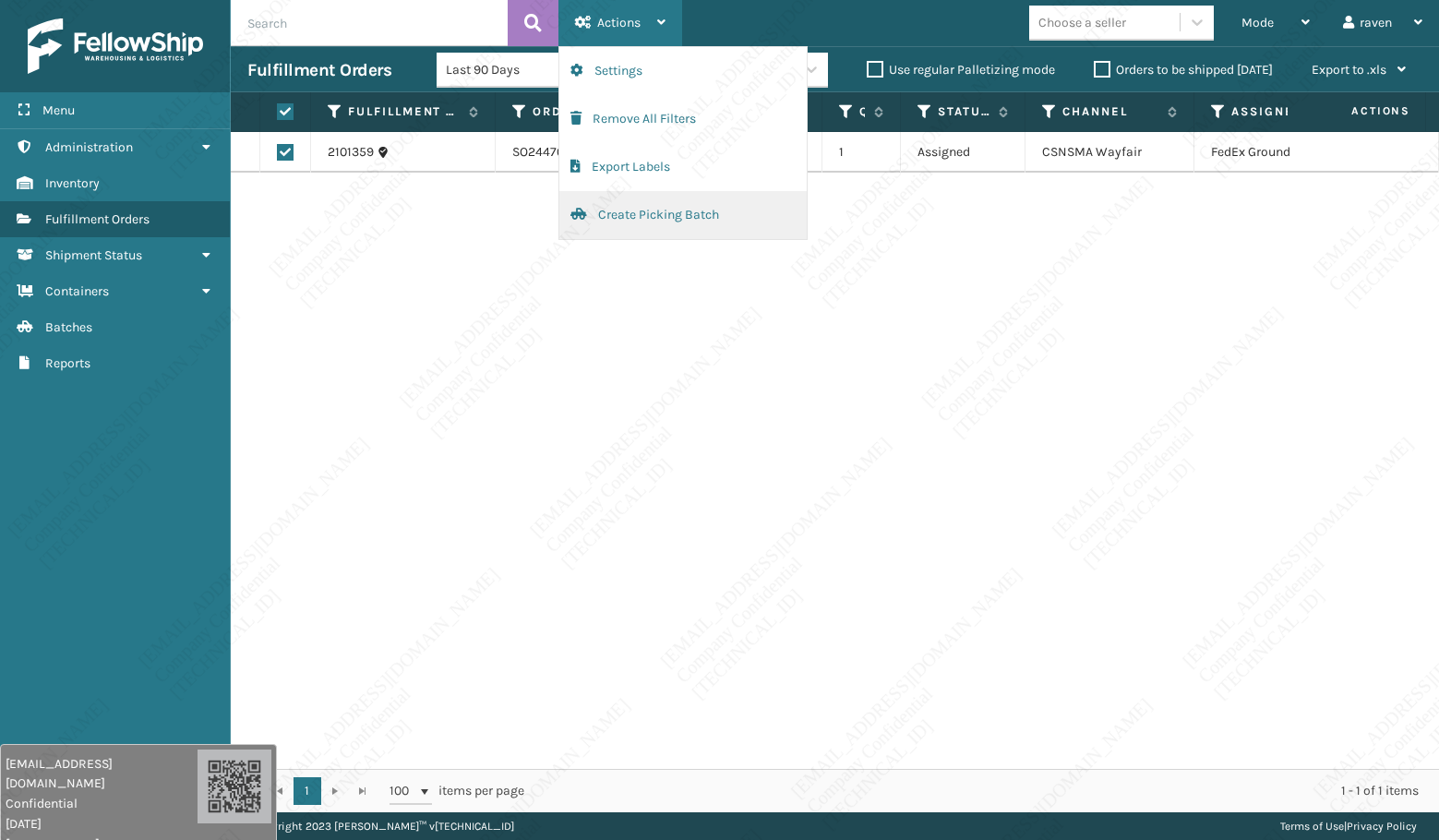
click at [631, 207] on button "Create Picking Batch" at bounding box center [683, 214] width 247 height 48
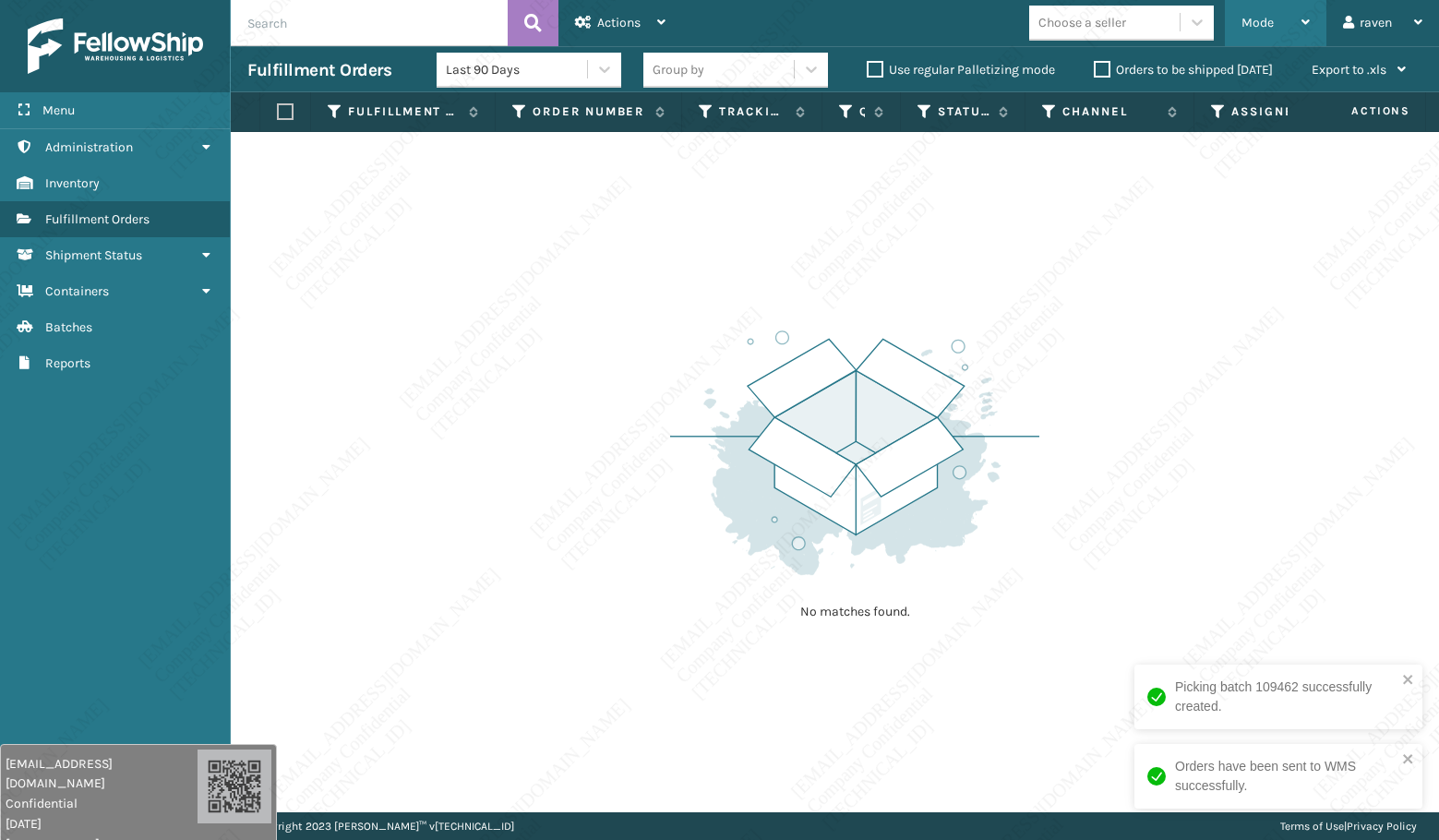
click at [1262, 15] on span "Mode" at bounding box center [1257, 23] width 32 height 16
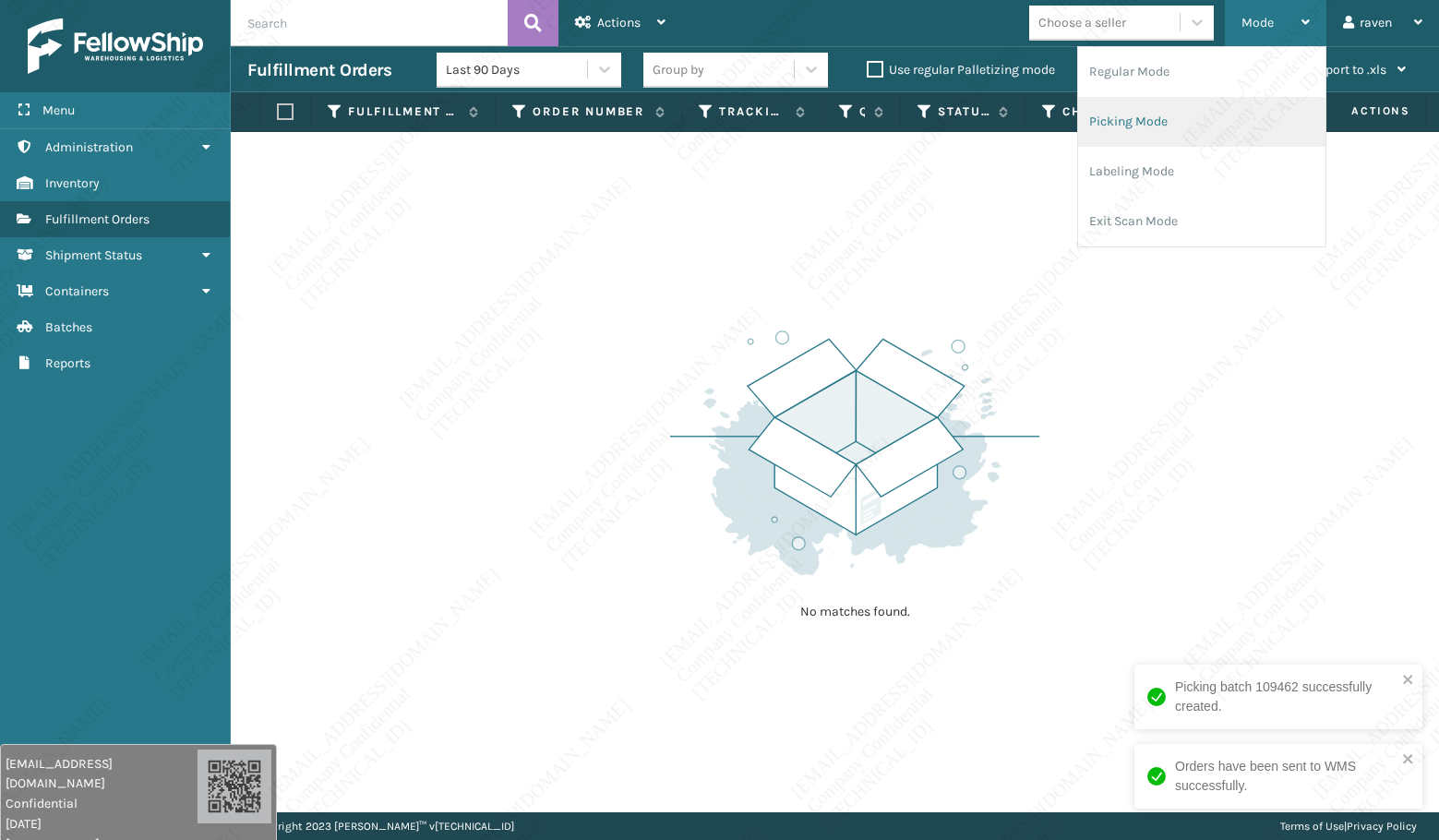
click at [1152, 126] on li "Picking Mode" at bounding box center [1201, 122] width 247 height 50
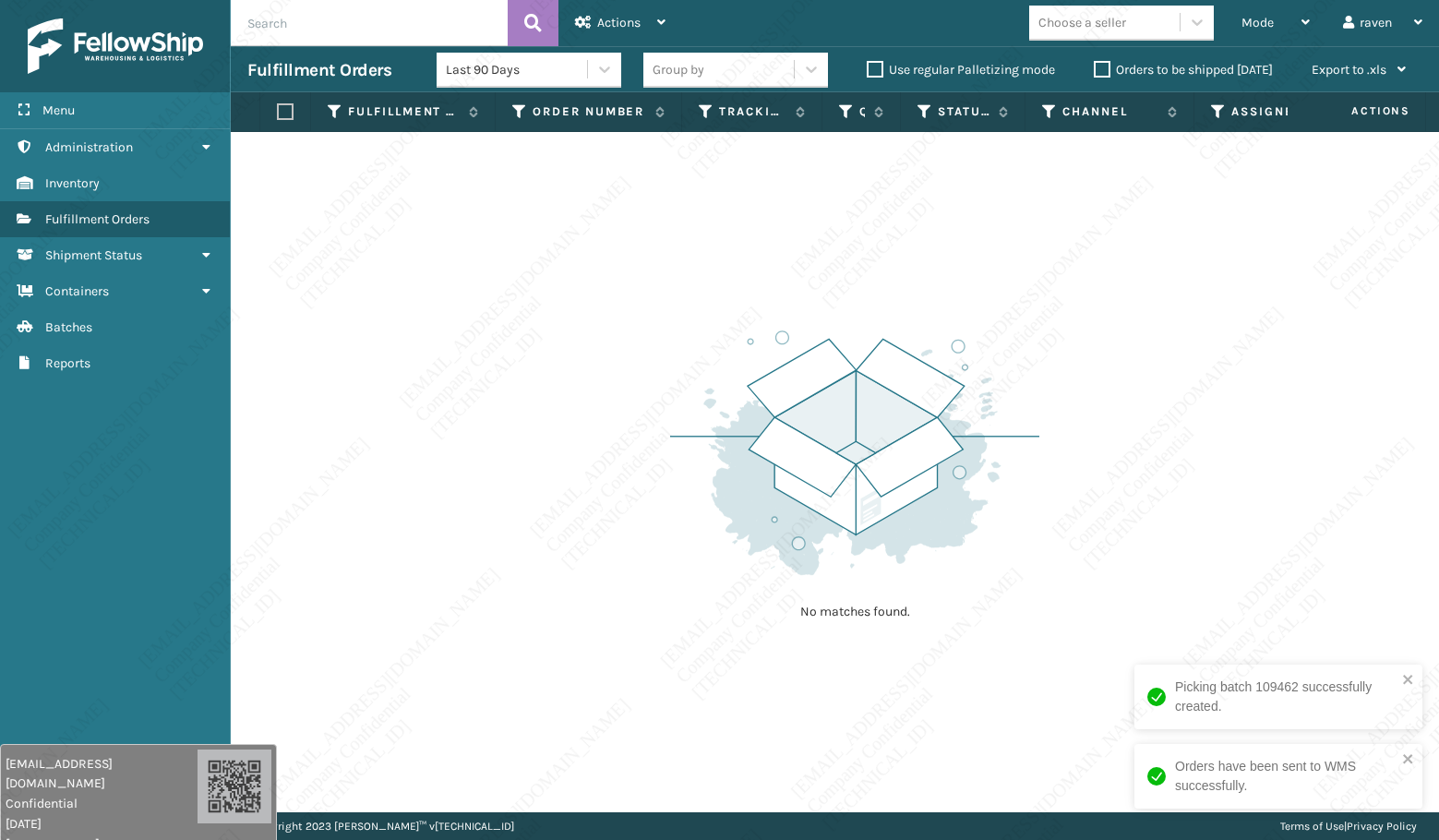
click at [792, 385] on img at bounding box center [854, 453] width 369 height 255
click at [965, 311] on div "No matches found." at bounding box center [854, 472] width 369 height 340
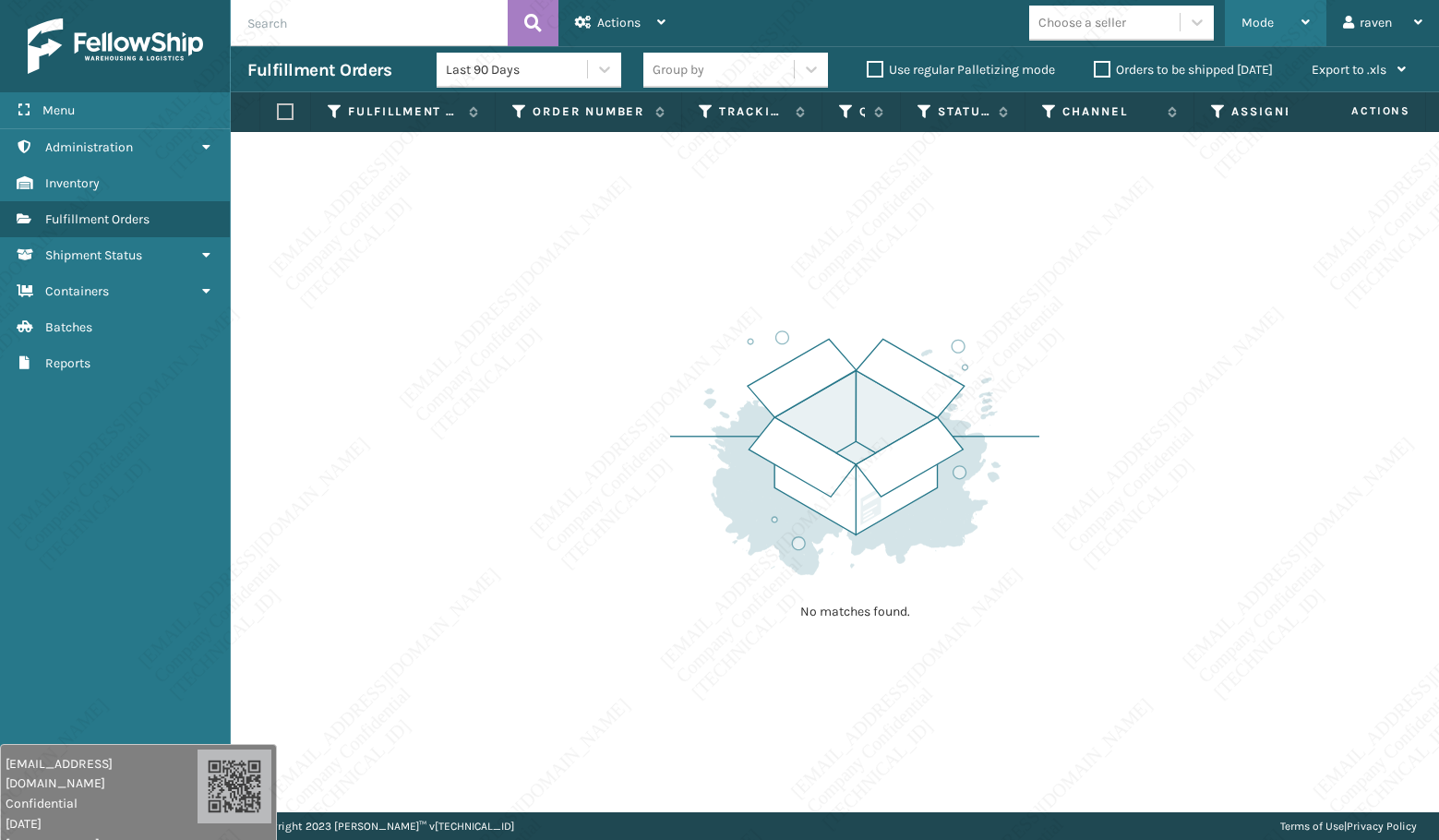
click at [1234, 20] on div "Mode Regular Mode Picking Mode Labeling Mode Exit Scan Mode" at bounding box center [1275, 23] width 102 height 46
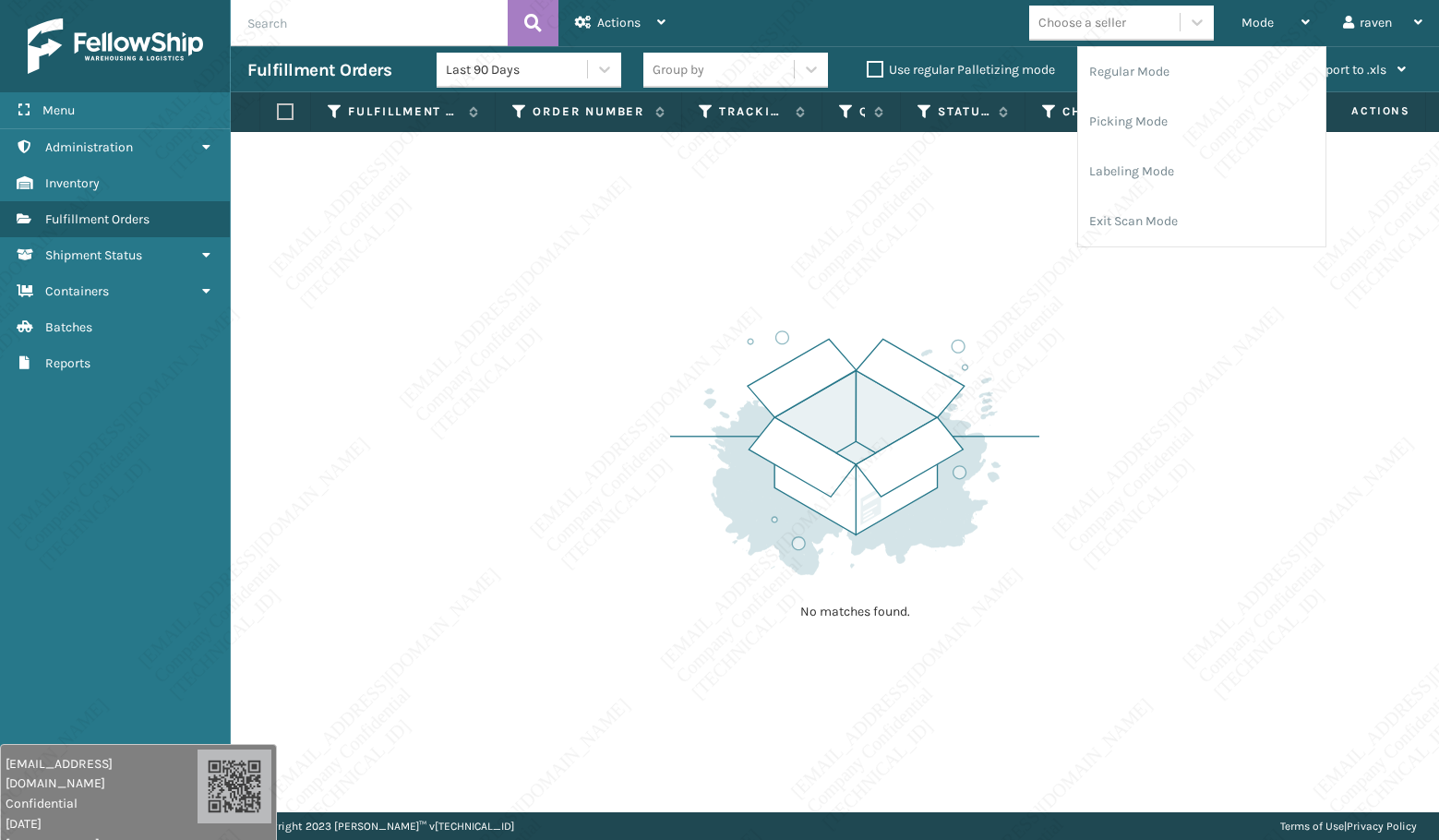
click at [947, 341] on img at bounding box center [854, 453] width 369 height 255
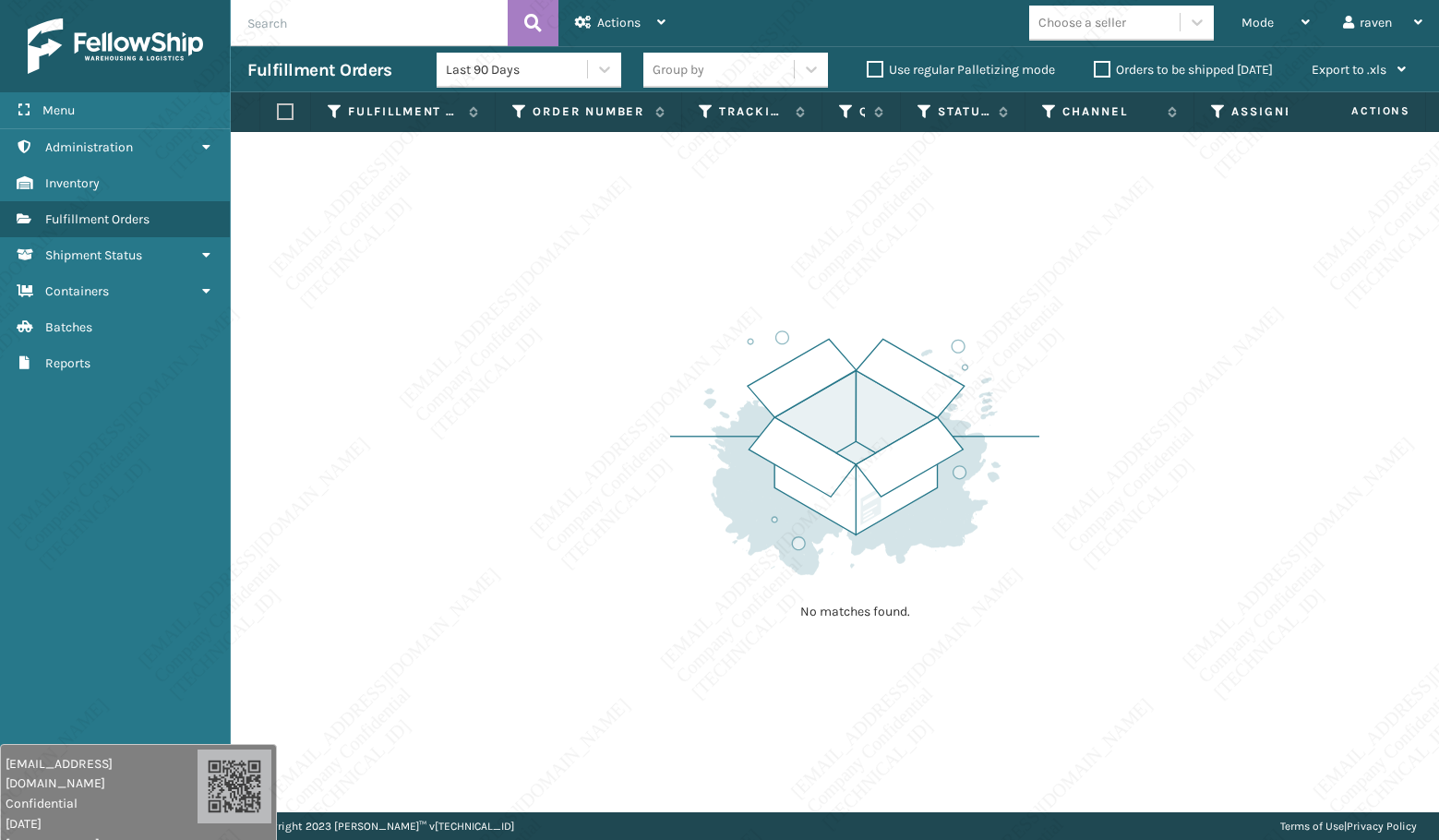
click at [1112, 451] on div "No matches found." at bounding box center [834, 472] width 1208 height 680
click at [781, 413] on img at bounding box center [854, 453] width 369 height 255
click at [1262, 32] on div "Mode" at bounding box center [1275, 23] width 68 height 46
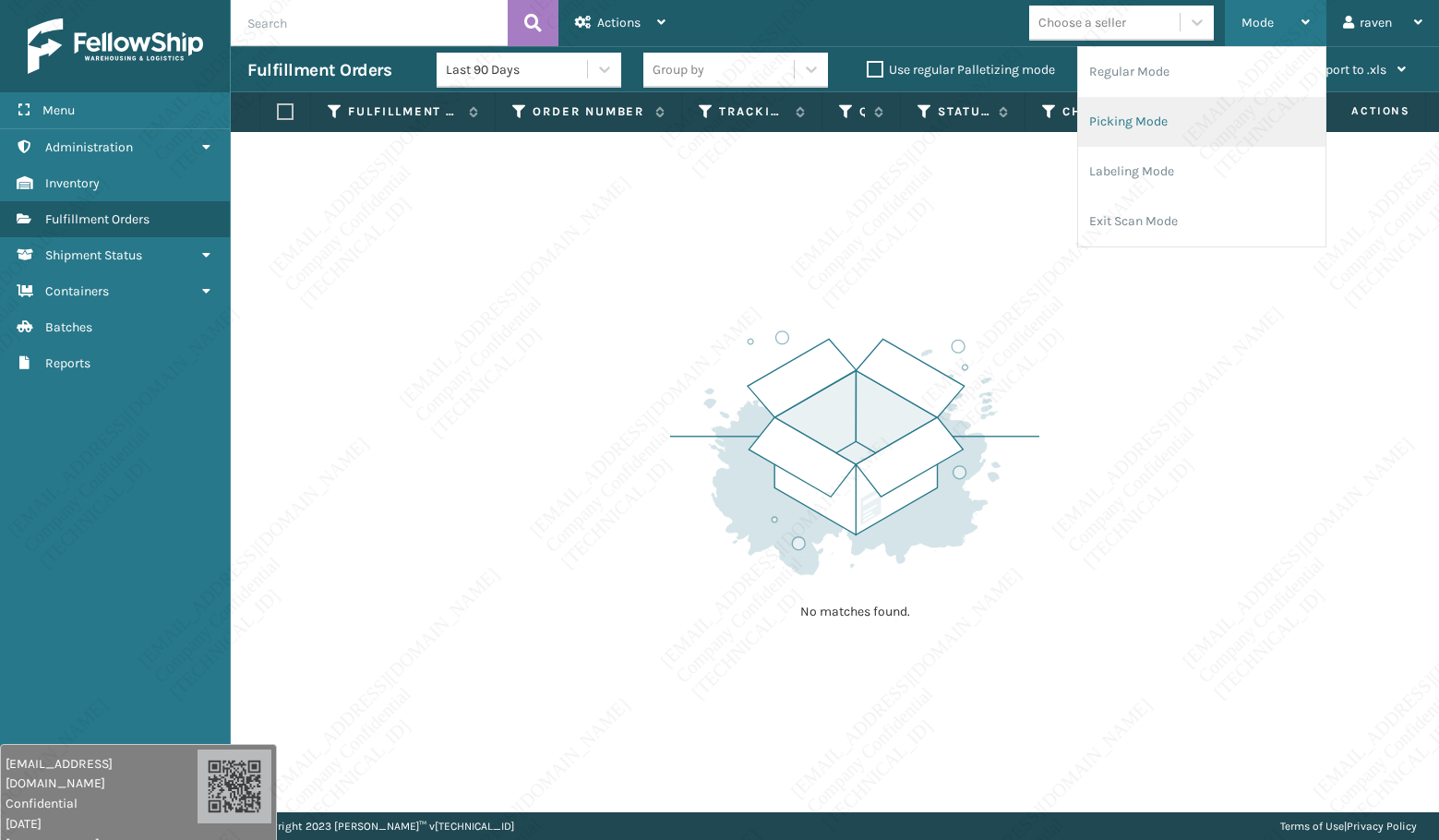
click at [1208, 117] on li "Picking Mode" at bounding box center [1201, 122] width 247 height 50
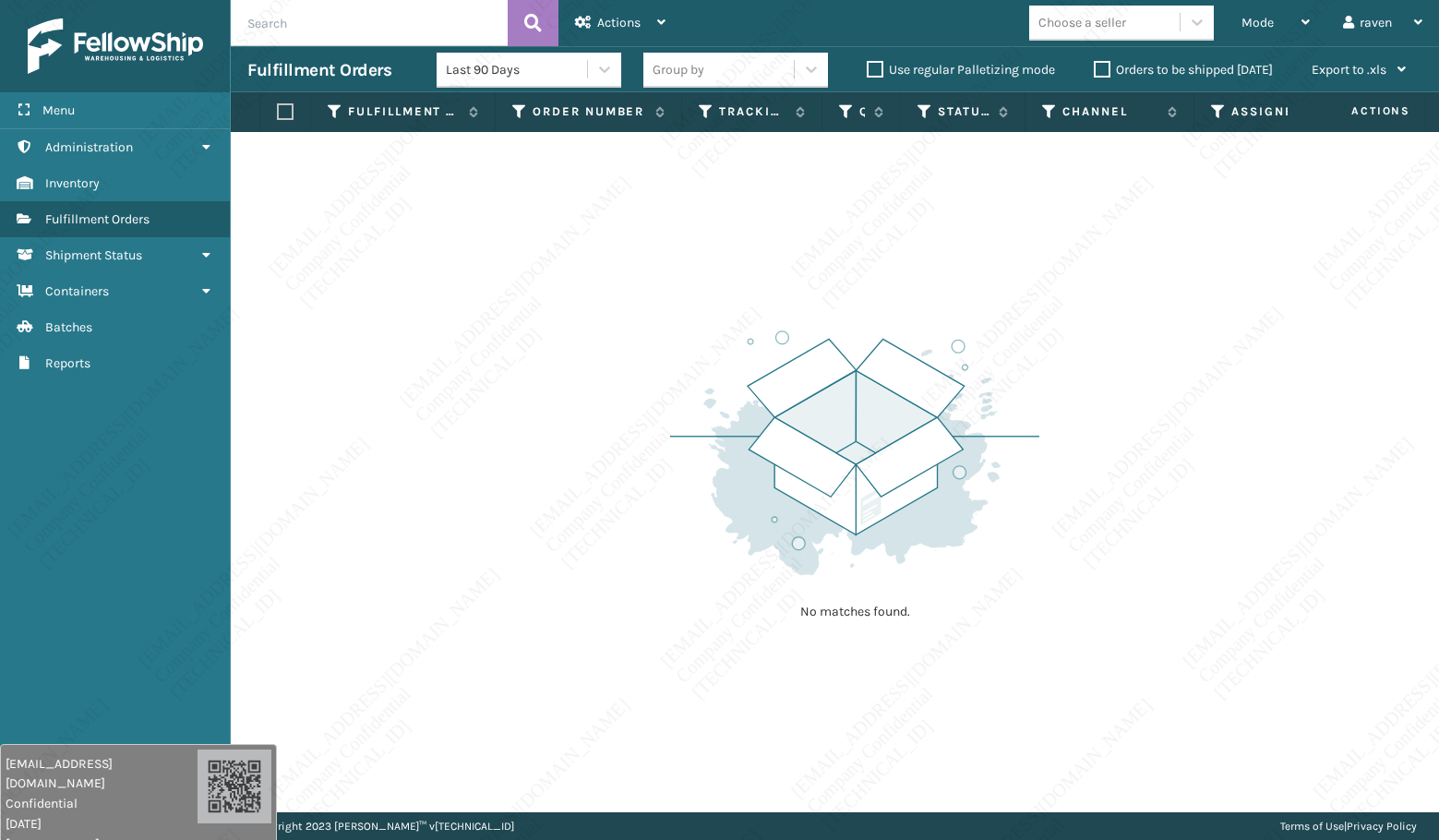
click at [1227, 522] on div "No matches found." at bounding box center [834, 472] width 1208 height 680
drag, startPoint x: 908, startPoint y: 424, endPoint x: 1067, endPoint y: 303, distance: 199.8
click at [909, 424] on img at bounding box center [854, 453] width 369 height 255
click at [1247, 24] on span "Mode" at bounding box center [1257, 23] width 32 height 16
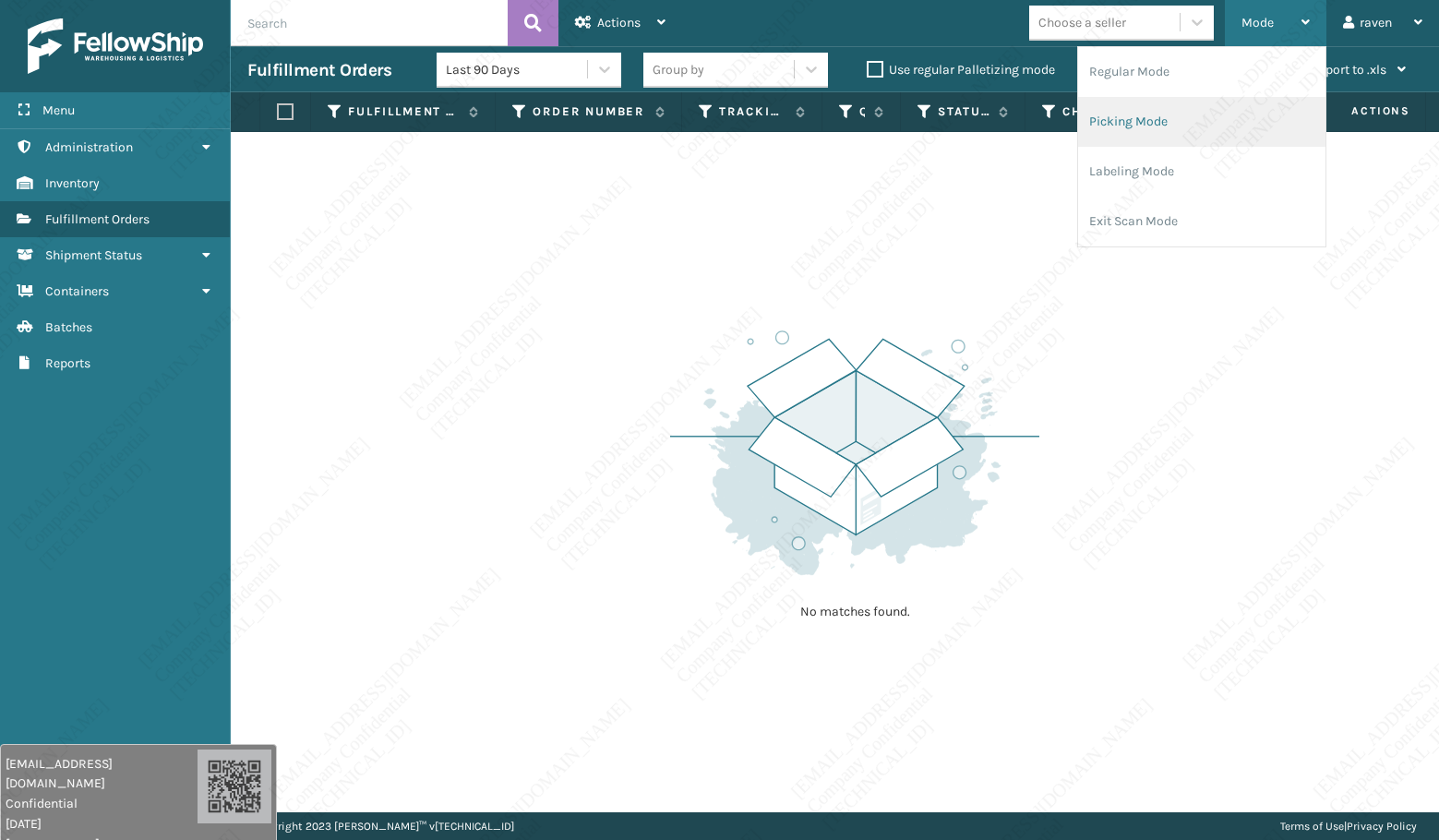
click at [1175, 116] on li "Picking Mode" at bounding box center [1201, 122] width 247 height 50
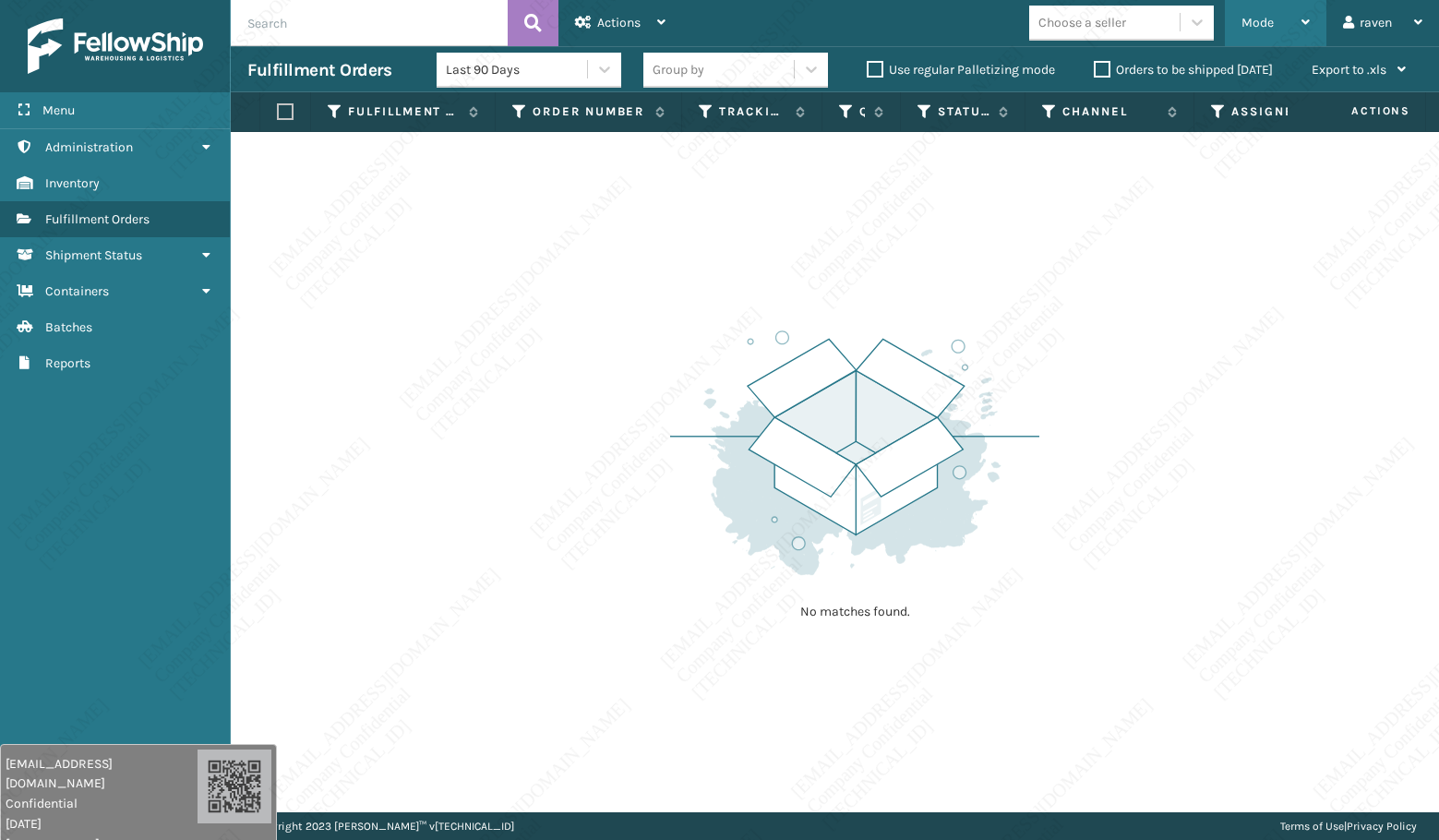
click at [1262, 30] on div "Mode" at bounding box center [1275, 23] width 68 height 46
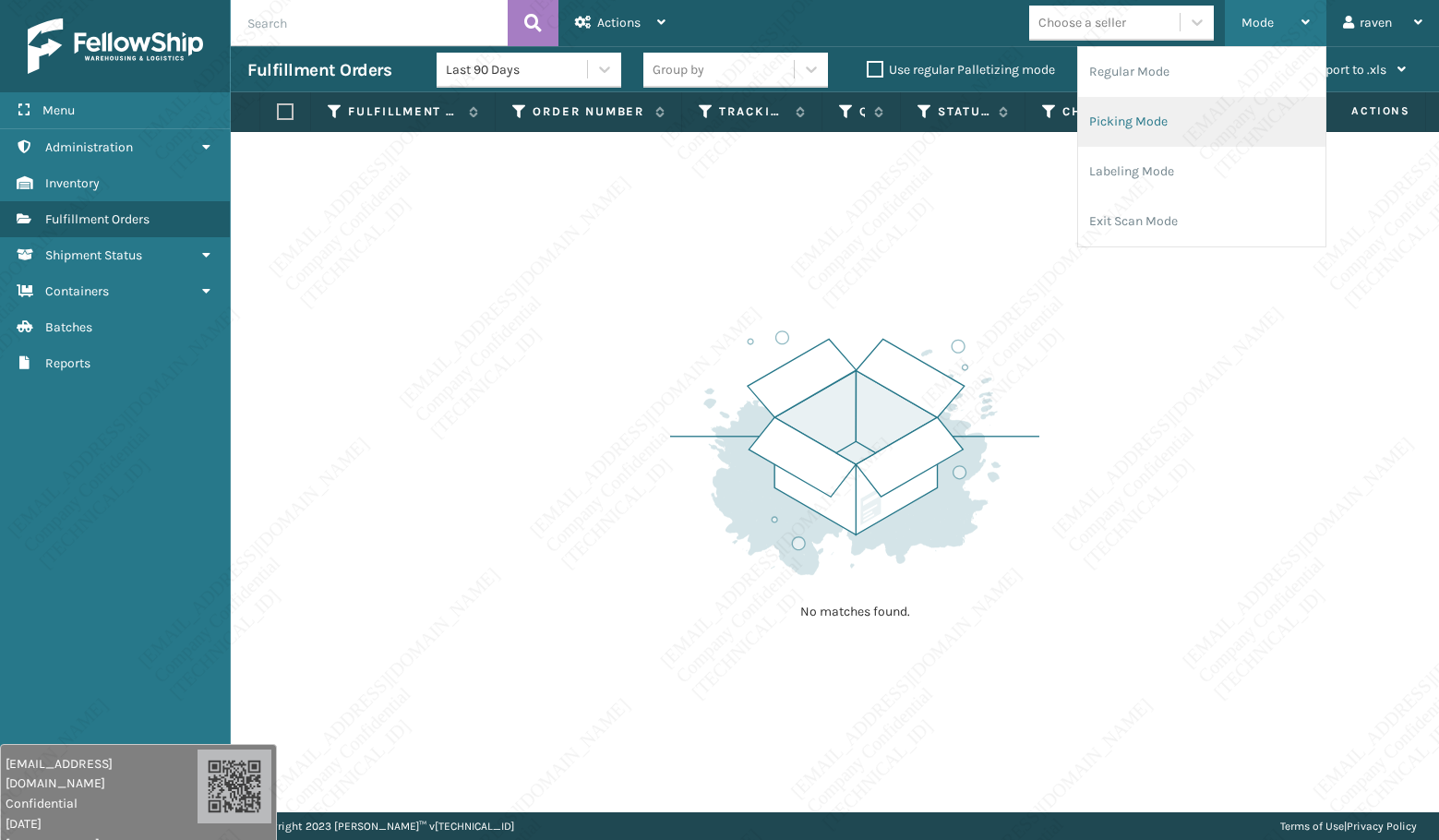
click at [1156, 124] on li "Picking Mode" at bounding box center [1201, 122] width 247 height 50
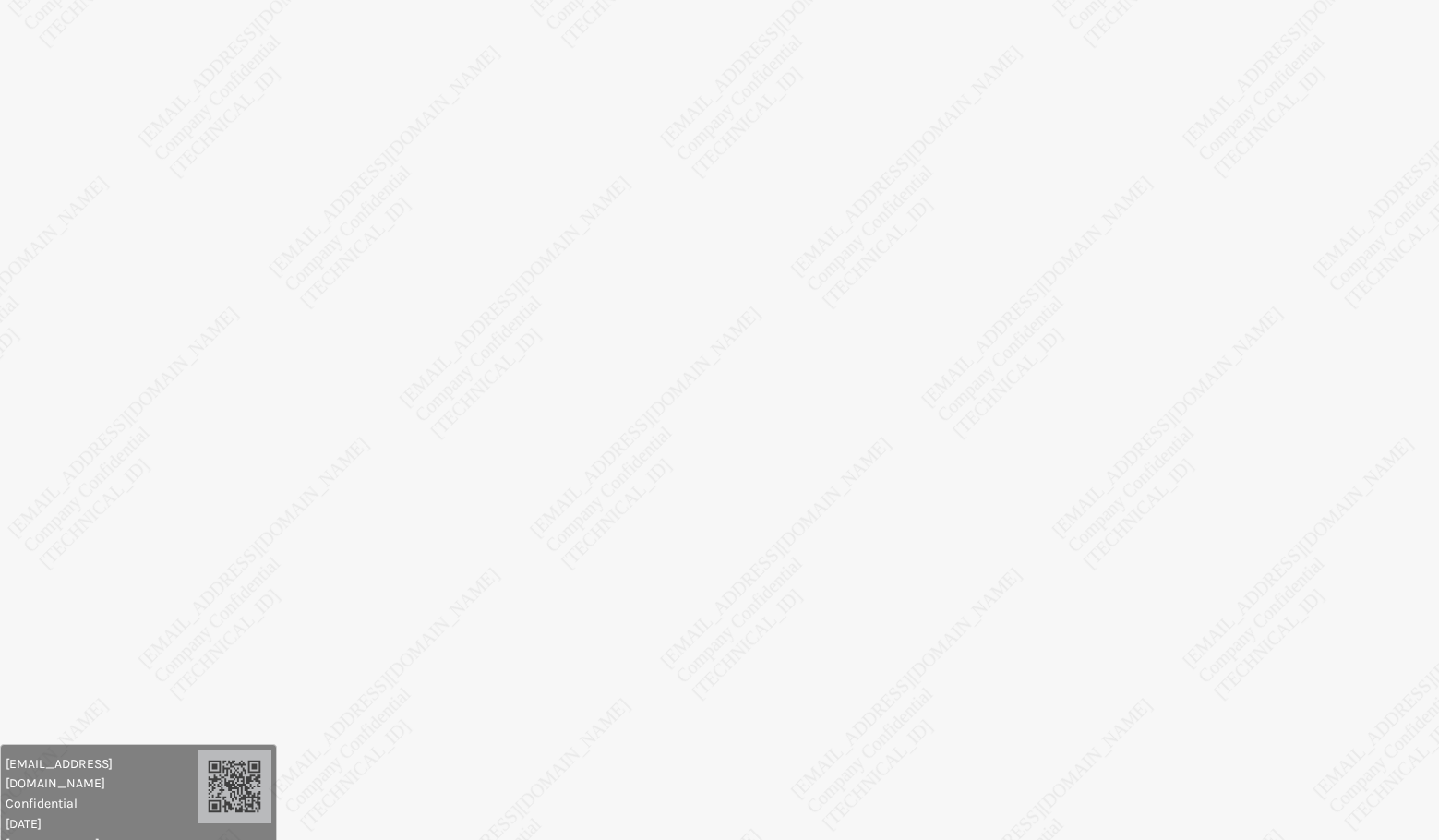
click at [536, 348] on body "[EMAIL_ADDRESS][DOMAIN_NAME] Confidential [DATE] [TECHNICAL_ID] [EMAIL_ADDRESS]…" at bounding box center [720, 420] width 1439 height 840
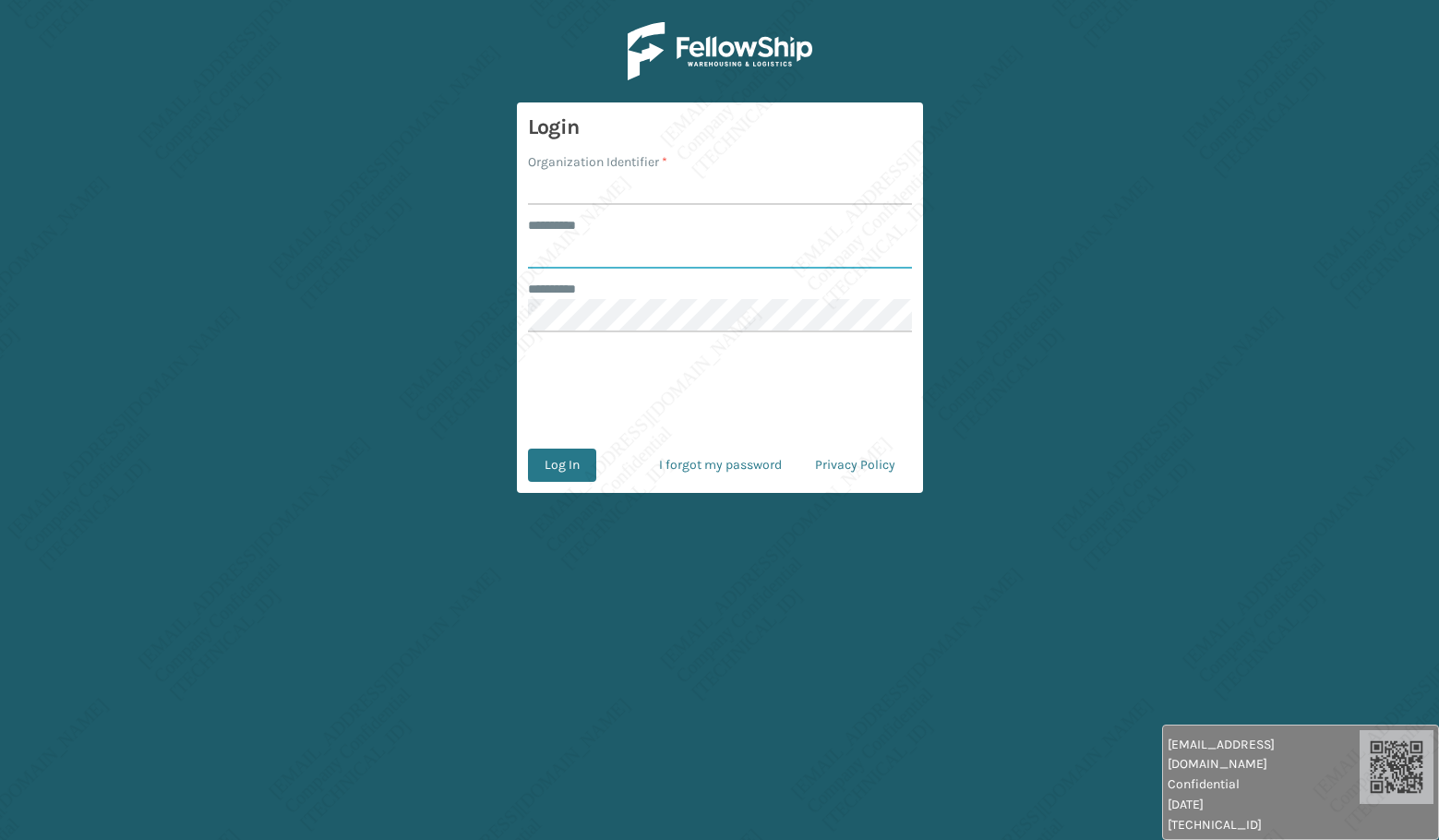
type input "*****"
click at [623, 240] on input "*****" at bounding box center [720, 251] width 384 height 33
click at [580, 166] on label "Organization Identifier *" at bounding box center [598, 162] width 140 height 19
click at [580, 172] on input "Organization Identifier *" at bounding box center [720, 188] width 384 height 33
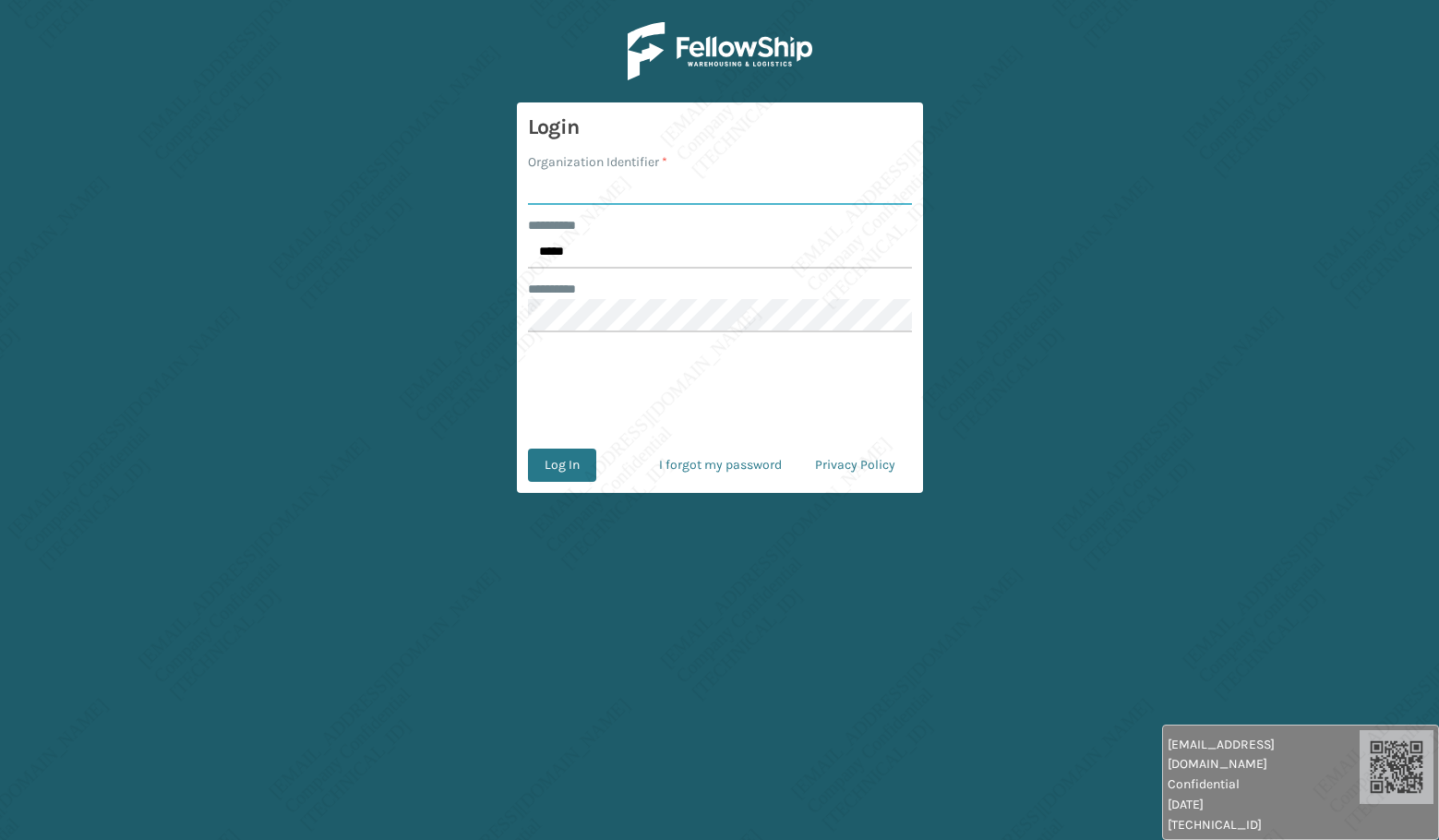
click at [570, 191] on input "Organization Identifier *" at bounding box center [720, 188] width 384 height 33
type input "[PERSON_NAME]"
click at [590, 465] on button "Log In" at bounding box center [562, 464] width 68 height 33
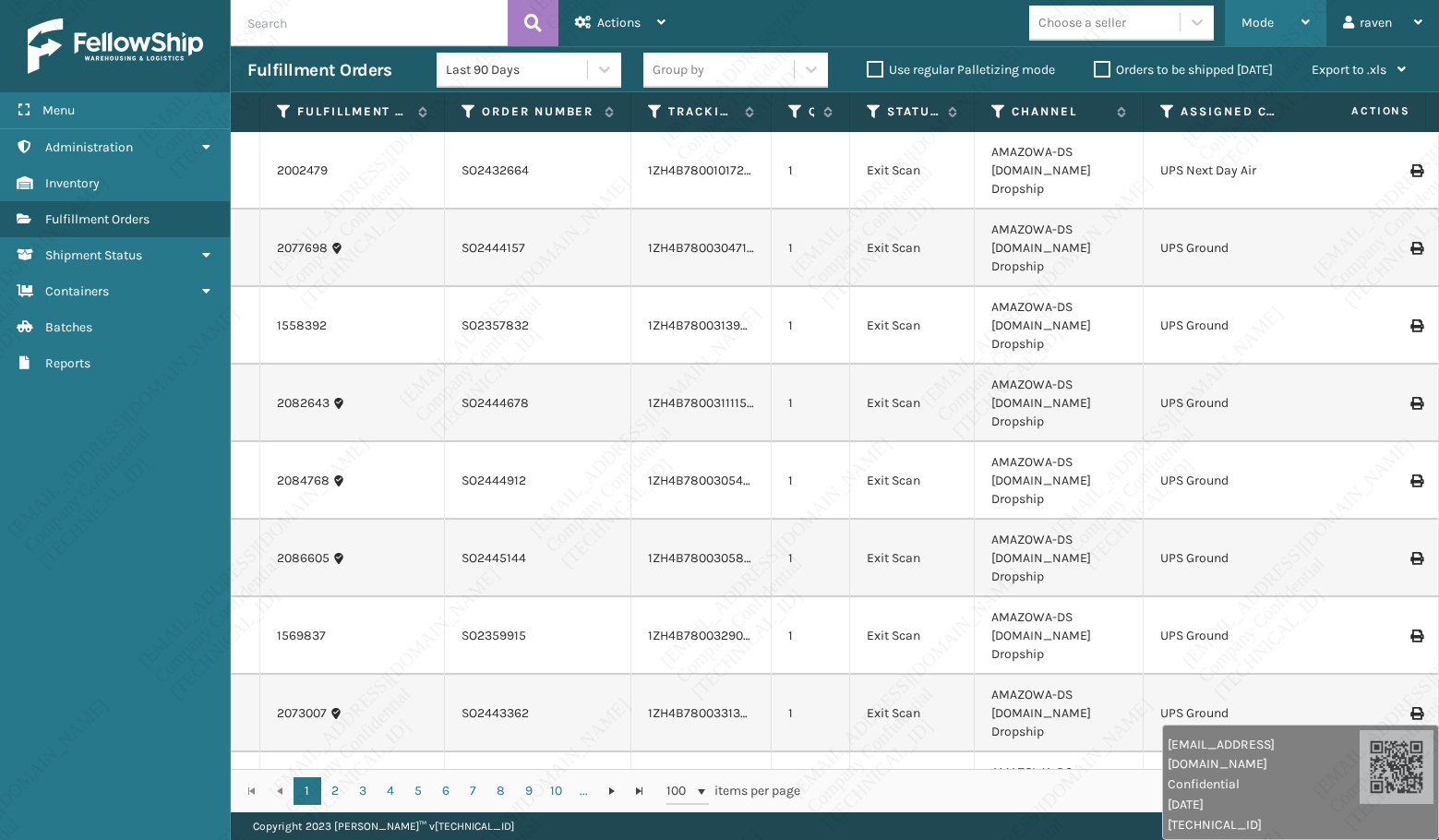
click at [1260, 29] on span "Mode" at bounding box center [1257, 23] width 32 height 16
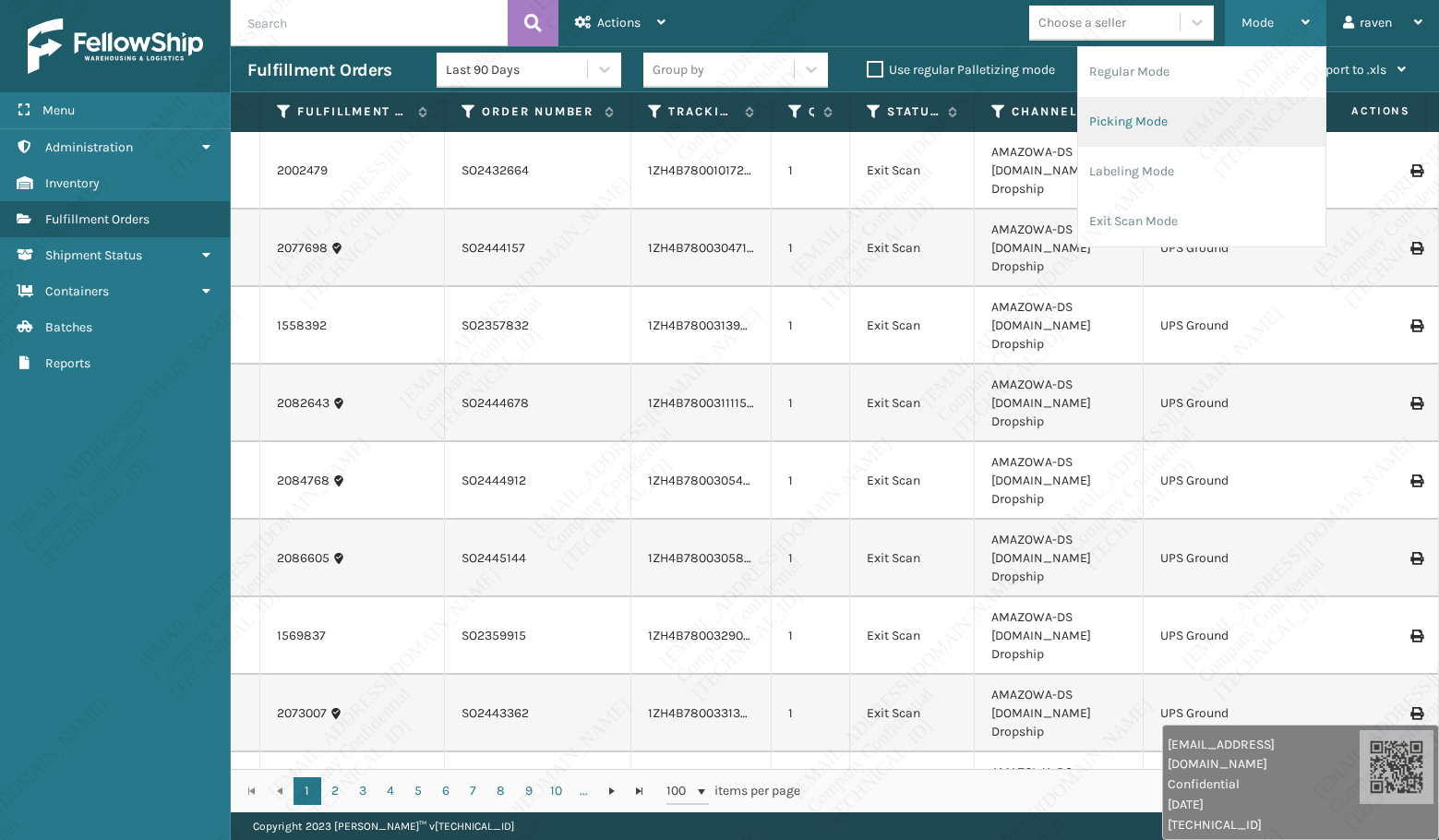
click at [1221, 117] on li "Picking Mode" at bounding box center [1201, 122] width 247 height 50
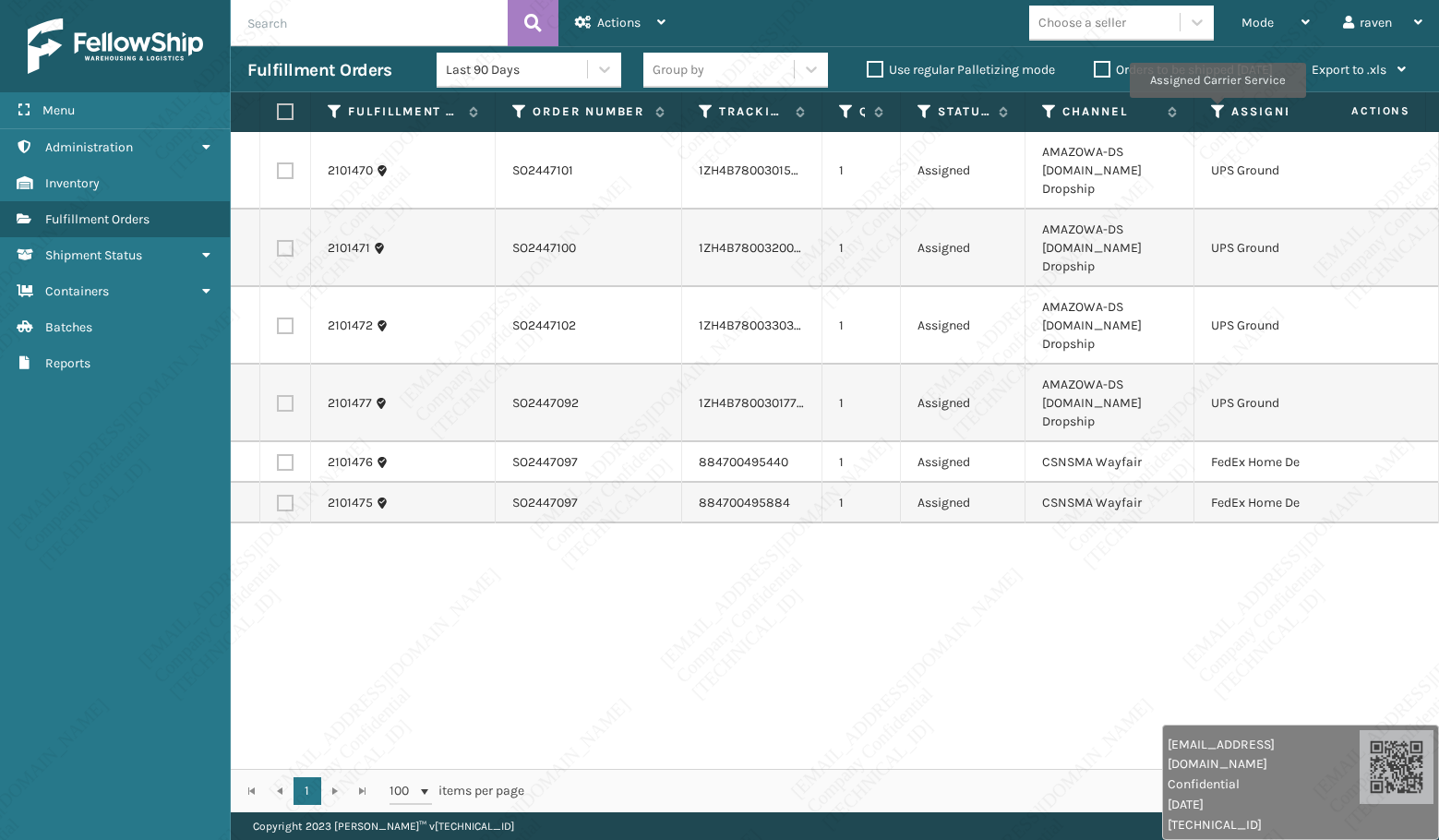
click at [1216, 110] on icon at bounding box center [1217, 112] width 15 height 17
drag, startPoint x: 708, startPoint y: 547, endPoint x: 584, endPoint y: 451, distance: 156.8
click at [708, 545] on div "2101470 SO2447101 1ZH4B7800301500961 1 Assigned AMAZOWA-DS Amazon.Com Dropship …" at bounding box center [834, 450] width 1208 height 636
click at [279, 454] on label at bounding box center [284, 462] width 17 height 17
click at [277, 454] on input "checkbox" at bounding box center [276, 460] width 1 height 12
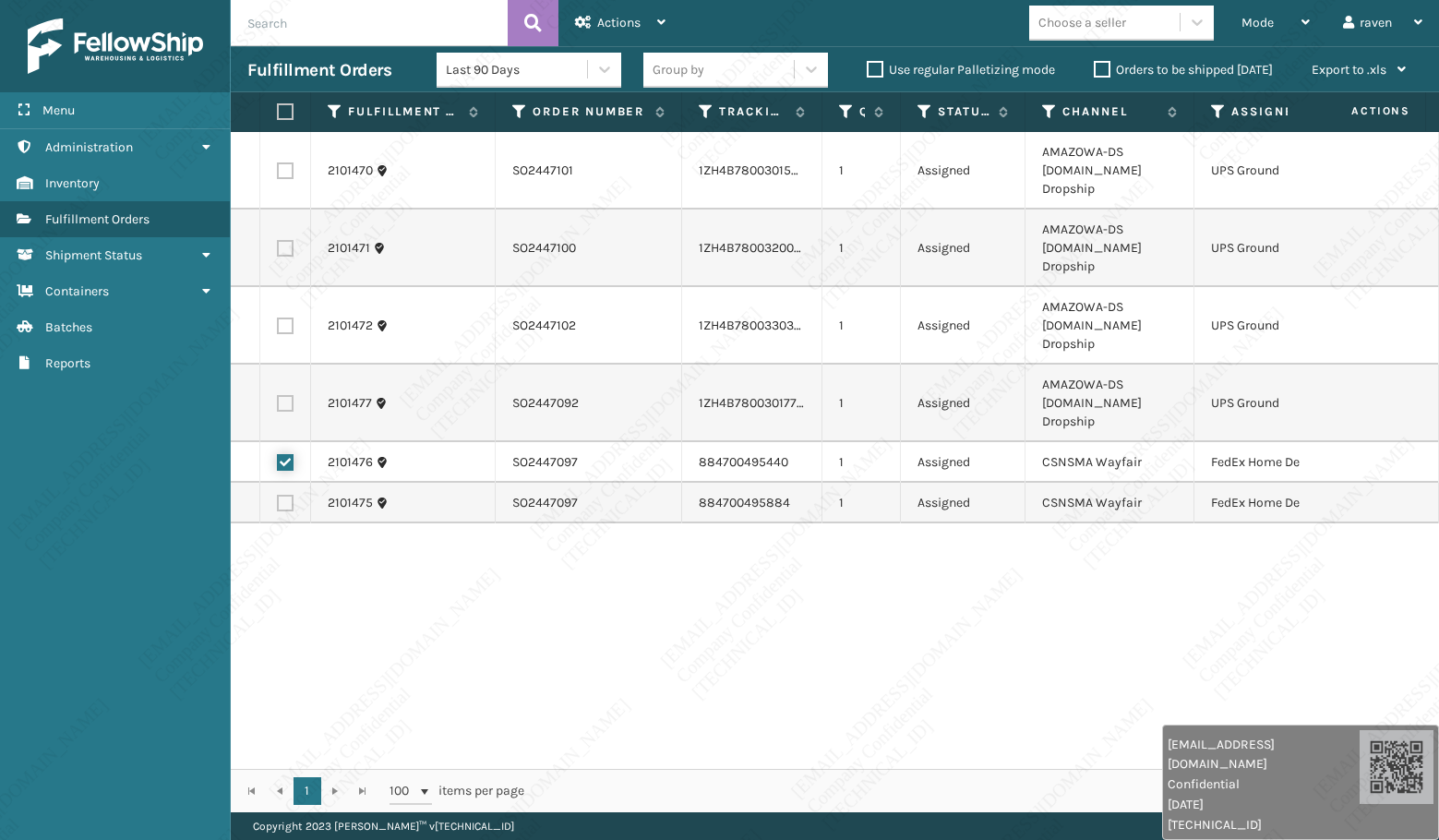
checkbox input "true"
click at [283, 495] on label at bounding box center [284, 503] width 17 height 17
click at [277, 495] on input "checkbox" at bounding box center [276, 501] width 1 height 12
checkbox input "true"
click at [609, 31] on div "Actions" at bounding box center [620, 23] width 91 height 46
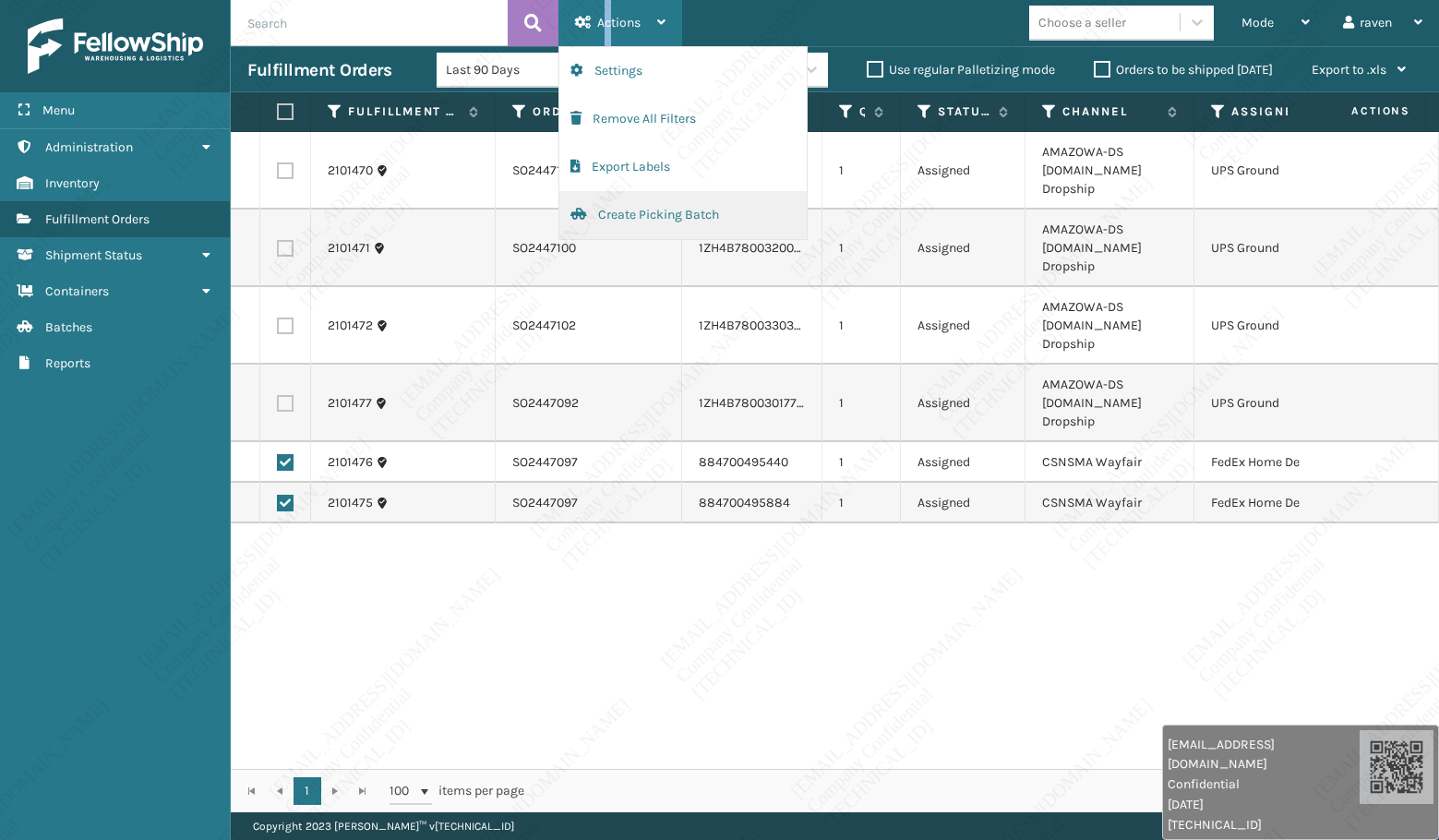
click at [632, 216] on button "Create Picking Batch" at bounding box center [683, 214] width 247 height 48
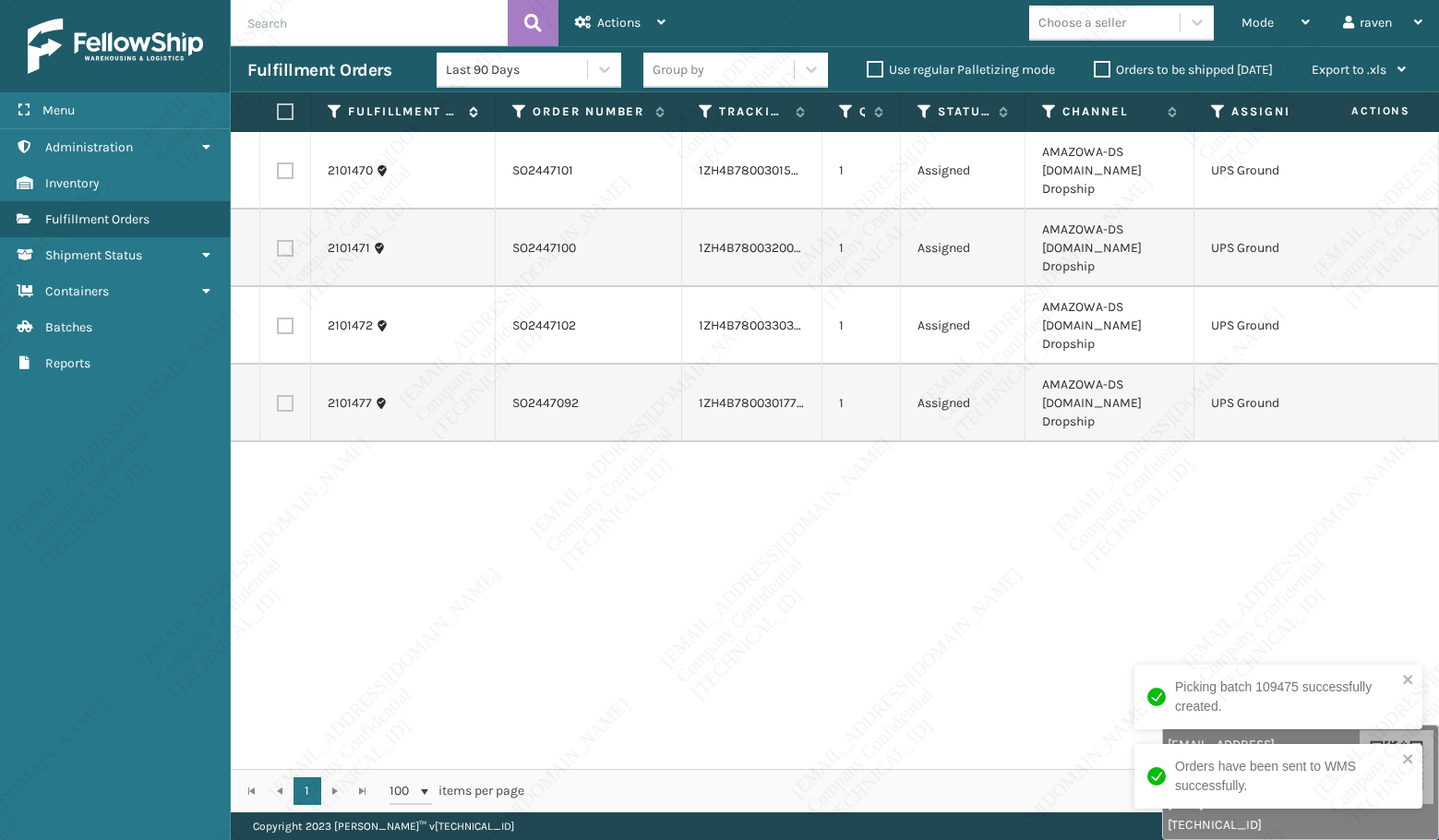
drag, startPoint x: 281, startPoint y: 105, endPoint x: 378, endPoint y: 105, distance: 97.0
click at [282, 105] on label at bounding box center [281, 112] width 11 height 17
click at [277, 106] on input "checkbox" at bounding box center [276, 112] width 1 height 12
checkbox input "true"
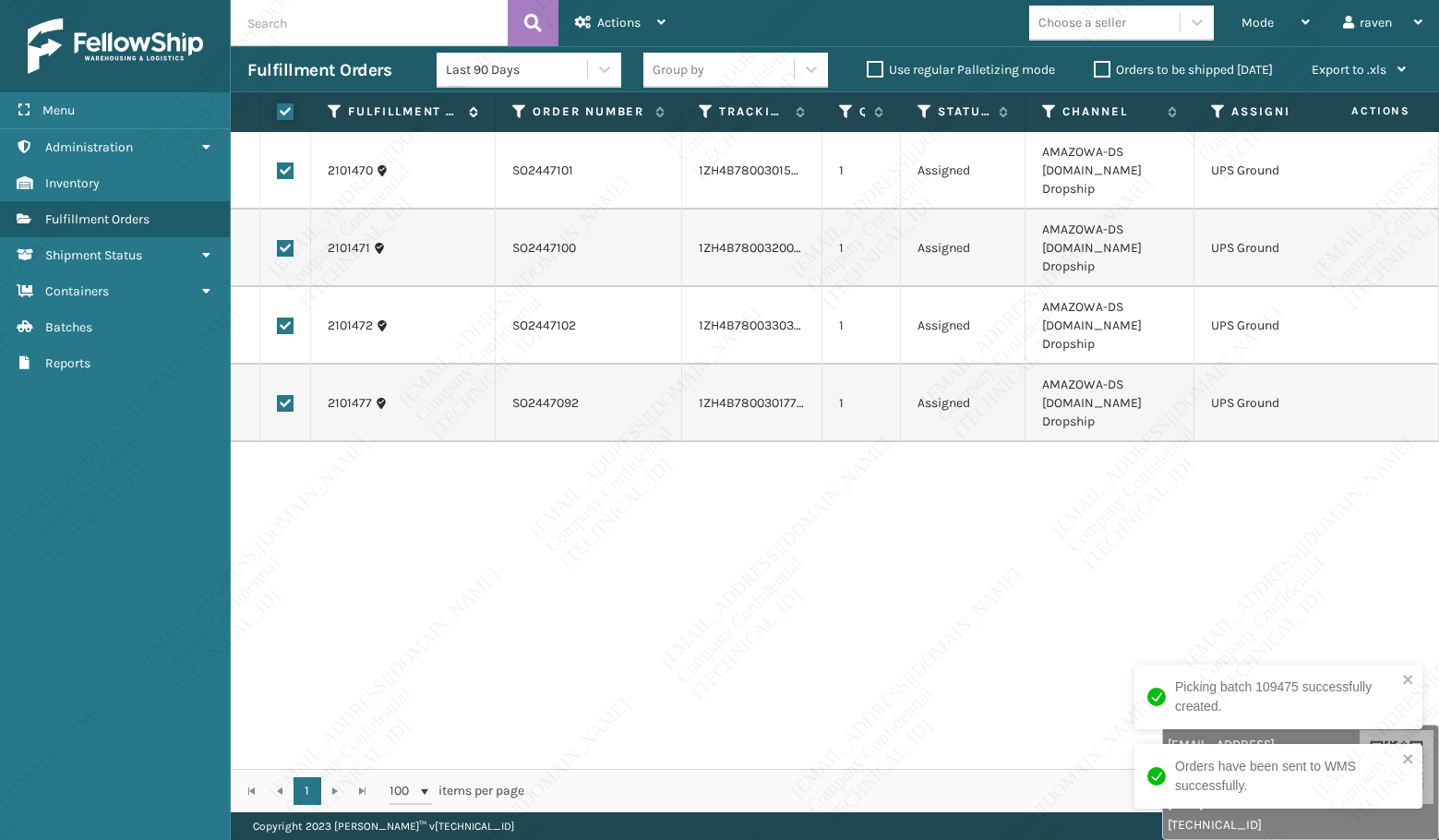
checkbox input "true"
click at [641, 30] on span "Actions" at bounding box center [618, 23] width 43 height 16
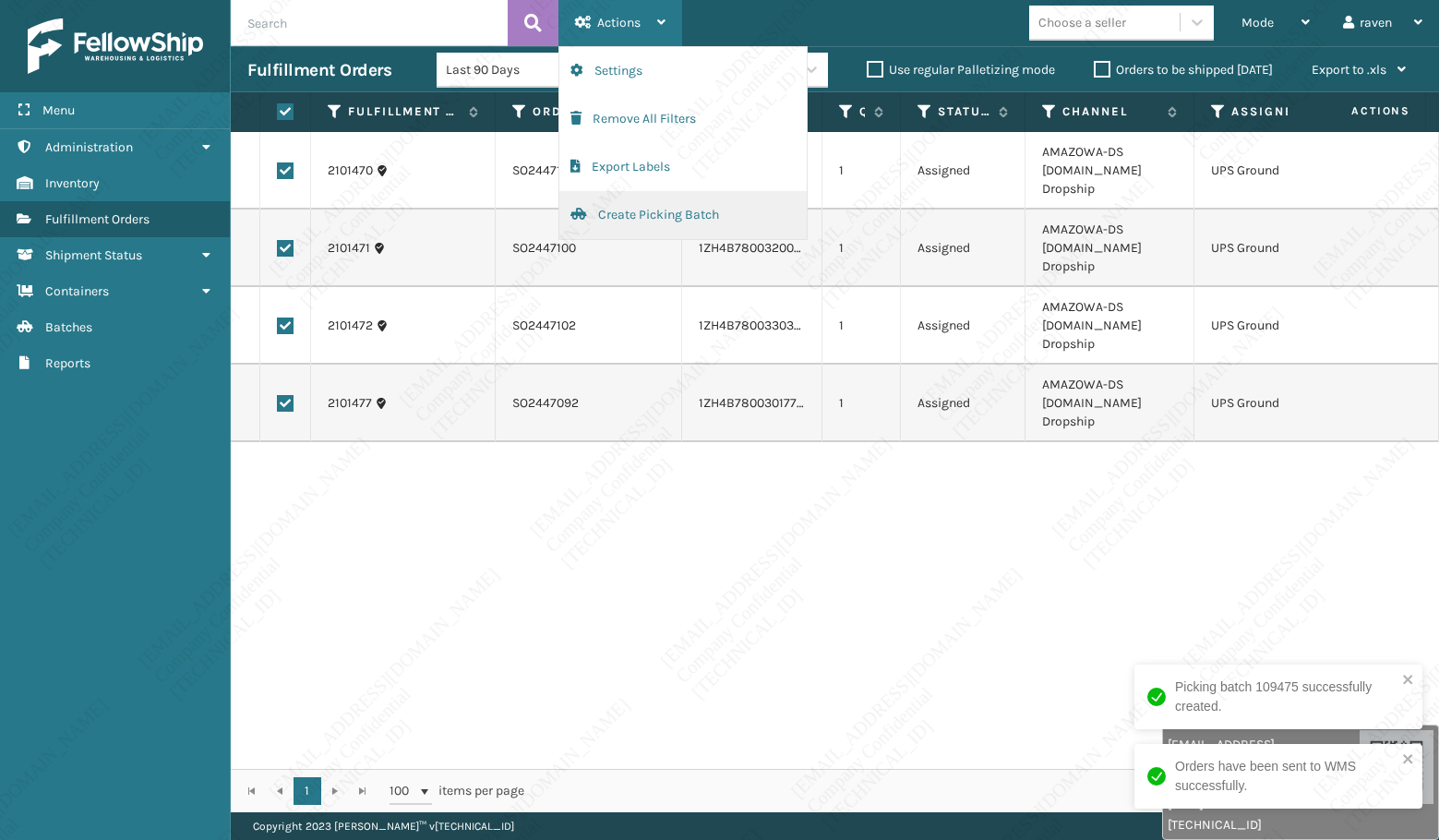
click at [647, 212] on button "Create Picking Batch" at bounding box center [683, 214] width 247 height 48
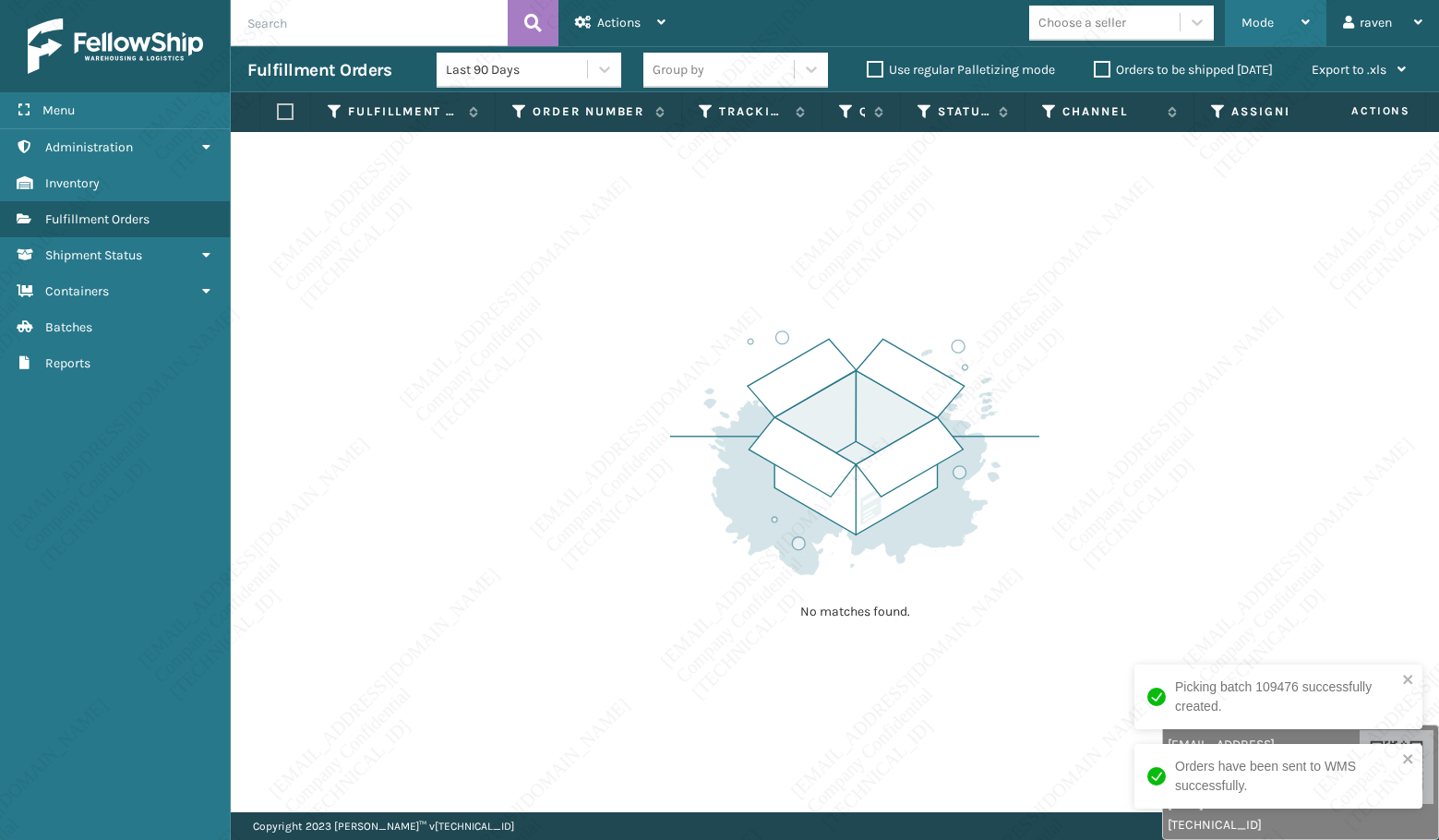
click at [1243, 23] on span "Mode" at bounding box center [1257, 23] width 32 height 16
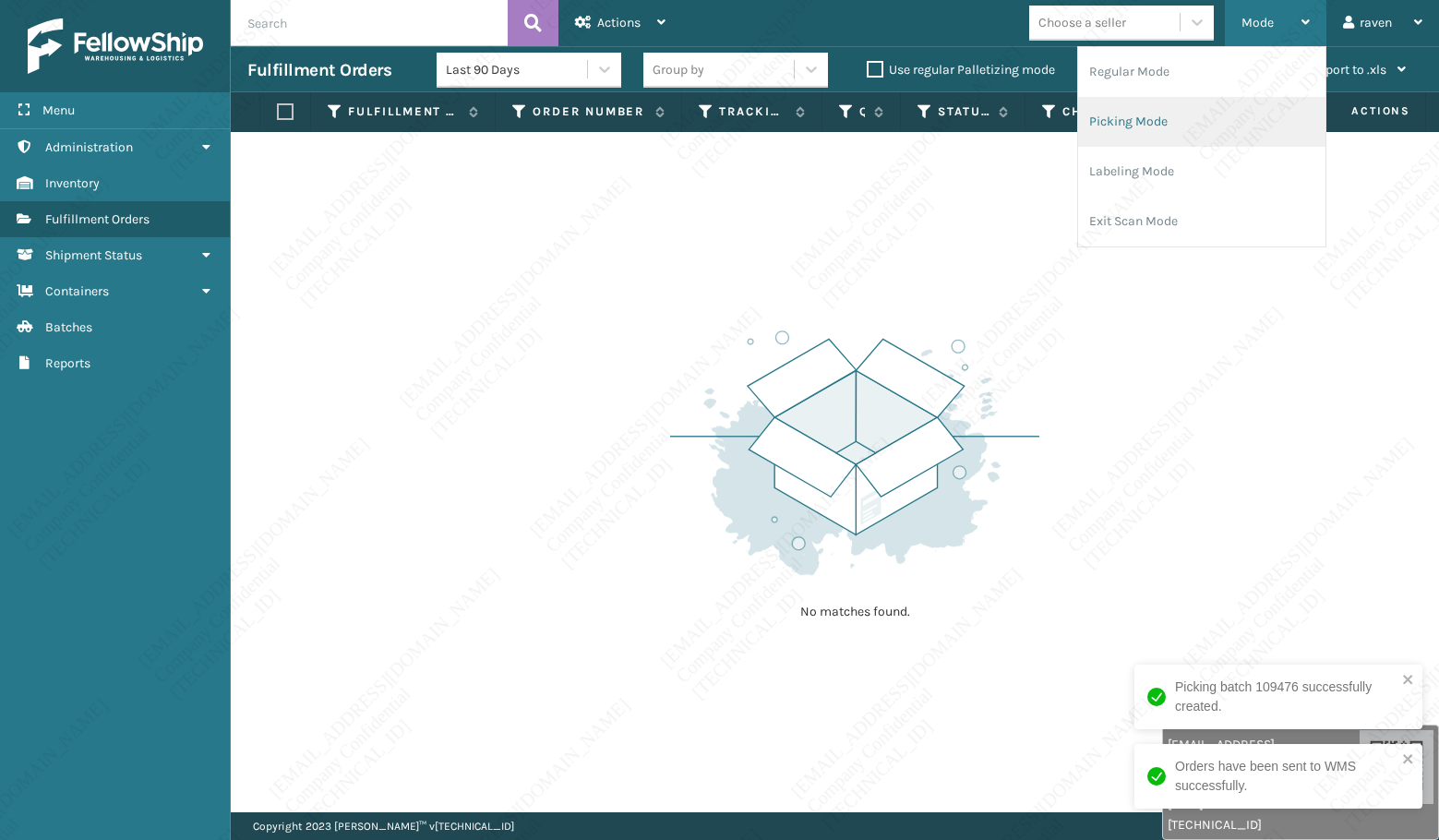
click at [1170, 117] on li "Picking Mode" at bounding box center [1201, 122] width 247 height 50
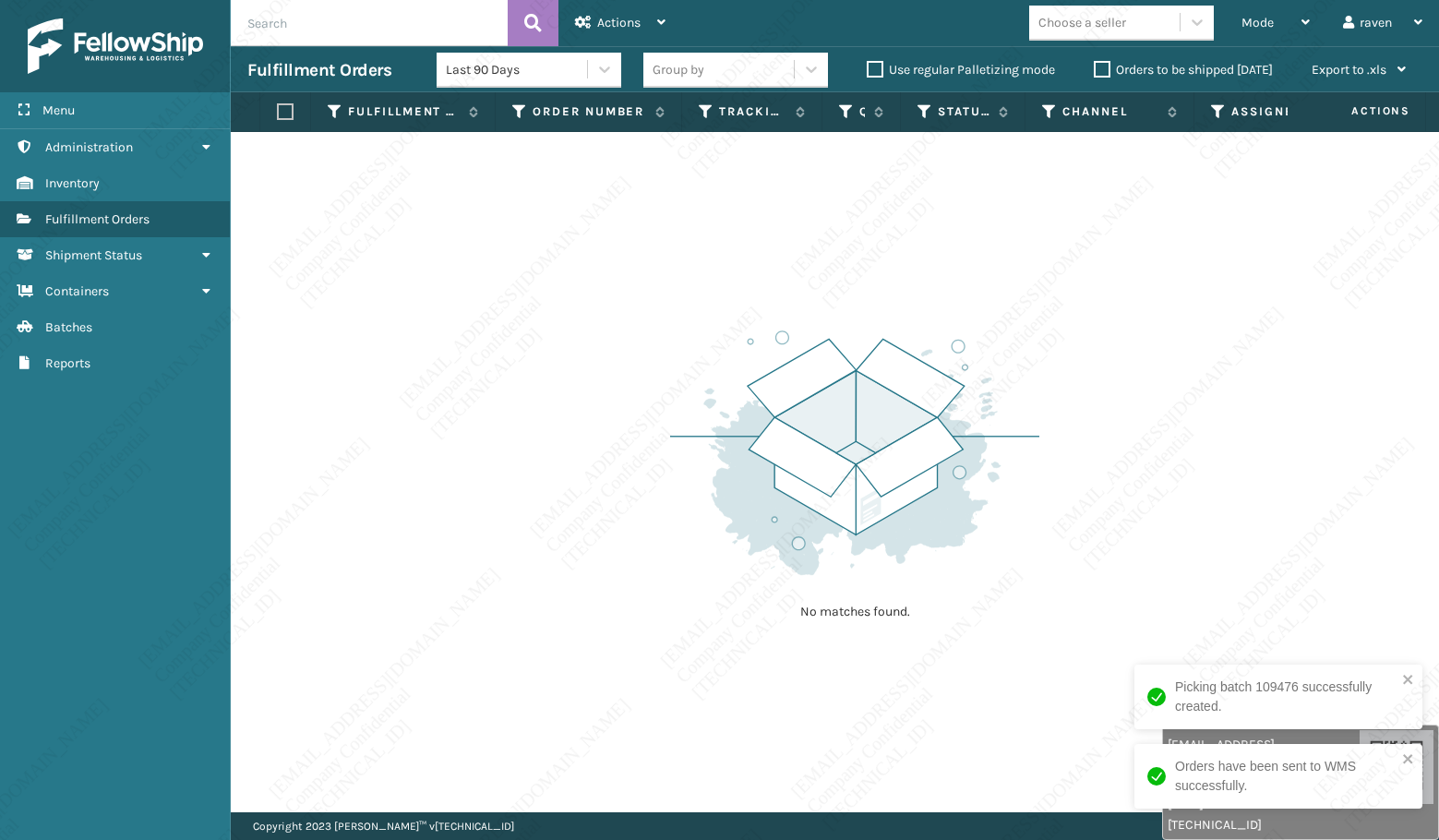
click at [1079, 558] on div "No matches found." at bounding box center [834, 472] width 1208 height 680
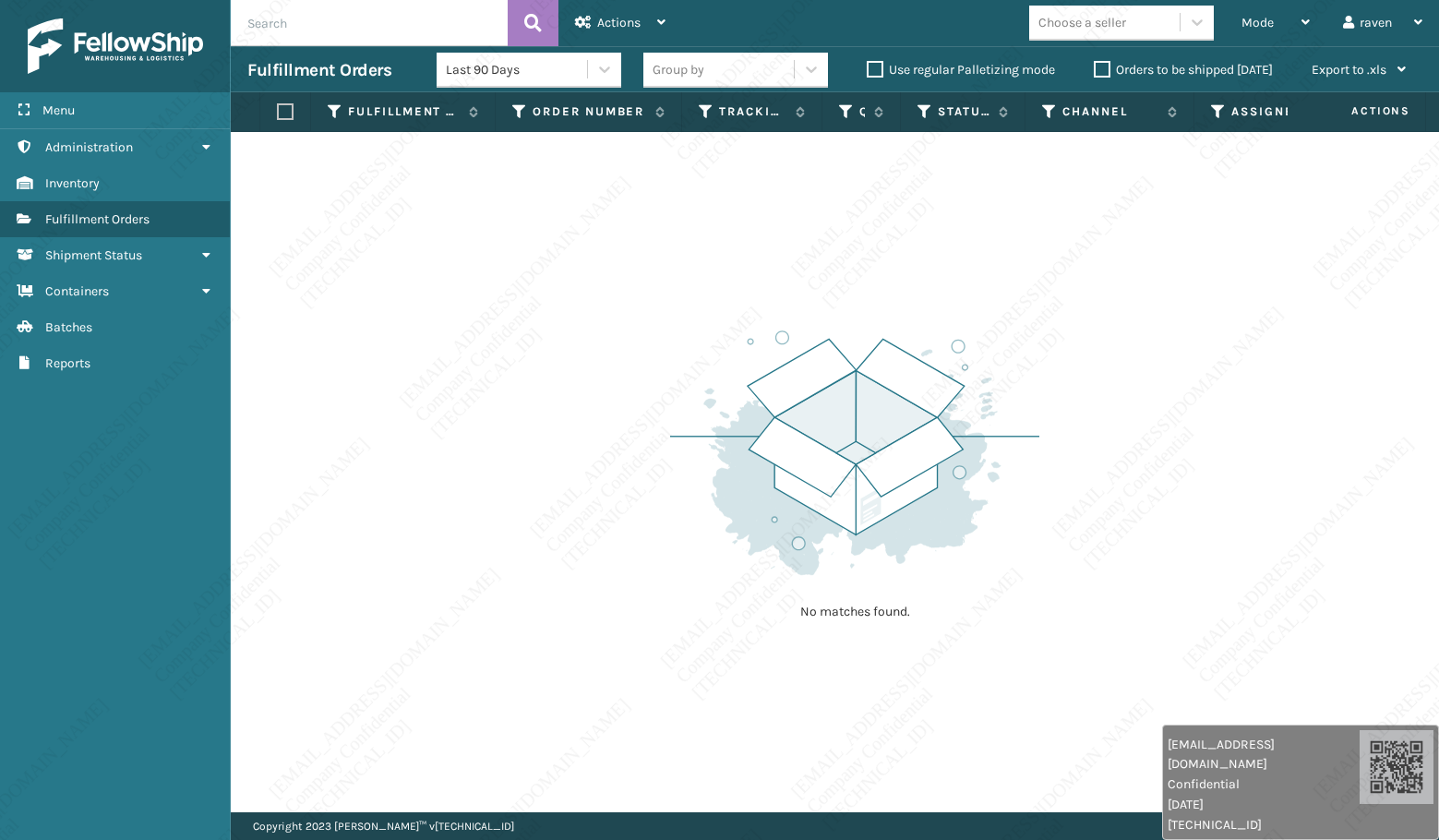
drag, startPoint x: 85, startPoint y: 507, endPoint x: 70, endPoint y: 461, distance: 48.4
click at [83, 507] on div "Menu Administration Inventory Fulfillment Orders Shipment Status Containers Bat…" at bounding box center [115, 420] width 231 height 840
click at [1259, 22] on span "Mode" at bounding box center [1257, 23] width 32 height 16
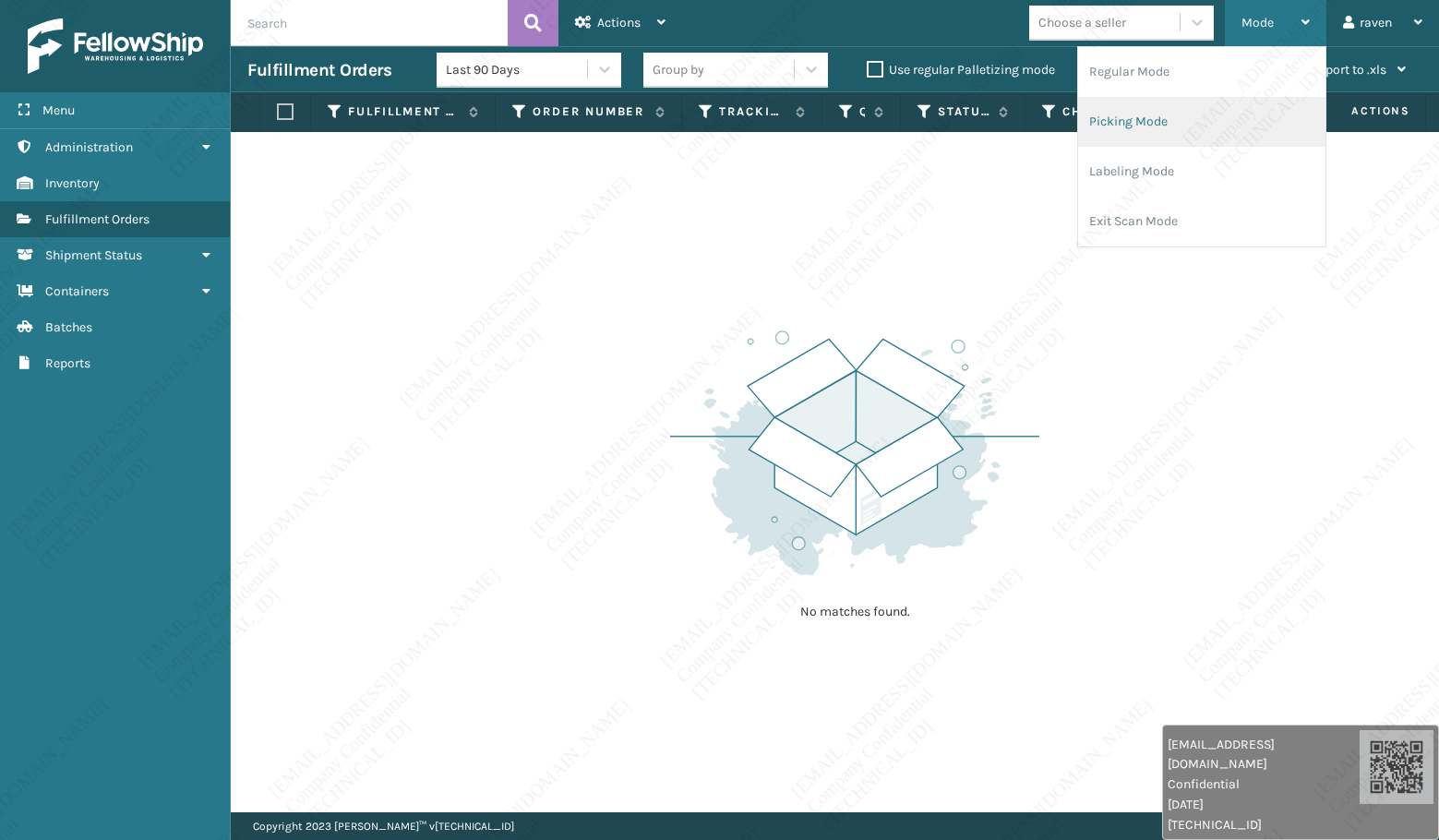
click at [1149, 121] on li "Picking Mode" at bounding box center [1201, 122] width 247 height 50
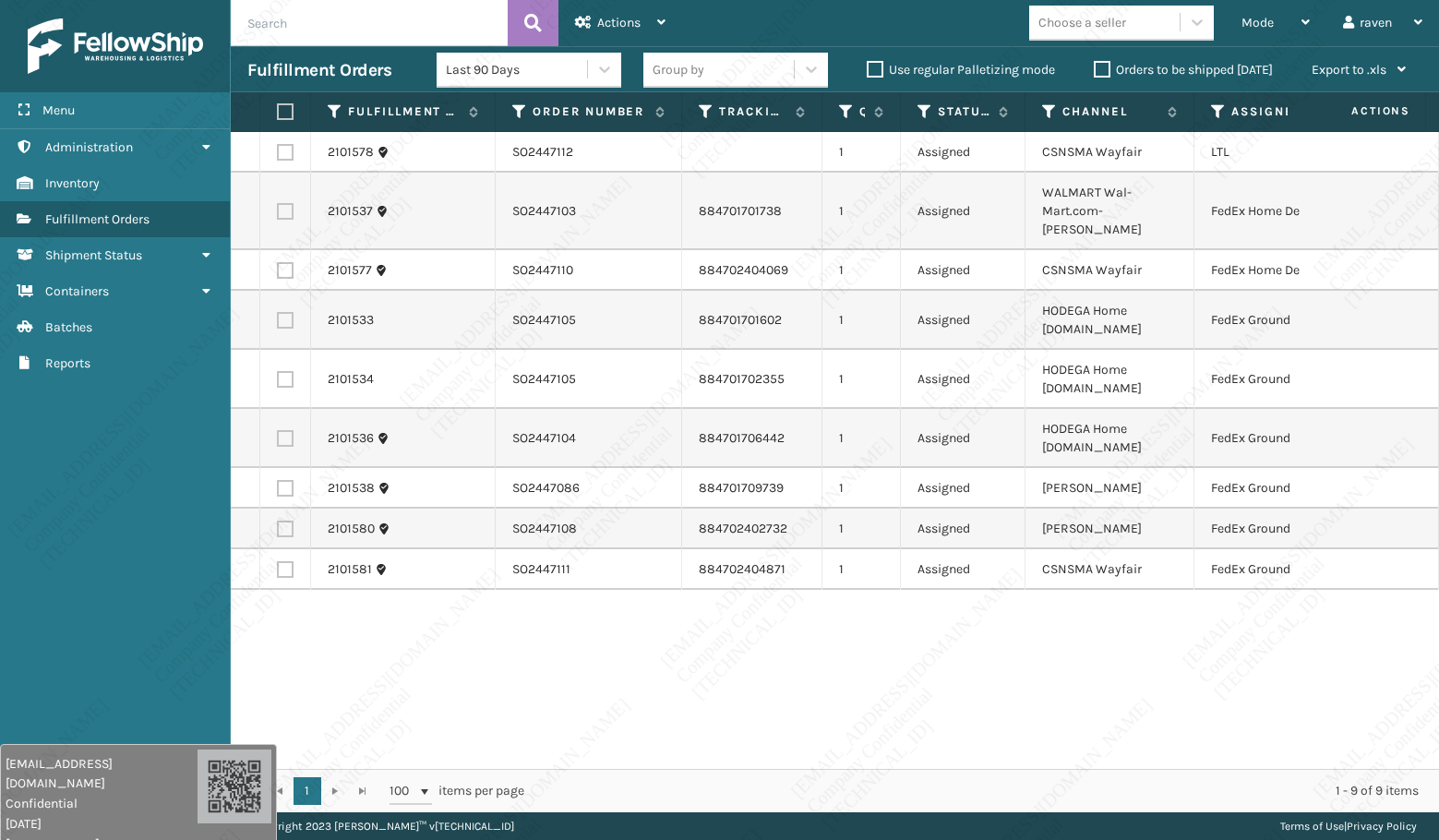
drag, startPoint x: 1319, startPoint y: 771, endPoint x: 101, endPoint y: 811, distance: 1218.7
click at [101, 811] on div "[EMAIL_ADDRESS][DOMAIN_NAME] Confidential [DATE] [TECHNICAL_ID]" at bounding box center [138, 801] width 276 height 116
click at [995, 681] on div "2101578 SO2447112 1 Assigned CSNSMA Wayfair LTL 2101537 SO2447103 884701701738 …" at bounding box center [834, 450] width 1208 height 636
click at [290, 312] on label at bounding box center [284, 320] width 17 height 17
click at [277, 312] on input "checkbox" at bounding box center [276, 318] width 1 height 12
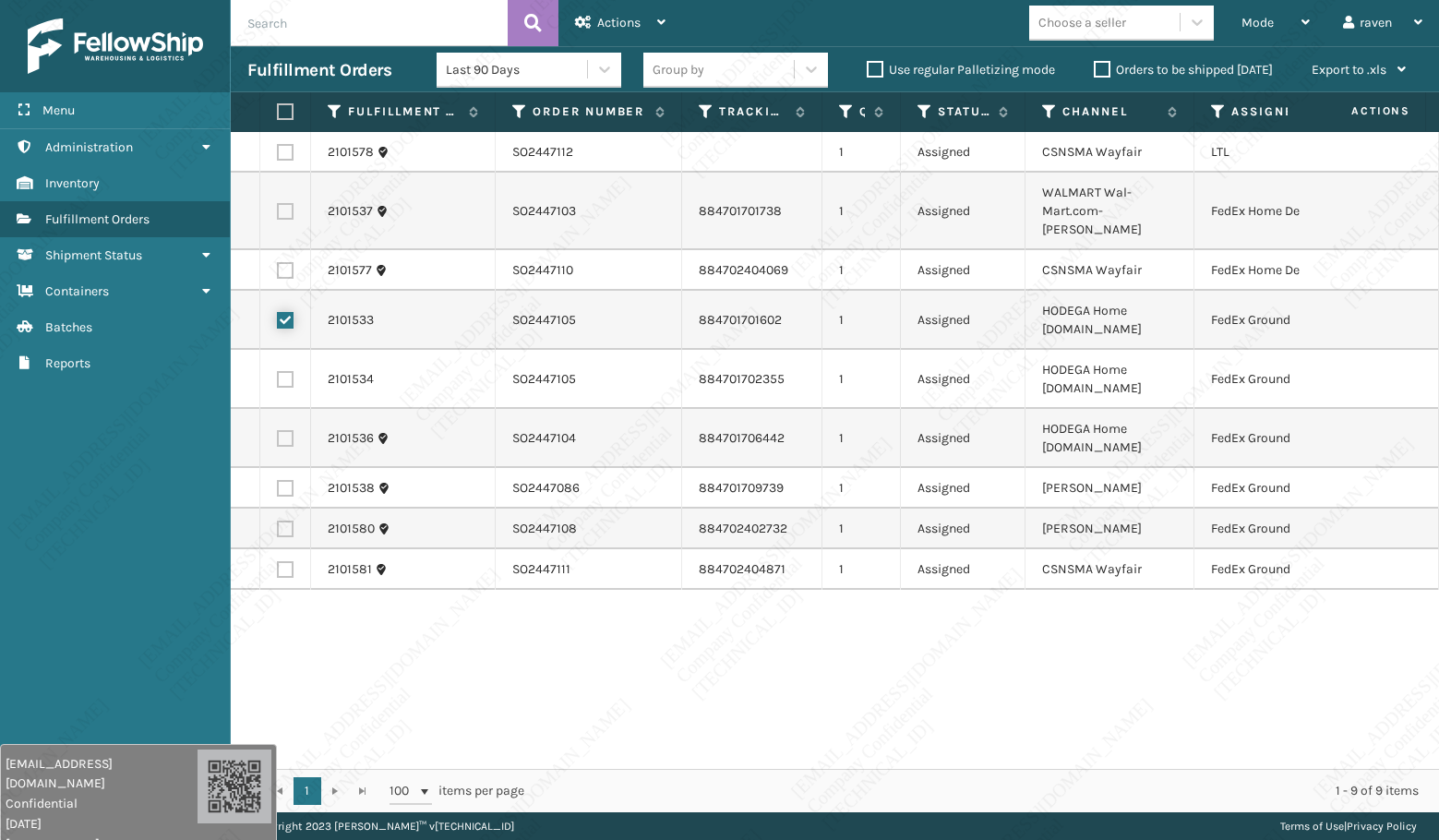
checkbox input "true"
click at [287, 371] on label at bounding box center [284, 379] width 17 height 17
click at [277, 371] on input "checkbox" at bounding box center [276, 377] width 1 height 12
checkbox input "true"
click at [281, 430] on label at bounding box center [284, 438] width 17 height 17
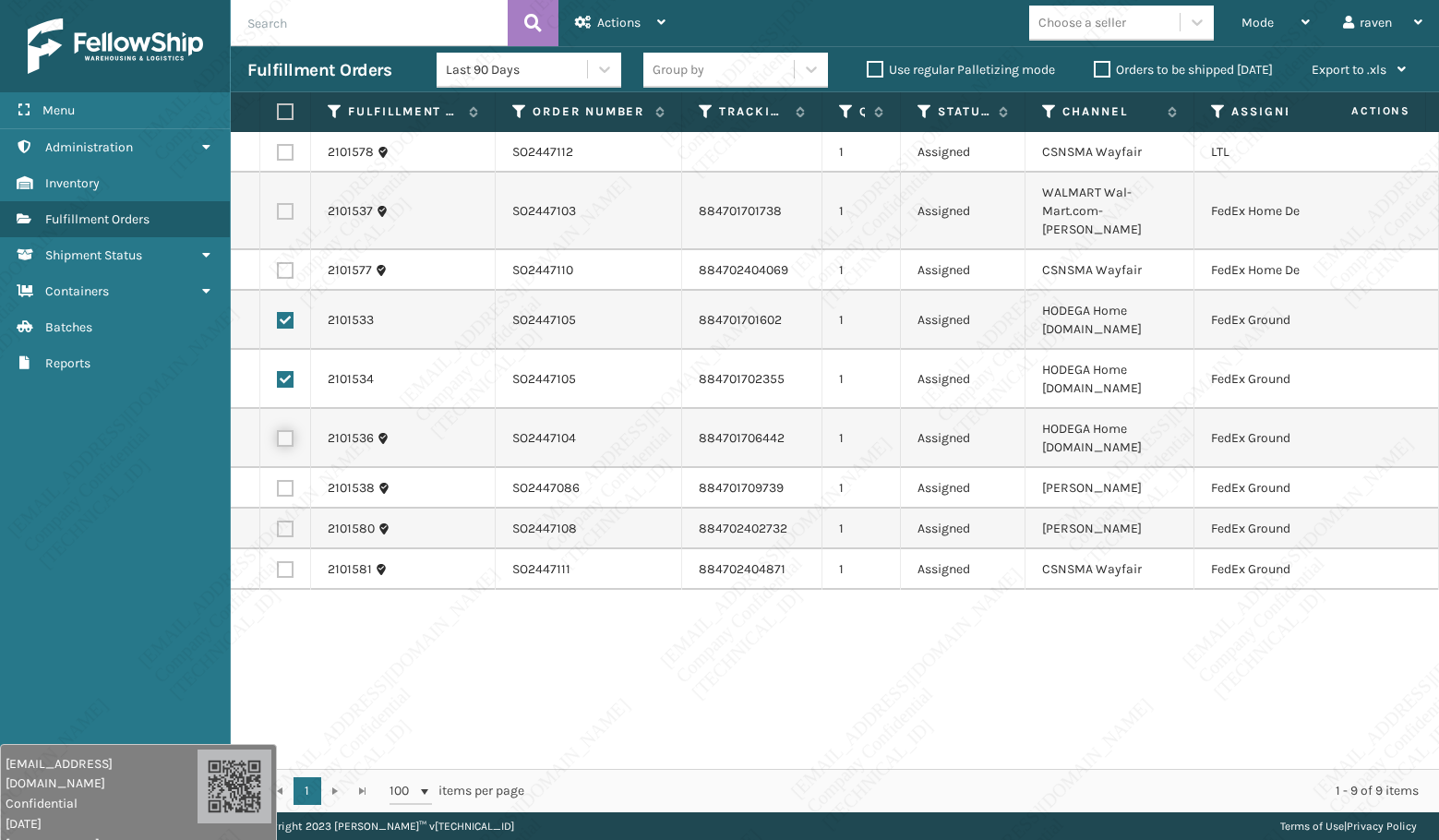
click at [277, 430] on input "checkbox" at bounding box center [276, 436] width 1 height 12
checkbox input "true"
click at [285, 480] on label at bounding box center [284, 488] width 17 height 17
click at [277, 480] on input "checkbox" at bounding box center [276, 486] width 1 height 12
checkbox input "true"
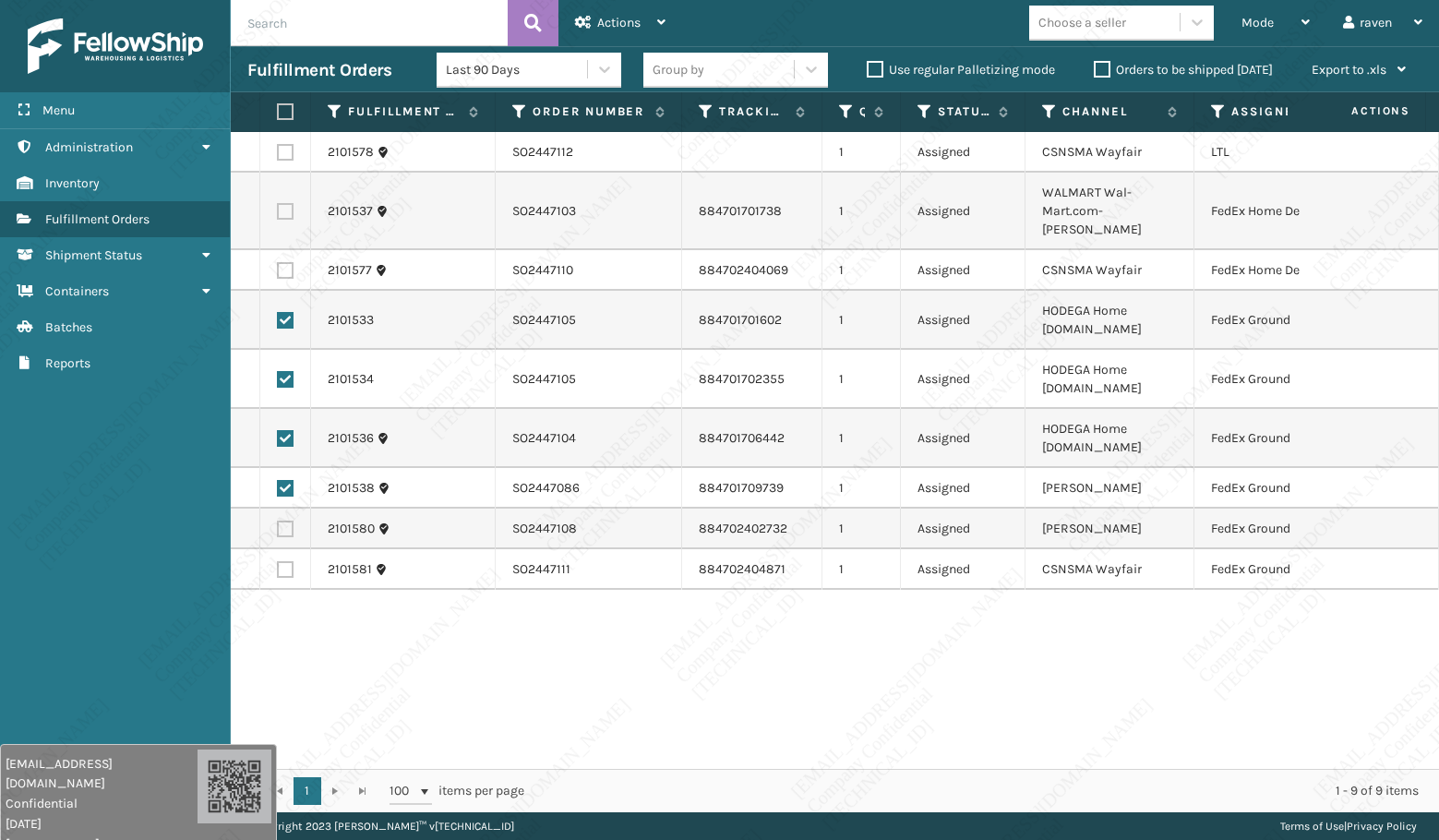
click at [286, 521] on label at bounding box center [284, 529] width 17 height 17
click at [277, 521] on input "checkbox" at bounding box center [276, 527] width 1 height 12
checkbox input "true"
click at [281, 561] on label at bounding box center [284, 569] width 17 height 17
click at [277, 561] on input "checkbox" at bounding box center [276, 567] width 1 height 12
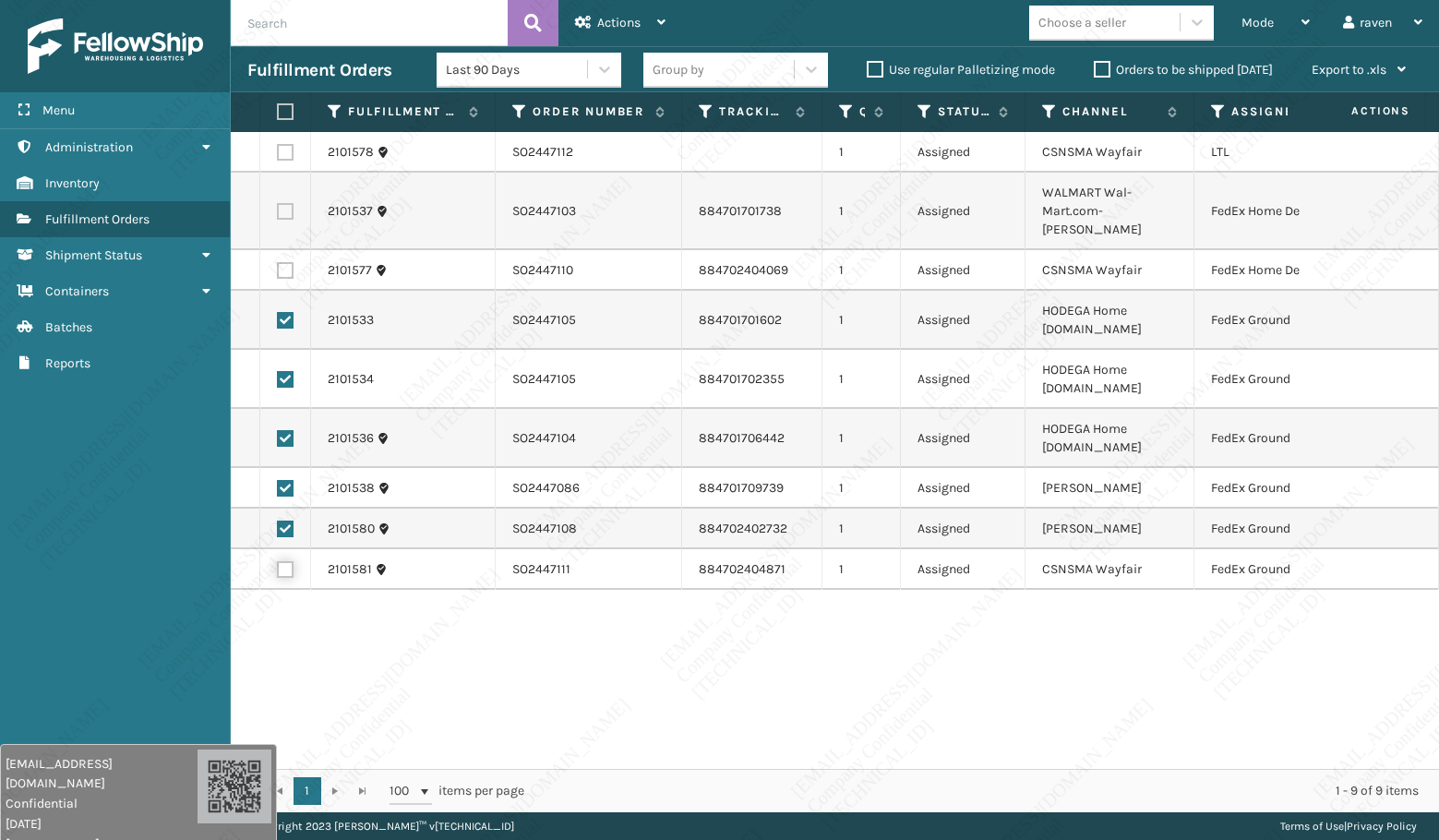
checkbox input "true"
click at [1216, 106] on icon at bounding box center [1217, 112] width 15 height 17
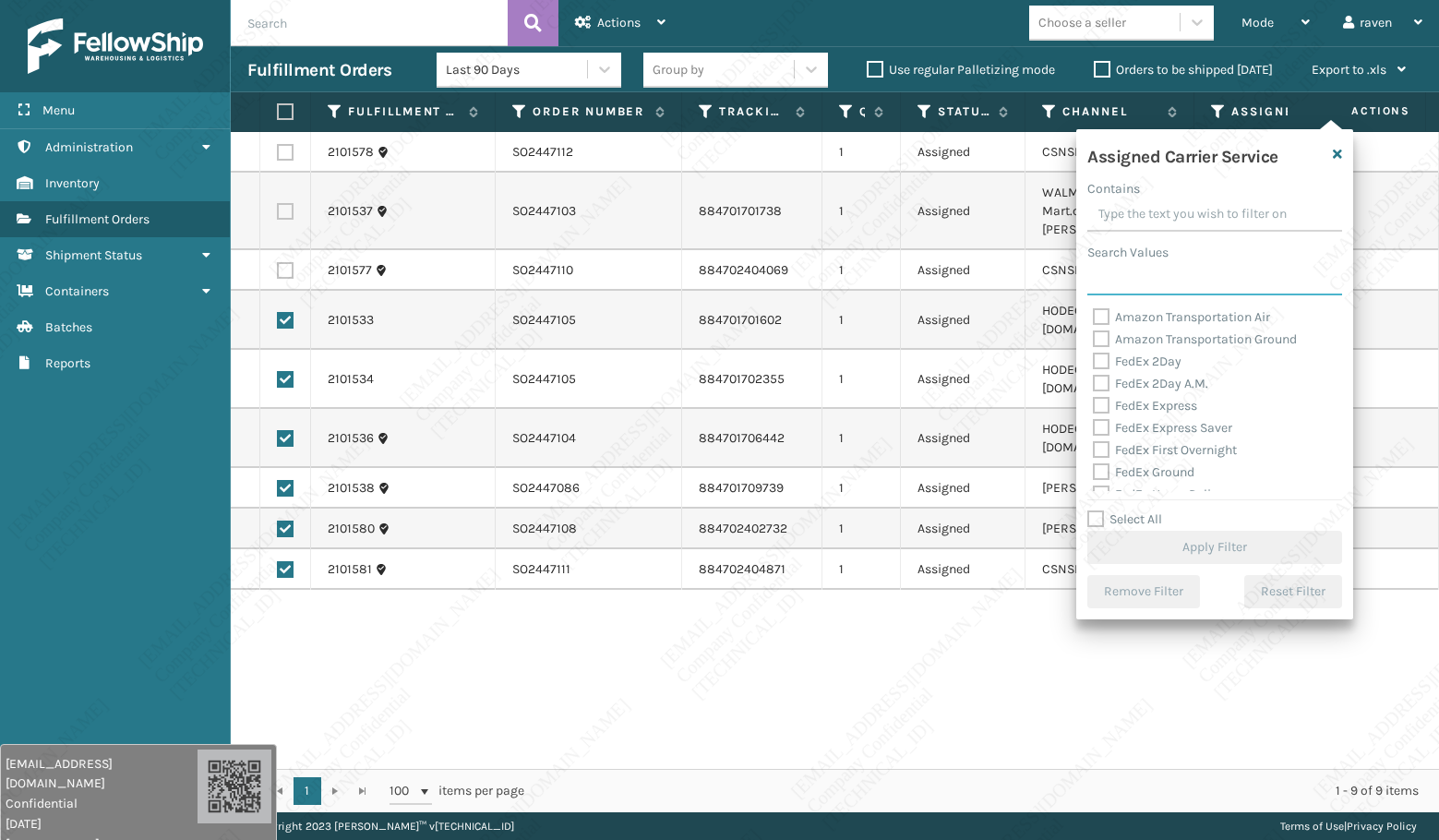
click at [1154, 288] on input "Search Values" at bounding box center [1214, 278] width 254 height 33
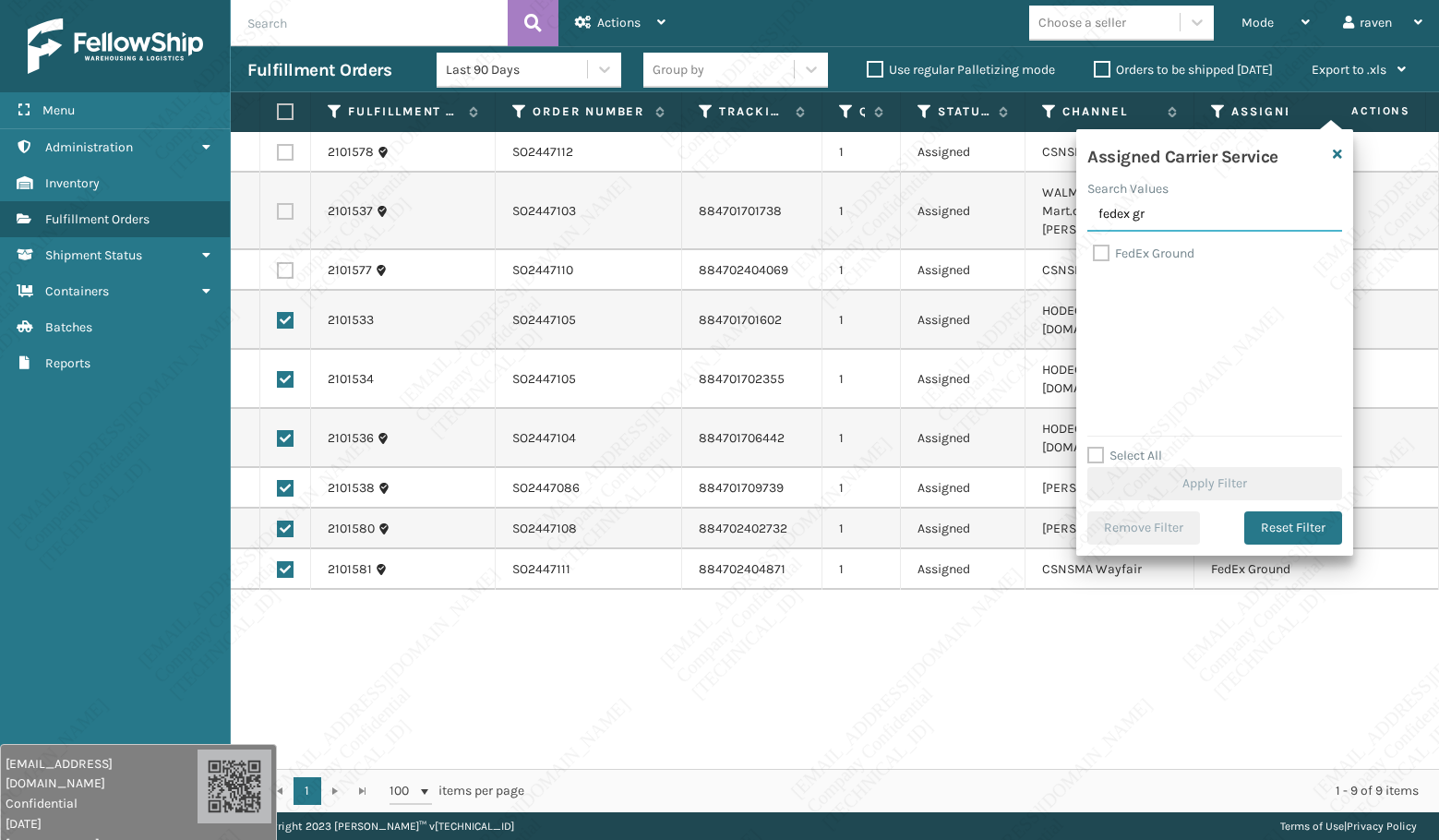
type input "fedex gr"
click at [1162, 249] on label "FedEx Ground" at bounding box center [1144, 253] width 102 height 16
click at [1094, 249] on input "FedEx Ground" at bounding box center [1093, 248] width 1 height 12
checkbox input "true"
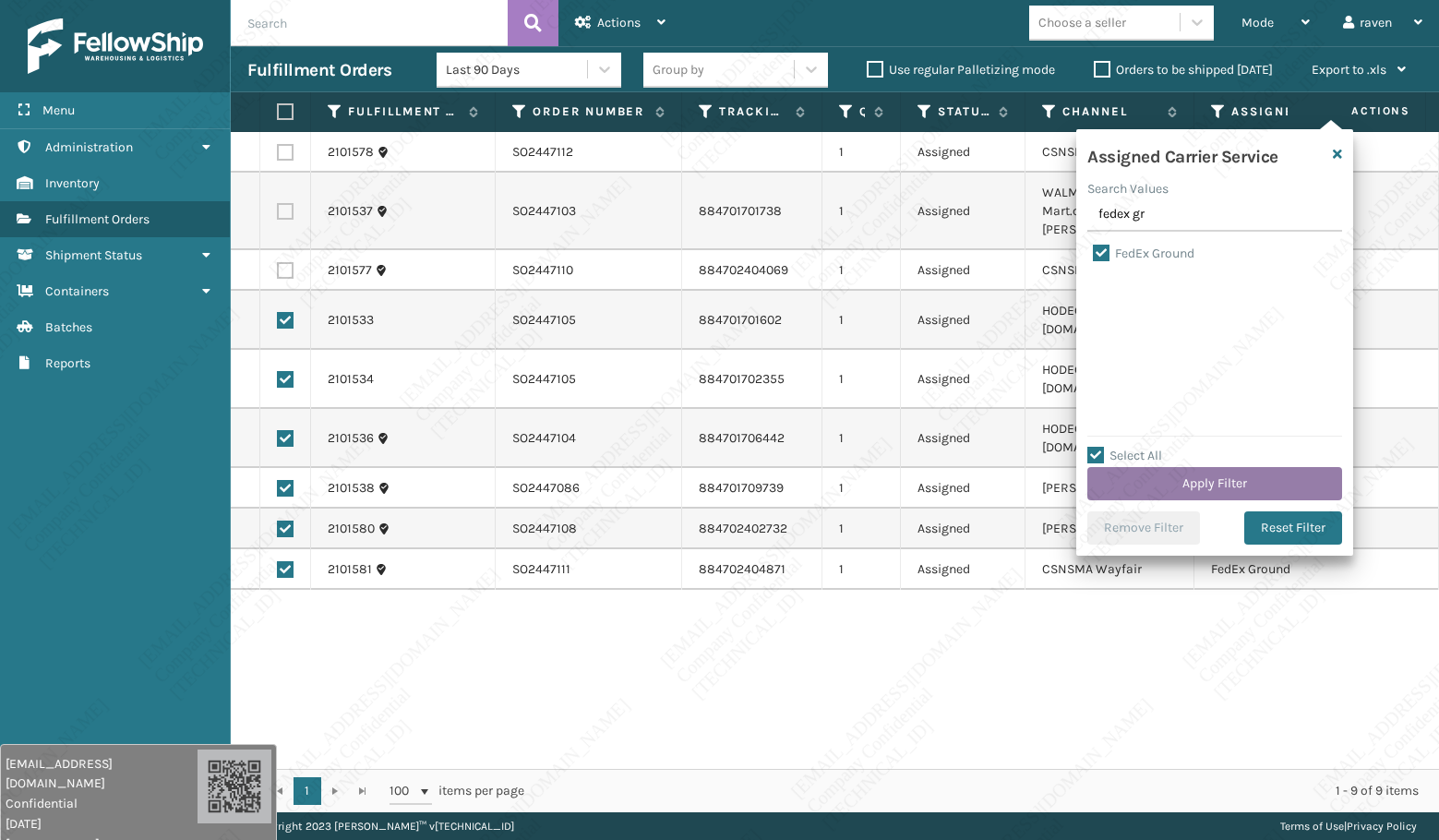
click at [1235, 477] on button "Apply Filter" at bounding box center [1214, 483] width 254 height 33
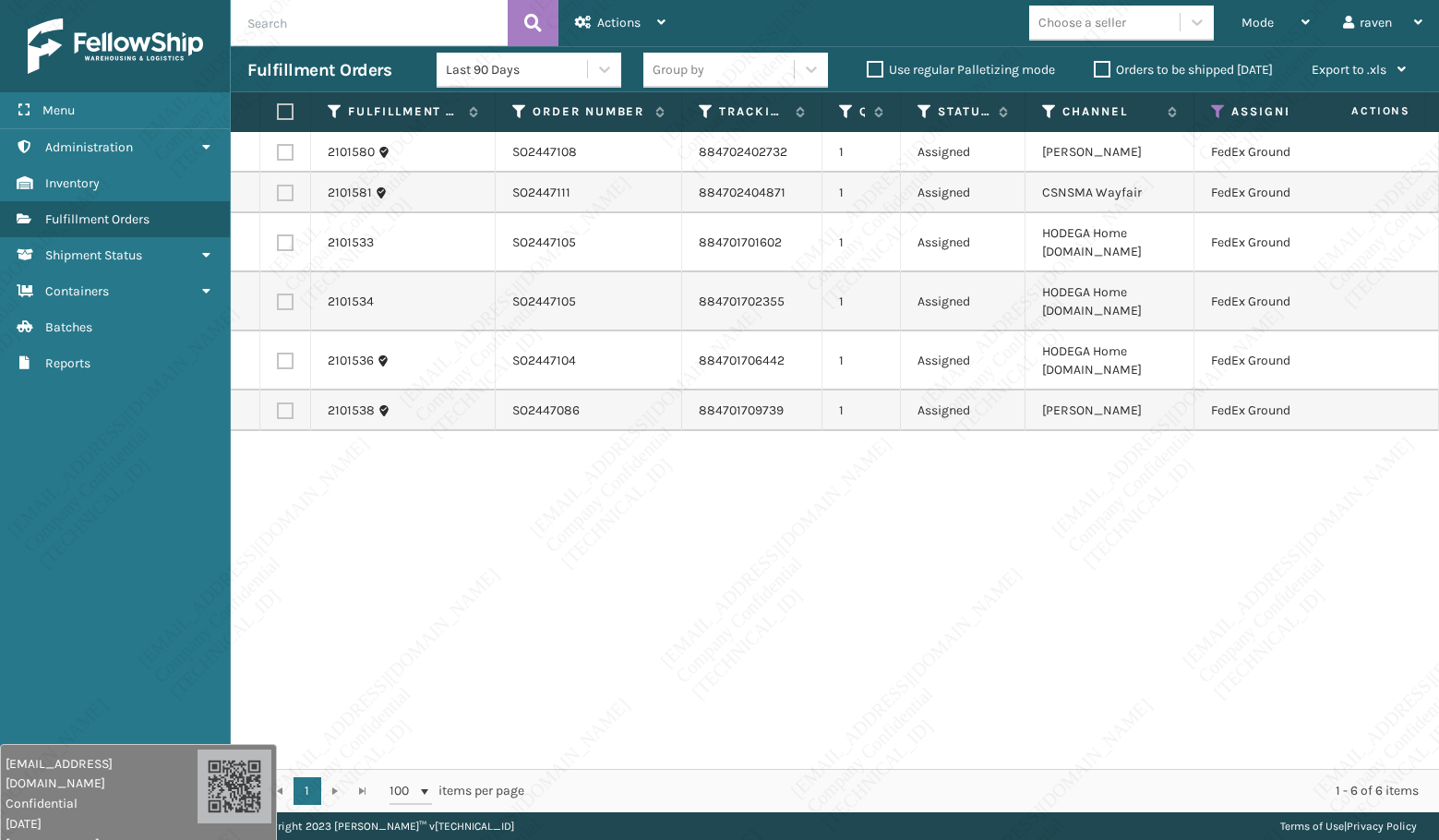
click at [286, 109] on label at bounding box center [281, 112] width 11 height 17
click at [277, 109] on input "checkbox" at bounding box center [276, 112] width 1 height 12
checkbox input "true"
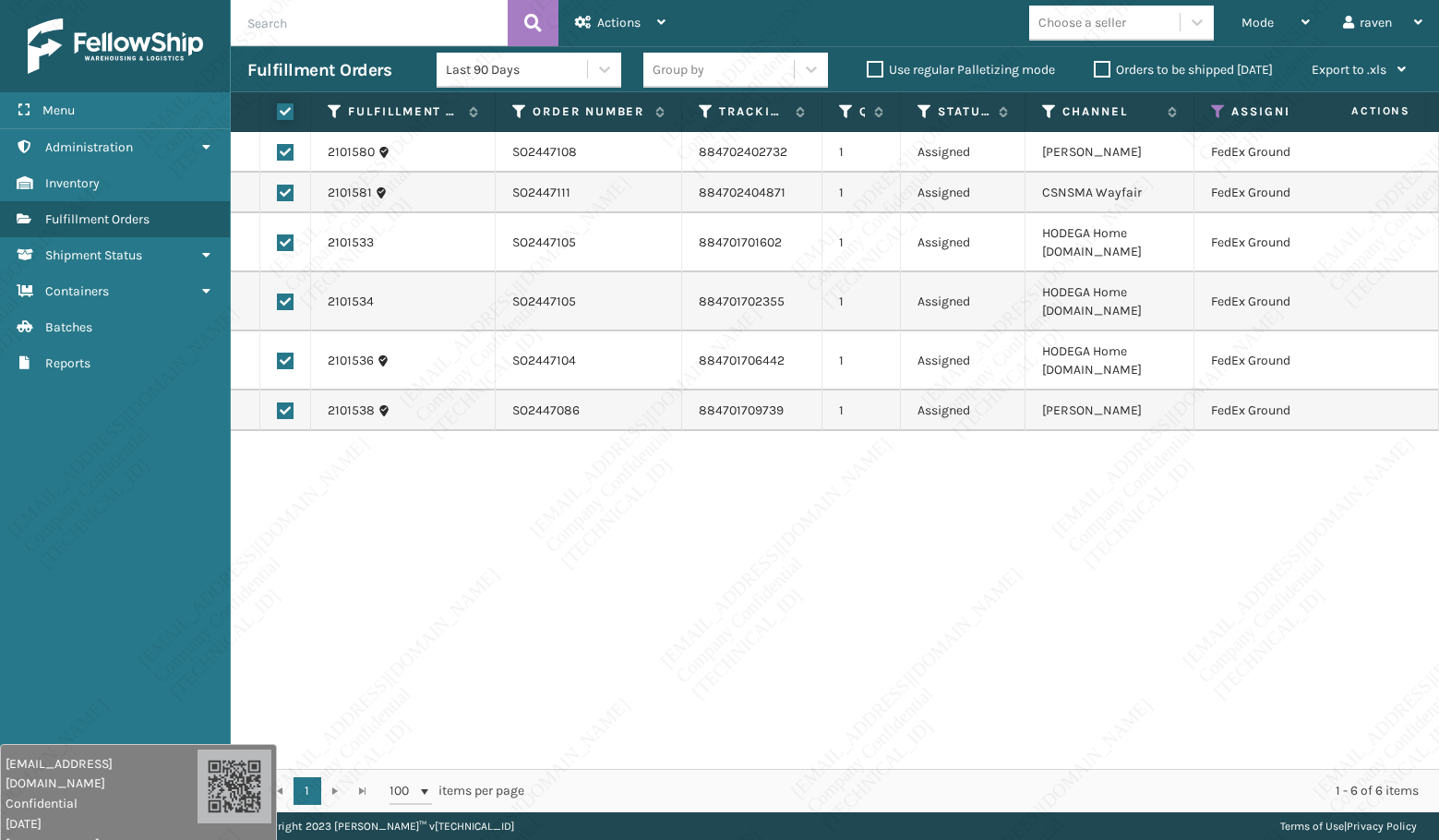
checkbox input "true"
click at [626, 18] on span "Actions" at bounding box center [618, 23] width 43 height 16
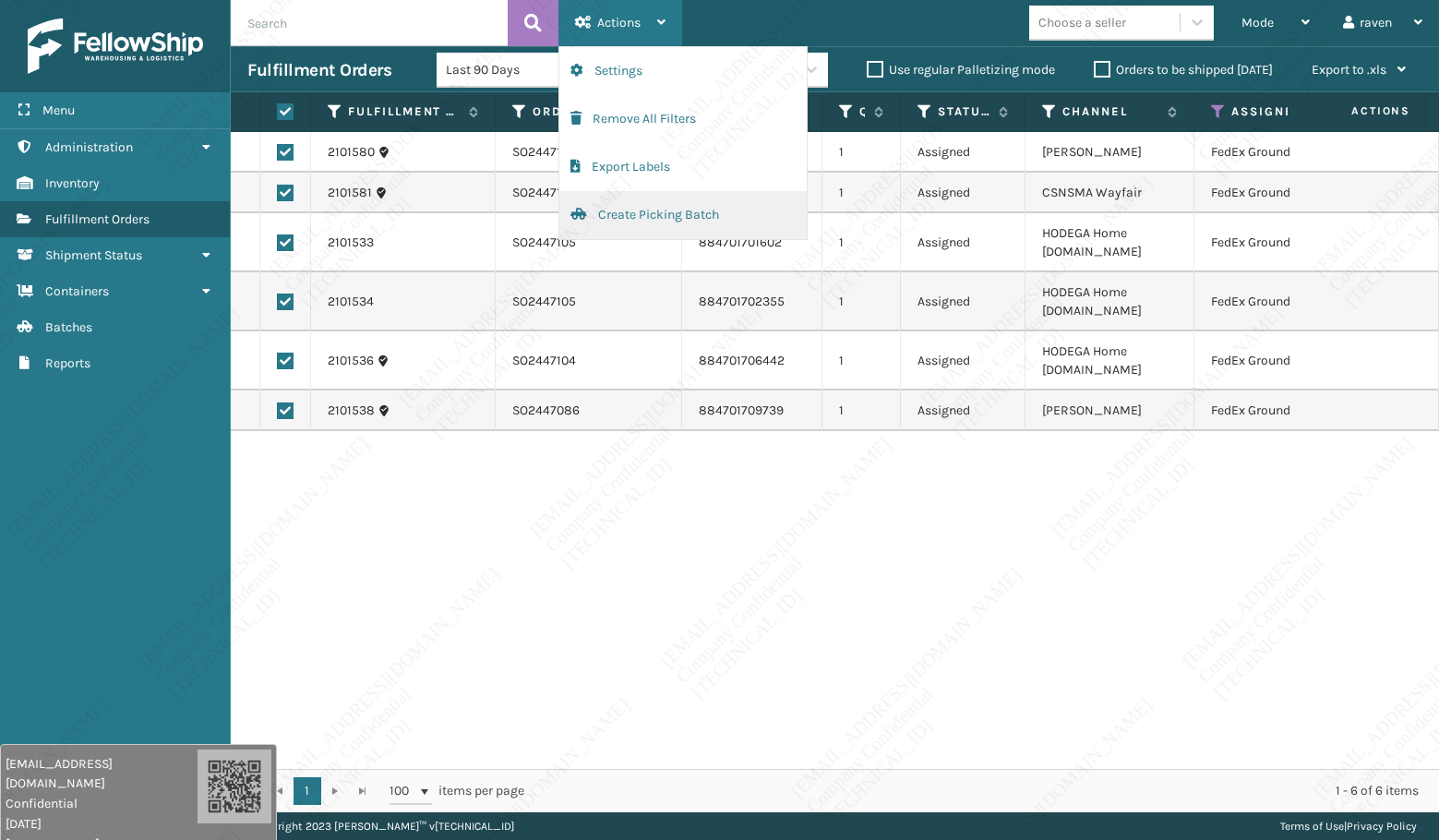
click at [660, 223] on button "Create Picking Batch" at bounding box center [683, 214] width 247 height 48
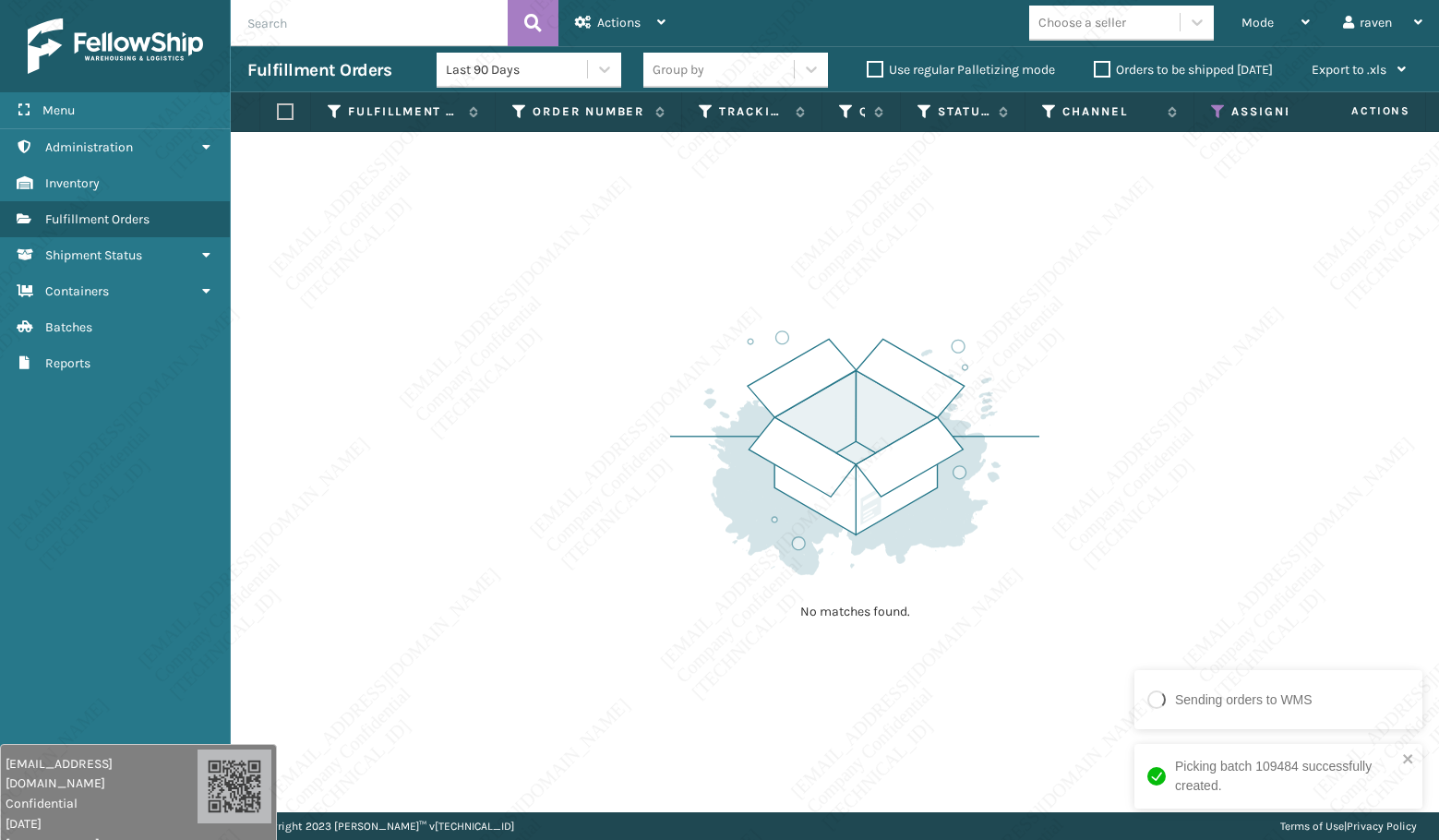
click at [1223, 107] on icon at bounding box center [1217, 112] width 15 height 17
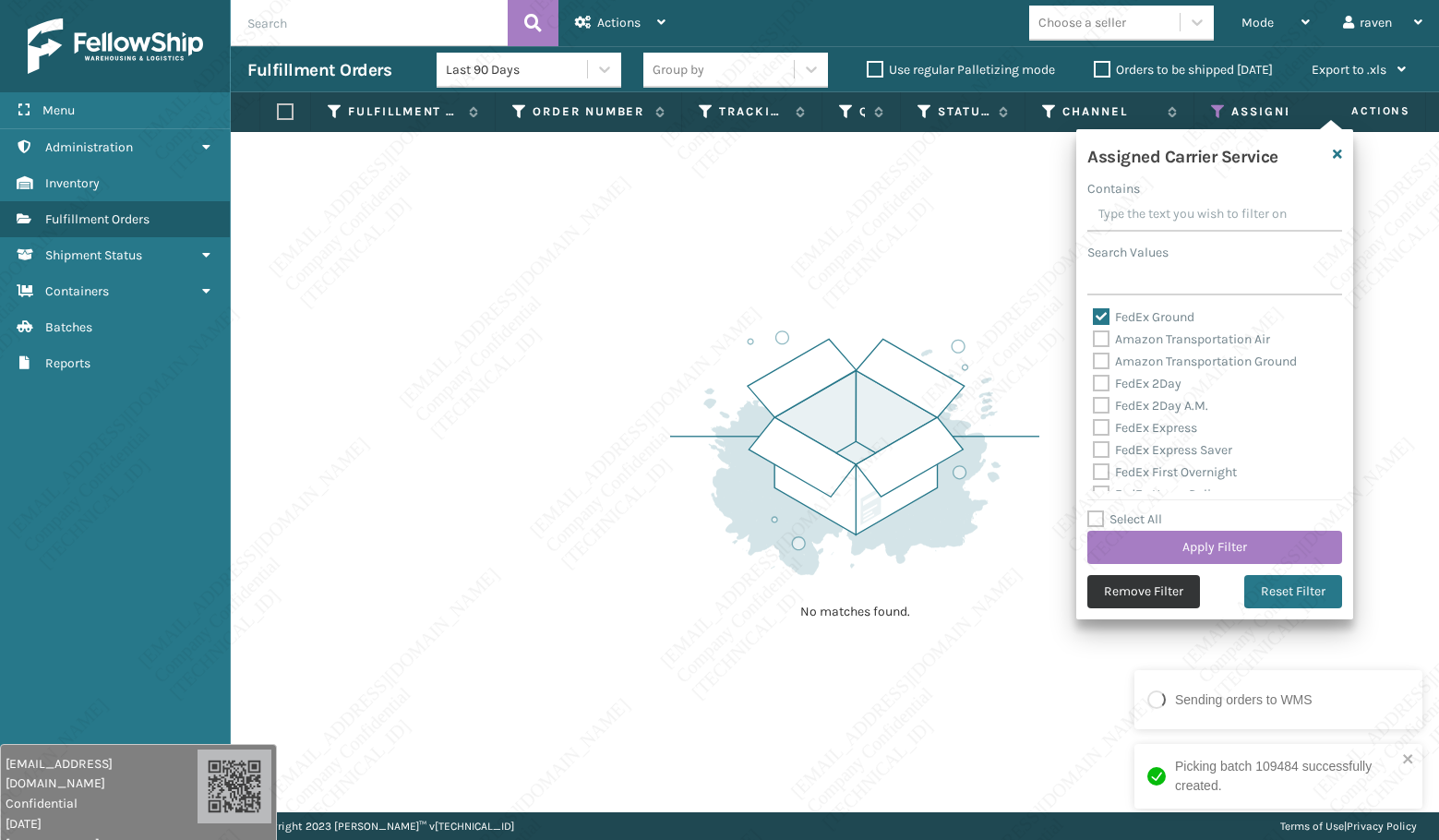
click at [1158, 591] on button "Remove Filter" at bounding box center [1144, 591] width 113 height 33
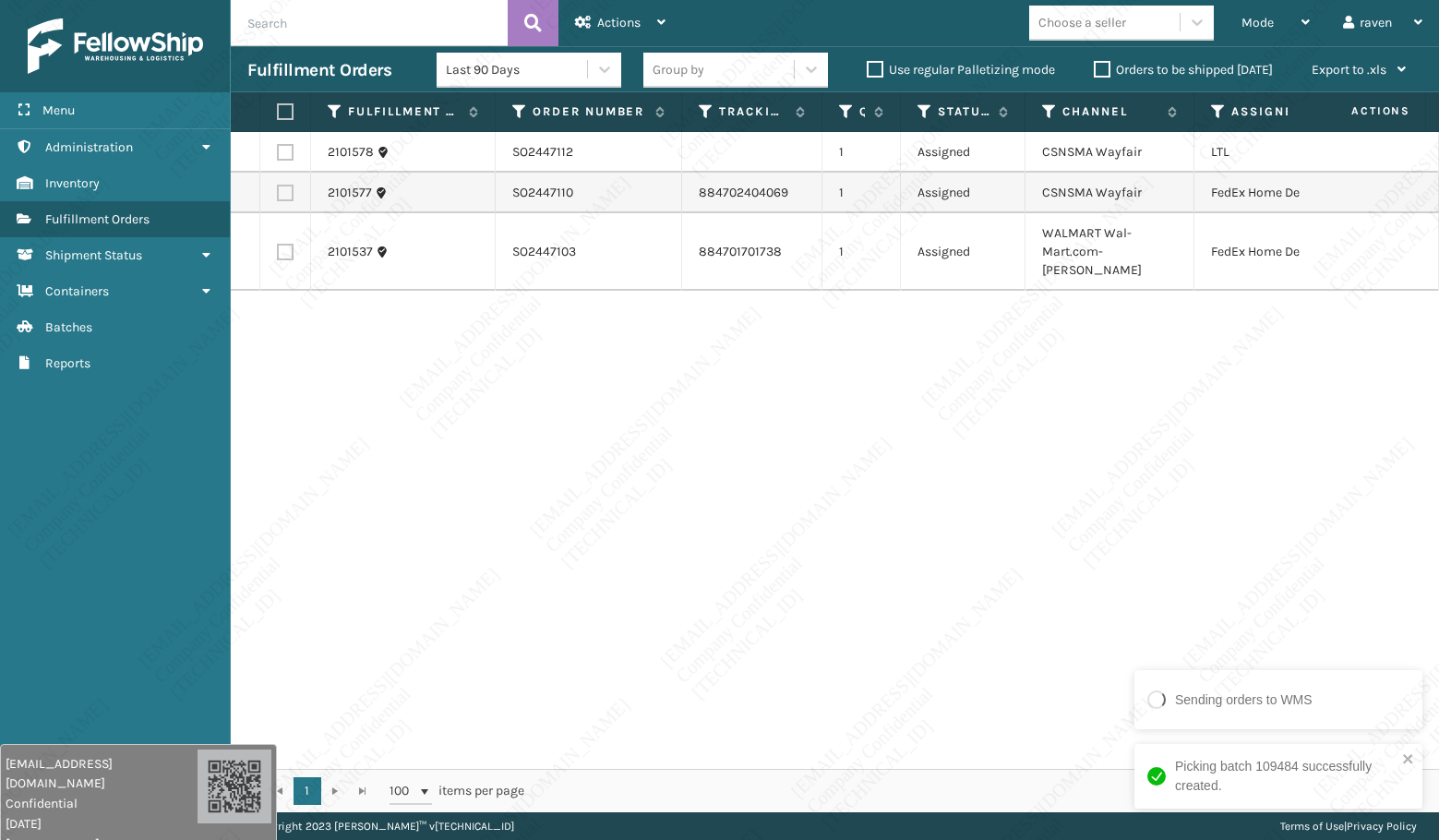
click at [1161, 568] on div "2101578 SO2447112 1 Assigned CSNSMA Wayfair LTL 2101577 SO2447110 884702404069 …" at bounding box center [834, 450] width 1208 height 636
click at [283, 192] on label at bounding box center [284, 193] width 17 height 17
click at [277, 192] on input "checkbox" at bounding box center [276, 191] width 1 height 12
checkbox input "true"
click at [284, 244] on label at bounding box center [284, 251] width 17 height 17
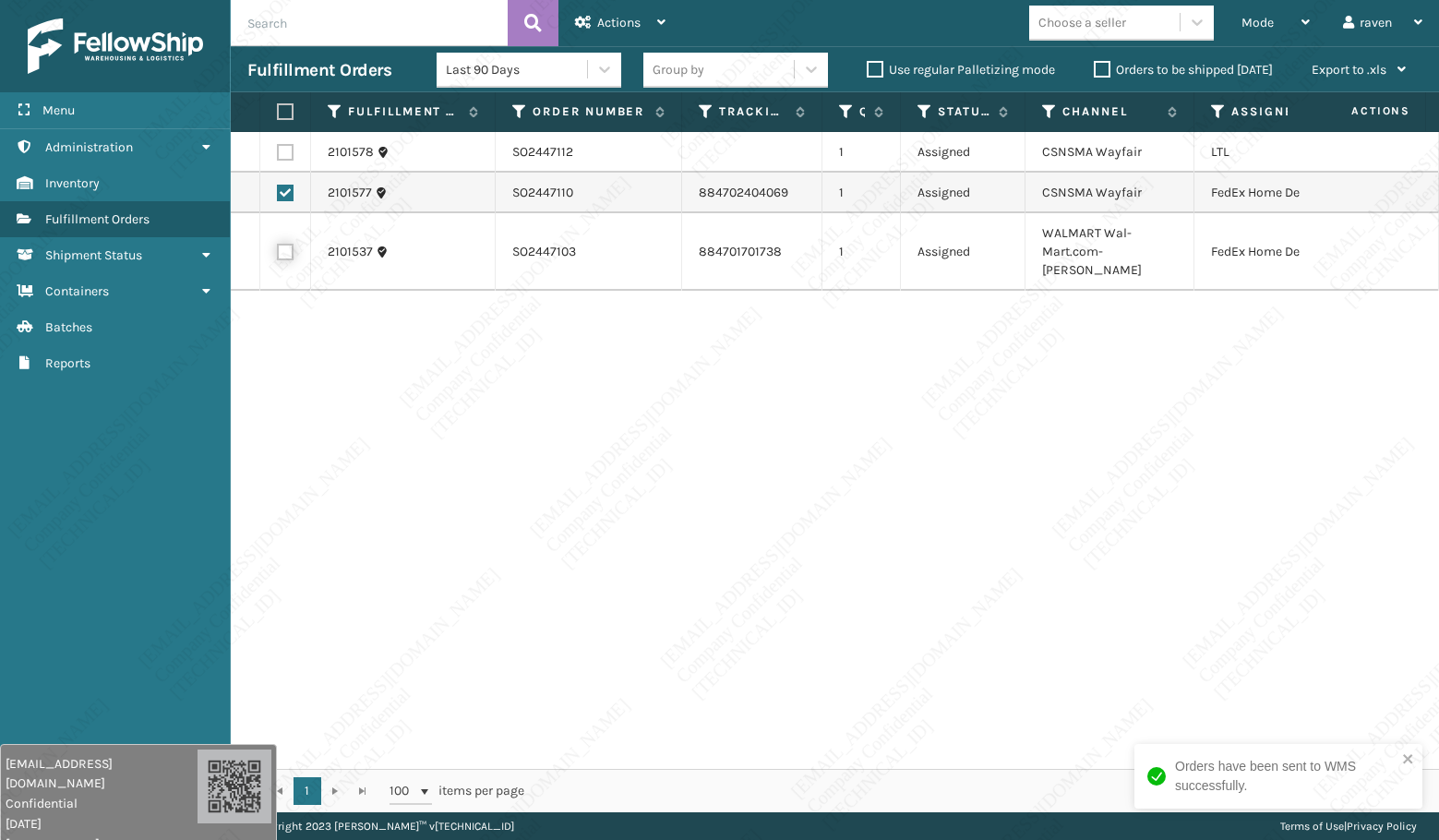
click at [277, 244] on input "checkbox" at bounding box center [276, 249] width 1 height 12
checkbox input "true"
click at [614, 24] on span "Actions" at bounding box center [618, 23] width 43 height 16
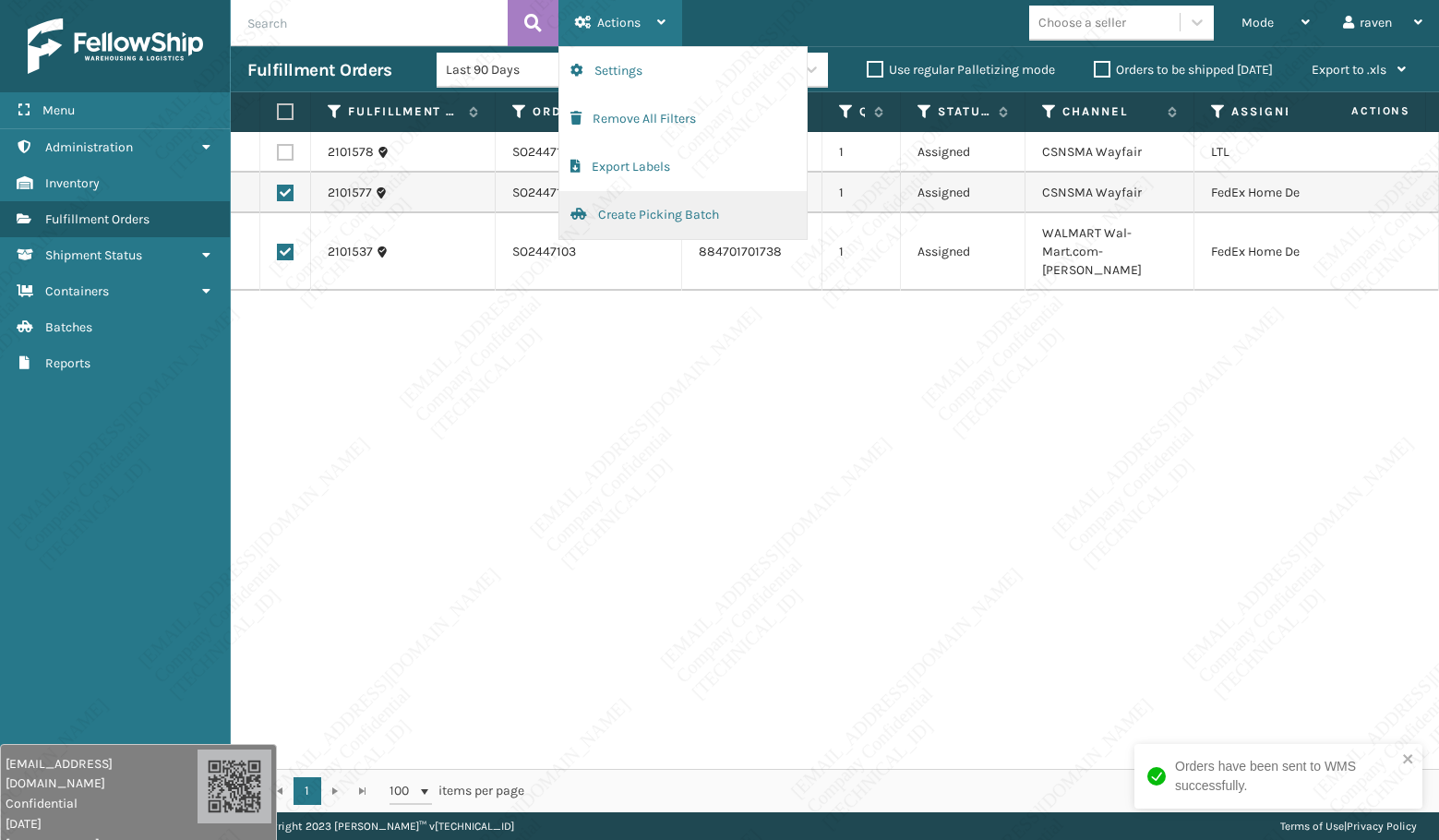
click at [673, 218] on button "Create Picking Batch" at bounding box center [683, 214] width 247 height 48
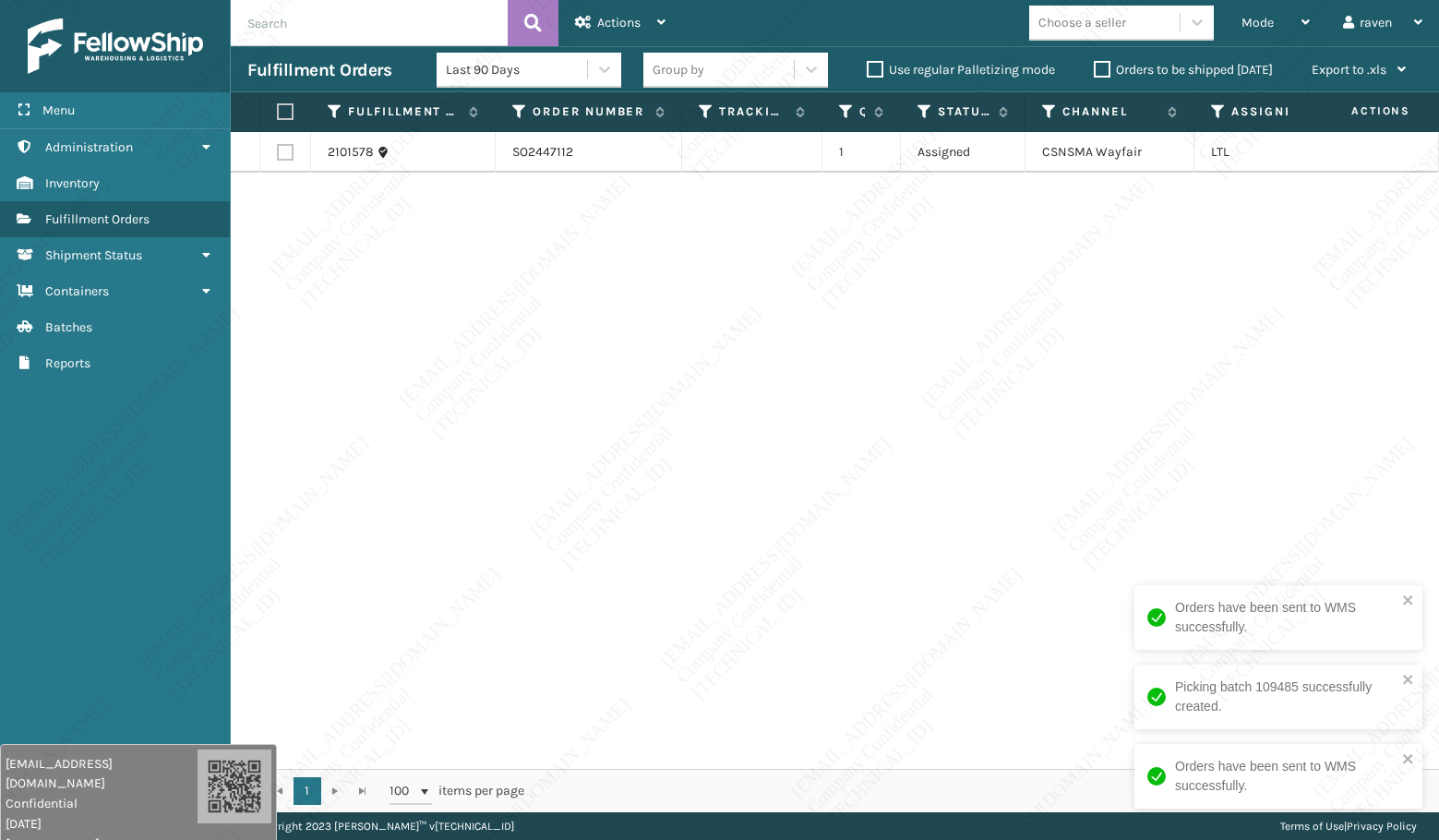
click at [1229, 408] on div "2101578 SO2447112 1 Assigned CSNSMA Wayfair LTL" at bounding box center [834, 450] width 1208 height 636
click at [284, 104] on label at bounding box center [281, 112] width 11 height 17
click at [277, 106] on input "checkbox" at bounding box center [276, 112] width 1 height 12
checkbox input "true"
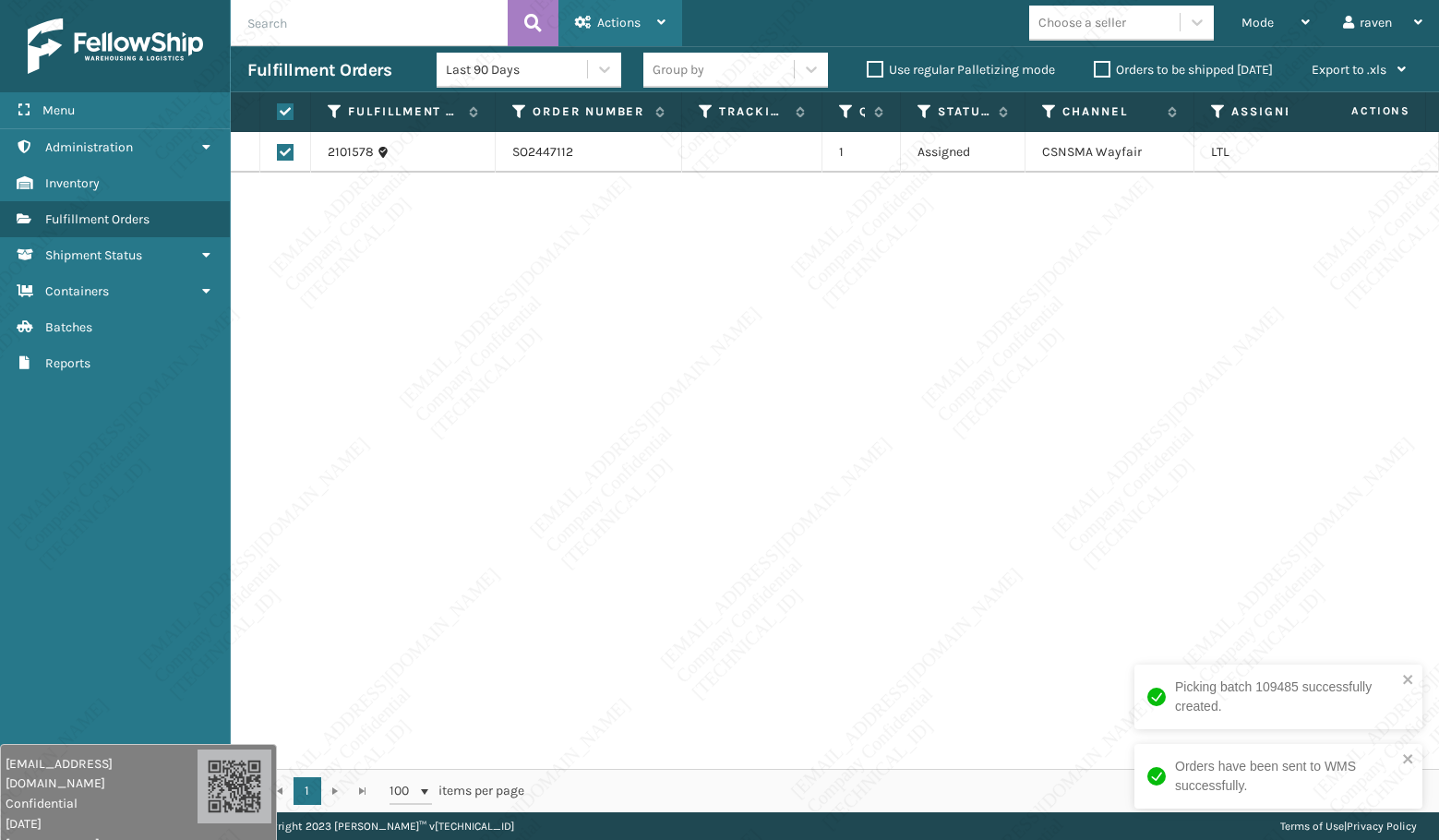
click at [624, 7] on div "Actions" at bounding box center [620, 23] width 91 height 46
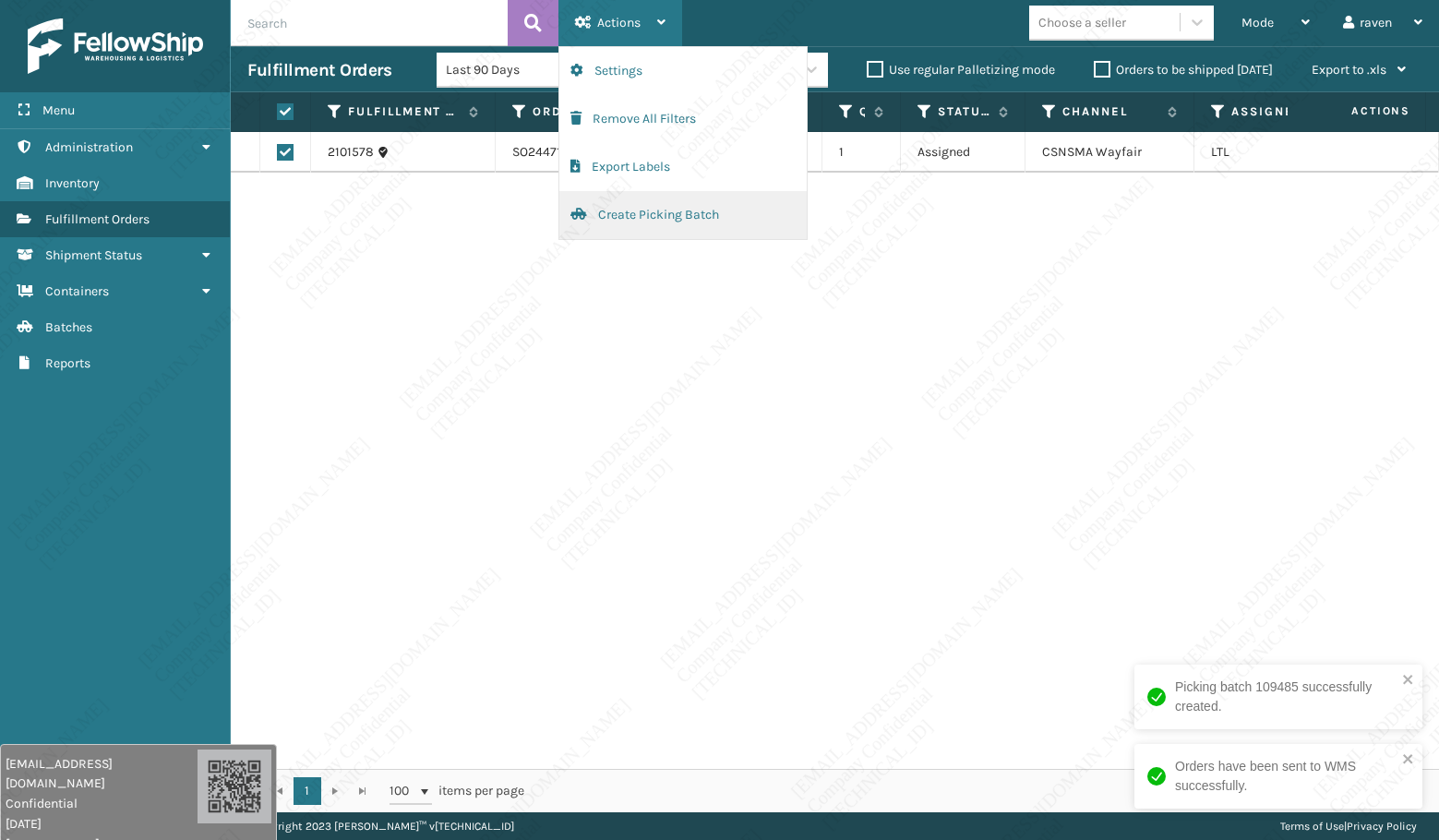
click at [640, 211] on button "Create Picking Batch" at bounding box center [683, 214] width 247 height 48
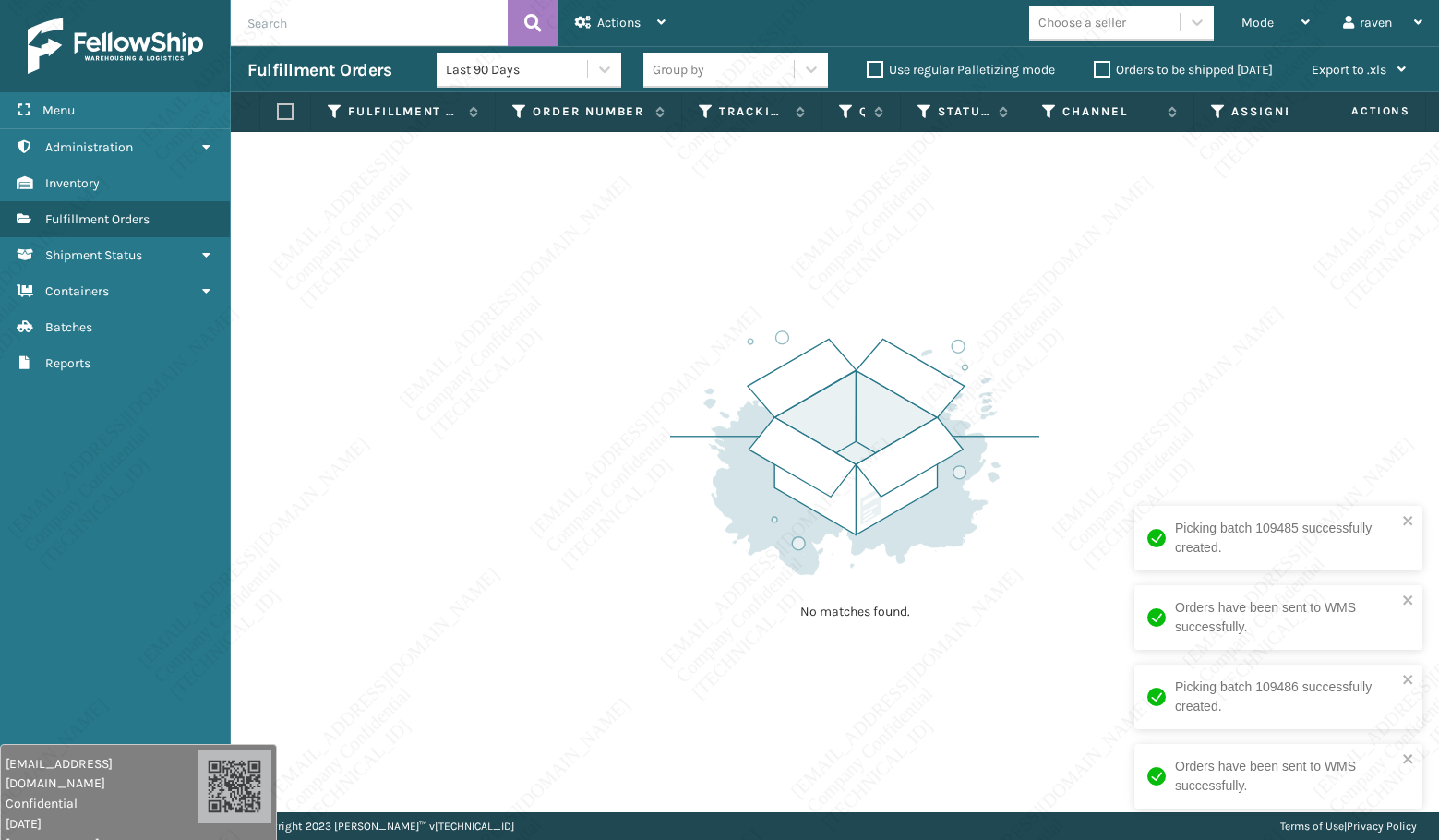
click at [1152, 332] on div "No matches found." at bounding box center [834, 472] width 1208 height 680
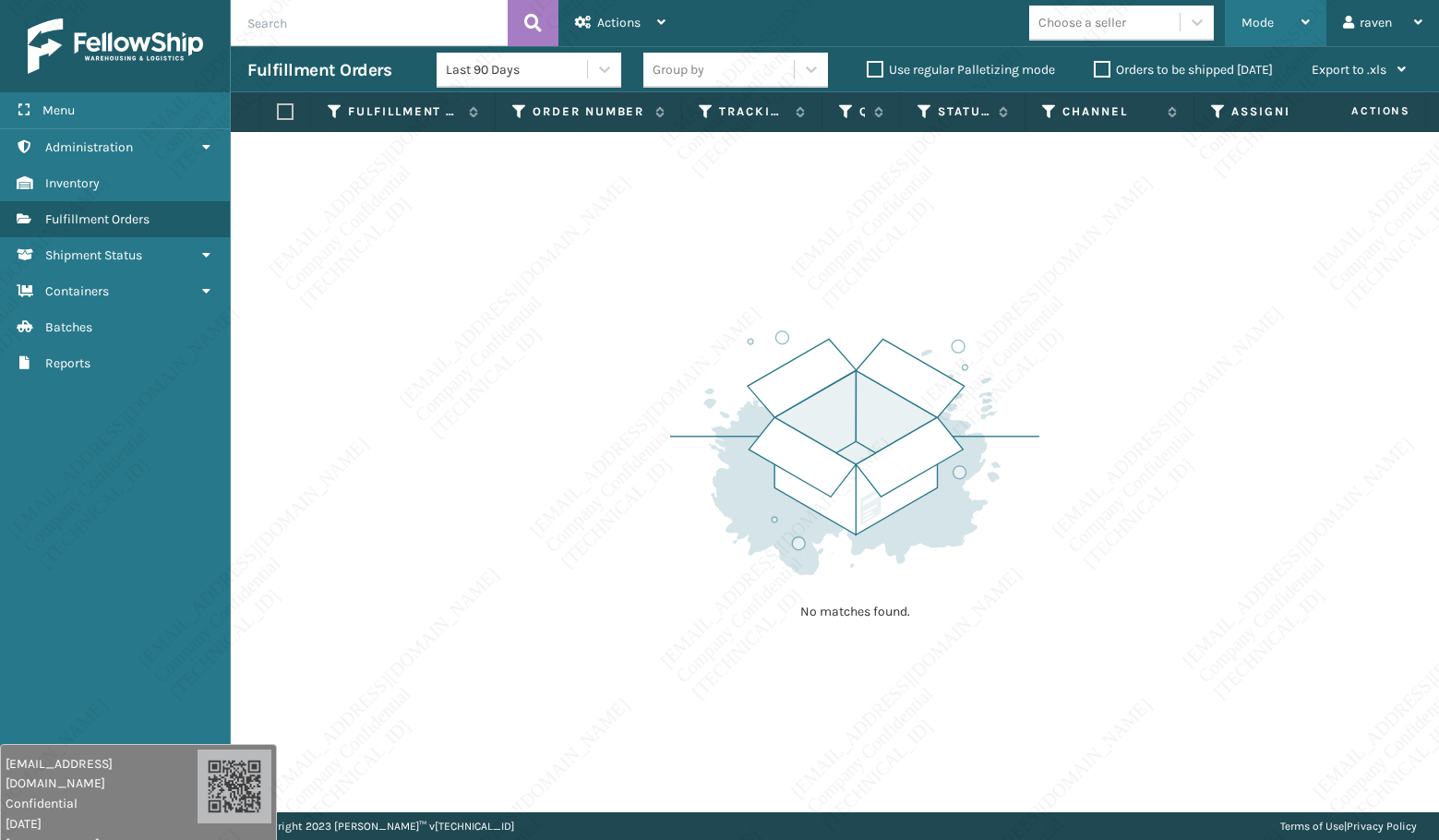
click at [1278, 18] on div "Mode" at bounding box center [1275, 23] width 68 height 46
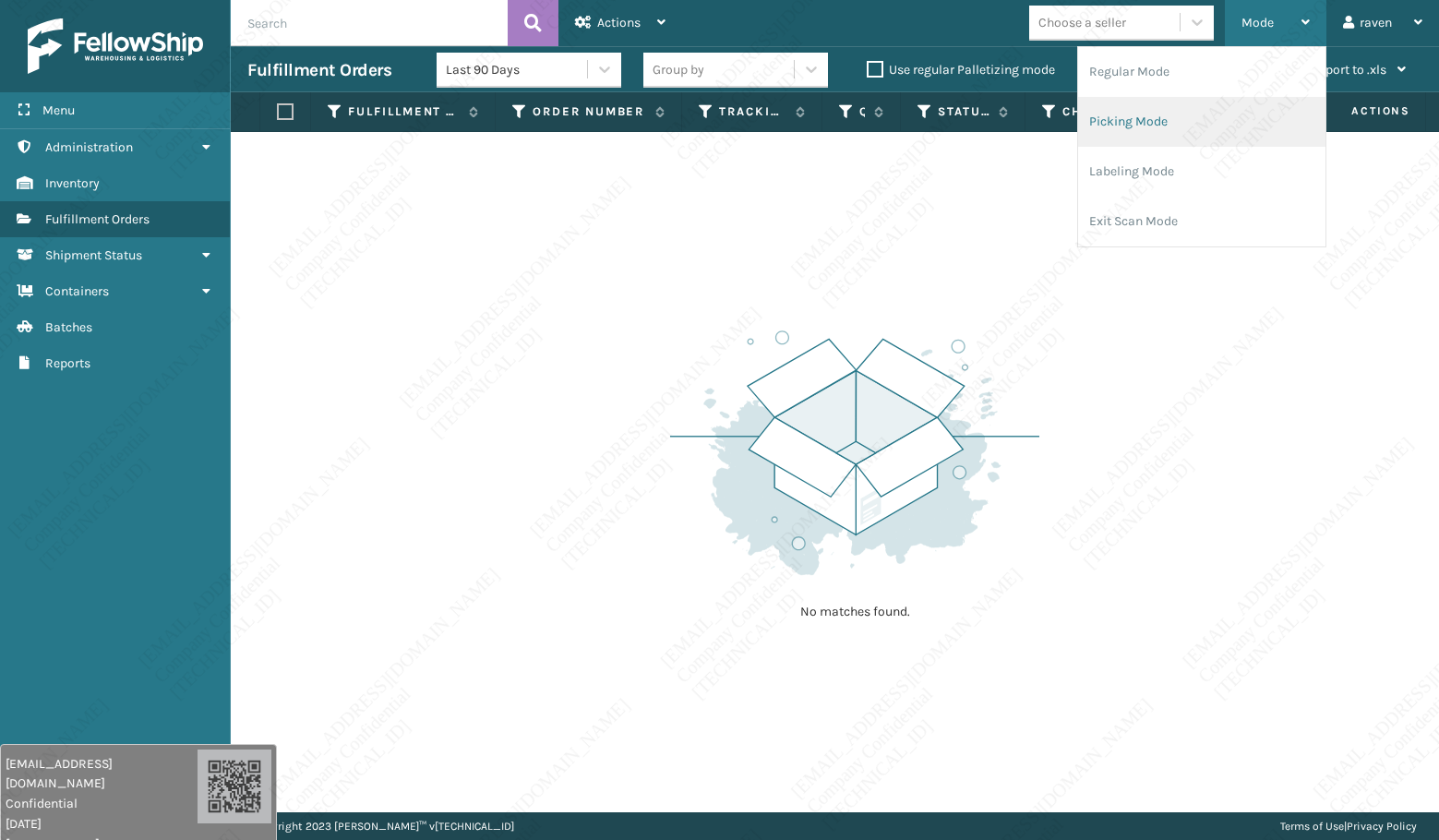
click at [1173, 117] on li "Picking Mode" at bounding box center [1201, 122] width 247 height 50
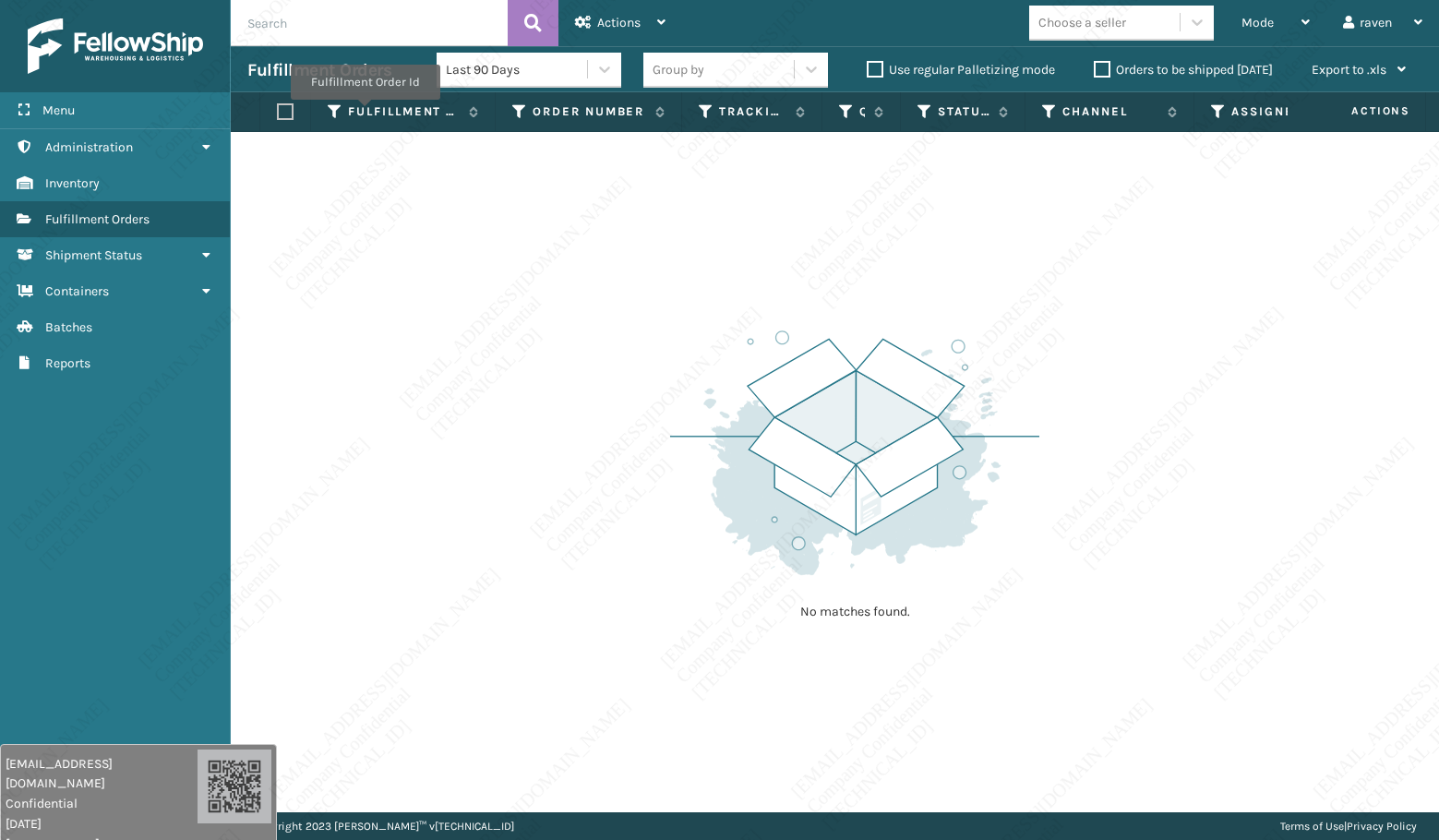
drag, startPoint x: 437, startPoint y: 294, endPoint x: 453, endPoint y: 296, distance: 16.1
click at [440, 295] on div "No matches found." at bounding box center [834, 472] width 1208 height 680
click at [1271, 20] on span "Mode" at bounding box center [1257, 23] width 32 height 16
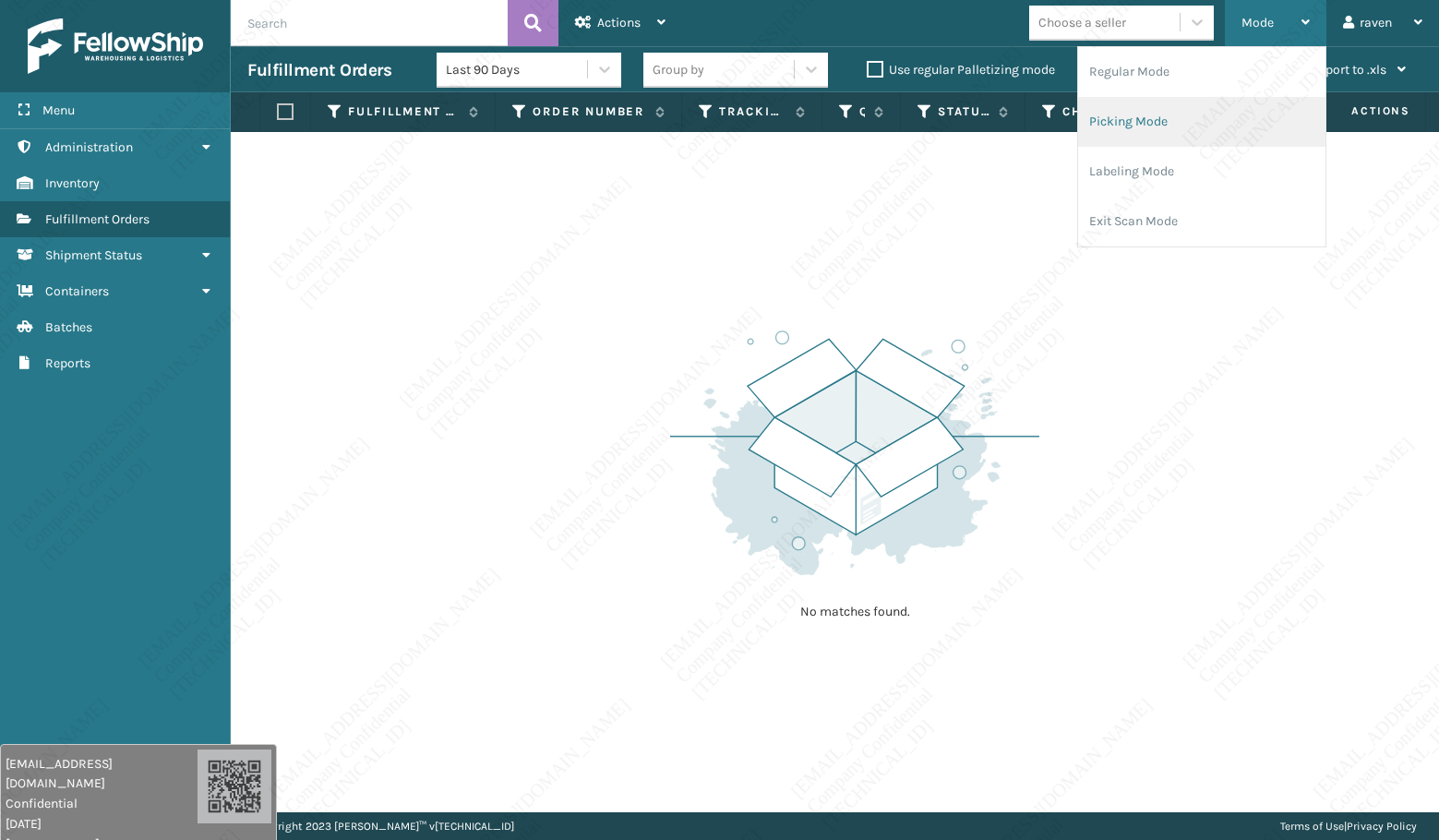
click at [1161, 106] on li "Picking Mode" at bounding box center [1201, 122] width 247 height 50
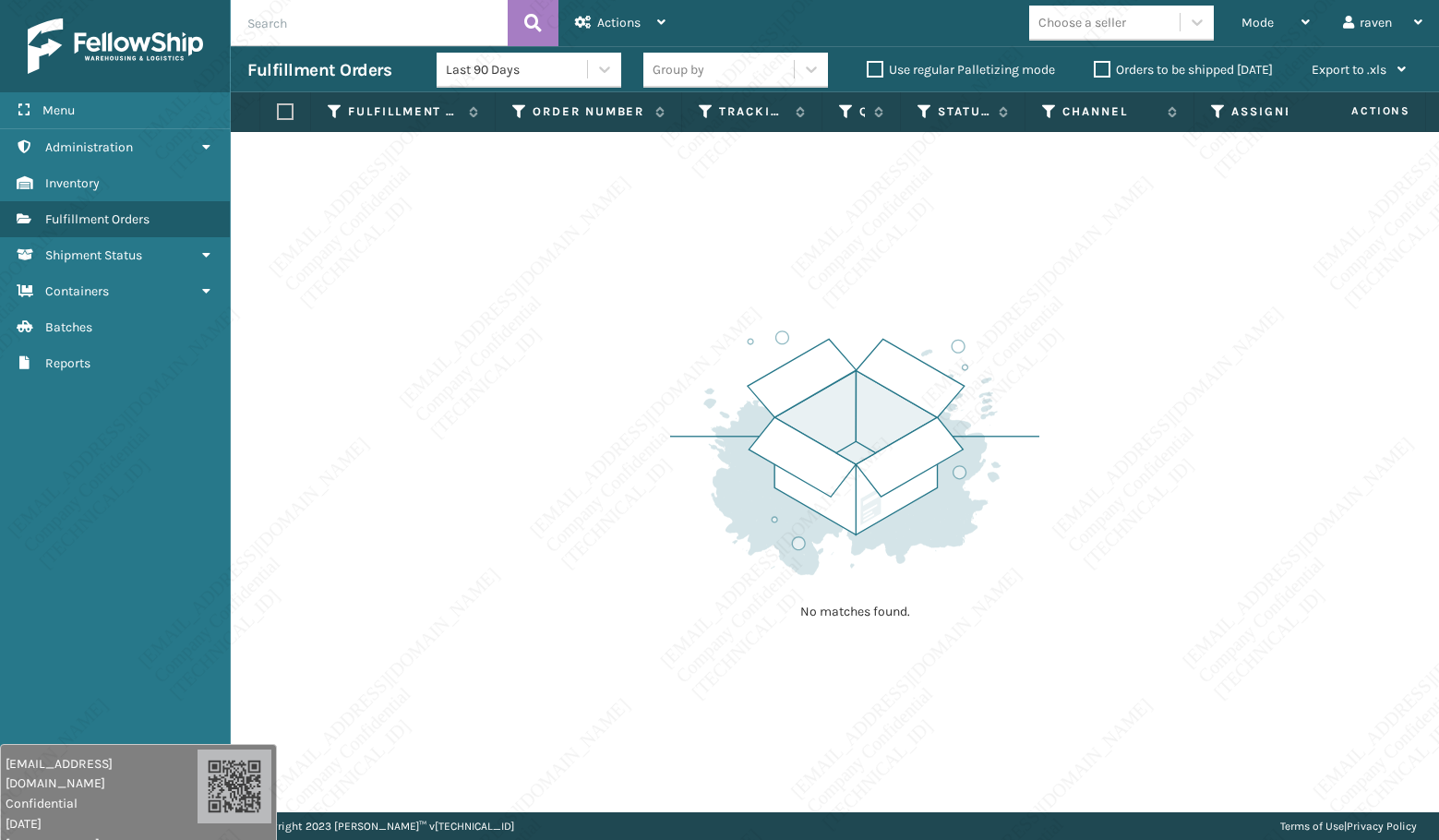
click at [1042, 399] on div "No matches found." at bounding box center [834, 472] width 1208 height 680
click at [1271, 18] on span "Mode" at bounding box center [1257, 23] width 32 height 16
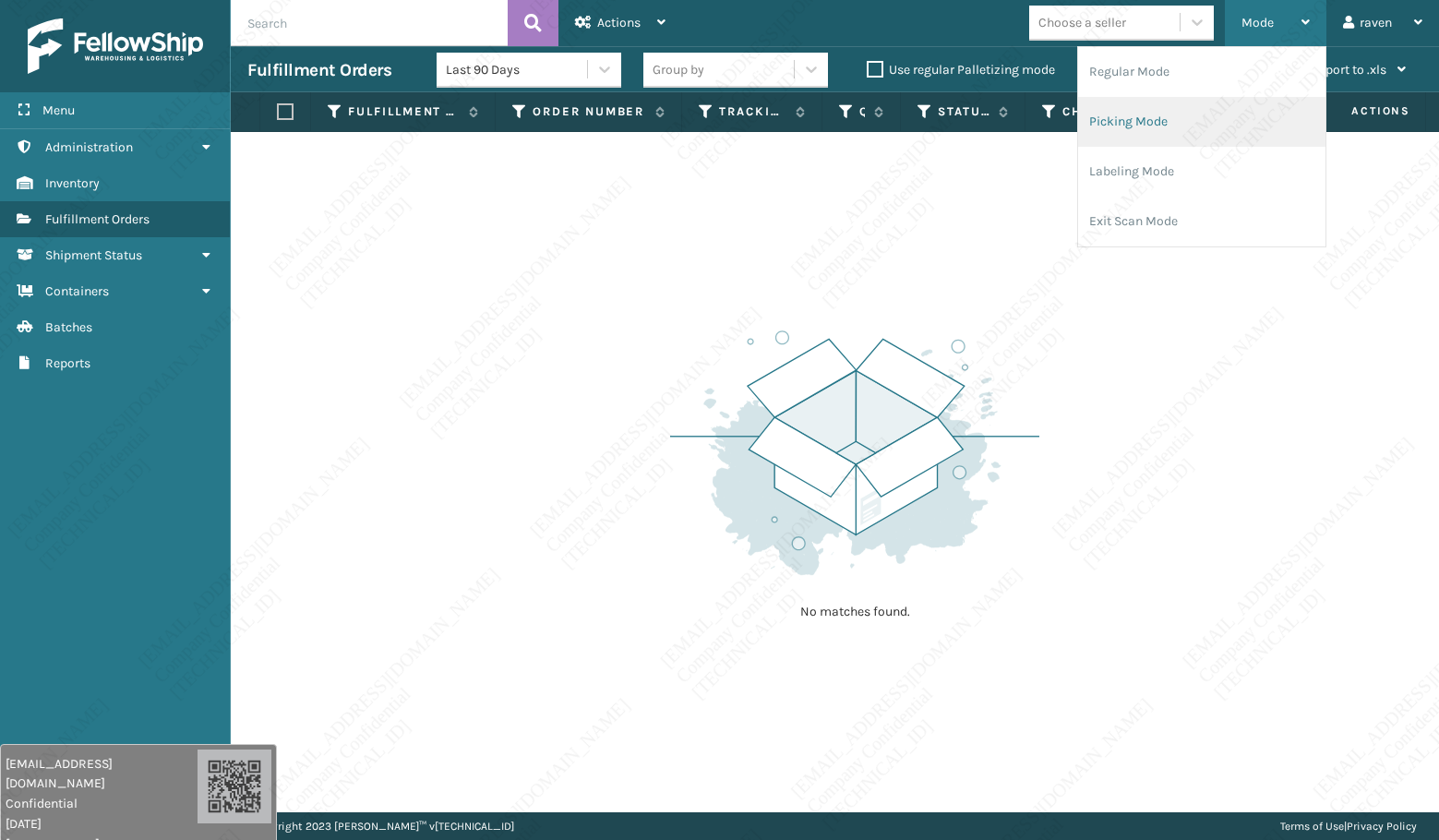
click at [1167, 118] on li "Picking Mode" at bounding box center [1201, 122] width 247 height 50
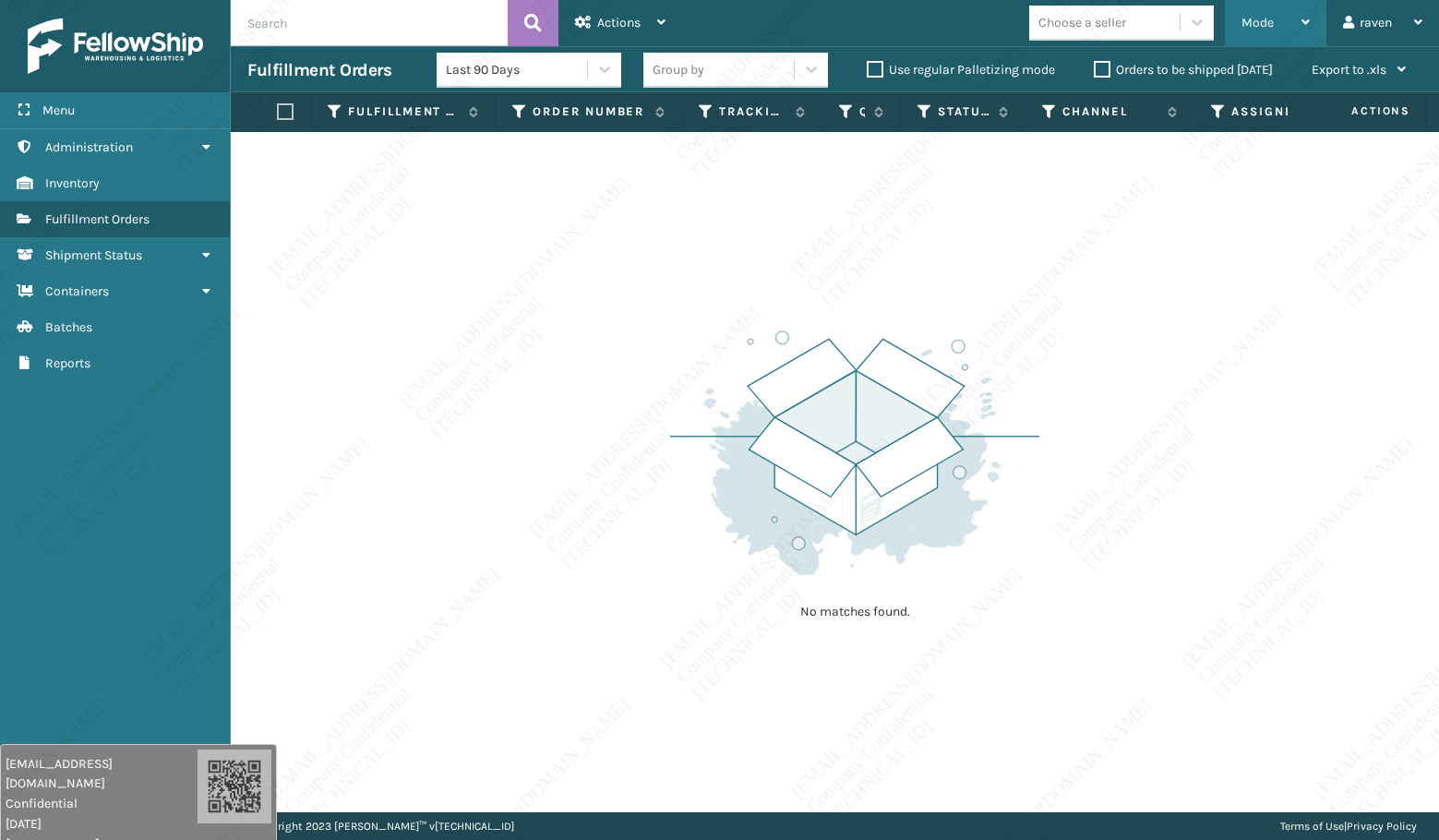
click at [1266, 25] on span "Mode" at bounding box center [1257, 23] width 32 height 16
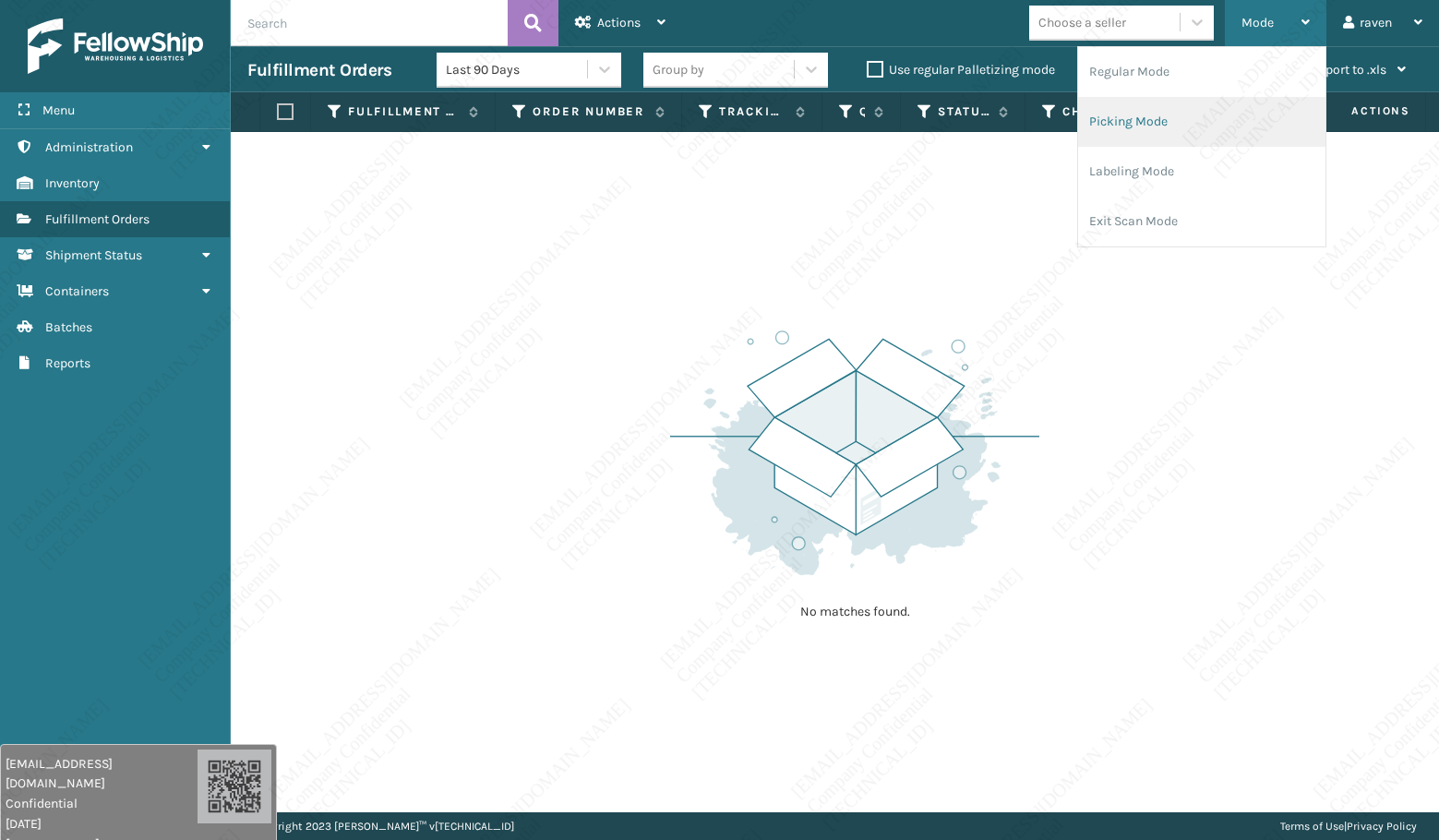
click at [1188, 123] on li "Picking Mode" at bounding box center [1201, 122] width 247 height 50
